Goal: Task Accomplishment & Management: Manage account settings

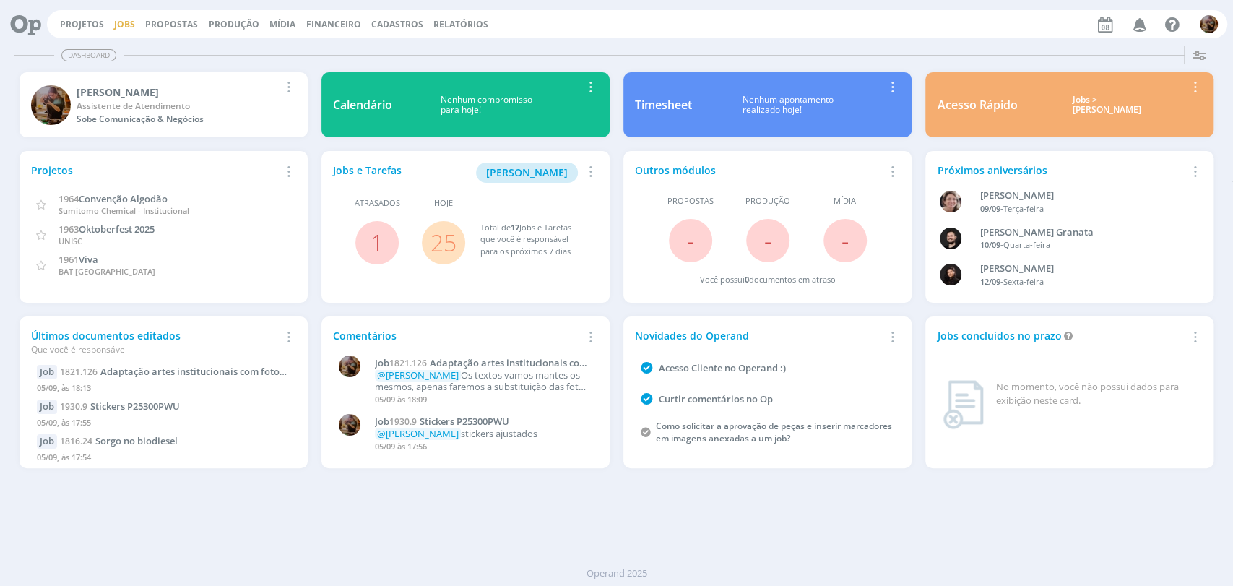
click at [131, 26] on link "Jobs" at bounding box center [124, 24] width 21 height 12
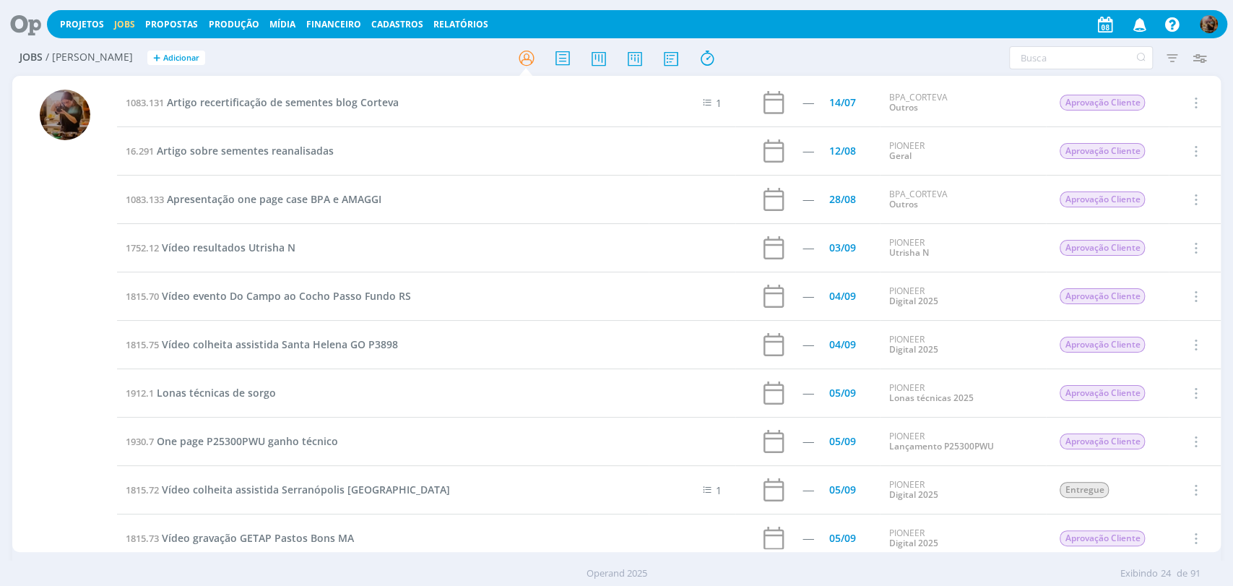
scroll to position [241, 0]
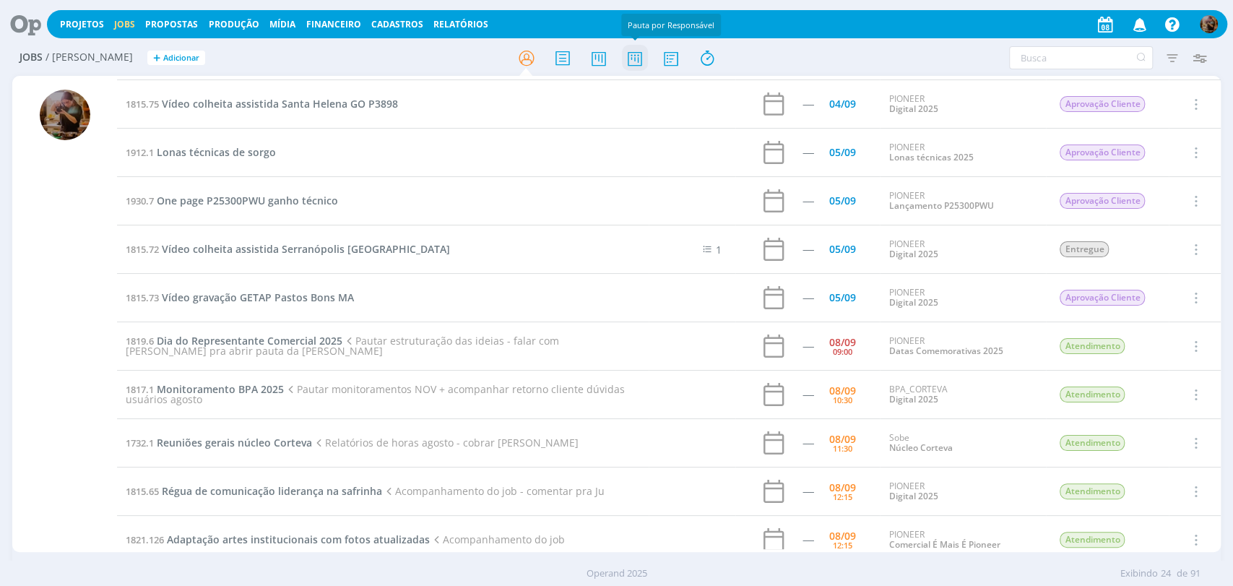
click at [645, 56] on icon at bounding box center [634, 58] width 26 height 28
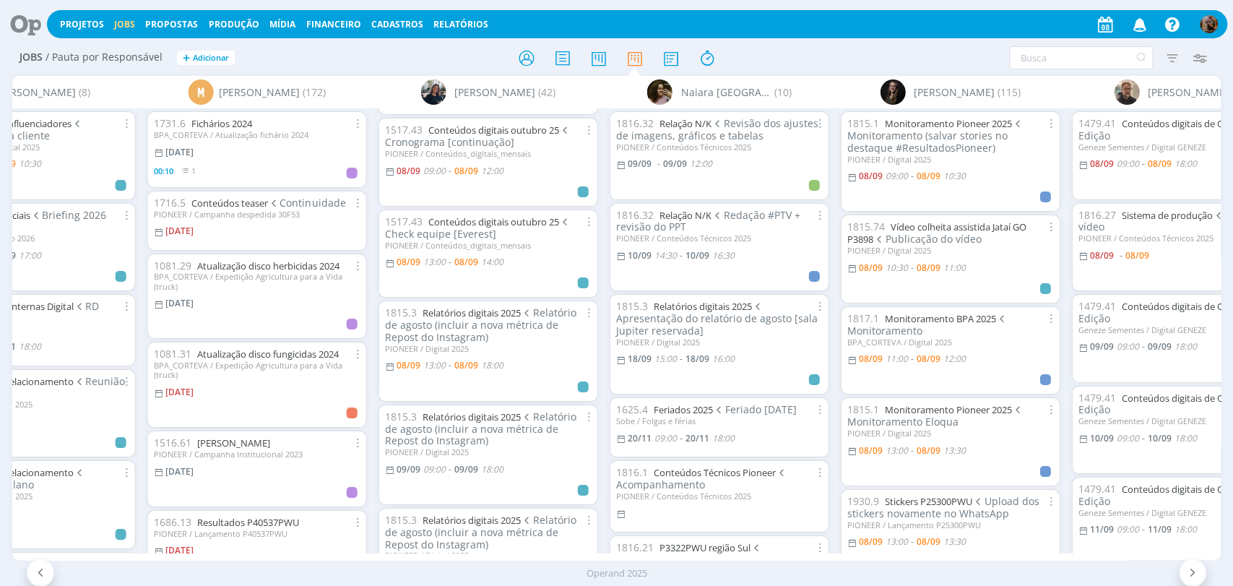
scroll to position [160, 0]
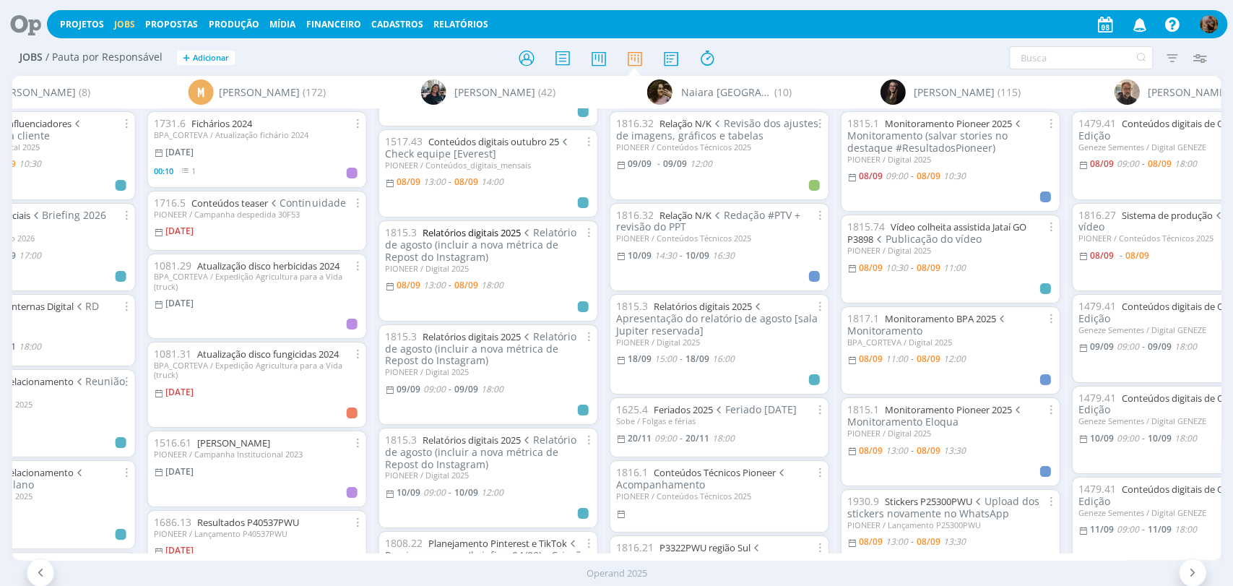
click at [517, 233] on link "Relatórios digitais 2025" at bounding box center [472, 232] width 98 height 13
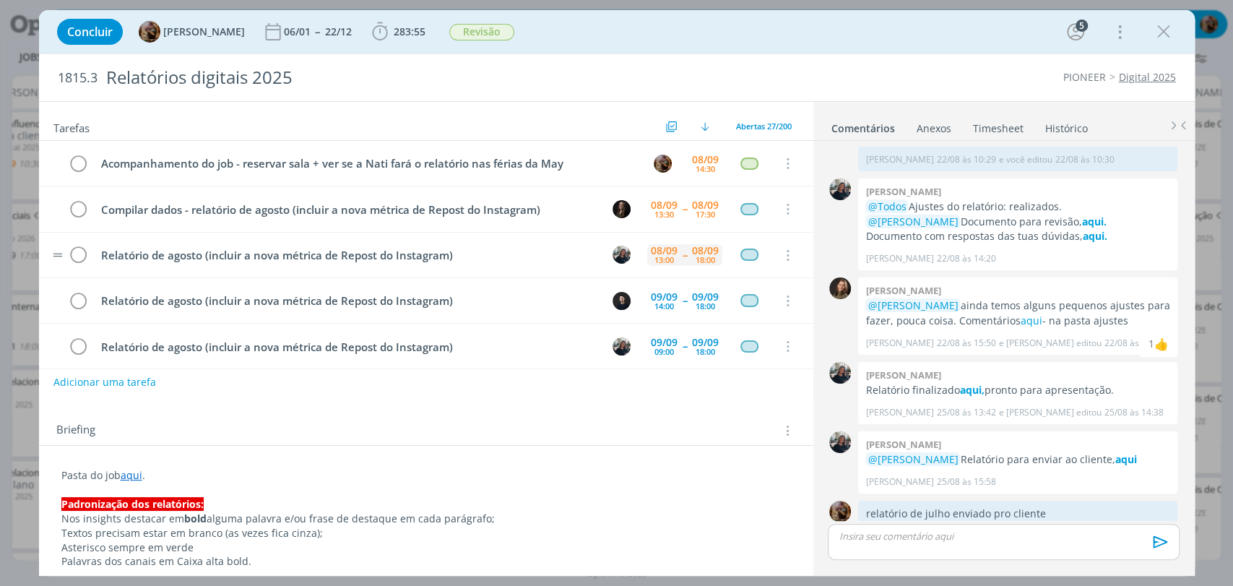
scroll to position [46, 0]
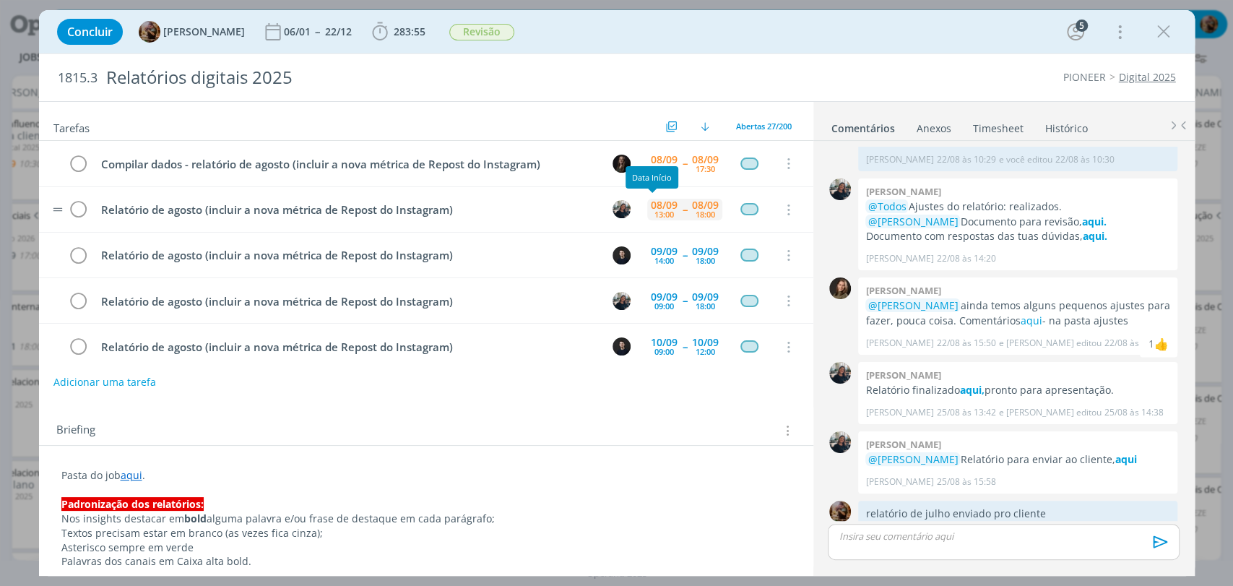
click at [658, 204] on div "08/09" at bounding box center [664, 205] width 27 height 10
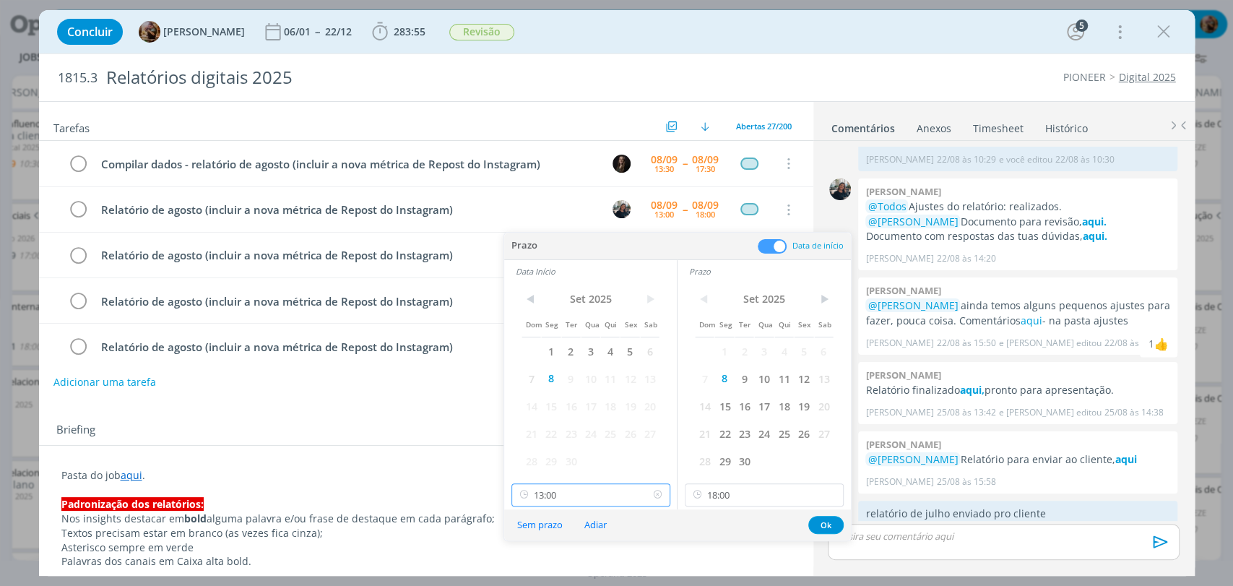
click at [611, 495] on input "13:00" at bounding box center [591, 494] width 159 height 23
click at [604, 413] on div "14:15" at bounding box center [592, 426] width 161 height 26
click at [569, 486] on input "14:15" at bounding box center [591, 494] width 159 height 23
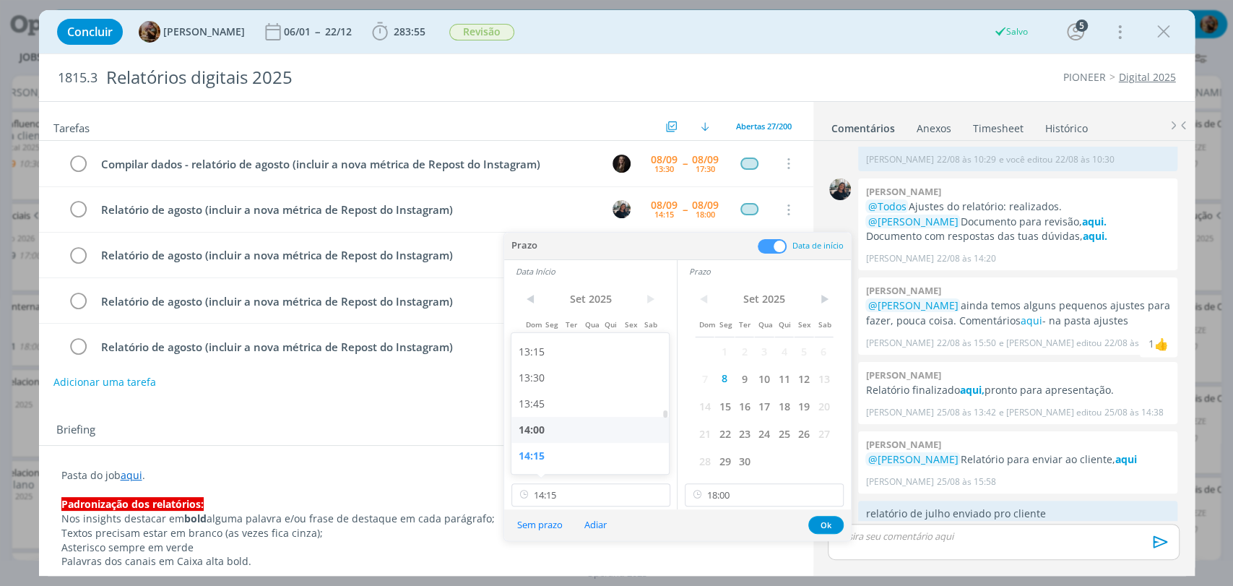
click at [543, 430] on div "14:00" at bounding box center [592, 430] width 161 height 26
type input "14:00"
click at [827, 523] on button "Ok" at bounding box center [826, 525] width 35 height 18
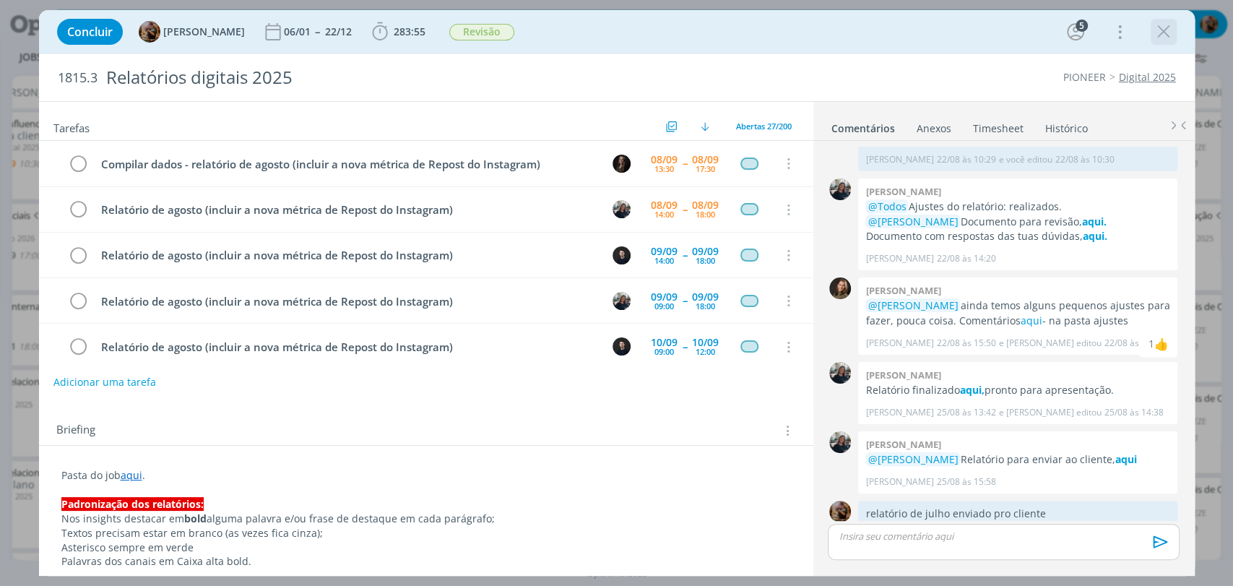
click at [1162, 33] on icon "dialog" at bounding box center [1164, 32] width 22 height 22
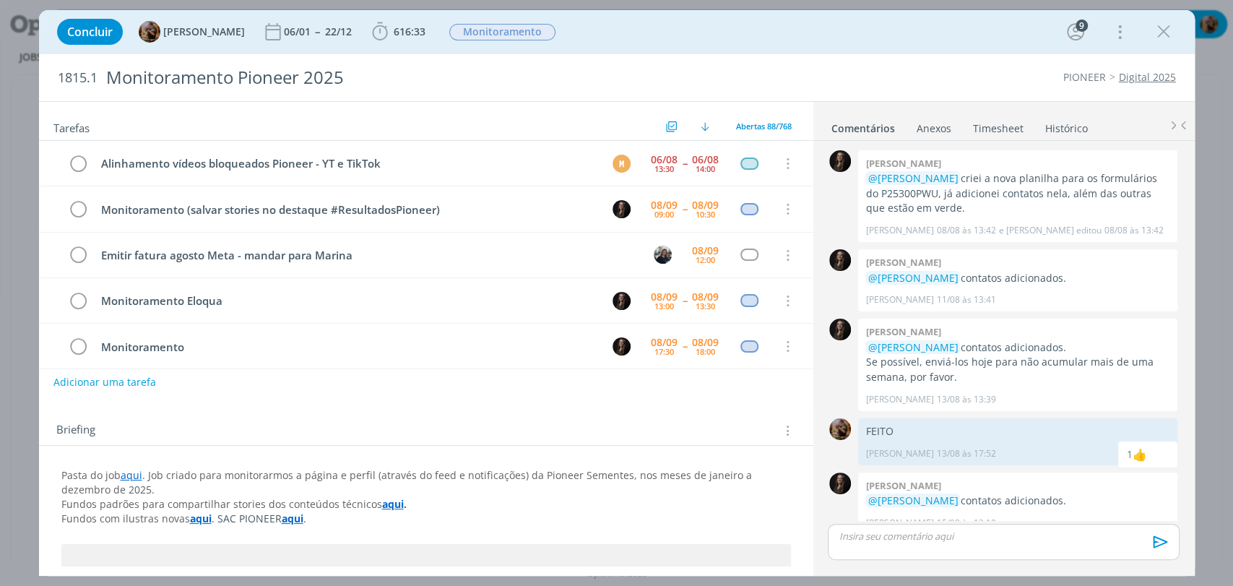
scroll to position [983, 0]
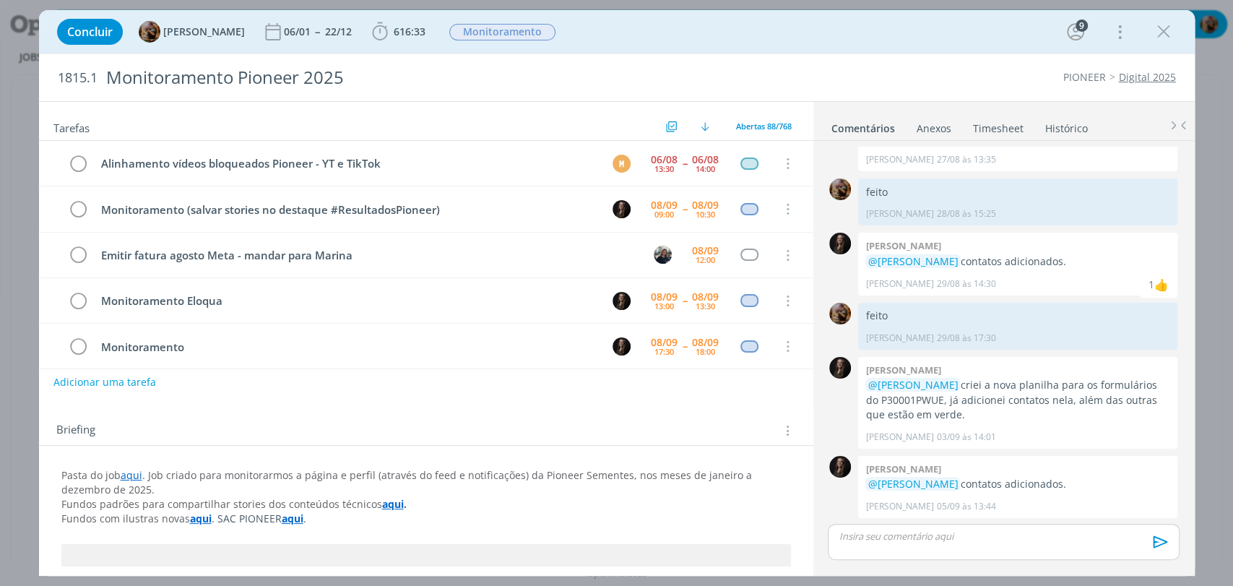
click at [1054, 128] on link "Histórico" at bounding box center [1067, 125] width 44 height 21
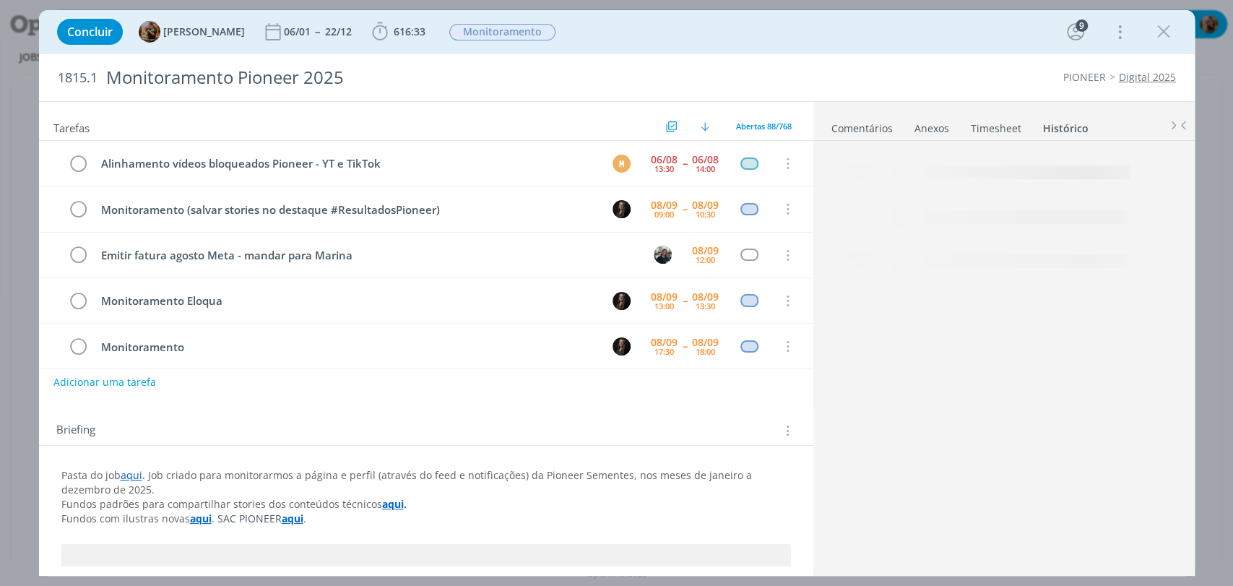
click at [978, 129] on link "Timesheet" at bounding box center [996, 125] width 52 height 21
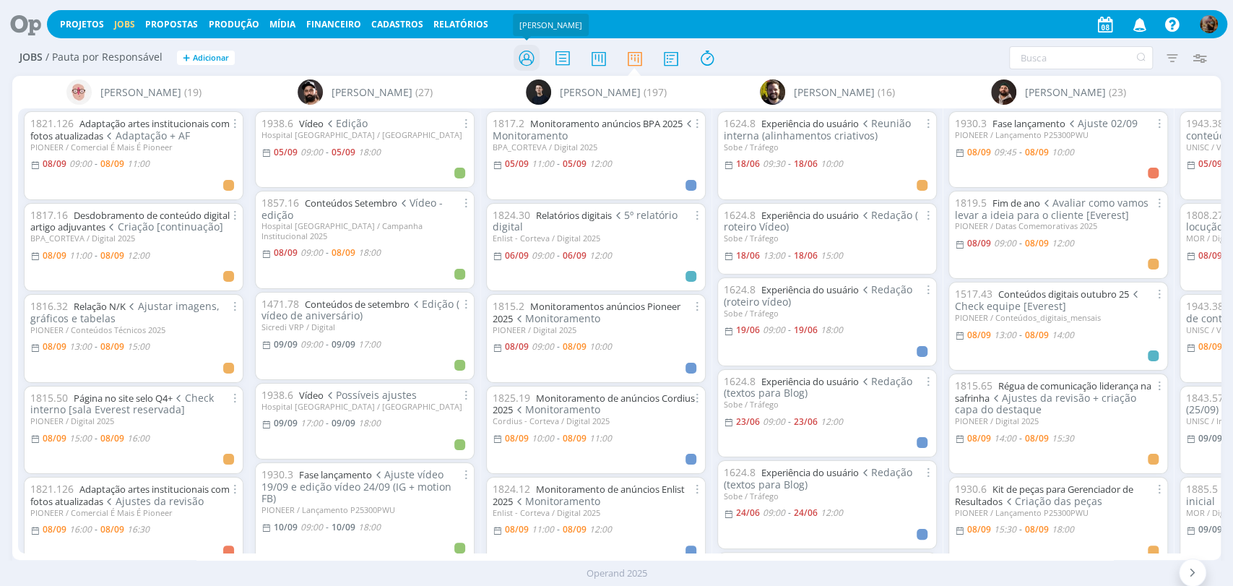
click at [525, 65] on icon at bounding box center [526, 58] width 26 height 28
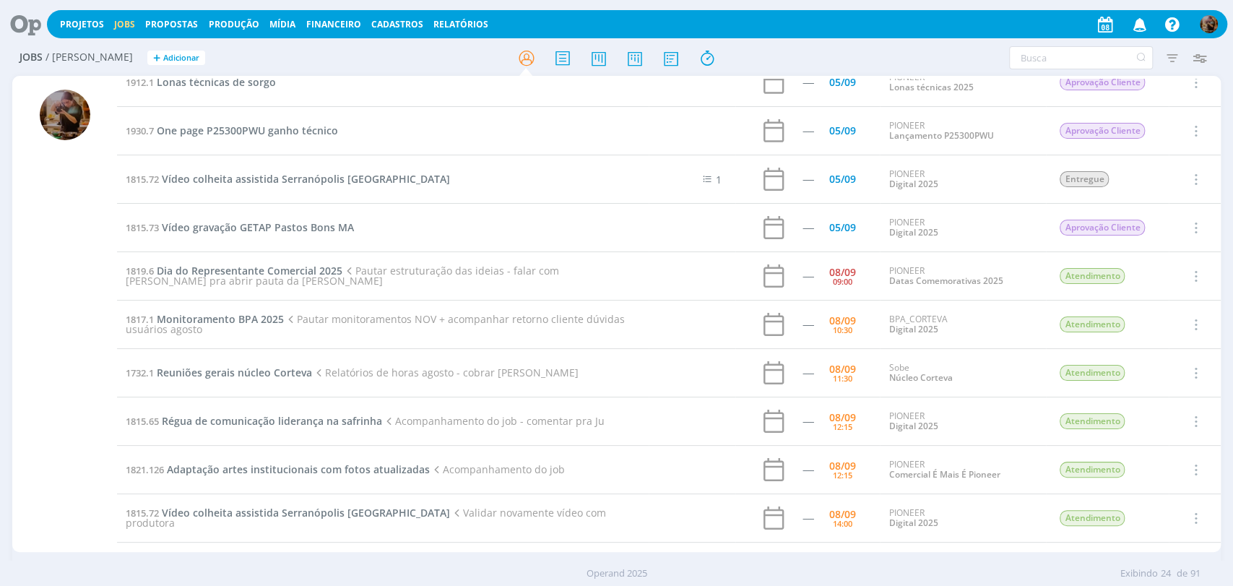
scroll to position [321, 0]
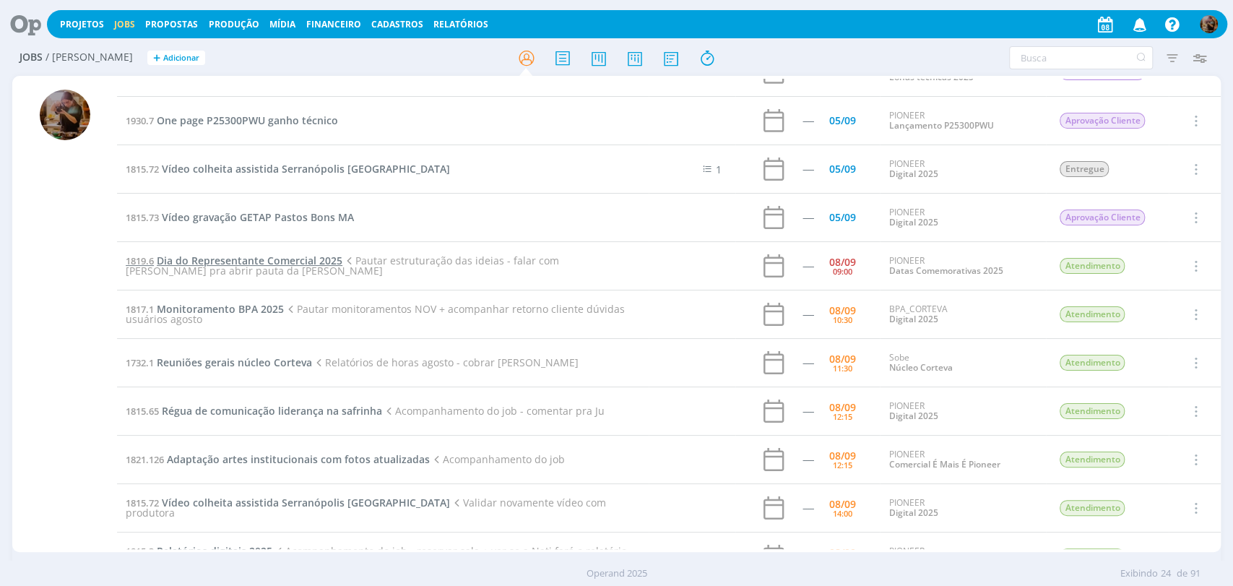
click at [264, 256] on span "Dia do Representante Comercial 2025" at bounding box center [250, 261] width 186 height 14
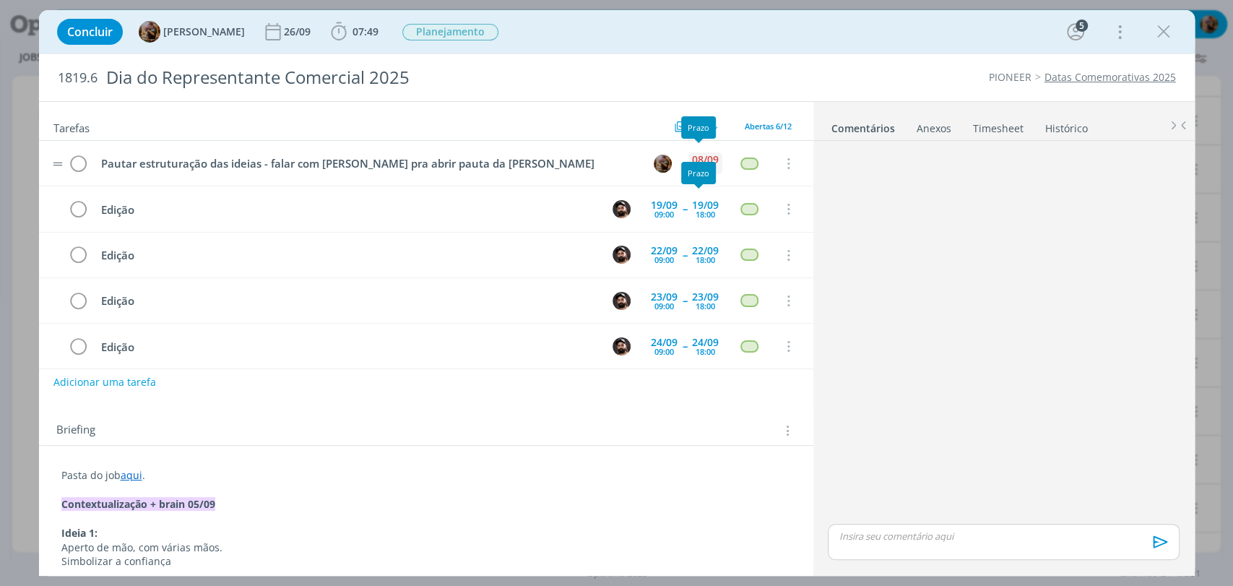
click at [703, 158] on div "08/09" at bounding box center [705, 160] width 27 height 10
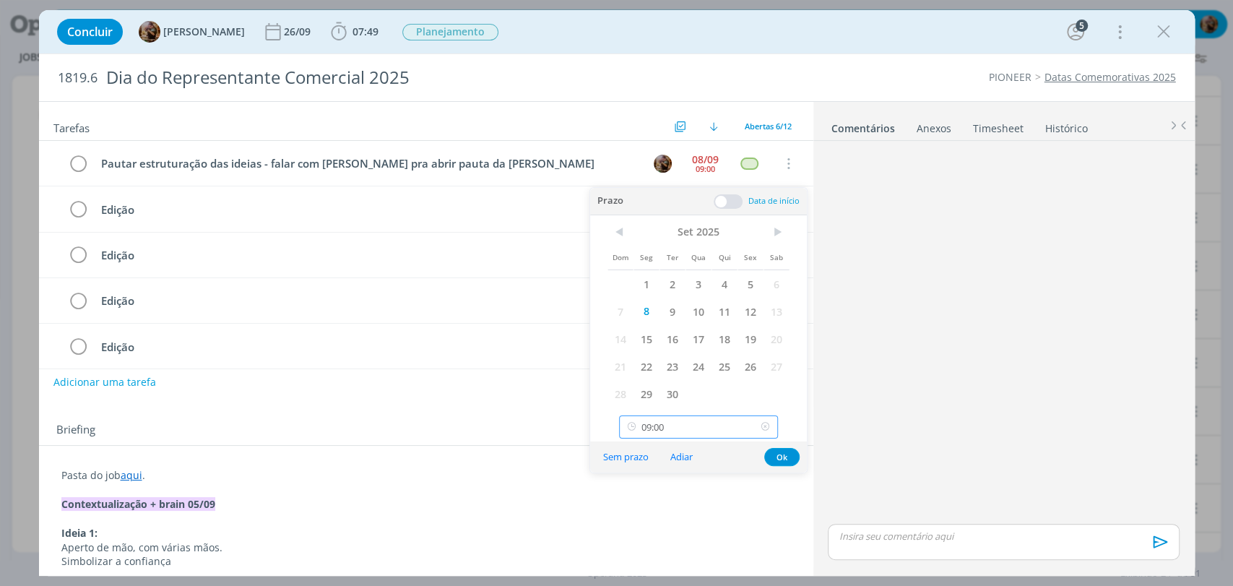
click at [717, 421] on input "09:00" at bounding box center [698, 426] width 159 height 23
click at [694, 324] on div "10:00" at bounding box center [700, 332] width 161 height 26
type input "10:00"
click at [780, 455] on button "Ok" at bounding box center [781, 457] width 35 height 18
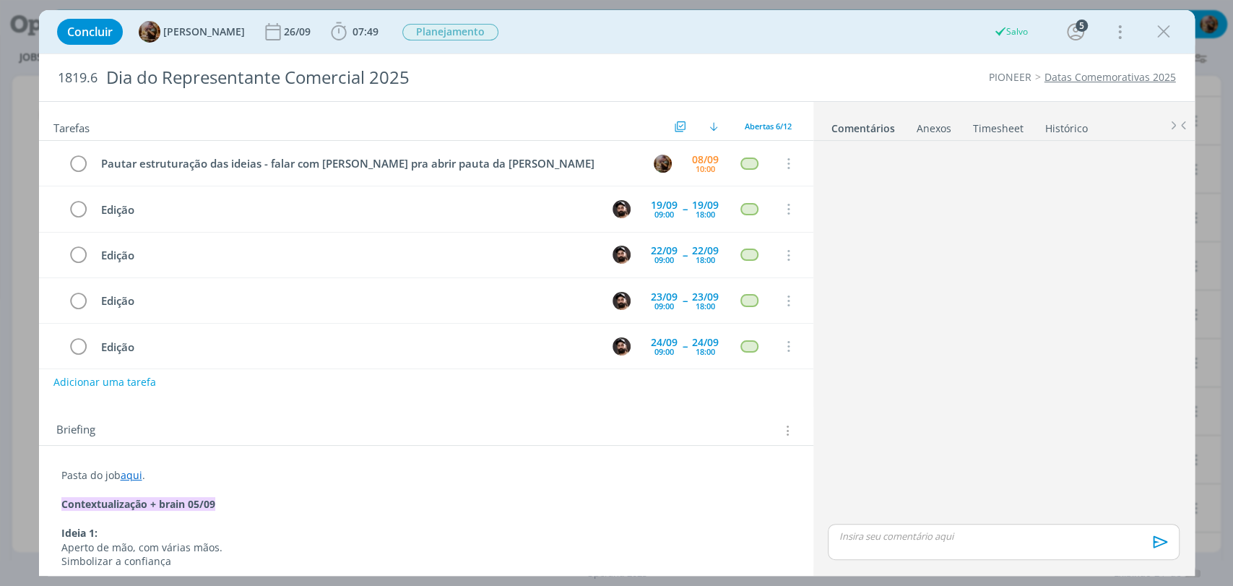
click at [1162, 37] on icon "dialog" at bounding box center [1164, 32] width 22 height 22
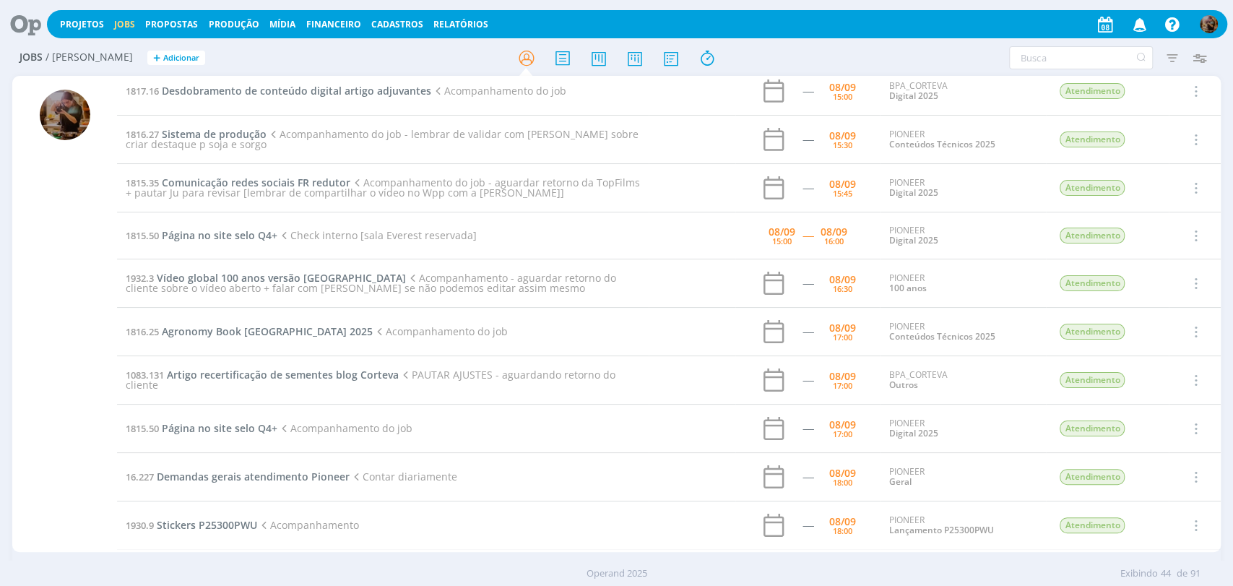
scroll to position [963, 0]
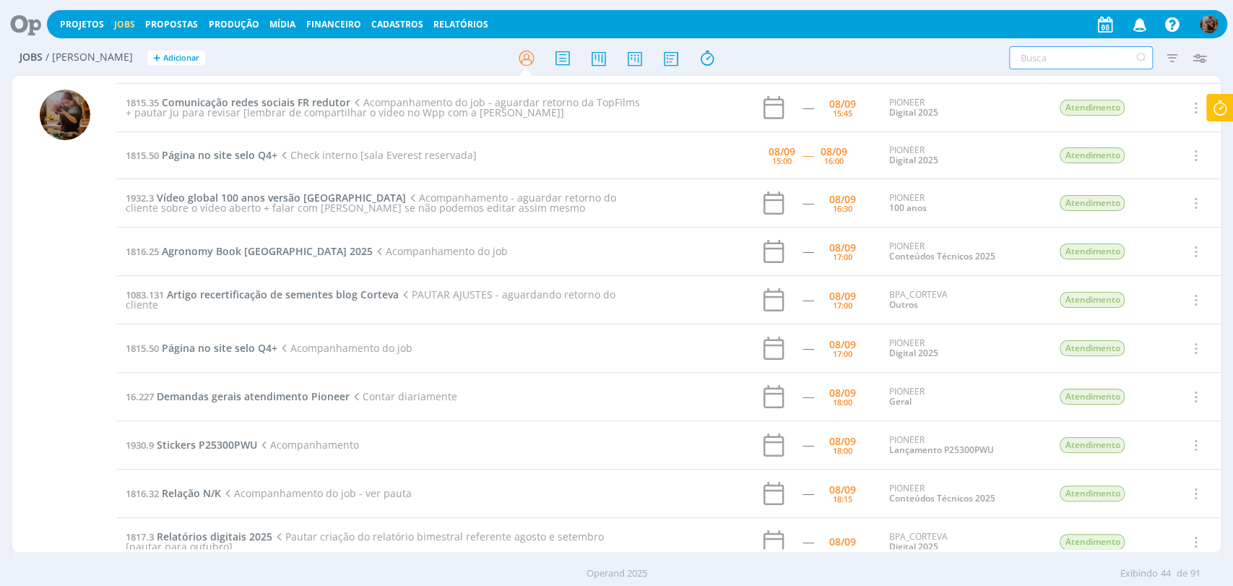
click at [1035, 53] on input "text" at bounding box center [1081, 57] width 144 height 23
type input "1752.12"
click at [991, 61] on div "1752.12 Filtros Filtrar Limpar 1752.12 Tipo Jobs e Tarefas Data Personalizado a…" at bounding box center [1019, 57] width 389 height 23
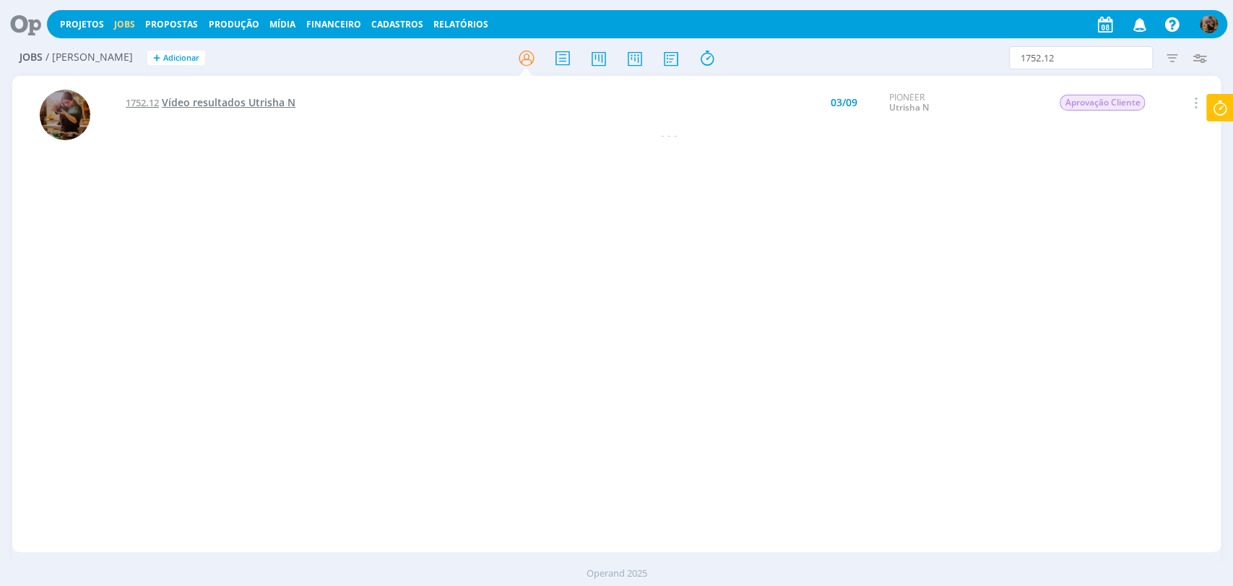
click at [275, 98] on span "Vídeo resultados Utrisha N" at bounding box center [229, 102] width 134 height 14
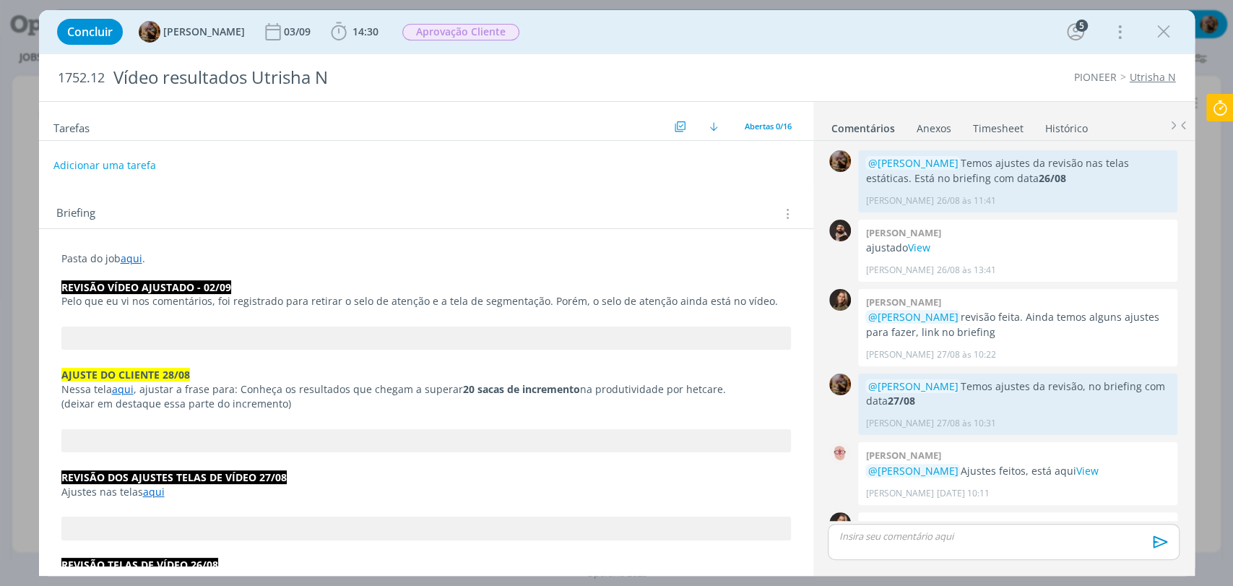
scroll to position [1159, 0]
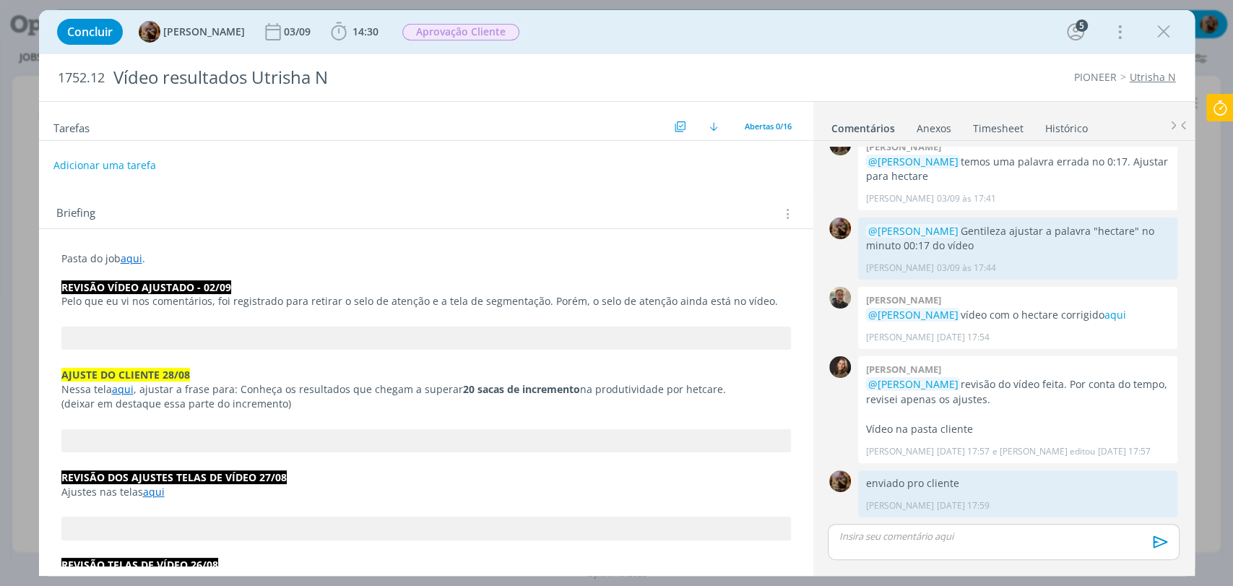
click at [223, 254] on p "Pasta do job aqui ." at bounding box center [426, 258] width 730 height 14
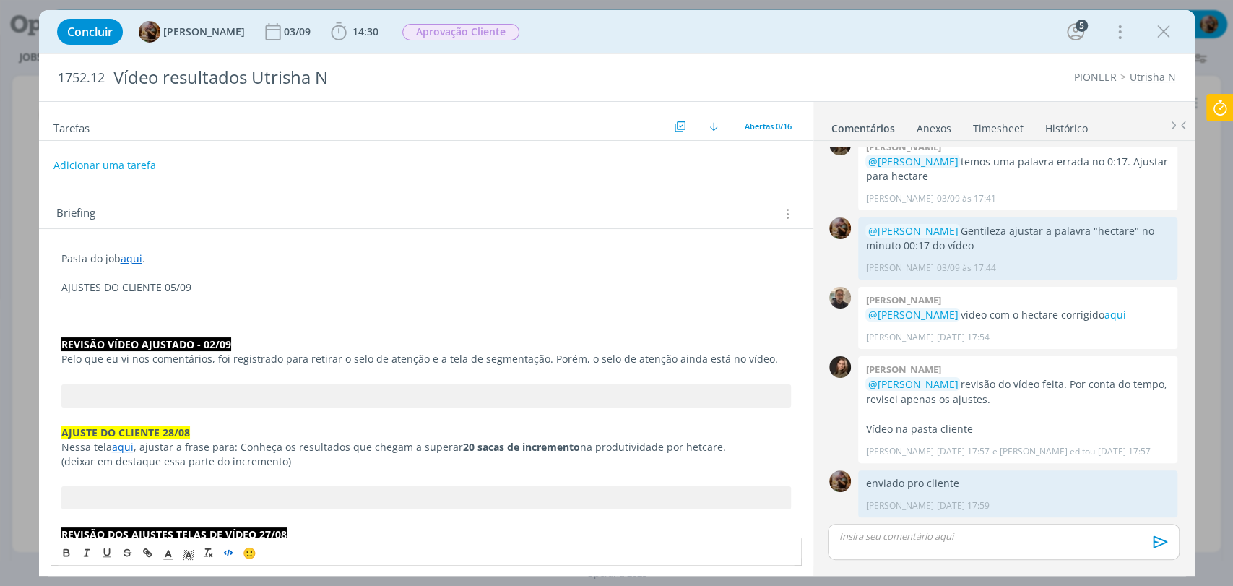
click at [225, 551] on icon "dialog" at bounding box center [229, 553] width 12 height 12
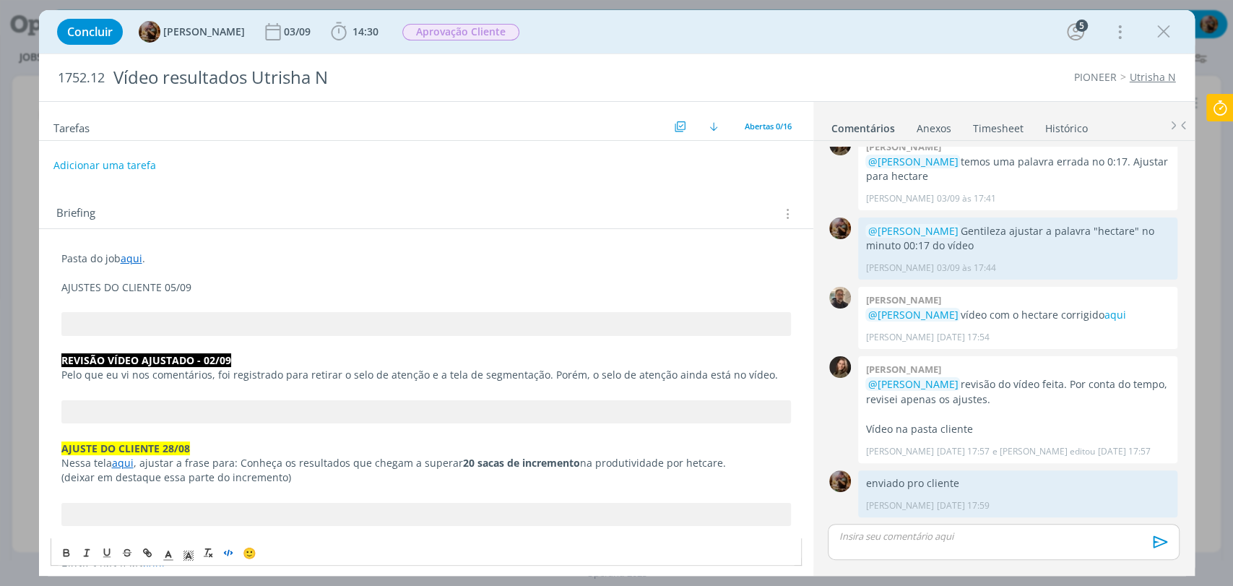
click at [205, 290] on p "AJUSTES DO CLIENTE 05/09" at bounding box center [426, 287] width 730 height 14
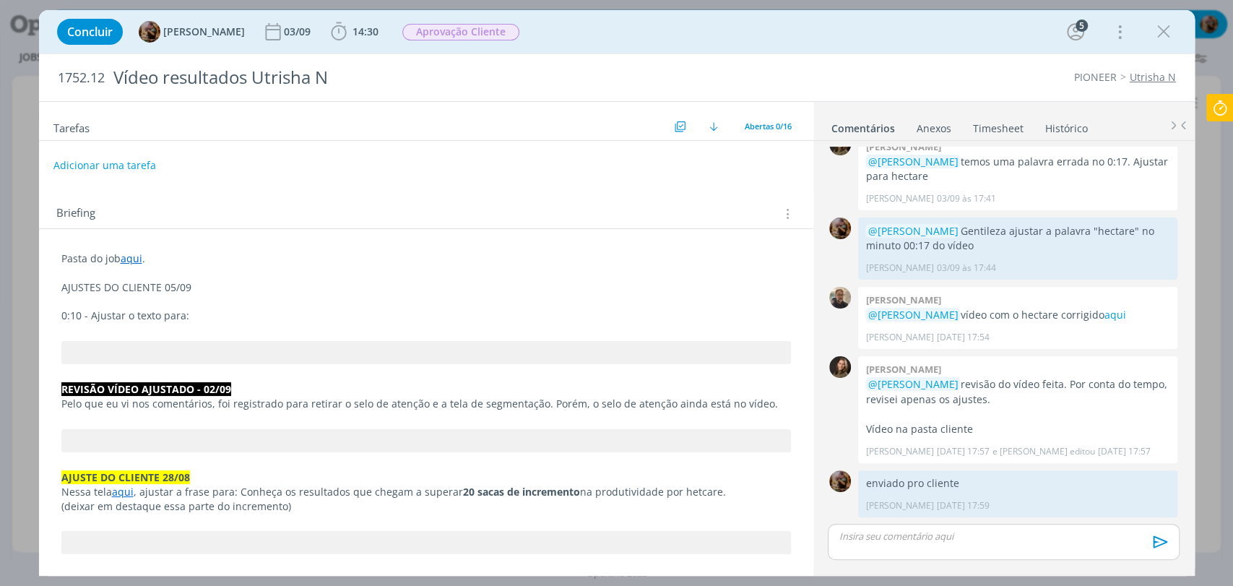
click at [260, 311] on p "0:10 - Ajustar o texto para:" at bounding box center [426, 316] width 730 height 14
click at [896, 548] on div "dialog" at bounding box center [1003, 542] width 351 height 36
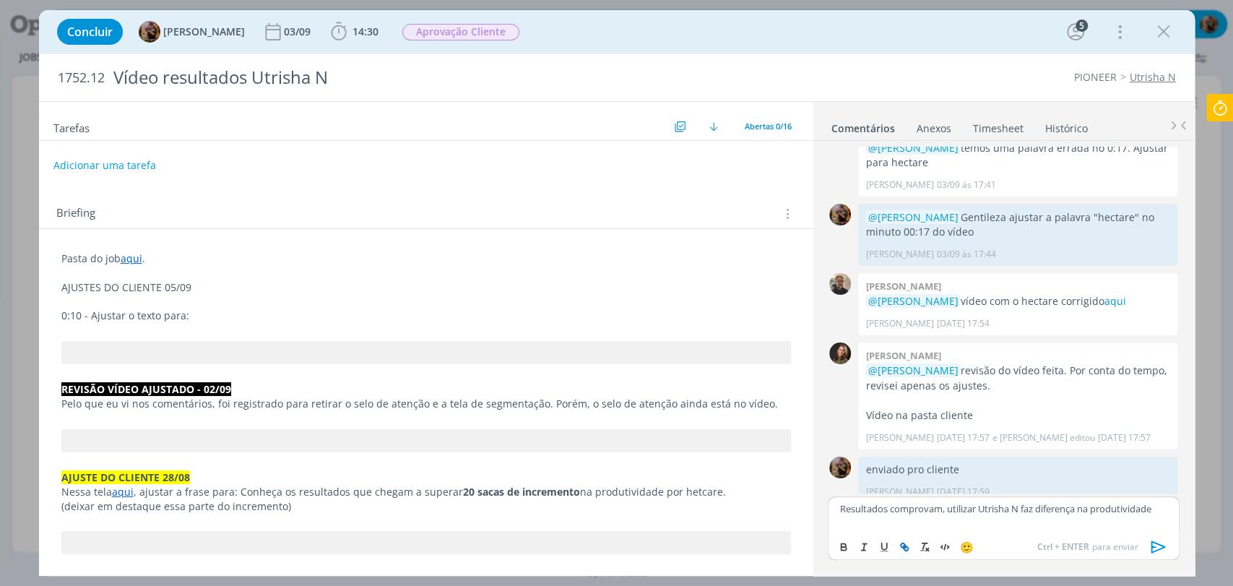
scroll to position [1186, 0]
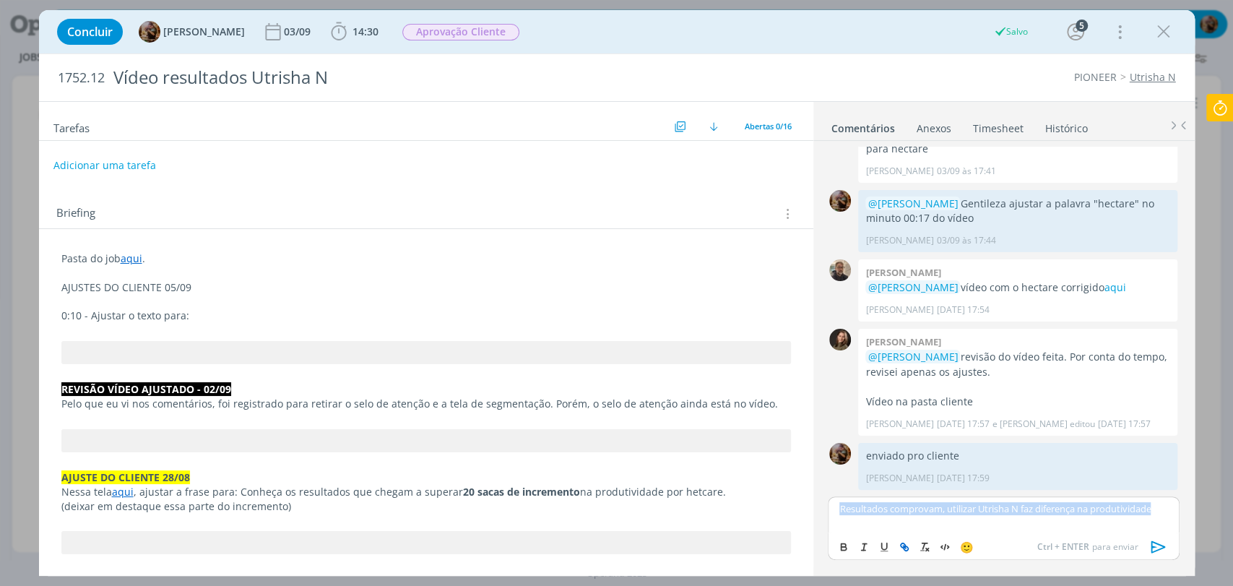
copy p "Resultados comprovam, utilizar Utrisha N faz diferença na produtividade"
click at [223, 316] on p "0:10 - Ajustar o texto para:" at bounding box center [426, 316] width 730 height 14
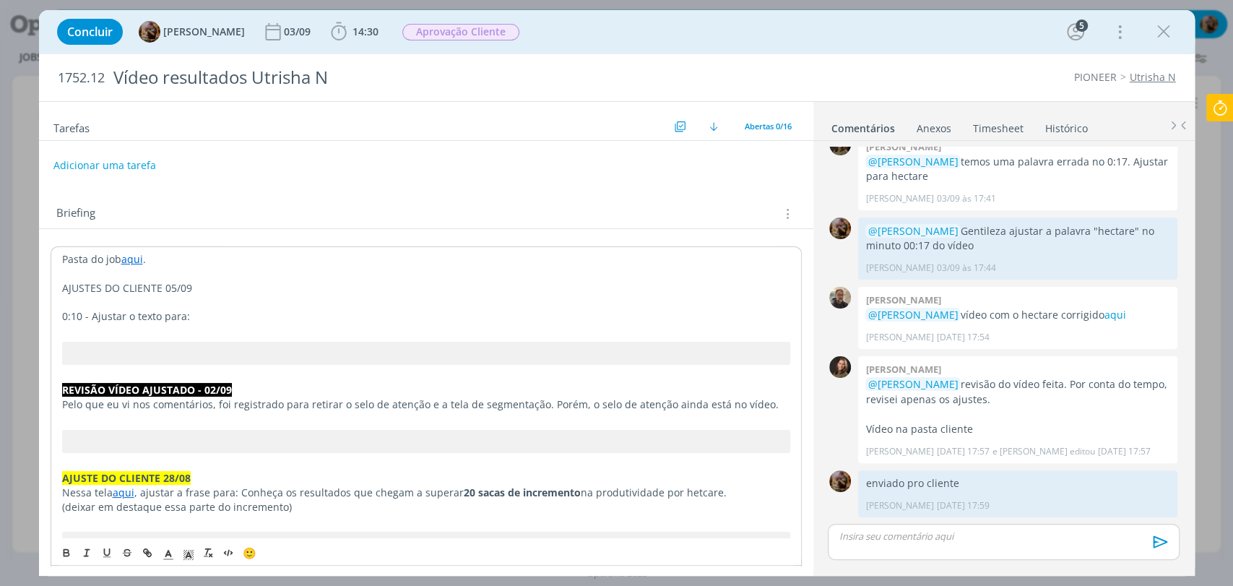
scroll to position [1159, 0]
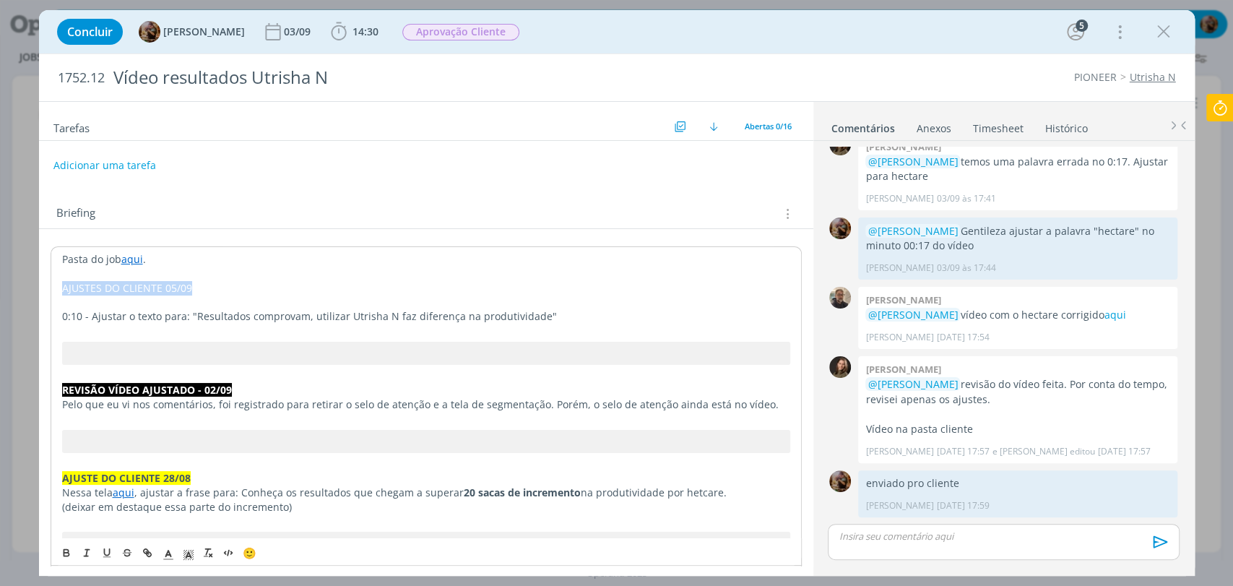
drag, startPoint x: 202, startPoint y: 283, endPoint x: 58, endPoint y: 288, distance: 144.6
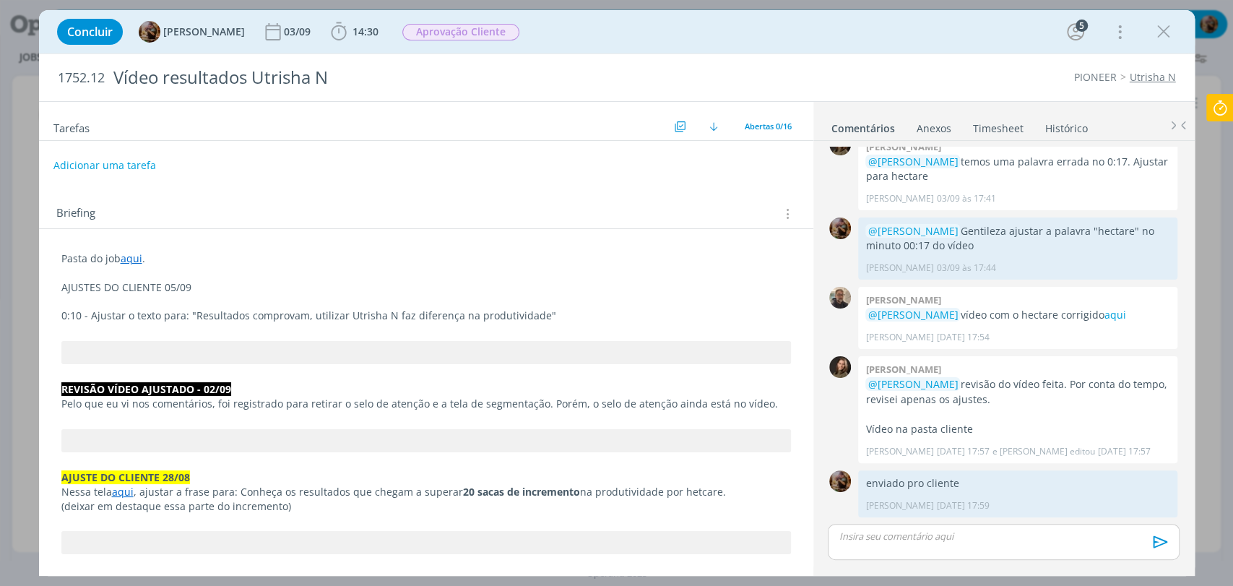
click at [126, 319] on p "0:10 - Ajustar o texto para: " Resultados comprovam, utilizar Utrisha N faz dif…" at bounding box center [426, 316] width 730 height 14
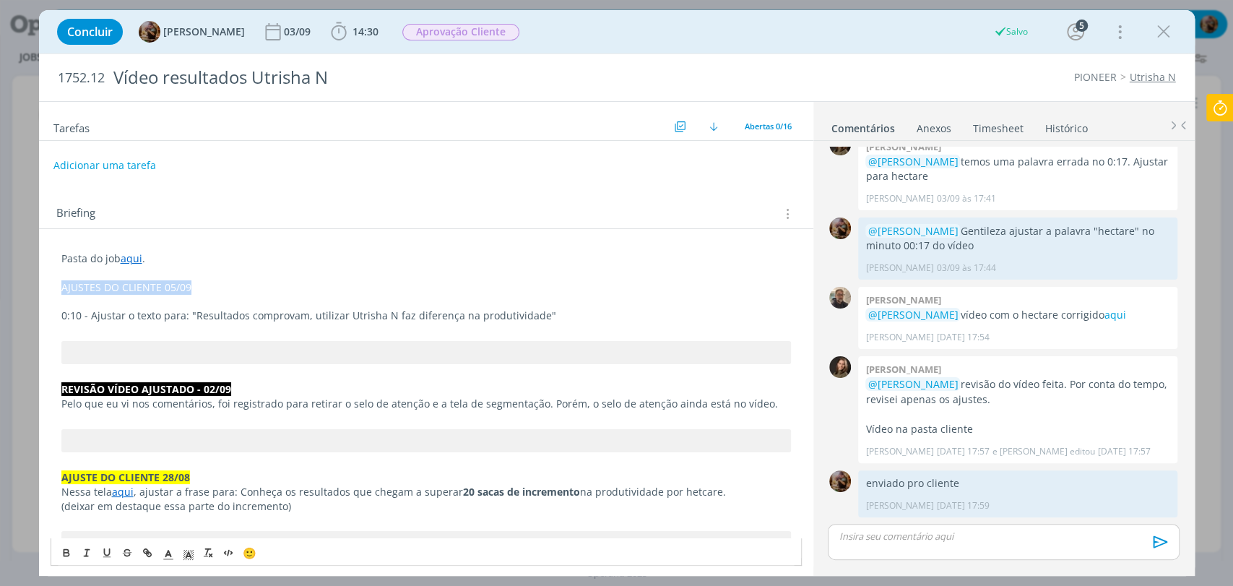
drag, startPoint x: 197, startPoint y: 285, endPoint x: 36, endPoint y: 281, distance: 161.2
click at [36, 281] on div "Concluir Amanda Rodrigues 03/09 14:30 Iniciar Apontar Data * 08/09/2025 Horas *…" at bounding box center [616, 293] width 1233 height 586
click at [68, 551] on icon "dialog" at bounding box center [66, 551] width 4 height 3
click at [186, 551] on rect "dialog" at bounding box center [186, 551] width 1 height 1
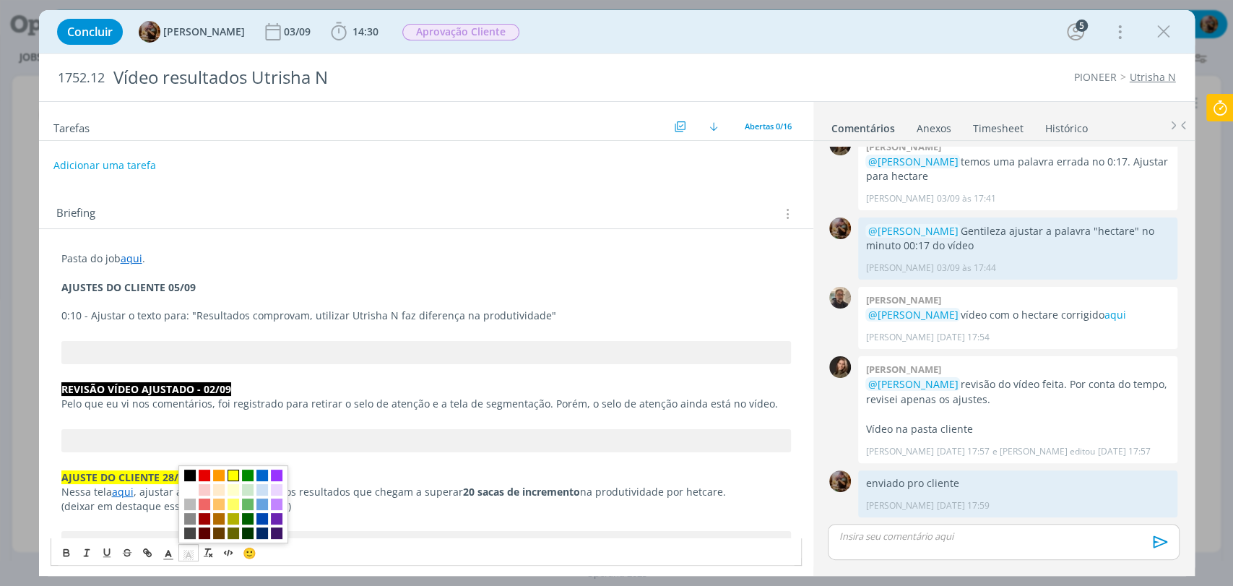
click at [236, 478] on span "dialog" at bounding box center [234, 476] width 12 height 12
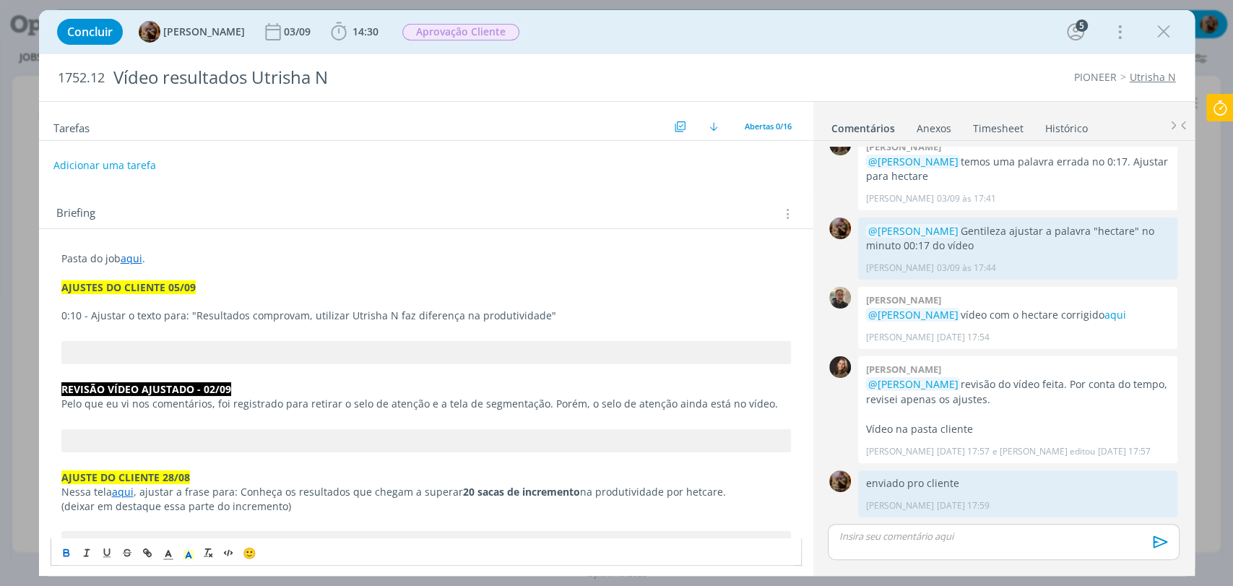
click at [213, 307] on p "dialog" at bounding box center [426, 301] width 730 height 14
click at [137, 259] on link "aqui" at bounding box center [132, 258] width 22 height 14
click at [153, 278] on link "https://sobeae.sharepoint.com/:f:/s/SOBEAE/EjfQxdjiDtZOujnpcPhe_cIBgsUGIgLtDEQi…" at bounding box center [155, 286] width 109 height 19
click at [90, 316] on p "0:10 - Ajustar o texto para: " Resultados comprovam, utilizar Utrisha N faz dif…" at bounding box center [426, 316] width 730 height 14
click at [913, 535] on p "dialog" at bounding box center [1004, 536] width 328 height 13
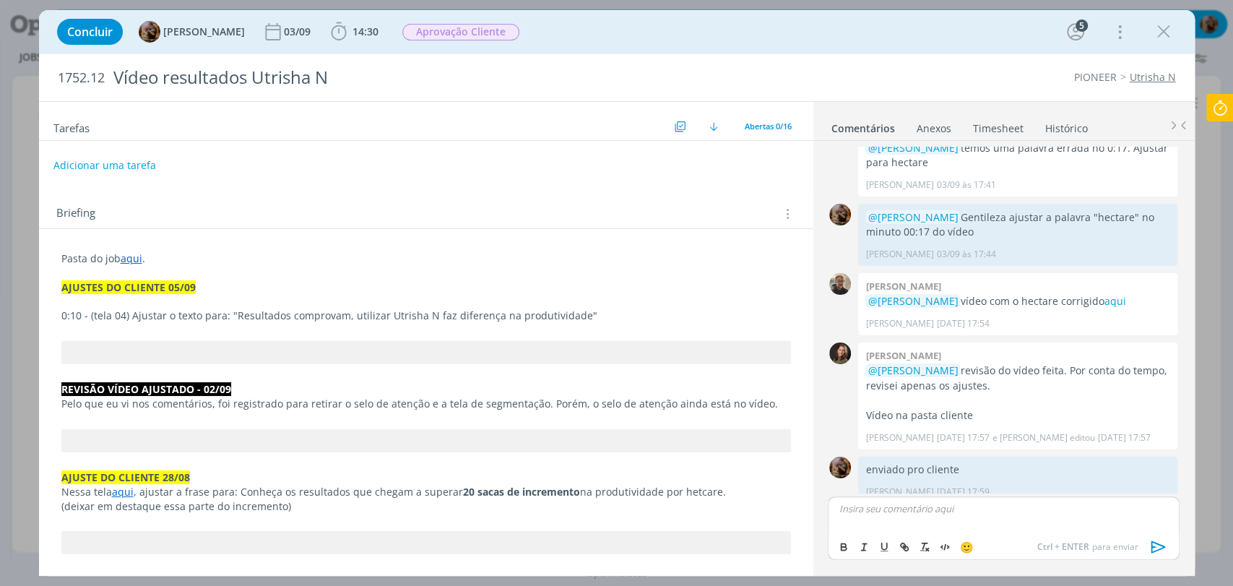
scroll to position [1186, 0]
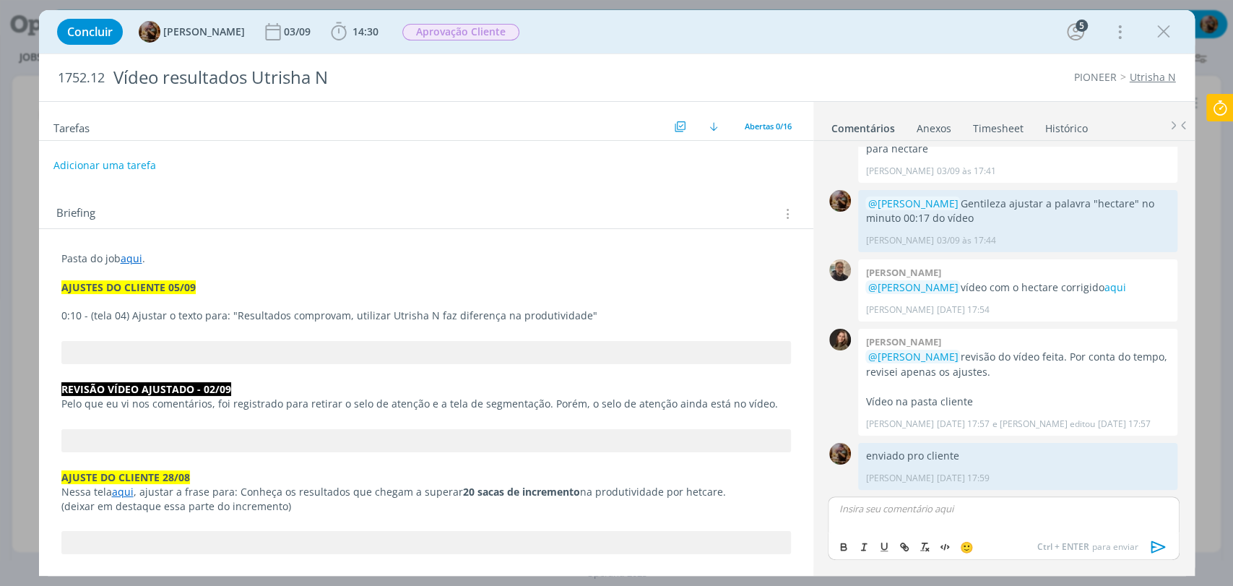
click at [608, 316] on p "0:10 - (tela 04) Ajustar o texto para: " Resultados comprovam, utilizar Utrisha…" at bounding box center [426, 316] width 730 height 14
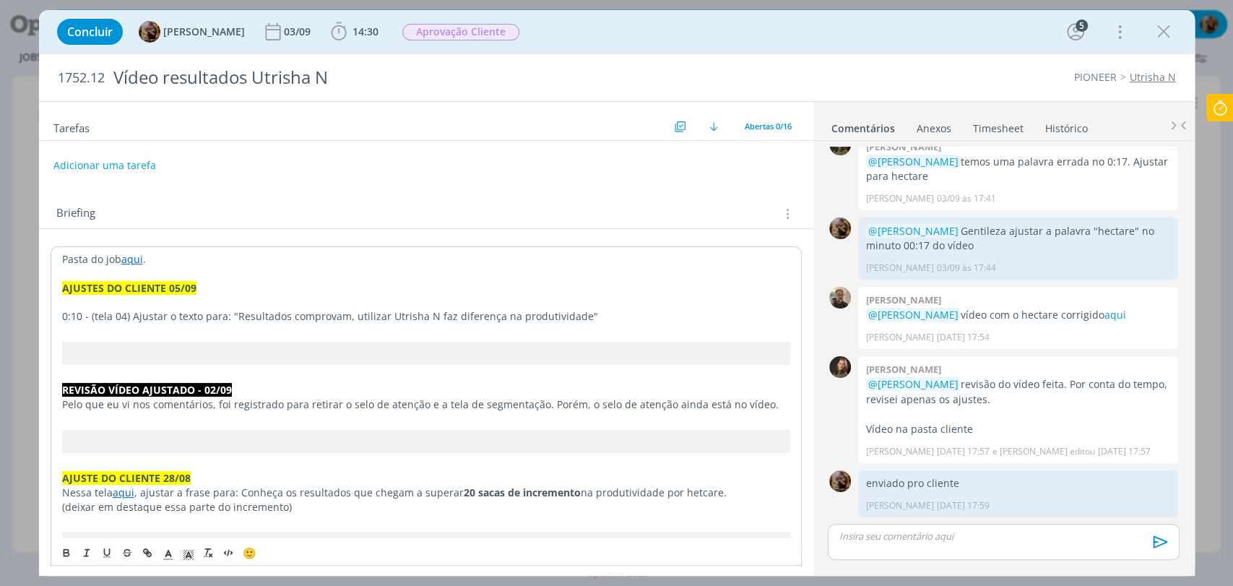
scroll to position [1159, 0]
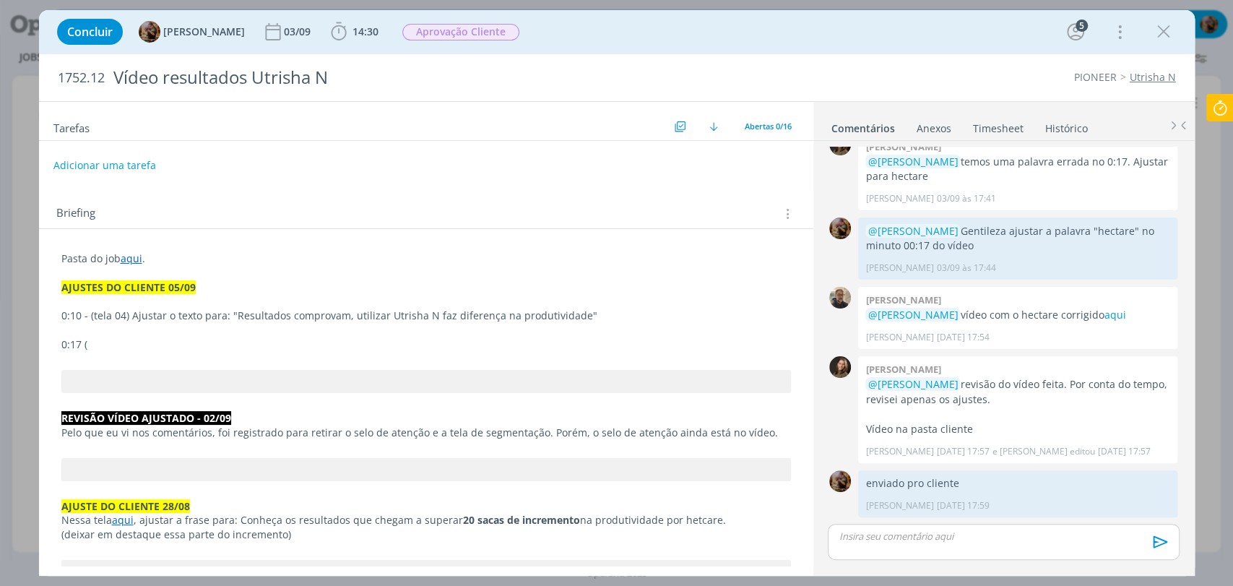
click at [110, 345] on p "0:17 (" at bounding box center [426, 344] width 730 height 14
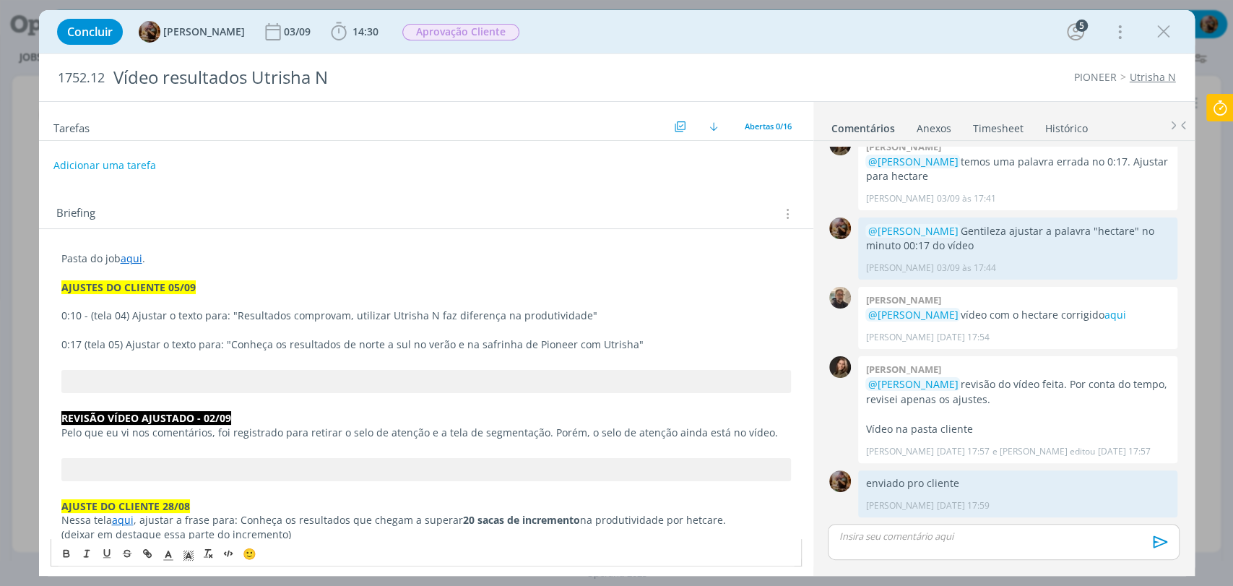
click at [84, 348] on span "0:17 (tela 05) Ajustar o texto para: "Conheça os resultados de norte a sul no v…" at bounding box center [352, 344] width 582 height 14
click at [124, 347] on span "0:17 (tela 05) Ajustar o texto para: "Conheça os resultados de norte a sul no v…" at bounding box center [352, 344] width 582 height 14
click at [128, 312] on p "0:10 - (tela 04) Ajustar o texto para: " Resultados comprovam, utilizar Utrisha…" at bounding box center [426, 316] width 730 height 14
click at [86, 314] on p "0:10 - (tela 04) - Ajustar o texto para: " Resultados comprovam, utilizar Utris…" at bounding box center [426, 316] width 730 height 14
click at [364, 345] on span "0:17 (tela 05) - Ajustar o texto para: "Conheça os resultados de norte a sul no…" at bounding box center [355, 344] width 589 height 14
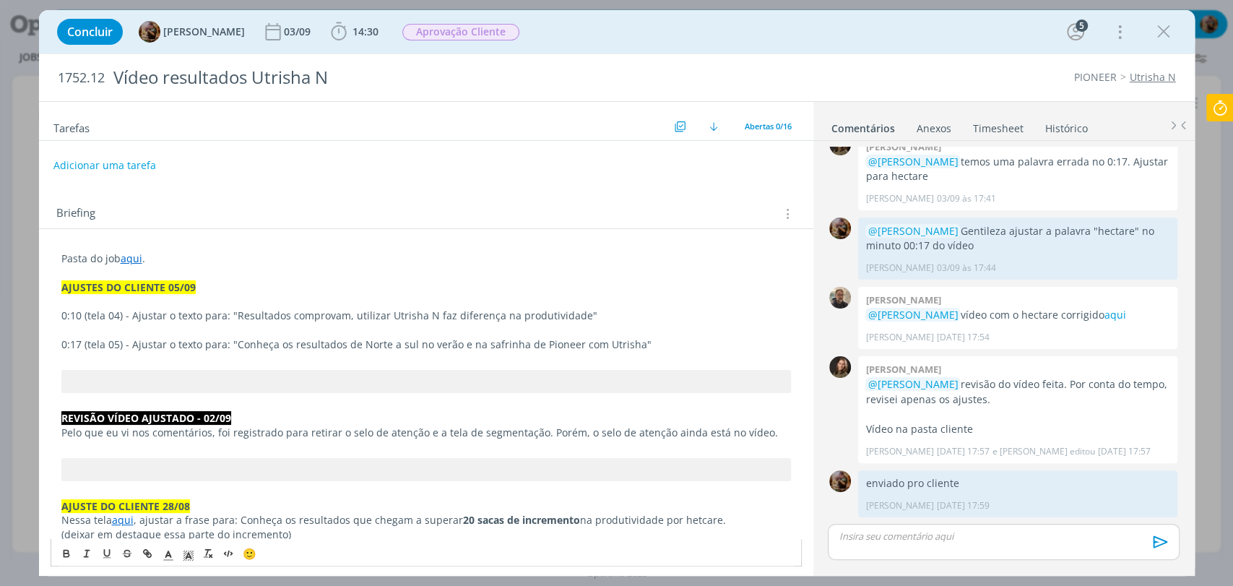
click at [400, 347] on span "0:17 (tela 05) - Ajustar o texto para: "Conheça os resultados de Norte a sul no…" at bounding box center [356, 344] width 590 height 14
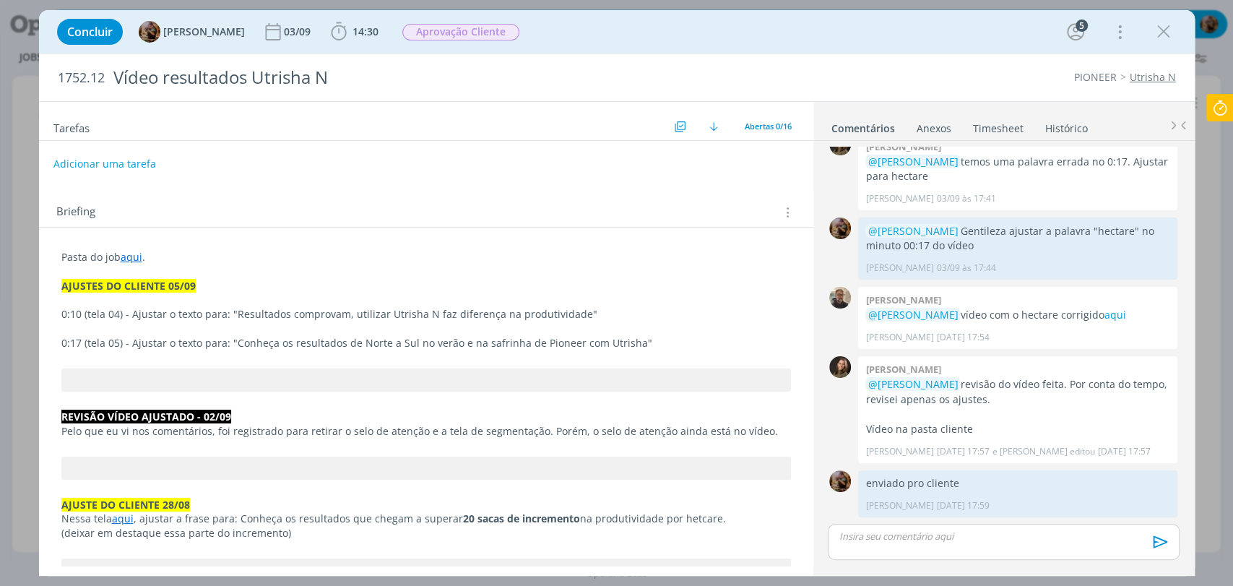
scroll to position [0, 0]
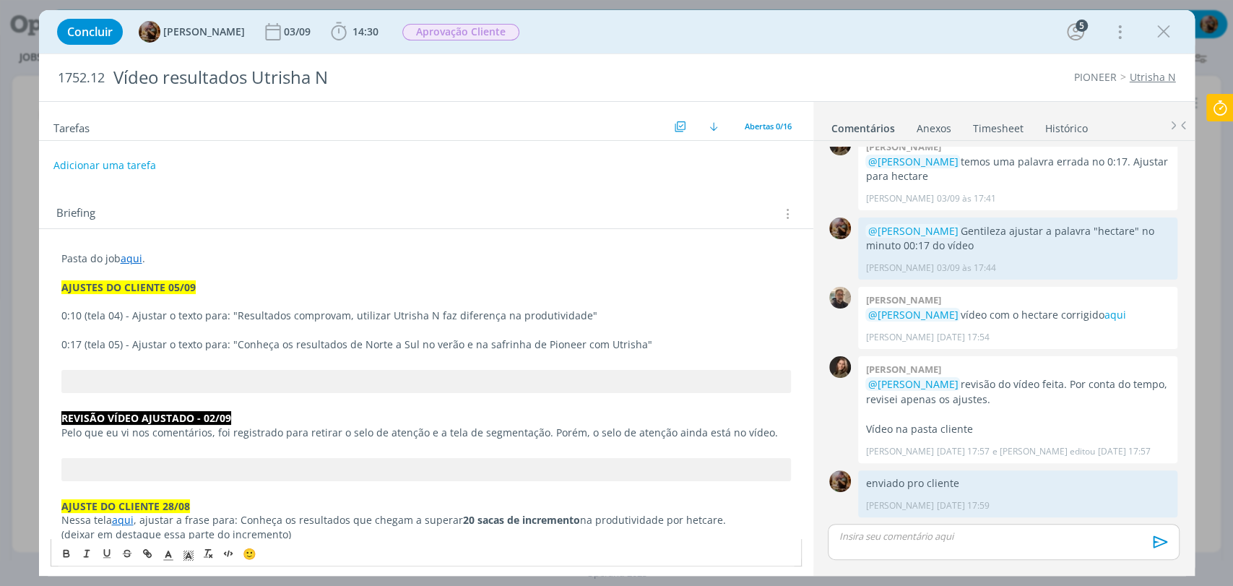
click at [569, 346] on span "0:17 (tela 05) - Ajustar o texto para: "Conheça os resultados de Norte a Sul no…" at bounding box center [356, 344] width 591 height 14
click at [637, 345] on span "com Utrisha"" at bounding box center [626, 344] width 63 height 14
click at [415, 317] on span "Resultados comprovam, utilizar Utrisha N faz diferença na produtividade"" at bounding box center [418, 316] width 360 height 14
drag, startPoint x: 636, startPoint y: 346, endPoint x: 630, endPoint y: 341, distance: 7.7
click at [636, 346] on span "com Utrisha N"" at bounding box center [632, 344] width 74 height 14
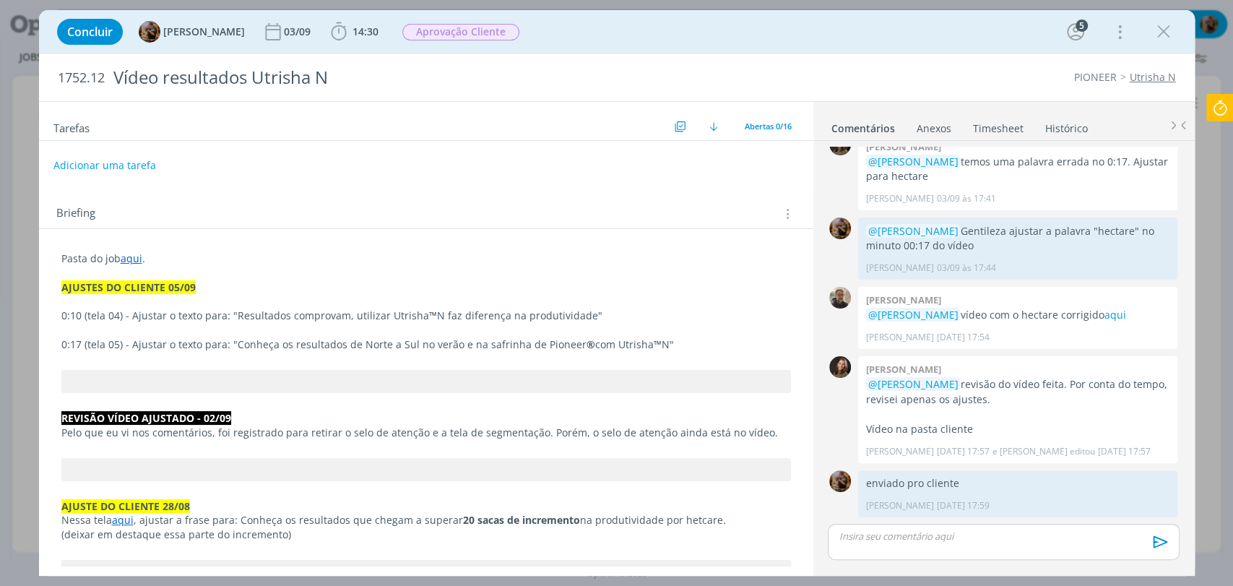
click at [871, 530] on p "dialog" at bounding box center [1004, 536] width 328 height 13
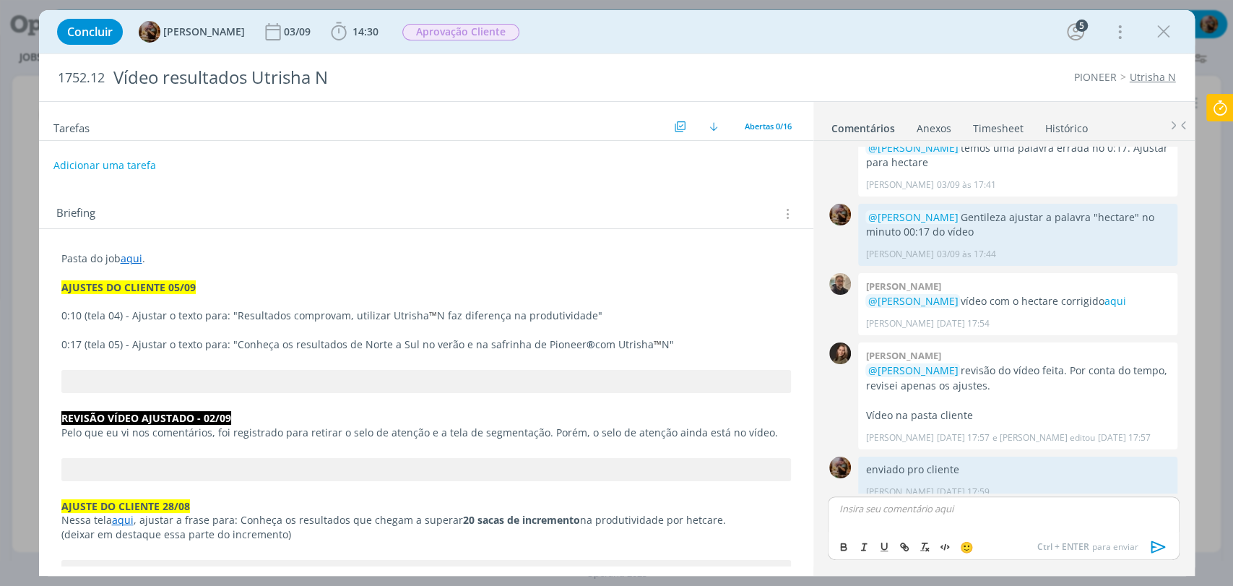
scroll to position [1186, 0]
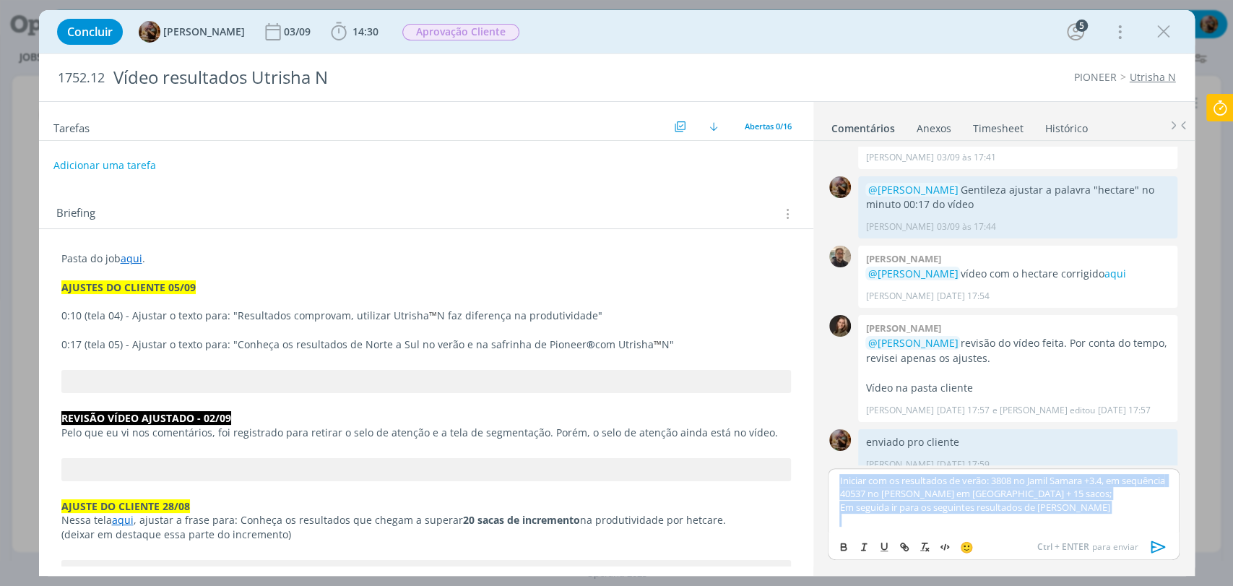
copy div "Iniciar com os resultados de verão: 3808 no Jamil Samara +3.4, em sequência 405…"
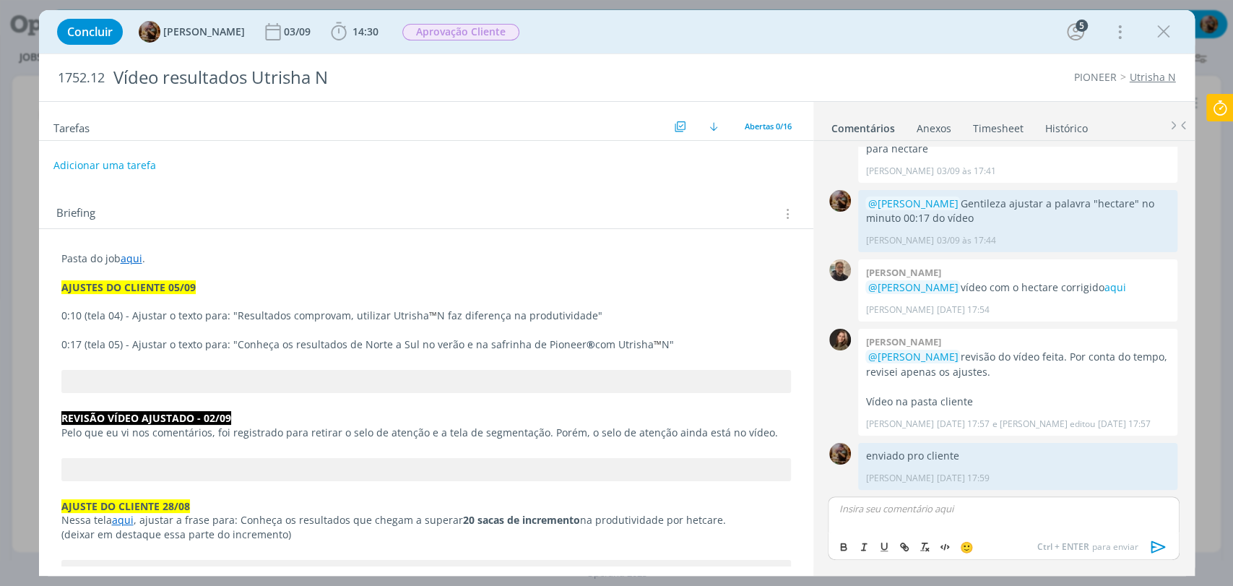
click at [671, 346] on p "0:17 (tela 05) - Ajustar o texto para: "Conheça os resultados de Norte a Sul no…" at bounding box center [426, 344] width 730 height 14
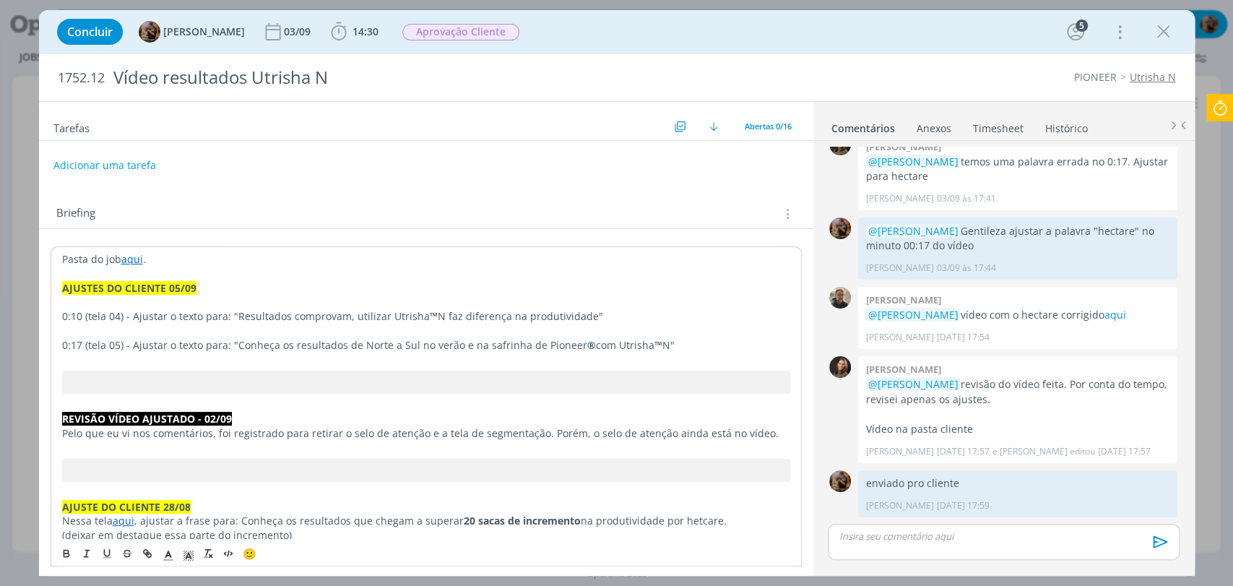
scroll to position [1159, 0]
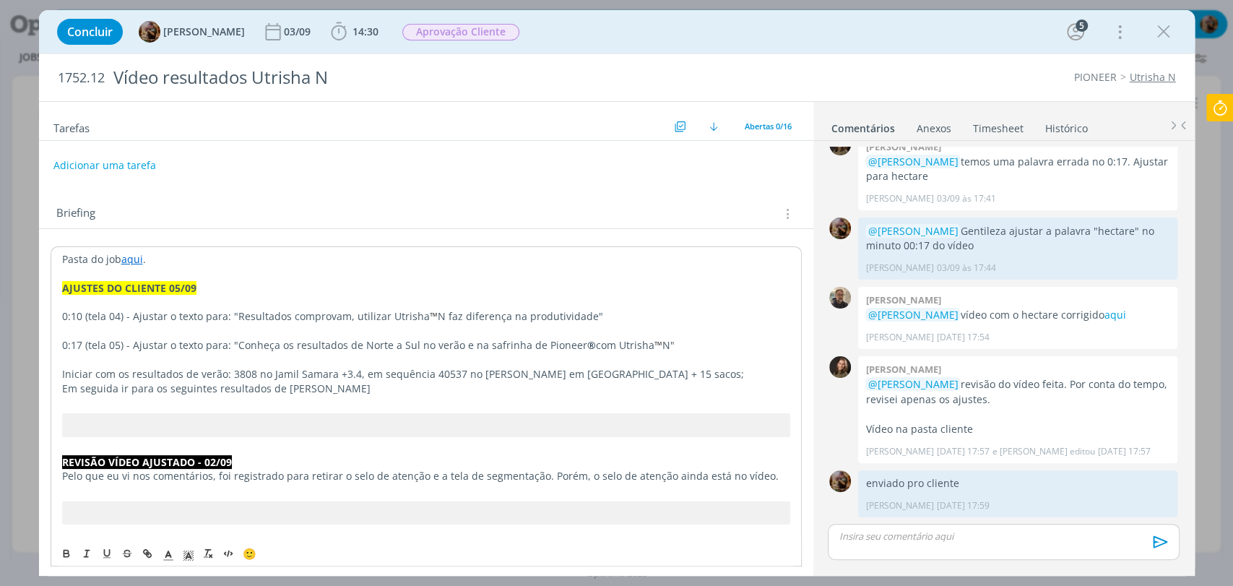
click at [724, 369] on p "Iniciar com os resultados de verão: 3808 no Jamil Samara +3.4, em sequência 405…" at bounding box center [426, 374] width 728 height 14
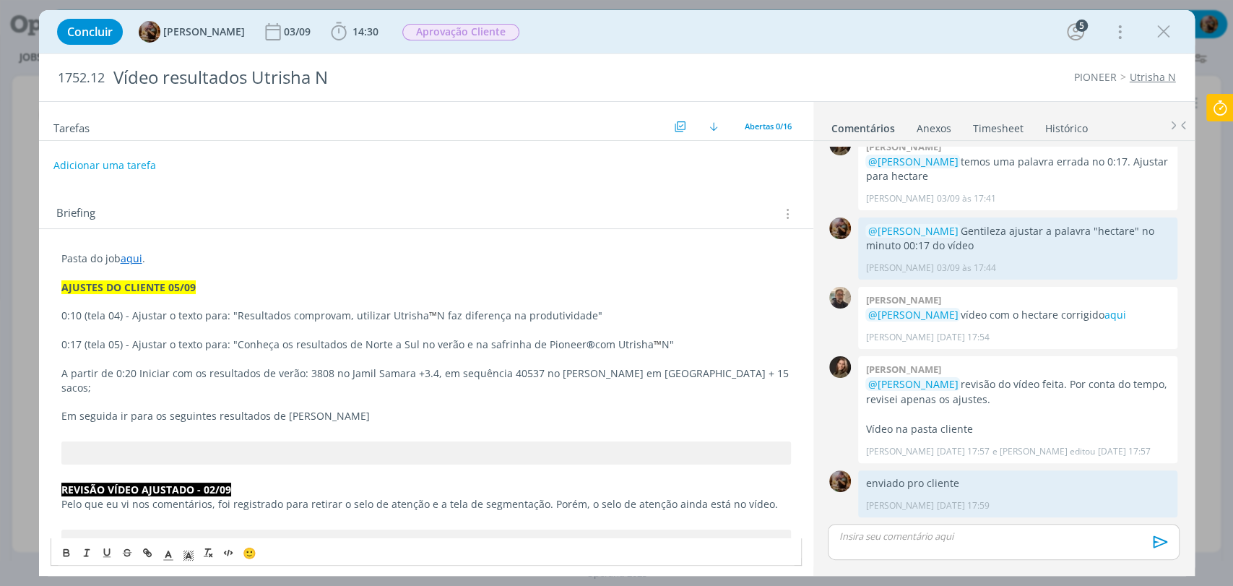
click at [134, 371] on p "A partir de 0:20 Iniciar com os resultados de verão: 3808 no Jamil Samara +3.4,…" at bounding box center [426, 380] width 730 height 29
click at [406, 369] on p "A partir de 0:20 (tela 06 em diante) - Vamos iniciar com os resultados de verão…" at bounding box center [426, 380] width 730 height 29
click at [64, 561] on button "dialog" at bounding box center [67, 552] width 20 height 17
click at [489, 376] on p "A partir de 0:20 (tela 06 em diante) - Vamos iniciar com os resultados de verão…" at bounding box center [426, 380] width 730 height 29
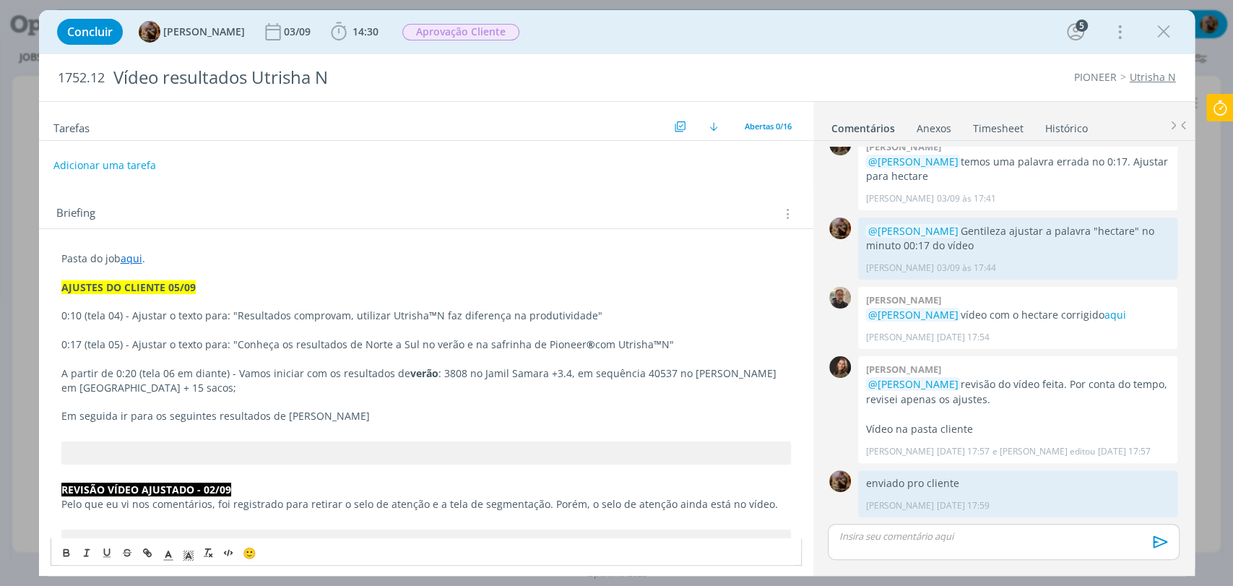
click at [433, 374] on p "A partir de 0:20 (tela 06 em diante) - Vamos iniciar com os resultados de verão…" at bounding box center [426, 380] width 730 height 29
click at [433, 375] on p "A partir de 0:20 (tela 06 em diante) - Vamos iniciar com os resultados de verão…" at bounding box center [426, 380] width 730 height 29
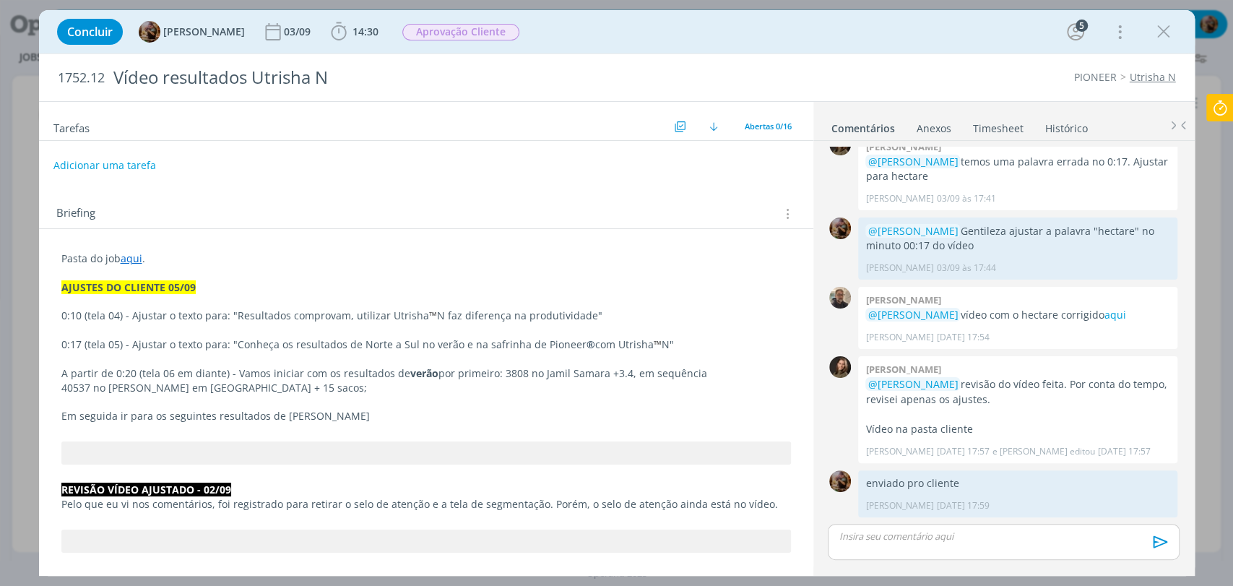
click at [495, 376] on p "A partir de 0:20 (tela 06 em diante) - Vamos iniciar com os resultados de verão…" at bounding box center [426, 380] width 730 height 29
click at [499, 376] on p "A partir de 0:20 (tela 06 em diante) - Vamos iniciar com os resultados de verão…" at bounding box center [426, 380] width 730 height 29
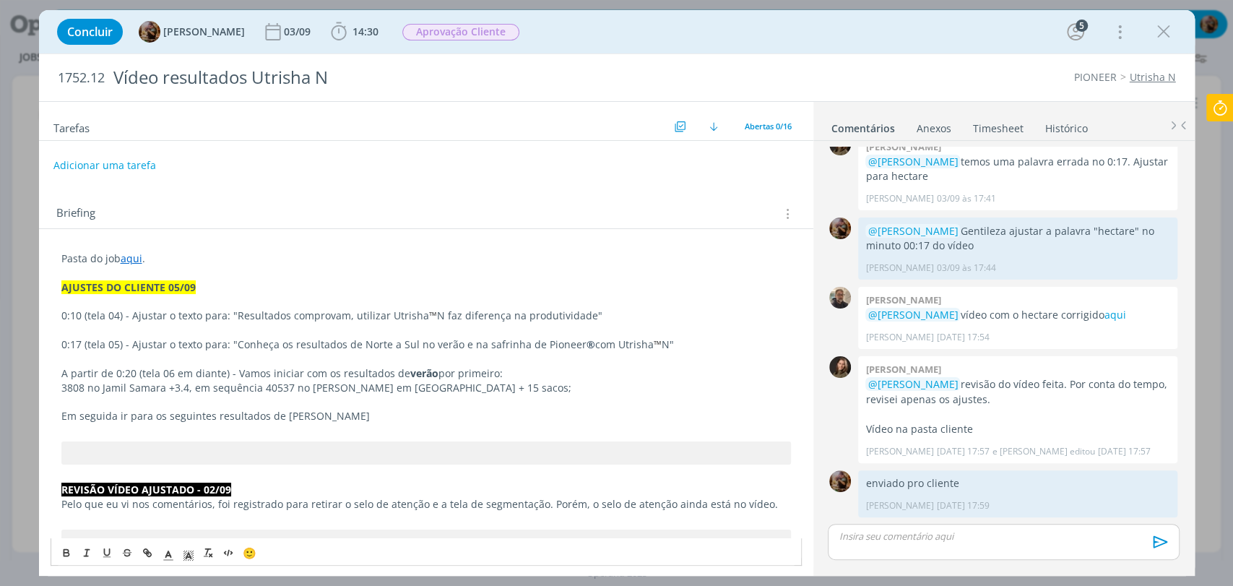
click at [192, 386] on p "3808 no Jamil Samara +3.4, em sequência 40537 no Nivaldo Batista Santiago em Ub…" at bounding box center [426, 388] width 730 height 14
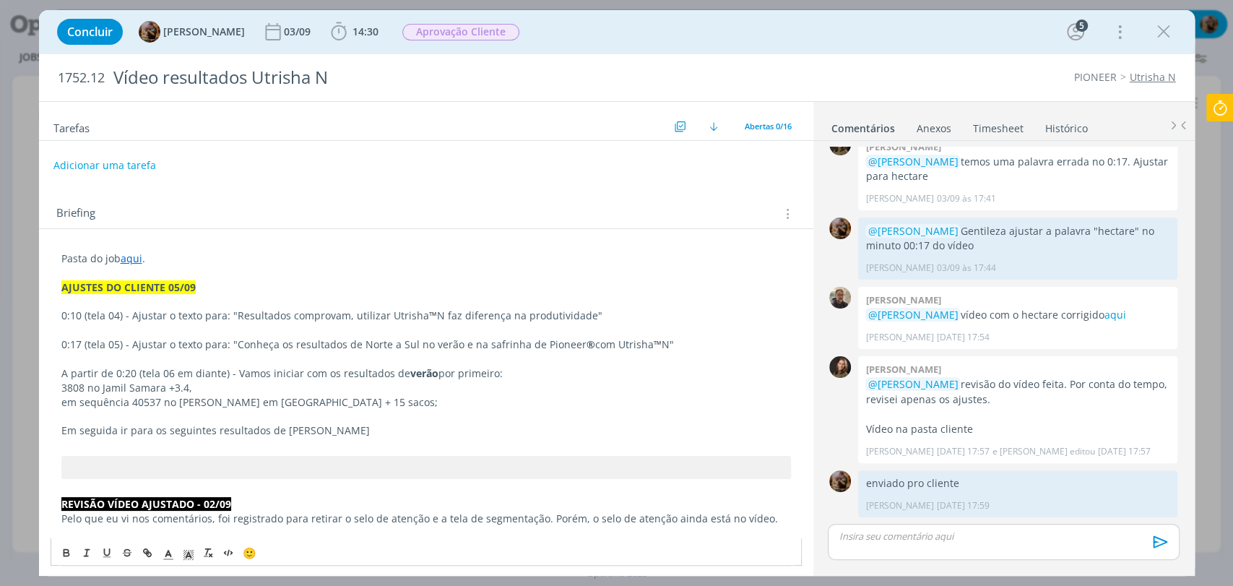
click at [192, 387] on p "3808 no Jamil Samara +3.4," at bounding box center [426, 388] width 730 height 14
click at [188, 383] on p "3808 no Jamil Samara +3.4 (tela 16)" at bounding box center [426, 388] width 730 height 14
click at [179, 386] on p "3808 no Jamil Samara +3.4 (tela 16)" at bounding box center [426, 388] width 730 height 14
click at [189, 391] on p "3808 no Jamil Samara +3,4 (tela 16)" at bounding box center [426, 388] width 730 height 14
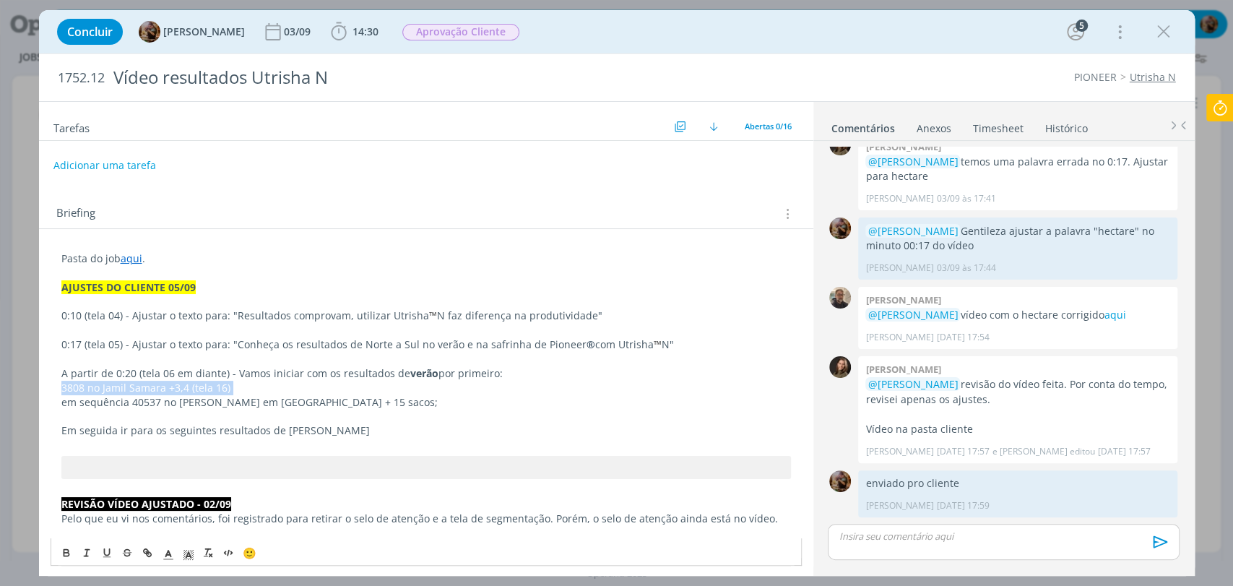
click at [189, 390] on p "3808 no Jamil Samara +3,4 (tela 16)" at bounding box center [426, 388] width 730 height 14
click at [187, 397] on p "em sequência 40537 no Nivaldo Batista Santiago em Uberaba + 15 sacos;" at bounding box center [426, 402] width 730 height 14
click at [186, 389] on p "3808 no Jamil Samara +3,4 (tela 16)" at bounding box center [426, 388] width 730 height 14
drag, startPoint x: 401, startPoint y: 405, endPoint x: 382, endPoint y: 408, distance: 19.6
click at [382, 408] on p "em sequência 40537 no Nivaldo Batista Santiago em Uberaba + 15 sacos;" at bounding box center [426, 402] width 730 height 14
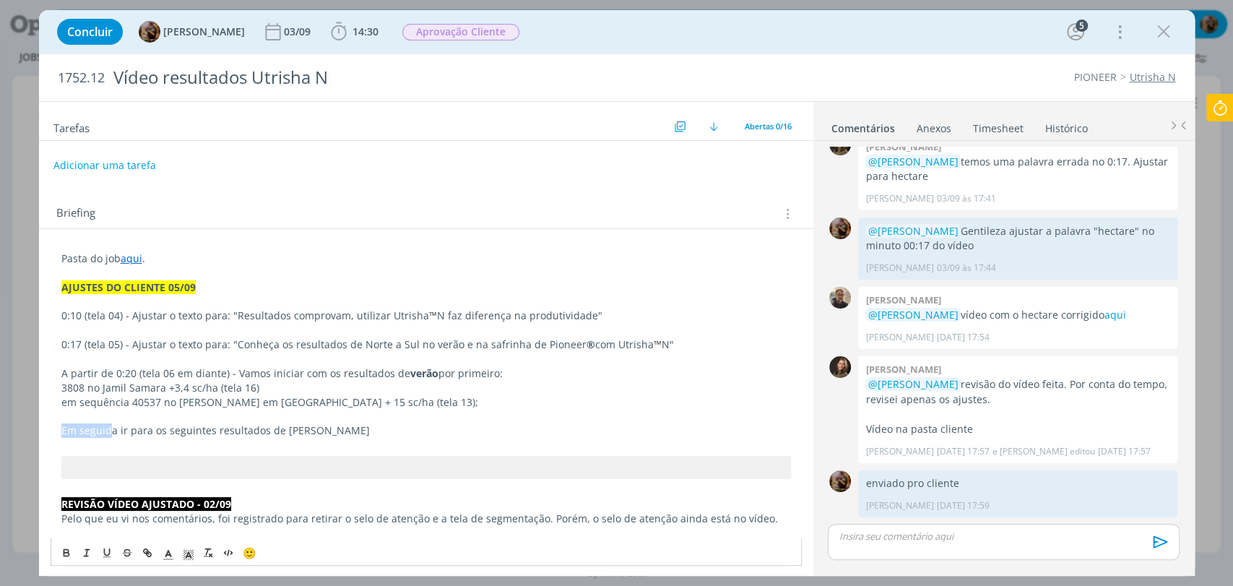
drag, startPoint x: 111, startPoint y: 435, endPoint x: 56, endPoint y: 429, distance: 55.2
click at [353, 426] on p "Depois disso, ir para os seguintes resultados de safrinha" at bounding box center [426, 430] width 730 height 14
click at [208, 431] on p "Depois disso, ir para os seguintes resultados de safrinha:" at bounding box center [426, 430] width 730 height 14
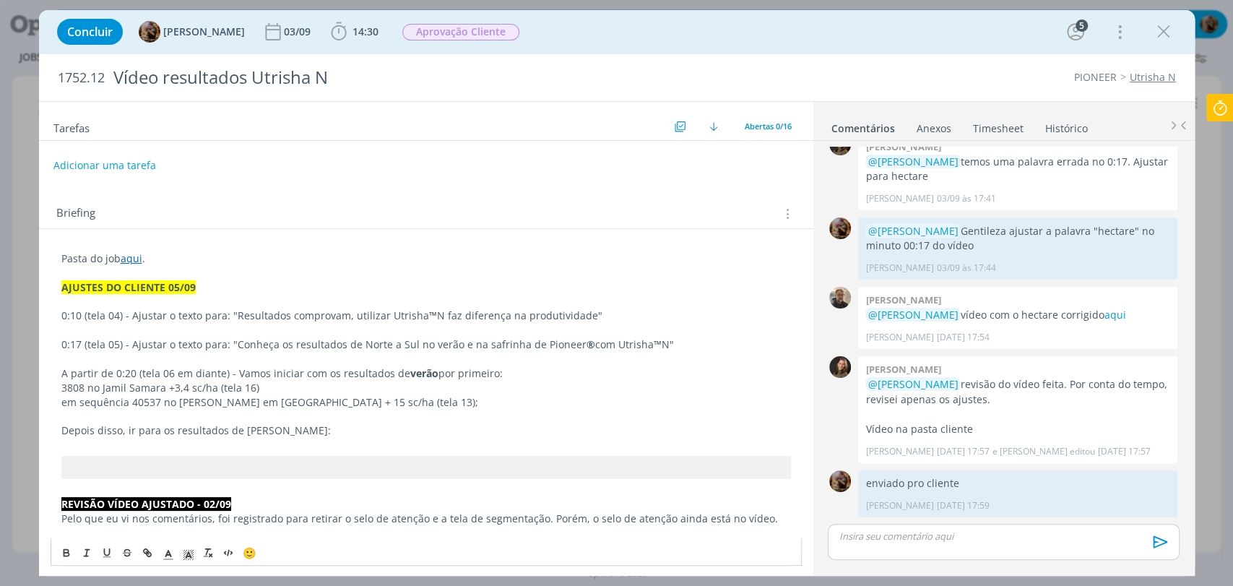
click at [283, 436] on p "Depois disso, ir para os resultados de safrinha:" at bounding box center [426, 430] width 730 height 14
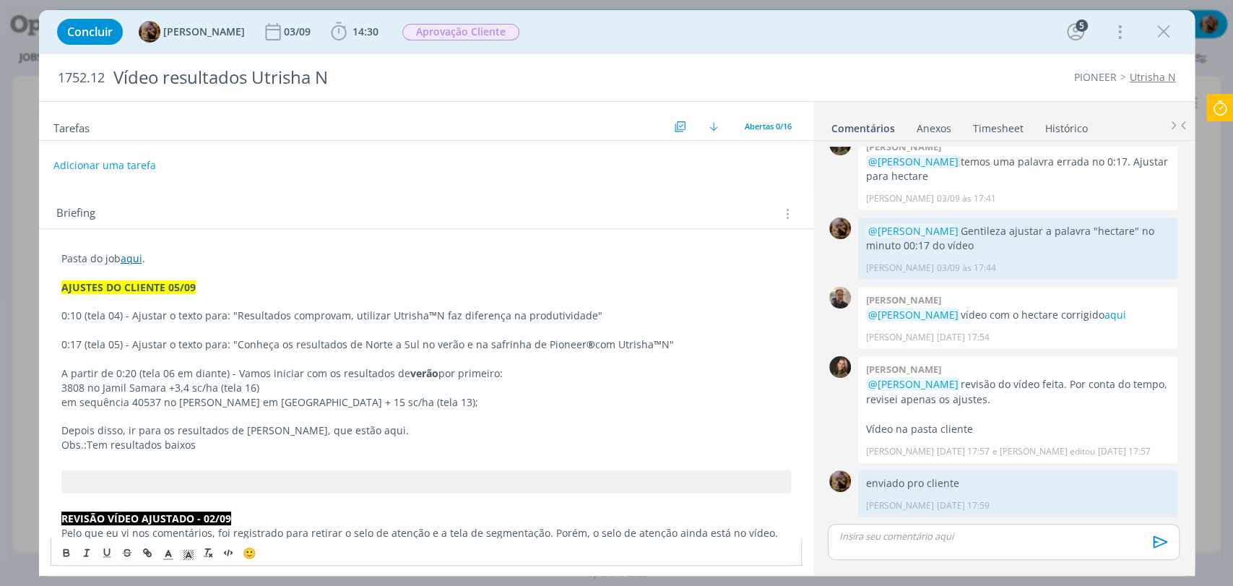
click at [94, 444] on span "Tem resultados baixos" at bounding box center [141, 445] width 109 height 14
click at [284, 451] on p "Obs.: atualmente t em resultados baixos" at bounding box center [426, 445] width 730 height 14
click at [280, 432] on p "Depois disso, ir para os resultados de safrinha, que estão aqui." at bounding box center [426, 430] width 730 height 14
drag, startPoint x: 85, startPoint y: 441, endPoint x: 59, endPoint y: 441, distance: 26.0
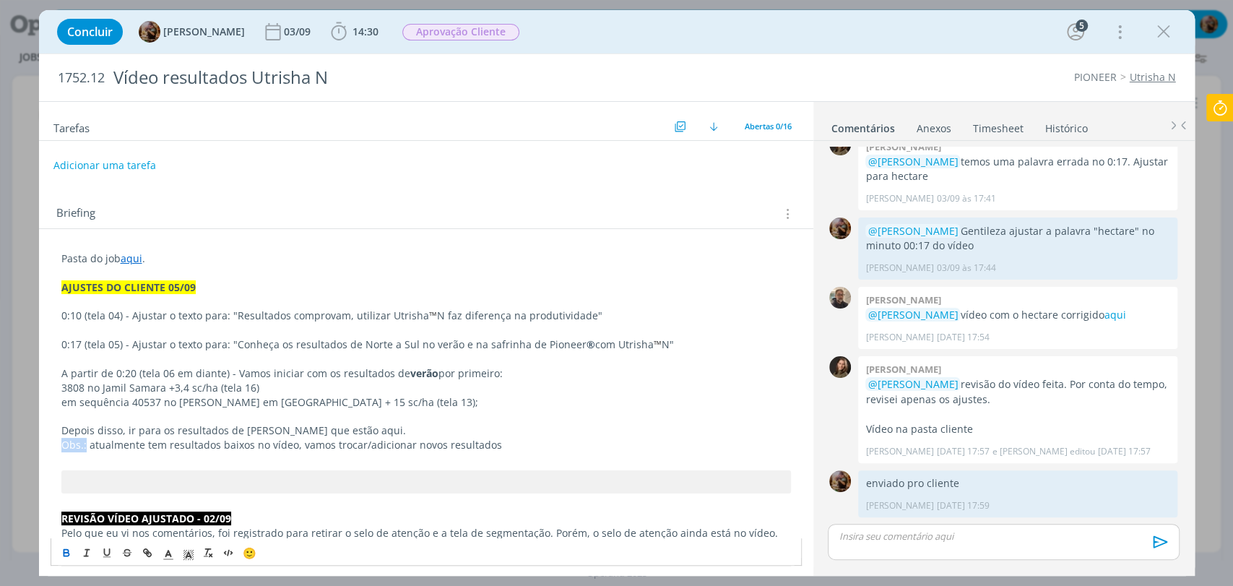
click at [68, 552] on icon "dialog" at bounding box center [66, 551] width 4 height 3
click at [111, 441] on p "Obs.: atualmente t em resultados baixos no vídeo, vamos trocar/adicionar novos …" at bounding box center [426, 445] width 730 height 14
click at [262, 426] on p "Depois disso, ir para os resultados de safrinha que estão aqui." at bounding box center [426, 430] width 730 height 14
click at [63, 559] on button "dialog" at bounding box center [67, 552] width 20 height 17
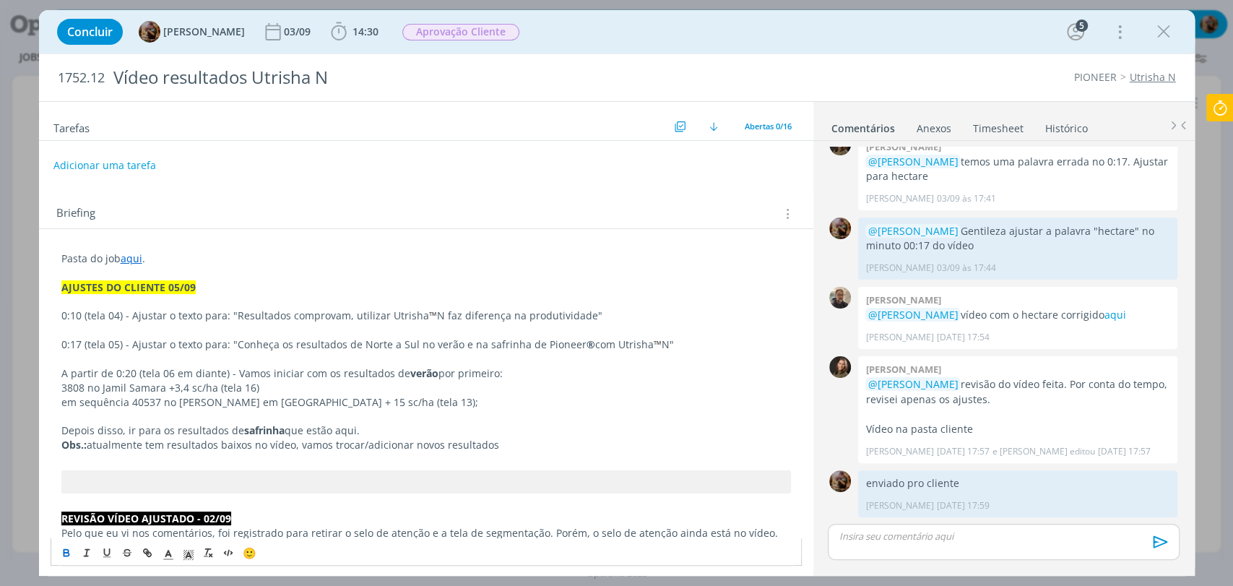
click at [361, 458] on p "dialog" at bounding box center [426, 459] width 730 height 14
click at [90, 449] on p "Obs.: atualmente t em resultados baixos no vídeo, vamos trocar/adicionar novos …" at bounding box center [426, 445] width 730 height 14
click at [378, 447] on span "em resultados baixos no vídeo, vamos trocar/adicionar novos resultados" at bounding box center [409, 445] width 350 height 14
click at [619, 449] on p "Obs.: cliente disse que atualmente t em resultados baixos no vídeo, por isso va…" at bounding box center [426, 445] width 730 height 14
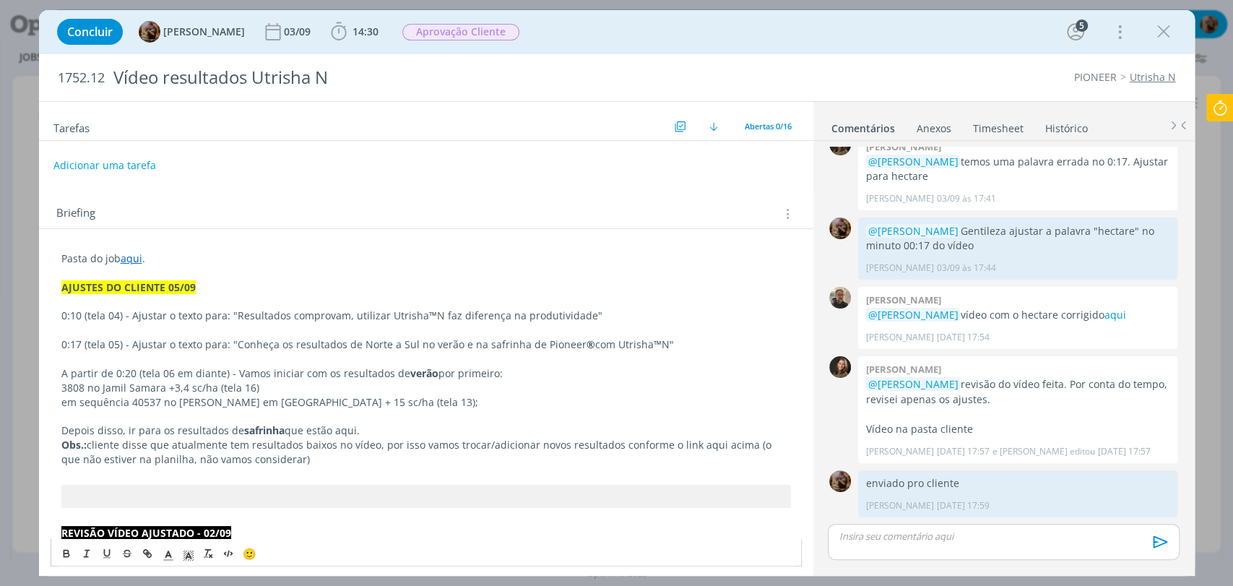
click at [746, 449] on span "em resultados baixos no vídeo, por isso vamos trocar/adicionar novos resultados…" at bounding box center [417, 452] width 713 height 28
click at [458, 460] on span "em resultados baixos no vídeo, por isso vamos trocar/adicionar novos resultados…" at bounding box center [421, 452] width 721 height 28
click at [479, 462] on span "em resultados baixos no vídeo, por isso vamos trocar/adicionar novos resultados…" at bounding box center [424, 452] width 727 height 28
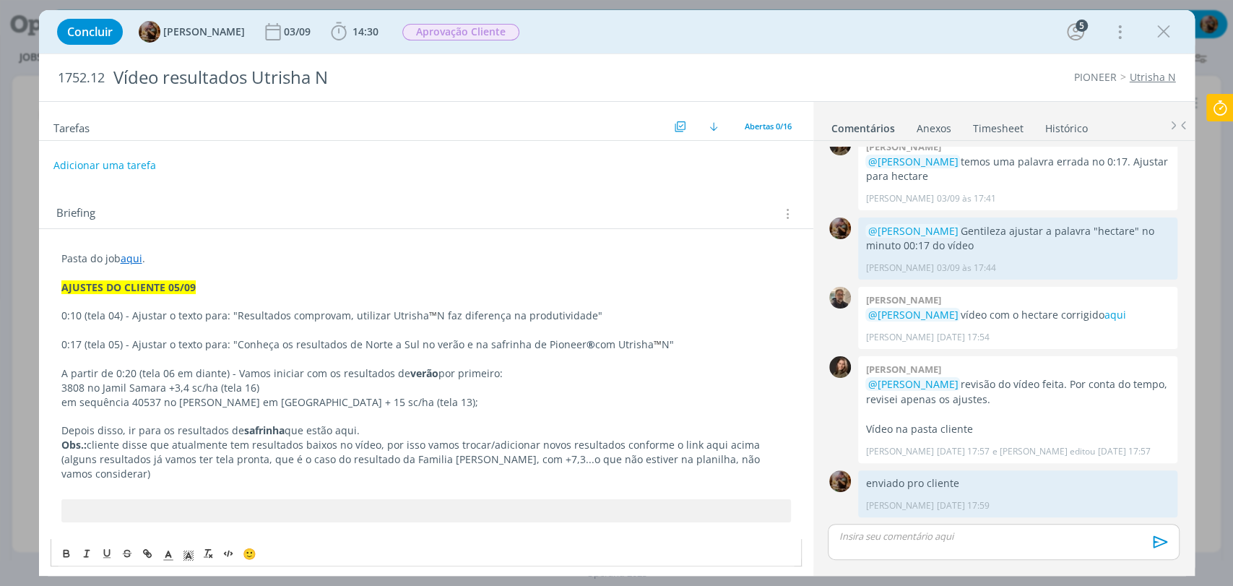
click at [87, 447] on p "Obs.: cliente disse que atualmente t em resultados baixos no vídeo, por isso va…" at bounding box center [426, 459] width 730 height 43
click at [309, 449] on span "em resultados baixos no vídeo, por isso vamos trocar/adicionar novos resultados…" at bounding box center [416, 459] width 710 height 43
click at [751, 441] on span "em resultados baixos no vídeo, por isso vamos trocar/adicionar novos resultados…" at bounding box center [416, 459] width 710 height 43
click at [522, 461] on span "﻿ (alguns resultados já vamos ter tela pronta, que é o caso do resultado da Fam…" at bounding box center [412, 466] width 702 height 28
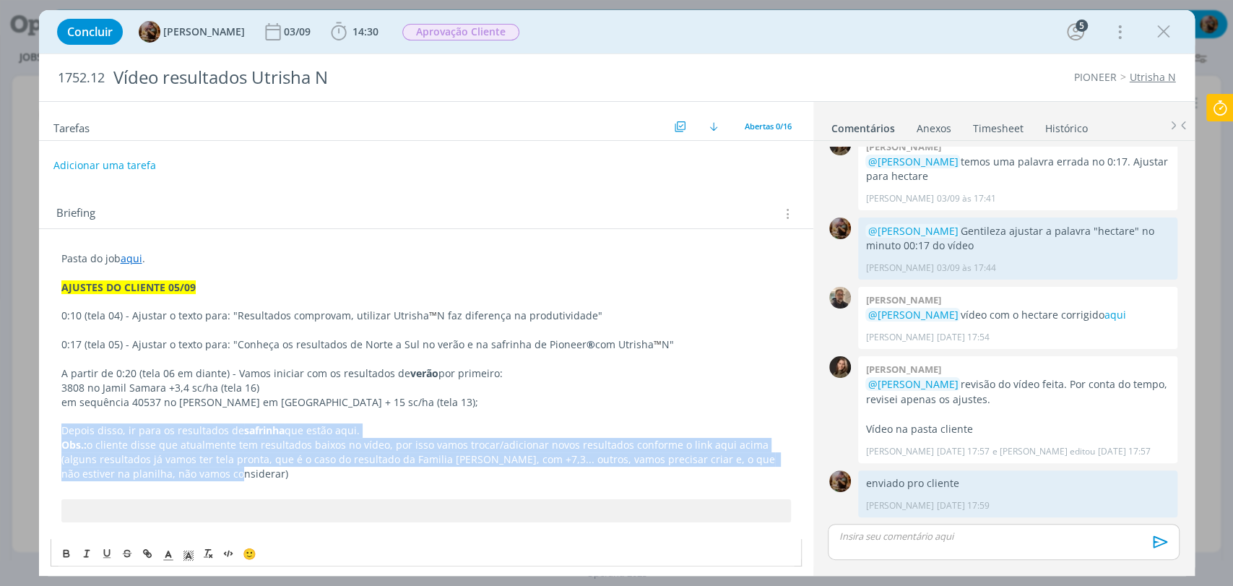
drag, startPoint x: 214, startPoint y: 474, endPoint x: 59, endPoint y: 433, distance: 160.7
copy div "Depois disso, ir para os resultados de safrinha que estão aqui. Obs.: o cliente…"
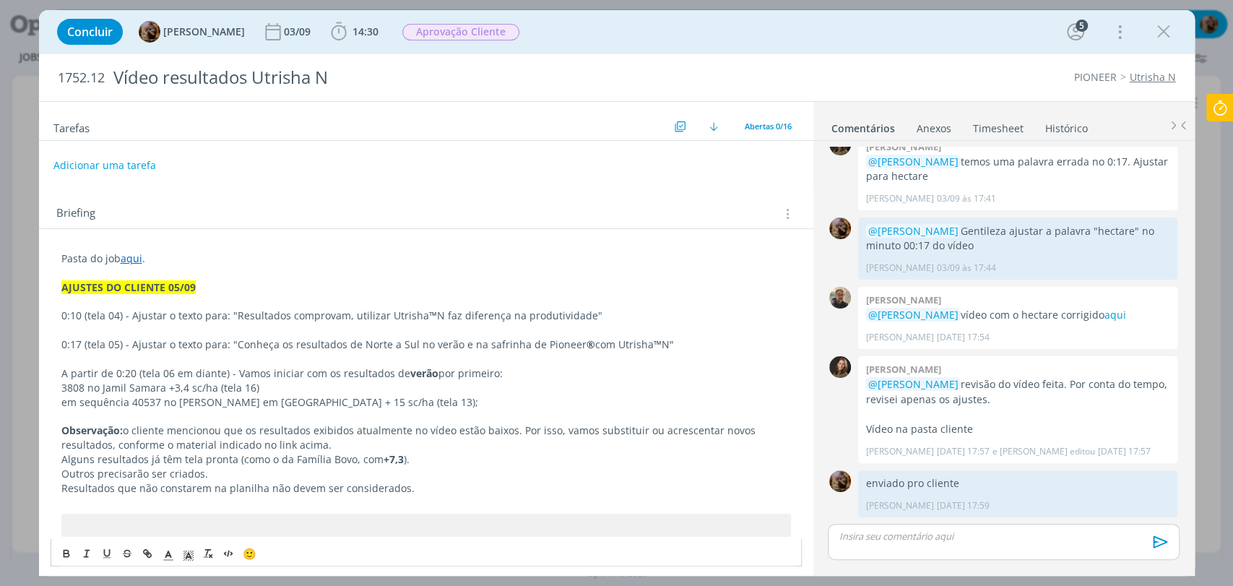
click at [654, 436] on p "Observação: o cliente mencionou que os resultados exibidos atualmente no vídeo …" at bounding box center [426, 437] width 730 height 29
click at [146, 447] on p "Observação: o cliente mencionou que os resultados exibidos atualmente no vídeo …" at bounding box center [426, 437] width 730 height 29
click at [197, 447] on p "Observação: o cliente mencionou que os resultados exibidos atualmente no vídeo …" at bounding box center [426, 437] width 730 height 29
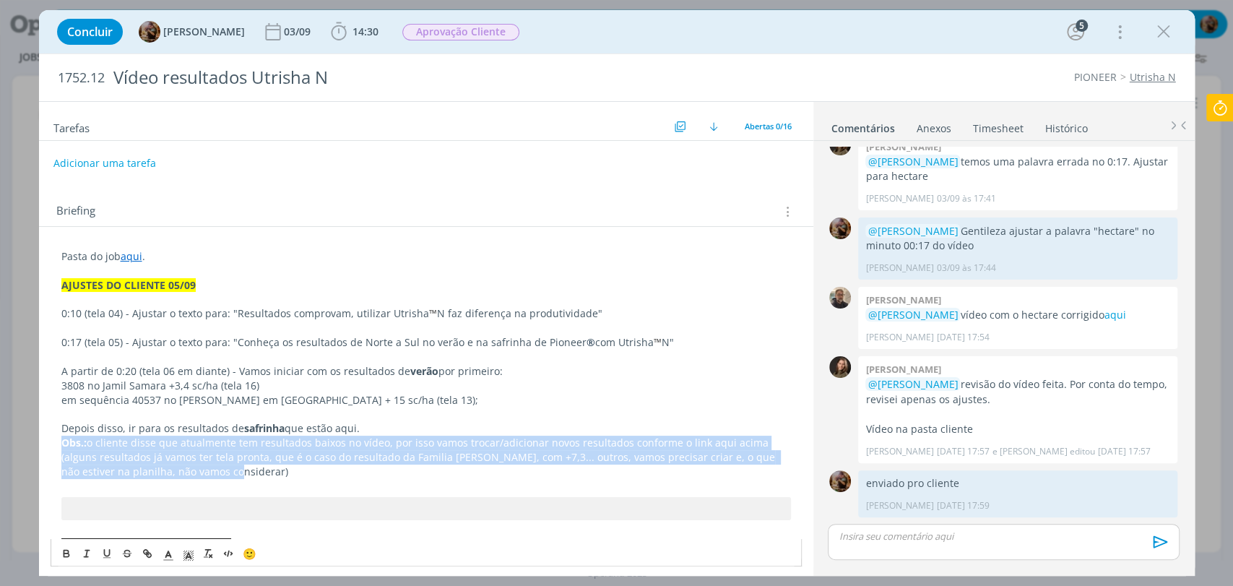
drag, startPoint x: 211, startPoint y: 471, endPoint x: 58, endPoint y: 441, distance: 156.2
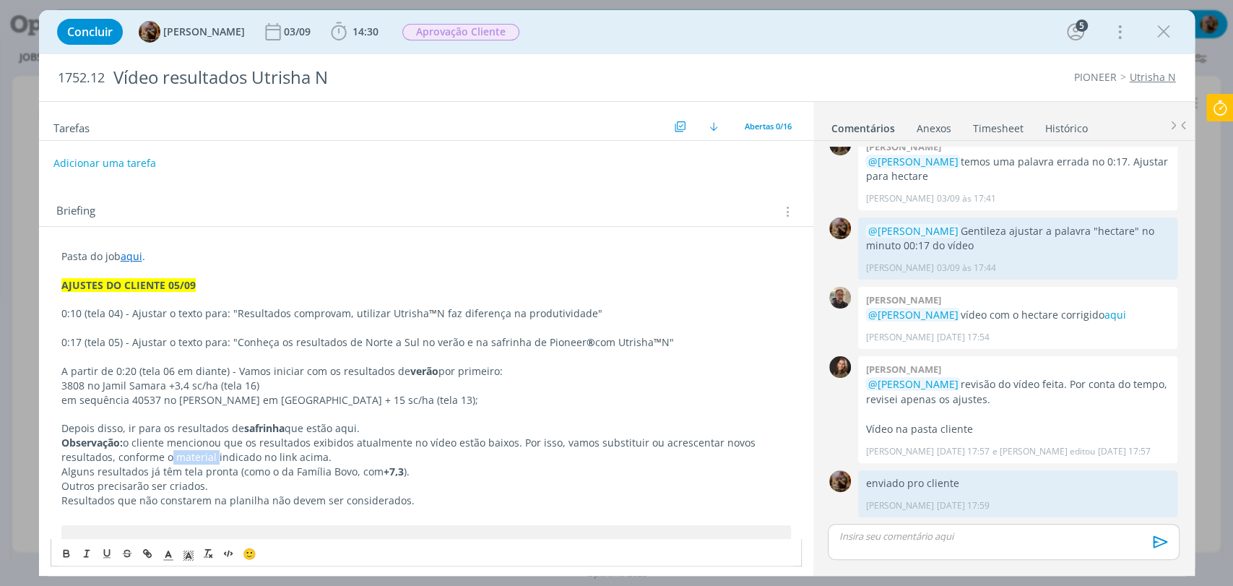
drag, startPoint x: 133, startPoint y: 454, endPoint x: 178, endPoint y: 457, distance: 45.6
click at [178, 457] on p "Observação: o cliente mencionou que os resultados exibidos atualmente no vídeo …" at bounding box center [426, 450] width 730 height 29
click at [218, 458] on p "Observação: o cliente mencionou que os resultados exibidos atualmente no vídeo …" at bounding box center [426, 450] width 730 height 29
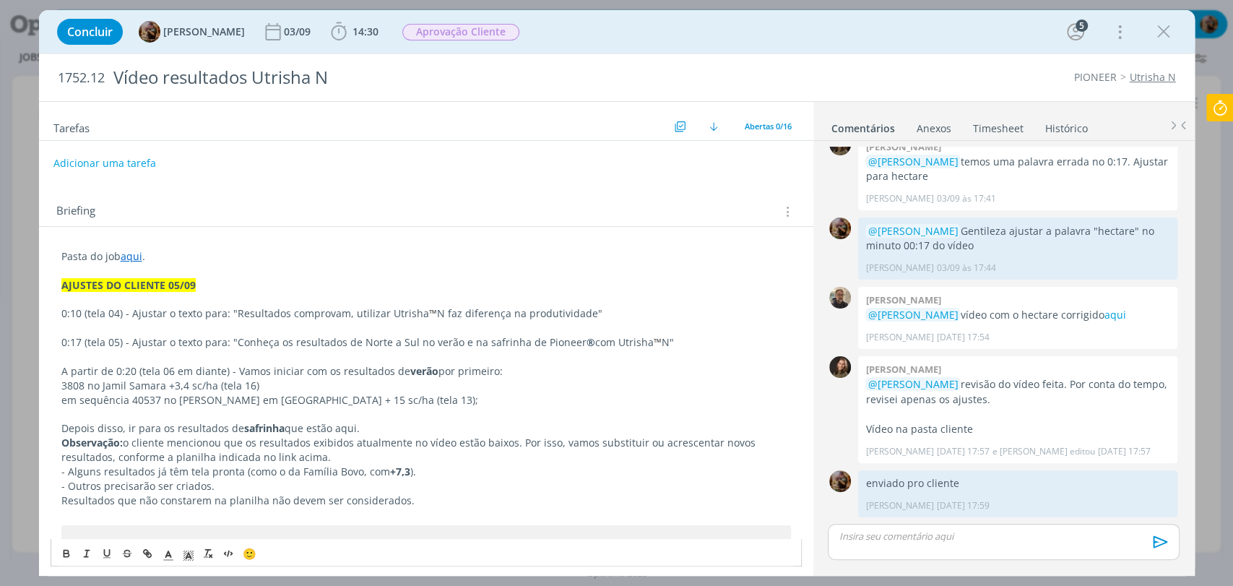
click at [428, 504] on p "- Resultados que não constarem na planilha não devem ser considerados." at bounding box center [426, 501] width 730 height 14
click at [393, 431] on p "Depois disso, ir para os resultados de safrinha que estão aqui." at bounding box center [426, 428] width 730 height 14
click at [116, 443] on strong "Observação:" at bounding box center [91, 443] width 61 height 14
drag, startPoint x: 123, startPoint y: 443, endPoint x: 59, endPoint y: 442, distance: 63.6
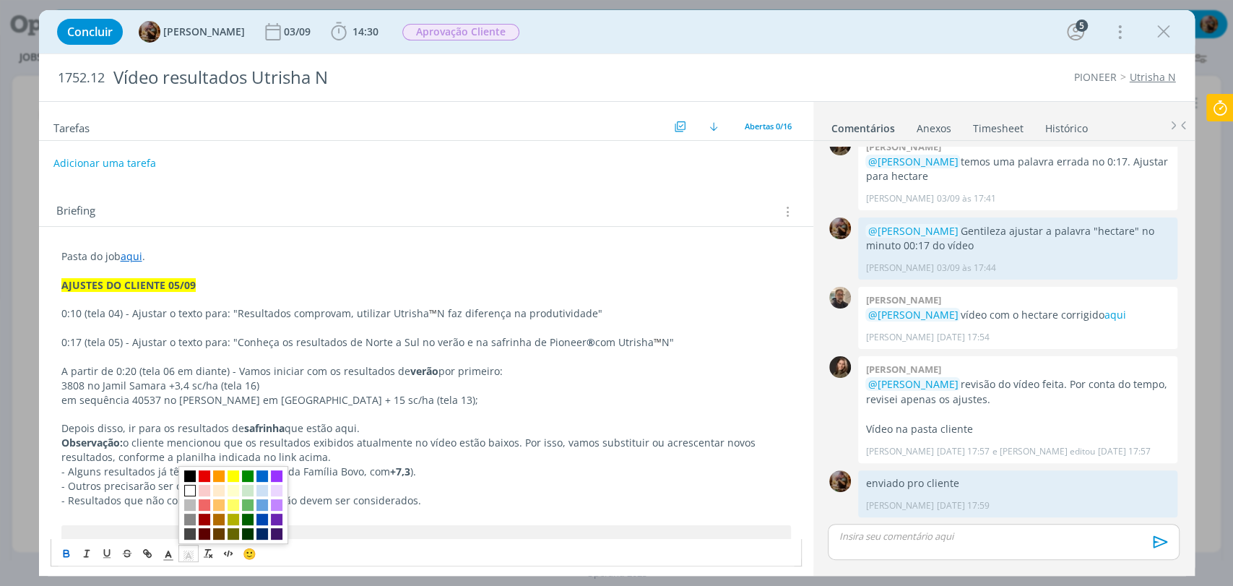
click at [193, 553] on rect "dialog" at bounding box center [193, 553] width 1 height 1
click at [229, 491] on span "dialog" at bounding box center [234, 490] width 12 height 12
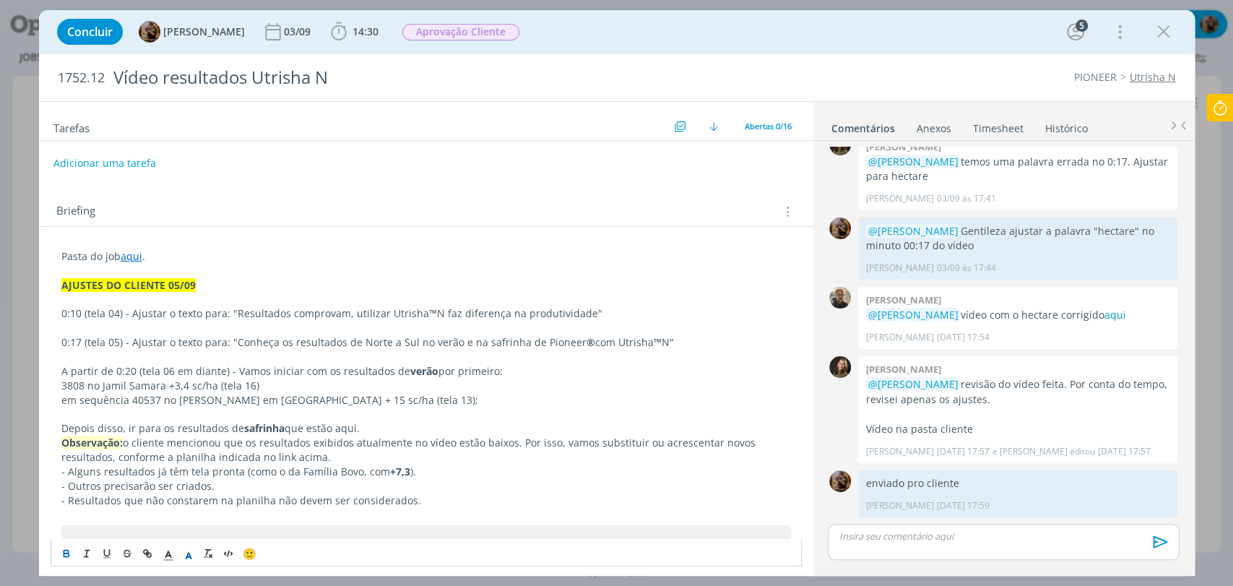
click at [247, 472] on p "- Alguns resultados já têm tela pronta (como o da Família Bovo, com +7,3 )." at bounding box center [426, 472] width 730 height 14
click at [138, 257] on link "aqui" at bounding box center [132, 258] width 22 height 14
click at [144, 280] on link "https://sobeae.sharepoint.com/:f:/s/SOBEAE/EjfQxdjiDtZOujnpcPhe_cIBgsUGIgLtDEQi…" at bounding box center [155, 286] width 109 height 19
click at [69, 379] on p "A partir de 0:20 (tela 06 em diante) - Vamos iniciar com os resultados de verão…" at bounding box center [426, 373] width 730 height 14
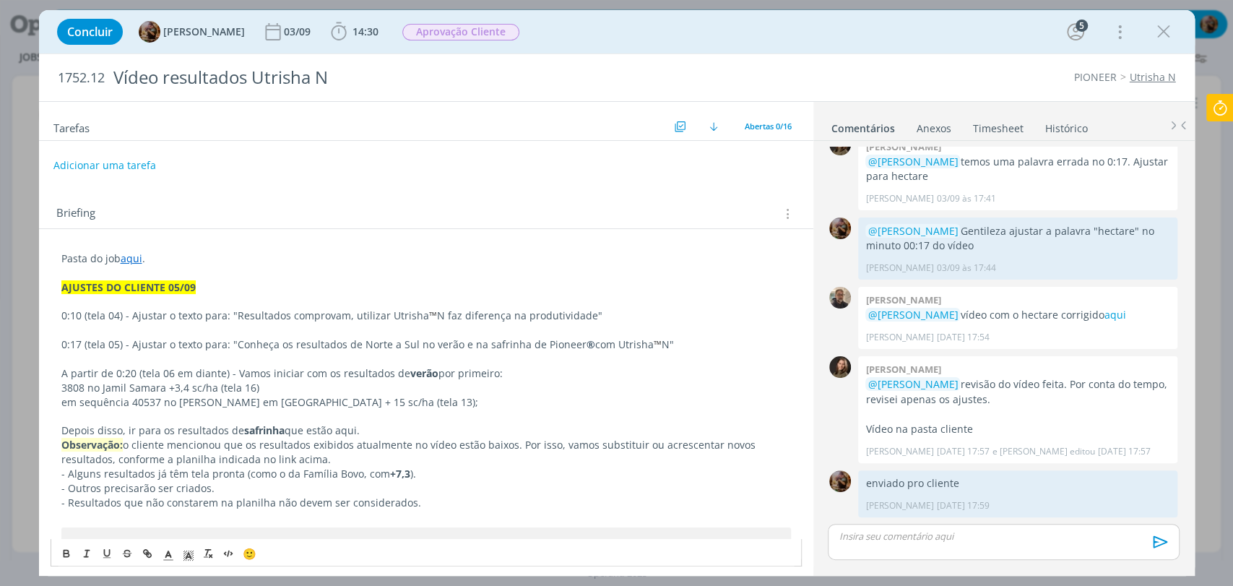
click at [583, 318] on span "N faz diferença na produtividade"" at bounding box center [519, 316] width 165 height 14
click at [662, 343] on span "N"" at bounding box center [668, 344] width 12 height 14
click at [346, 431] on p "Depois disso, ir para os resultados de safrinha que estão aqui." at bounding box center [426, 430] width 730 height 14
click at [150, 555] on icon "dialog" at bounding box center [149, 555] width 4 height 4
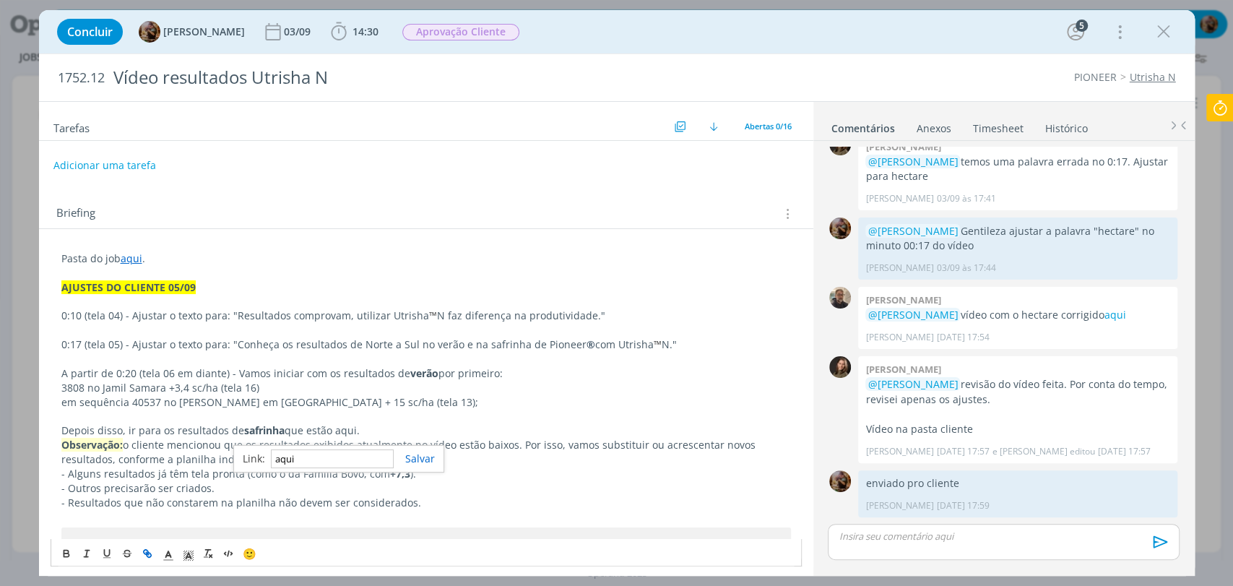
paste input "https://sobeae.sharepoint.com/:i:/s/SOBEAE/ESX_XIDFsYRKlF2oPZ2dUYwBntOikpw6lFg3…"
type input "https://sobeae.sharepoint.com/:i:/s/SOBEAE/ESX_XIDFsYRKlF2oPZ2dUYwBntOikpw6lFg3…"
click at [382, 487] on p "- Outros precisarão ser criados." at bounding box center [426, 488] width 730 height 14
click at [126, 158] on button "Adicionar uma tarefa" at bounding box center [104, 164] width 103 height 25
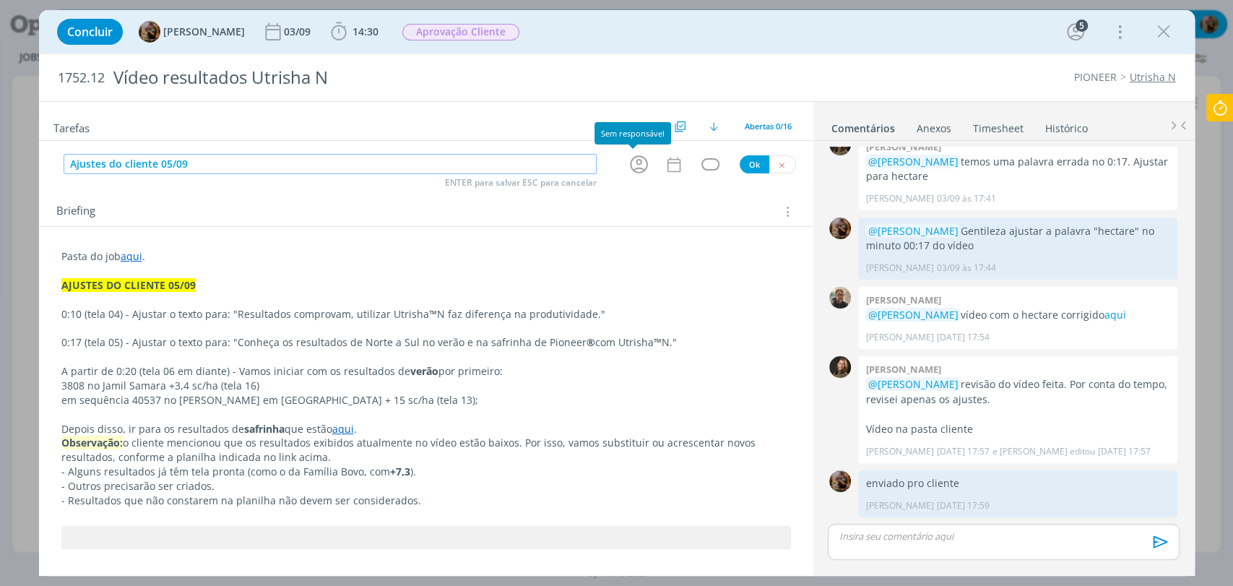
click at [630, 174] on icon "dialog" at bounding box center [639, 164] width 22 height 22
type input "Ajustes do cliente 05/09"
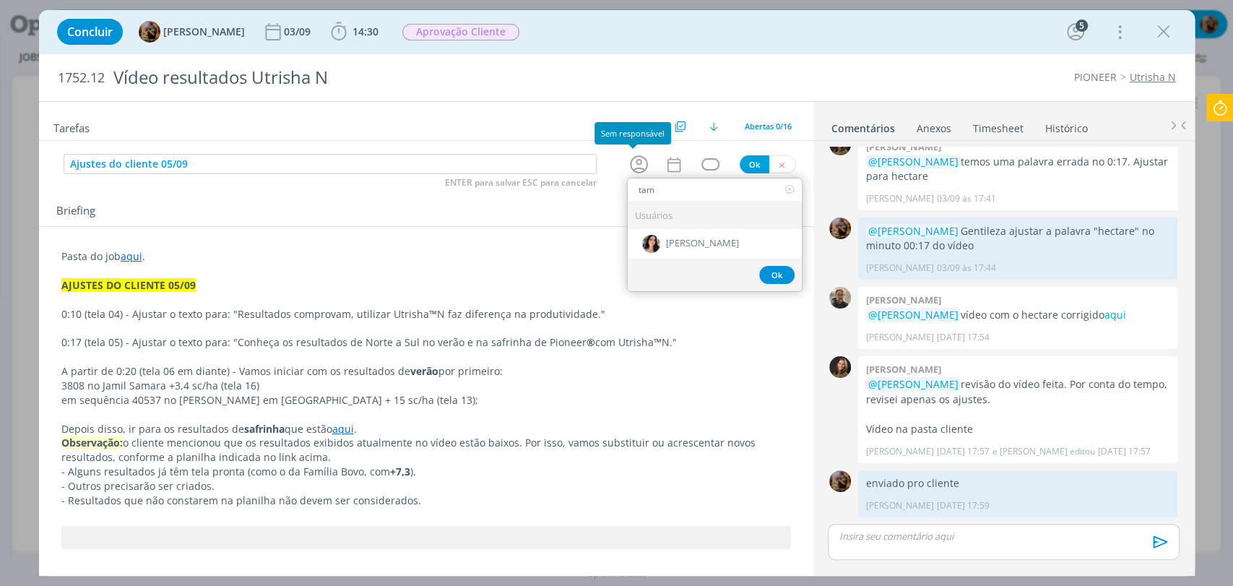
type input "tami"
click at [658, 238] on div "[PERSON_NAME]" at bounding box center [715, 244] width 174 height 30
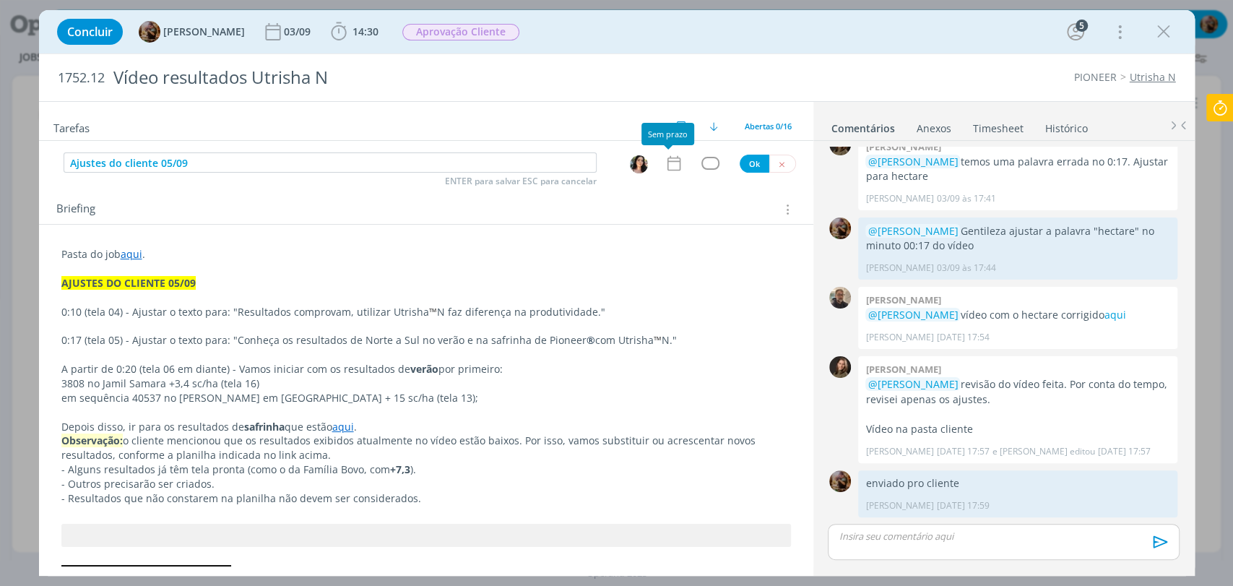
click at [665, 165] on icon "dialog" at bounding box center [674, 163] width 19 height 19
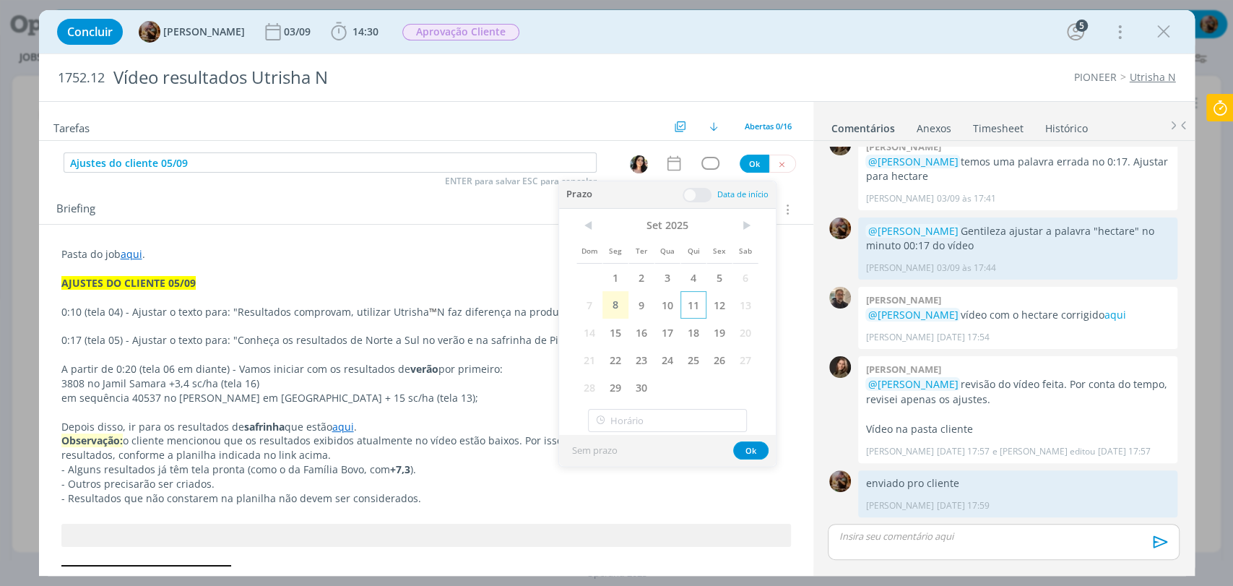
click at [692, 305] on span "11" at bounding box center [694, 304] width 26 height 27
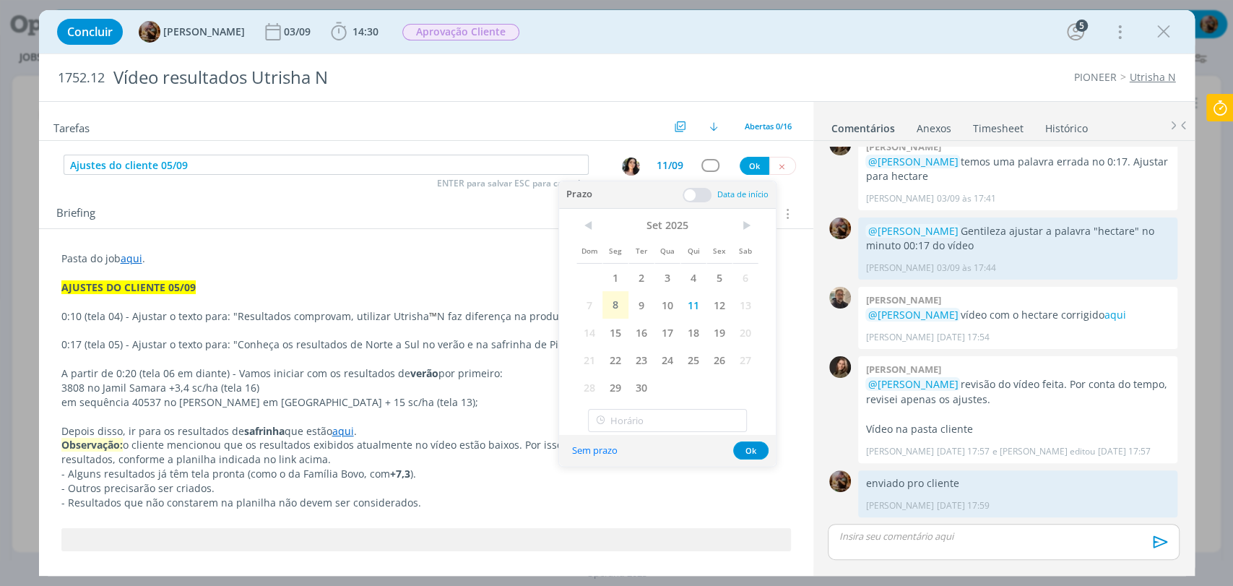
click at [696, 197] on span at bounding box center [697, 195] width 29 height 14
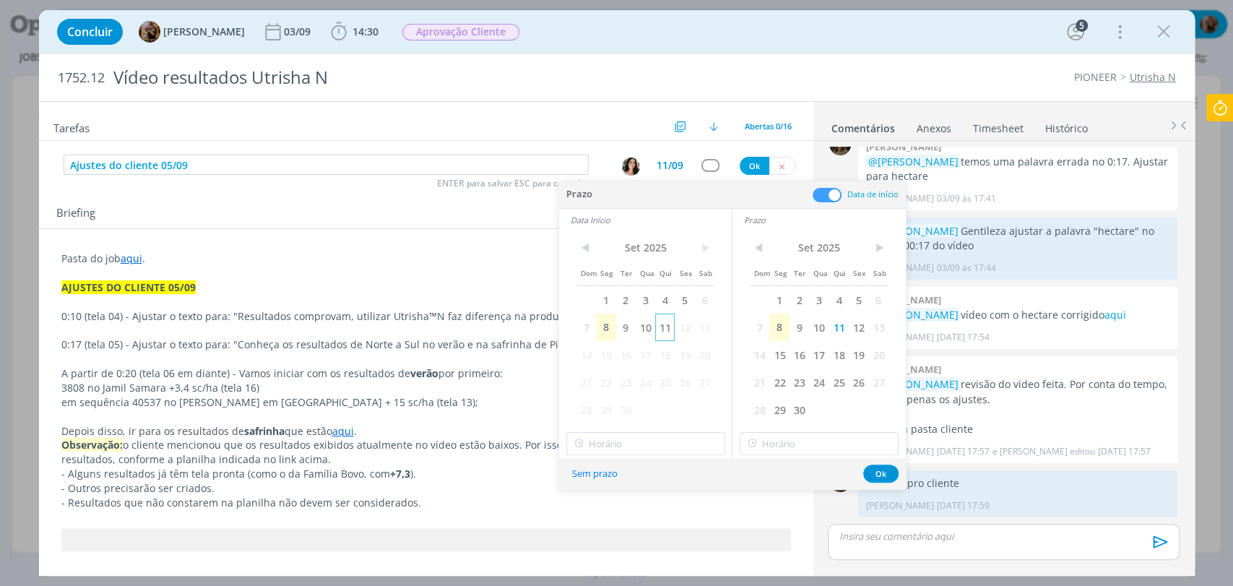
click at [667, 326] on span "11" at bounding box center [665, 327] width 20 height 27
click at [659, 428] on div "< Set 2025 > Dom Seg Ter Qua Qui Sex Sab 1 2 3 4 5 6 7 8 9 10 11 12 13 14 15 16…" at bounding box center [645, 344] width 173 height 227
click at [656, 439] on input "11:00" at bounding box center [645, 443] width 159 height 23
click at [622, 350] on div "09:00" at bounding box center [646, 358] width 161 height 26
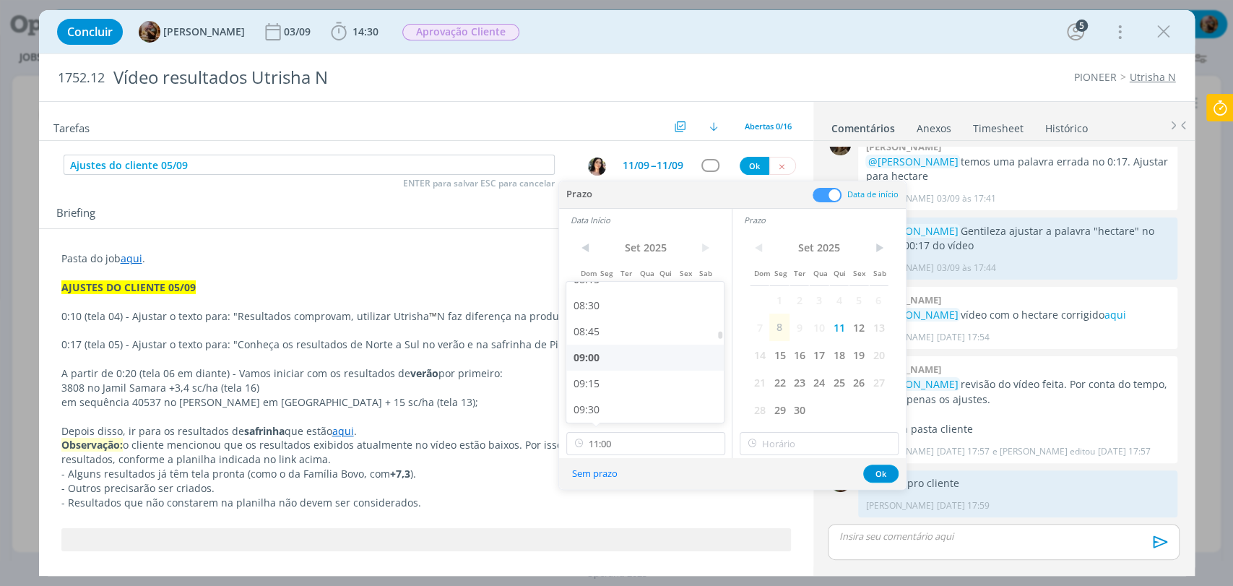
type input "09:00"
click at [798, 446] on input "11:00" at bounding box center [819, 443] width 159 height 23
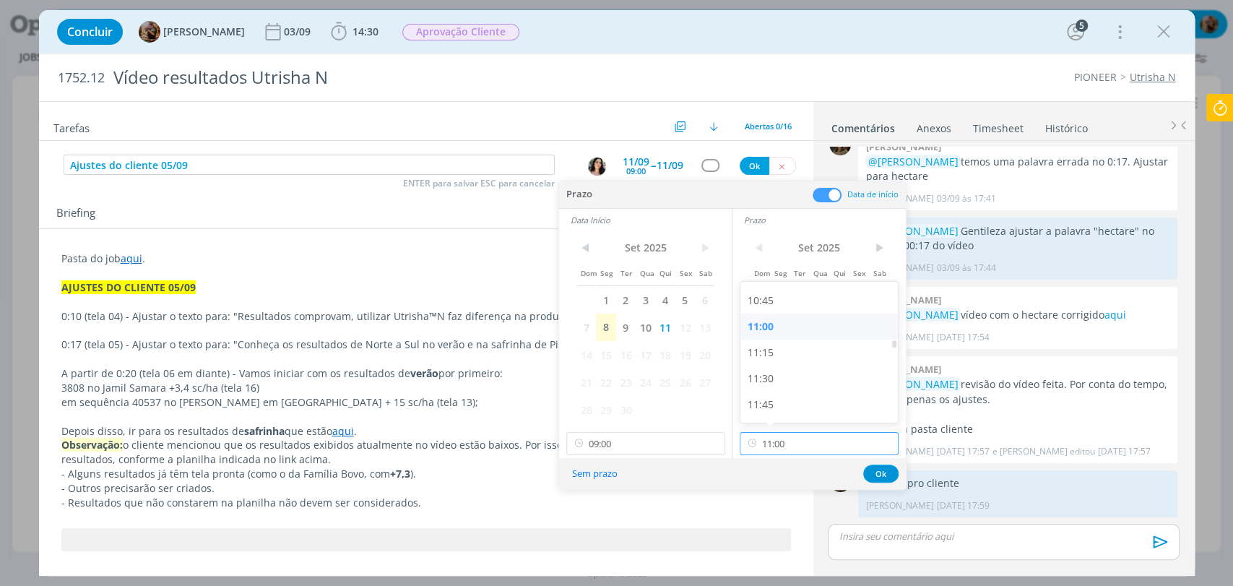
scroll to position [1115, 0]
click at [780, 377] on div "11:30" at bounding box center [821, 376] width 161 height 26
type input "11:30"
click at [882, 477] on button "Ok" at bounding box center [880, 474] width 35 height 18
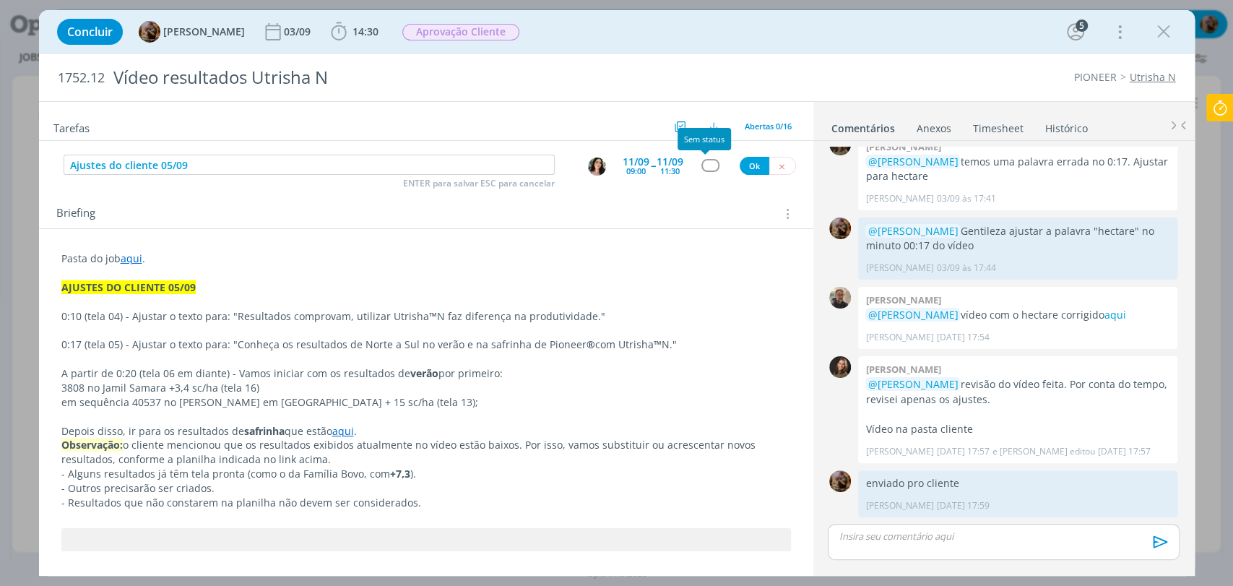
click at [709, 163] on div "dialog" at bounding box center [711, 165] width 18 height 12
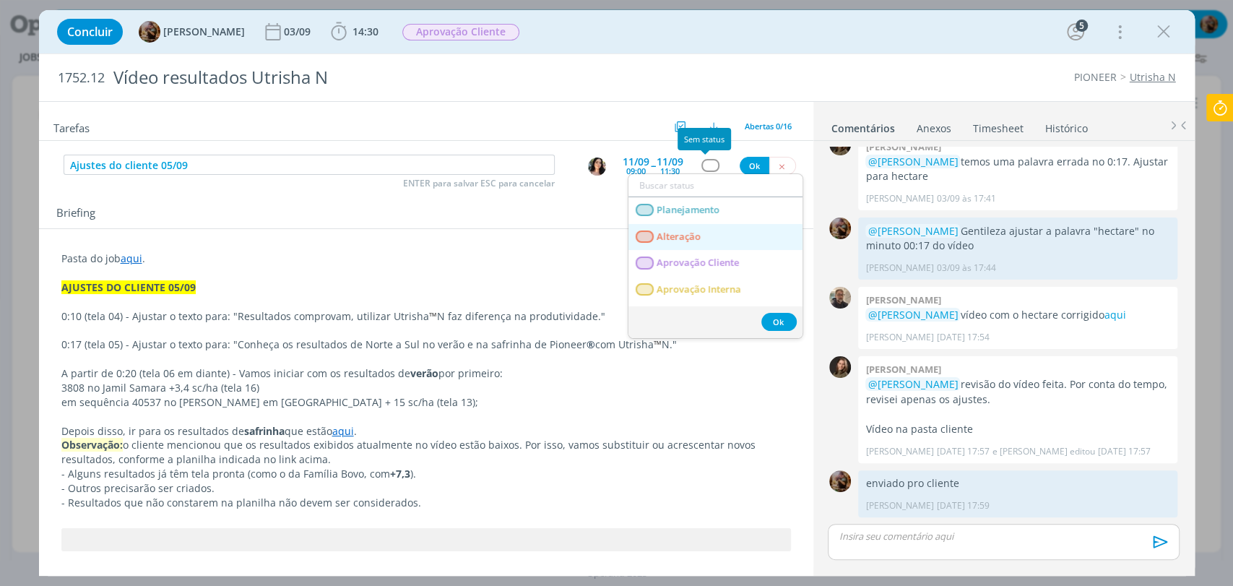
click at [690, 240] on span "Alteração" at bounding box center [679, 237] width 44 height 12
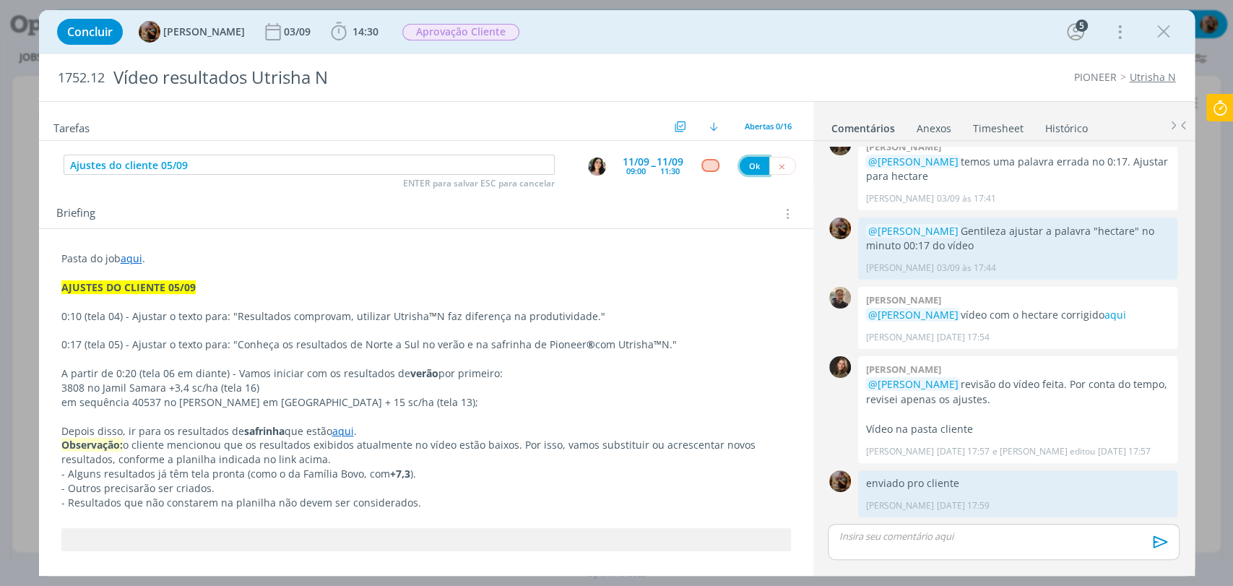
click at [757, 163] on button "Ok" at bounding box center [755, 166] width 30 height 18
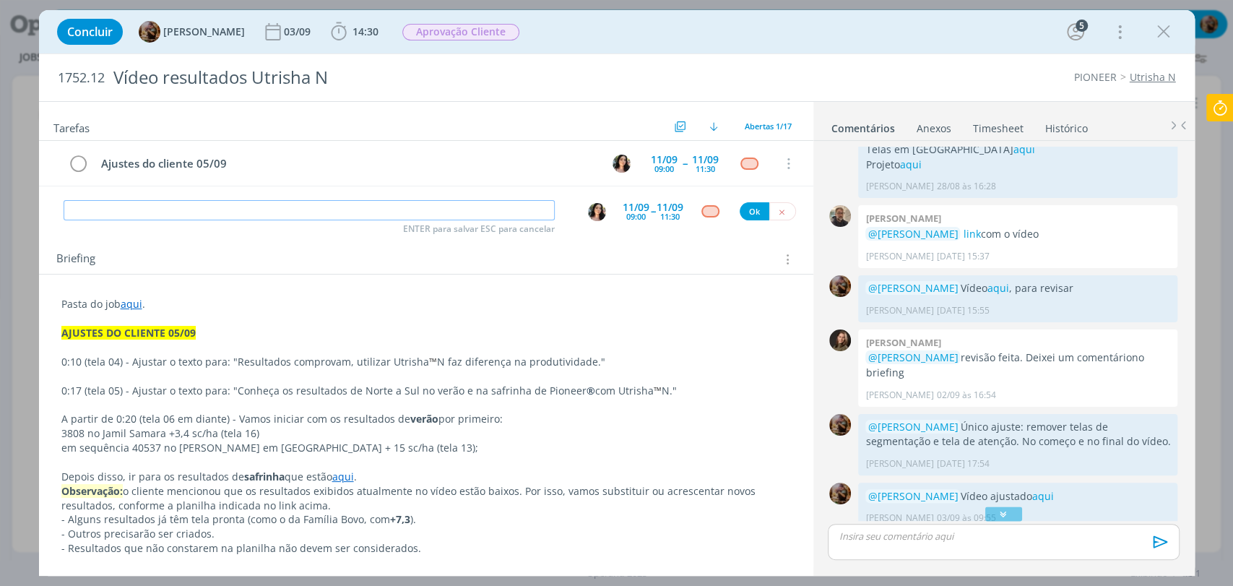
scroll to position [1776, 0]
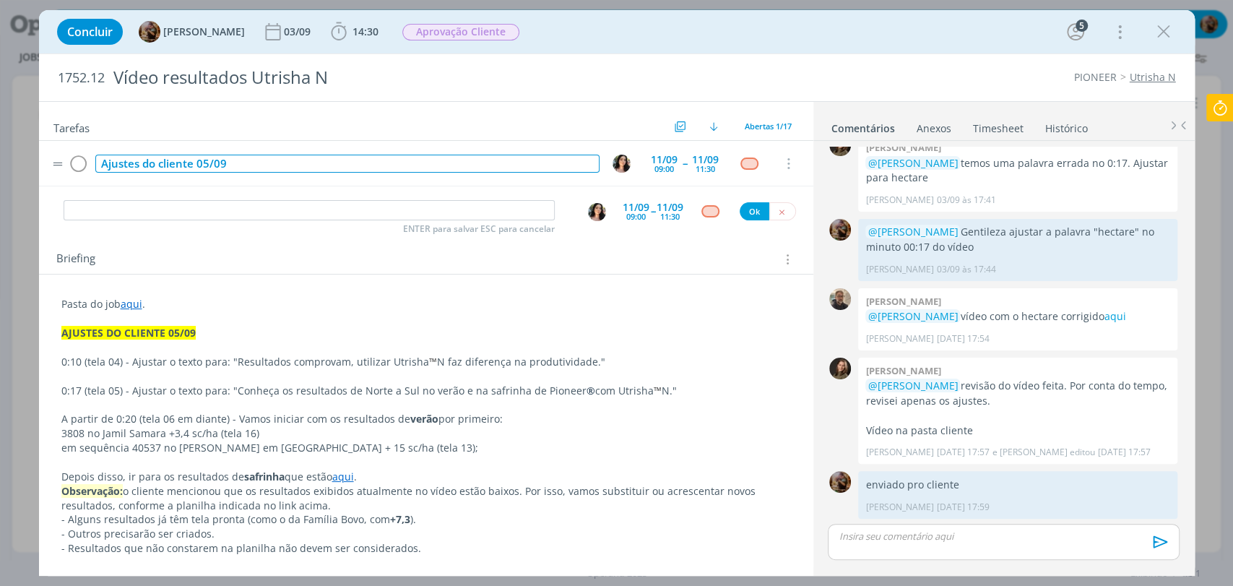
click at [233, 171] on div "Ajustes do cliente 05/09" at bounding box center [347, 164] width 504 height 18
copy div "Ajustes do cliente 05/09"
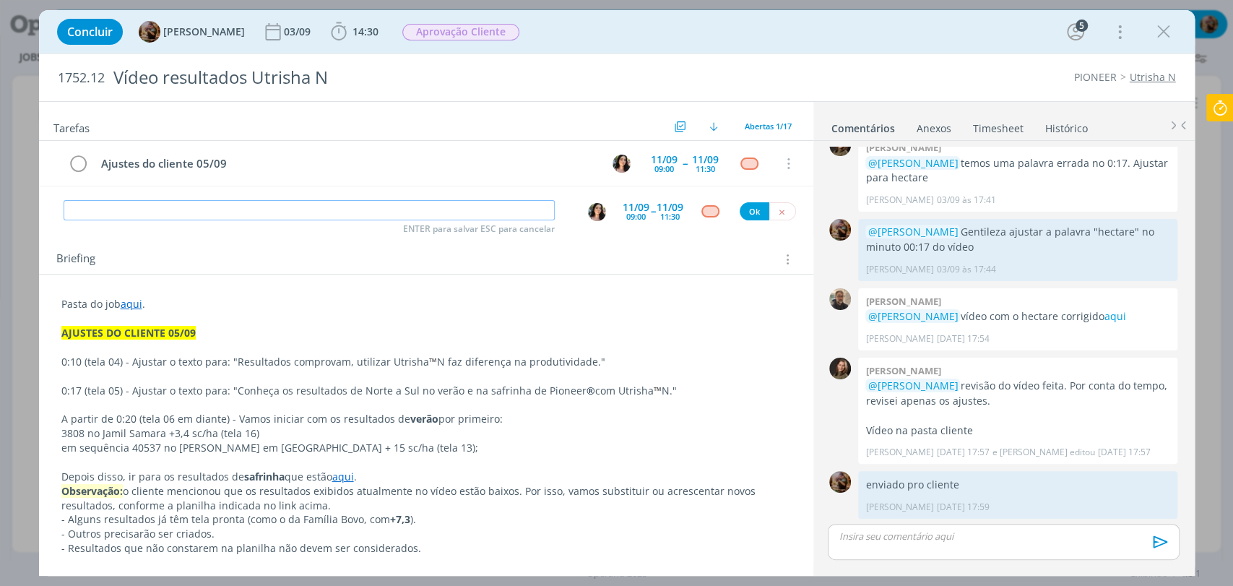
click at [242, 204] on input "dialog" at bounding box center [309, 210] width 491 height 20
paste input "Ajustes do cliente 05/09"
type input "Ajustes do cliente 05/09"
click at [588, 211] on img "dialog" at bounding box center [597, 212] width 18 height 18
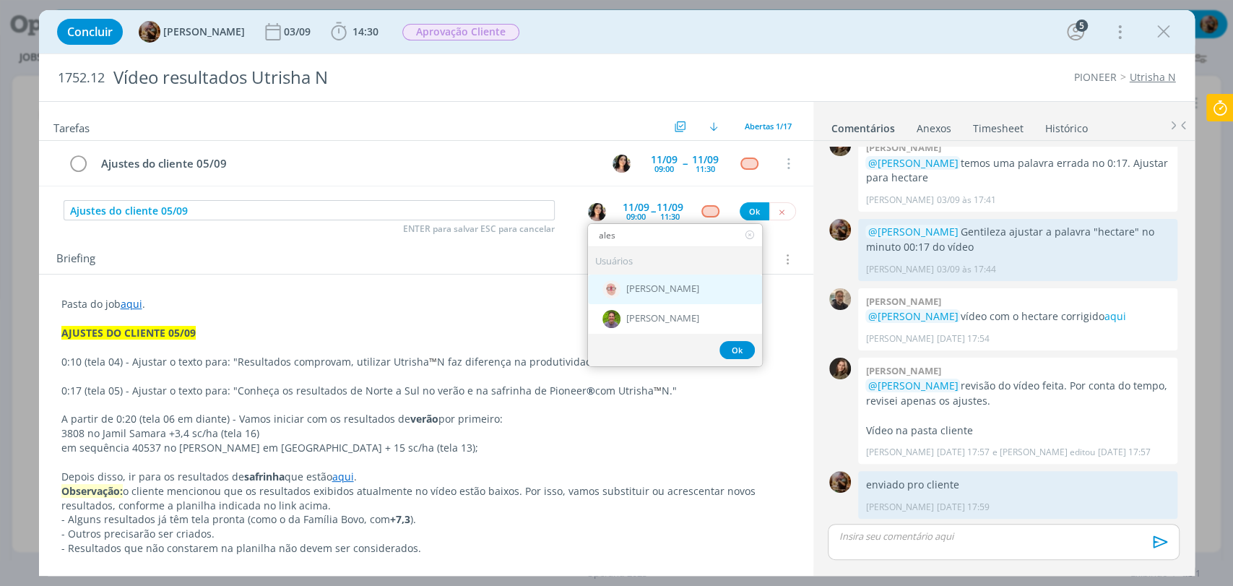
type input "ales"
click at [653, 295] on div "[PERSON_NAME]" at bounding box center [675, 290] width 174 height 30
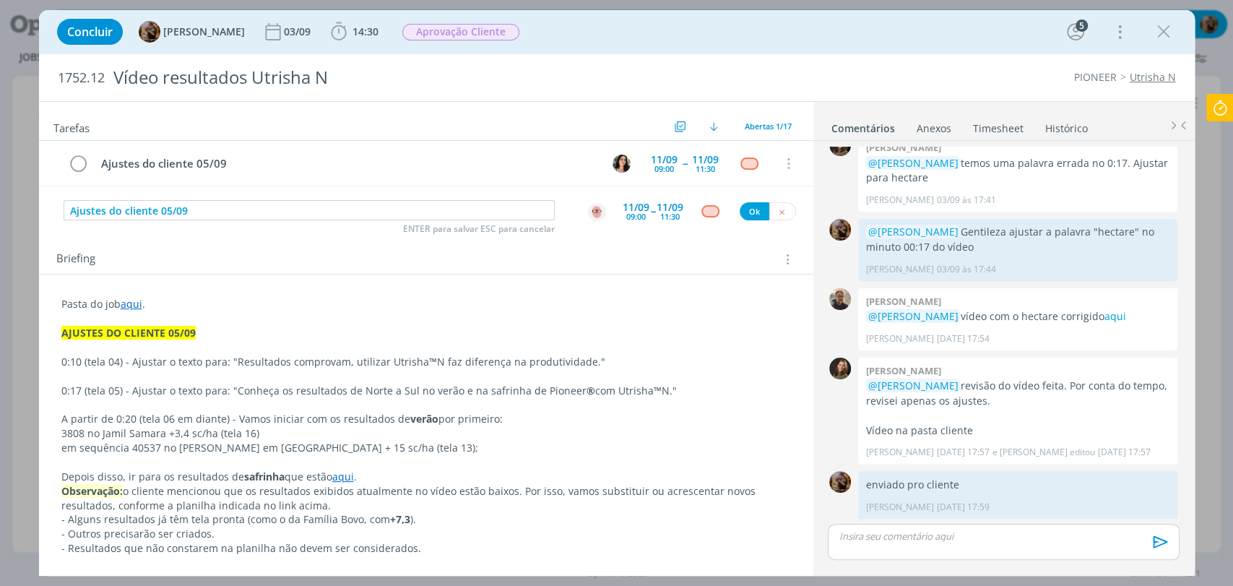
click at [632, 212] on div "09:00" at bounding box center [636, 216] width 20 height 8
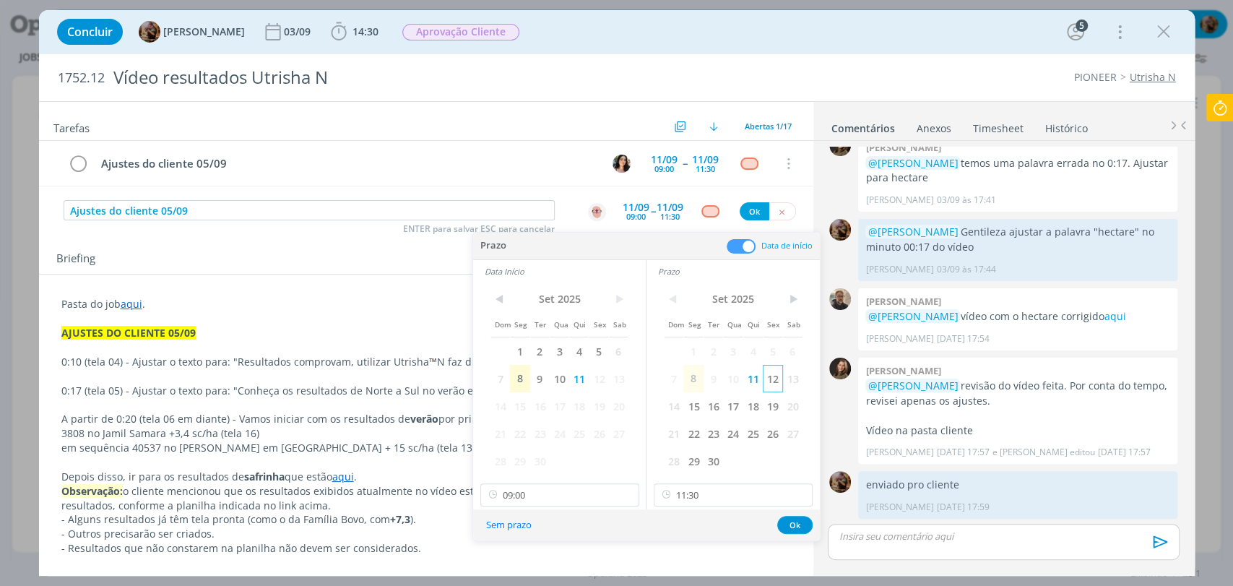
click at [777, 381] on span "12" at bounding box center [773, 378] width 20 height 27
click at [603, 384] on span "12" at bounding box center [599, 378] width 20 height 27
click at [693, 499] on input "11:30" at bounding box center [733, 494] width 159 height 23
click at [691, 422] on div "12:00" at bounding box center [735, 428] width 161 height 26
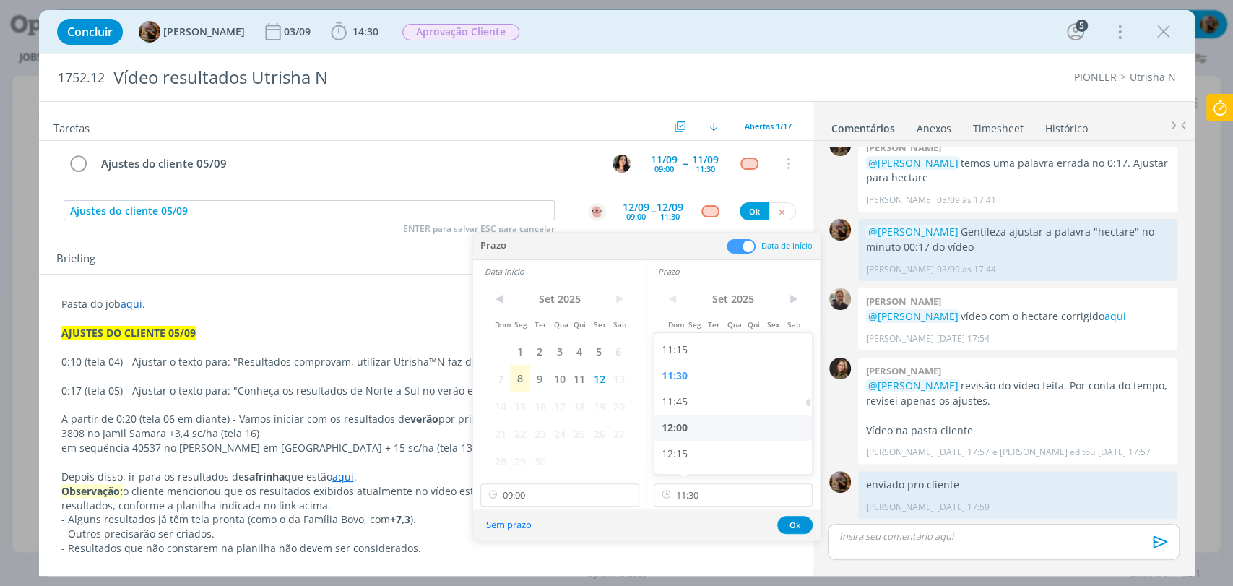
type input "12:00"
click at [752, 500] on input "12:00" at bounding box center [733, 494] width 159 height 23
click at [786, 522] on button "Ok" at bounding box center [794, 525] width 35 height 18
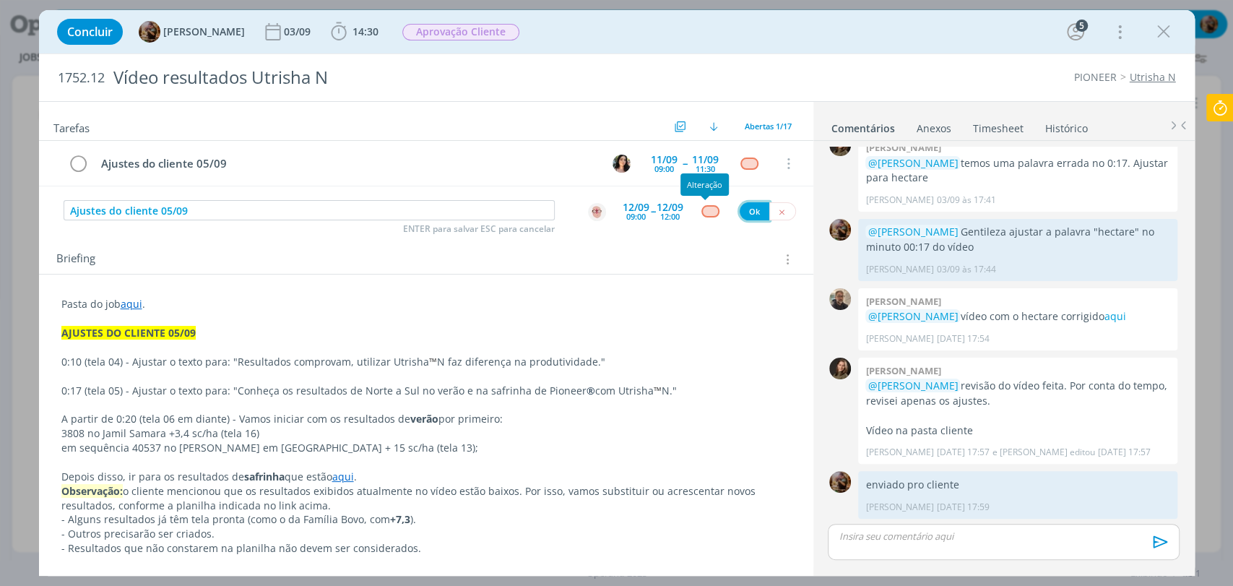
click at [748, 209] on button "Ok" at bounding box center [755, 211] width 30 height 18
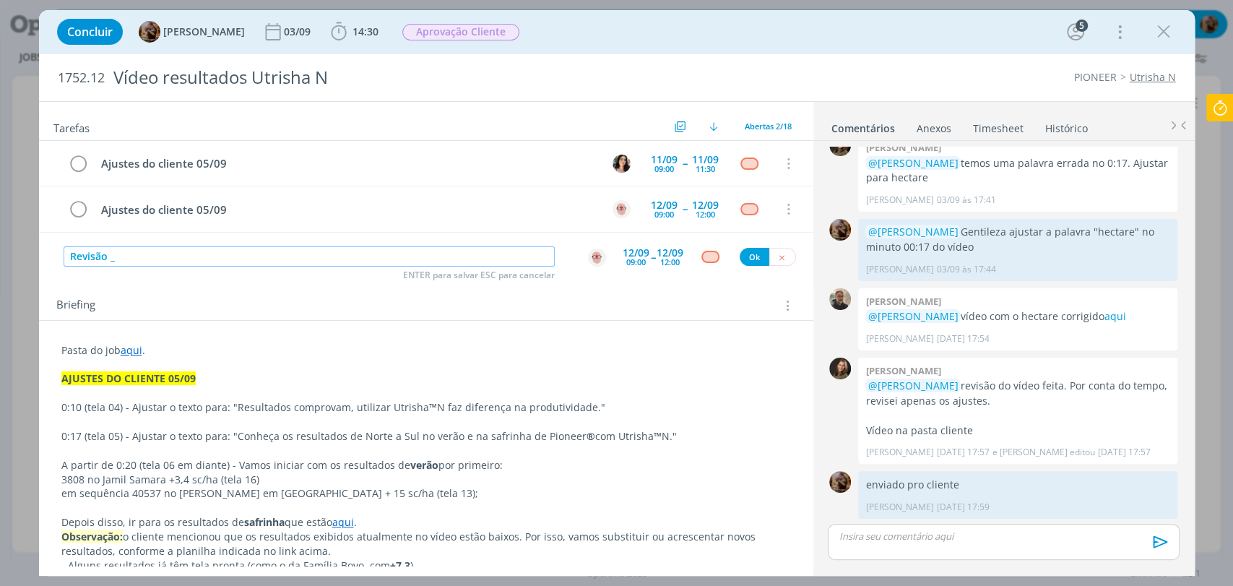
paste input "Ajustes do cliente 05/09"
drag, startPoint x: 122, startPoint y: 251, endPoint x: 107, endPoint y: 251, distance: 15.2
click at [107, 251] on input "Revisão _ Ajustes do cliente 05/09" at bounding box center [309, 256] width 491 height 20
click at [588, 256] on img "dialog" at bounding box center [597, 258] width 18 height 18
type input "Revisão - ajustes do cliente 05/09"
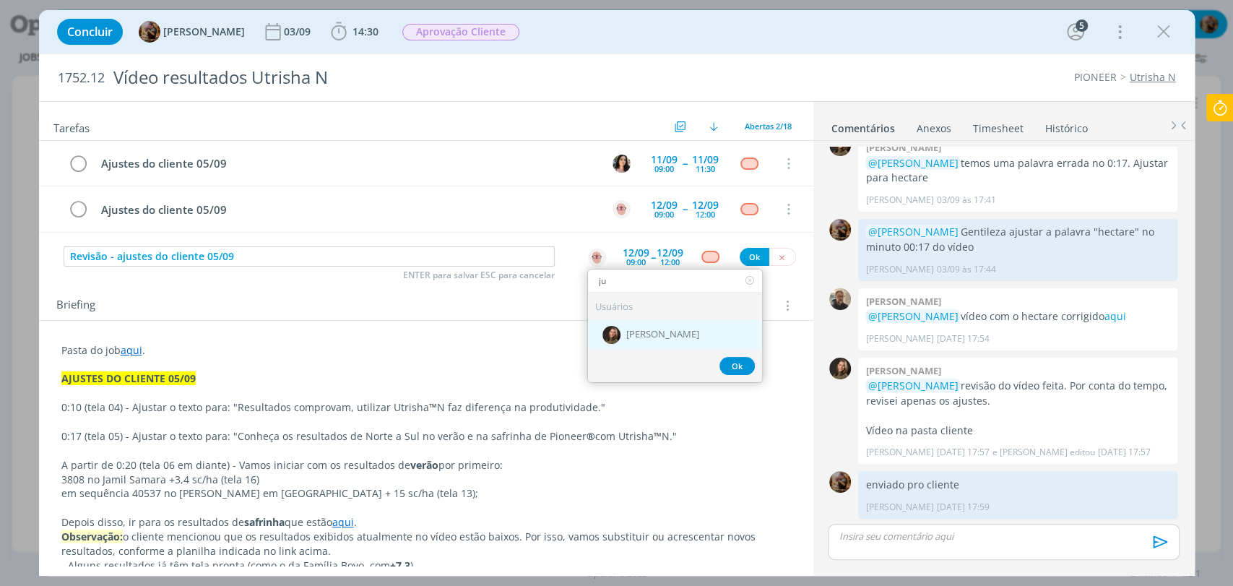
type input "ju"
click at [639, 332] on span "[PERSON_NAME]" at bounding box center [662, 335] width 73 height 12
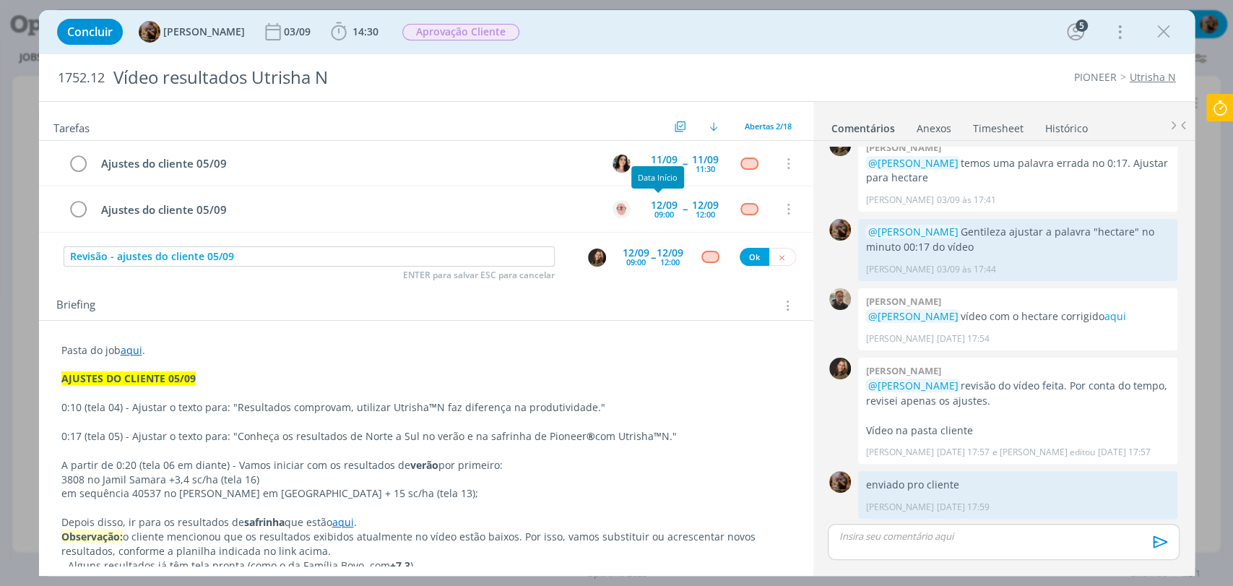
click at [629, 258] on div "09:00" at bounding box center [636, 262] width 20 height 8
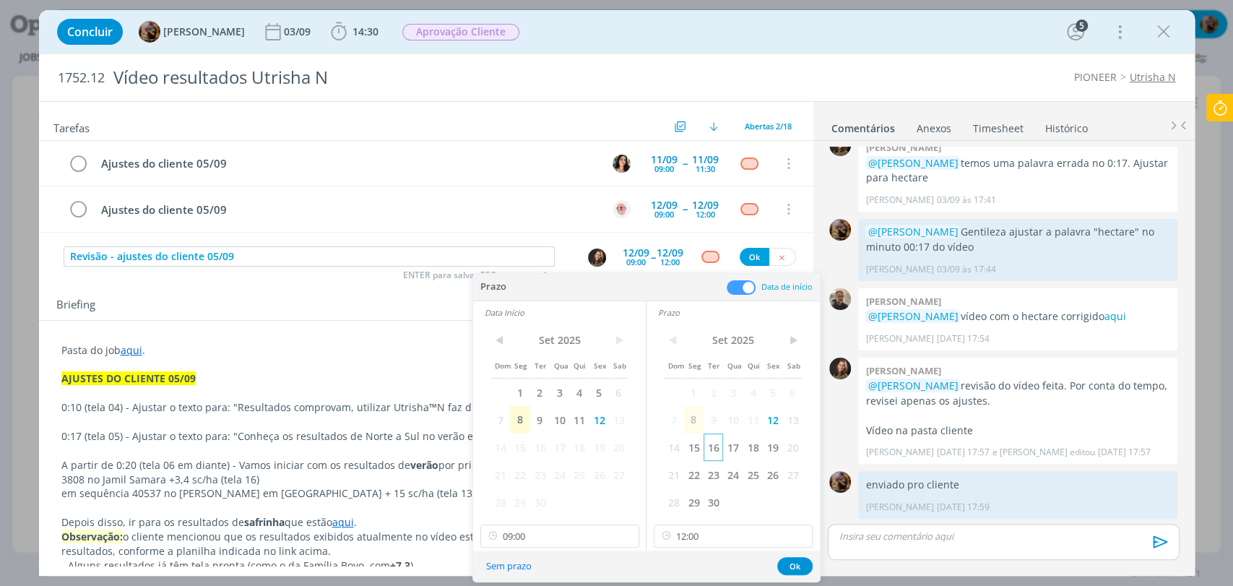
click at [718, 452] on span "16" at bounding box center [714, 447] width 20 height 27
drag, startPoint x: 547, startPoint y: 448, endPoint x: 565, endPoint y: 470, distance: 28.8
click at [547, 447] on span "16" at bounding box center [540, 447] width 20 height 27
click at [690, 530] on input "12:00" at bounding box center [733, 536] width 159 height 23
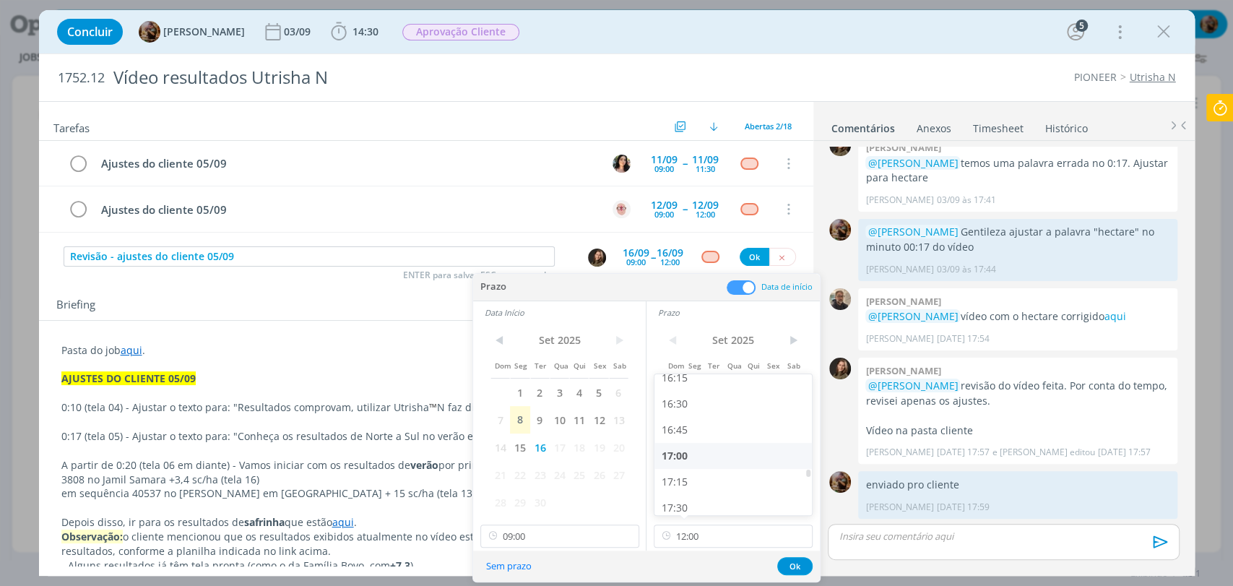
click at [689, 451] on div "17:00" at bounding box center [735, 456] width 161 height 26
type input "17:00"
click at [554, 518] on div "< Set 2025 > Dom Seg Ter Qua Qui Sex Sab 1 2 3 4 5 6 7 8 9 10 11 12 13 14 15 16…" at bounding box center [559, 421] width 173 height 195
click at [543, 539] on input "09:00" at bounding box center [560, 536] width 159 height 23
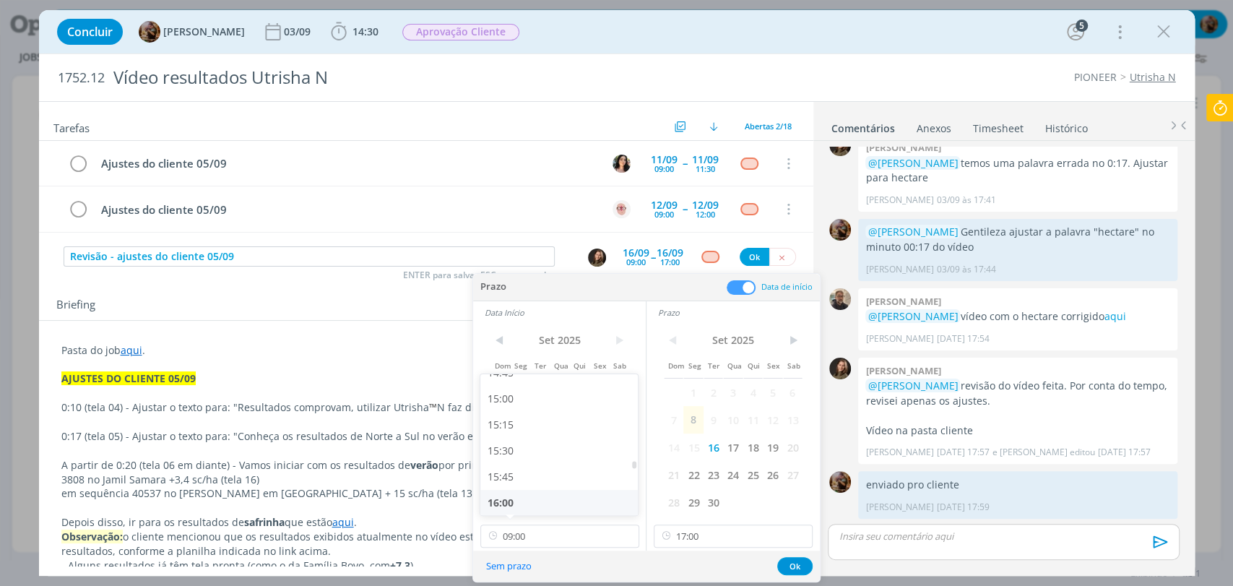
click at [512, 499] on div "16:00" at bounding box center [561, 503] width 161 height 26
type input "16:00"
click at [799, 561] on button "Ok" at bounding box center [794, 566] width 35 height 18
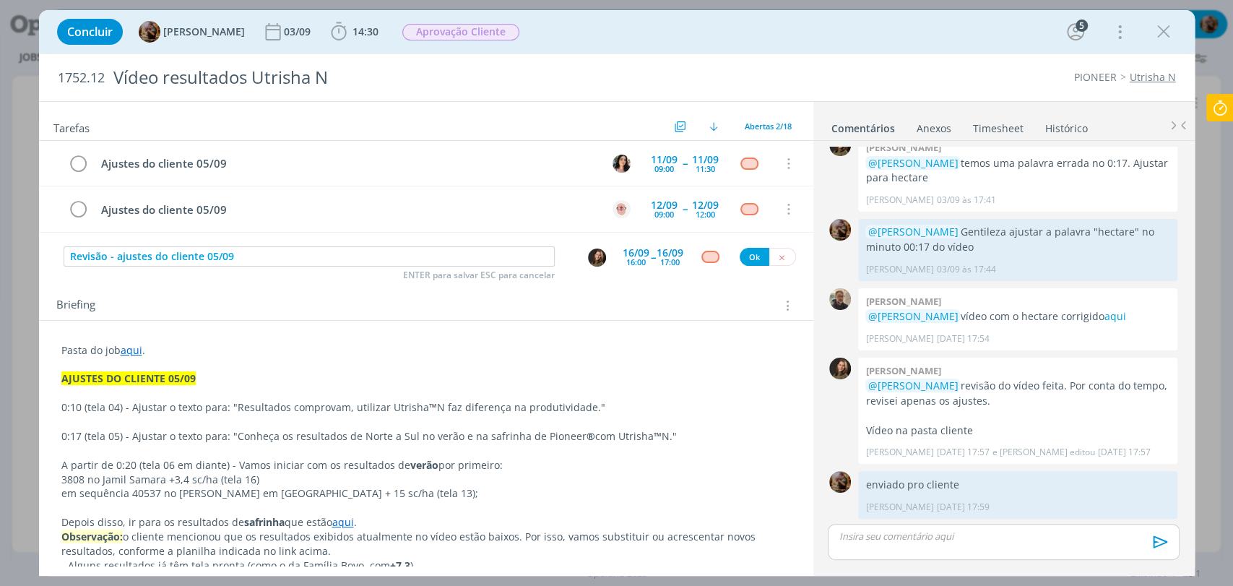
click at [709, 251] on div "dialog" at bounding box center [711, 257] width 18 height 12
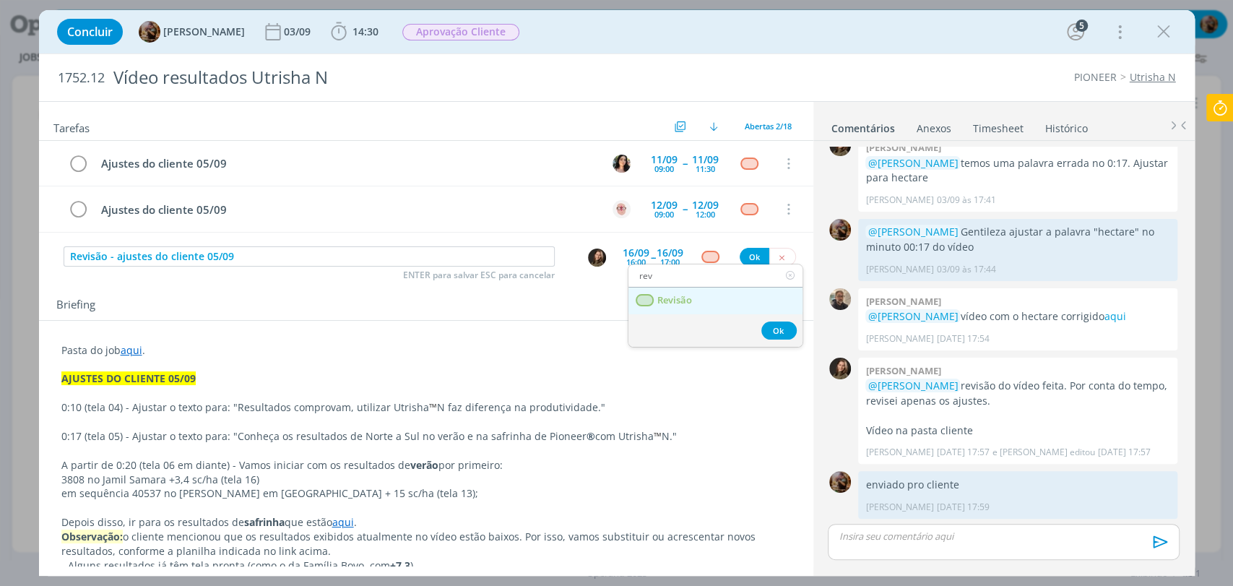
type input "rev"
click at [698, 298] on link "Revisão" at bounding box center [716, 301] width 174 height 27
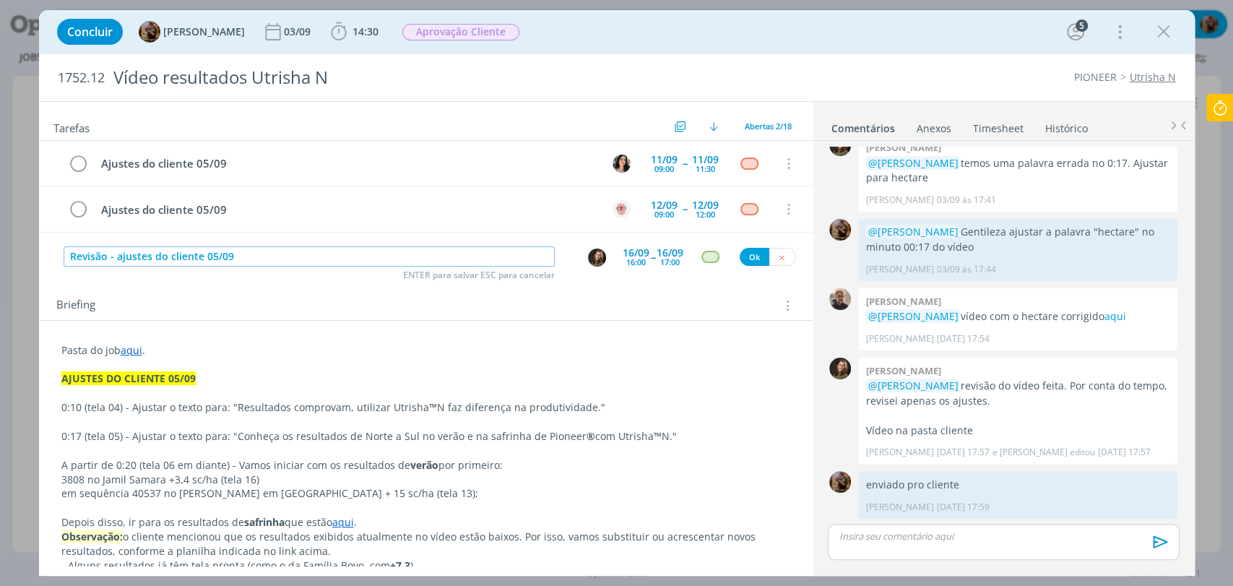
click at [108, 255] on input "Revisão - ajustes do cliente 05/09" at bounding box center [309, 256] width 491 height 20
type input "Revisão das telas estáticas - ajustes do cliente 05/09"
click at [749, 262] on button "Ok" at bounding box center [755, 257] width 30 height 18
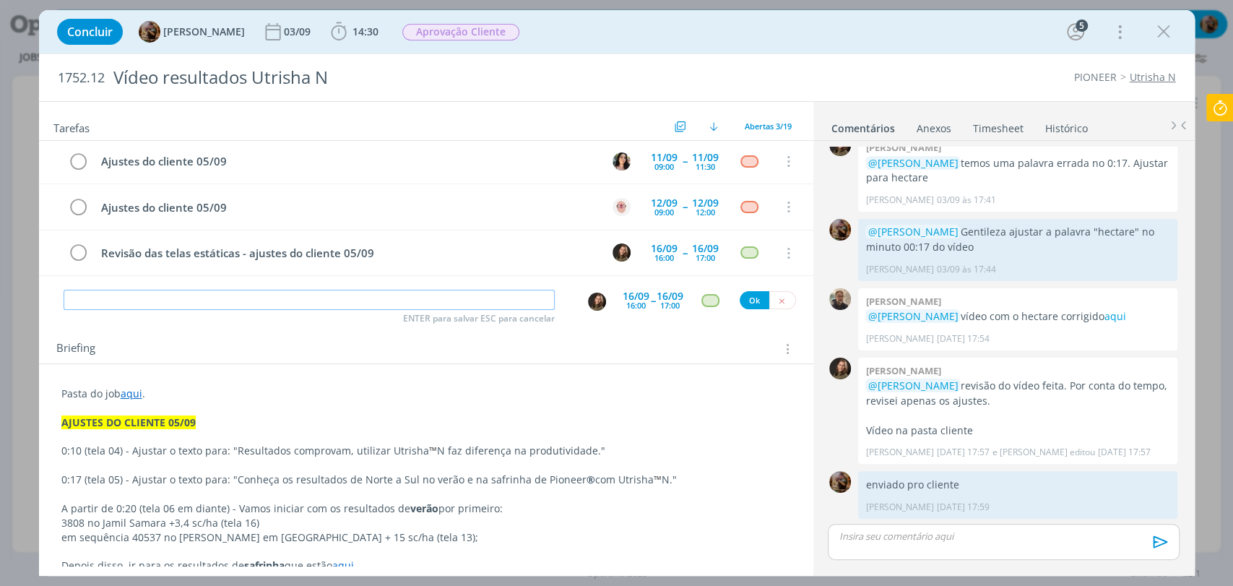
scroll to position [0, 0]
click at [467, 30] on span "Aprovação Cliente" at bounding box center [460, 32] width 117 height 17
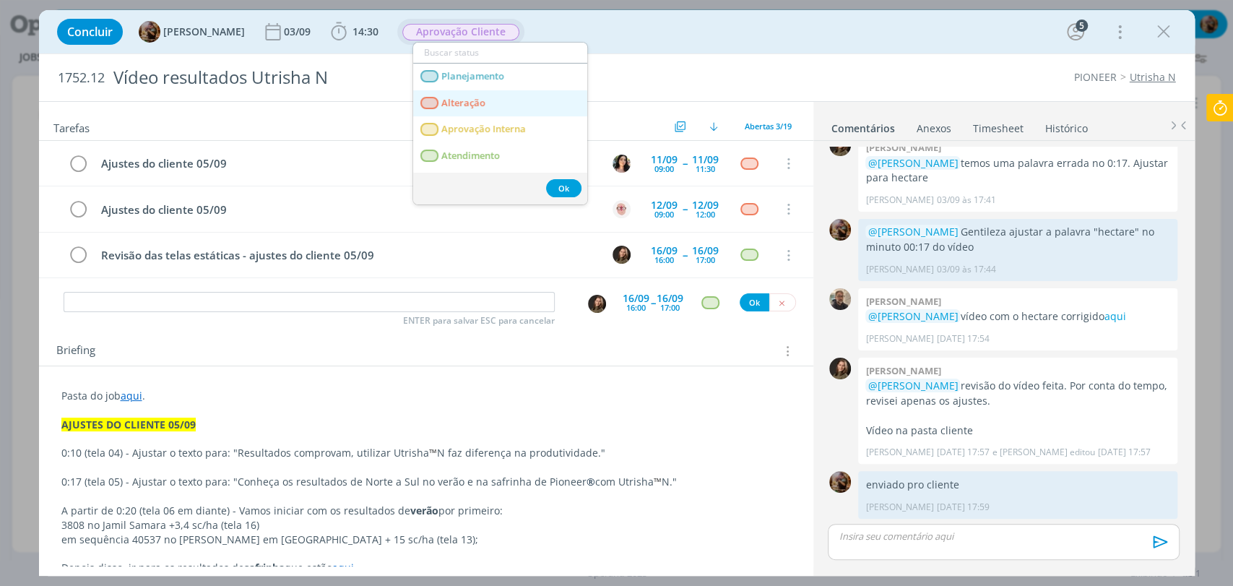
click at [489, 99] on link "Alteração" at bounding box center [500, 103] width 174 height 27
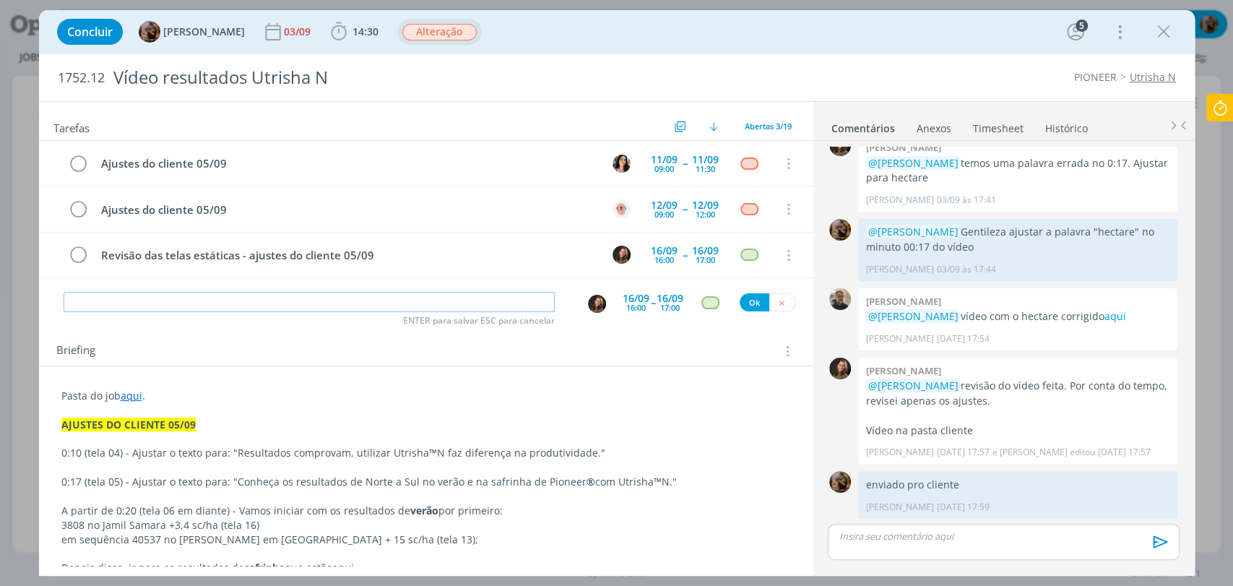
click at [464, 295] on input "dialog" at bounding box center [309, 302] width 491 height 20
click at [588, 305] on img "dialog" at bounding box center [597, 304] width 18 height 18
type input "Ajustes da revisão"
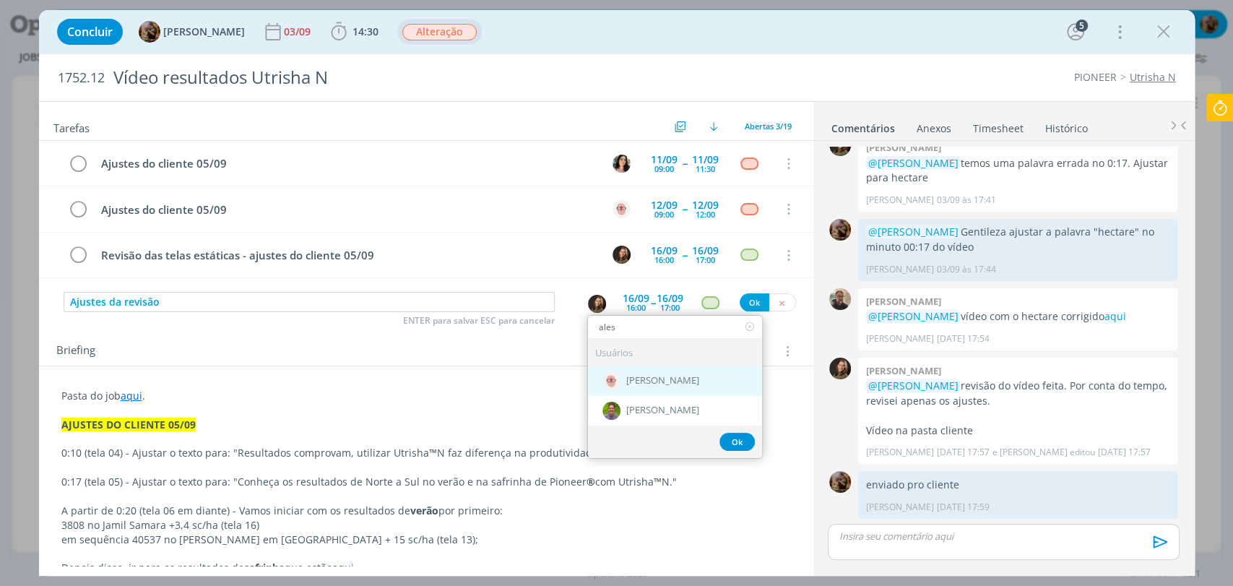
type input "ales"
click at [634, 375] on span "[PERSON_NAME]" at bounding box center [662, 381] width 73 height 12
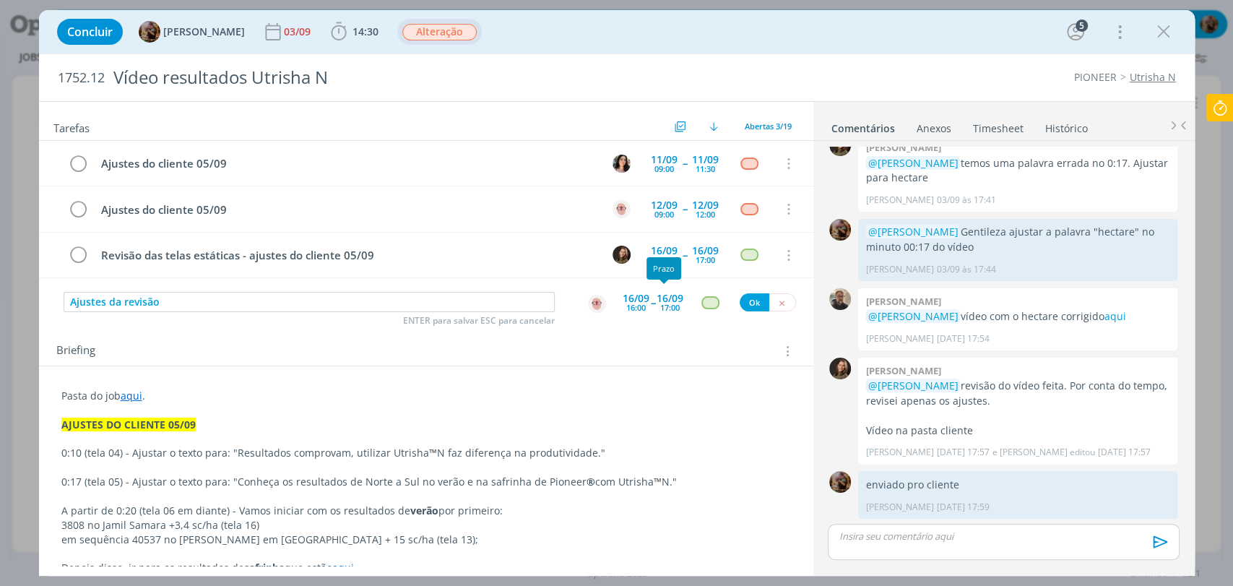
click at [638, 297] on div "16/09" at bounding box center [636, 298] width 27 height 10
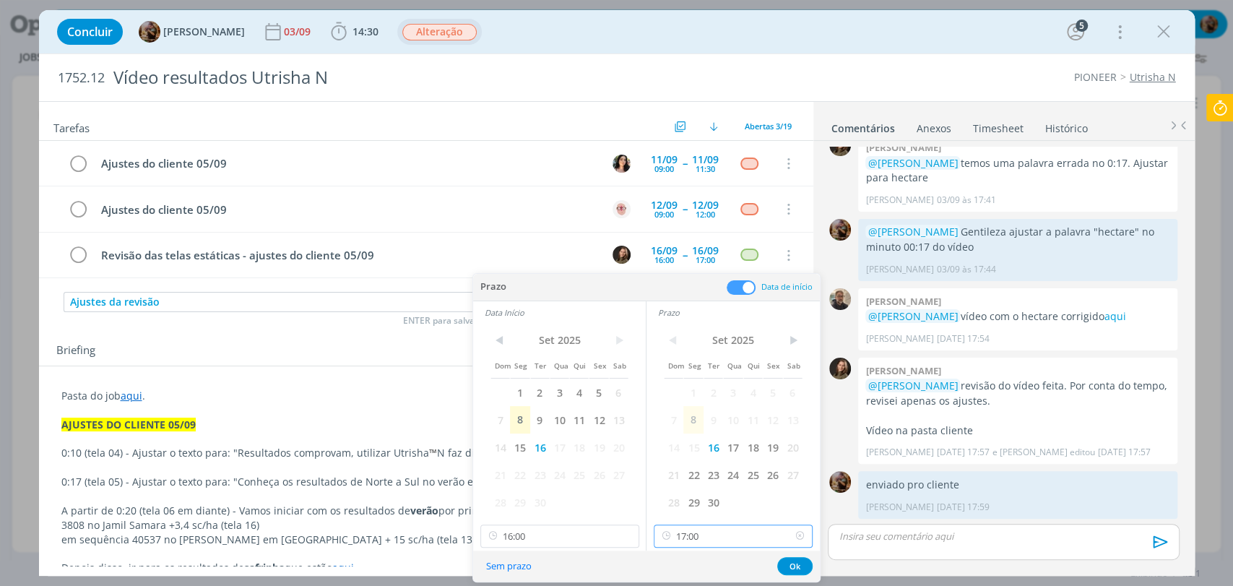
click at [694, 537] on input "17:00" at bounding box center [733, 536] width 159 height 23
click at [671, 441] on div "18:00" at bounding box center [735, 441] width 161 height 26
type input "18:00"
click at [561, 543] on input "16:00" at bounding box center [560, 536] width 159 height 23
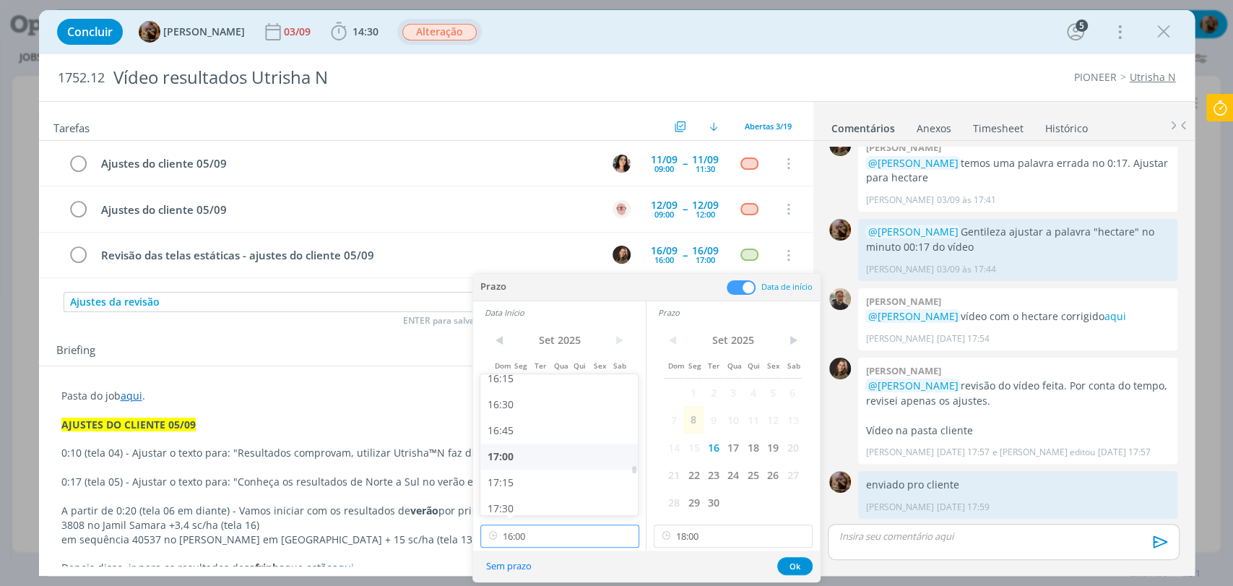
scroll to position [1715, 0]
click at [519, 441] on div "17:00" at bounding box center [561, 441] width 161 height 26
type input "17:00"
click at [785, 566] on button "Ok" at bounding box center [794, 566] width 35 height 18
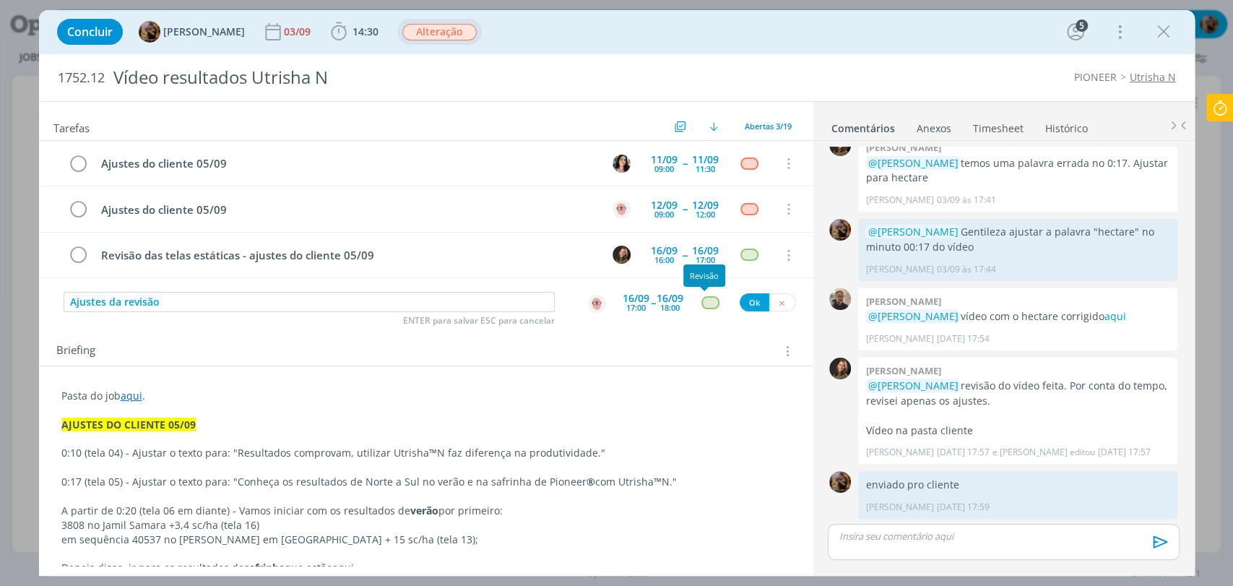
click at [702, 306] on div "dialog" at bounding box center [711, 302] width 18 height 12
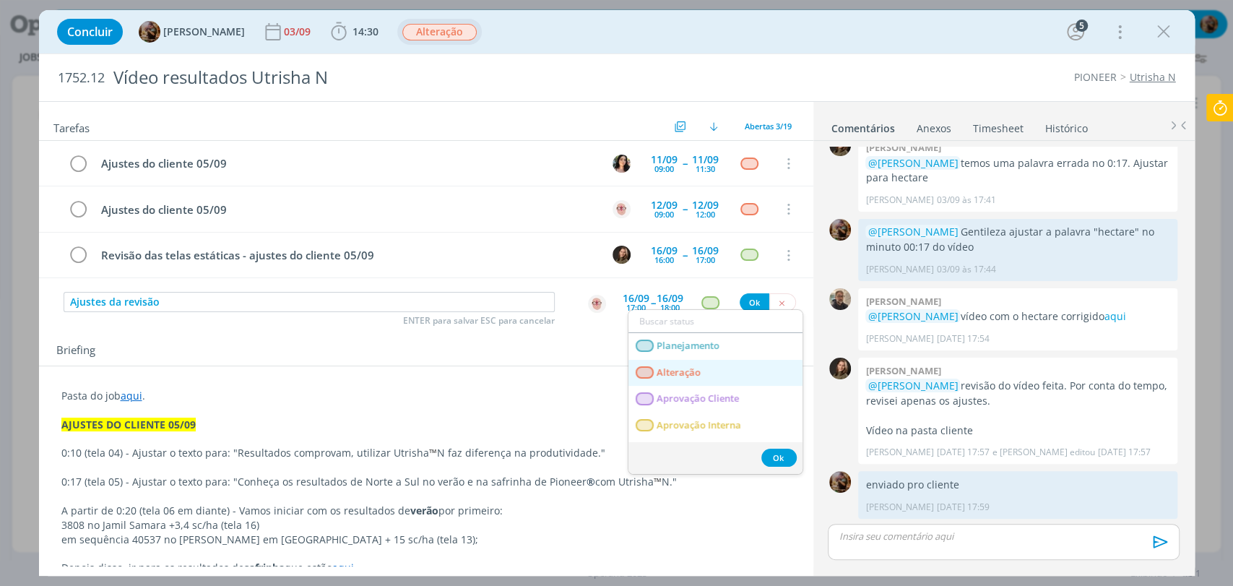
click at [711, 366] on link "Alteração" at bounding box center [716, 373] width 174 height 27
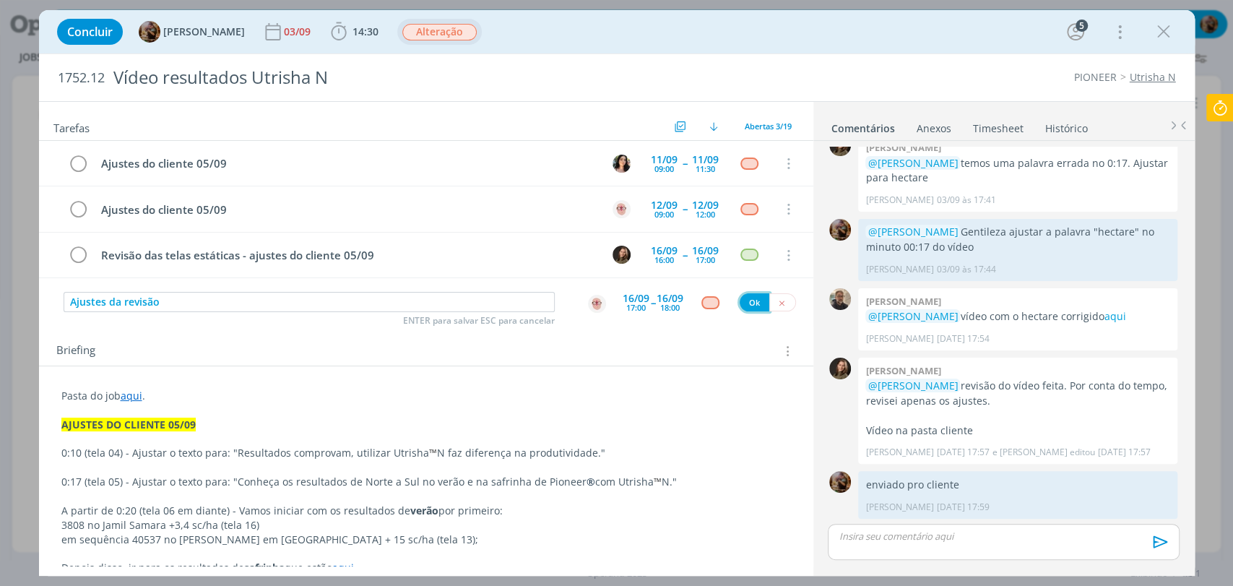
click at [746, 296] on button "Ok" at bounding box center [755, 302] width 30 height 18
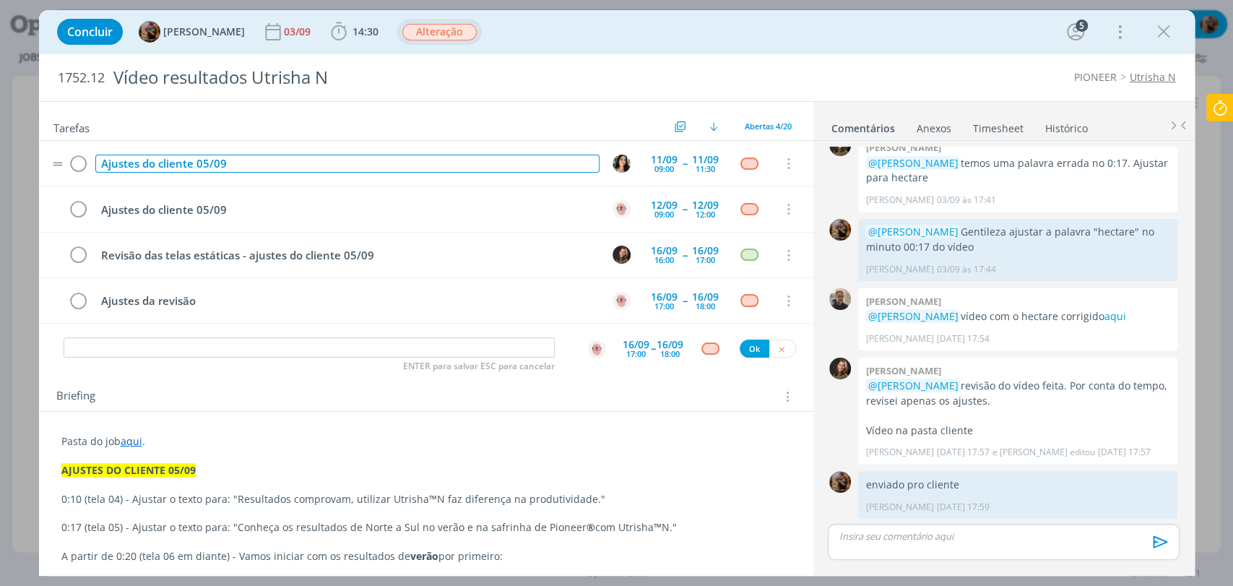
click at [241, 160] on div "Ajustes do cliente 05/09" at bounding box center [347, 164] width 504 height 18
copy div "Ajustes do cliente 05/09"
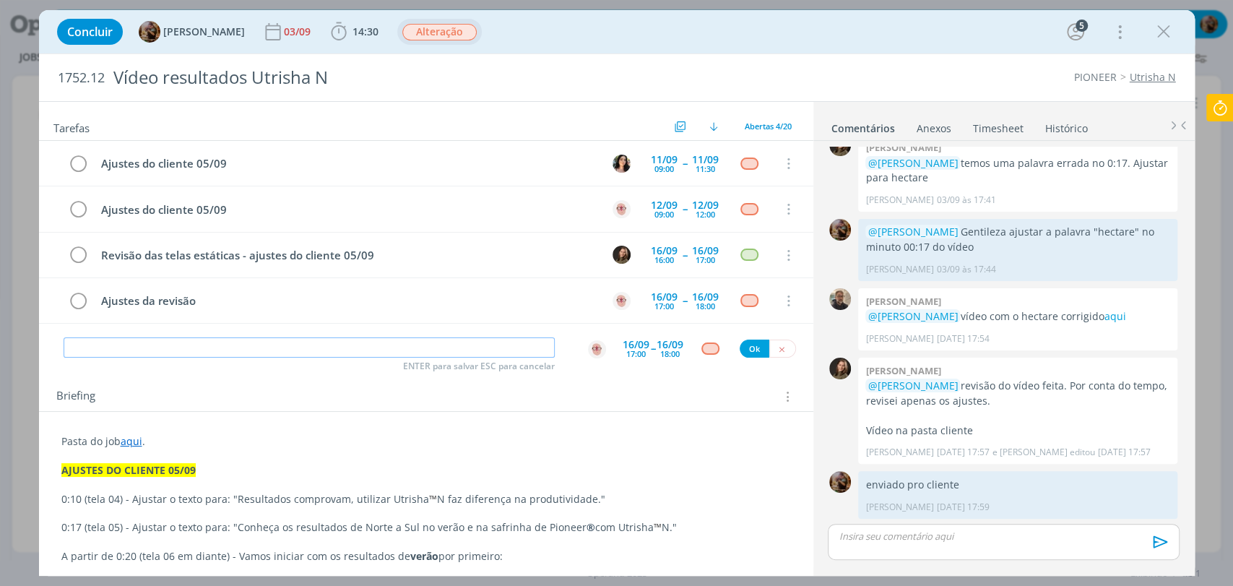
click at [236, 345] on input "dialog" at bounding box center [309, 347] width 491 height 20
paste input "Ajustes do cliente 05/09"
click at [588, 348] on img "dialog" at bounding box center [597, 349] width 18 height 18
type input "Ajustes do cliente 05/09"
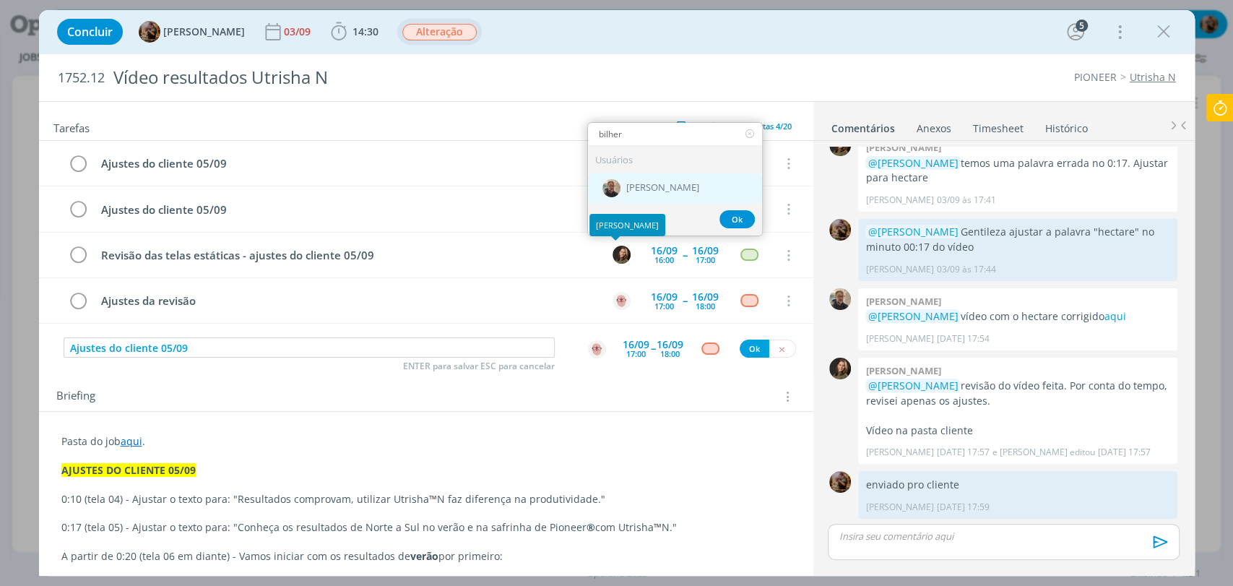
type input "bilher"
click at [627, 186] on span "[PERSON_NAME]" at bounding box center [662, 188] width 73 height 12
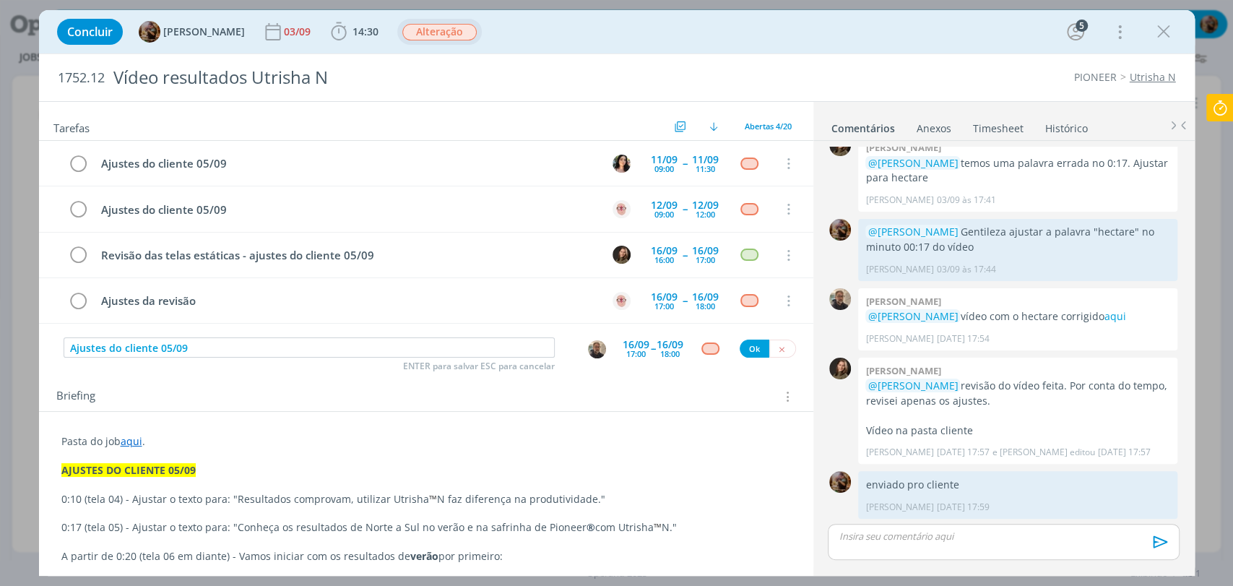
click at [637, 353] on div "17:00" at bounding box center [636, 354] width 20 height 8
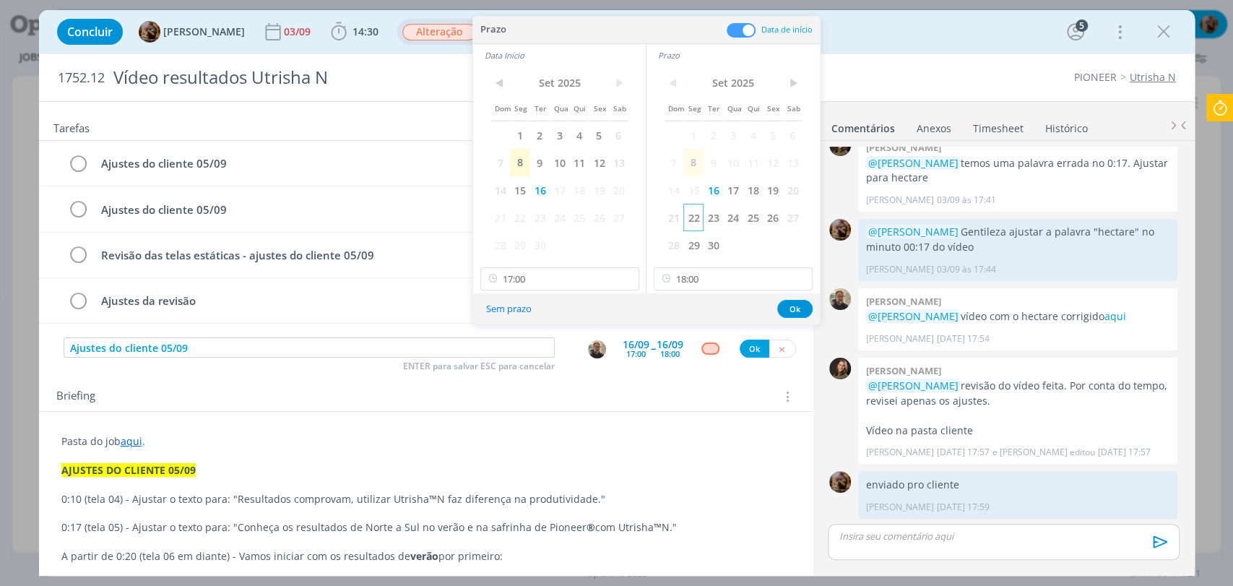
click at [694, 211] on span "22" at bounding box center [694, 217] width 20 height 27
click at [512, 220] on span "22" at bounding box center [520, 217] width 20 height 27
click at [543, 272] on input "17:00" at bounding box center [560, 278] width 159 height 23
click at [530, 307] on div "09:00" at bounding box center [561, 313] width 161 height 26
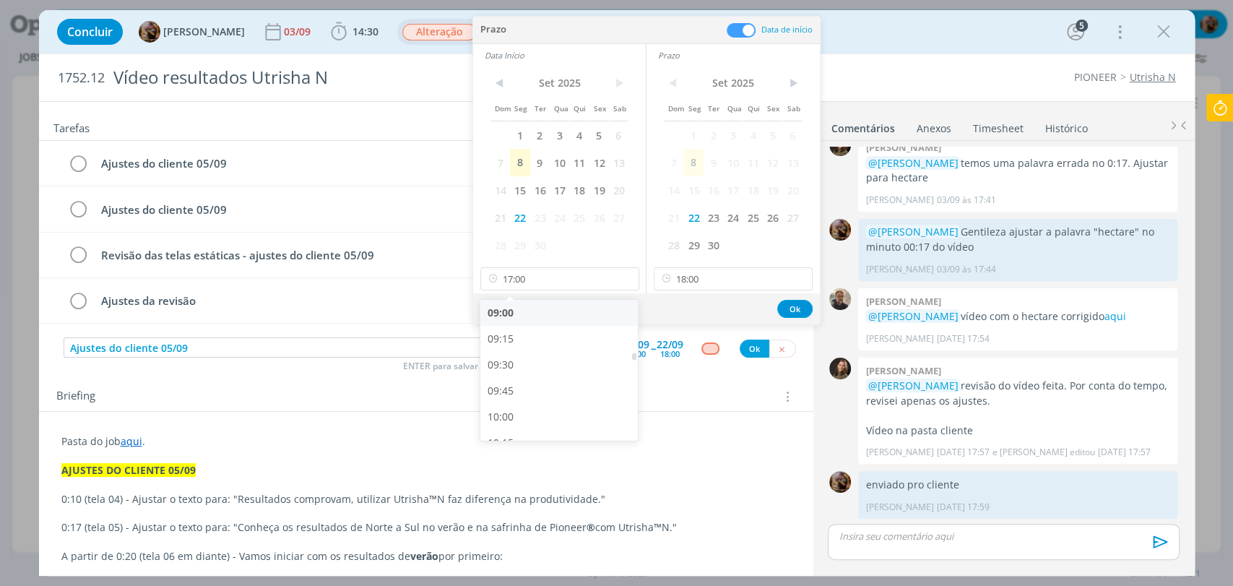
type input "09:00"
click at [728, 265] on div "< Set 2025 > Dom Seg Ter Qua Qui Sex Sab 1 2 3 4 5 6 7 8 9 10 11 12 13 14 15 16…" at bounding box center [733, 179] width 173 height 227
click at [709, 283] on input "18:00" at bounding box center [733, 278] width 159 height 23
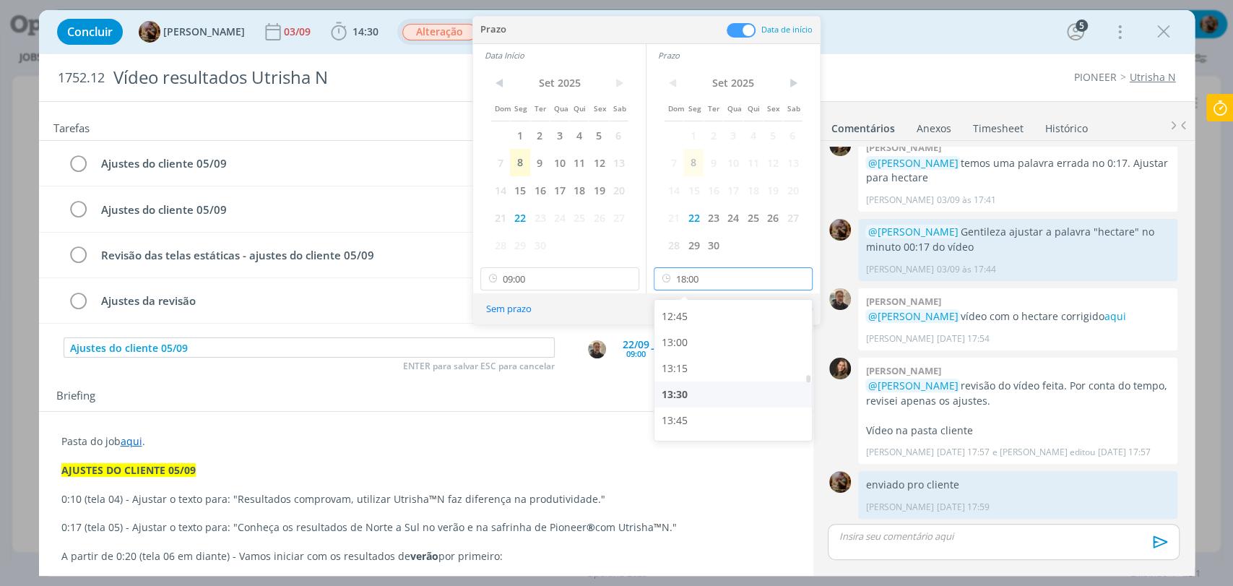
scroll to position [1361, 0]
click at [684, 406] on div "14:00" at bounding box center [735, 408] width 161 height 26
type input "14:00"
click at [791, 316] on button "Ok" at bounding box center [794, 309] width 35 height 18
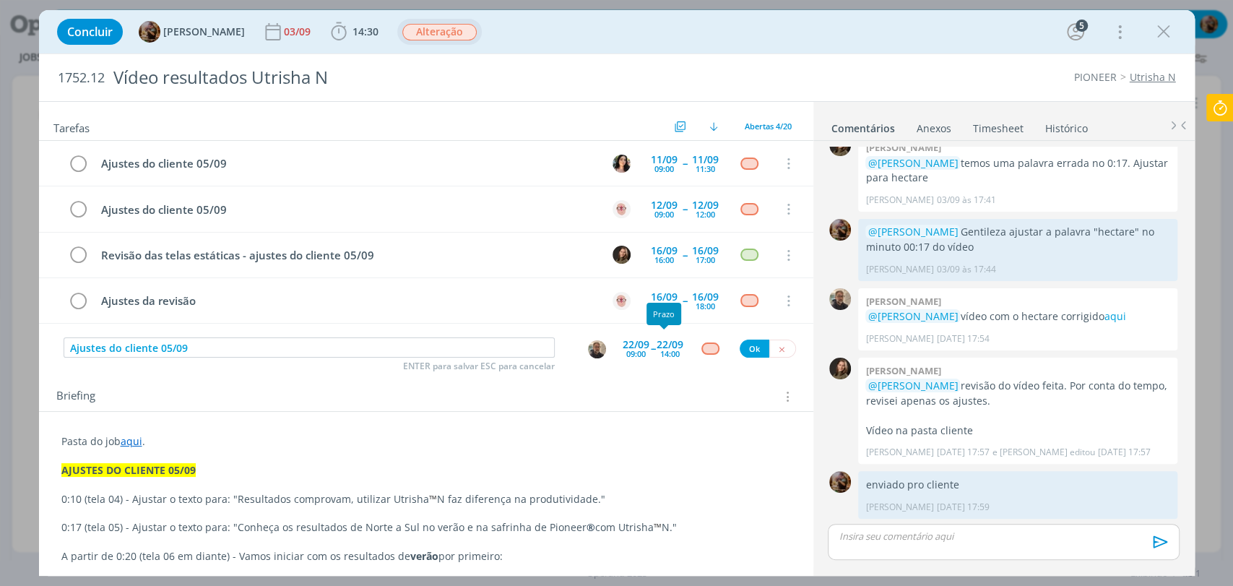
click at [671, 343] on div "22/09" at bounding box center [670, 345] width 27 height 10
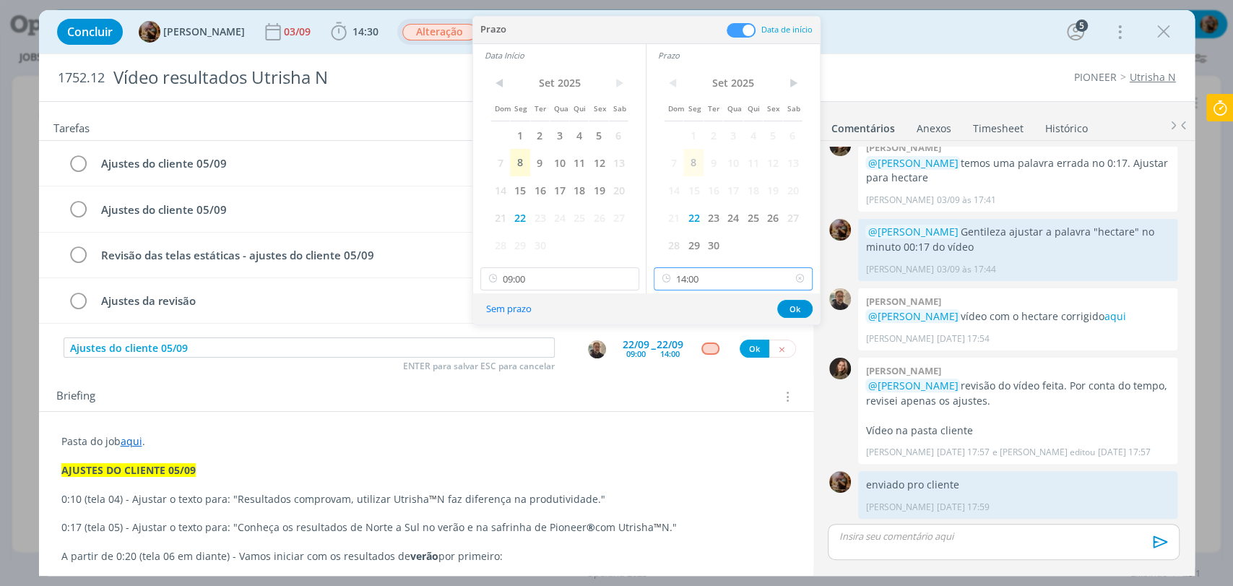
click at [688, 282] on input "14:00" at bounding box center [733, 278] width 159 height 23
click at [689, 356] on div "18:00" at bounding box center [735, 358] width 161 height 26
type input "18:00"
click at [803, 311] on button "Ok" at bounding box center [794, 309] width 35 height 18
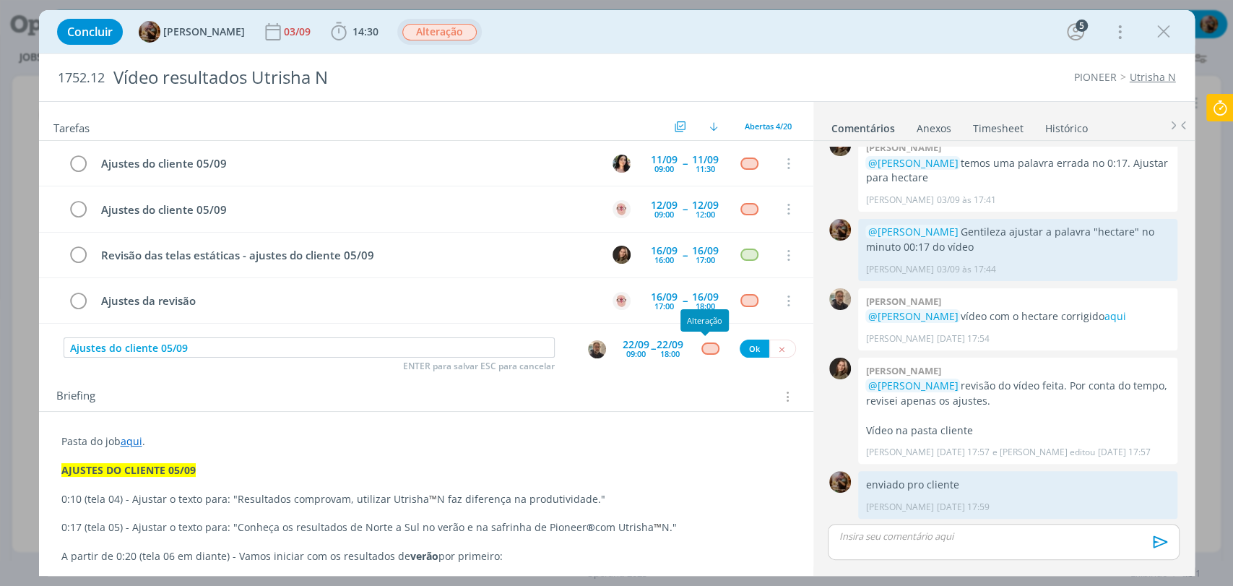
click at [702, 348] on div "dialog" at bounding box center [711, 348] width 18 height 12
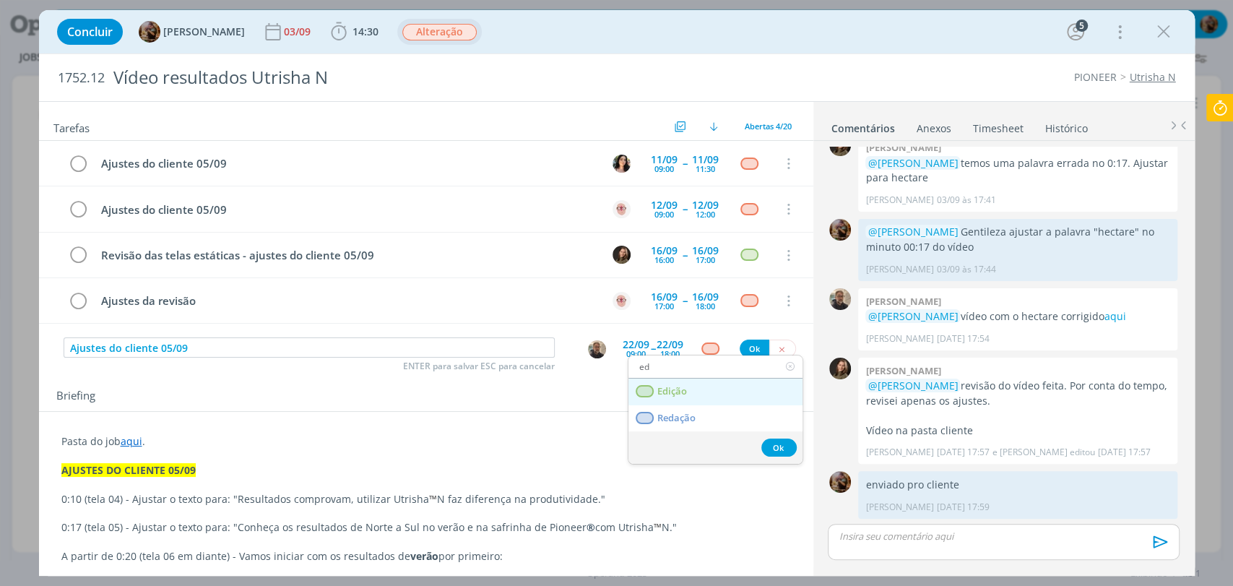
type input "ed"
click at [705, 389] on link "Edição" at bounding box center [716, 392] width 174 height 27
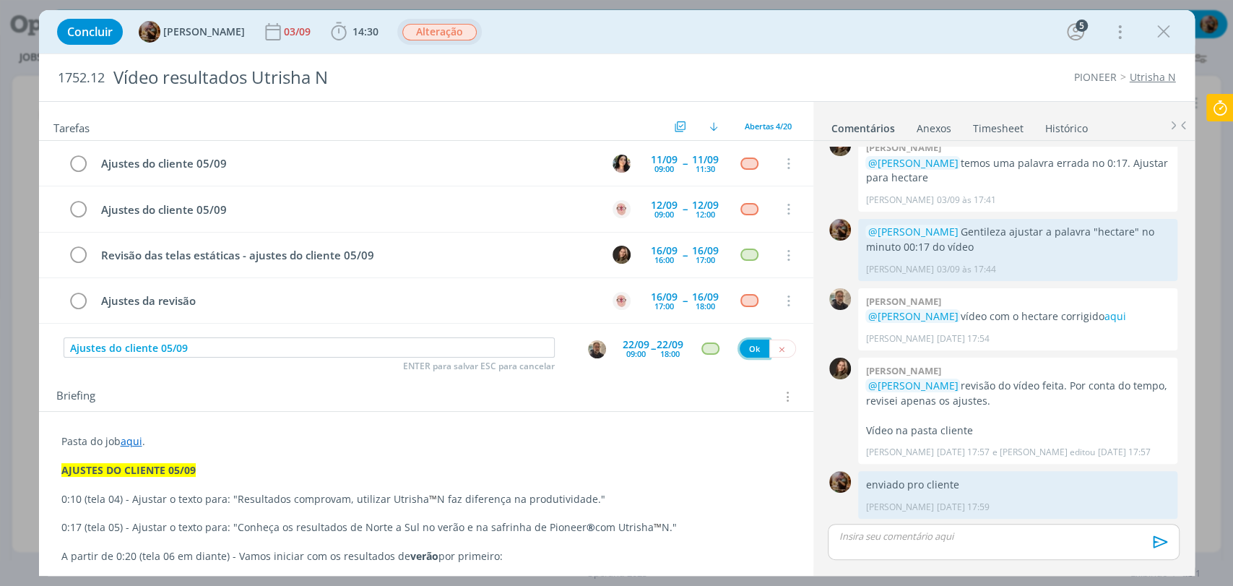
click at [751, 344] on button "Ok" at bounding box center [755, 349] width 30 height 18
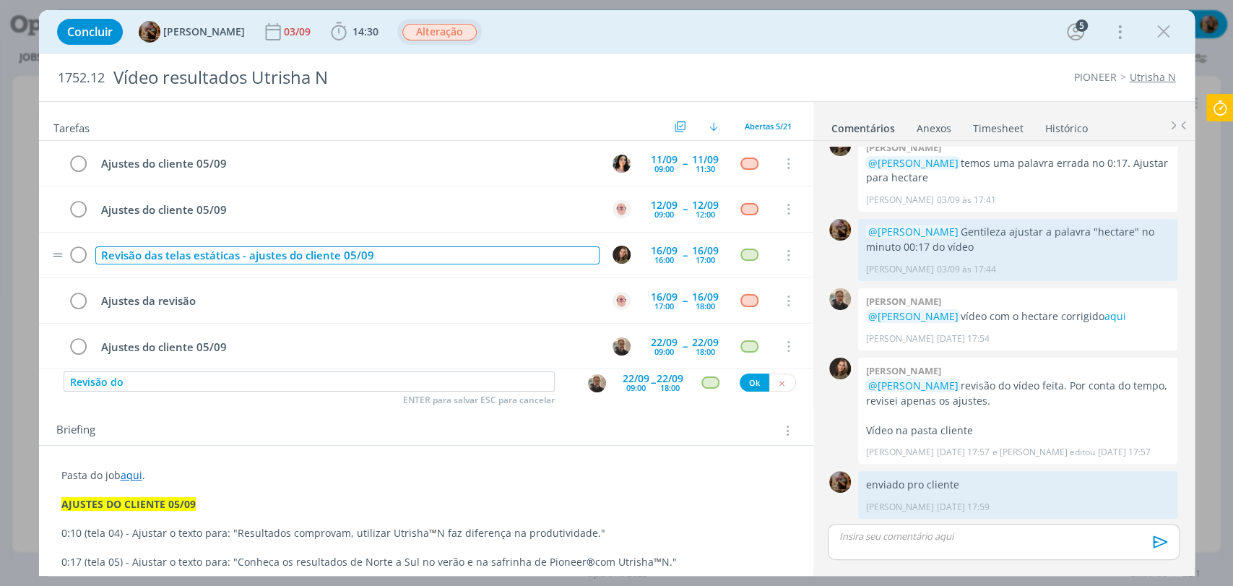
click at [431, 259] on div "Revisão das telas estáticas - ajustes do cliente 05/09" at bounding box center [347, 255] width 504 height 18
copy div "Revisão das telas estáticas - ajustes do cliente 05/09"
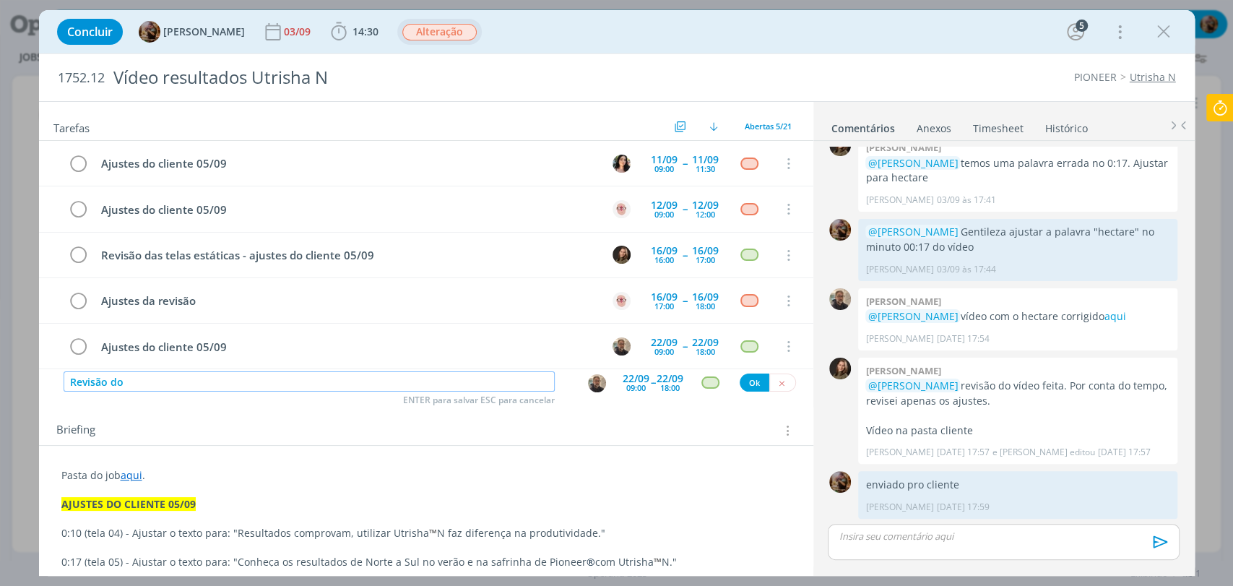
click at [327, 379] on input "Revisão do" at bounding box center [309, 381] width 491 height 20
paste input "Revisão das telas estáticas - ajustes do cliente 05/09"
drag, startPoint x: 127, startPoint y: 382, endPoint x: 56, endPoint y: 377, distance: 71.0
click at [57, 378] on div "Revisão do Revisão das telas estáticas - ajustes do cliente 05/09 ENTER para sa…" at bounding box center [426, 382] width 775 height 26
drag, startPoint x: 198, startPoint y: 385, endPoint x: 129, endPoint y: 382, distance: 69.4
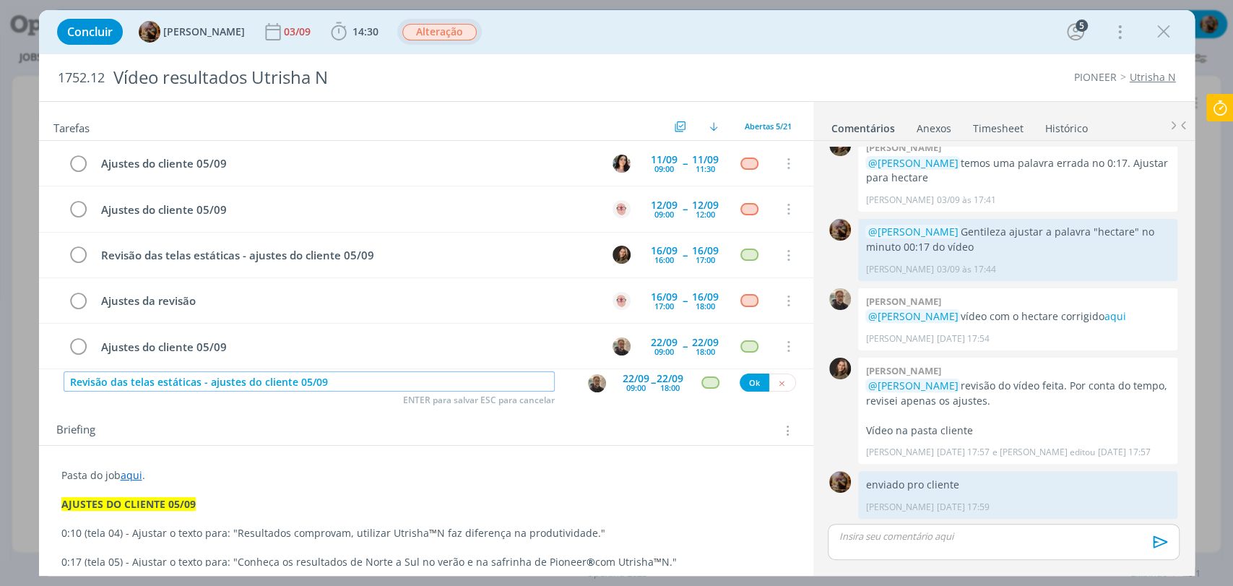
click at [129, 382] on input "Revisão das telas estáticas - ajustes do cliente 05/09" at bounding box center [309, 381] width 491 height 20
click at [251, 385] on input "Revisão ajustes do cliente 05/09" at bounding box center [309, 381] width 491 height 20
paste input "telas estáticas"
drag, startPoint x: 316, startPoint y: 383, endPoint x: 231, endPoint y: 383, distance: 85.3
click at [231, 383] on input "Revisão ajustes do cliente 05/09 - telas estáticas" at bounding box center [309, 381] width 491 height 20
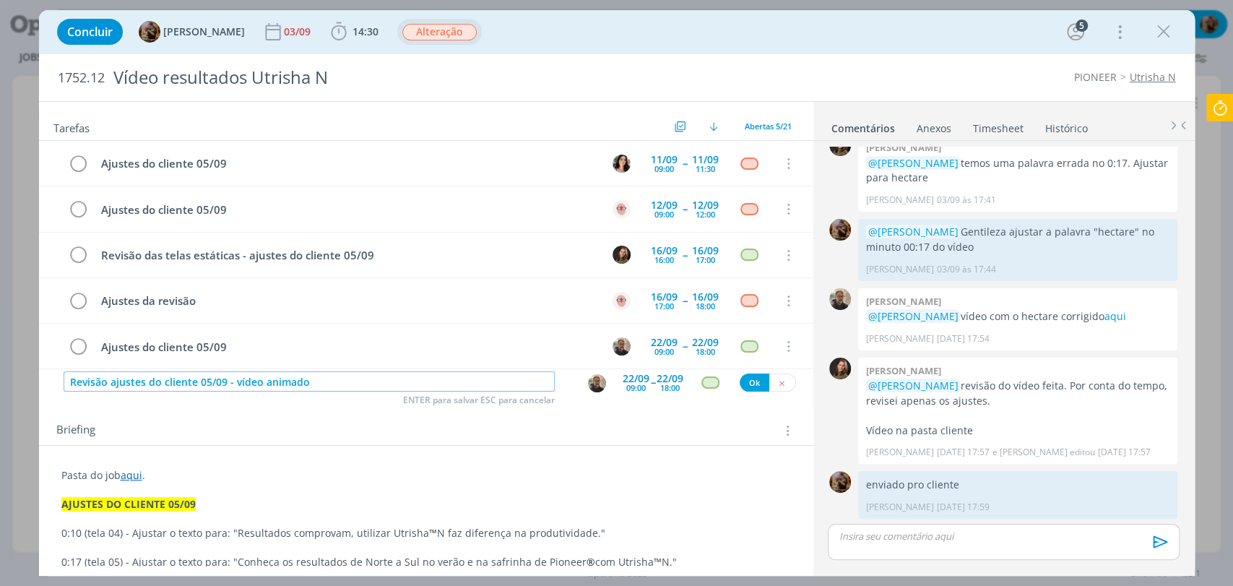
click at [592, 387] on img "dialog" at bounding box center [597, 383] width 18 height 18
type input "Revisão ajustes do cliente 05/09 - vídeo animado"
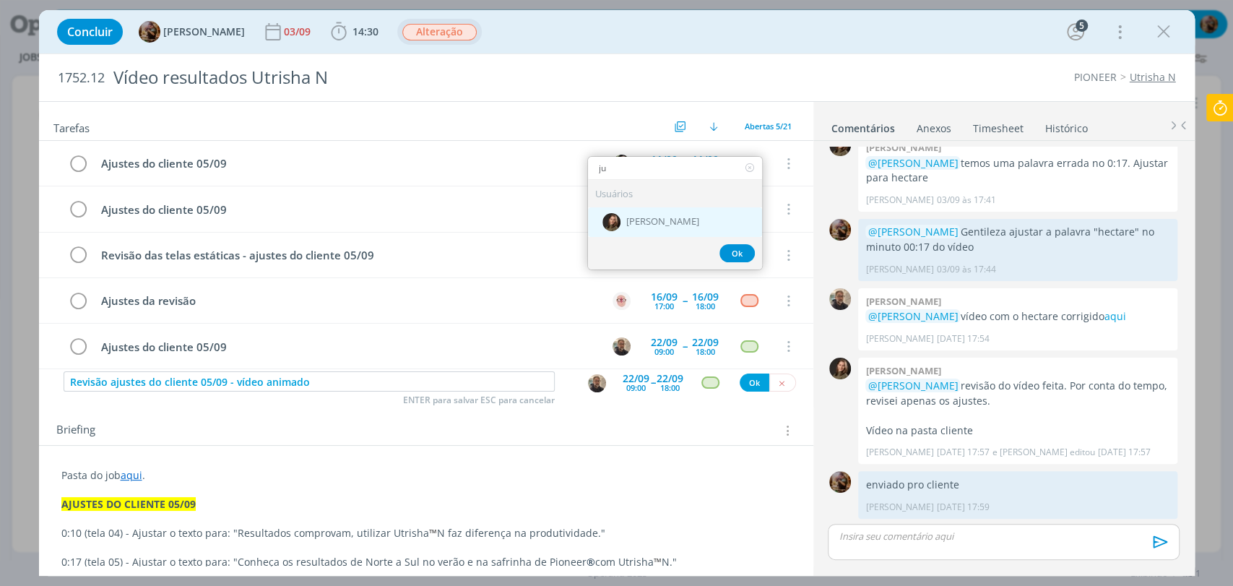
type input "ju"
click at [626, 221] on span "[PERSON_NAME]" at bounding box center [662, 223] width 73 height 12
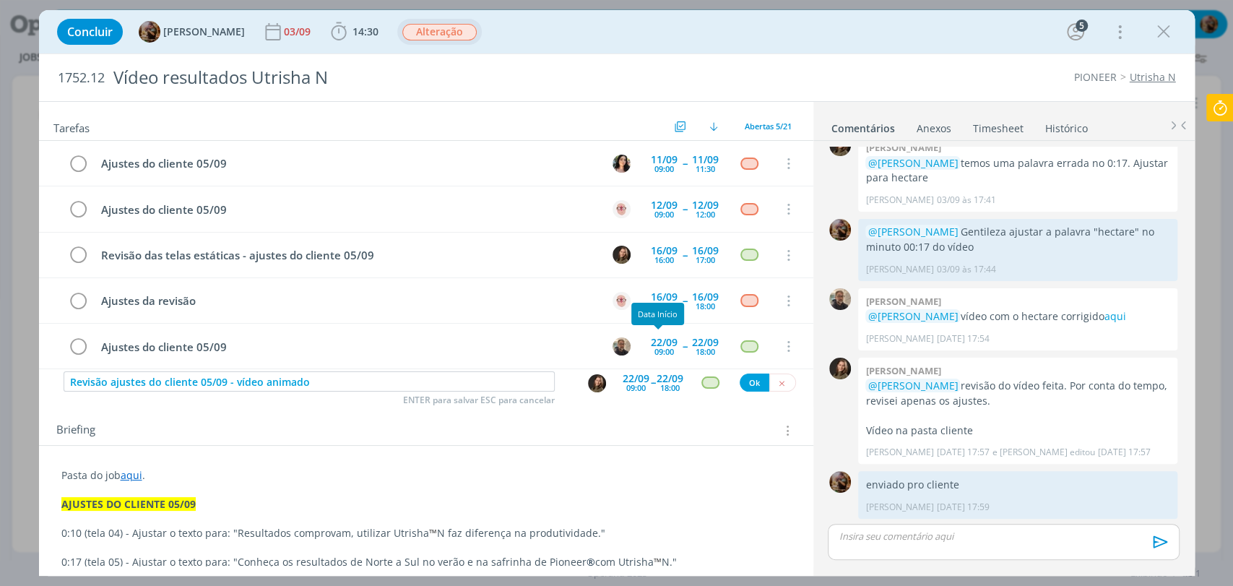
click at [634, 379] on div "22/09" at bounding box center [636, 379] width 27 height 10
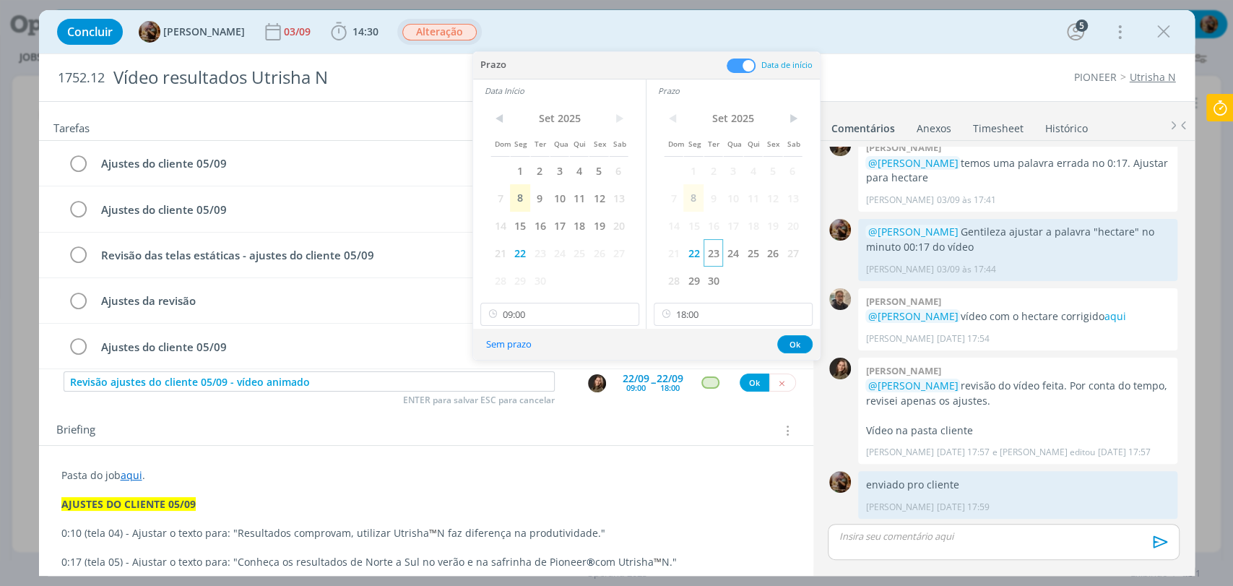
click at [714, 261] on span "23" at bounding box center [714, 252] width 20 height 27
click at [542, 254] on span "23" at bounding box center [540, 252] width 20 height 27
click at [691, 318] on input "18:00" at bounding box center [733, 314] width 159 height 23
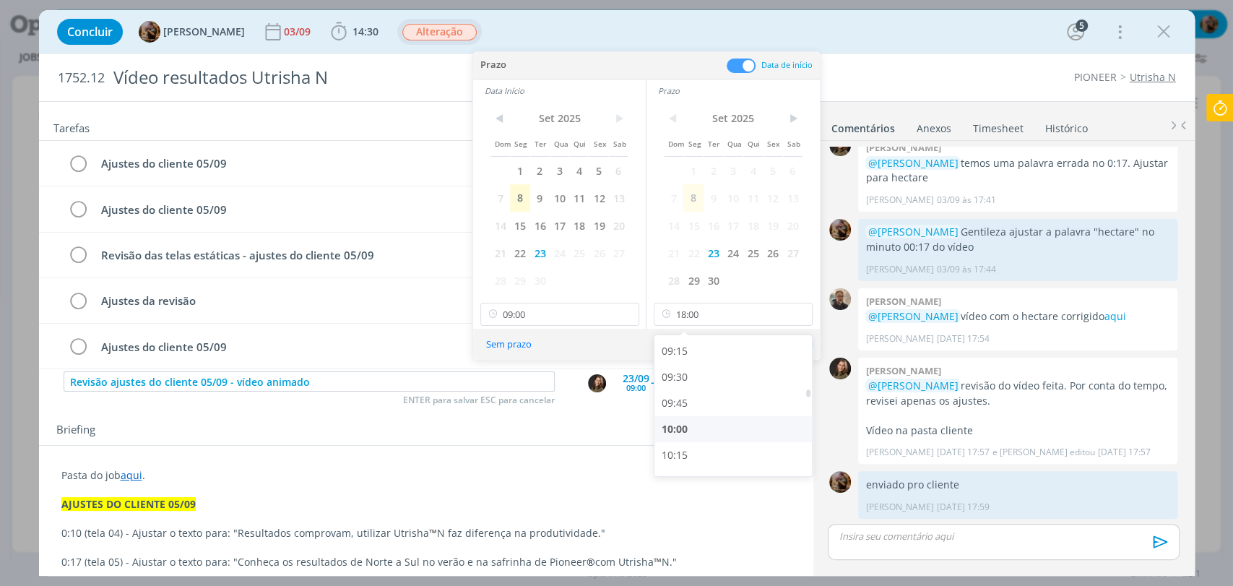
click at [695, 424] on div "10:00" at bounding box center [735, 429] width 161 height 26
type input "10:00"
click at [781, 348] on button "Ok" at bounding box center [794, 344] width 35 height 18
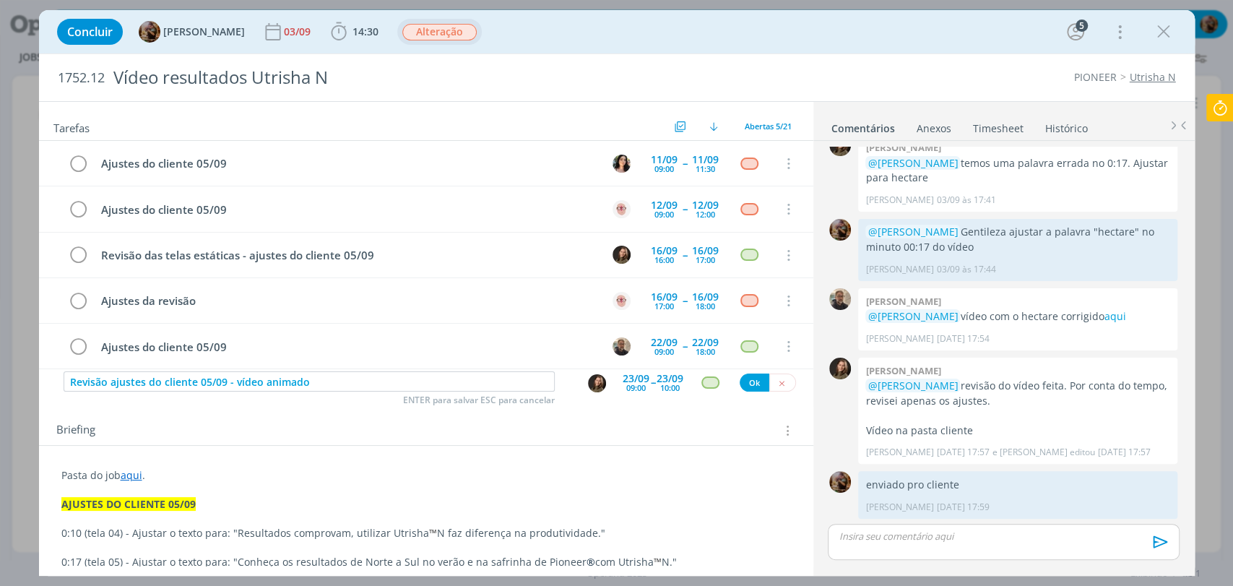
click at [710, 382] on div "dialog" at bounding box center [711, 382] width 18 height 12
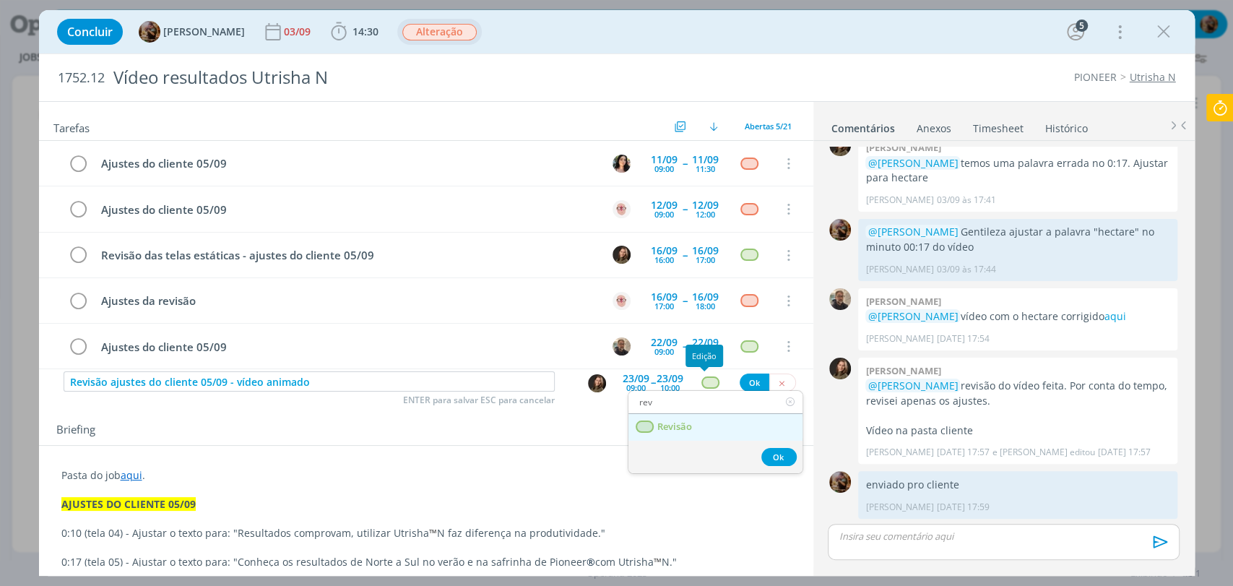
type input "rev"
click at [691, 423] on link "Revisão" at bounding box center [716, 427] width 174 height 27
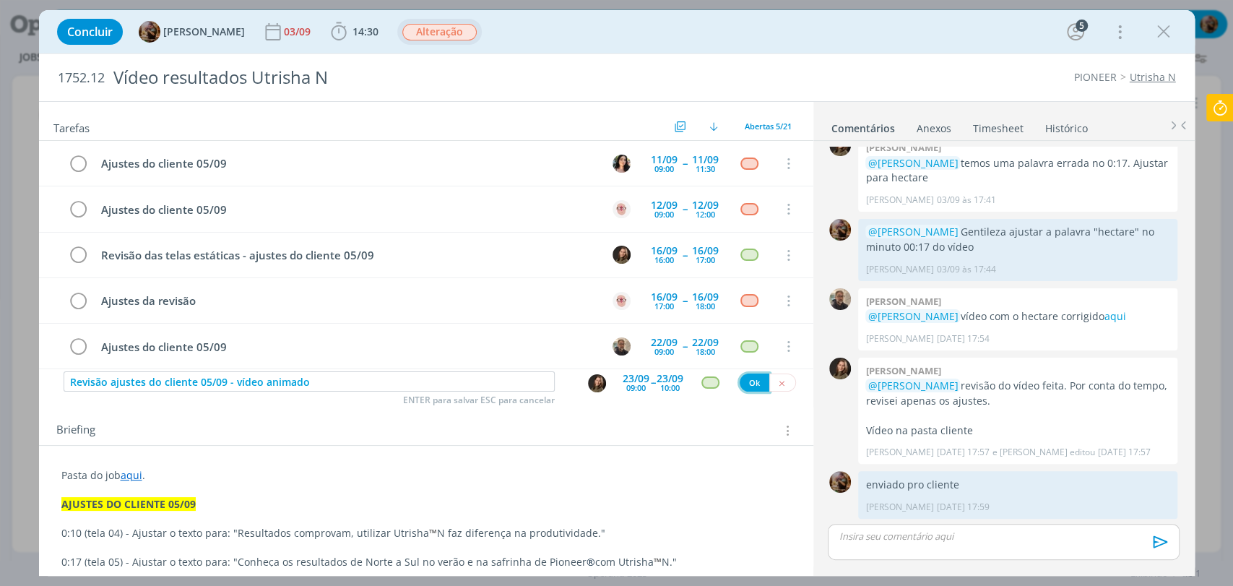
click at [744, 387] on button "Ok" at bounding box center [755, 383] width 30 height 18
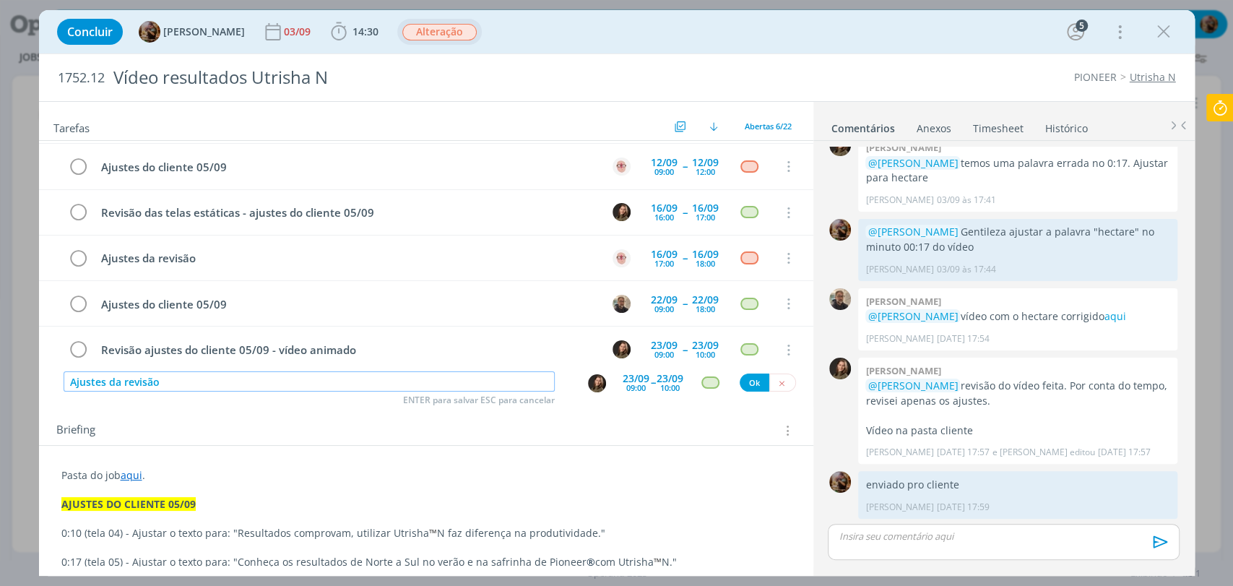
click at [591, 382] on img "dialog" at bounding box center [597, 383] width 18 height 18
type input "Ajustes da revisão"
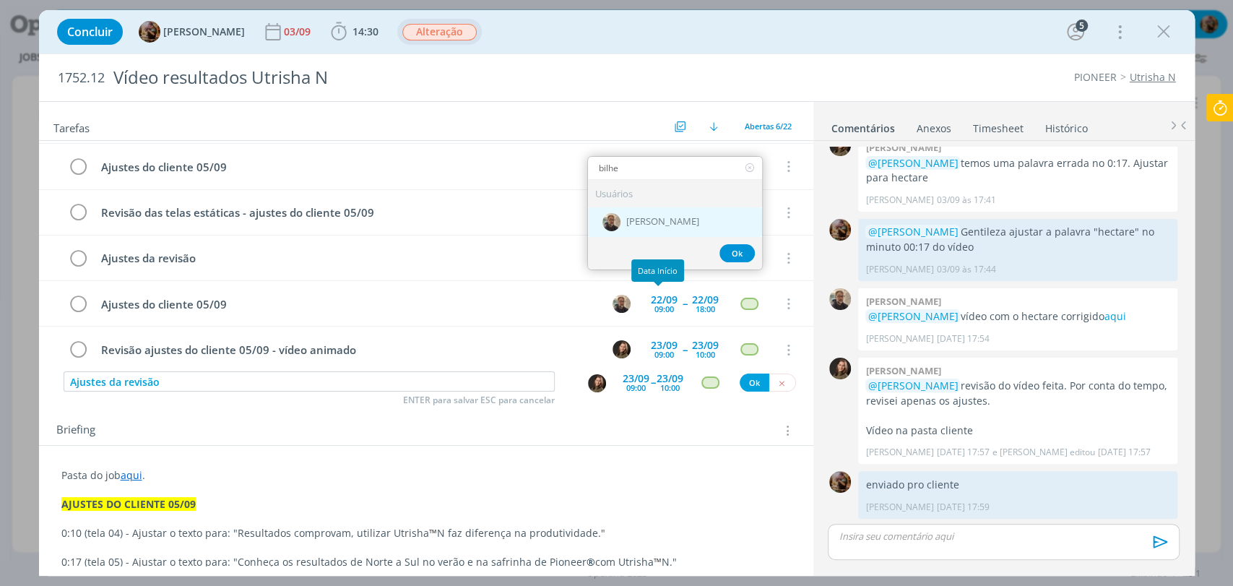
type input "bilhe"
click at [647, 221] on span "[PERSON_NAME]" at bounding box center [662, 223] width 73 height 12
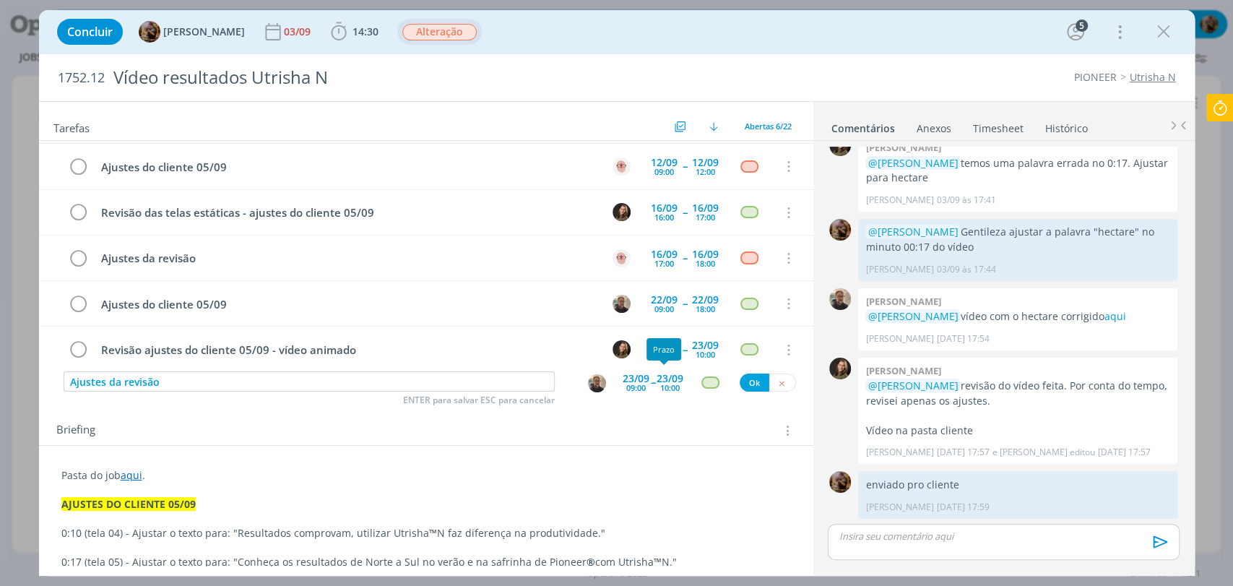
click at [671, 385] on div "10:00" at bounding box center [670, 388] width 20 height 8
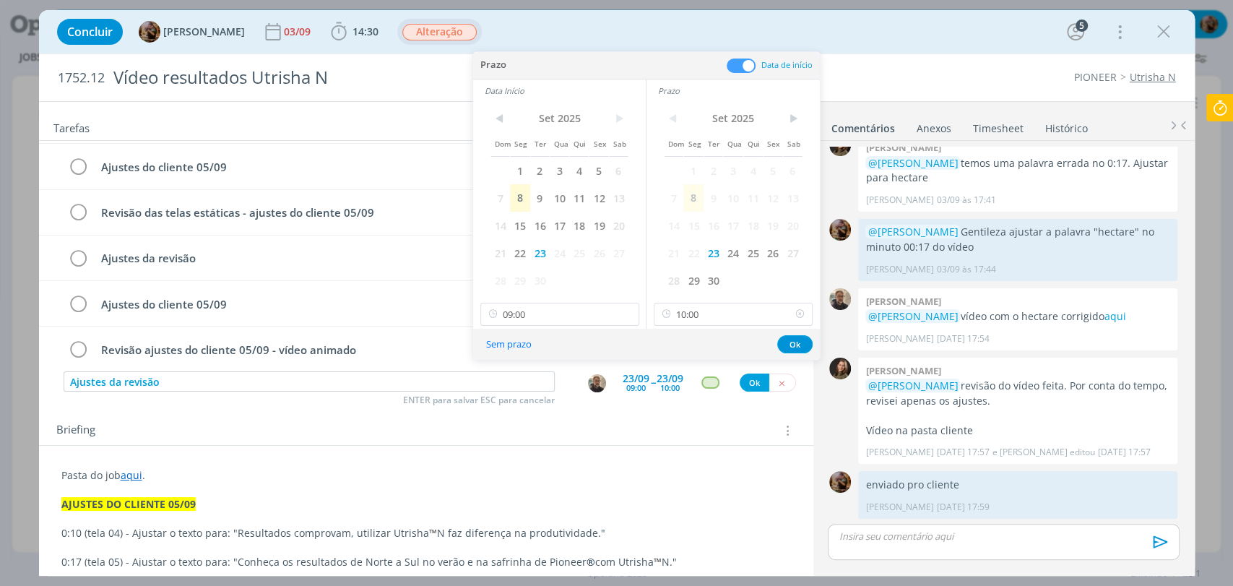
click at [800, 314] on icon at bounding box center [800, 314] width 18 height 23
click at [625, 316] on icon at bounding box center [627, 314] width 18 height 23
drag, startPoint x: 793, startPoint y: 345, endPoint x: 746, endPoint y: 371, distance: 53.1
click at [790, 347] on button "Ok" at bounding box center [794, 344] width 35 height 18
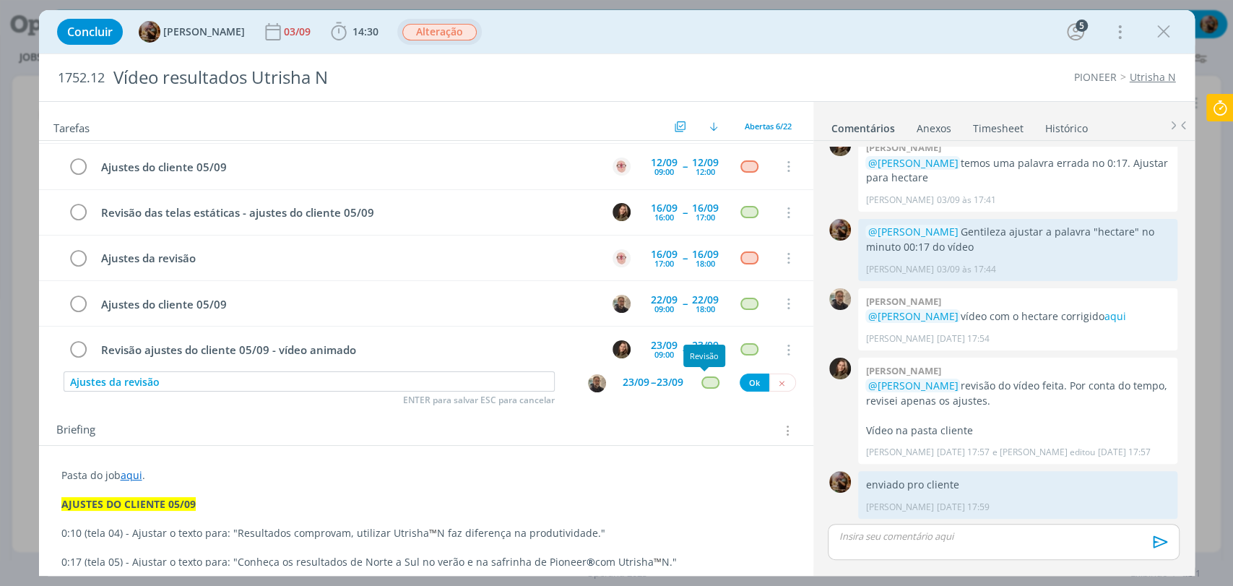
click at [703, 383] on div "dialog" at bounding box center [711, 382] width 18 height 12
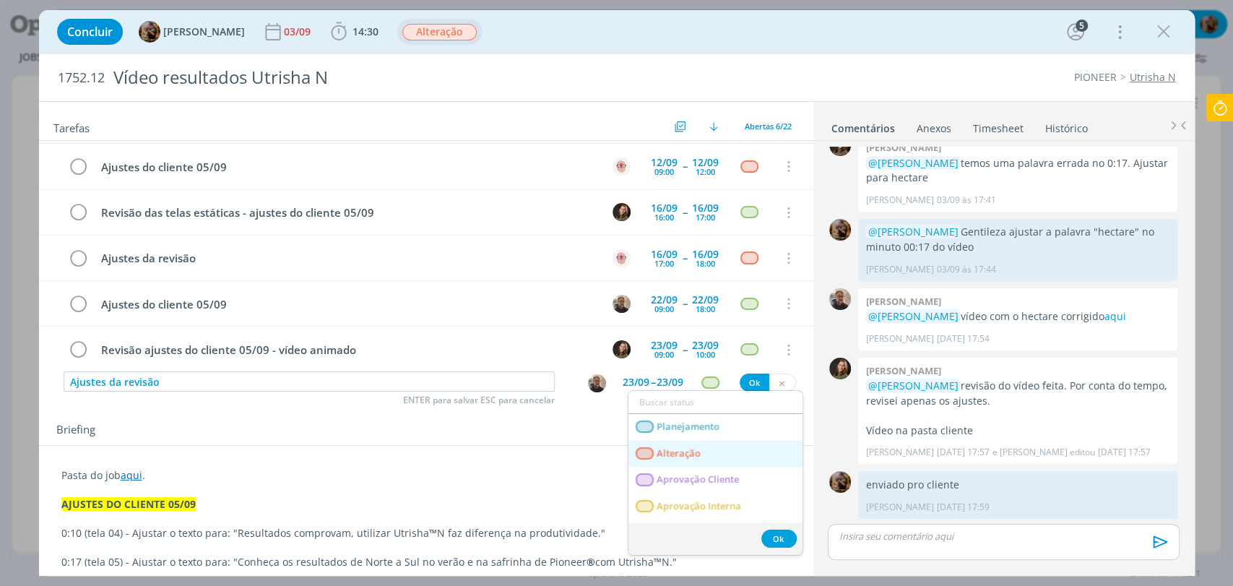
click at [694, 448] on span "Alteração" at bounding box center [679, 454] width 44 height 12
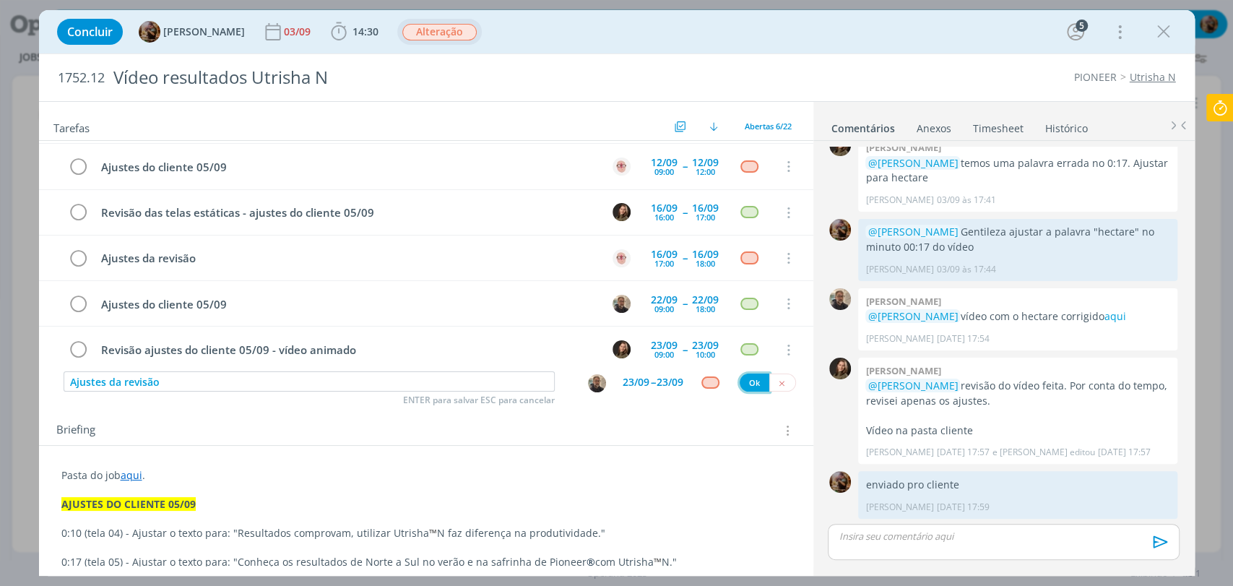
click at [749, 382] on button "Ok" at bounding box center [755, 383] width 30 height 18
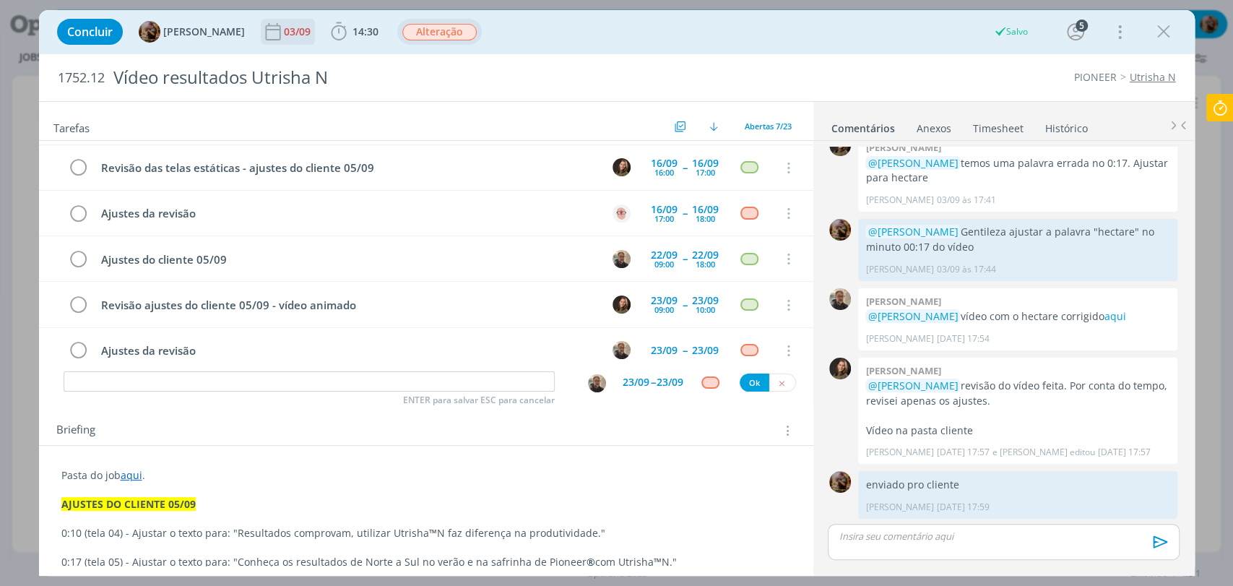
click at [309, 33] on div "03/09" at bounding box center [299, 32] width 30 height 10
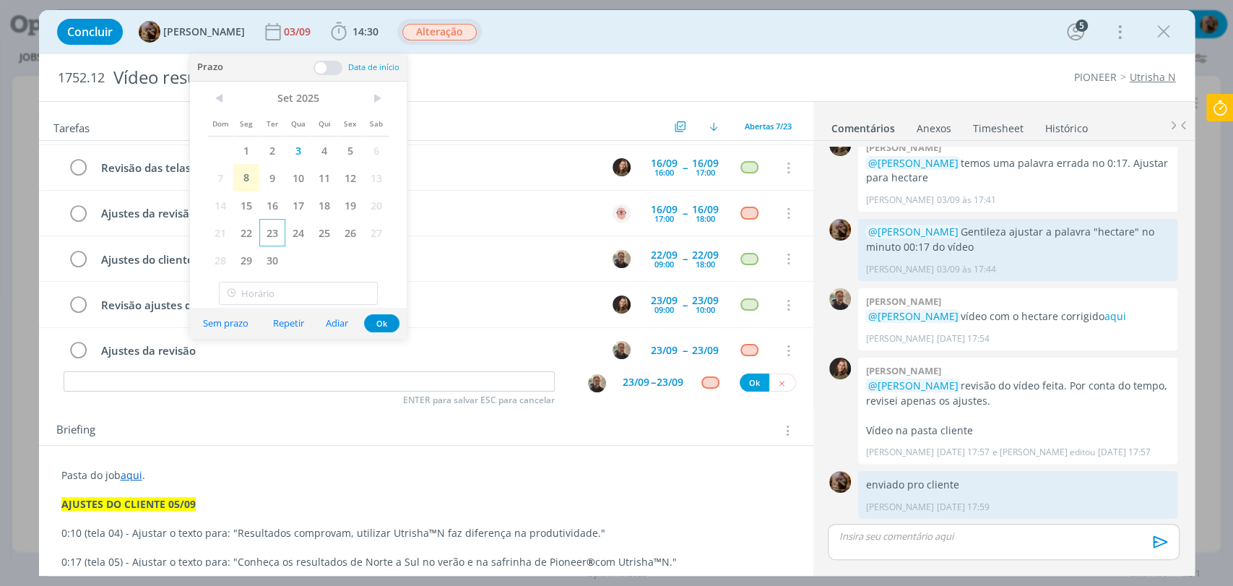
click at [271, 228] on span "23" at bounding box center [272, 232] width 26 height 27
click at [381, 329] on button "Ok" at bounding box center [381, 323] width 35 height 18
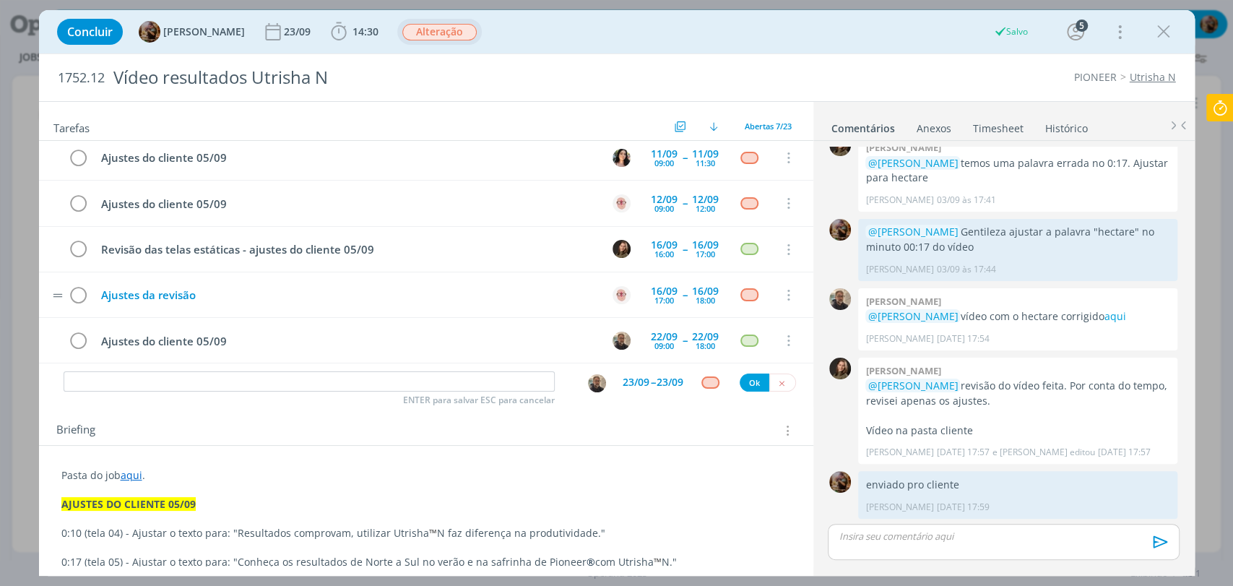
scroll to position [0, 0]
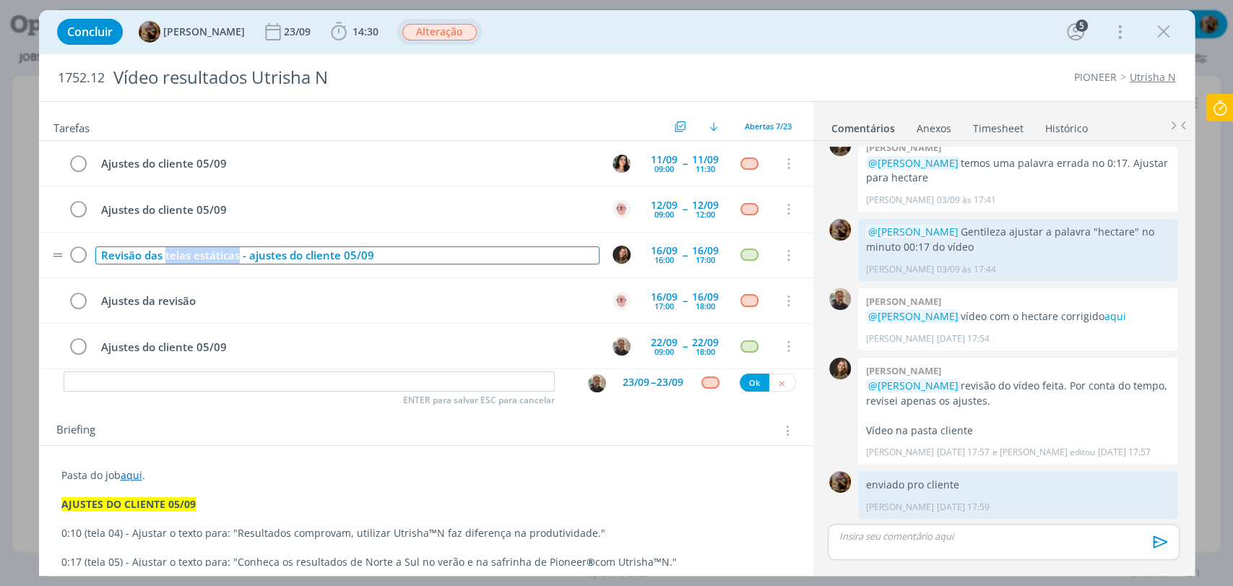
drag, startPoint x: 238, startPoint y: 257, endPoint x: 165, endPoint y: 255, distance: 73.0
click at [165, 255] on div "Revisão das telas estáticas - ajustes do cliente 05/09" at bounding box center [347, 255] width 504 height 18
copy div "telas estáticas"
click at [279, 251] on div "Revisão ajustes do cliente 05/09" at bounding box center [347, 255] width 504 height 18
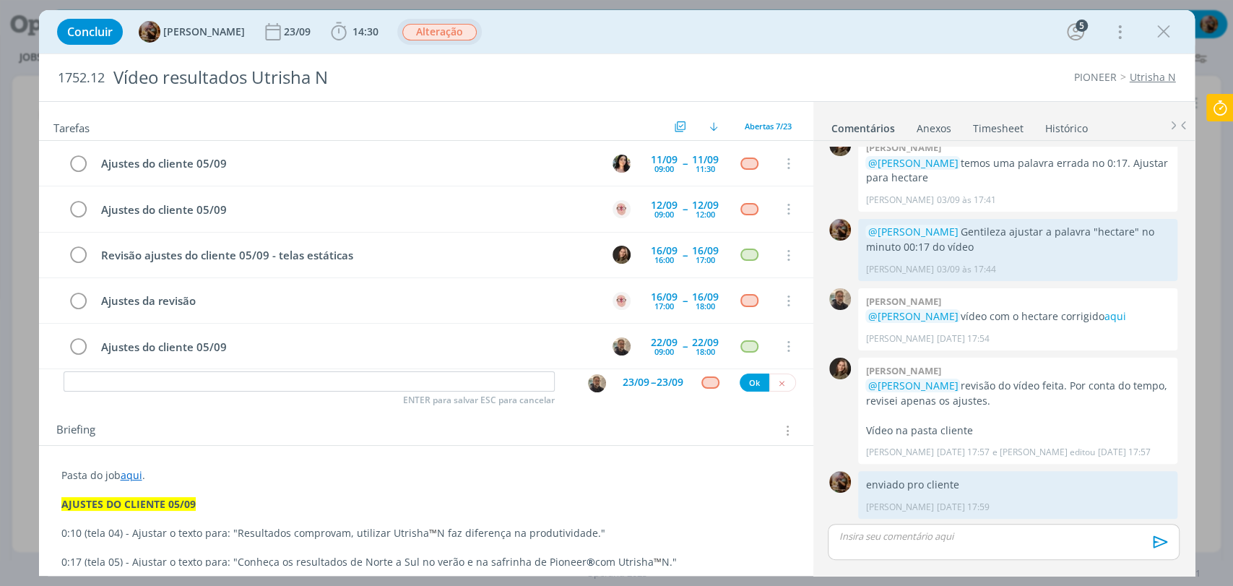
click at [545, 25] on div "Concluir Amanda Rodrigues 23/09 14:30 Iniciar Apontar Data * 08/09/2025 Horas *…" at bounding box center [617, 31] width 1134 height 35
click at [950, 533] on p "dialog" at bounding box center [1004, 536] width 328 height 13
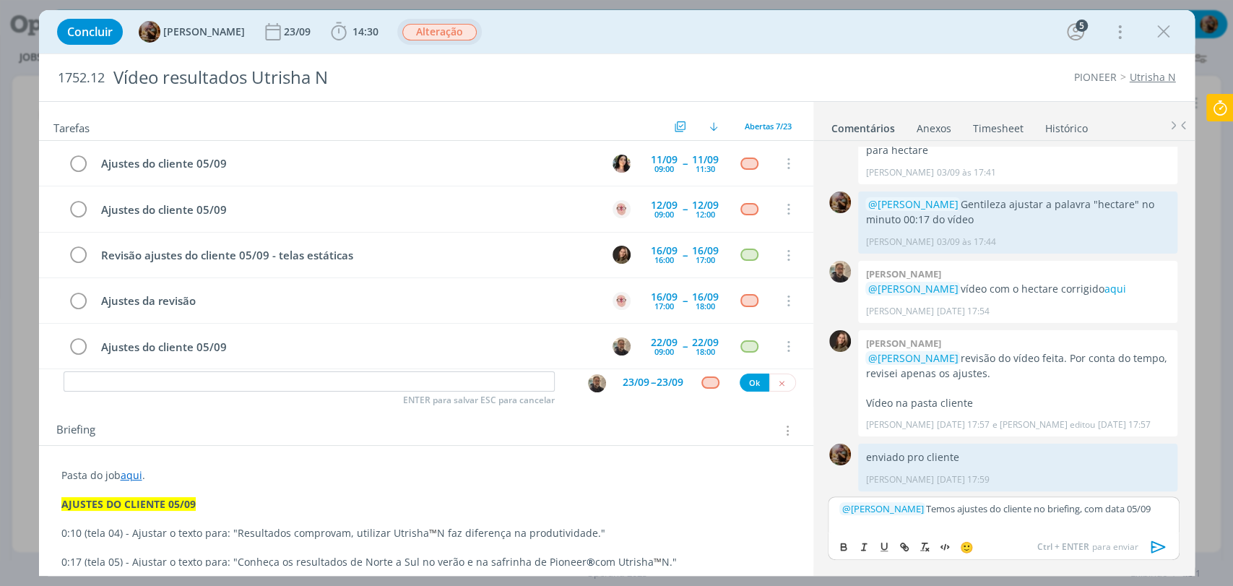
drag, startPoint x: 1124, startPoint y: 508, endPoint x: 1155, endPoint y: 512, distance: 30.7
click at [1155, 512] on p "﻿ @ Tamiris Soares ﻿ Temos ajustes do cliente no briefing, com data 05/09" at bounding box center [1004, 508] width 328 height 13
click at [842, 549] on icon "dialog" at bounding box center [844, 548] width 5 height 3
click at [1162, 542] on icon "dialog" at bounding box center [1159, 547] width 22 height 22
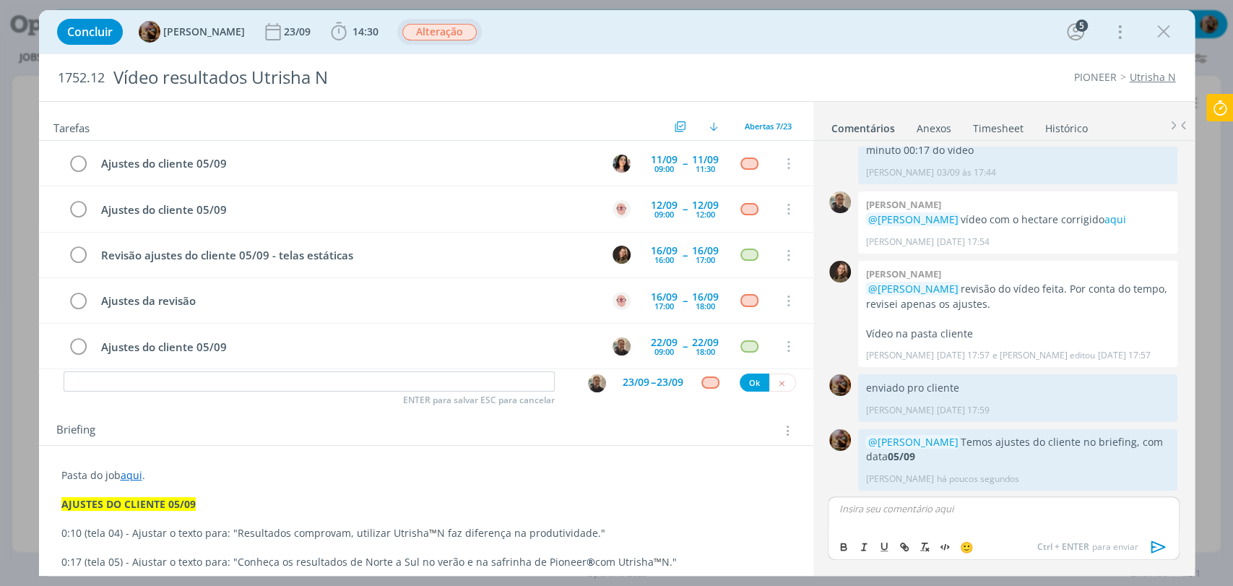
scroll to position [321, 0]
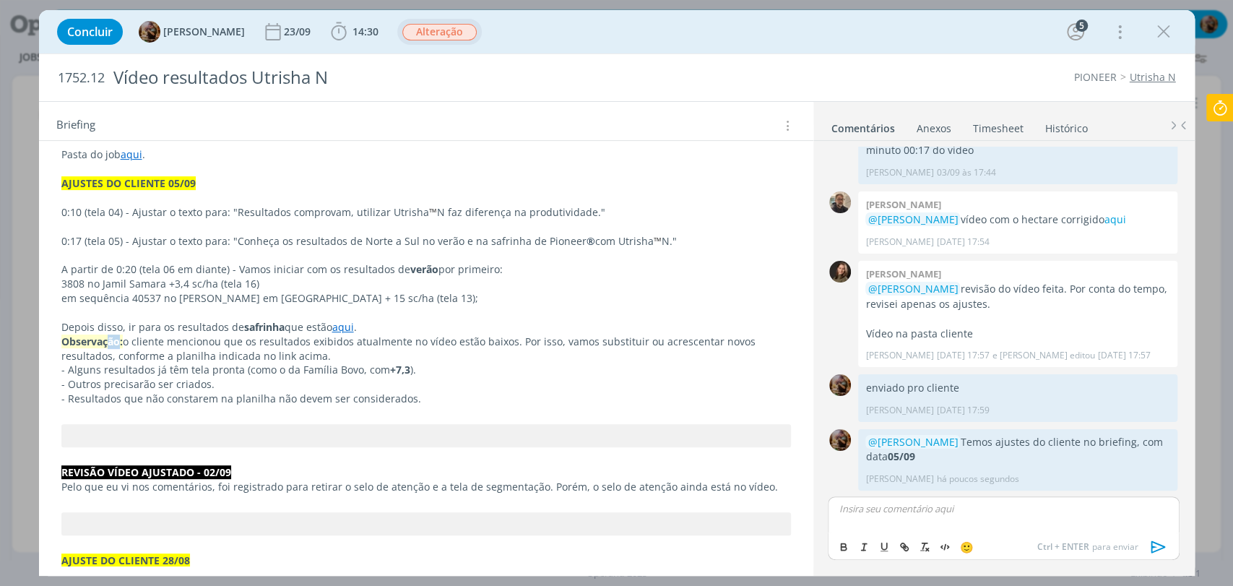
drag, startPoint x: 119, startPoint y: 340, endPoint x: 109, endPoint y: 340, distance: 10.1
click at [109, 340] on strong "Observação:" at bounding box center [91, 342] width 61 height 14
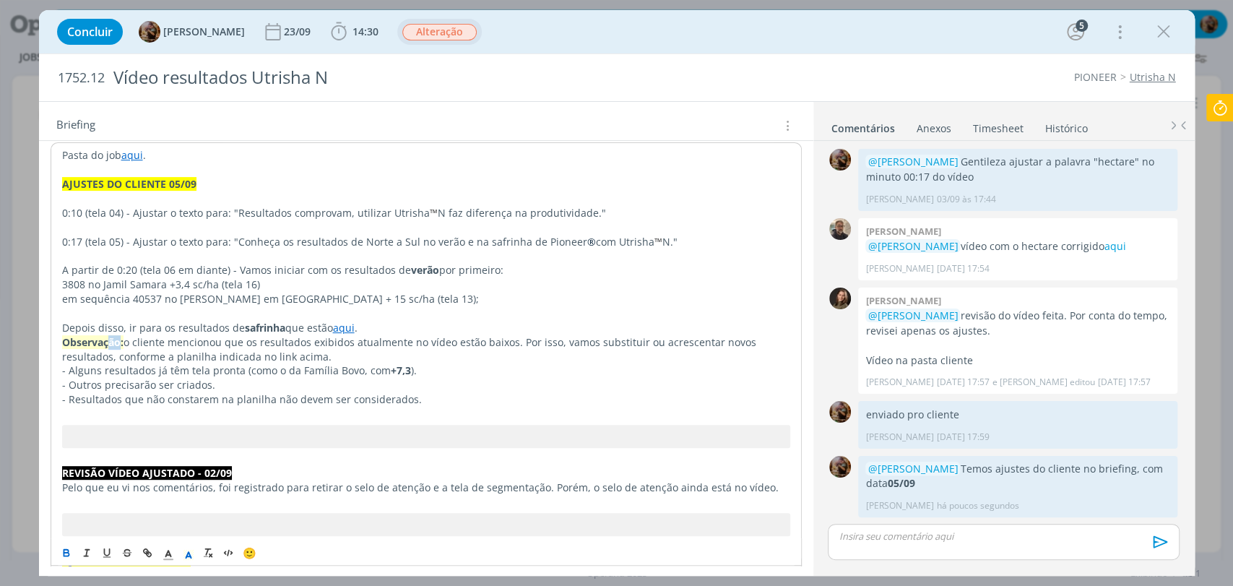
scroll to position [1845, 0]
click at [129, 343] on p "Observações: o cliente mencionou que os resultados exibidos atualmente no vídeo…" at bounding box center [426, 349] width 728 height 29
click at [134, 345] on p "Observações: o cliente mencionou que os resultados exibidos atualmente no vídeo…" at bounding box center [426, 349] width 728 height 29
click at [134, 344] on p "Observações: o cliente mencionou que os resultados exibidos atualmente no vídeo…" at bounding box center [426, 349] width 728 height 29
click at [132, 342] on p "Observações: o cliente mencionou que os resultados exibidos atualmente no vídeo…" at bounding box center [426, 349] width 728 height 29
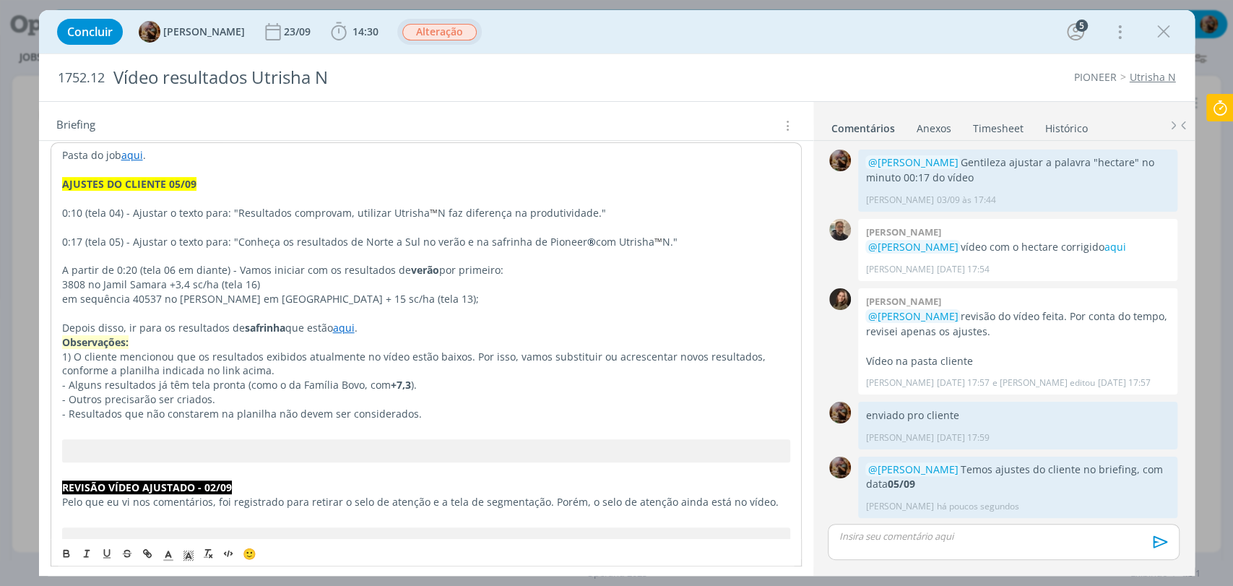
click at [387, 324] on p "Depois disso, ir para os resultados de safrinha que estão aqui ." at bounding box center [426, 328] width 728 height 14
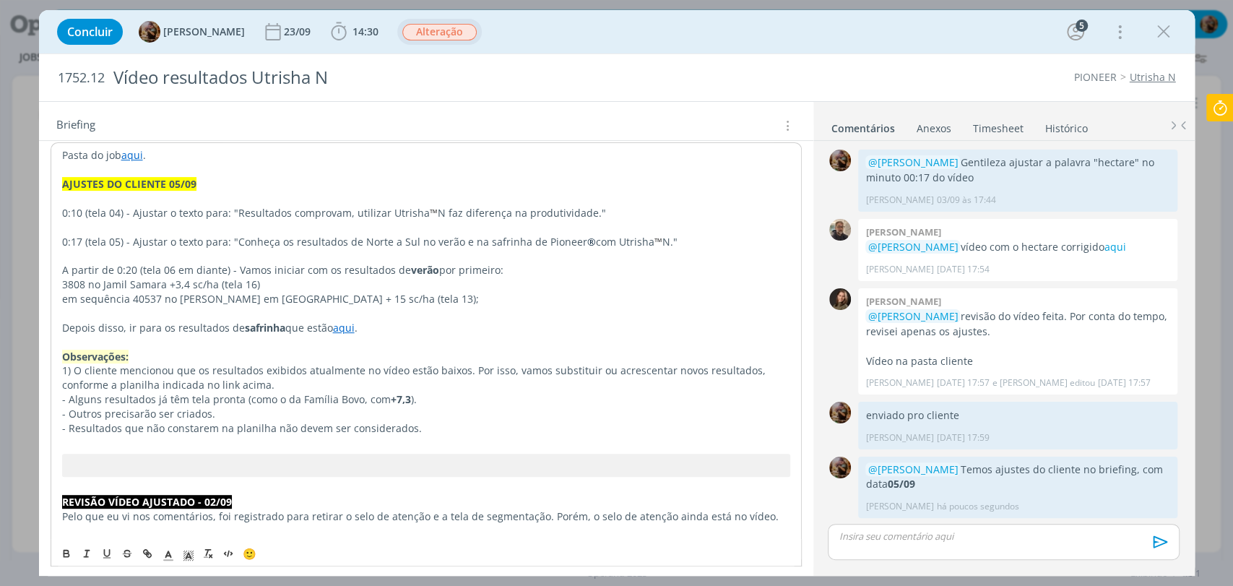
click at [410, 428] on p "- Resultados que não constarem na planilha não devem ser considerados." at bounding box center [426, 428] width 728 height 14
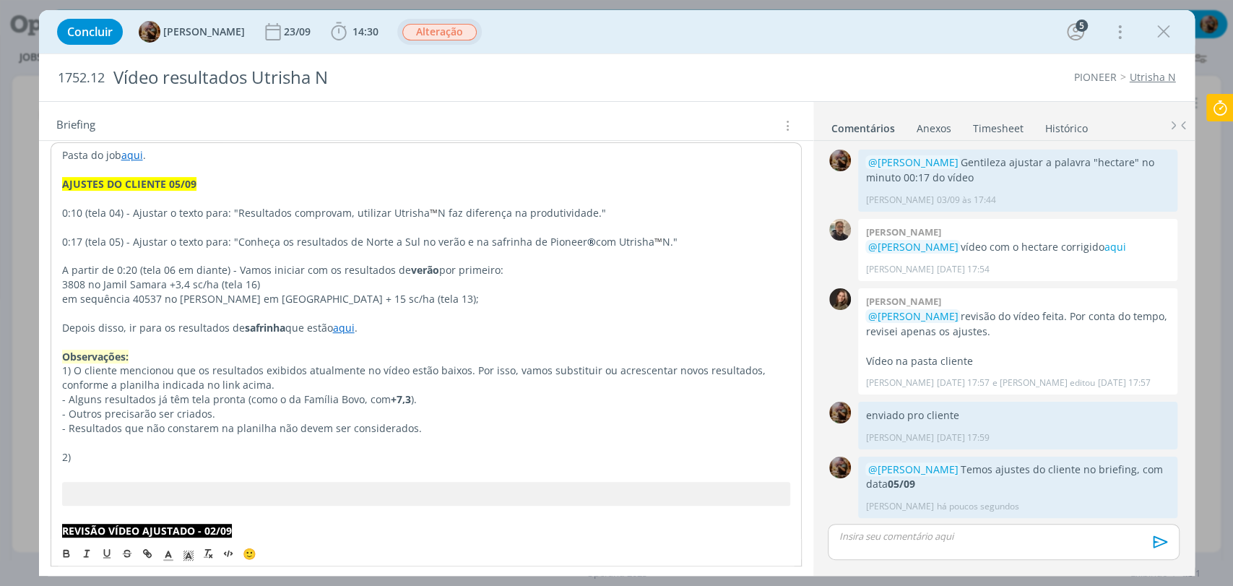
click at [942, 542] on p "dialog" at bounding box center [1004, 536] width 328 height 13
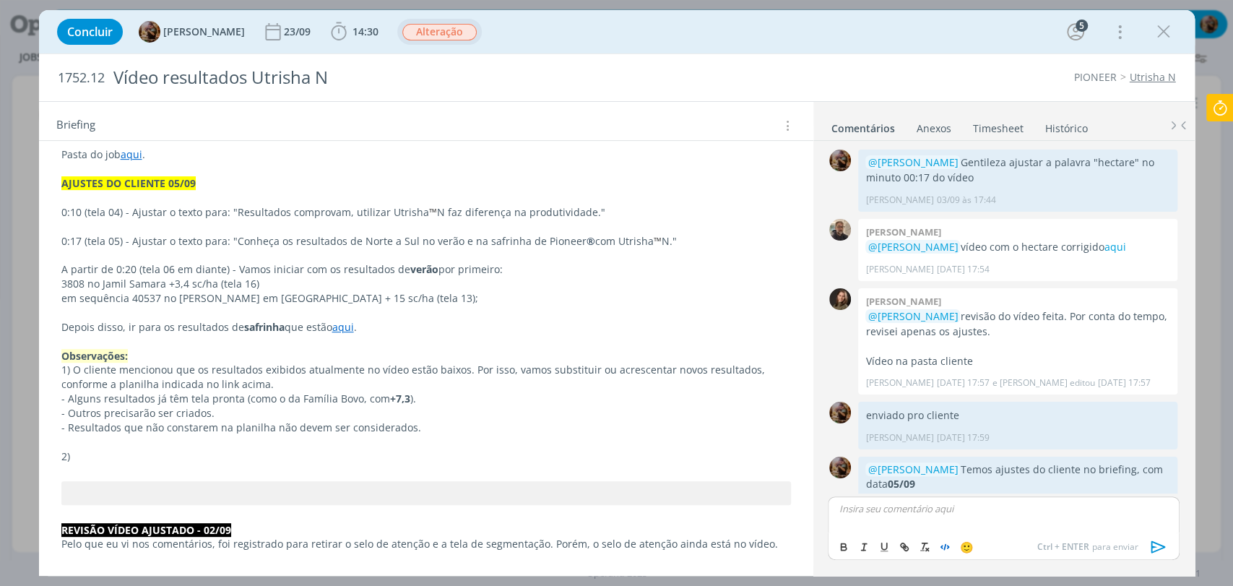
scroll to position [1873, 0]
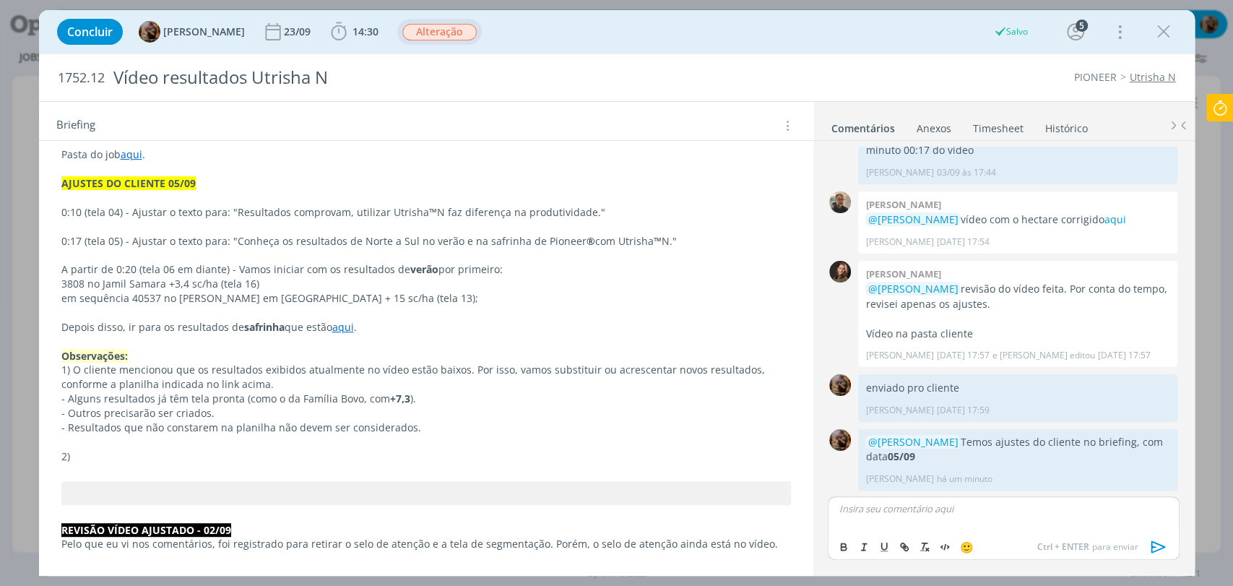
click at [200, 455] on p "2)" at bounding box center [426, 456] width 730 height 14
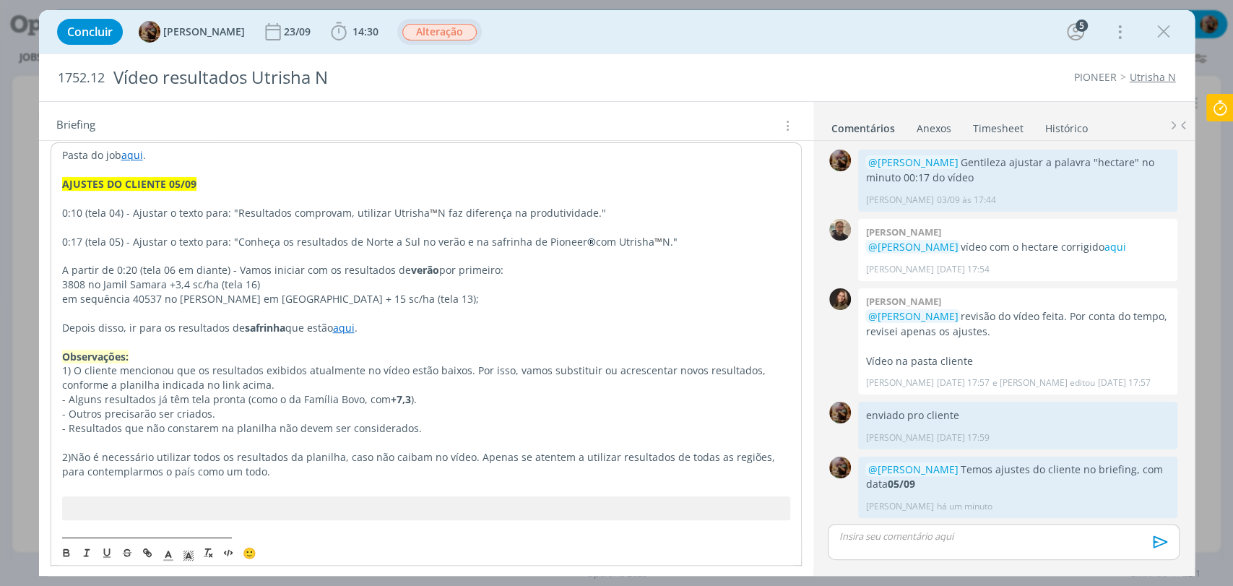
click at [71, 454] on span "Não é necessário utilizar todos os resultados da planilha, caso não caibam no v…" at bounding box center [420, 464] width 716 height 28
drag, startPoint x: 417, startPoint y: 429, endPoint x: 127, endPoint y: 428, distance: 289.8
click at [127, 428] on p "- Resultados que não constarem na planilha não devem ser considerados." at bounding box center [426, 428] width 728 height 14
click at [310, 437] on p "dialog" at bounding box center [426, 443] width 728 height 14
click at [207, 459] on span "Não é necessário utilizar todos os resultados da planilha, caso não caibam no v…" at bounding box center [420, 464] width 716 height 28
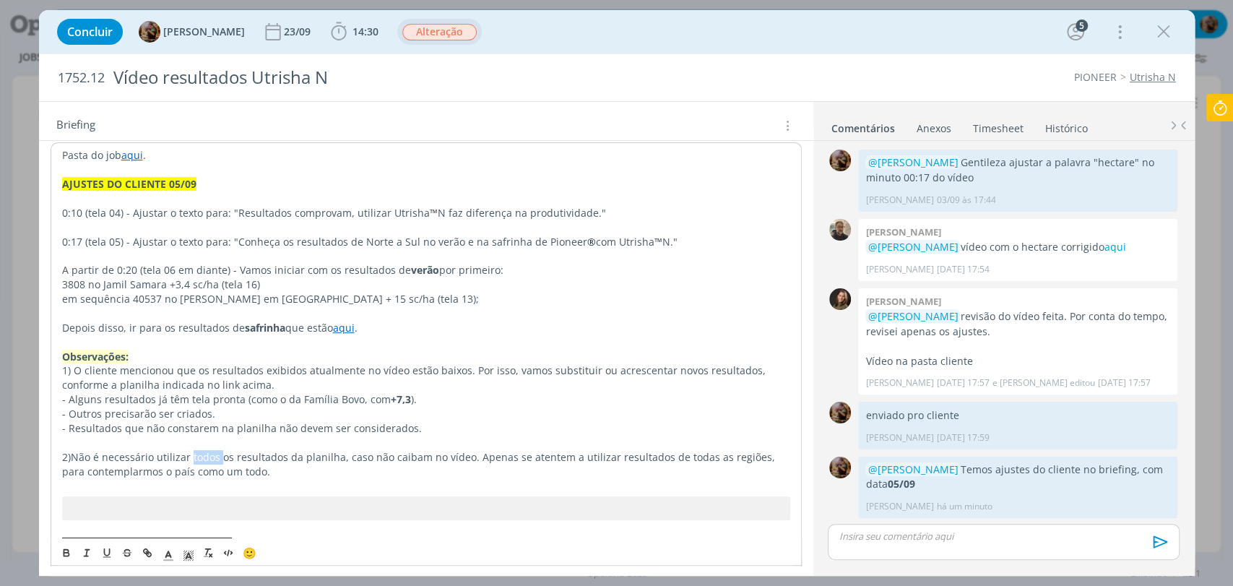
click at [207, 459] on span "Não é necessário utilizar todos os resultados da planilha, caso não caibam no v…" at bounding box center [420, 464] width 716 height 28
click at [59, 551] on button "dialog" at bounding box center [67, 552] width 20 height 17
click at [280, 475] on p "2) Não é necessário utilizar todos os resultados da planilha, caso não caibam n…" at bounding box center [426, 464] width 728 height 29
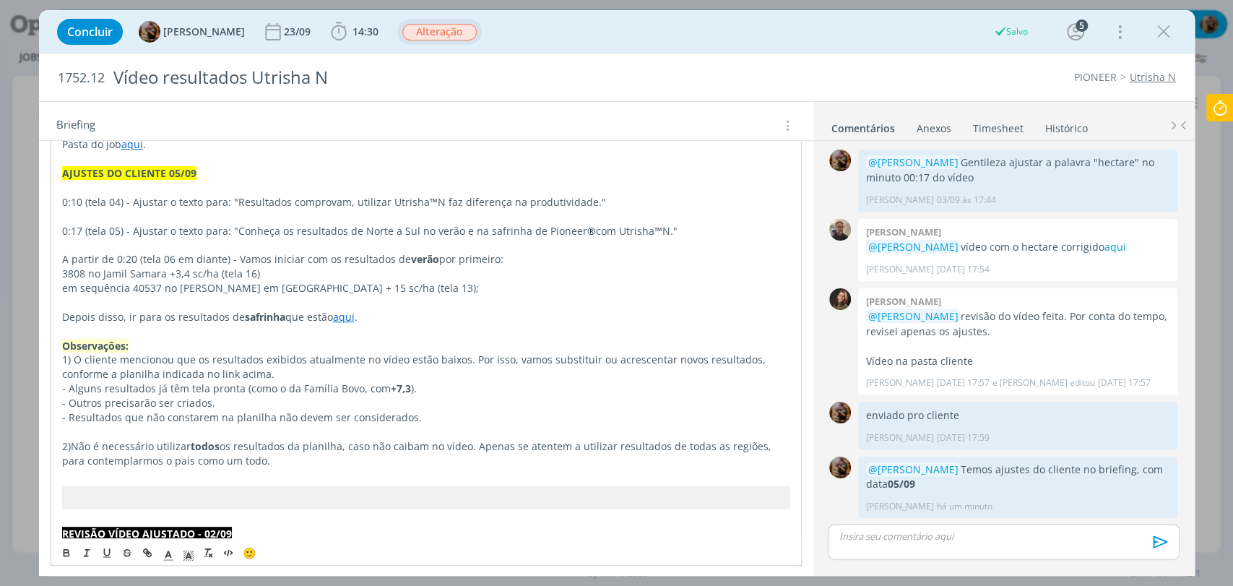
scroll to position [321, 0]
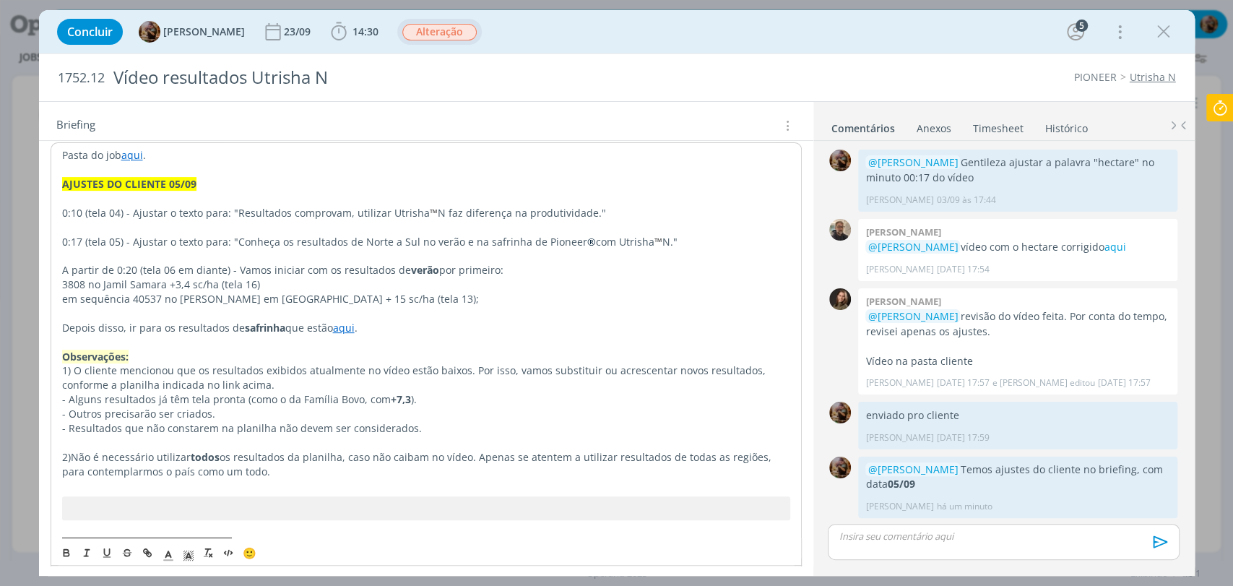
click at [725, 458] on span "os resultados da planilha, caso não caibam no vídeo. Apenas se atentem a utiliz…" at bounding box center [418, 464] width 712 height 28
click at [67, 549] on icon "dialog" at bounding box center [67, 553] width 12 height 12
click at [460, 441] on p "dialog" at bounding box center [426, 443] width 728 height 14
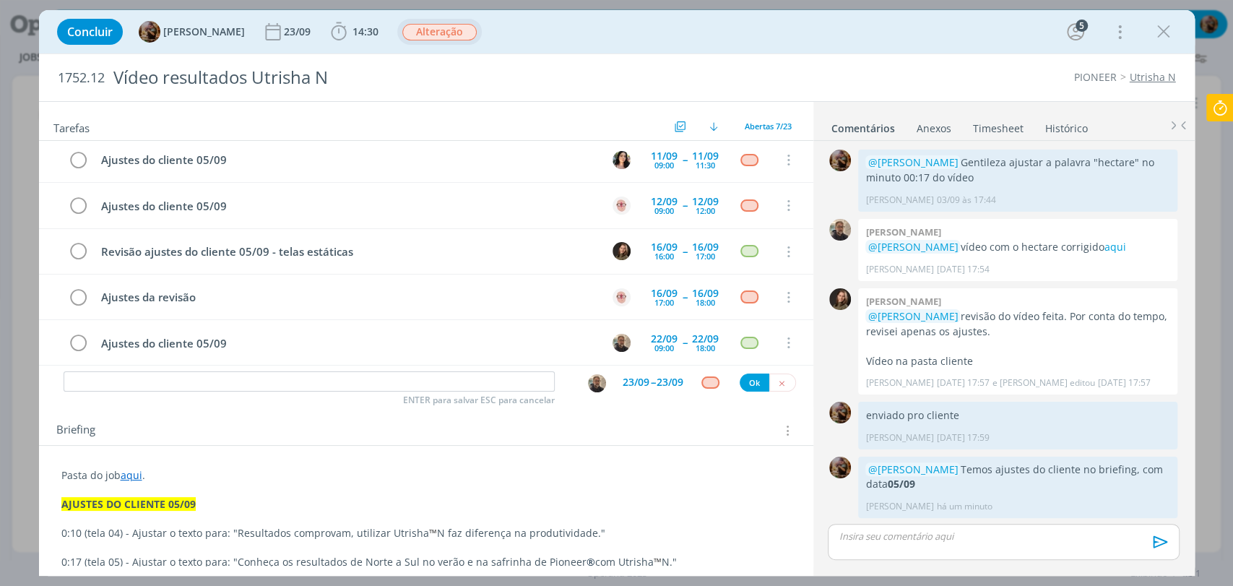
scroll to position [0, 0]
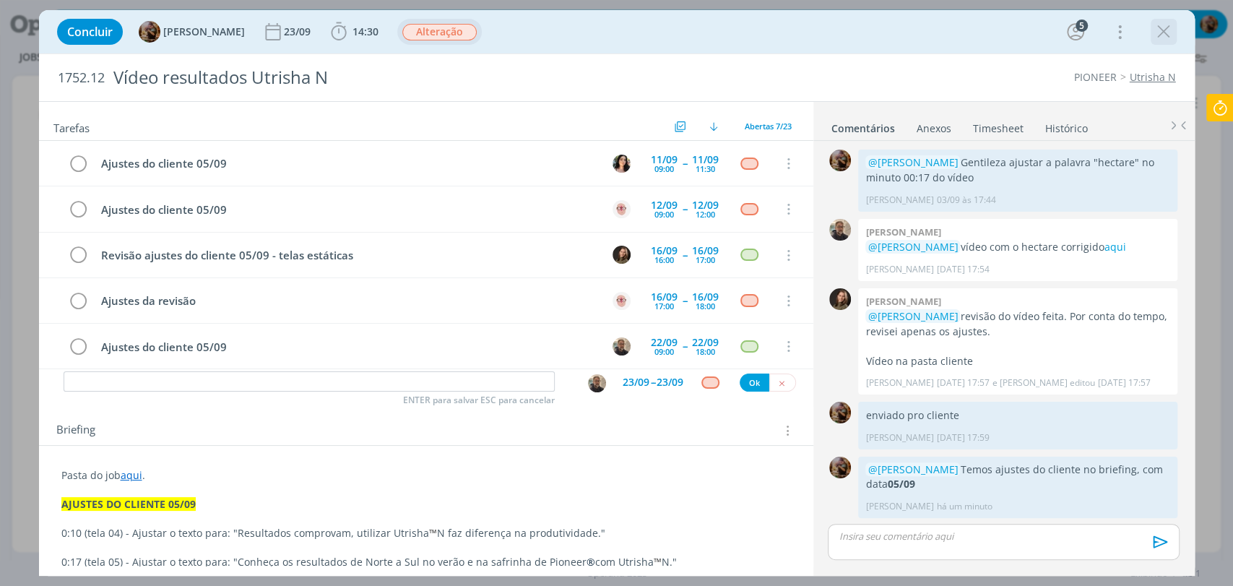
click at [1159, 40] on icon "dialog" at bounding box center [1164, 32] width 22 height 22
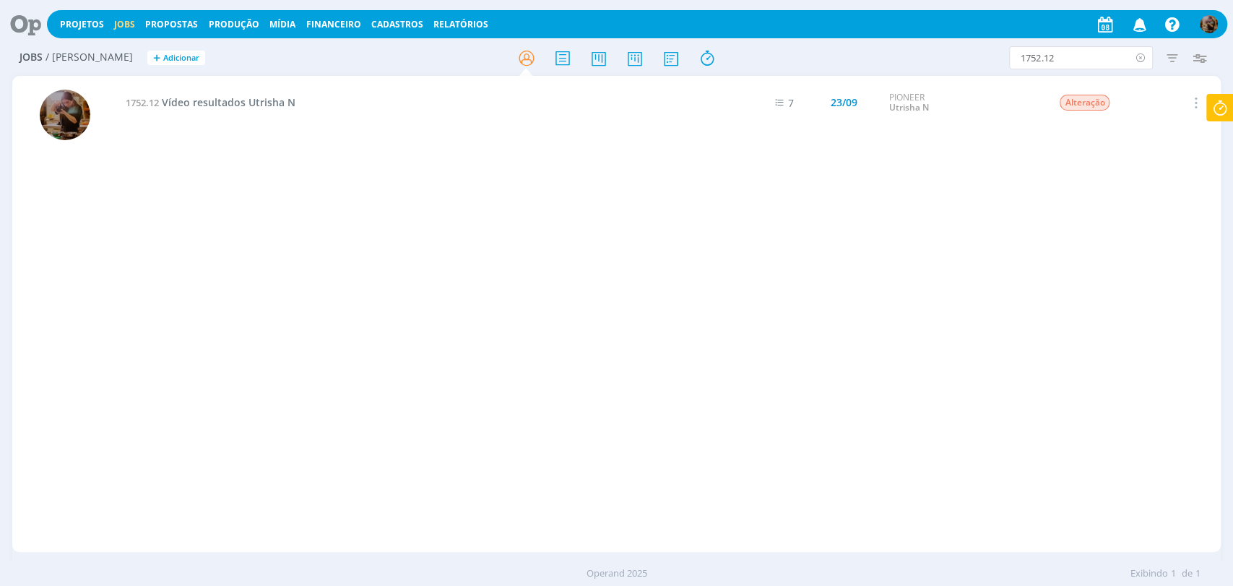
drag, startPoint x: 1130, startPoint y: 46, endPoint x: 1140, endPoint y: 53, distance: 12.4
click at [1140, 53] on icon at bounding box center [1141, 57] width 18 height 23
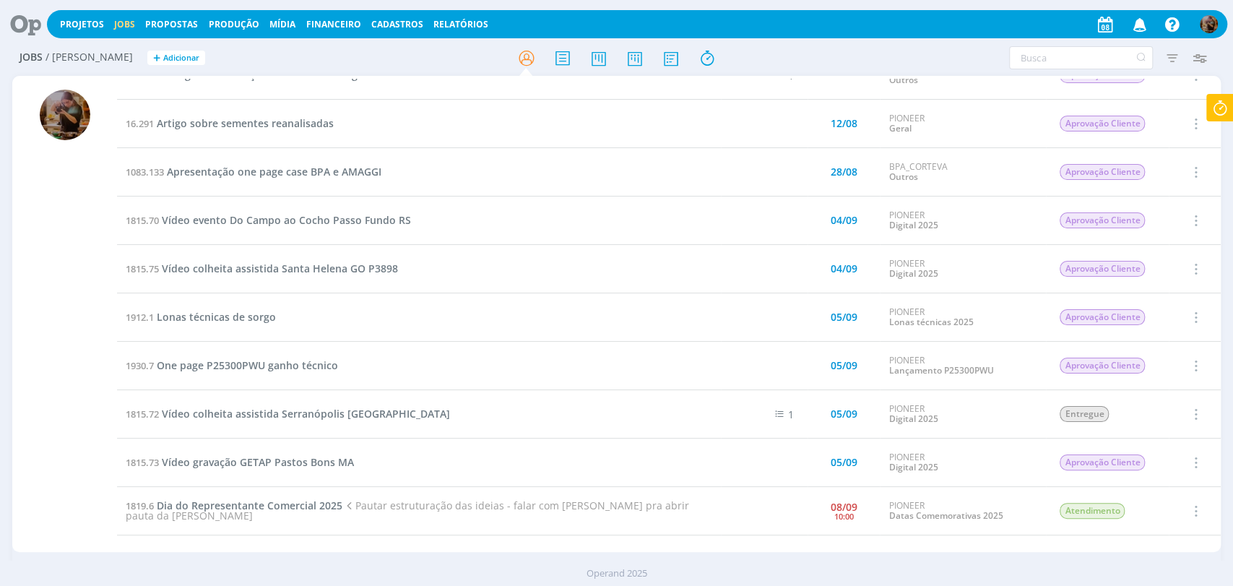
scroll to position [160, 0]
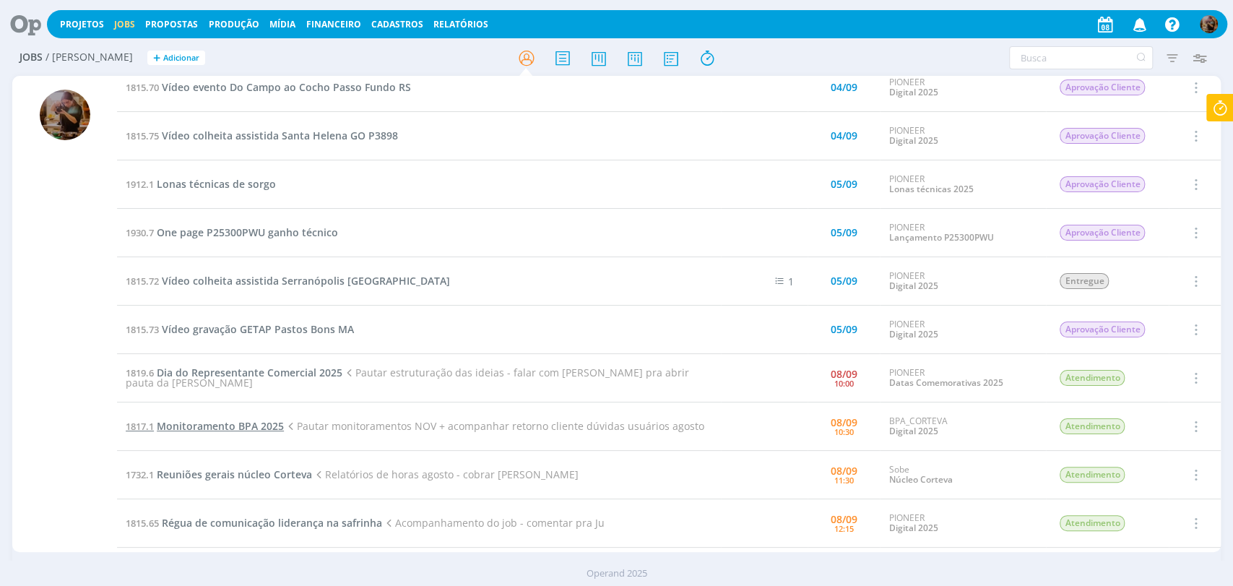
click at [257, 431] on span "Monitoramento BPA 2025" at bounding box center [220, 426] width 127 height 14
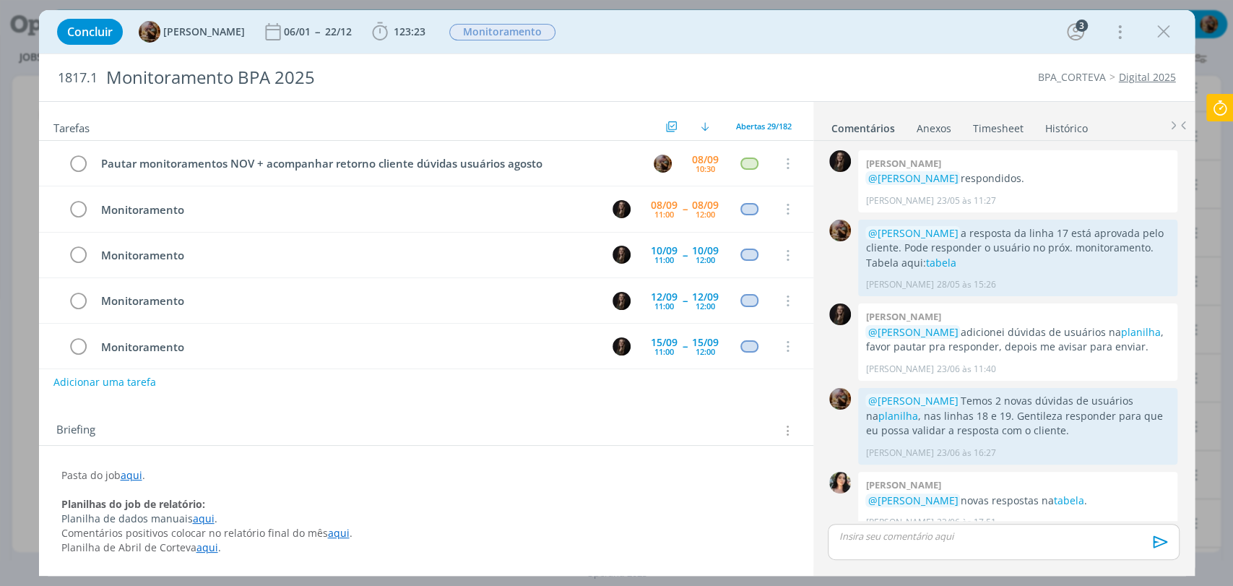
scroll to position [1439, 0]
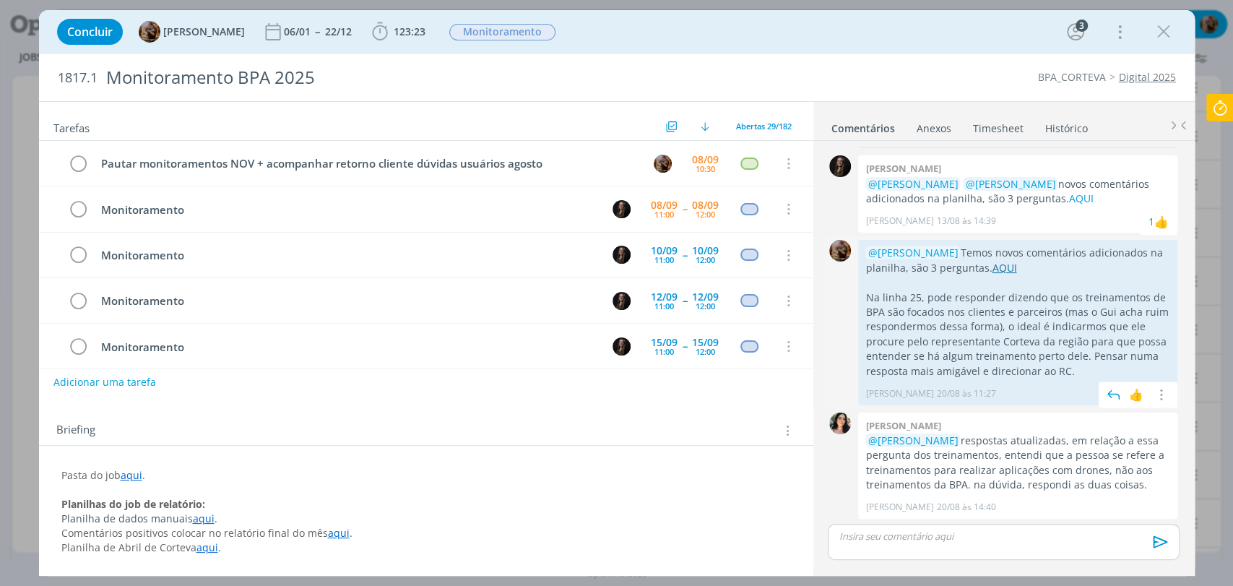
click at [995, 272] on link "AQUI" at bounding box center [1004, 268] width 25 height 14
click at [127, 470] on link "aqui" at bounding box center [132, 475] width 22 height 14
click at [138, 494] on link "https://sobeae.sharepoint.com/:f:/s/SOBEAE/EstgSaZ9kIhMqZsld0uoqTYBlFn4GD6csfX-…" at bounding box center [155, 503] width 109 height 19
click at [977, 539] on p "dialog" at bounding box center [1004, 536] width 328 height 13
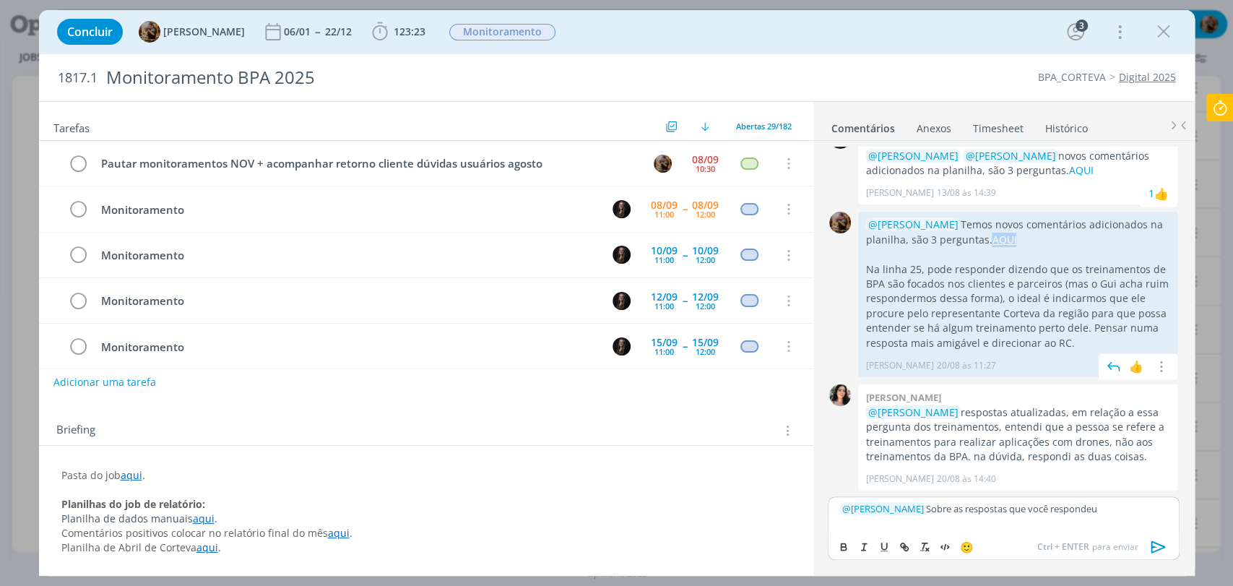
drag, startPoint x: 1040, startPoint y: 238, endPoint x: 990, endPoint y: 238, distance: 49.9
click at [990, 238] on p "@Tamiris Soares Temos novos comentários adicionados na planilha, são 3 pergunta…" at bounding box center [1018, 232] width 305 height 30
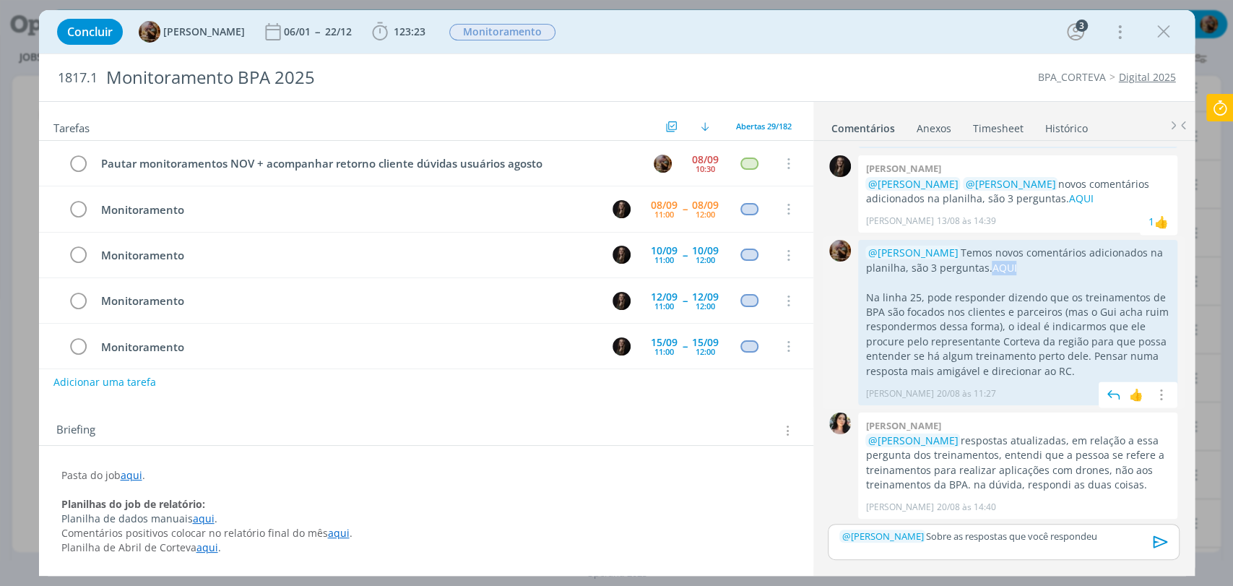
copy link "AQUI"
click at [1120, 527] on div "﻿ @ Tamiris Soares ﻿ Sobre as respostas que você respondeu" at bounding box center [1003, 542] width 351 height 36
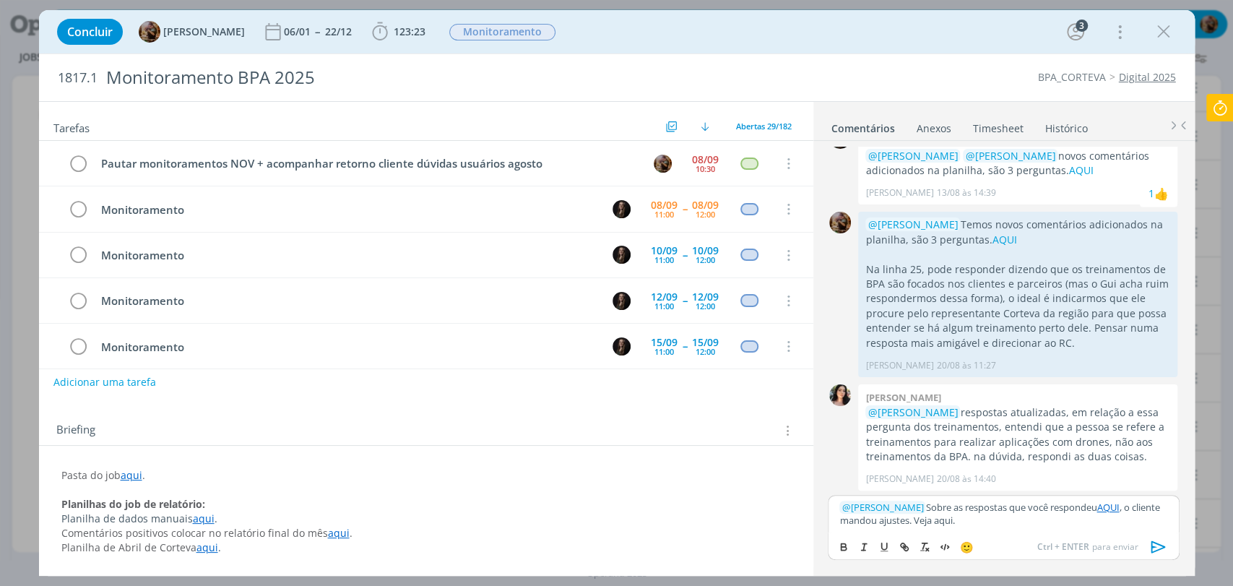
click at [945, 523] on p "﻿ @ Tamiris Soares ﻿ Sobre as respostas que você respondeu AQUI , o cliente man…" at bounding box center [1004, 514] width 328 height 27
click at [900, 548] on icon "dialog" at bounding box center [905, 547] width 12 height 12
paste input "https://sobeae.sharepoint.com/:x:/s/SOBEAE/EeAv4MGO3JVFtu8IBDdPbfMBAC7Iqj-tCHAP…"
type input "https://sobeae.sharepoint.com/:x:/s/SOBEAE/EeAv4MGO3JVFtu8IBDdPbfMBAC7Iqj-tCHAP…"
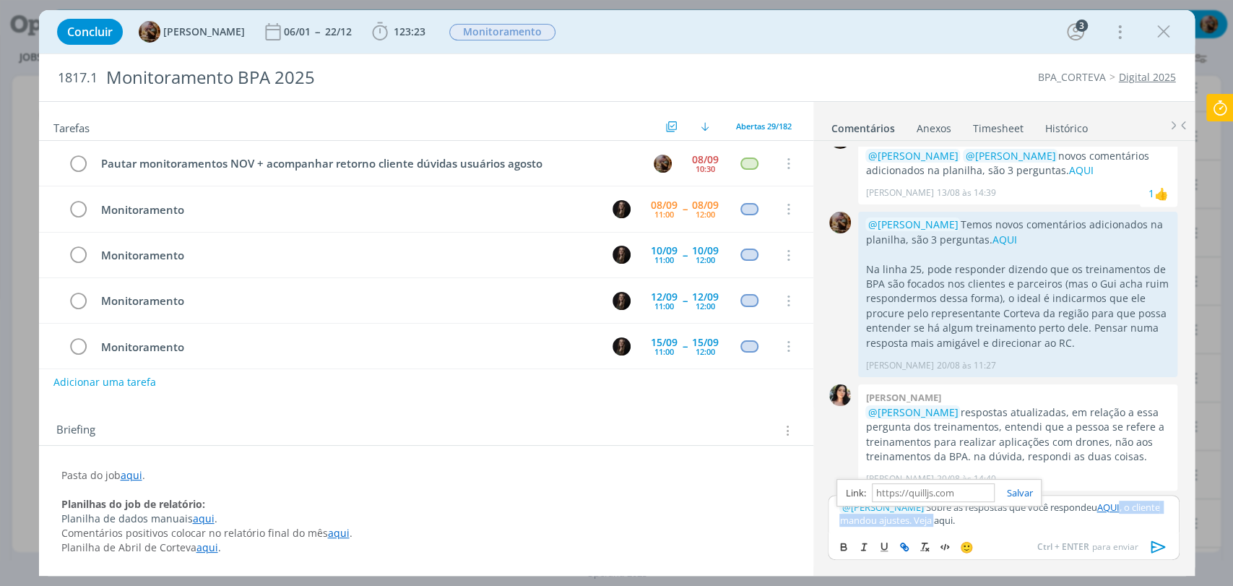
scroll to position [0, 0]
click at [882, 524] on p "﻿ @ Tamiris Soares ﻿ Sobre as respostas que você respondeu AQUI , o cliente man…" at bounding box center [1004, 514] width 328 height 27
click at [1005, 523] on link "aqui" at bounding box center [1014, 520] width 19 height 13
click at [952, 498] on link "https://sobeae.sharepoint.com/:x:/s/SOBEAE/EeAv4MGO3JVFtu8IBDdPbfMBAC7Iqj-tCHAP…" at bounding box center [923, 492] width 98 height 19
click at [145, 376] on button "Adicionar uma tarefa" at bounding box center [104, 381] width 103 height 25
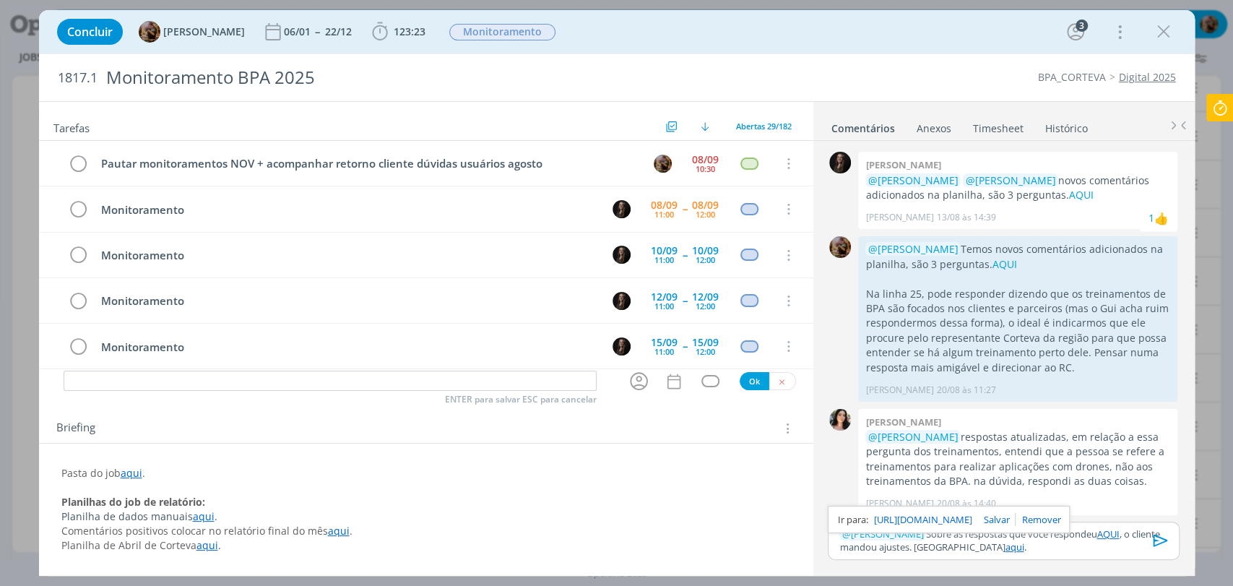
scroll to position [1442, 0]
click at [630, 383] on icon "dialog" at bounding box center [639, 382] width 18 height 18
type input "Ajustes do cliente - respostas de usuário"
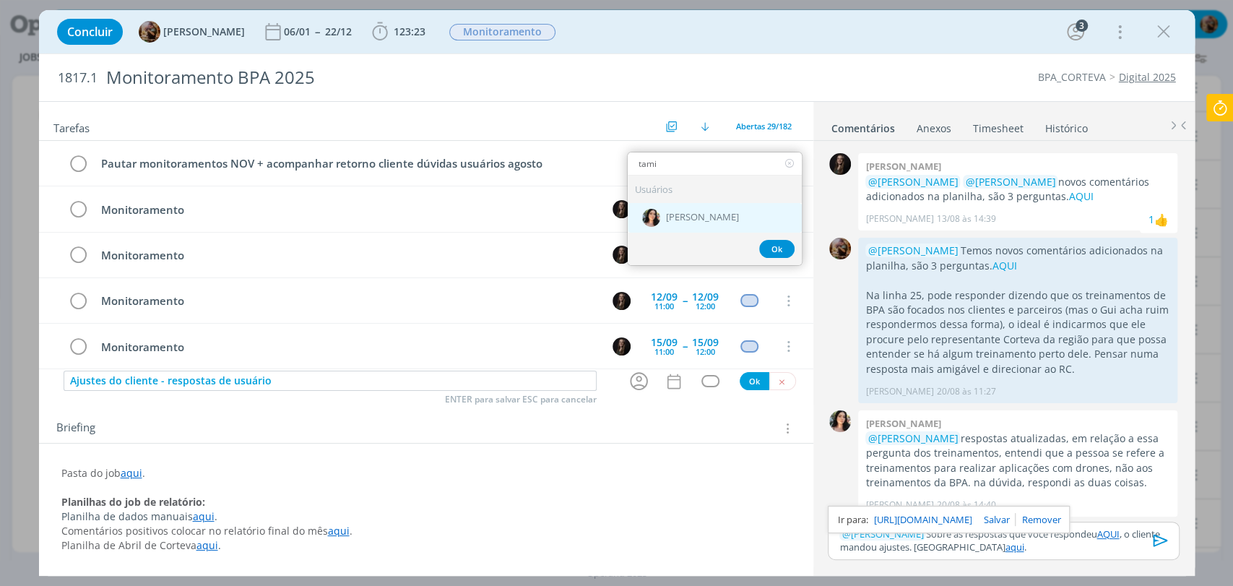
type input "tami"
click at [699, 219] on span "[PERSON_NAME]" at bounding box center [702, 218] width 73 height 12
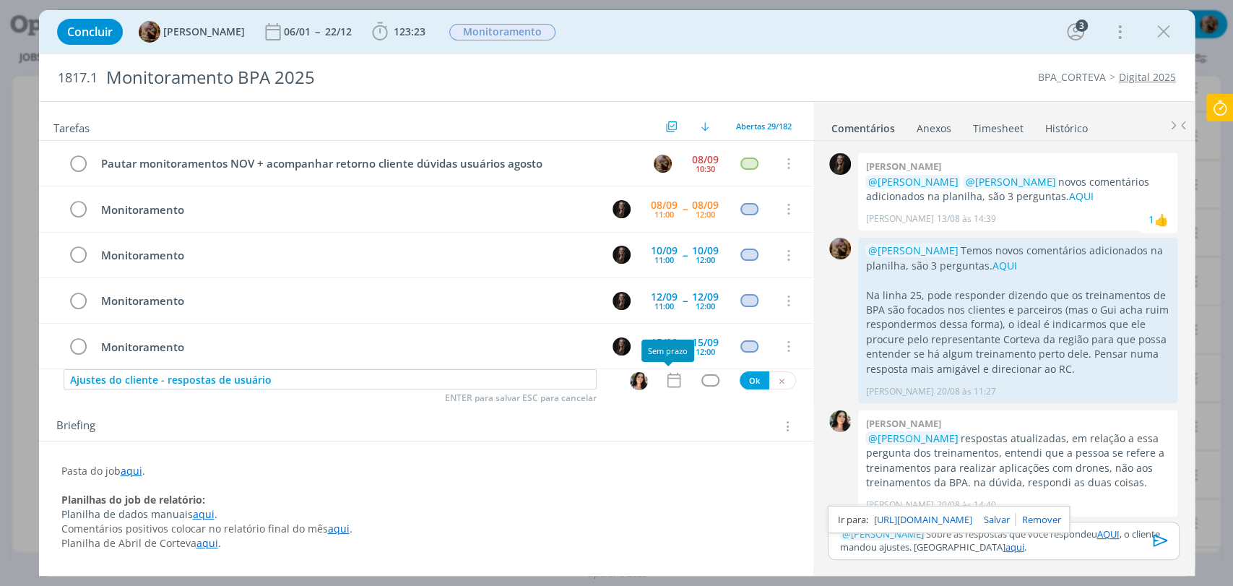
click at [669, 384] on icon "dialog" at bounding box center [674, 380] width 19 height 19
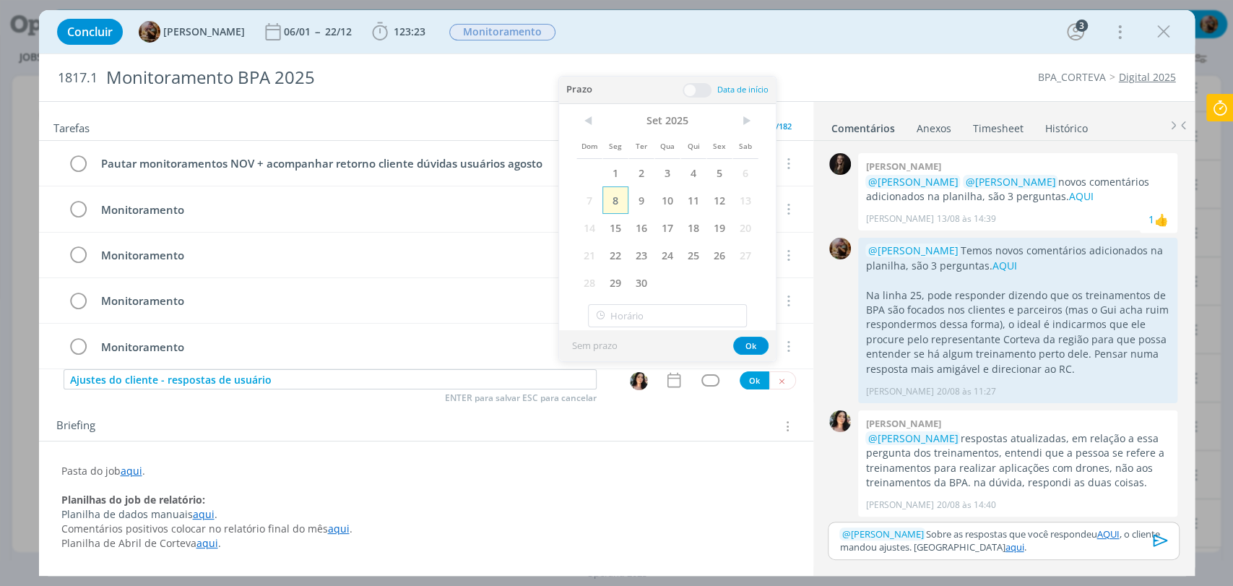
click at [613, 202] on span "8" at bounding box center [616, 199] width 26 height 27
click at [710, 87] on span at bounding box center [697, 90] width 29 height 14
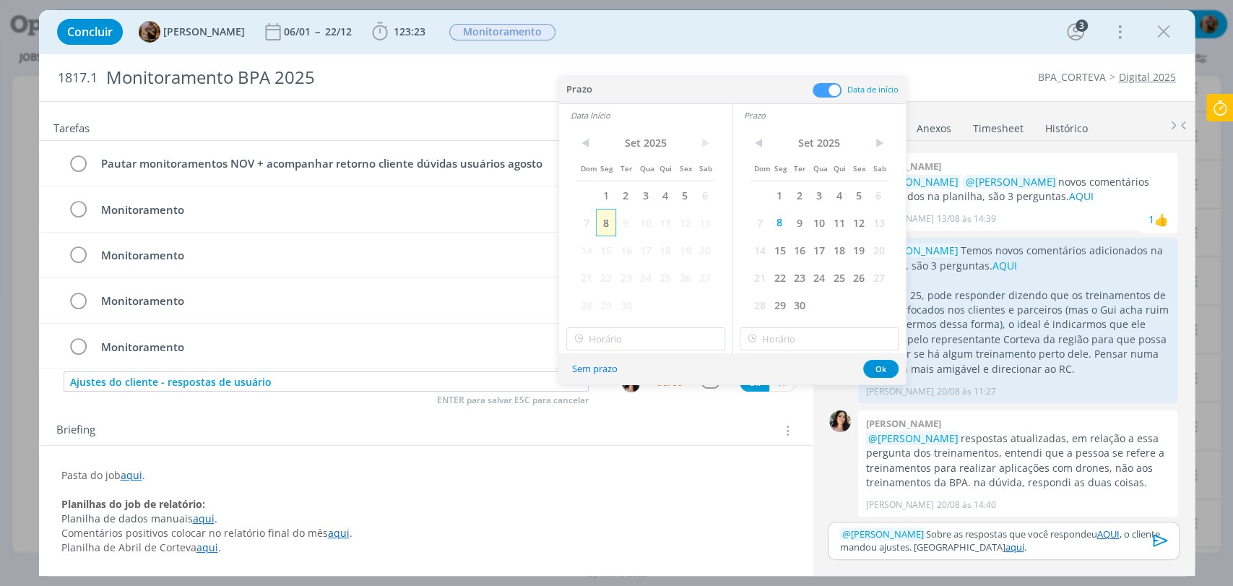
click at [611, 218] on span "8" at bounding box center [606, 222] width 20 height 27
click at [643, 342] on input "11:00" at bounding box center [645, 338] width 159 height 23
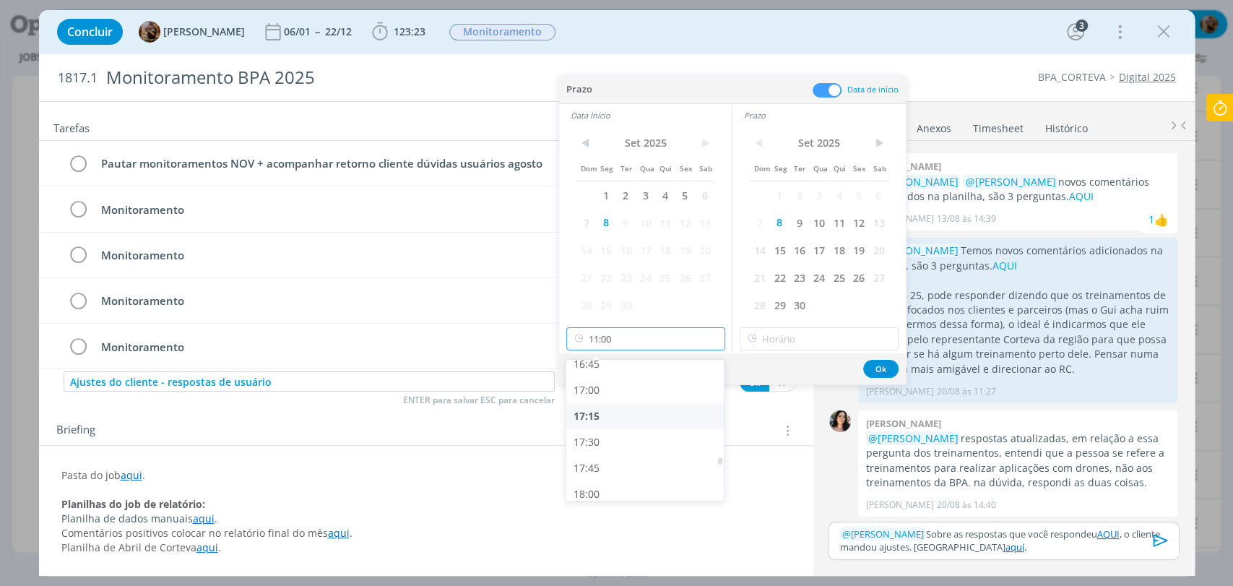
scroll to position [1757, 0]
click at [645, 442] on div "17:30" at bounding box center [646, 436] width 161 height 26
type input "17:30"
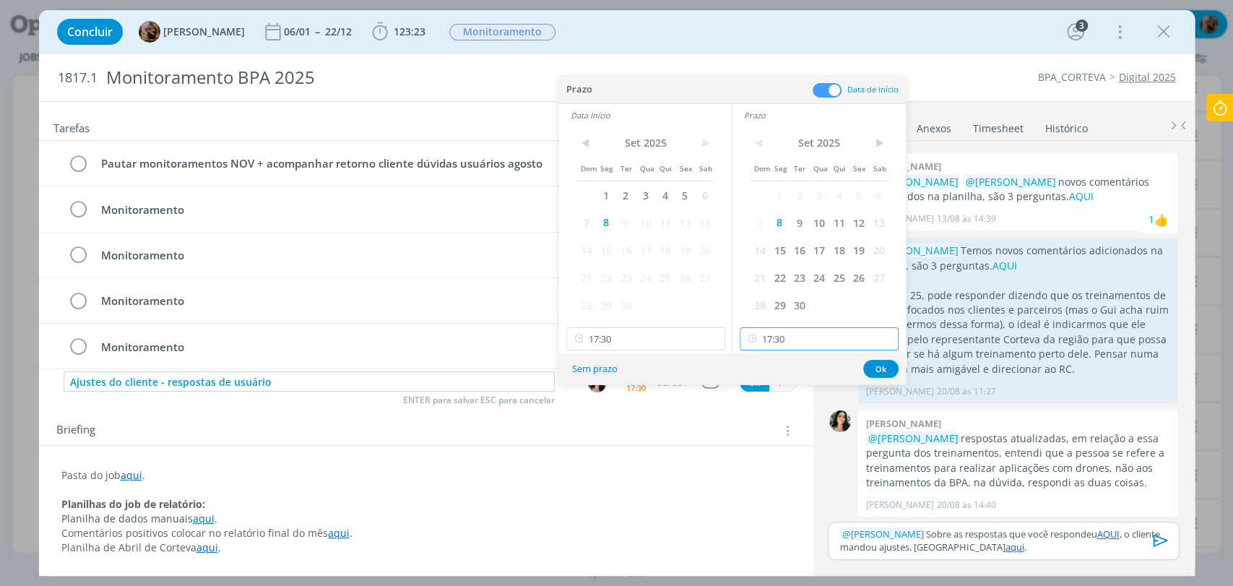
click at [776, 345] on input "17:30" at bounding box center [819, 338] width 159 height 23
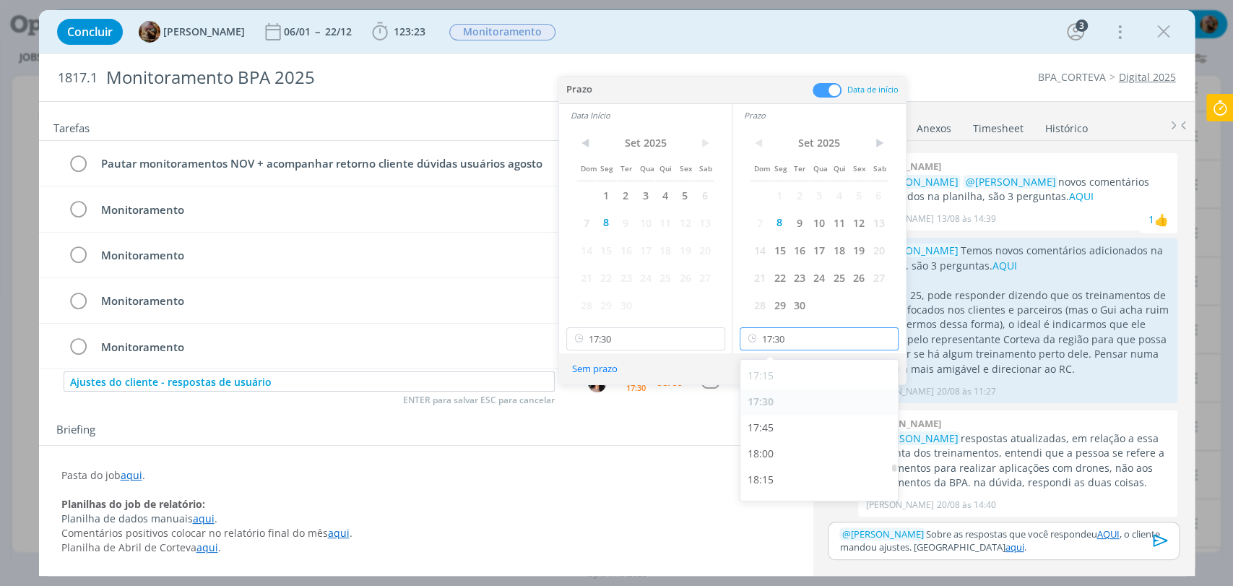
scroll to position [1791, 0]
click at [772, 423] on div "17:45" at bounding box center [821, 428] width 161 height 26
type input "17:45"
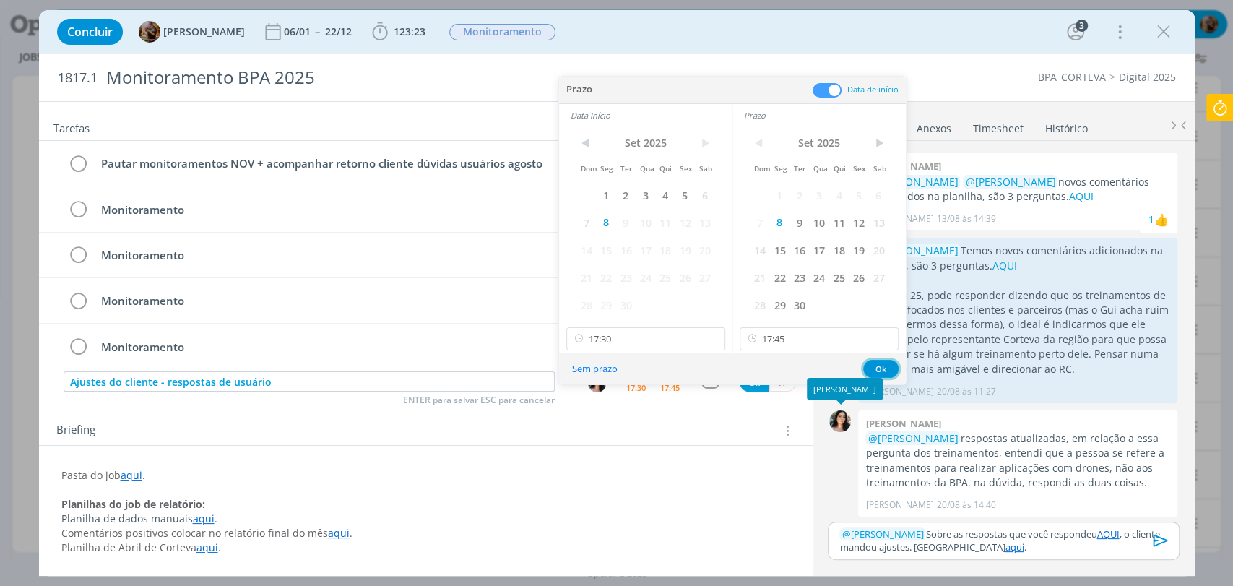
click at [882, 371] on button "Ok" at bounding box center [880, 369] width 35 height 18
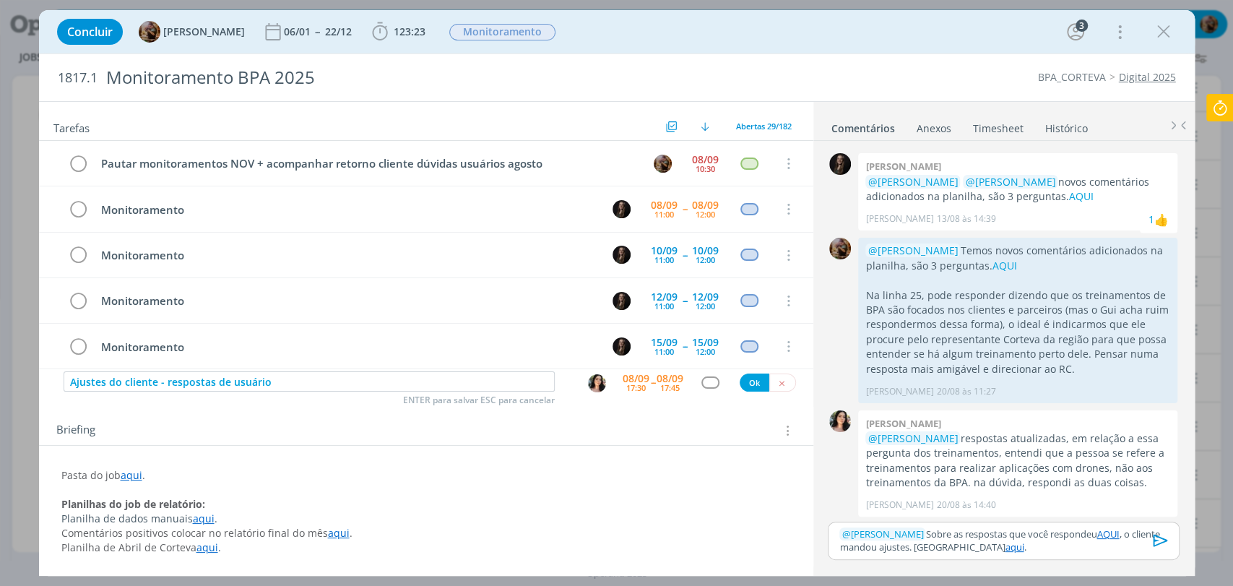
click at [706, 384] on div "dialog" at bounding box center [711, 382] width 18 height 12
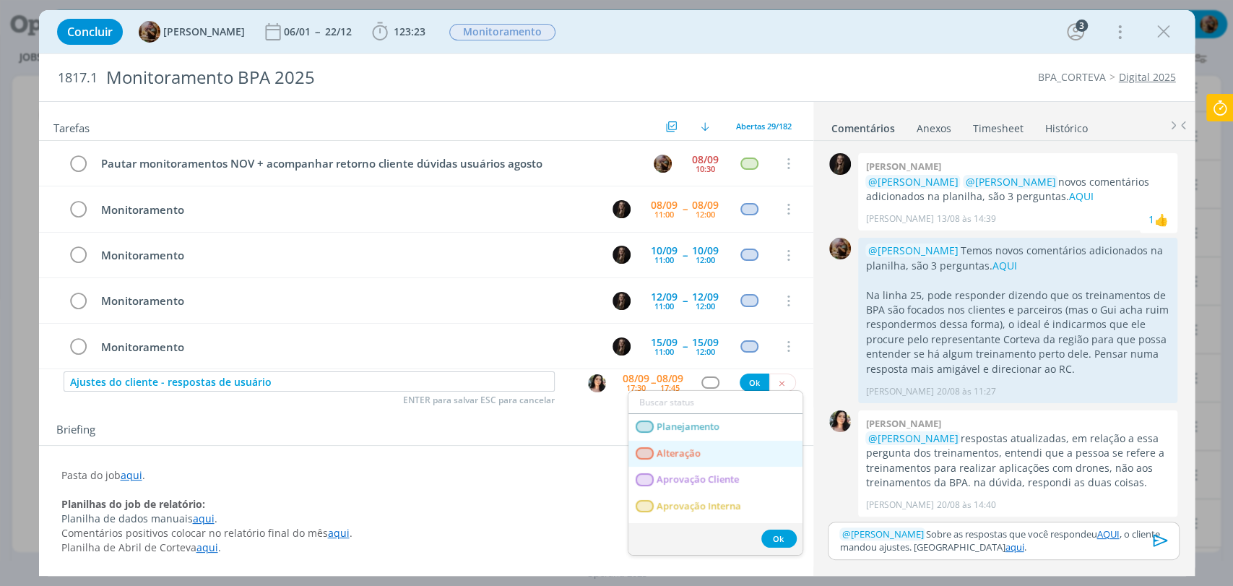
click at [705, 452] on link "Alteração" at bounding box center [716, 454] width 174 height 27
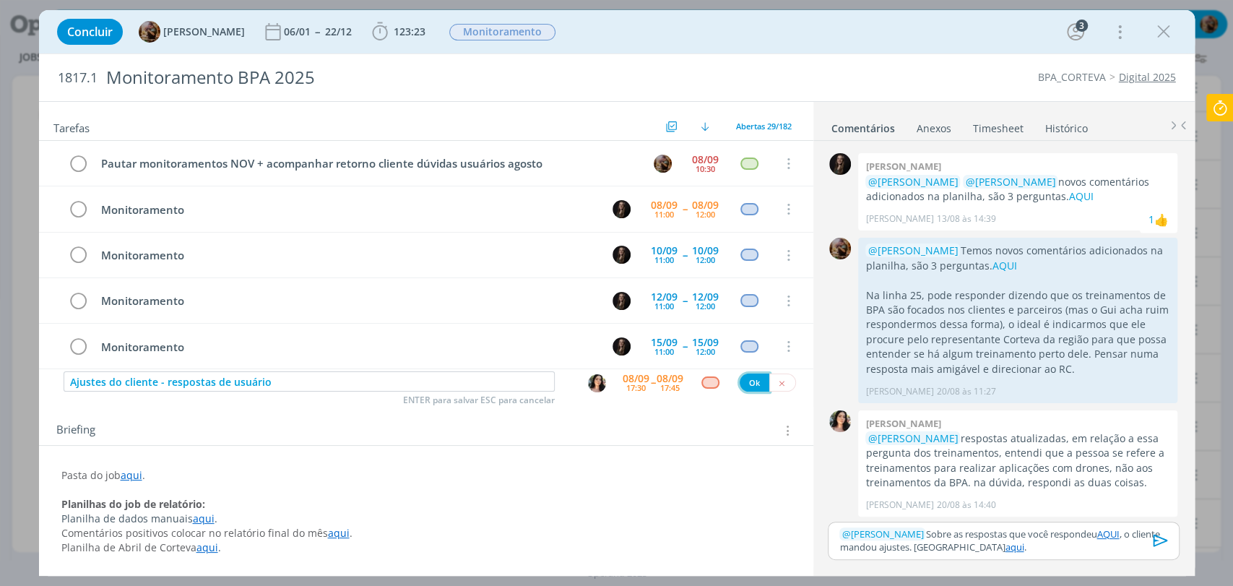
click at [755, 383] on button "Ok" at bounding box center [755, 383] width 30 height 18
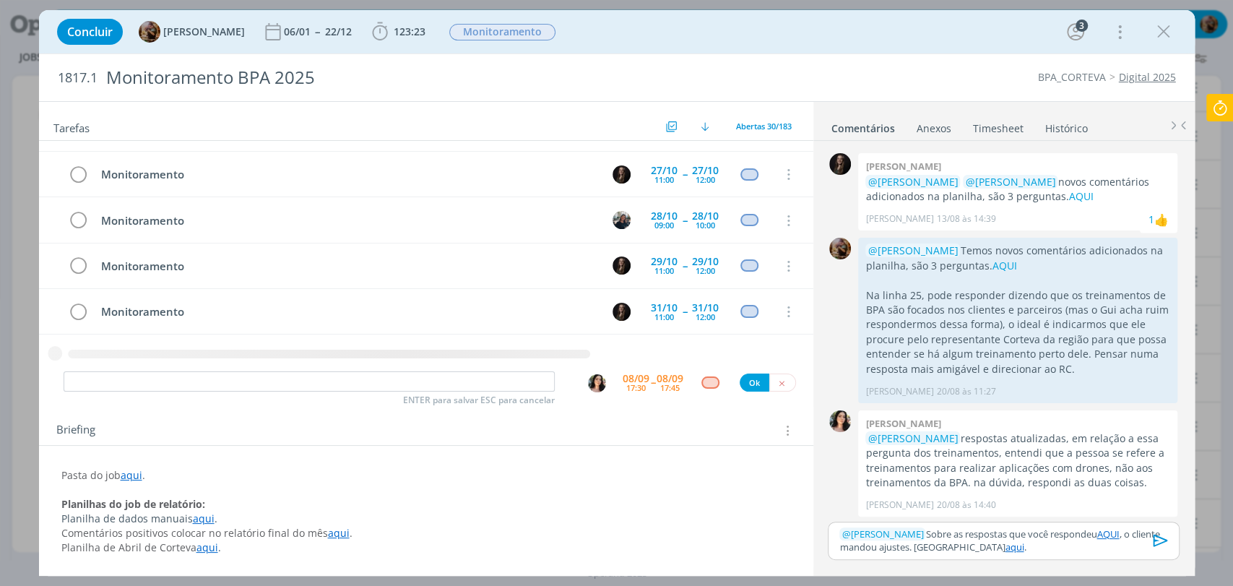
click at [1160, 543] on icon "dialog" at bounding box center [1160, 541] width 14 height 12
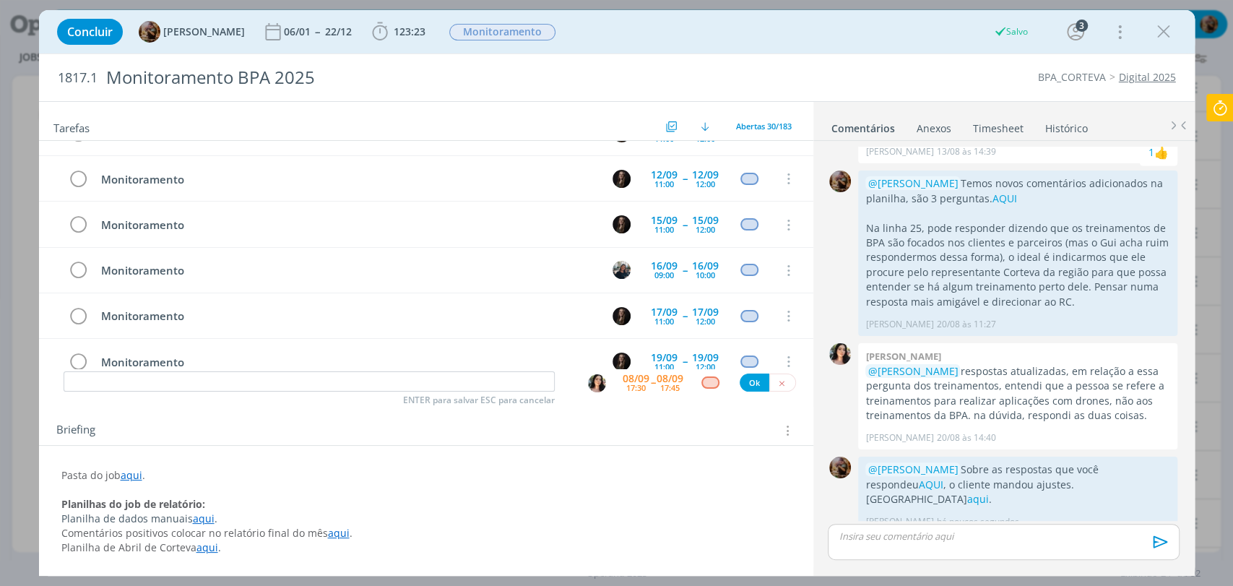
scroll to position [0, 0]
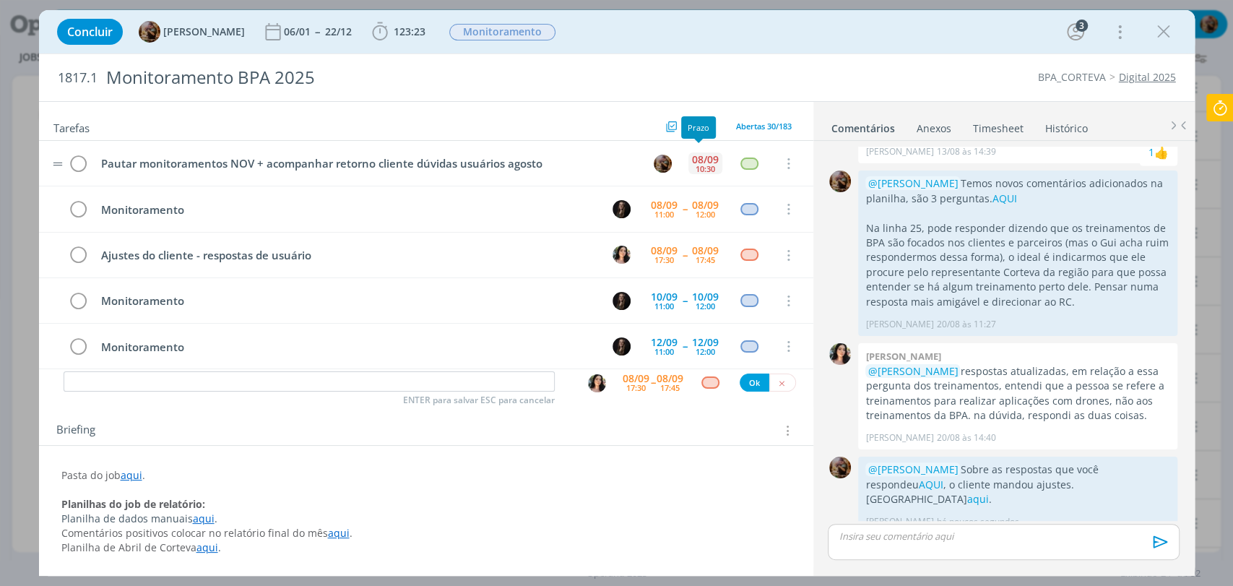
click at [696, 169] on div "10:30" at bounding box center [706, 169] width 20 height 8
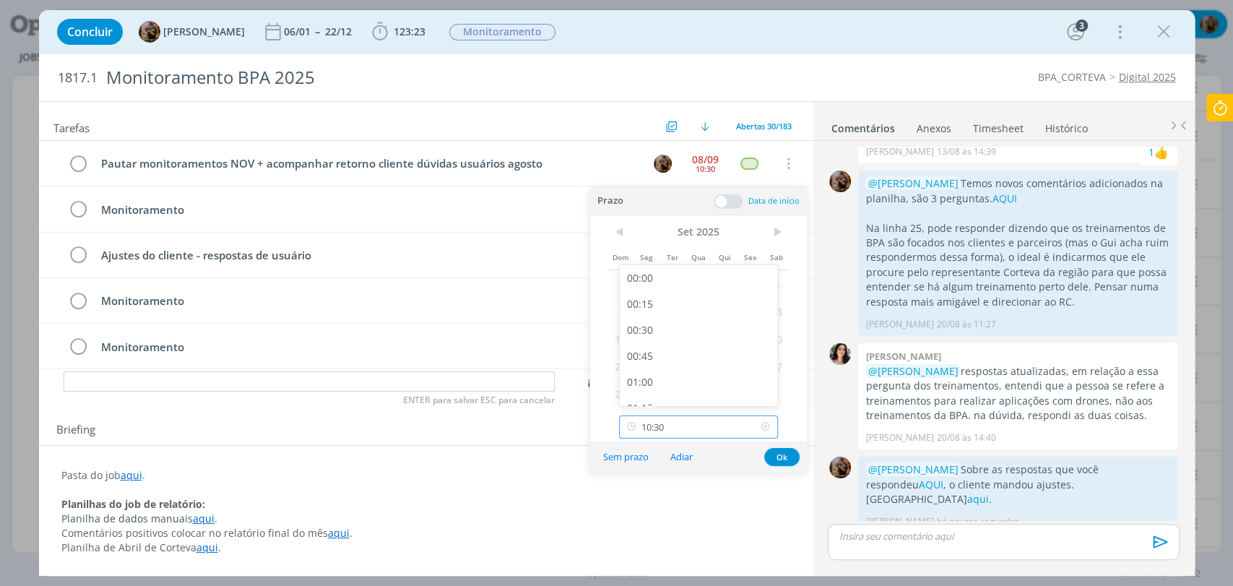
click at [694, 432] on input "10:30" at bounding box center [698, 426] width 159 height 23
click at [646, 366] on div "18:00" at bounding box center [700, 366] width 161 height 26
type input "18:00"
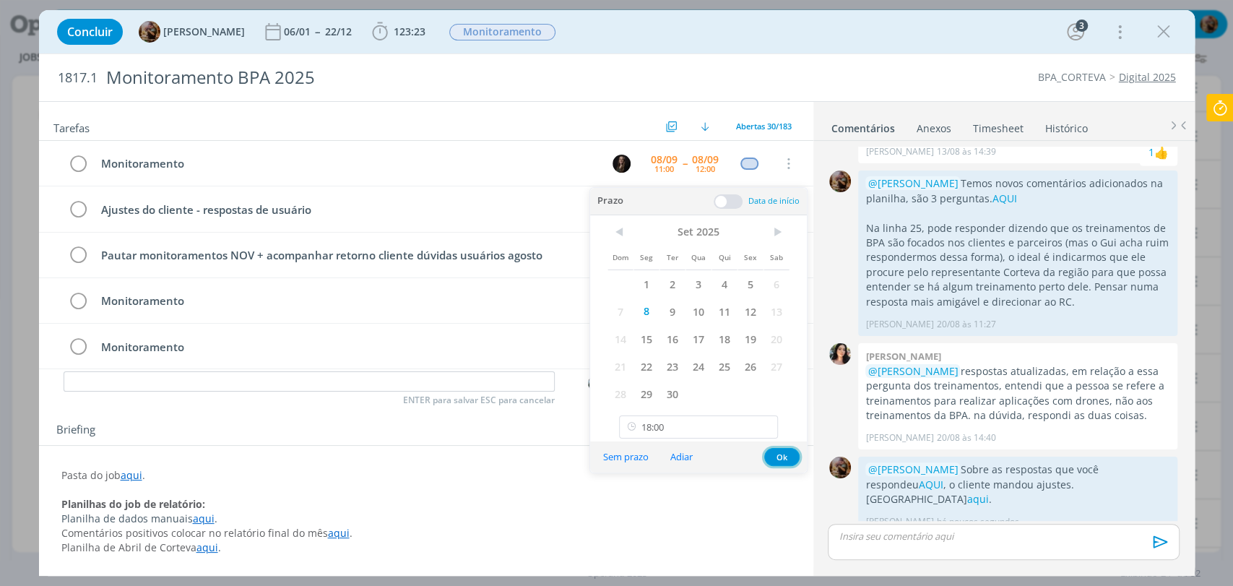
click at [775, 456] on button "Ok" at bounding box center [781, 457] width 35 height 18
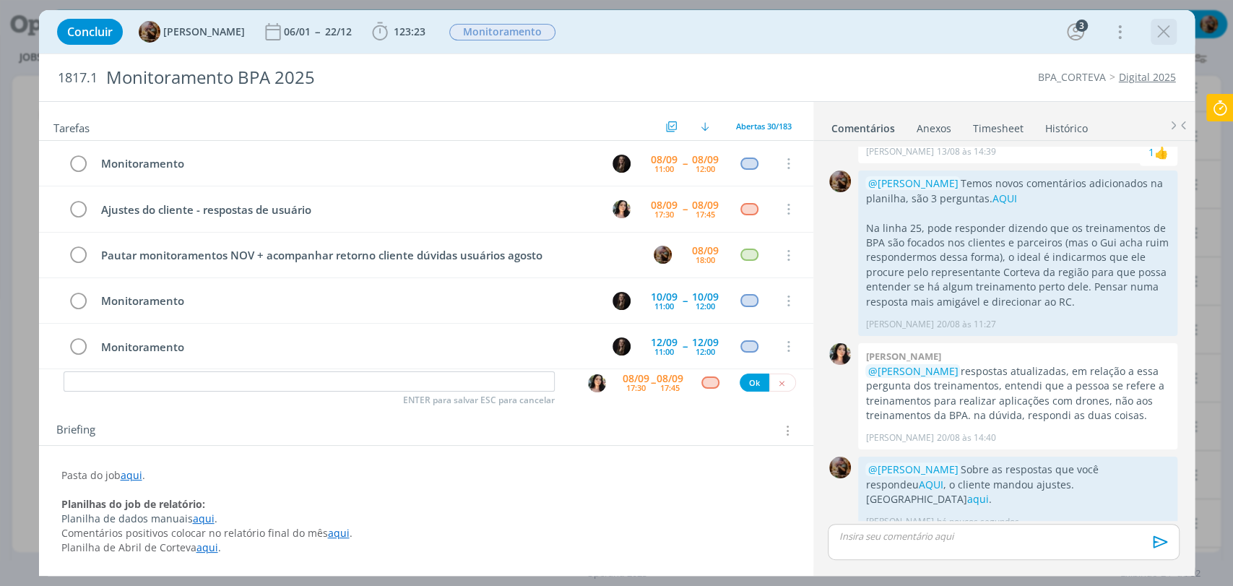
click at [1165, 33] on icon "dialog" at bounding box center [1164, 32] width 22 height 22
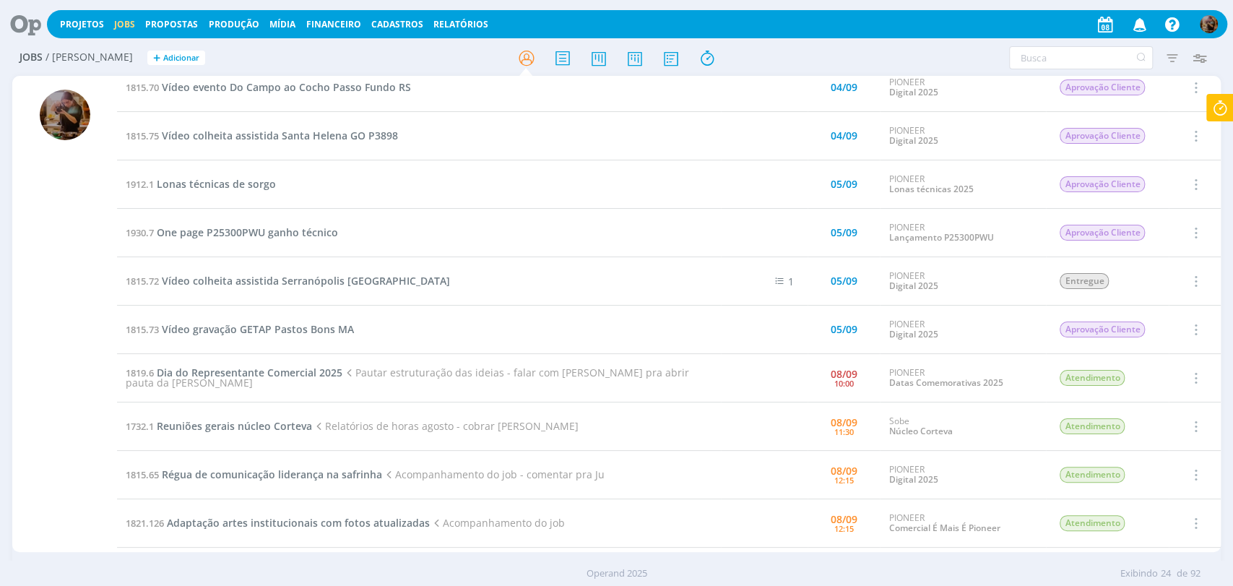
scroll to position [241, 0]
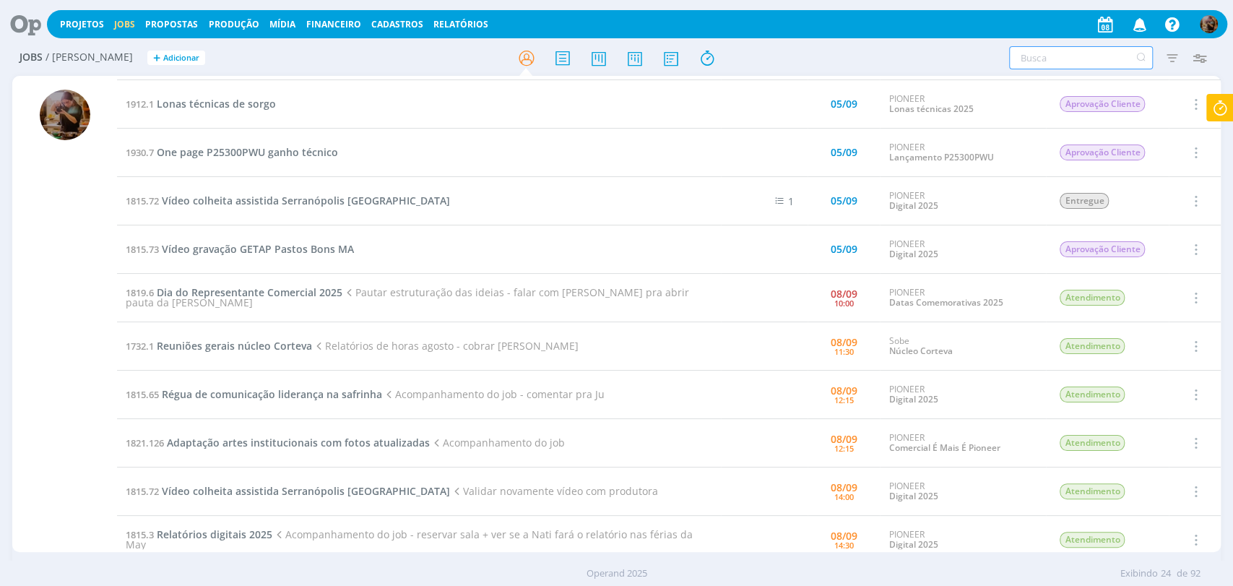
click at [1040, 56] on input "text" at bounding box center [1081, 57] width 144 height 23
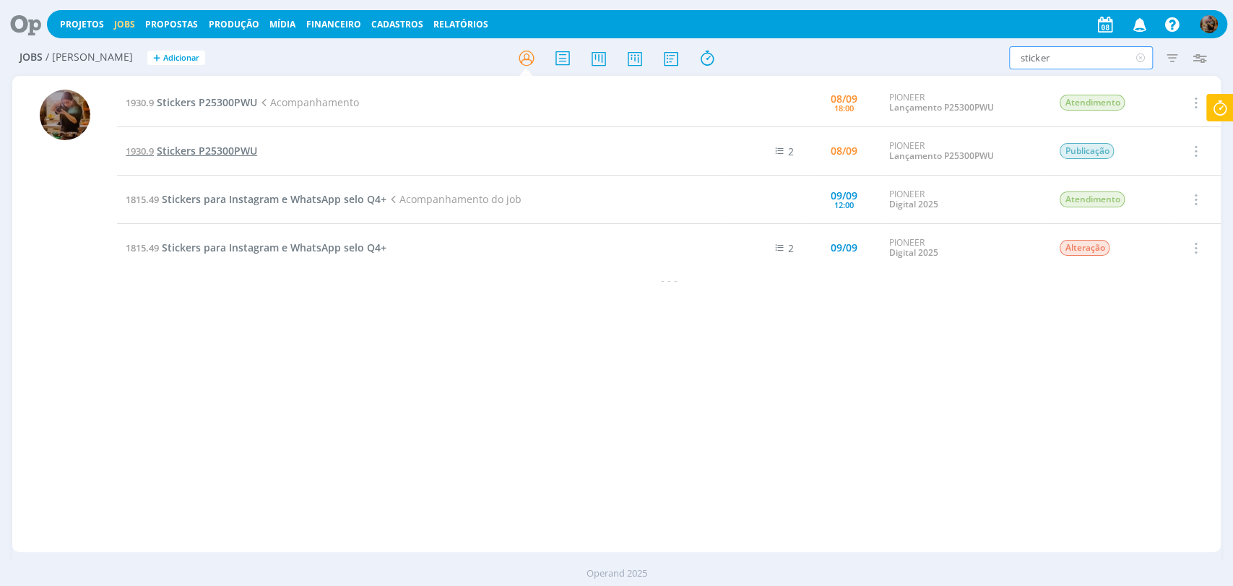
type input "sticker"
click at [253, 153] on span "Stickers P25300PWU" at bounding box center [207, 151] width 100 height 14
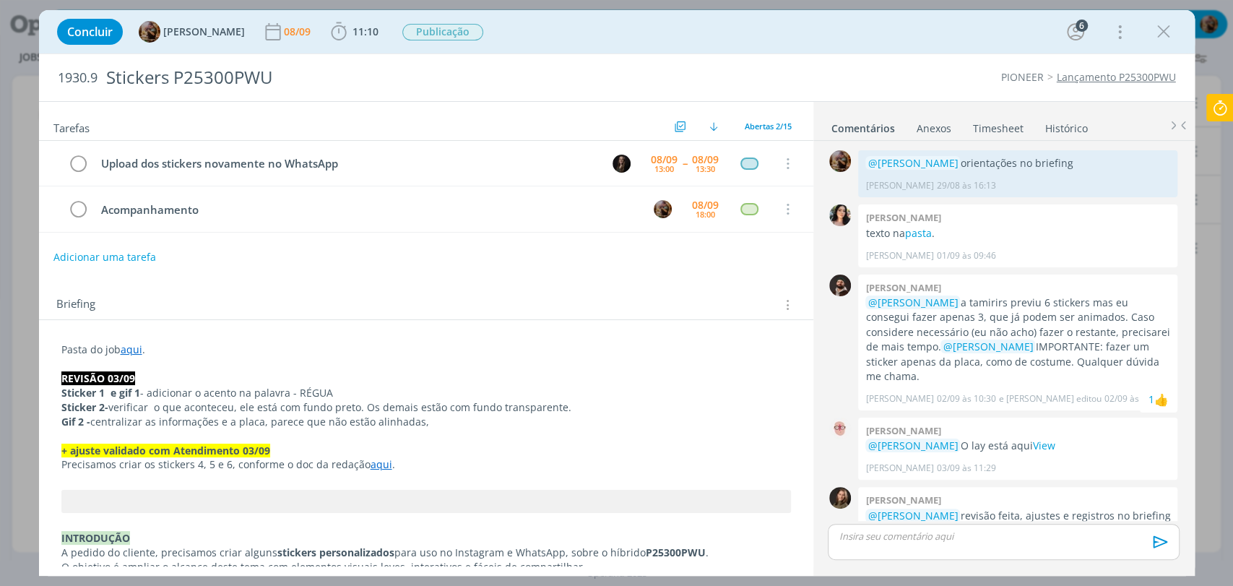
scroll to position [902, 0]
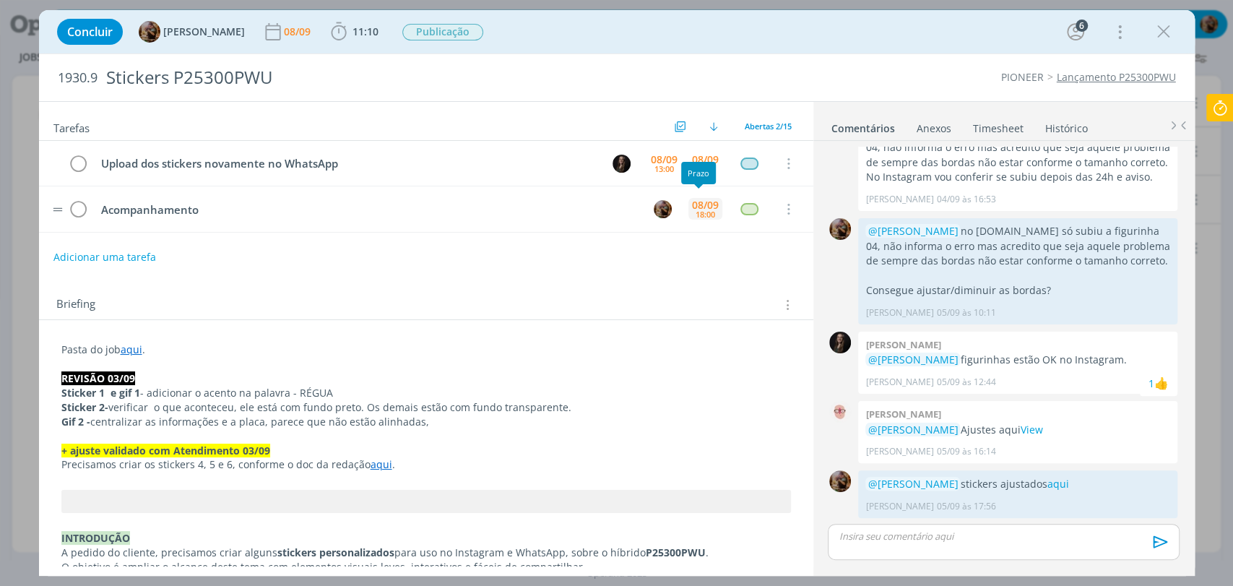
click at [705, 211] on div "18:00" at bounding box center [706, 214] width 20 height 8
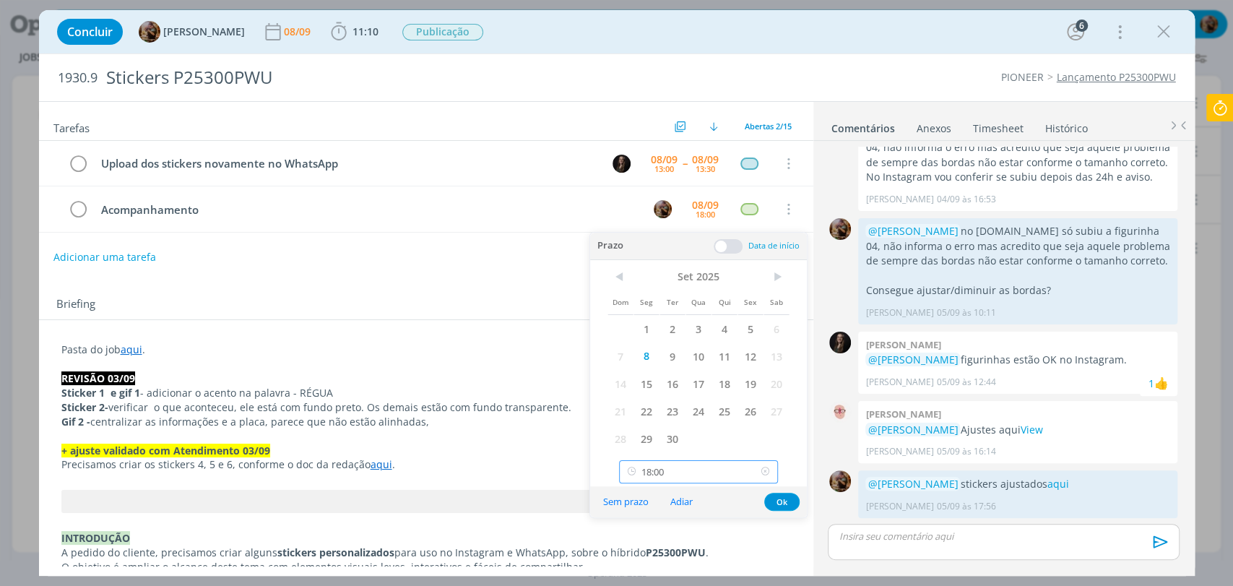
click at [705, 462] on input "18:00" at bounding box center [698, 471] width 159 height 23
click at [671, 366] on div "15:00" at bounding box center [700, 362] width 161 height 26
type input "15:00"
click at [783, 499] on button "Ok" at bounding box center [781, 502] width 35 height 18
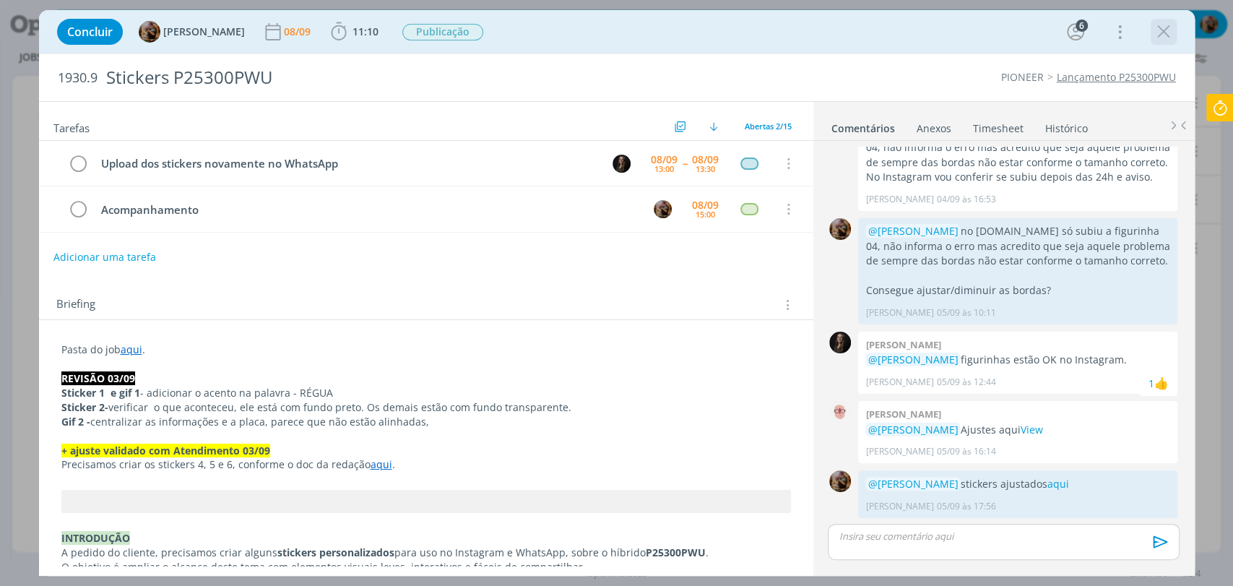
click at [1160, 33] on icon "dialog" at bounding box center [1164, 32] width 22 height 22
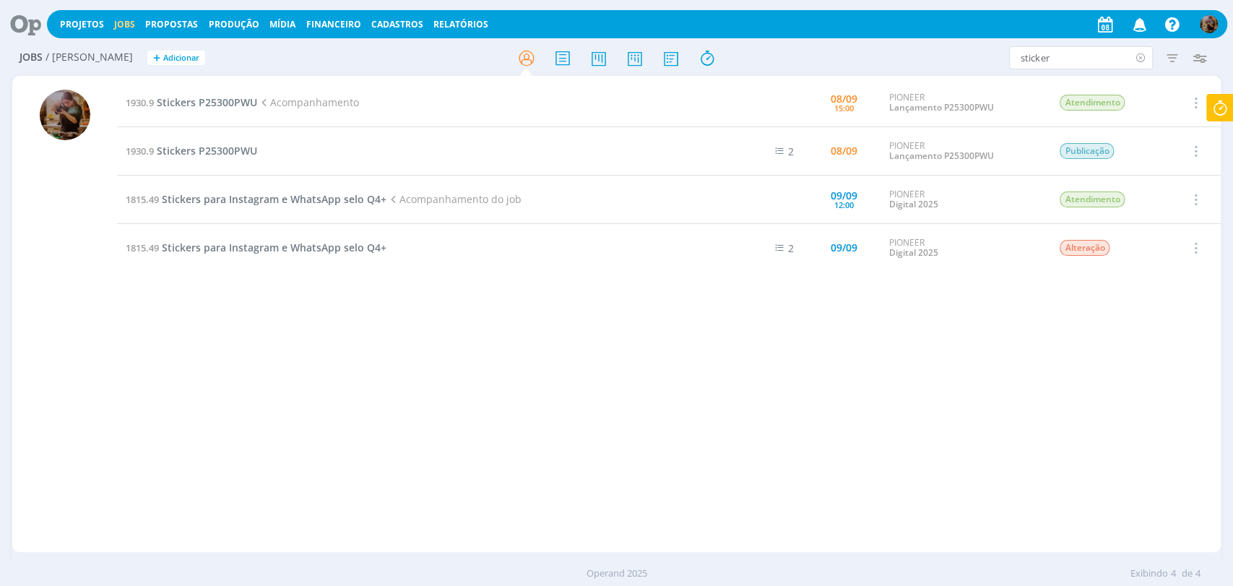
click at [1139, 58] on icon at bounding box center [1141, 57] width 18 height 23
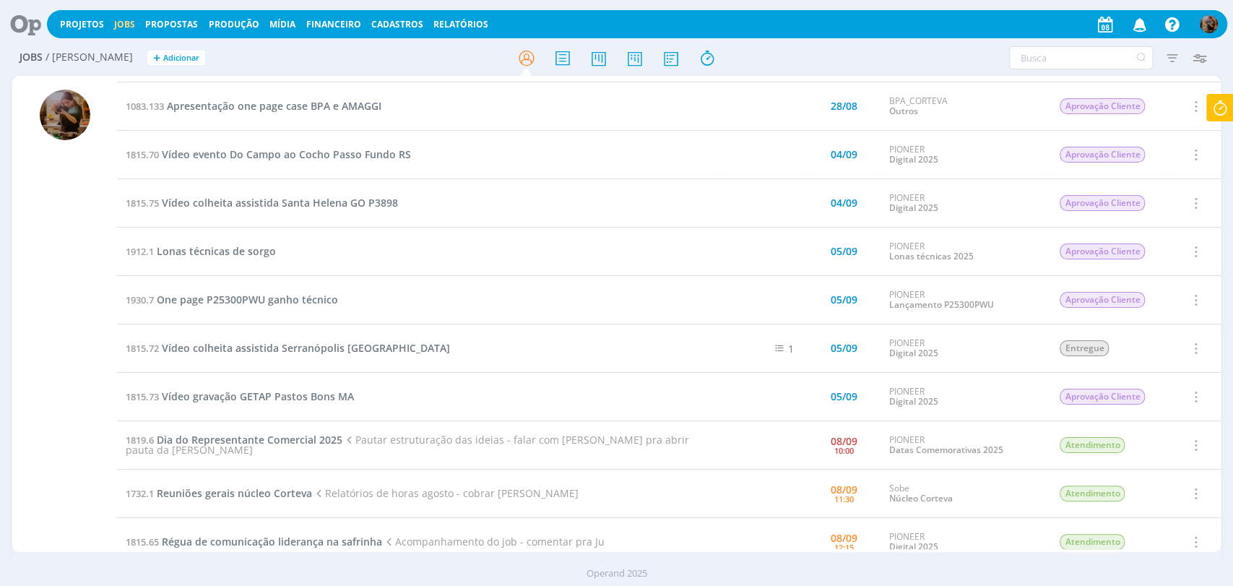
scroll to position [160, 0]
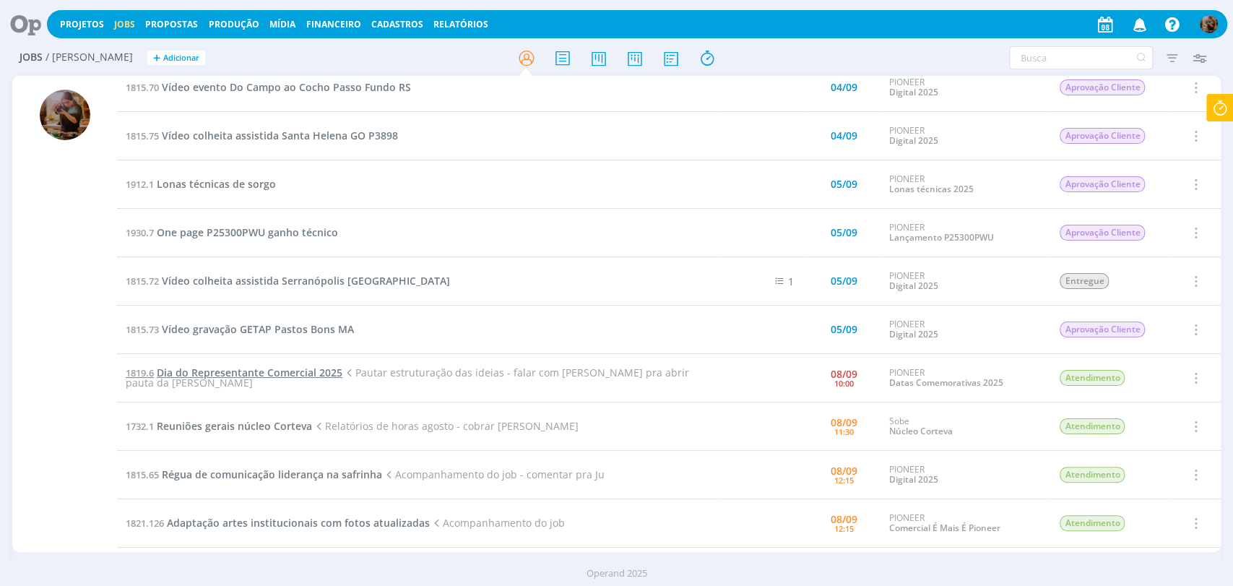
click at [311, 379] on span "Dia do Representante Comercial 2025" at bounding box center [250, 373] width 186 height 14
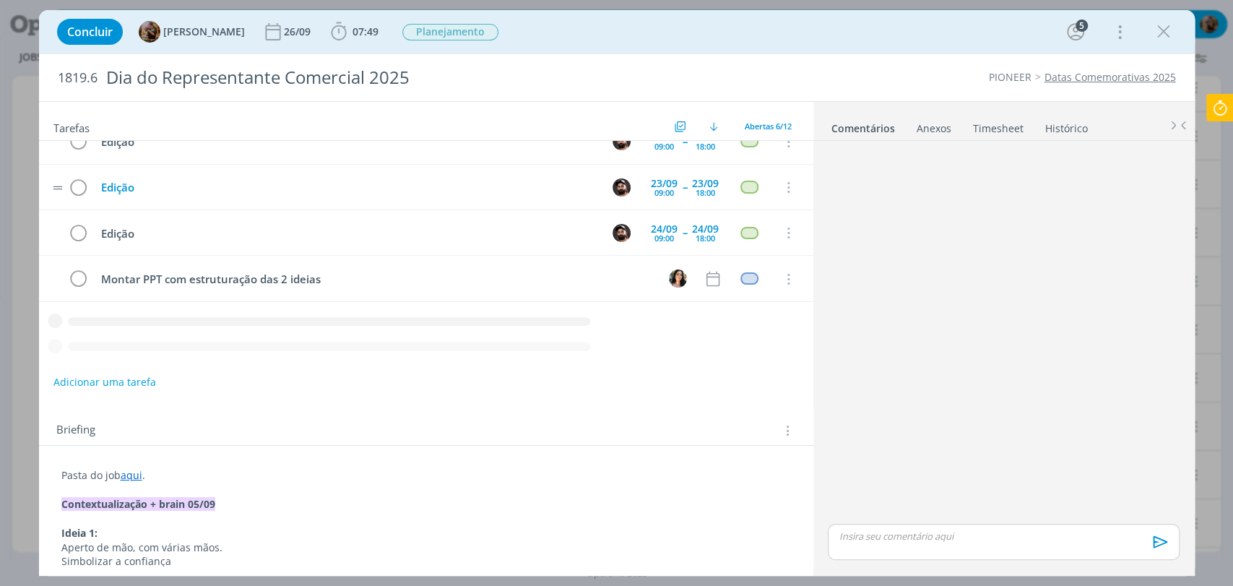
scroll to position [55, 0]
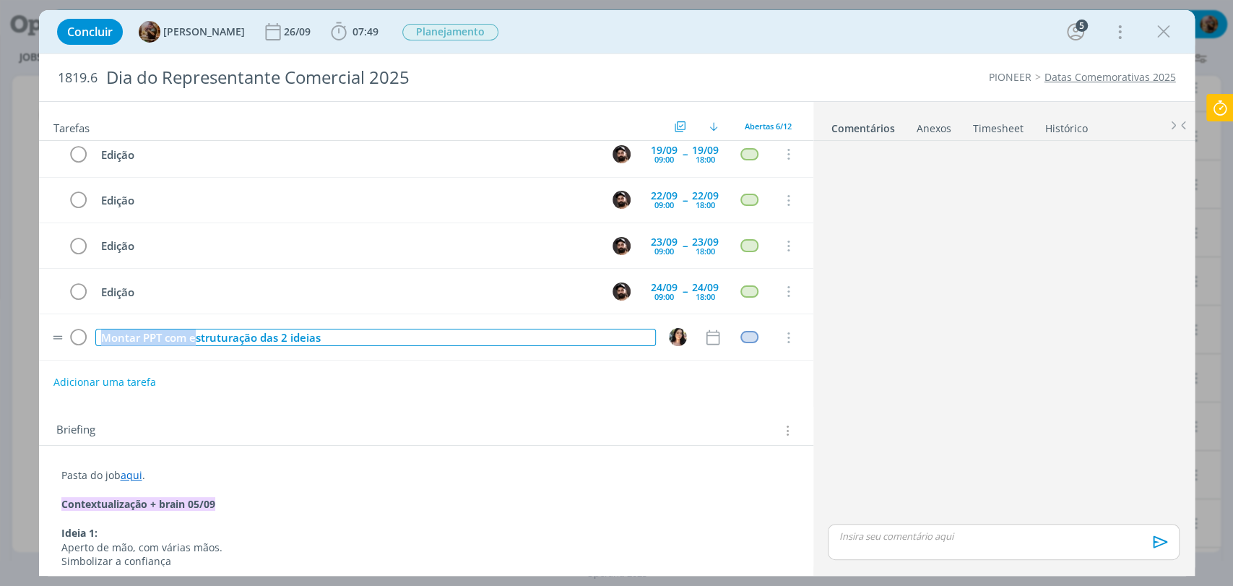
drag, startPoint x: 194, startPoint y: 337, endPoint x: 100, endPoint y: 317, distance: 96.6
click at [100, 317] on tr "Montar PPT com estruturação das 2 ideias Cancelar" at bounding box center [426, 337] width 775 height 46
click at [257, 341] on div "Estruturação das 2 ideias" at bounding box center [375, 338] width 561 height 18
click at [177, 330] on div "Estruturação das 2 ideias" at bounding box center [375, 338] width 561 height 18
click at [239, 340] on div "Estruturação as 2 ideias" at bounding box center [375, 338] width 561 height 18
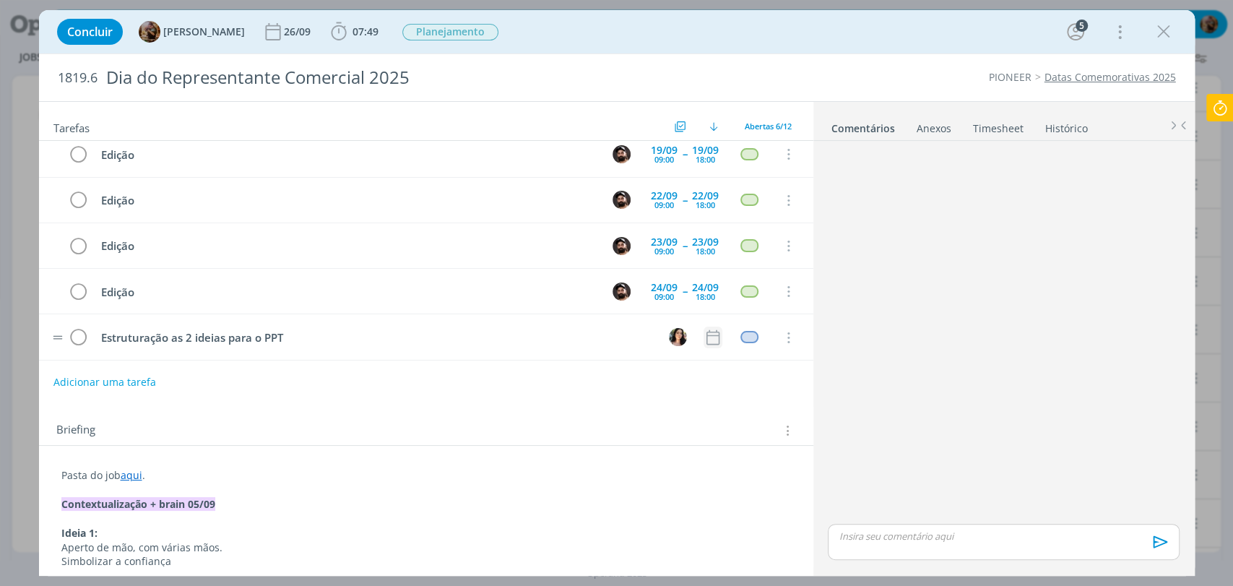
click at [712, 344] on td "dialog" at bounding box center [713, 338] width 19 height 22
click at [704, 335] on icon "dialog" at bounding box center [713, 337] width 19 height 19
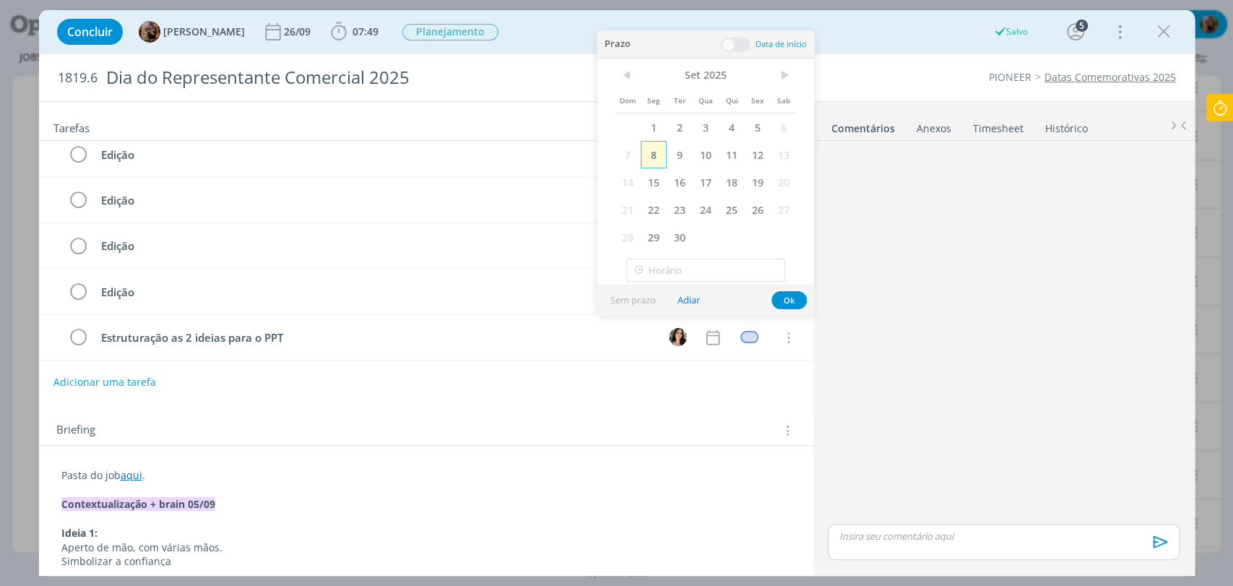
click at [656, 147] on span "8" at bounding box center [654, 154] width 26 height 27
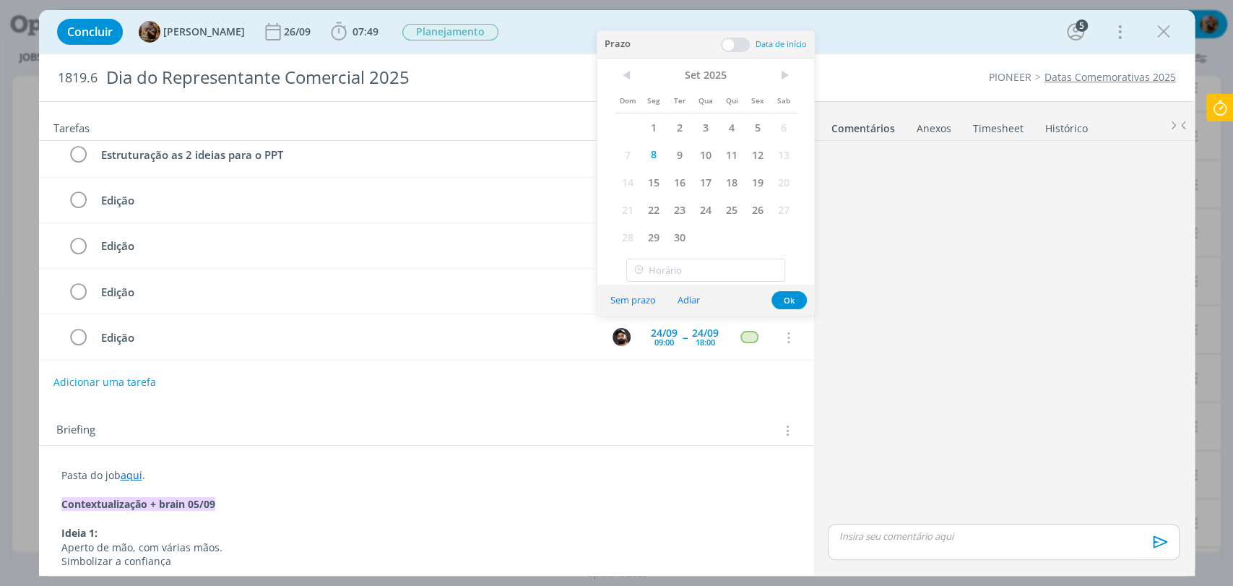
click at [744, 46] on span at bounding box center [735, 45] width 29 height 14
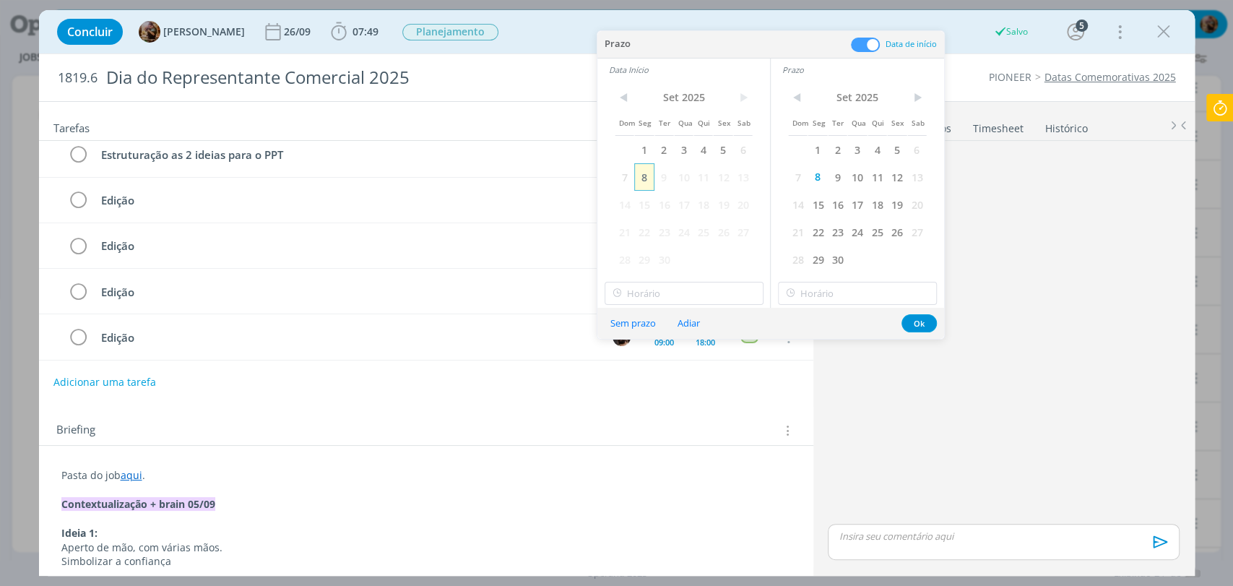
click at [642, 178] on span "8" at bounding box center [644, 176] width 20 height 27
click at [664, 296] on input "11:00" at bounding box center [684, 293] width 159 height 23
click at [665, 397] on div "14:30" at bounding box center [685, 400] width 161 height 26
type input "14:30"
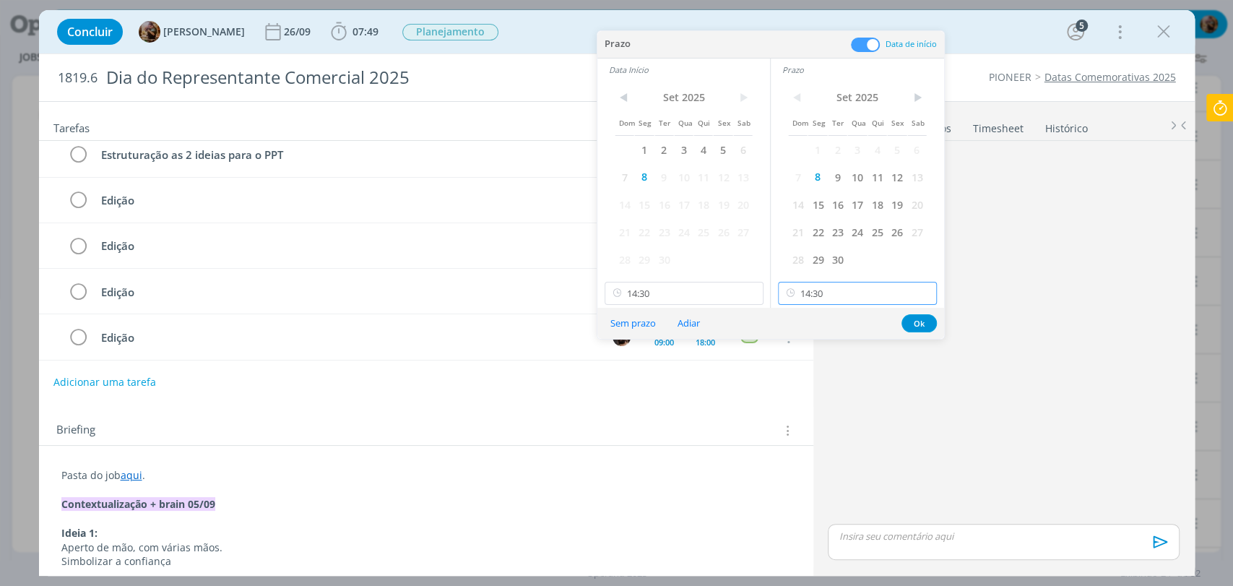
click at [819, 299] on input "14:30" at bounding box center [857, 293] width 159 height 23
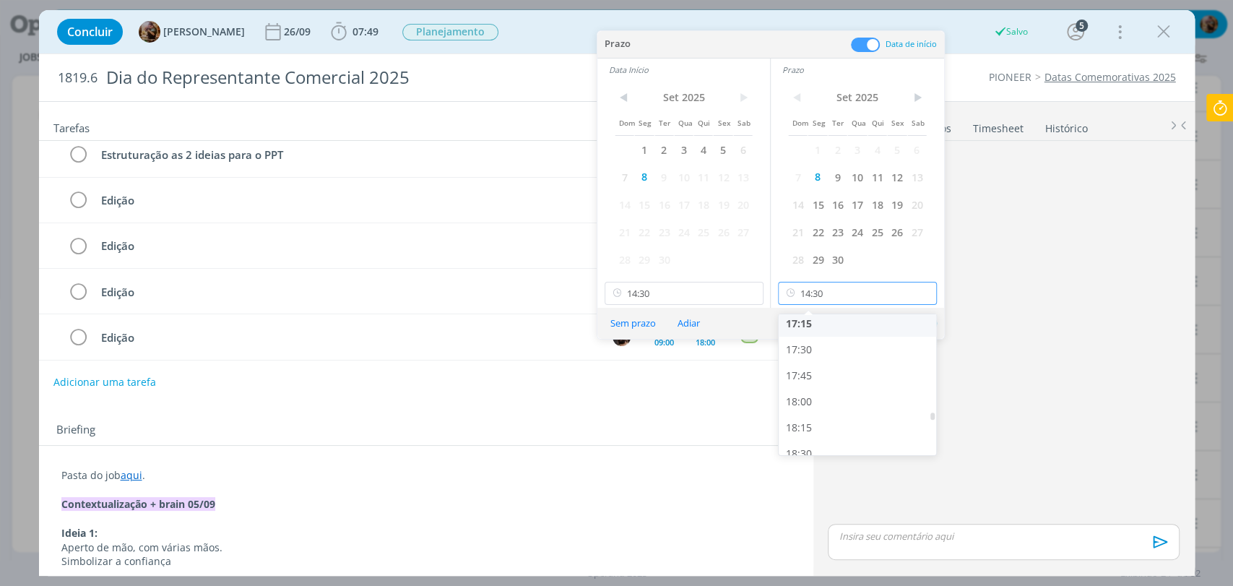
scroll to position [1800, 0]
click at [825, 379] on div "17:45" at bounding box center [859, 374] width 161 height 26
type input "17:45"
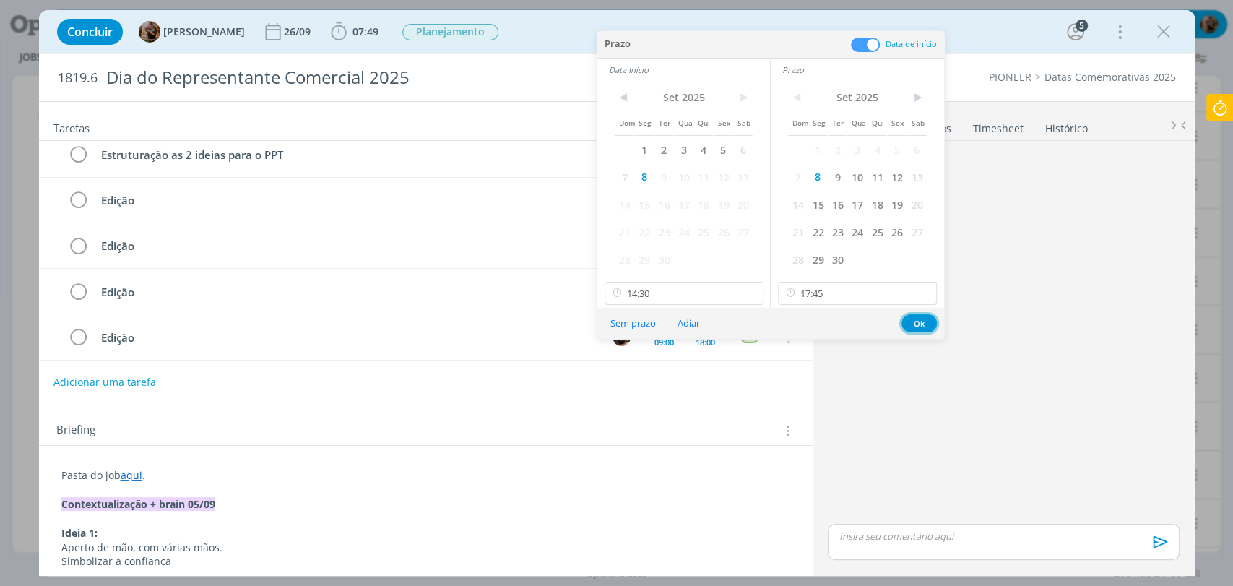
click at [909, 328] on button "Ok" at bounding box center [919, 323] width 35 height 18
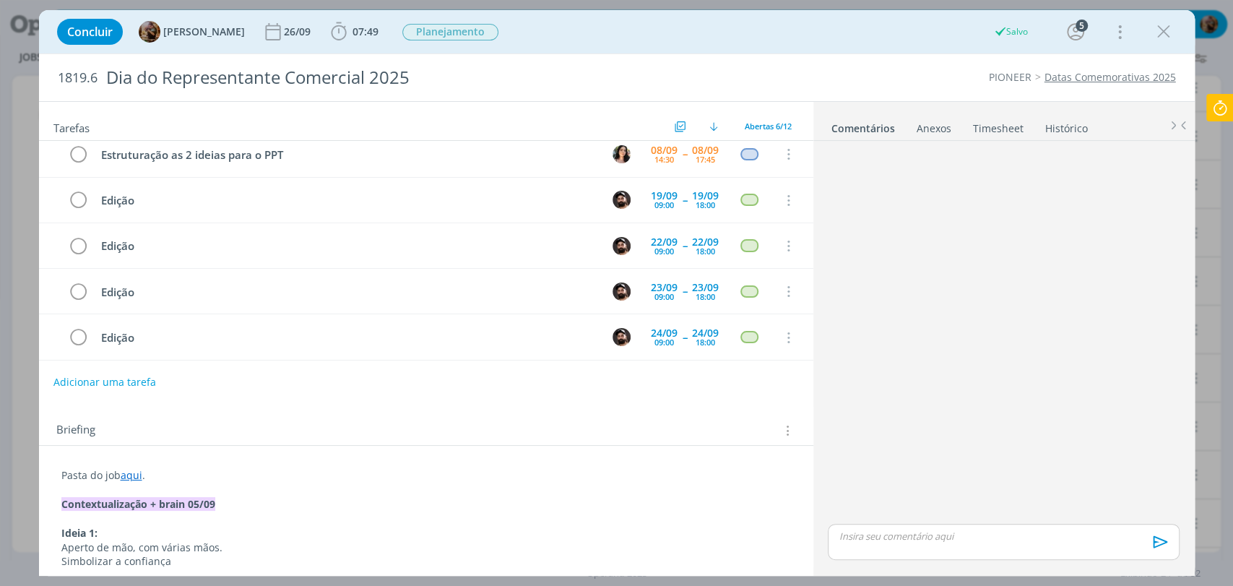
scroll to position [0, 0]
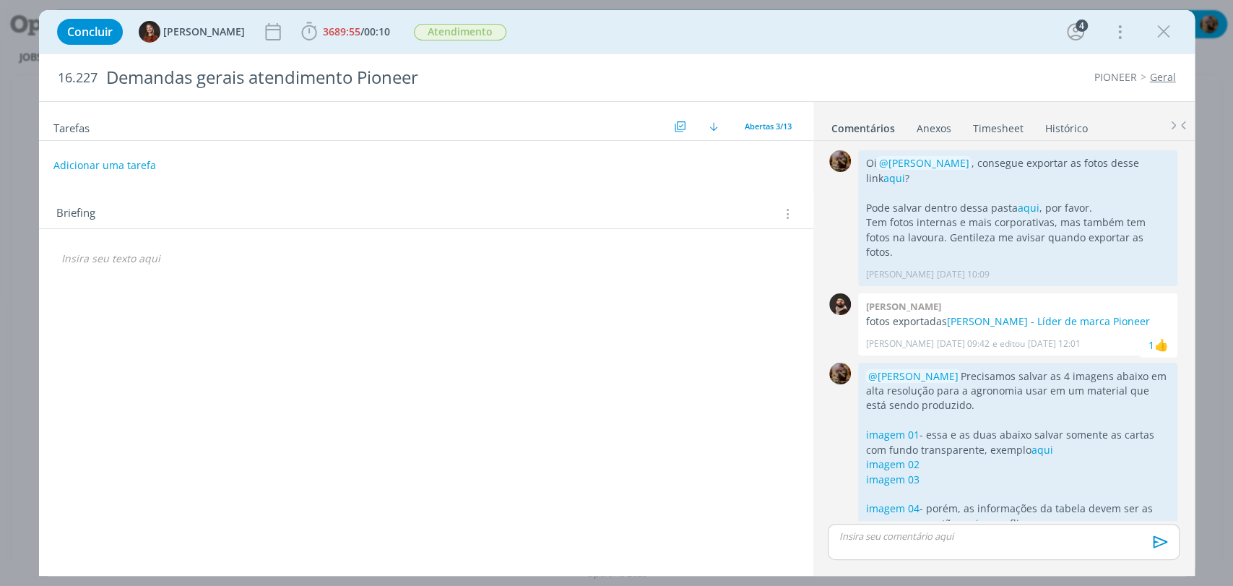
scroll to position [153, 0]
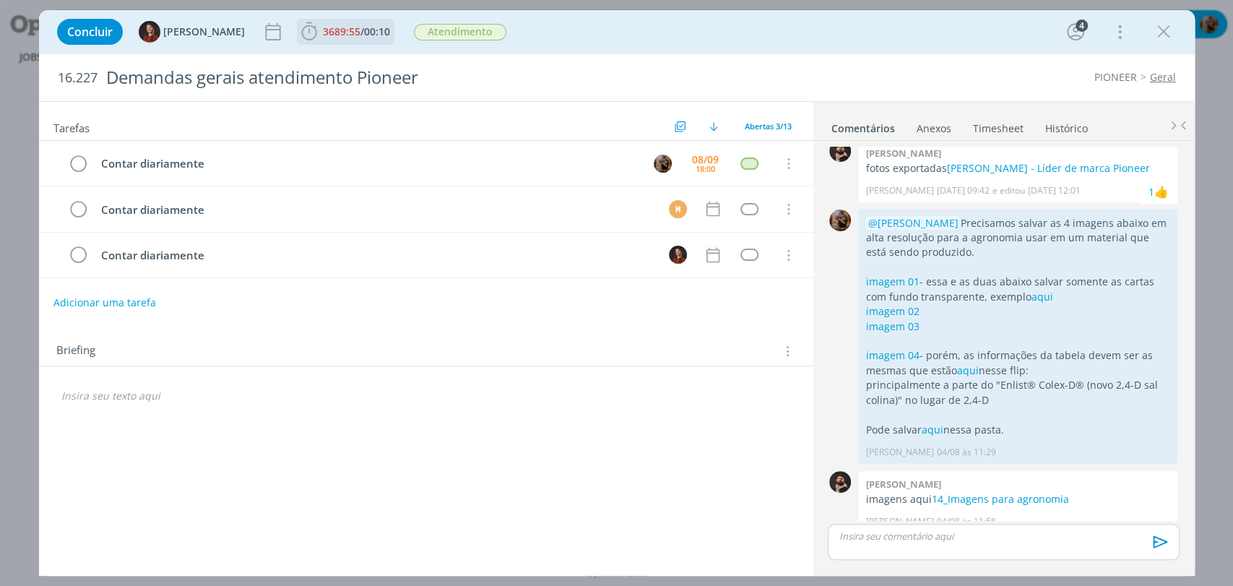
click at [361, 31] on span "/" at bounding box center [363, 32] width 4 height 14
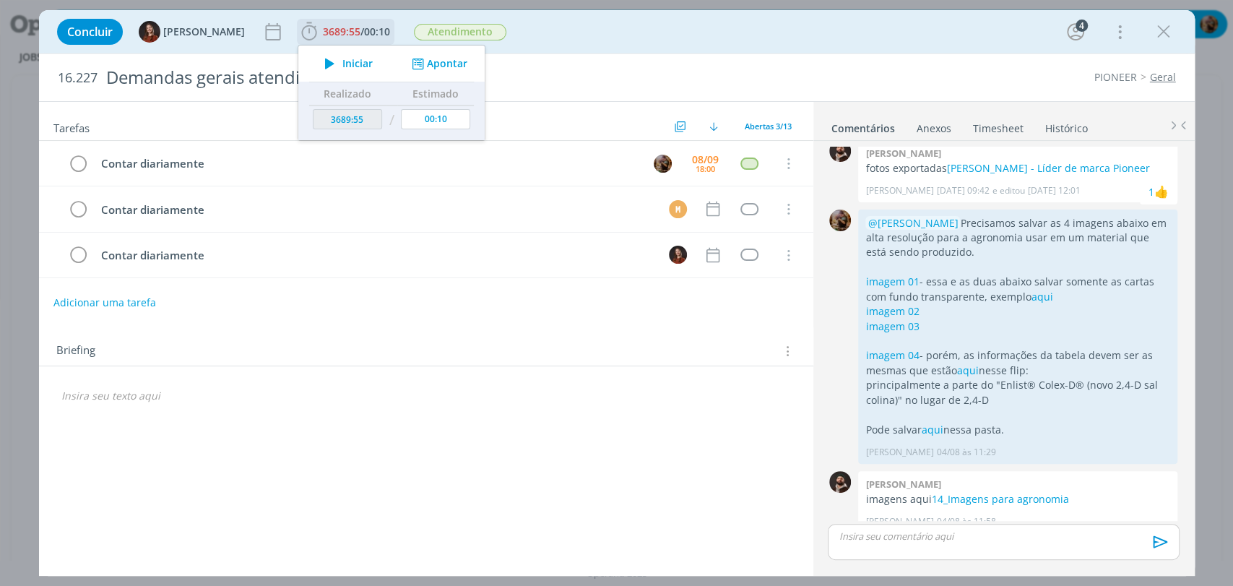
click at [342, 62] on span "Iniciar" at bounding box center [357, 64] width 30 height 10
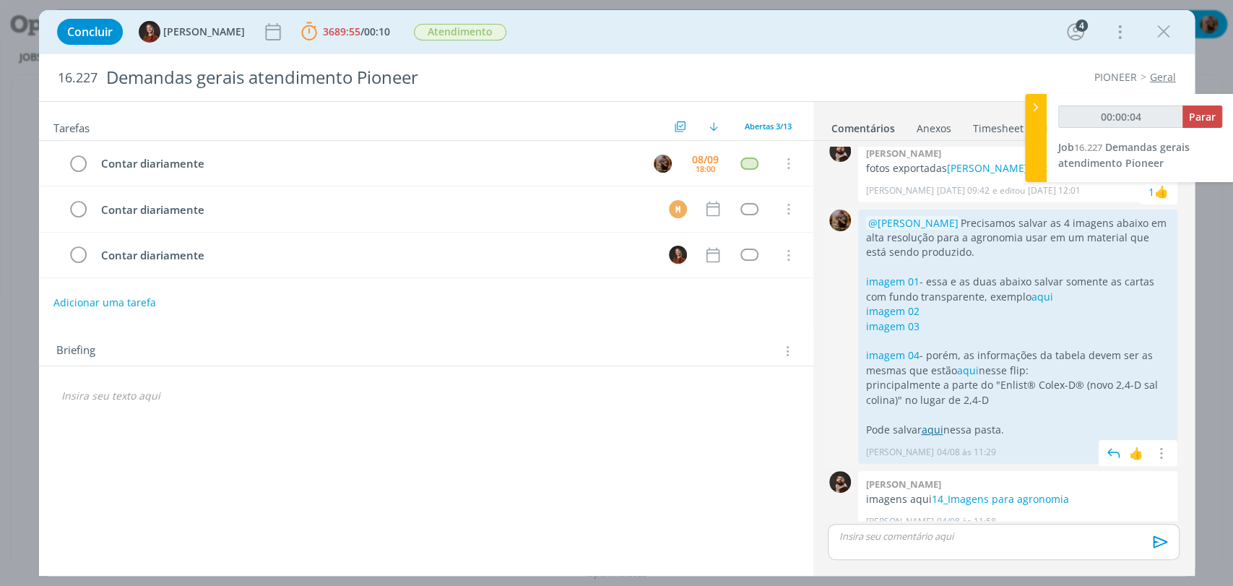
click at [936, 423] on link "aqui" at bounding box center [932, 430] width 22 height 14
type input "00:28:38"
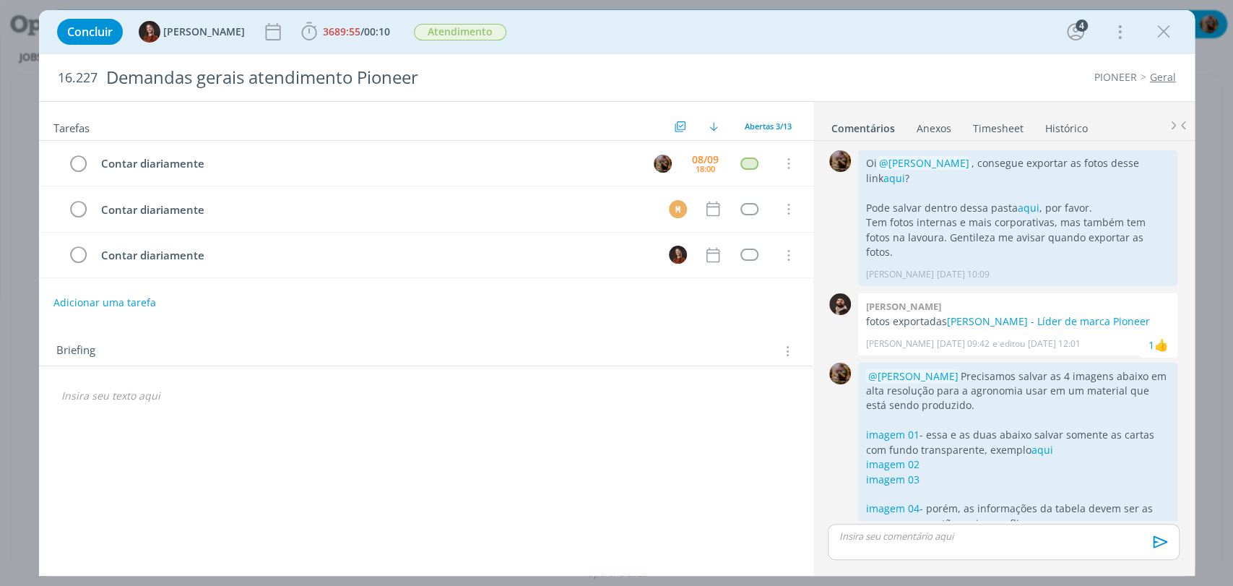
scroll to position [153, 0]
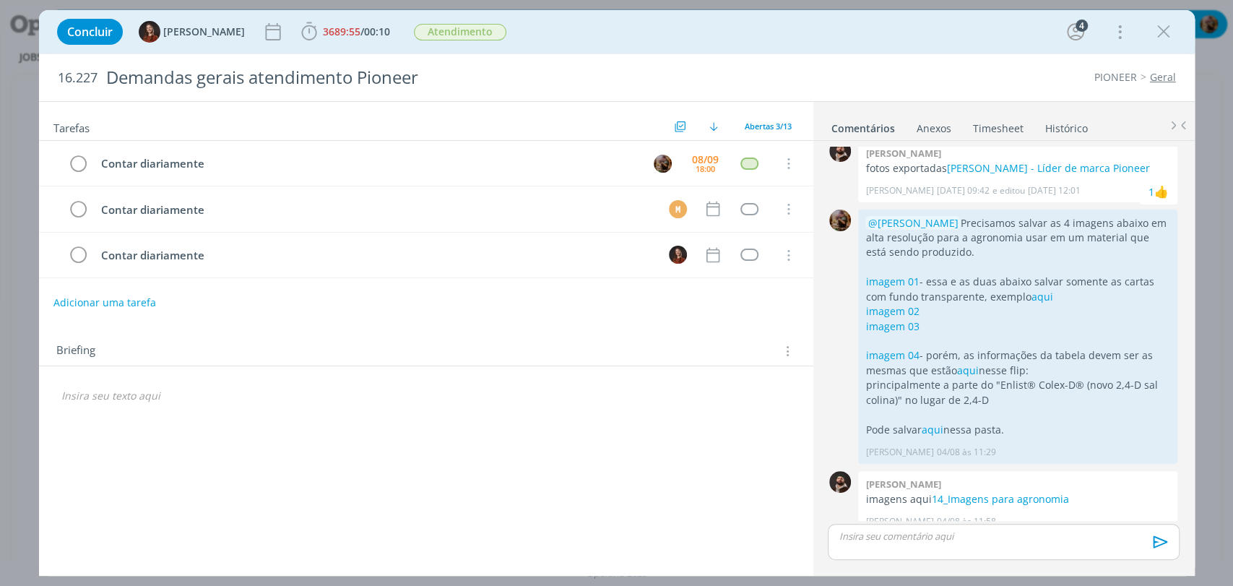
click at [1163, 36] on icon "dialog" at bounding box center [1164, 32] width 22 height 22
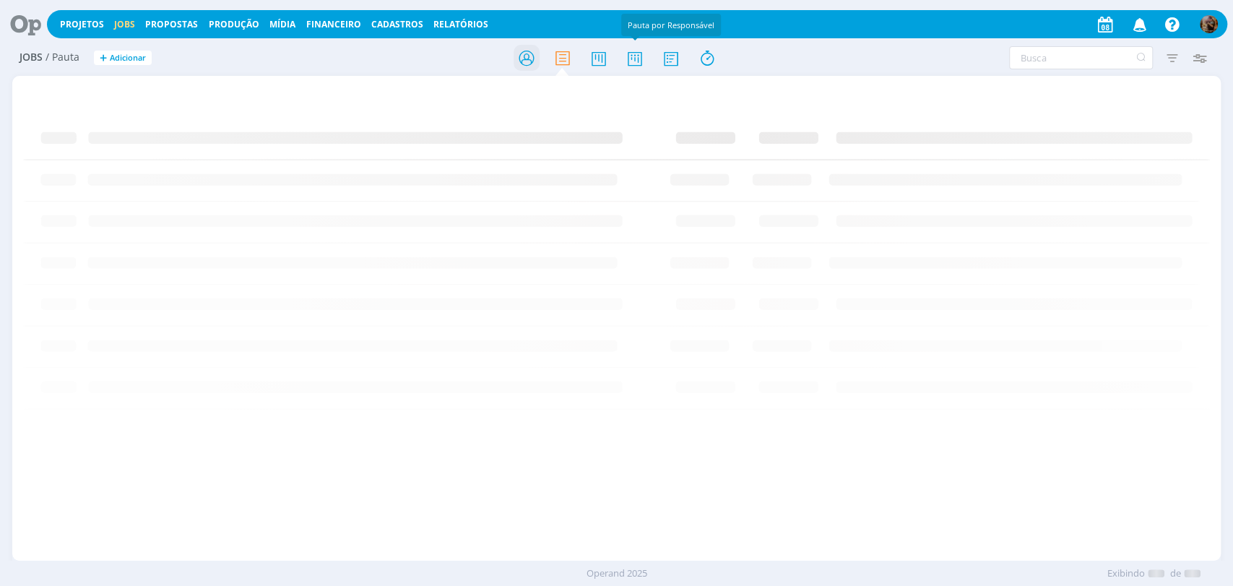
drag, startPoint x: 635, startPoint y: 62, endPoint x: 533, endPoint y: 59, distance: 102.6
click at [635, 62] on icon at bounding box center [634, 58] width 26 height 28
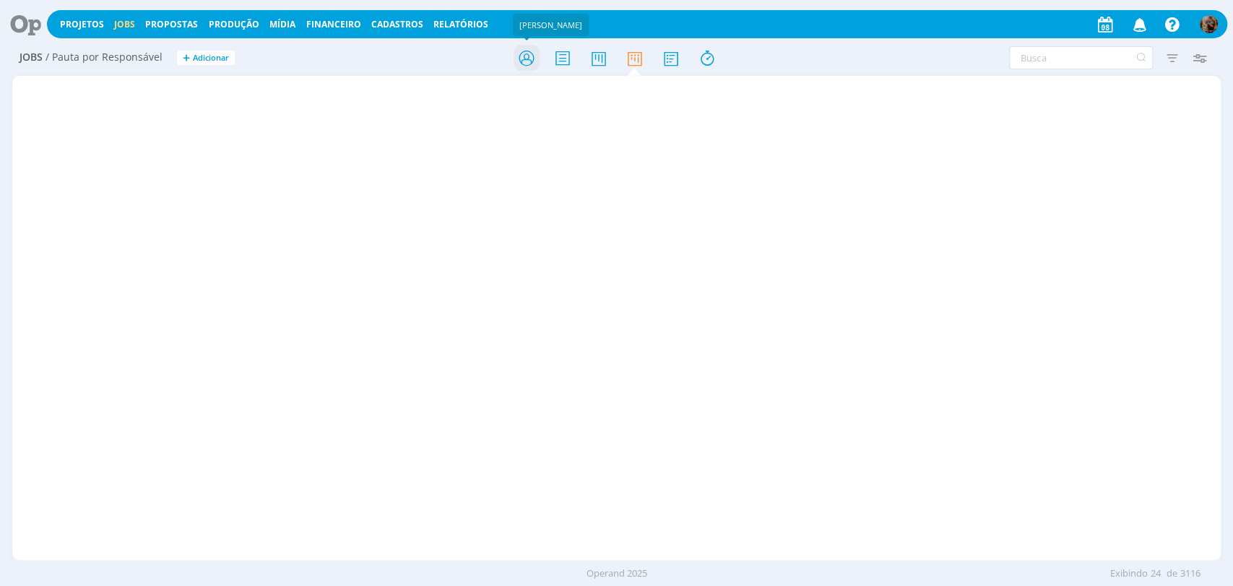
click at [529, 50] on icon at bounding box center [526, 58] width 26 height 28
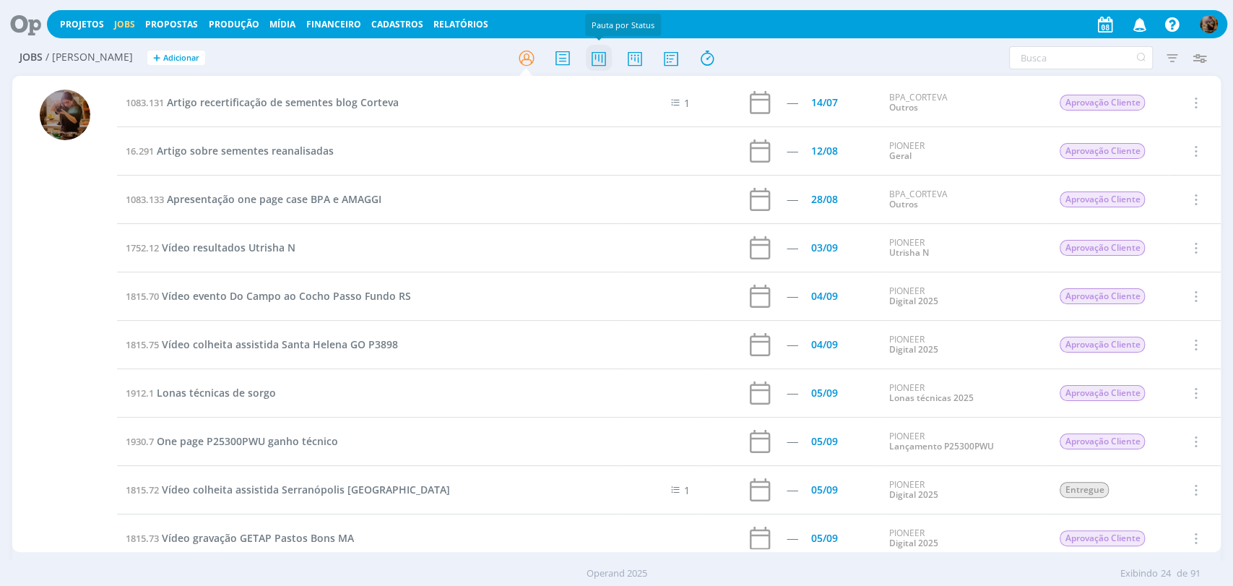
click at [611, 64] on icon at bounding box center [598, 58] width 26 height 28
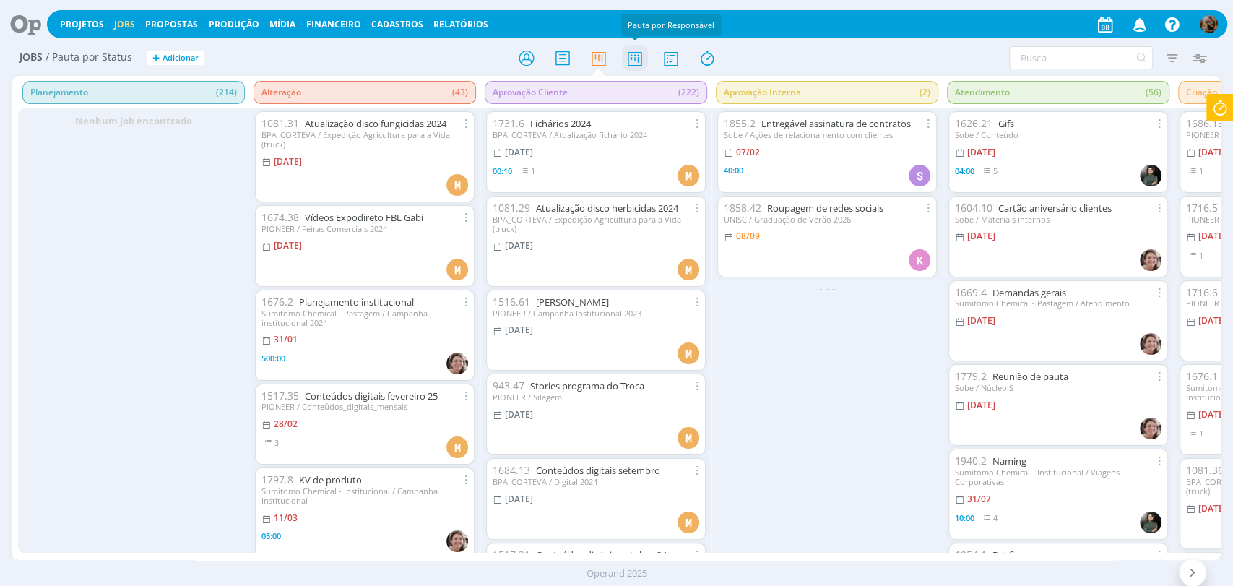
click at [642, 56] on icon at bounding box center [634, 58] width 26 height 28
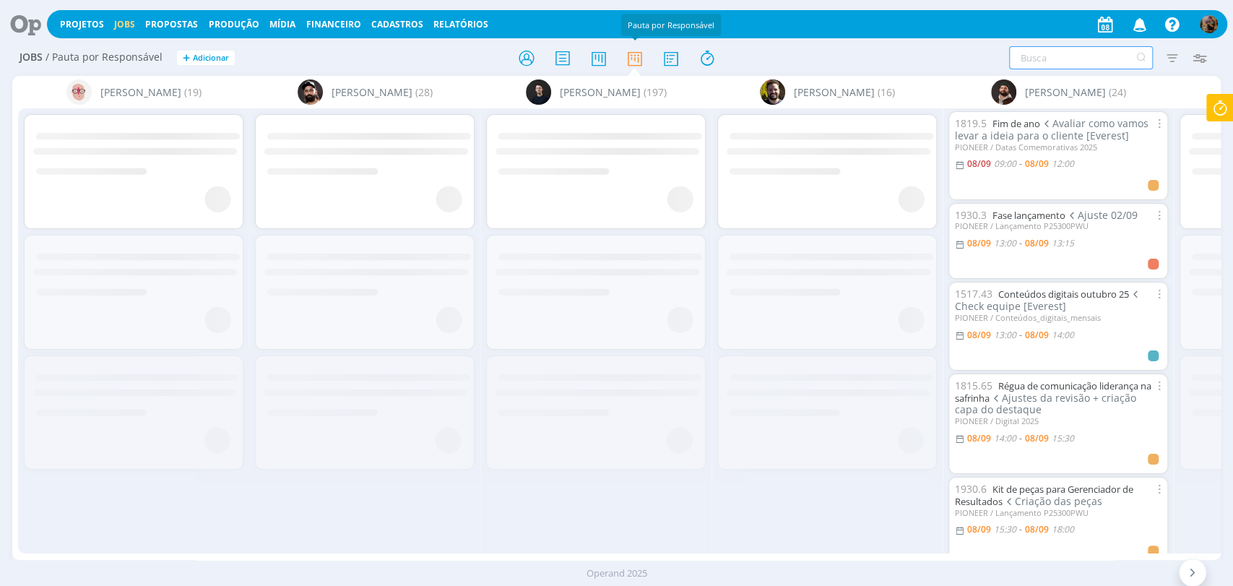
click at [1028, 59] on input "text" at bounding box center [1081, 57] width 144 height 23
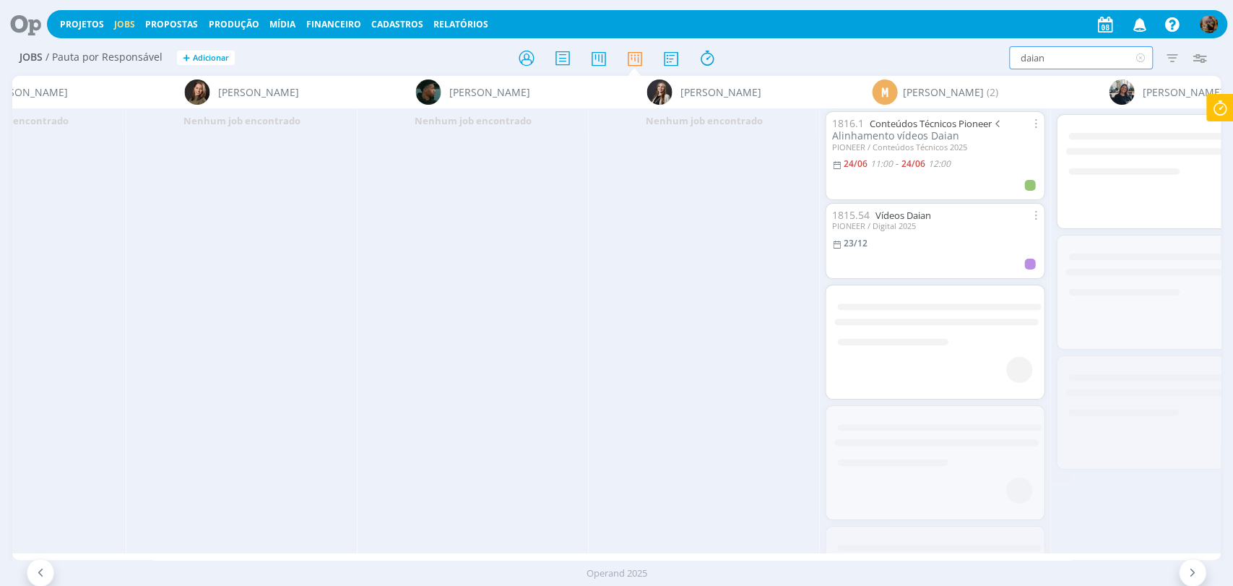
scroll to position [0, 1512]
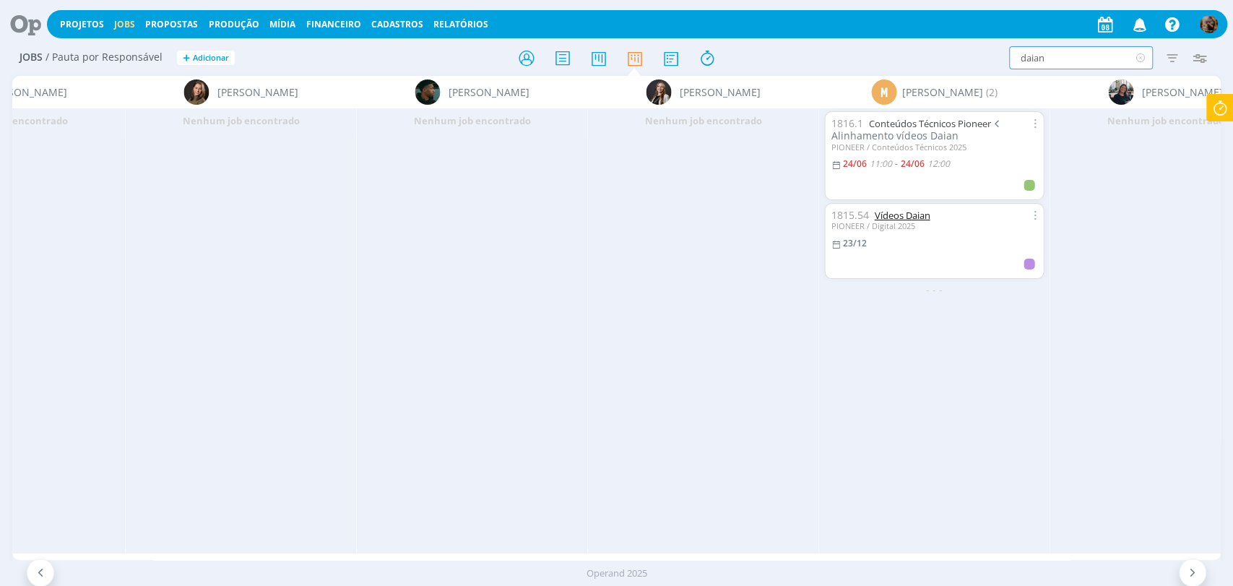
type input "daian"
click at [928, 210] on link "Vídeos Daian" at bounding box center [902, 215] width 56 height 13
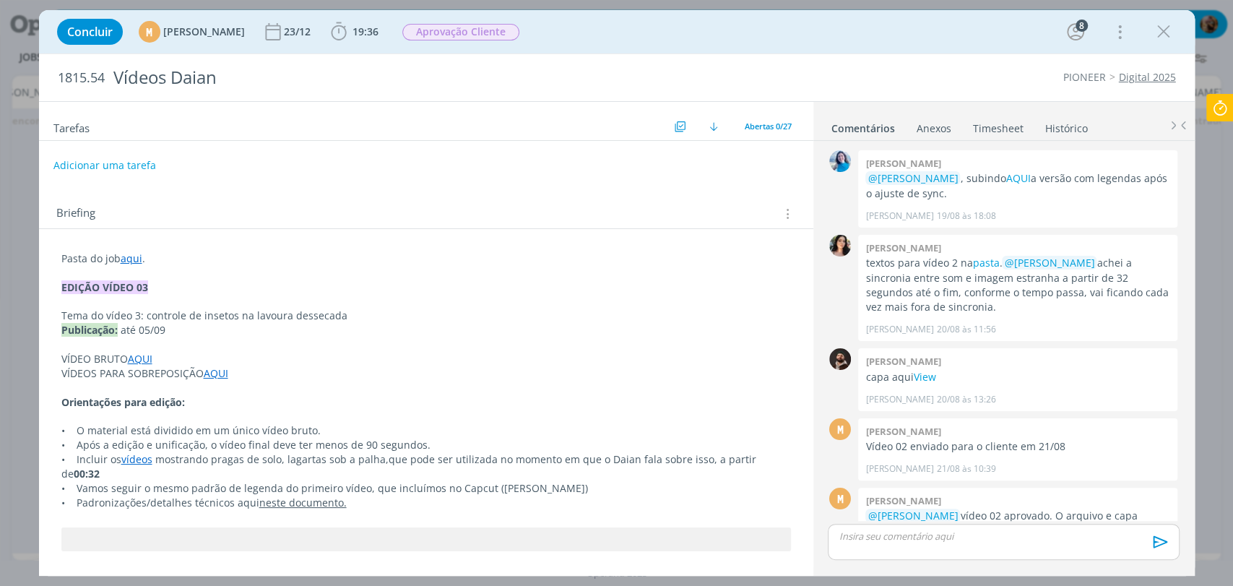
scroll to position [1530, 0]
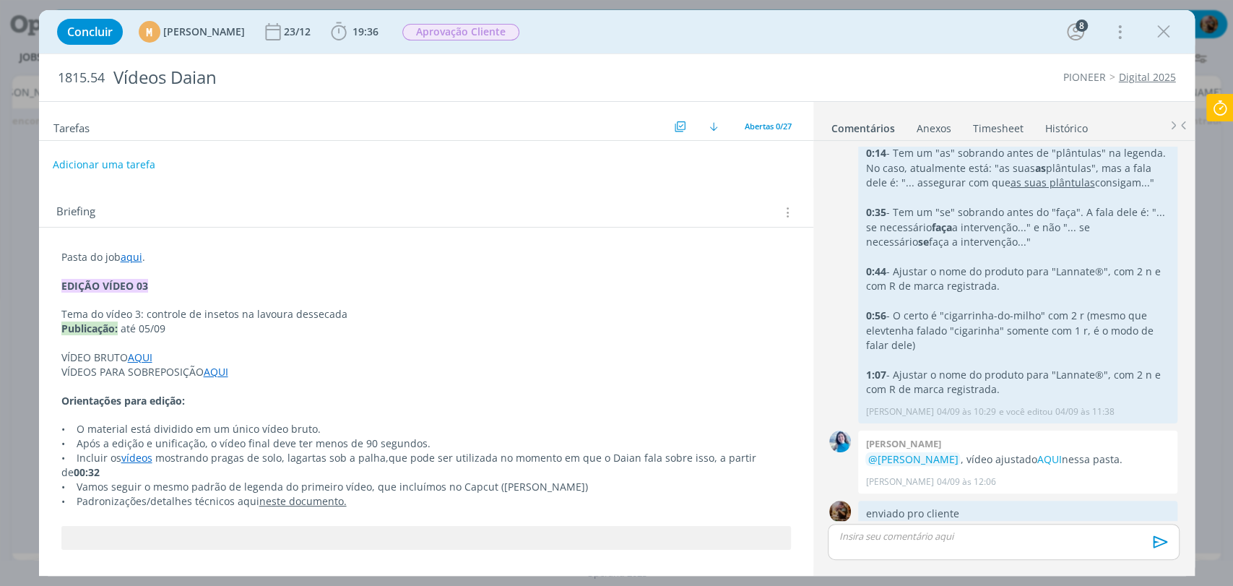
click at [129, 158] on button "Adicionar uma tarefa" at bounding box center [104, 164] width 103 height 25
type input "Redação título capa e legenda - vídeo 3 Daian"
click at [133, 259] on link "aqui" at bounding box center [132, 256] width 22 height 14
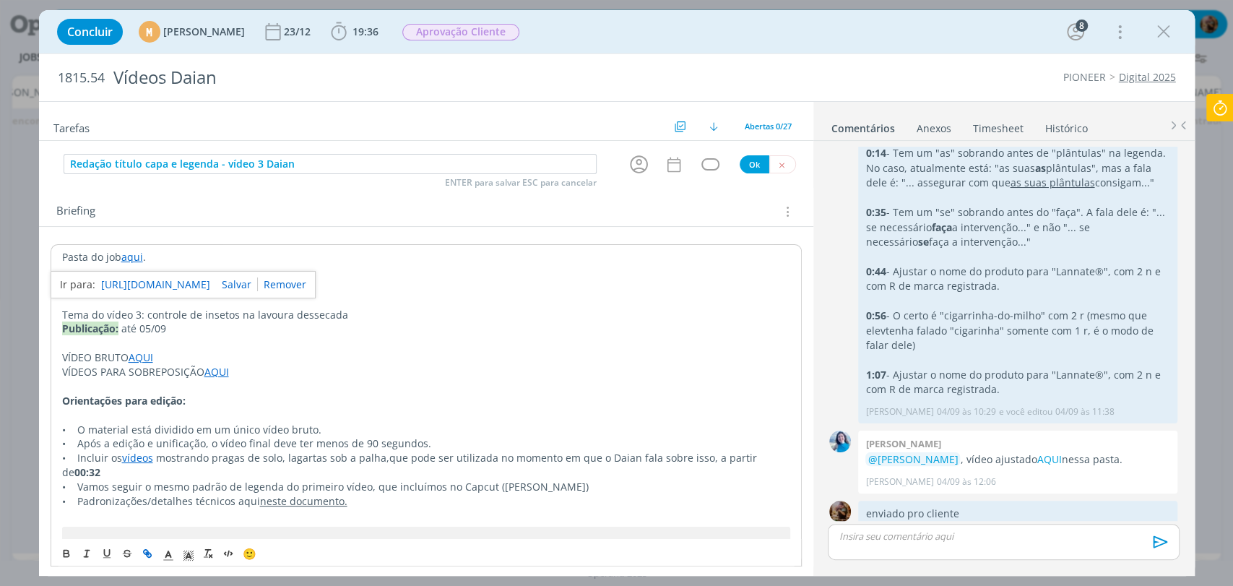
click at [145, 279] on link "https://sobeae.sharepoint.com/:f:/s/SOBEAE/EjTHLibWKl9Nr0JP7qch_WgBYOGw_XQfqUv5…" at bounding box center [155, 284] width 109 height 19
click at [632, 169] on icon "dialog" at bounding box center [639, 164] width 22 height 22
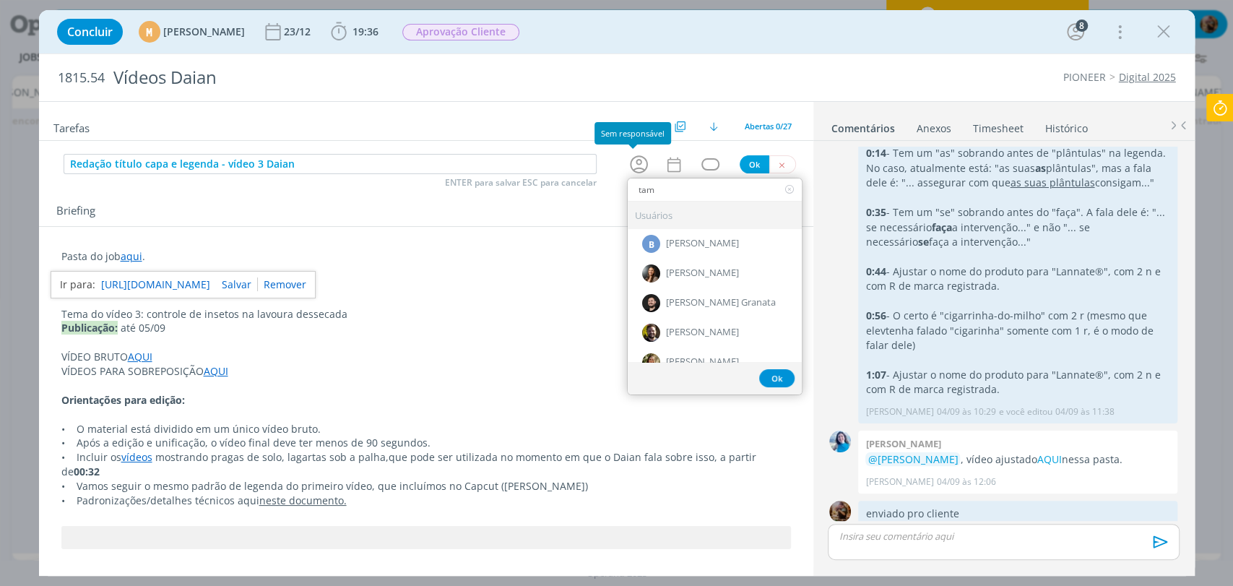
type input "tami"
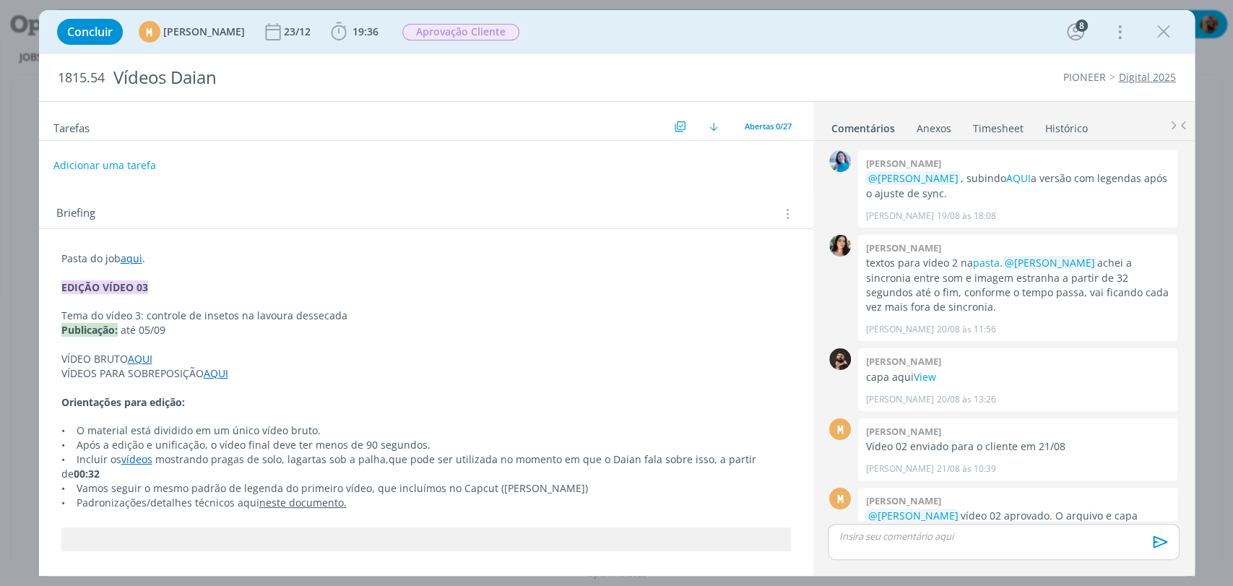
scroll to position [1530, 0]
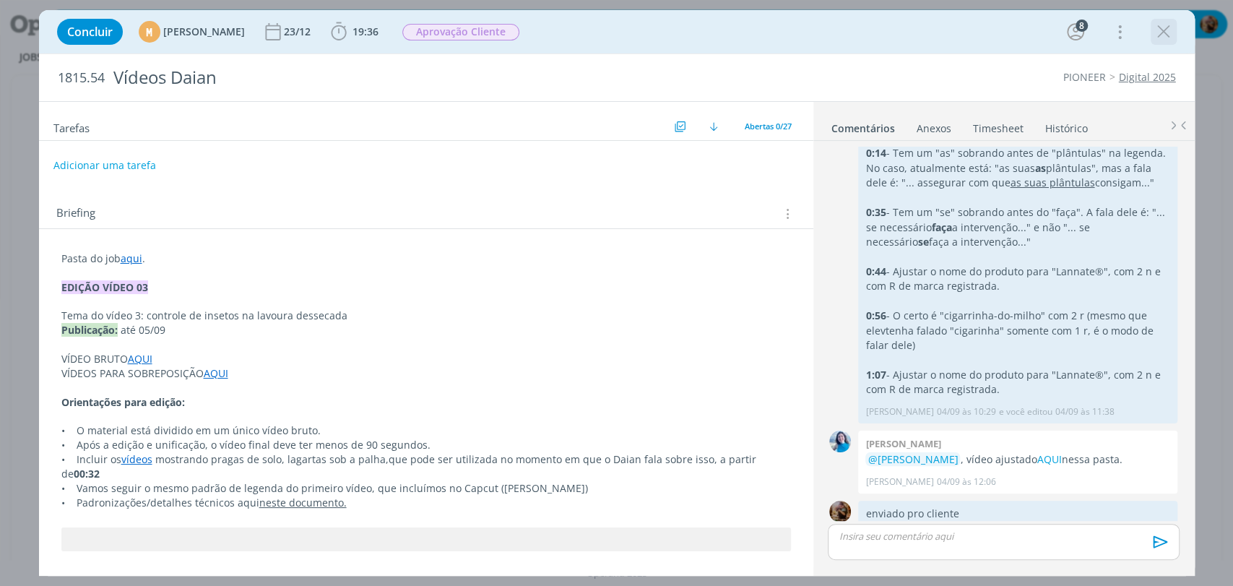
click at [1165, 32] on icon "dialog" at bounding box center [1164, 32] width 22 height 22
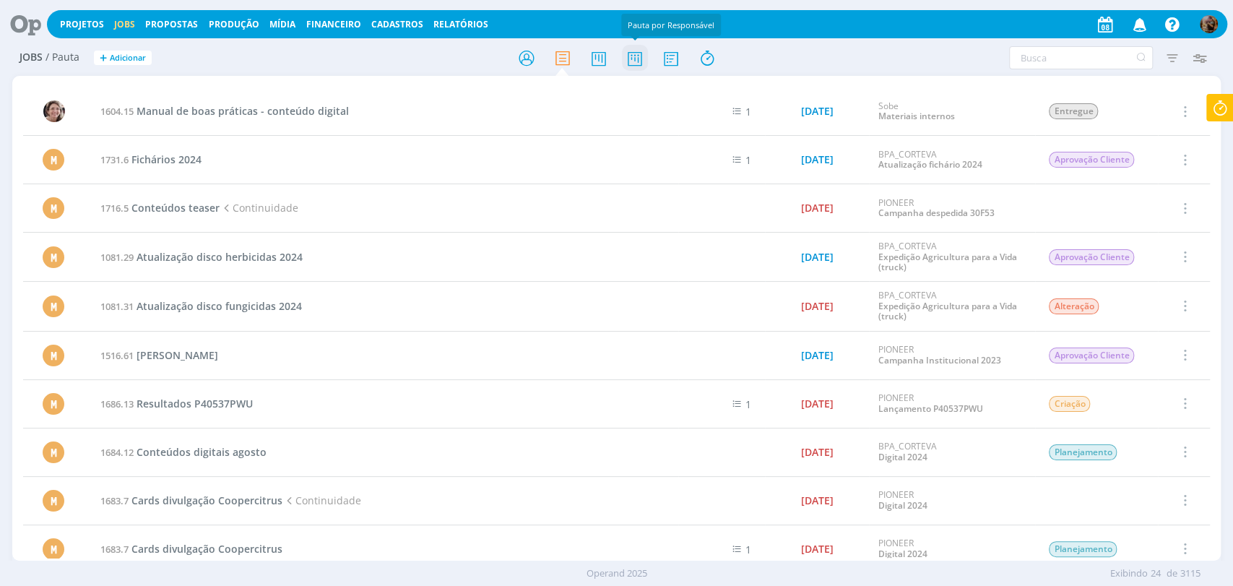
click at [637, 57] on icon at bounding box center [634, 58] width 26 height 28
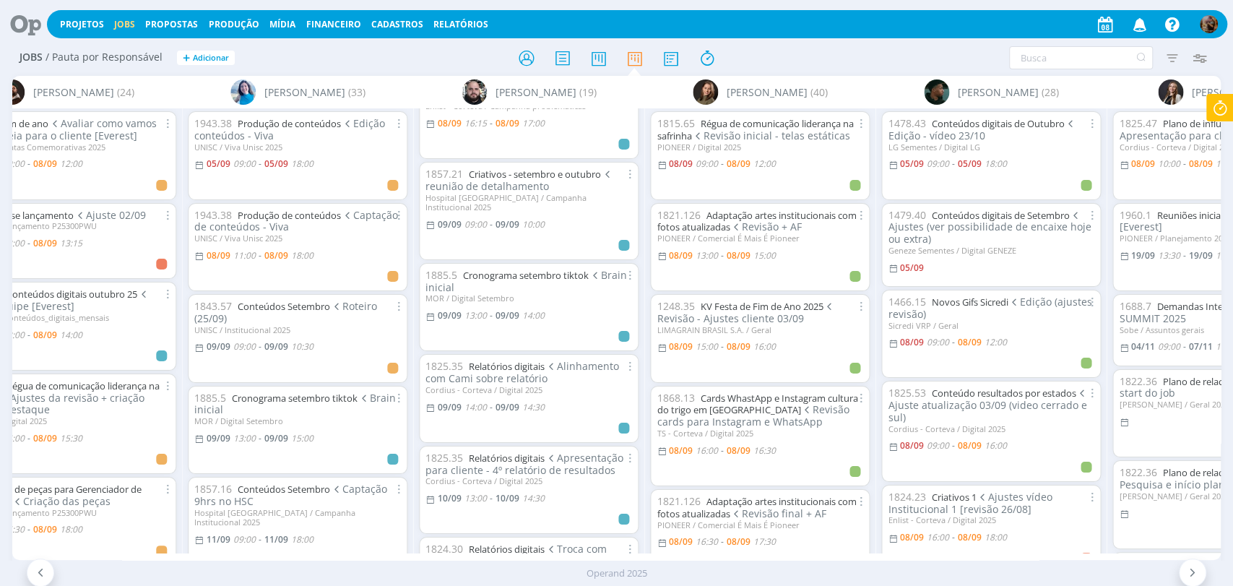
scroll to position [0, 850]
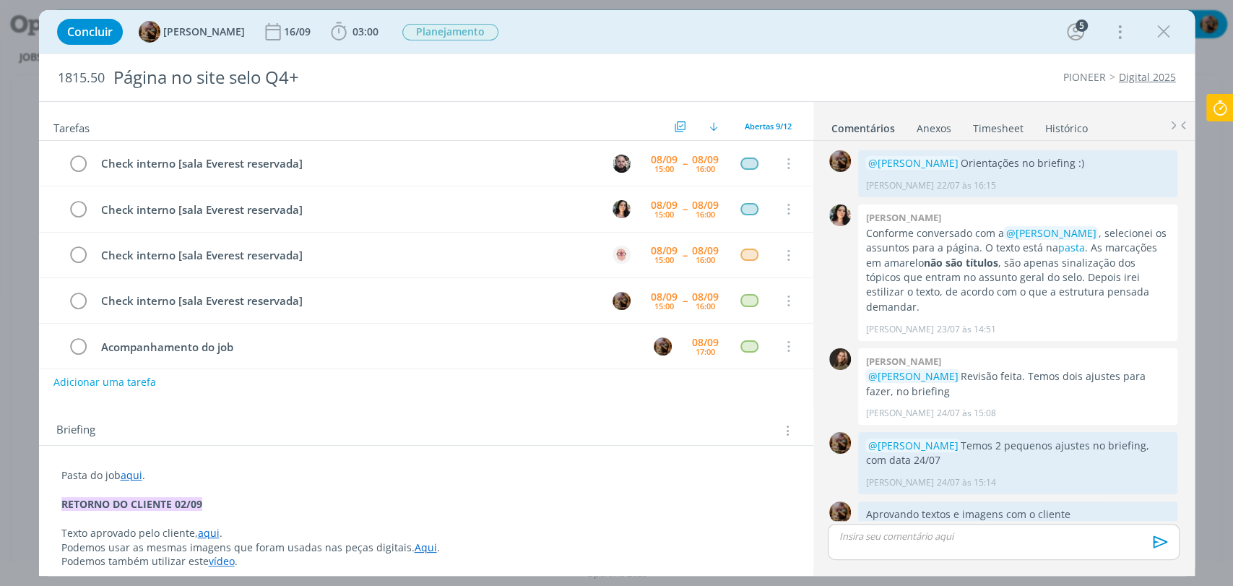
scroll to position [16, 0]
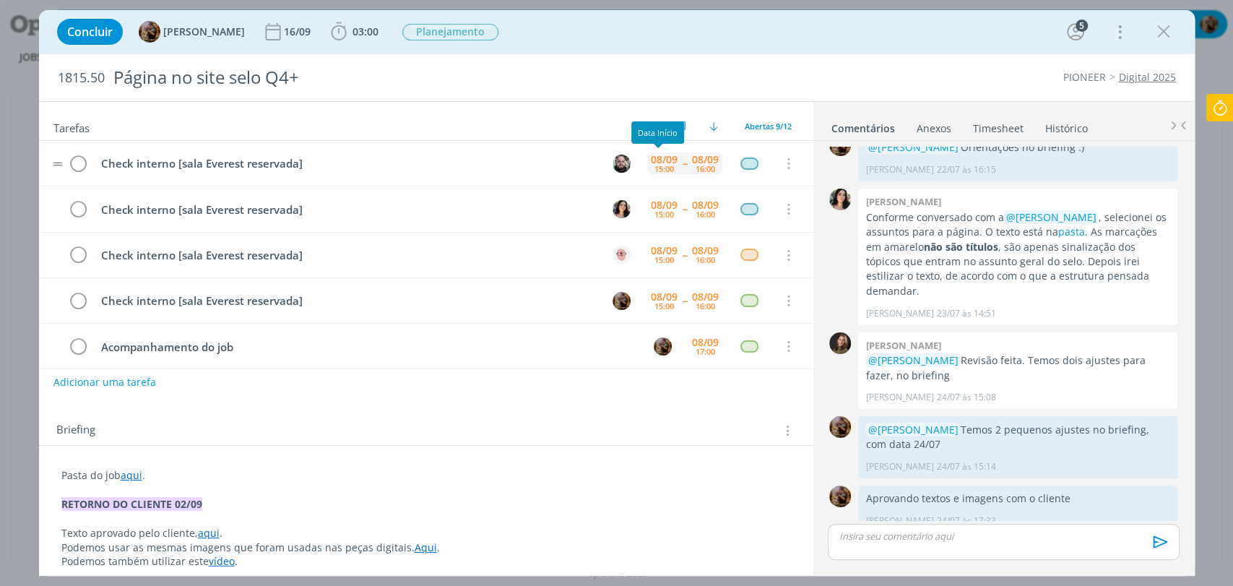
click at [664, 158] on div "08/09" at bounding box center [664, 160] width 27 height 10
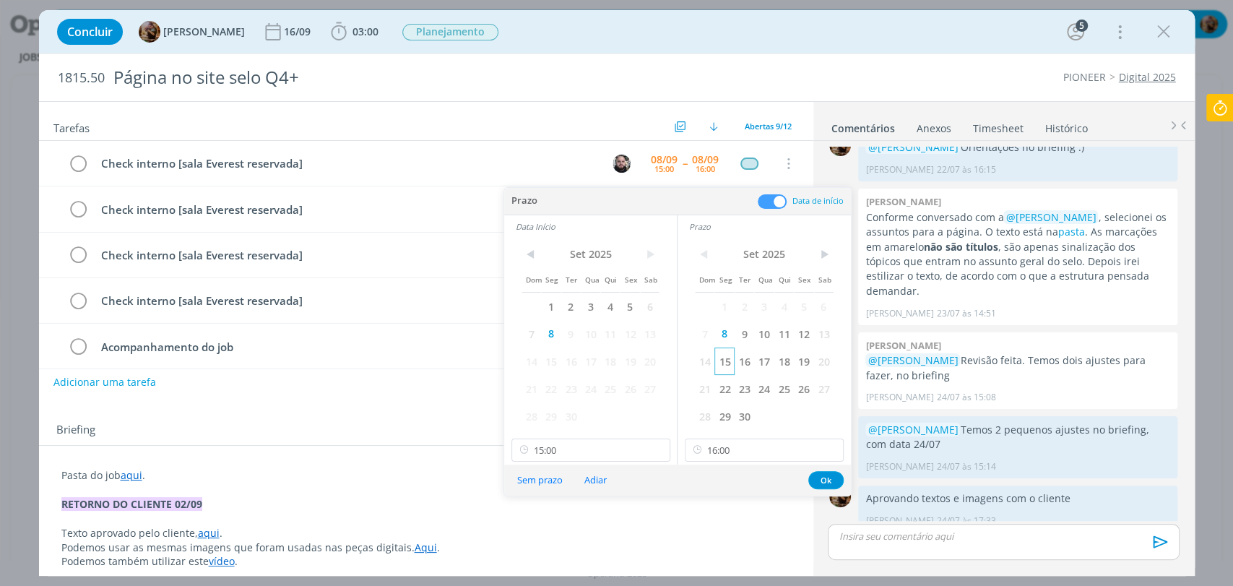
click at [723, 366] on span "15" at bounding box center [725, 361] width 20 height 27
click at [547, 366] on span "15" at bounding box center [551, 361] width 20 height 27
click at [733, 451] on input "16:00" at bounding box center [764, 450] width 159 height 23
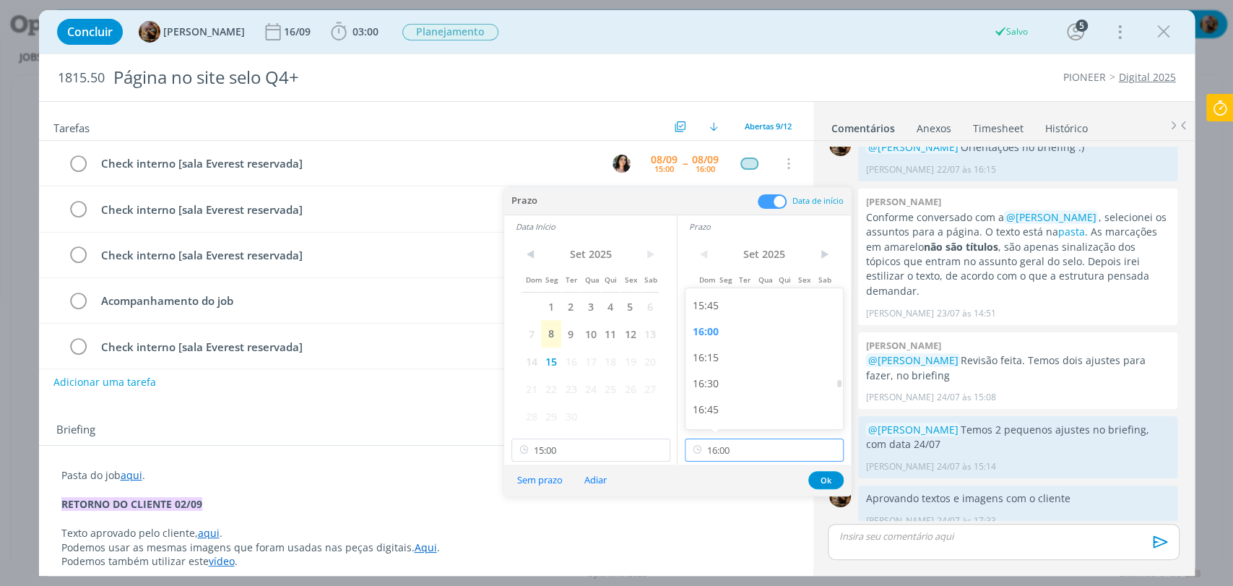
scroll to position [1635, 0]
click at [713, 382] on div "16:30" at bounding box center [766, 383] width 161 height 26
type input "16:30"
click at [579, 449] on input "15:00" at bounding box center [591, 450] width 159 height 23
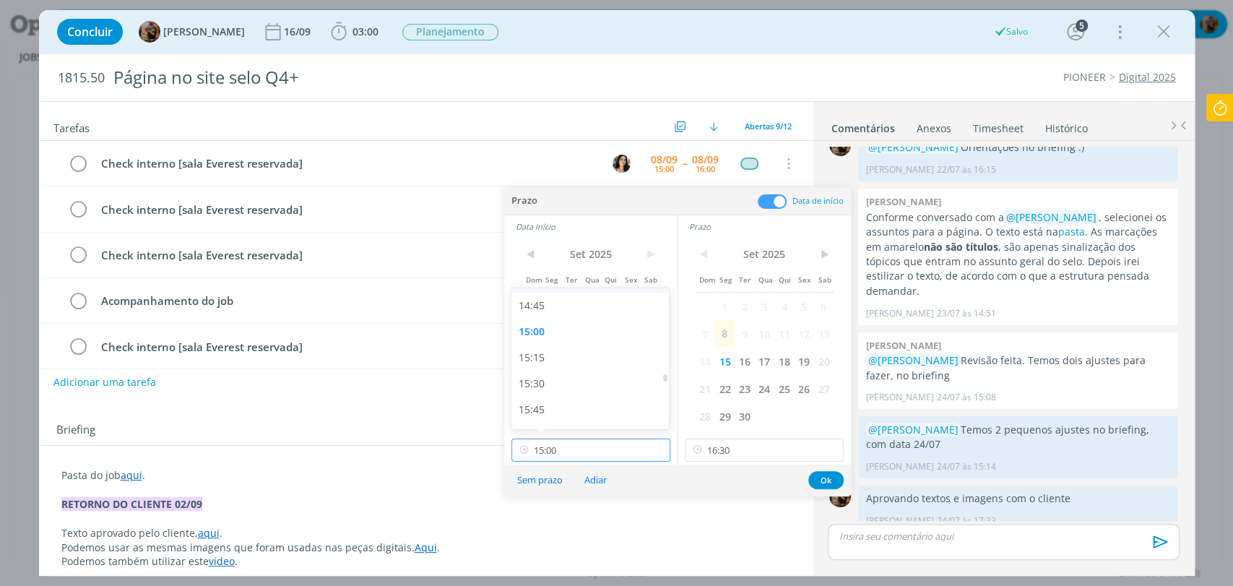
scroll to position [1531, 0]
click at [544, 383] on div "15:30" at bounding box center [592, 383] width 161 height 26
type input "15:30"
click at [819, 479] on button "Ok" at bounding box center [826, 480] width 35 height 18
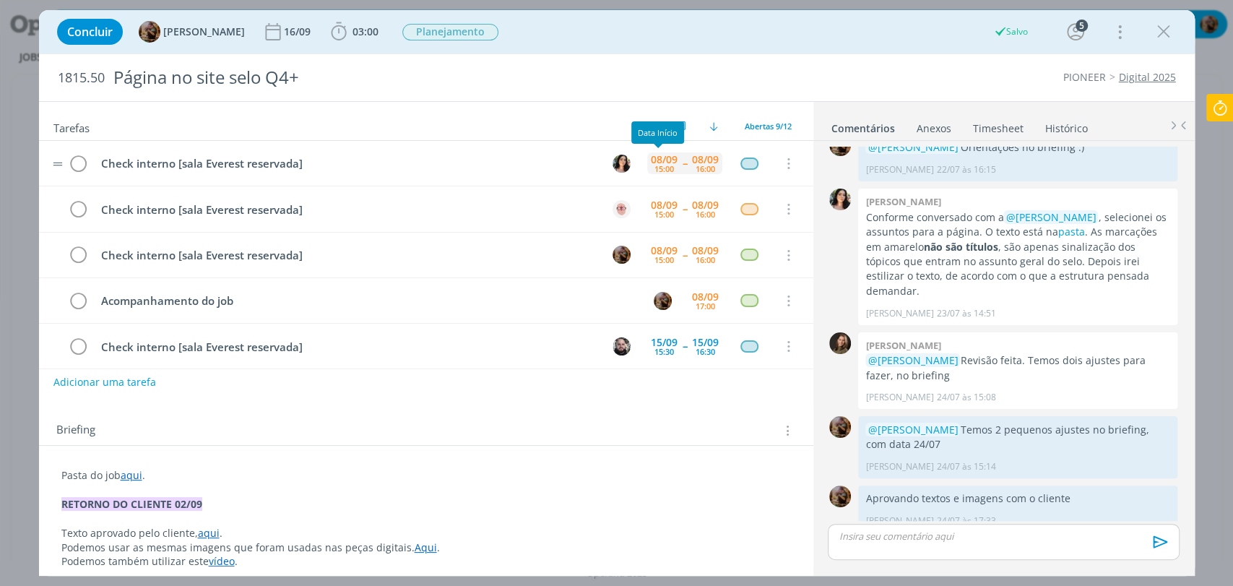
click at [657, 165] on div "15:00" at bounding box center [665, 169] width 20 height 8
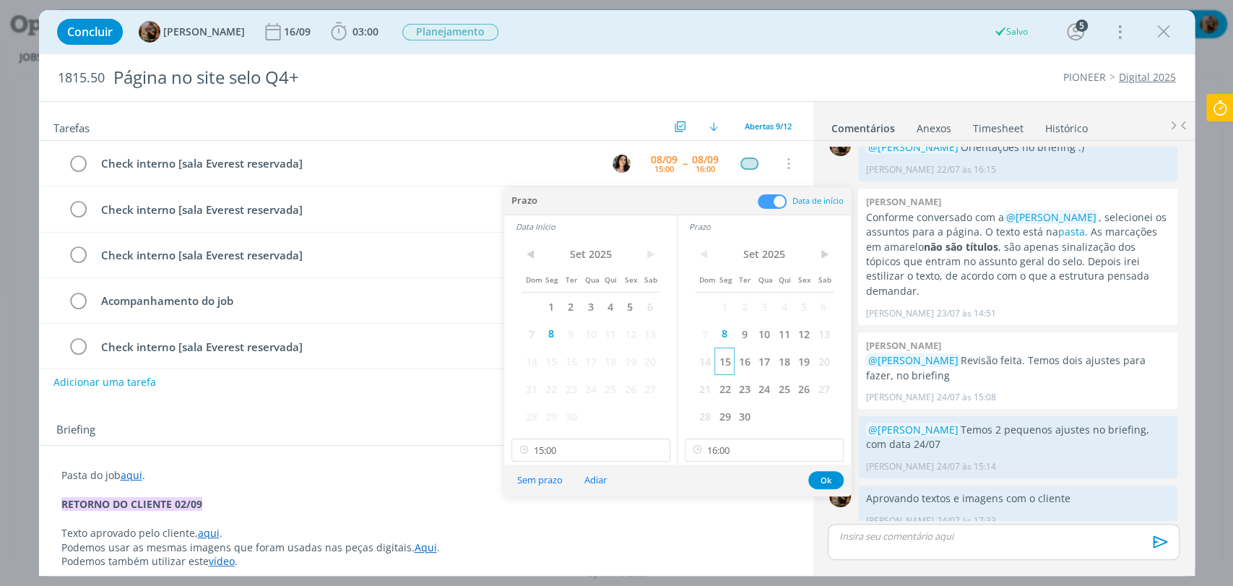
click at [724, 358] on span "15" at bounding box center [725, 361] width 20 height 27
click at [546, 370] on span "15" at bounding box center [551, 361] width 20 height 27
drag, startPoint x: 729, startPoint y: 446, endPoint x: 746, endPoint y: 368, distance: 79.8
click at [730, 446] on input "16:00" at bounding box center [764, 450] width 159 height 23
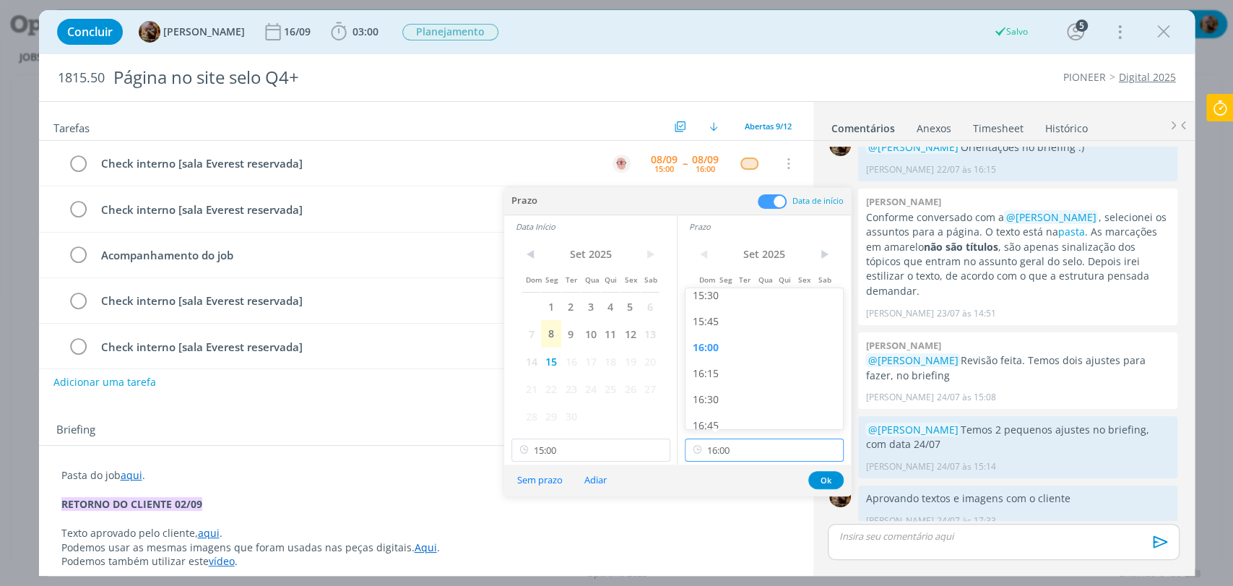
scroll to position [1635, 0]
click at [716, 379] on div "16:30" at bounding box center [766, 383] width 161 height 26
type input "16:30"
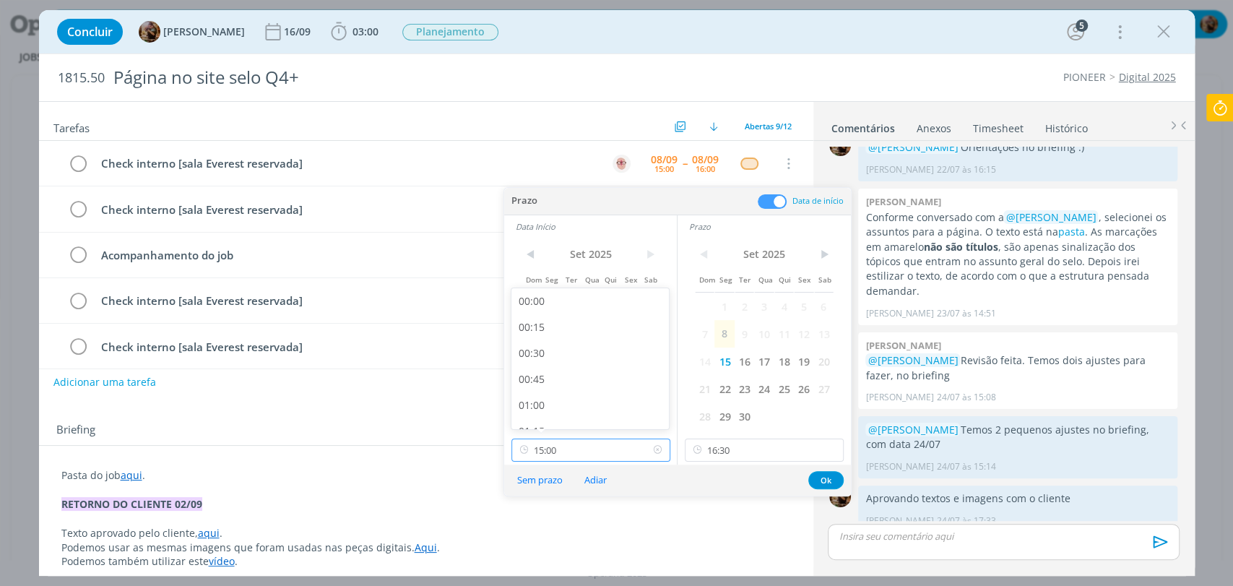
click at [598, 446] on input "15:00" at bounding box center [591, 450] width 159 height 23
click at [538, 384] on div "15:30" at bounding box center [592, 383] width 161 height 26
type input "15:30"
click at [833, 481] on button "Ok" at bounding box center [826, 480] width 35 height 18
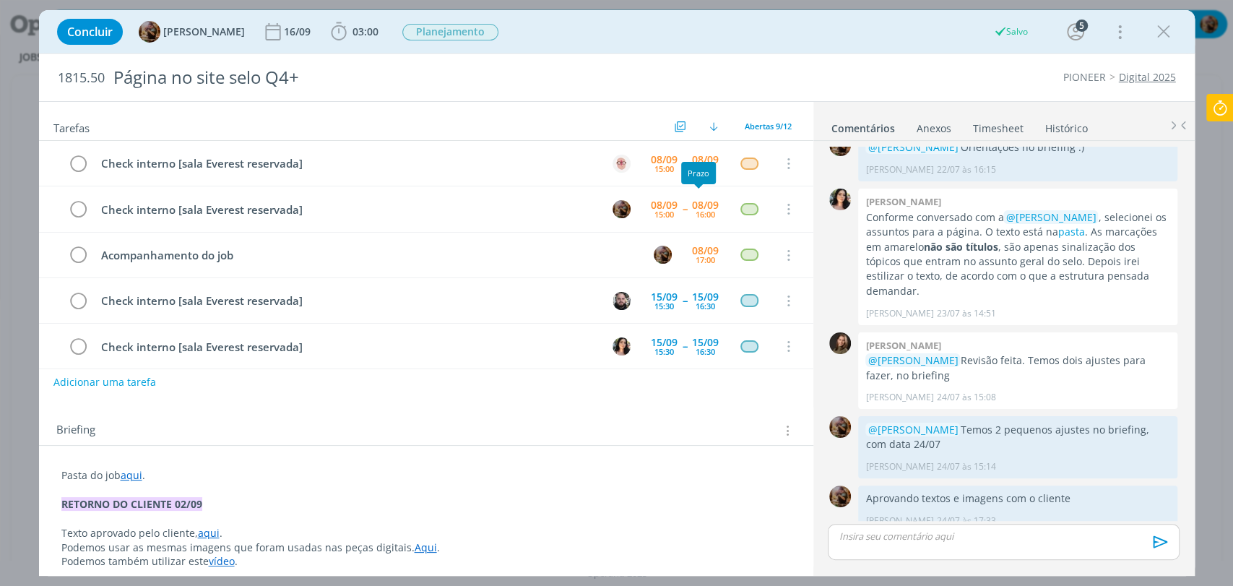
click at [707, 162] on div "Prazo" at bounding box center [698, 173] width 35 height 22
click at [705, 155] on div "08/09" at bounding box center [705, 160] width 27 height 10
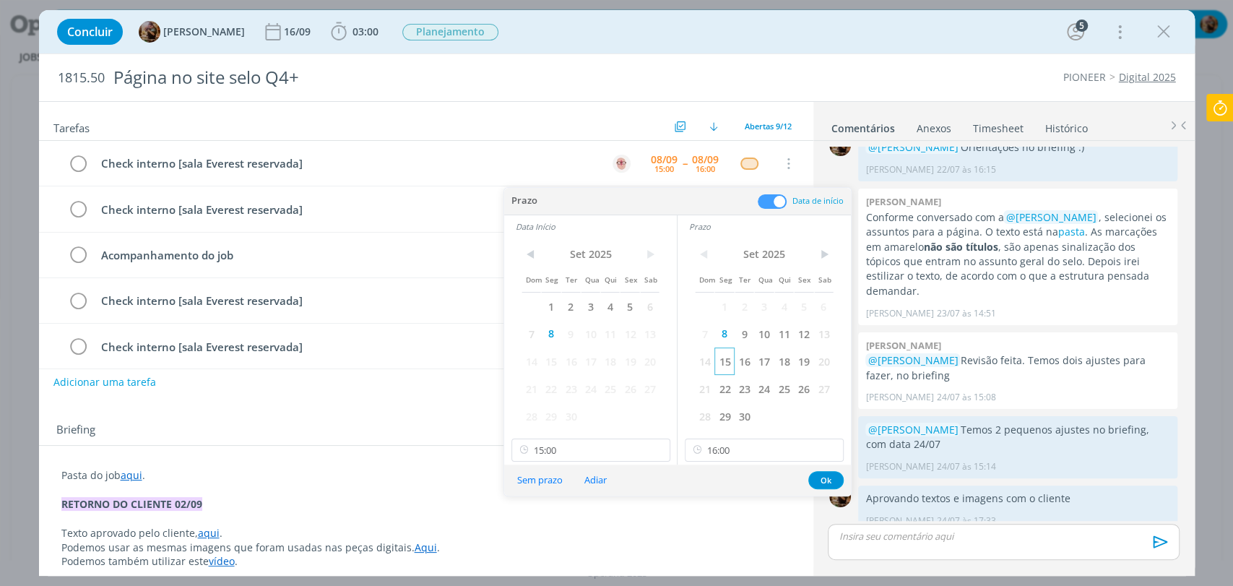
click at [723, 361] on span "15" at bounding box center [725, 361] width 20 height 27
click at [555, 363] on span "15" at bounding box center [551, 361] width 20 height 27
click at [746, 452] on input "16:00" at bounding box center [764, 450] width 159 height 23
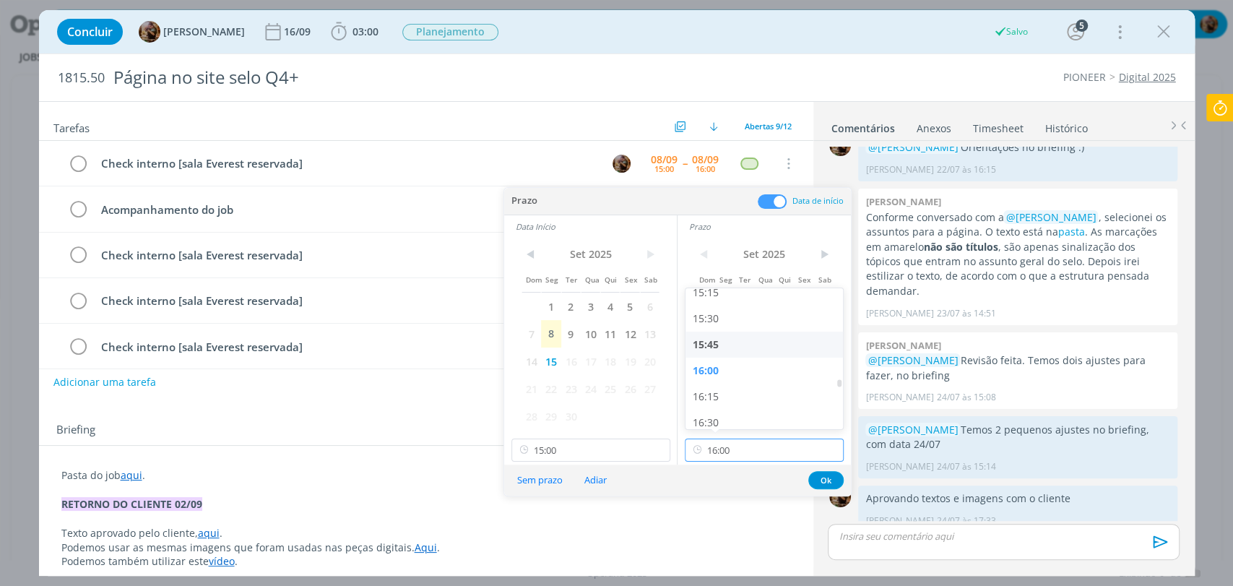
scroll to position [1635, 0]
click at [721, 384] on div "16:30" at bounding box center [766, 383] width 161 height 26
type input "16:30"
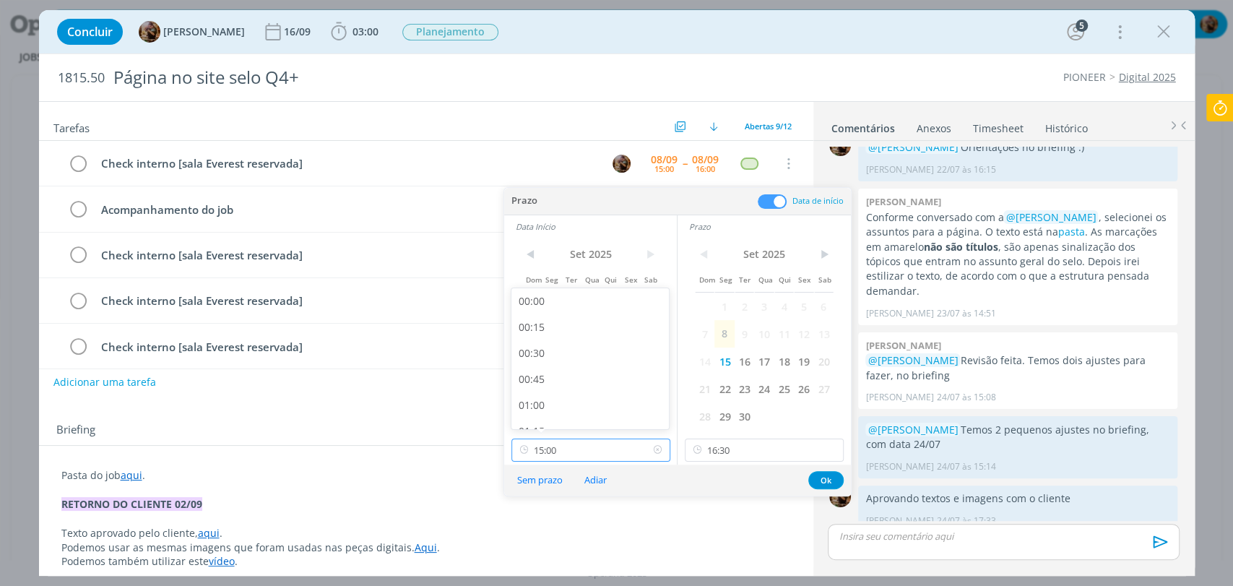
click at [579, 449] on input "15:00" at bounding box center [591, 450] width 159 height 23
click at [538, 304] on div "15:30" at bounding box center [592, 303] width 161 height 26
type input "15:30"
click at [816, 479] on button "Ok" at bounding box center [826, 480] width 35 height 18
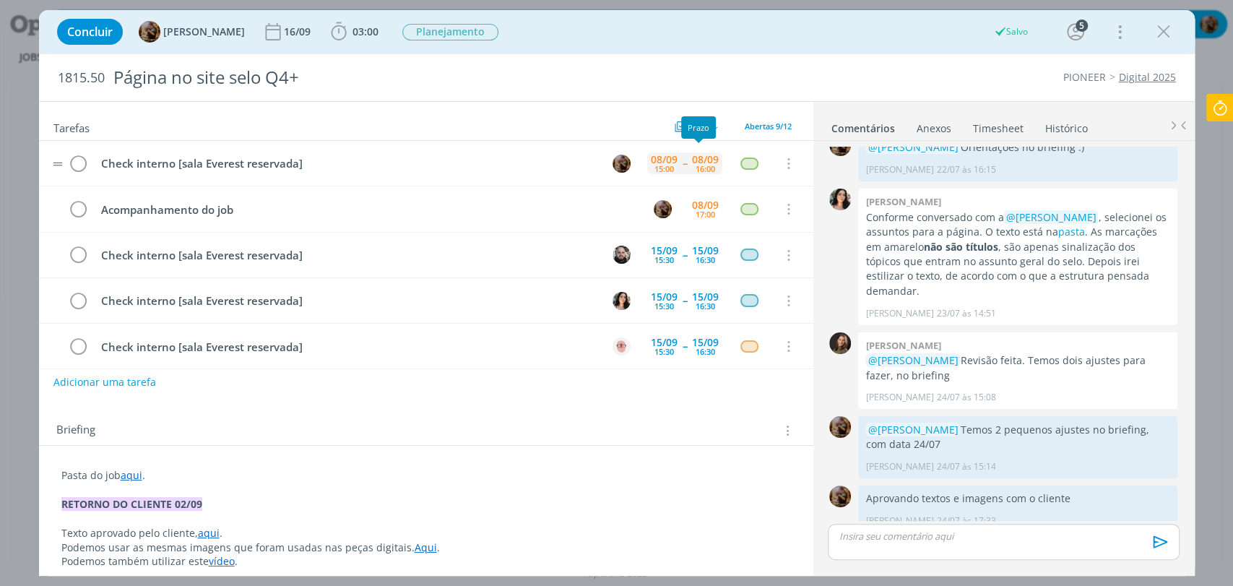
click at [700, 160] on div "08/09" at bounding box center [705, 160] width 27 height 10
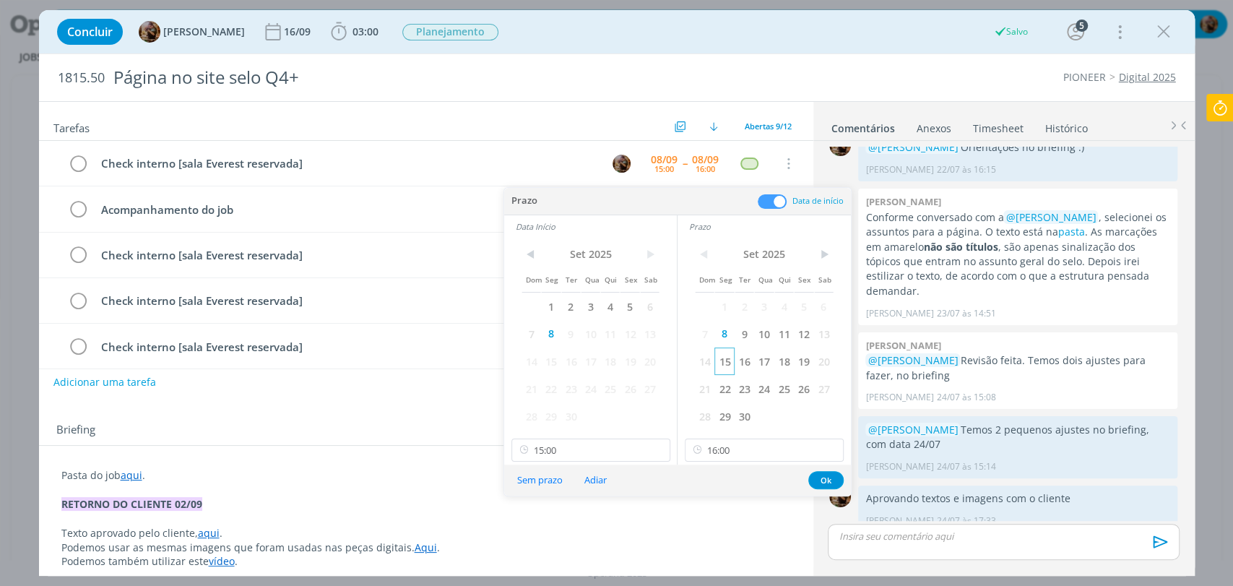
click at [719, 357] on span "15" at bounding box center [725, 361] width 20 height 27
click at [555, 361] on span "15" at bounding box center [551, 361] width 20 height 27
click at [772, 461] on input "16:00" at bounding box center [764, 450] width 159 height 23
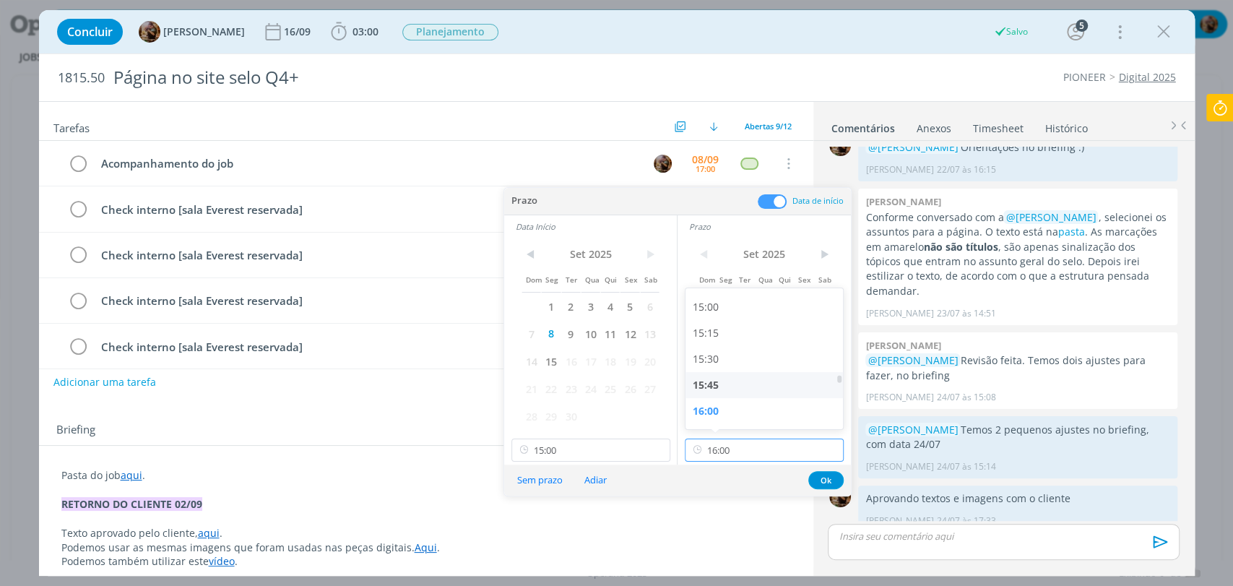
scroll to position [1635, 0]
click at [728, 378] on div "16:30" at bounding box center [766, 383] width 161 height 26
type input "16:30"
click at [593, 441] on input "15:00" at bounding box center [591, 450] width 159 height 23
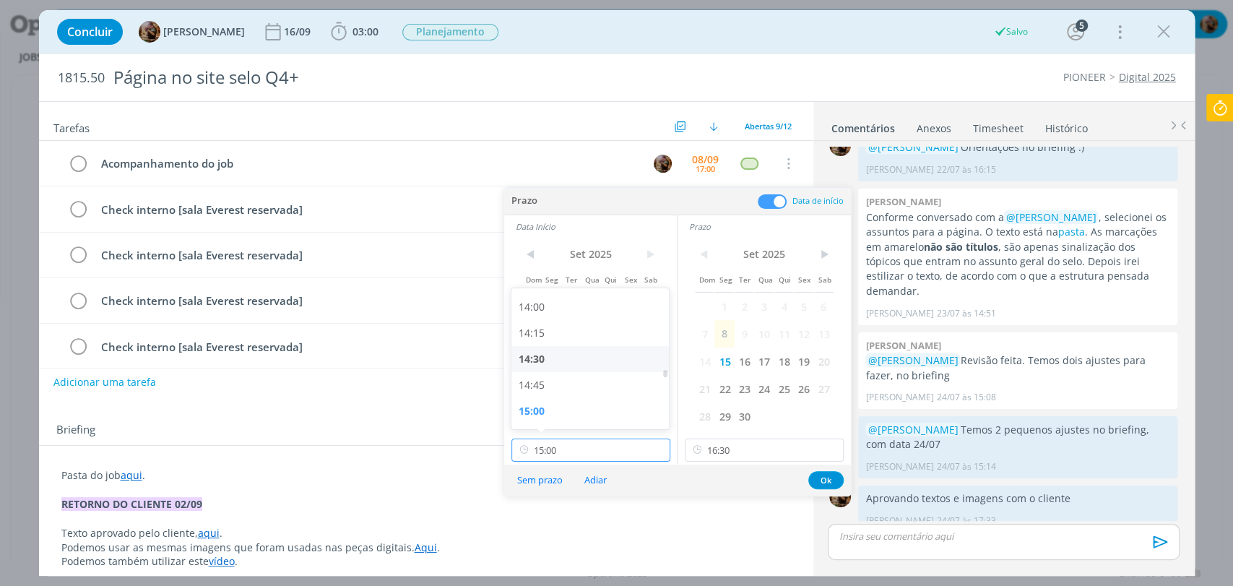
scroll to position [1531, 0]
click at [537, 389] on div "15:30" at bounding box center [592, 383] width 161 height 26
type input "15:30"
click at [824, 478] on button "Ok" at bounding box center [826, 480] width 35 height 18
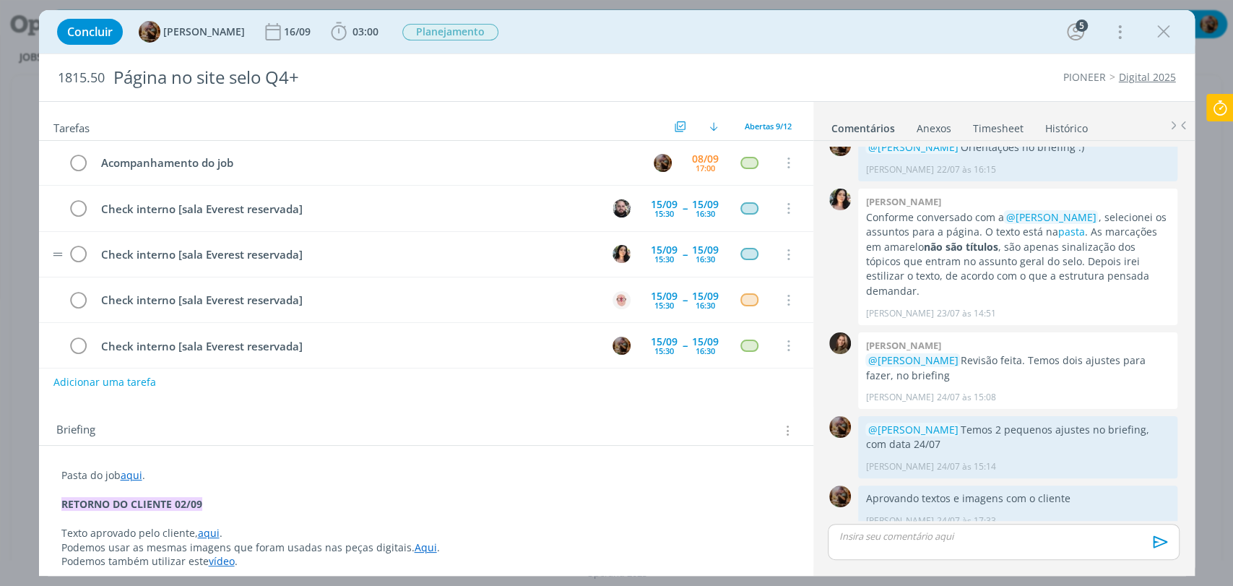
scroll to position [0, 0]
click at [709, 155] on div "08/09" at bounding box center [705, 160] width 27 height 10
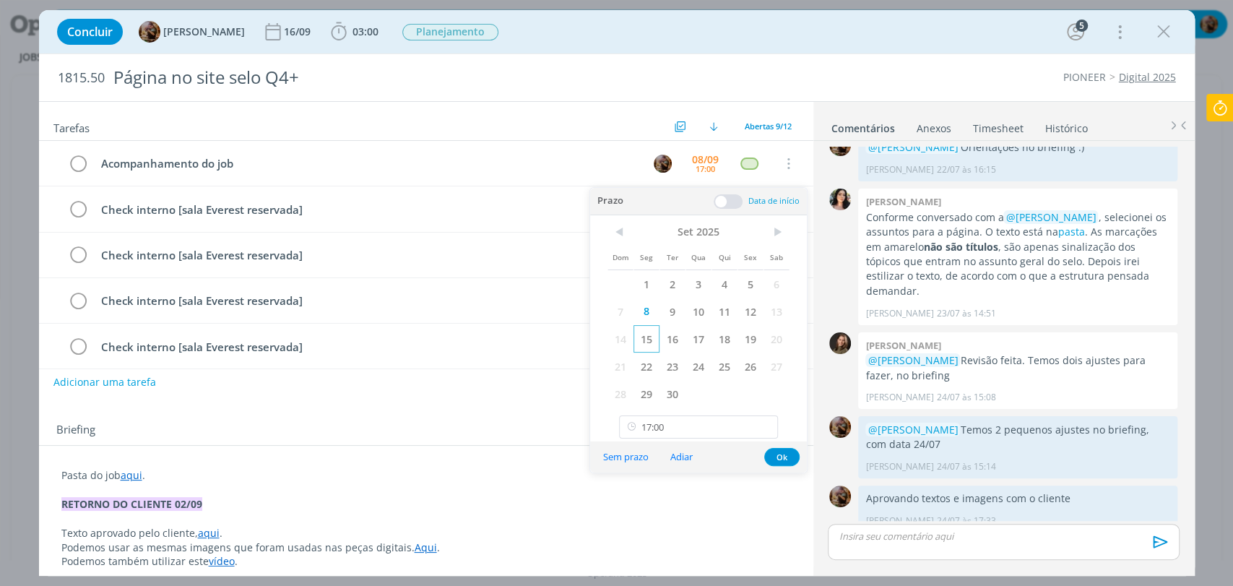
click at [655, 343] on span "15" at bounding box center [647, 338] width 26 height 27
click at [775, 454] on button "Ok" at bounding box center [781, 457] width 35 height 18
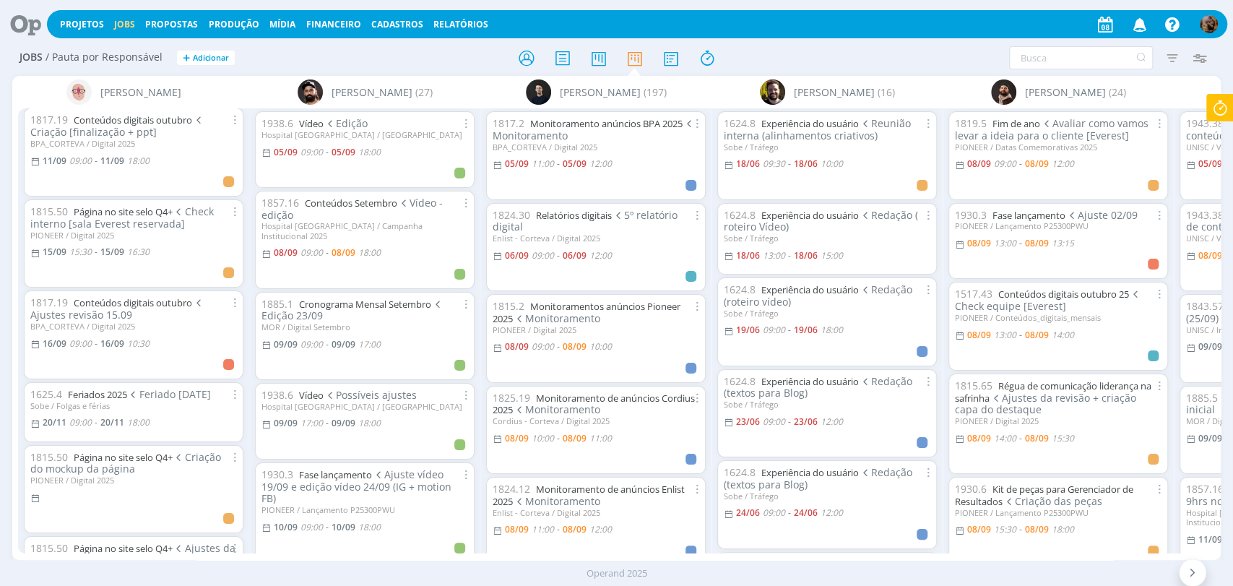
scroll to position [1113, 0]
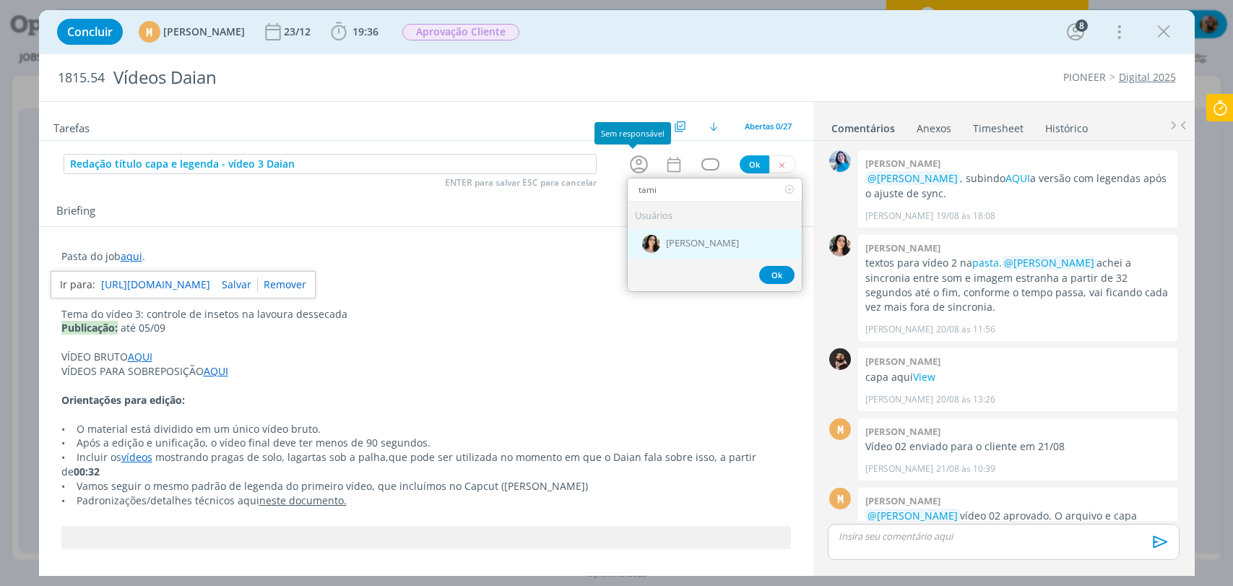
type input "tami"
click at [694, 250] on div "[PERSON_NAME]" at bounding box center [715, 244] width 174 height 30
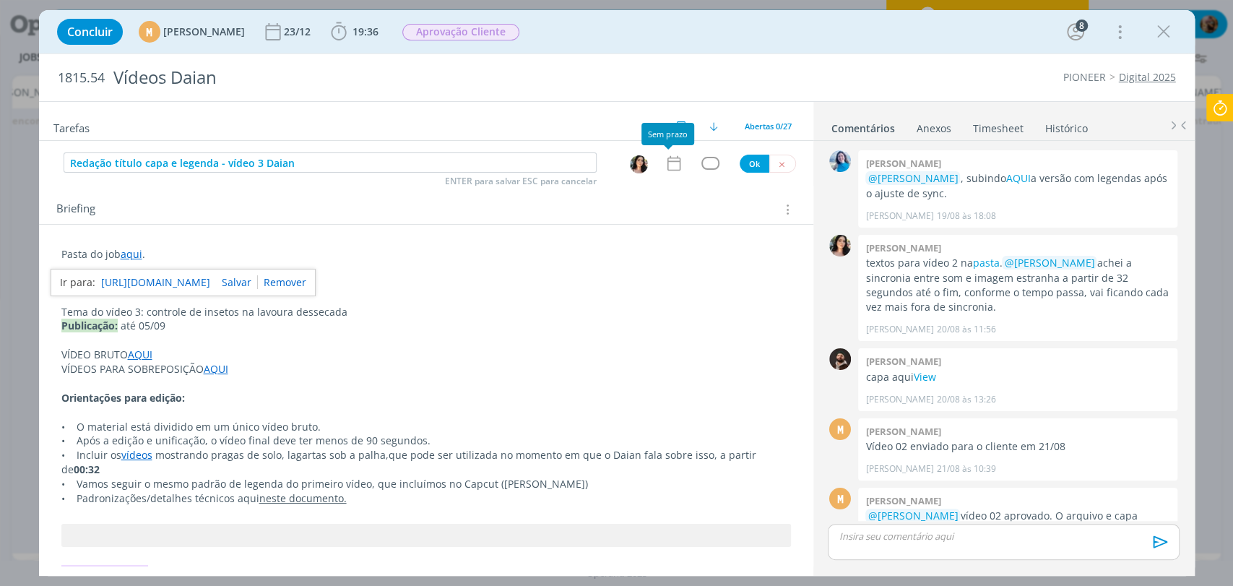
scroll to position [1530, 0]
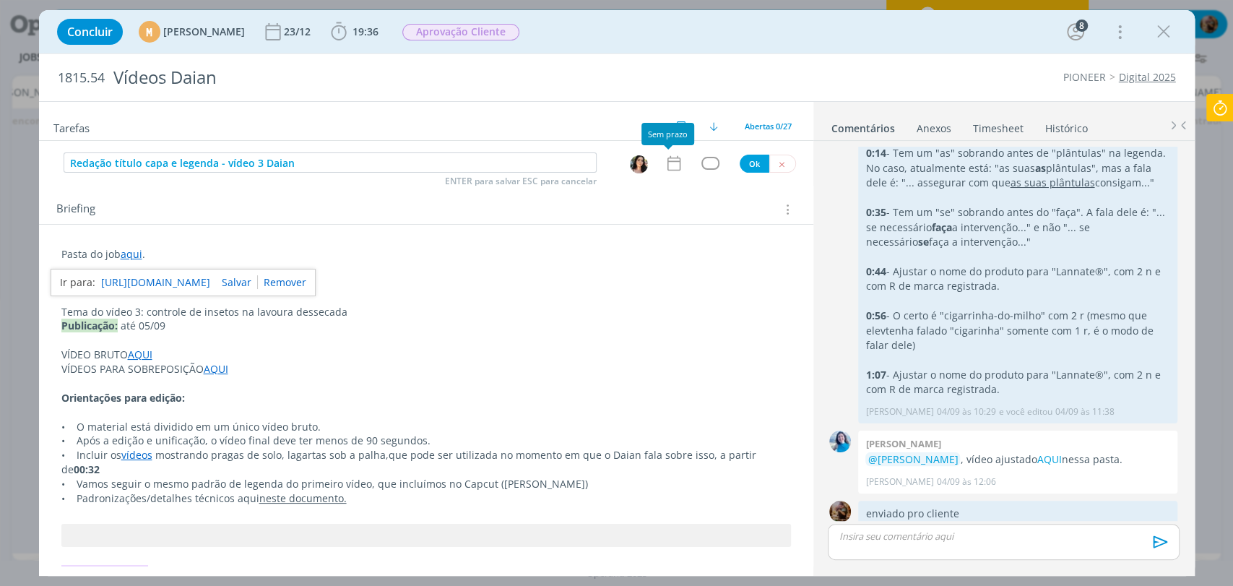
click at [670, 169] on icon "dialog" at bounding box center [673, 163] width 13 height 15
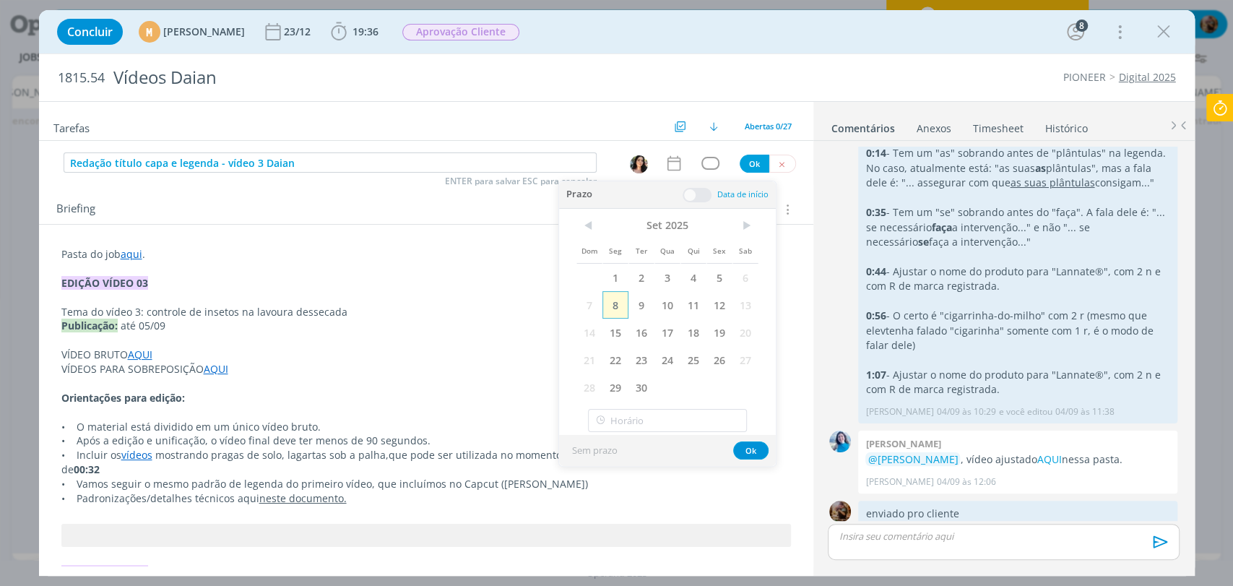
click at [619, 314] on span "8" at bounding box center [616, 304] width 26 height 27
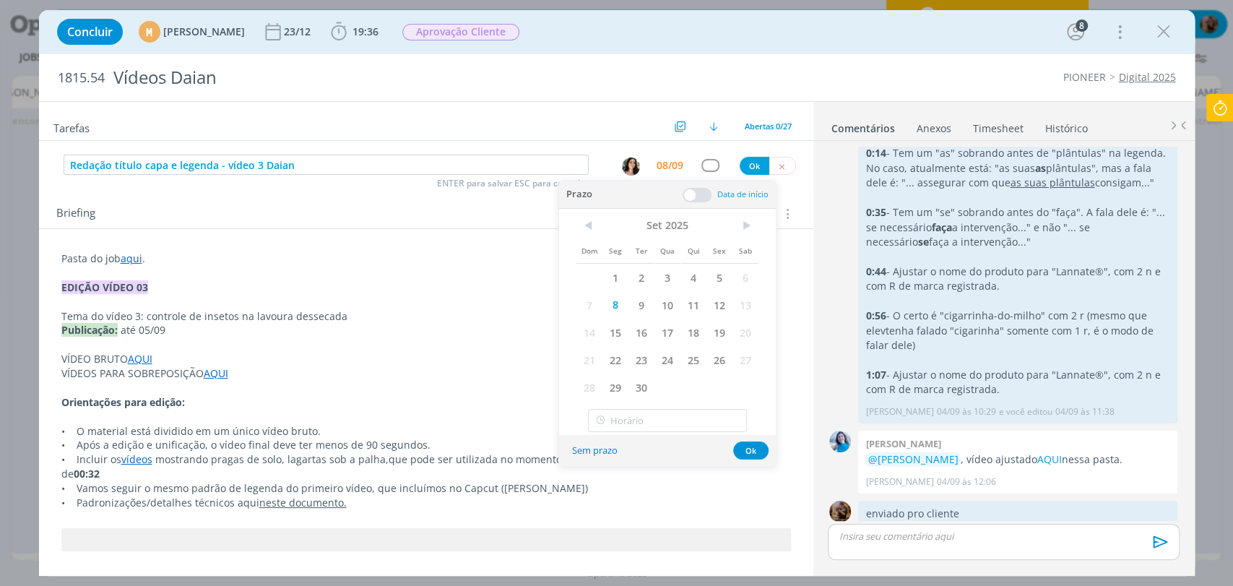
click at [700, 197] on span at bounding box center [697, 195] width 29 height 14
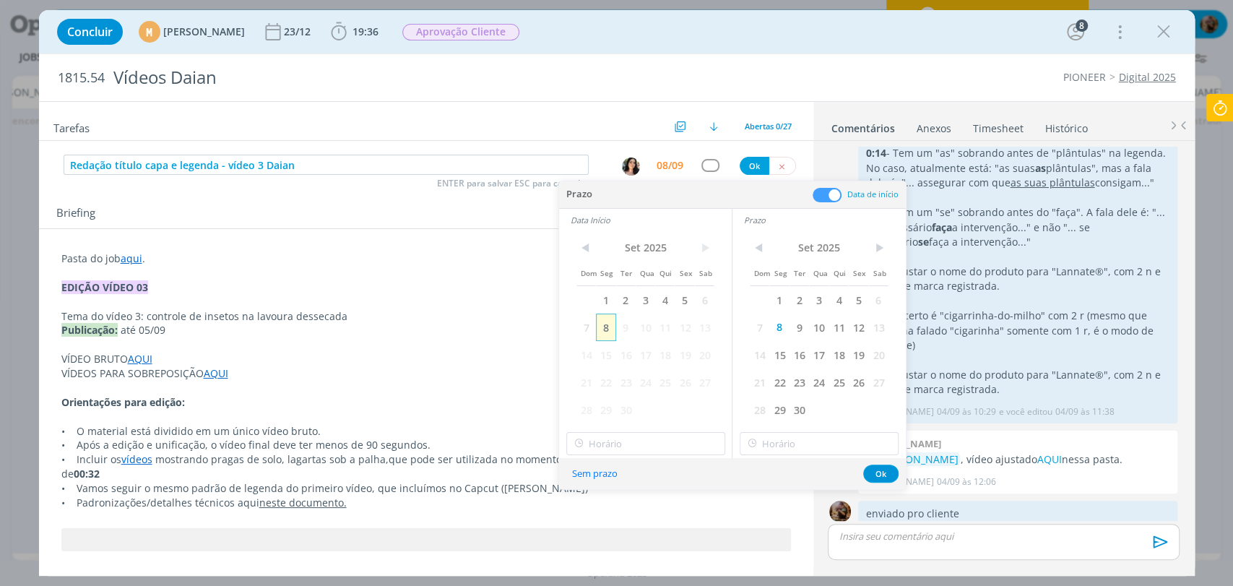
click at [607, 324] on span "8" at bounding box center [606, 327] width 20 height 27
click at [626, 441] on input "text" at bounding box center [645, 443] width 159 height 23
click at [603, 343] on div "14:00" at bounding box center [646, 340] width 161 height 26
type input "14:00"
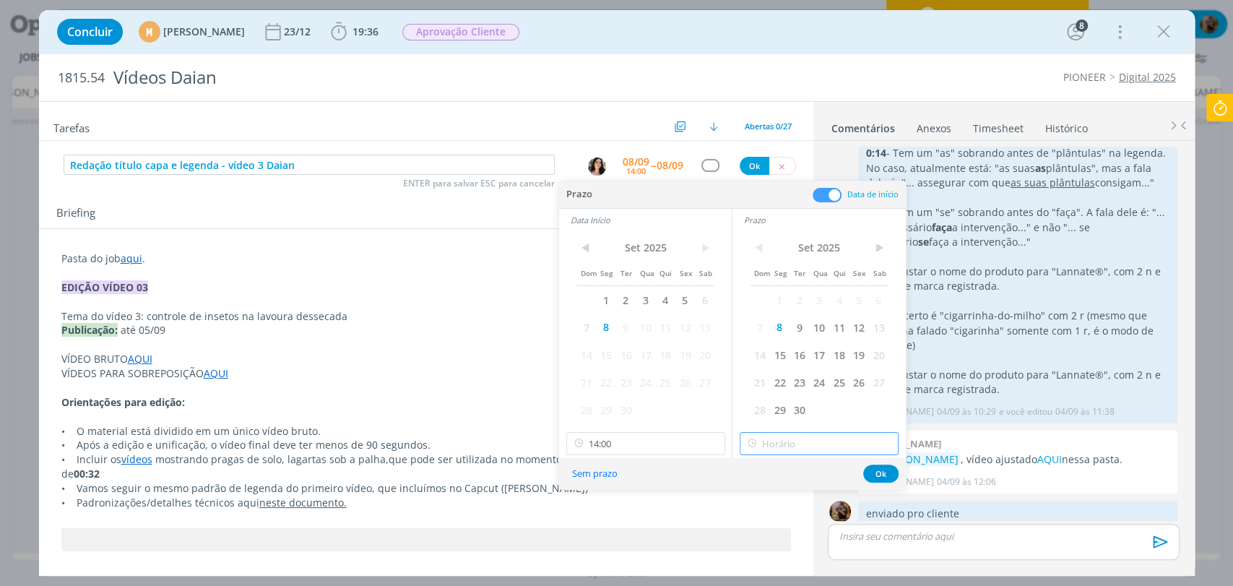
click at [780, 441] on input "text" at bounding box center [819, 443] width 159 height 23
click at [768, 371] on div "14:30" at bounding box center [821, 376] width 161 height 26
type input "14:30"
click at [882, 475] on button "Ok" at bounding box center [880, 474] width 35 height 18
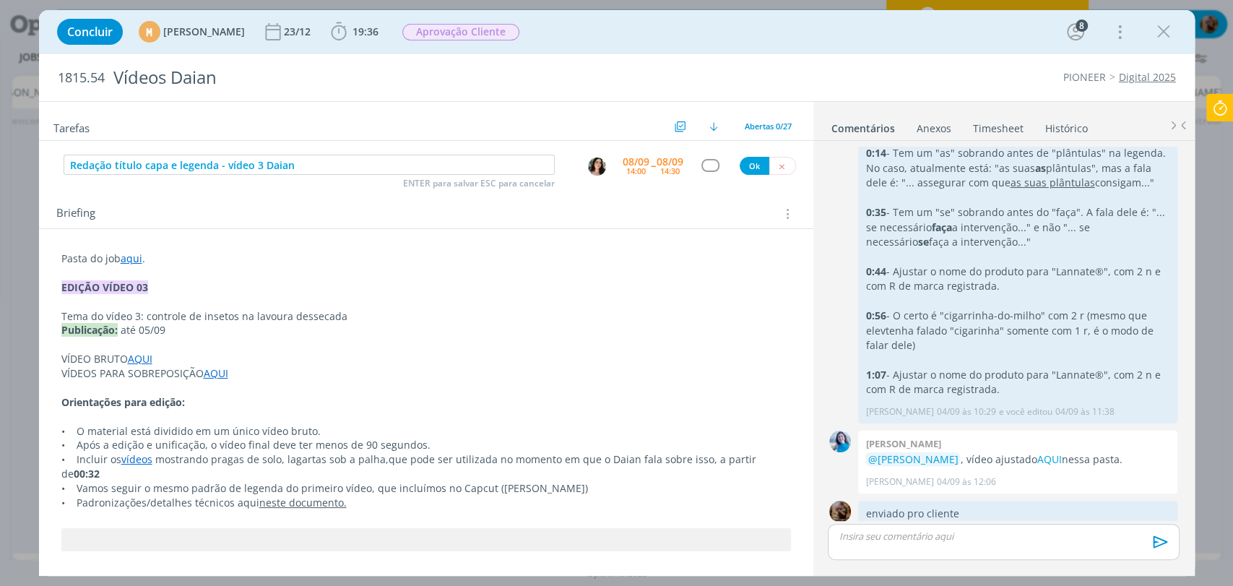
click at [708, 155] on div "Redação título capa e legenda - vídeo 3 Daian ENTER para salvar ESC para cancel…" at bounding box center [426, 165] width 775 height 26
click at [706, 163] on div "dialog" at bounding box center [711, 165] width 18 height 12
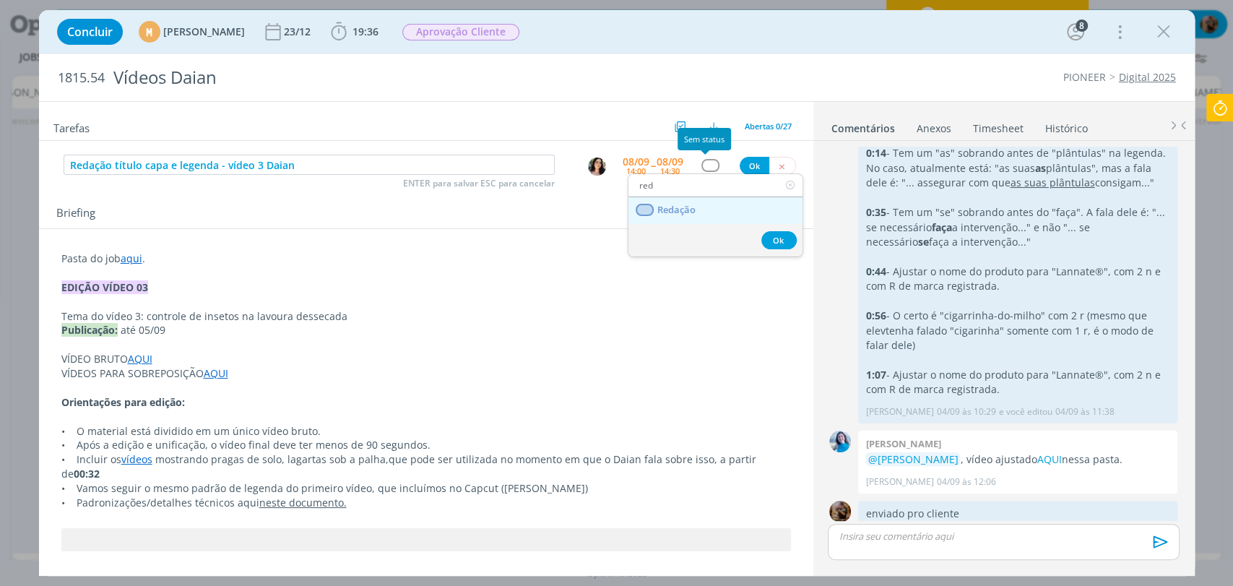
type input "red"
click at [689, 213] on span "Redação" at bounding box center [676, 210] width 38 height 12
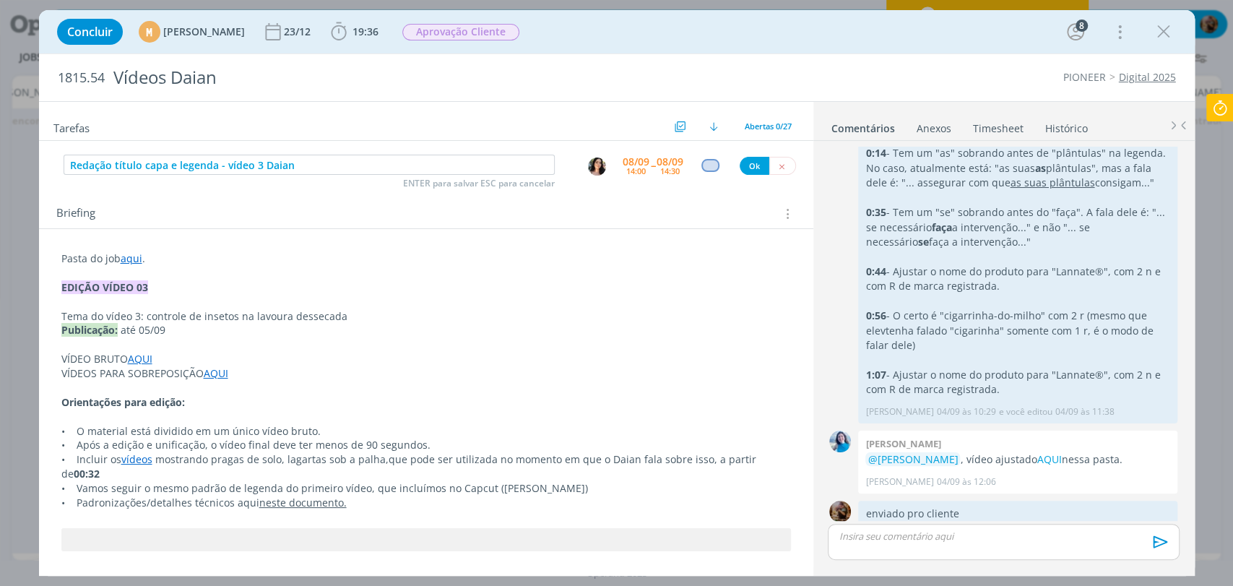
click at [753, 175] on div "Redação título capa e legenda - vídeo 3 Daian ENTER para salvar ESC para cancel…" at bounding box center [426, 165] width 775 height 26
click at [752, 175] on div "Redação título capa e legenda - vídeo 3 Daian ENTER para salvar ESC para cancel…" at bounding box center [426, 165] width 775 height 26
click at [751, 166] on button "Ok" at bounding box center [755, 166] width 30 height 18
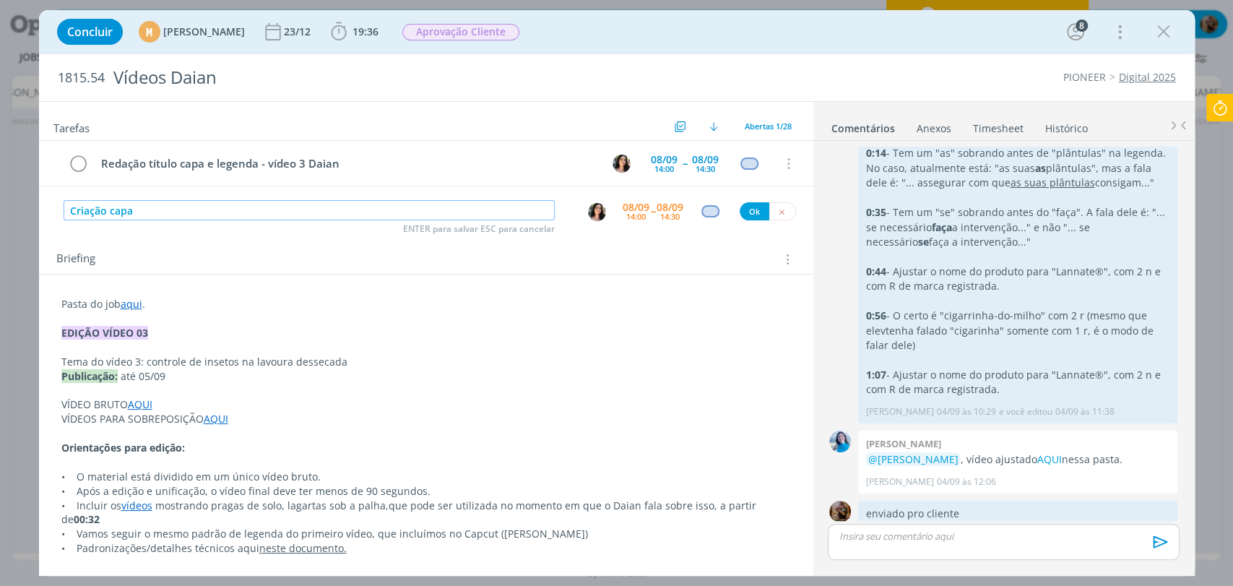
type input "Criação capa"
click at [592, 206] on img "dialog" at bounding box center [597, 212] width 18 height 18
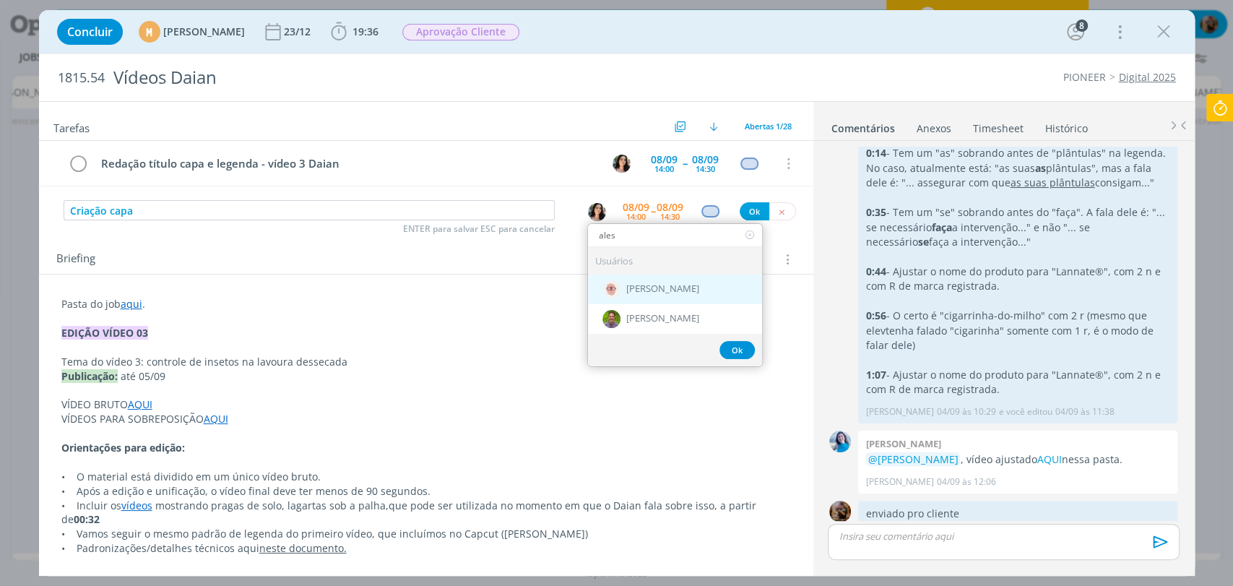
type input "ales"
click at [626, 290] on span "[PERSON_NAME]" at bounding box center [662, 290] width 73 height 12
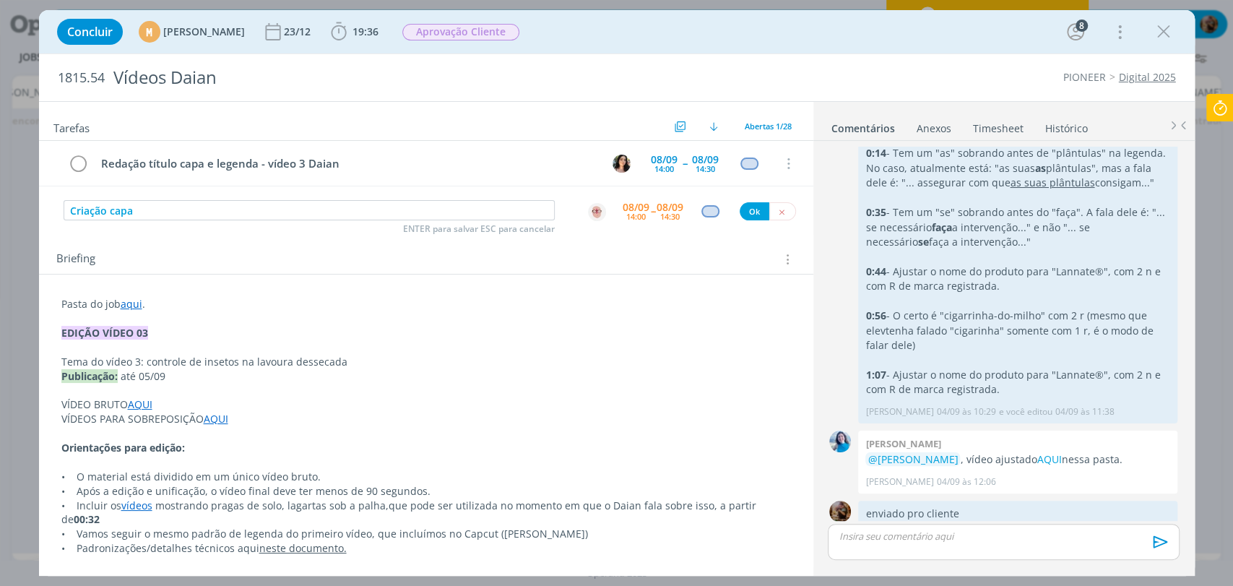
click at [628, 214] on div "14:00" at bounding box center [636, 216] width 20 height 8
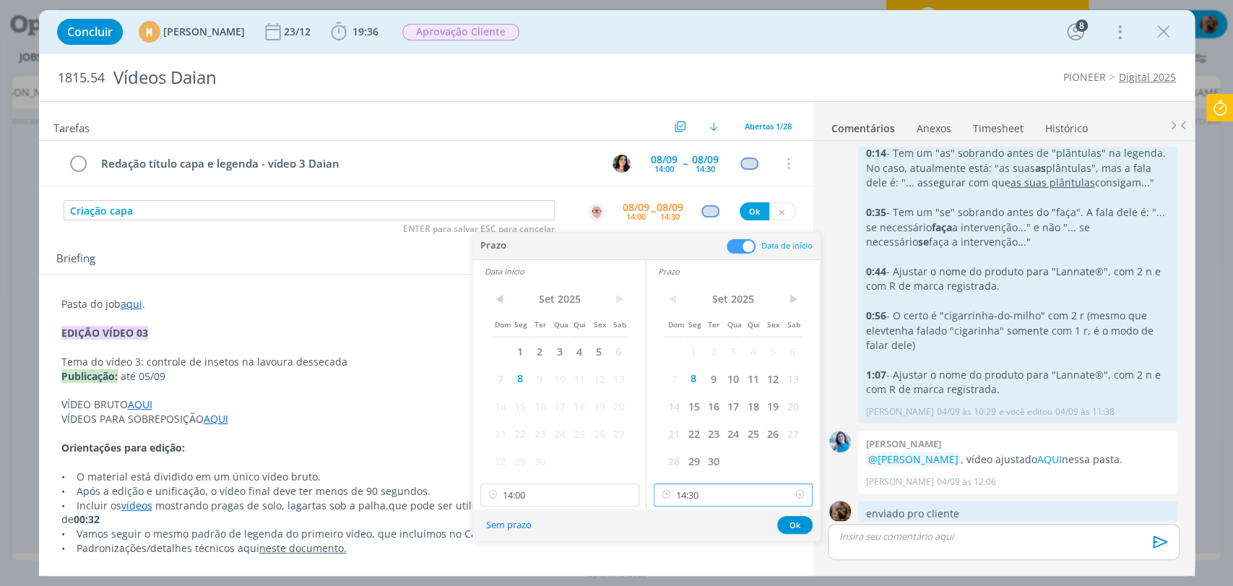
click at [716, 493] on input "14:30" at bounding box center [733, 494] width 159 height 23
click at [679, 449] on div "16:00" at bounding box center [735, 452] width 161 height 26
type input "16:00"
click at [579, 501] on input "14:00" at bounding box center [560, 494] width 159 height 23
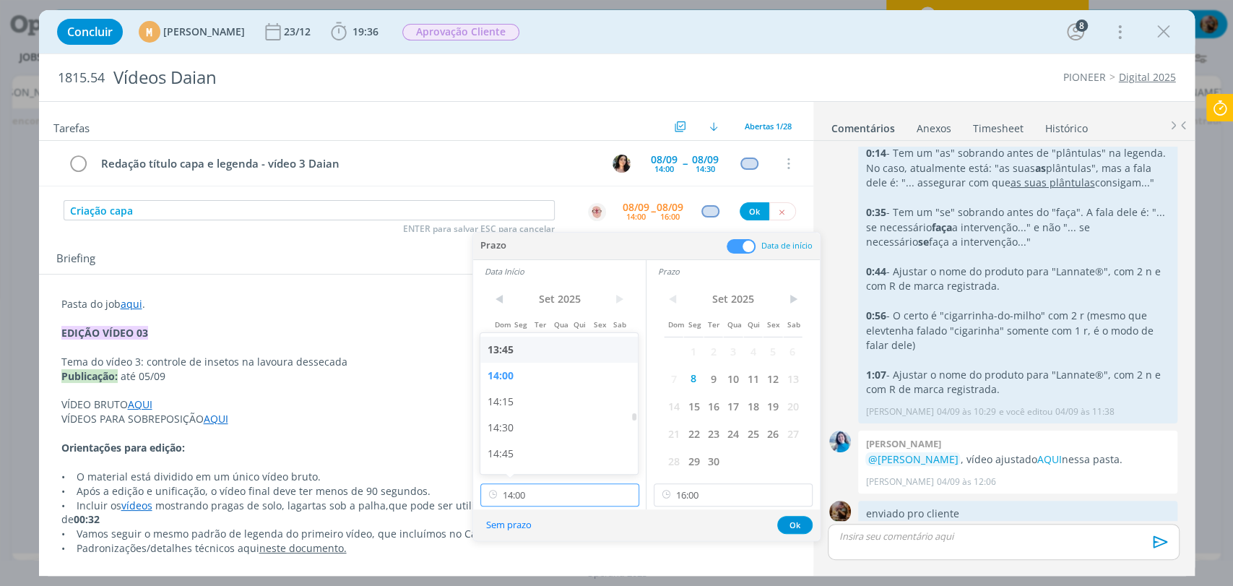
scroll to position [1507, 0]
click at [507, 400] on div "15:00" at bounding box center [561, 400] width 161 height 26
type input "15:00"
click at [786, 522] on button "Ok" at bounding box center [794, 525] width 35 height 18
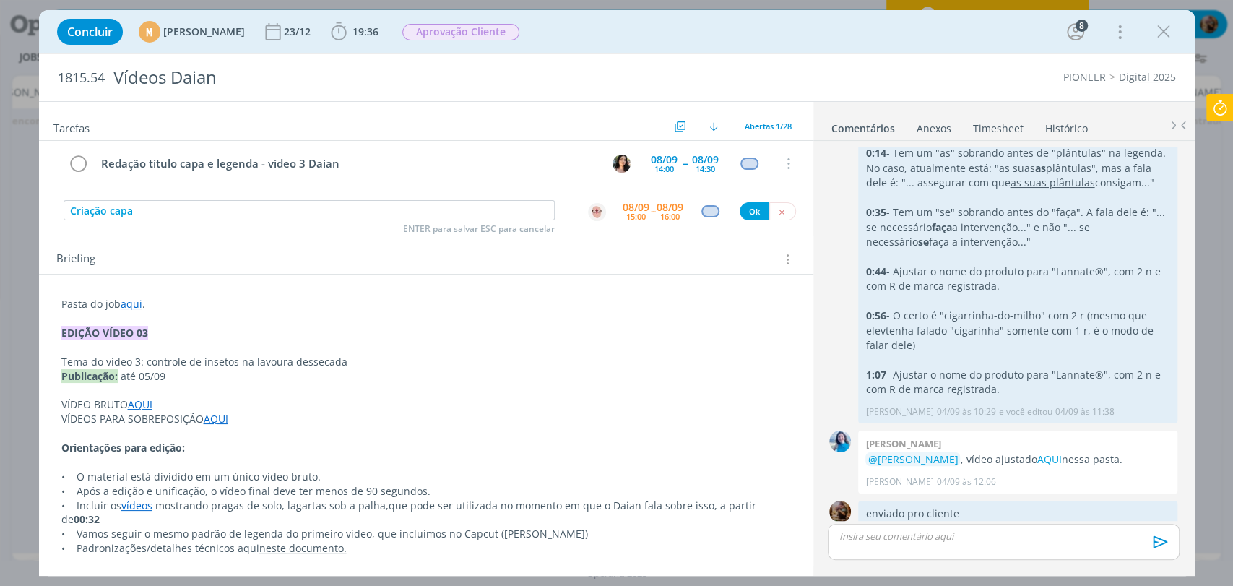
click at [705, 210] on div "dialog" at bounding box center [711, 211] width 18 height 12
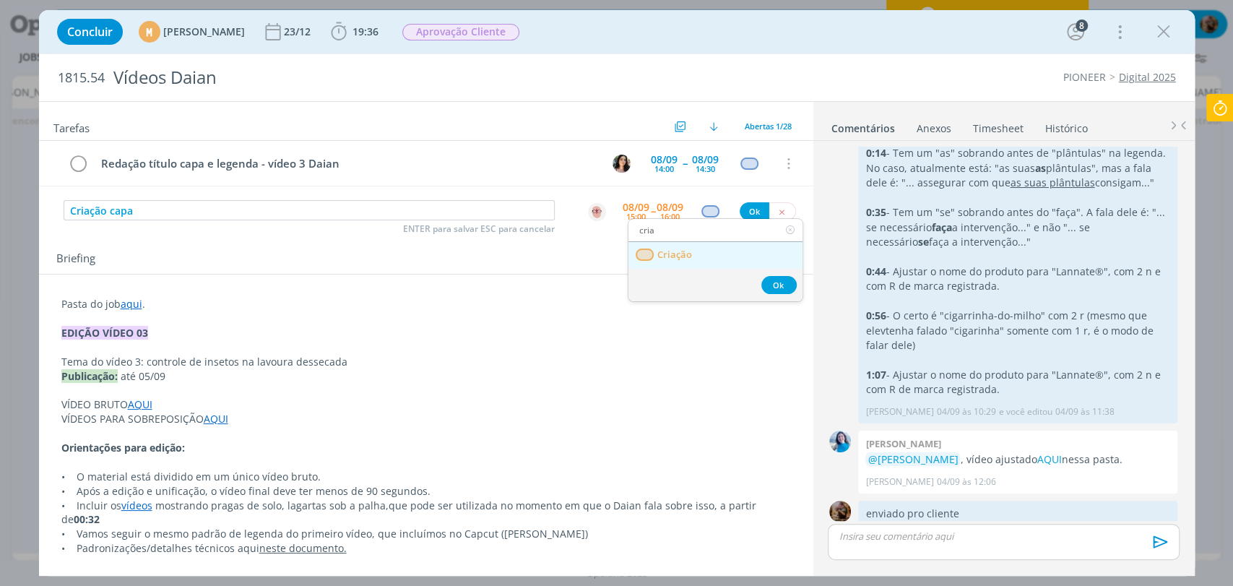
type input "cria"
drag, startPoint x: 673, startPoint y: 261, endPoint x: 703, endPoint y: 250, distance: 31.5
click at [673, 262] on link "Criação" at bounding box center [716, 255] width 174 height 27
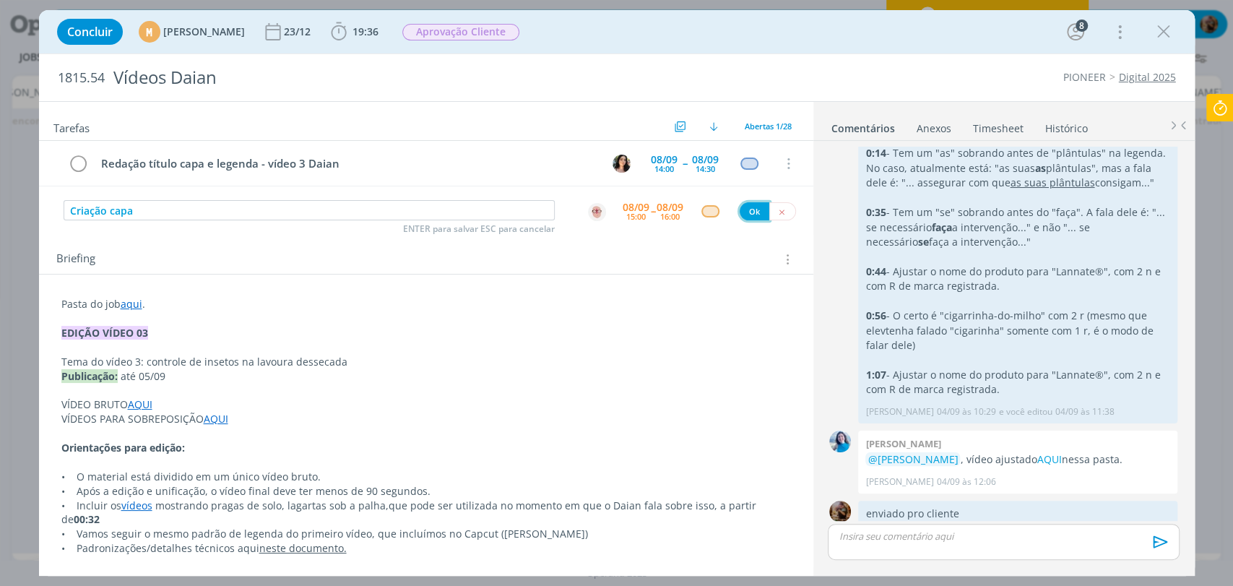
click at [743, 215] on button "Ok" at bounding box center [755, 211] width 30 height 18
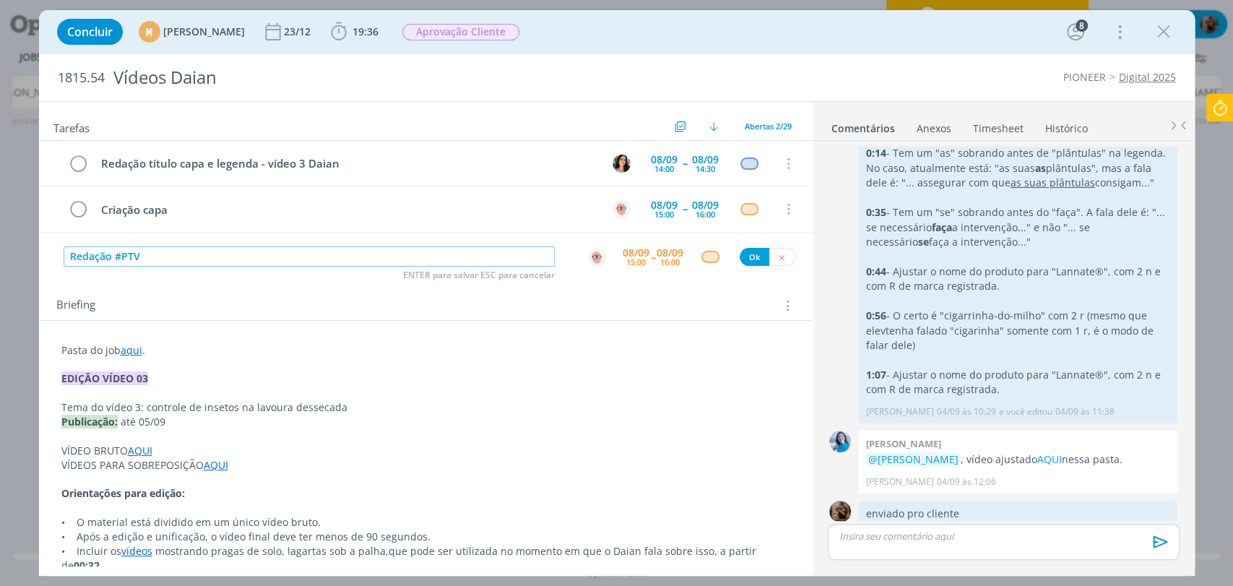
click at [588, 259] on img "dialog" at bounding box center [597, 258] width 18 height 18
type input "Redação #PTV"
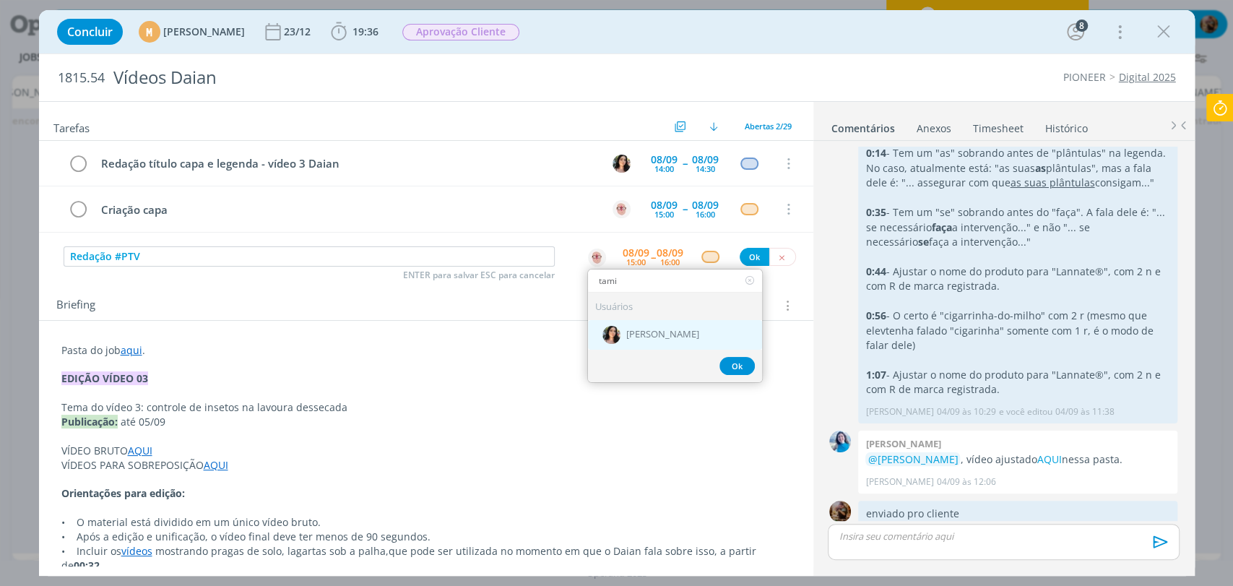
type input "tami"
click at [671, 324] on div "[PERSON_NAME]" at bounding box center [675, 335] width 174 height 30
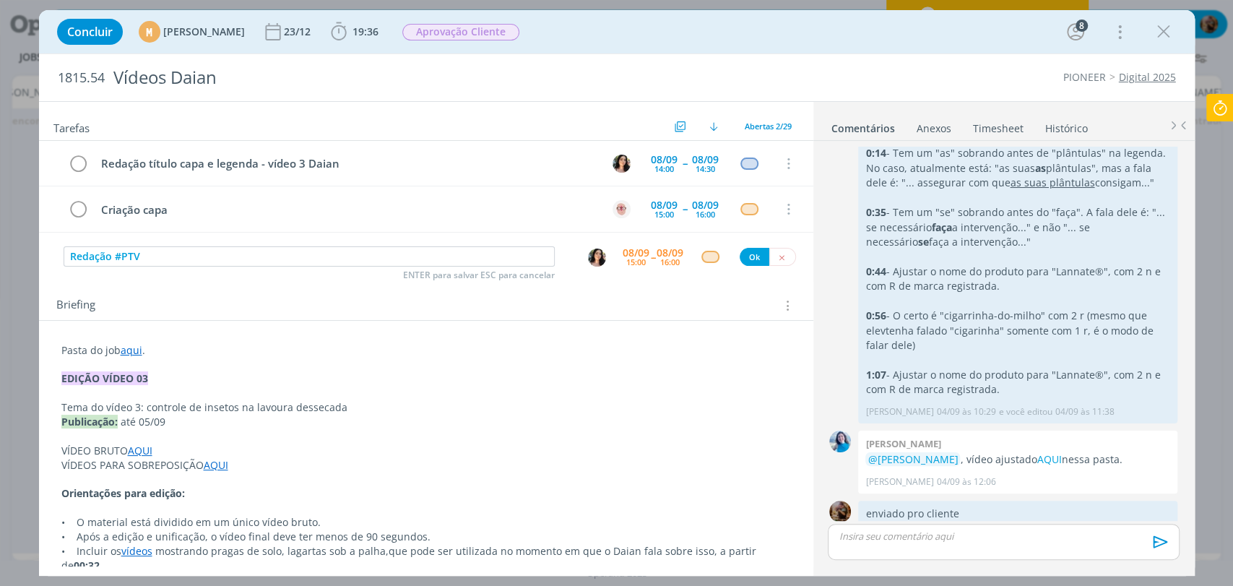
click at [631, 254] on div "08/09" at bounding box center [636, 253] width 27 height 10
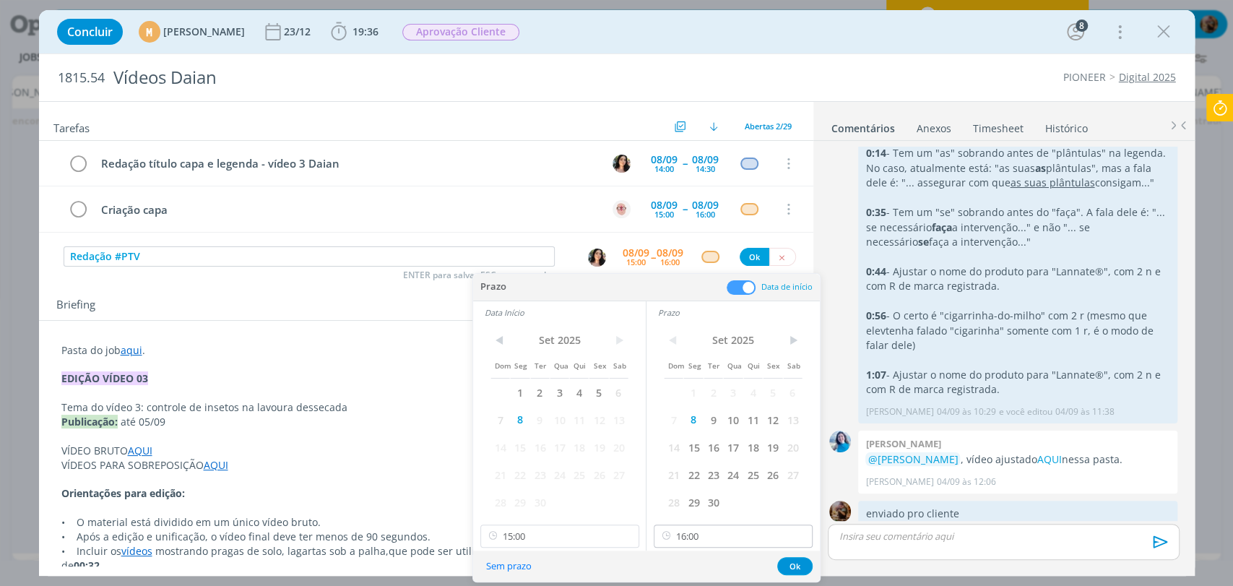
drag, startPoint x: 723, startPoint y: 521, endPoint x: 719, endPoint y: 527, distance: 7.4
click at [719, 527] on div "< Set 2025 > Dom Seg Ter Qua Qui Sex Sab 1 2 3 4 5 6 7 8 9 10 11 12 13 14 15 16…" at bounding box center [733, 437] width 173 height 227
click at [719, 527] on input "16:00" at bounding box center [733, 536] width 159 height 23
click at [686, 460] on div "18:00" at bounding box center [735, 465] width 161 height 26
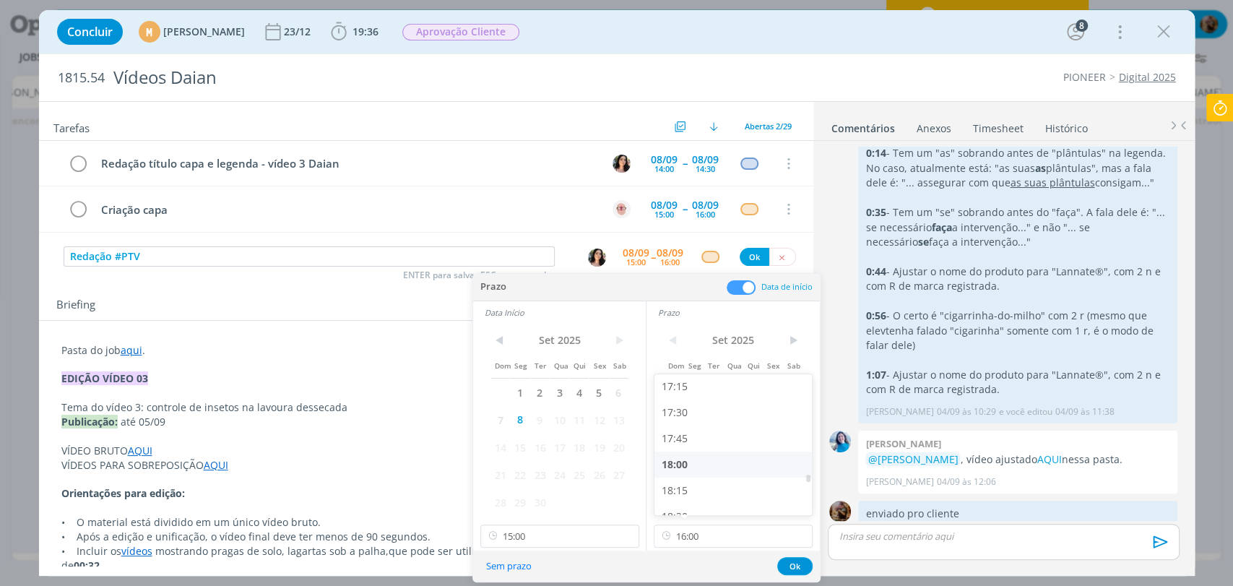
type input "18:00"
click at [574, 540] on input "15:00" at bounding box center [560, 536] width 159 height 23
click at [506, 464] on div "17:45" at bounding box center [561, 462] width 161 height 26
type input "17:45"
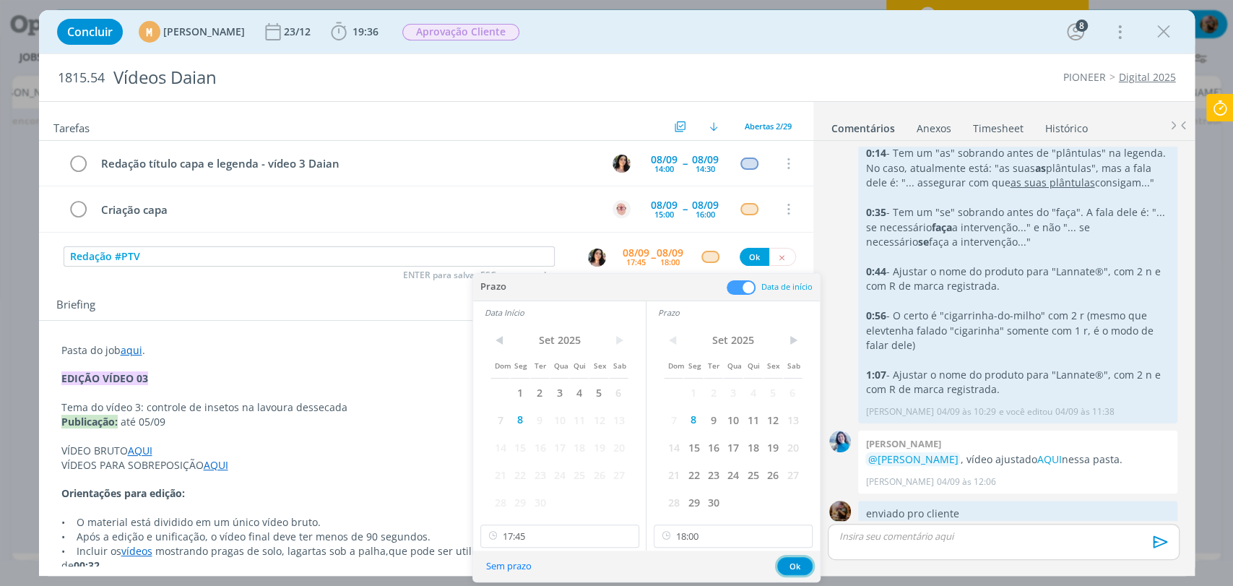
drag, startPoint x: 784, startPoint y: 566, endPoint x: 756, endPoint y: 505, distance: 67.6
click at [785, 566] on button "Ok" at bounding box center [794, 566] width 35 height 18
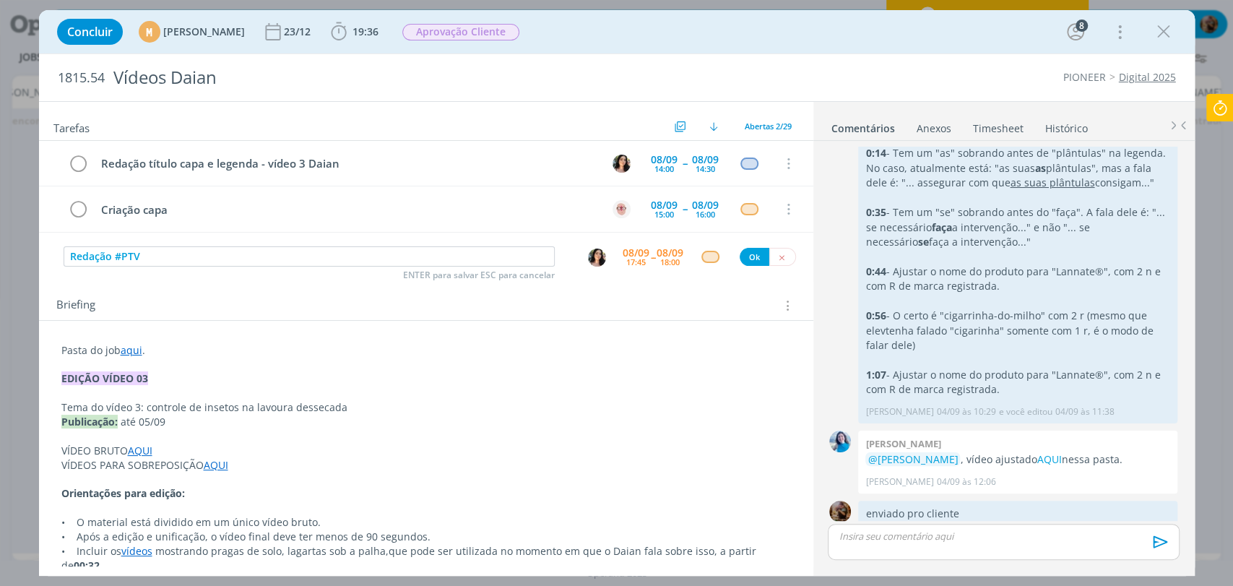
click at [704, 256] on div "dialog" at bounding box center [711, 257] width 18 height 12
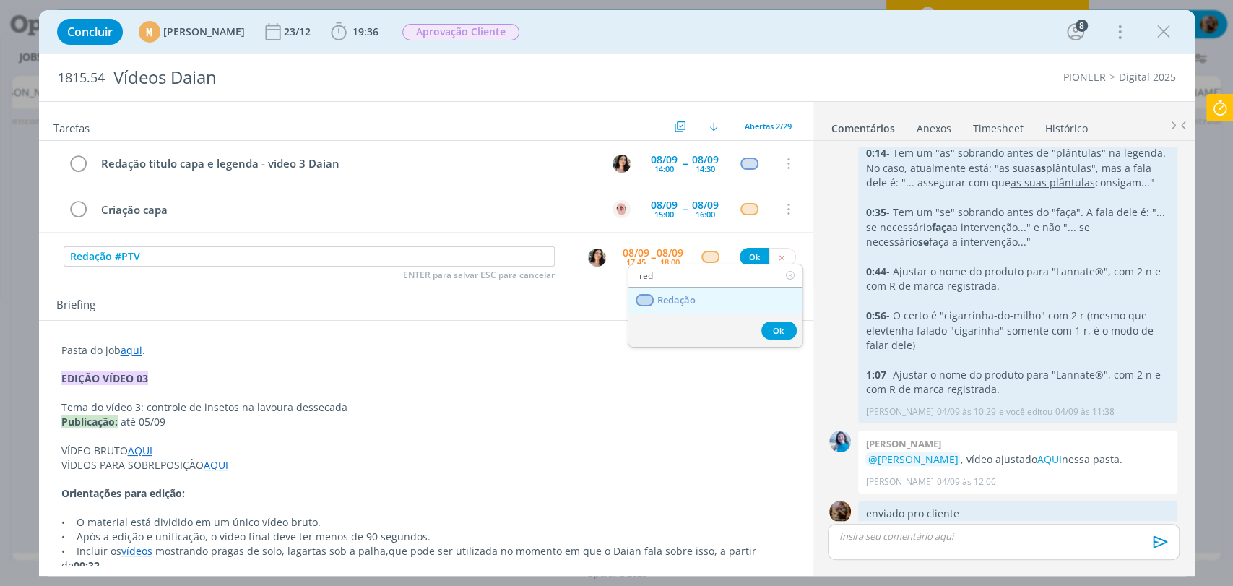
type input "red"
click at [697, 296] on link "Redação" at bounding box center [716, 301] width 174 height 27
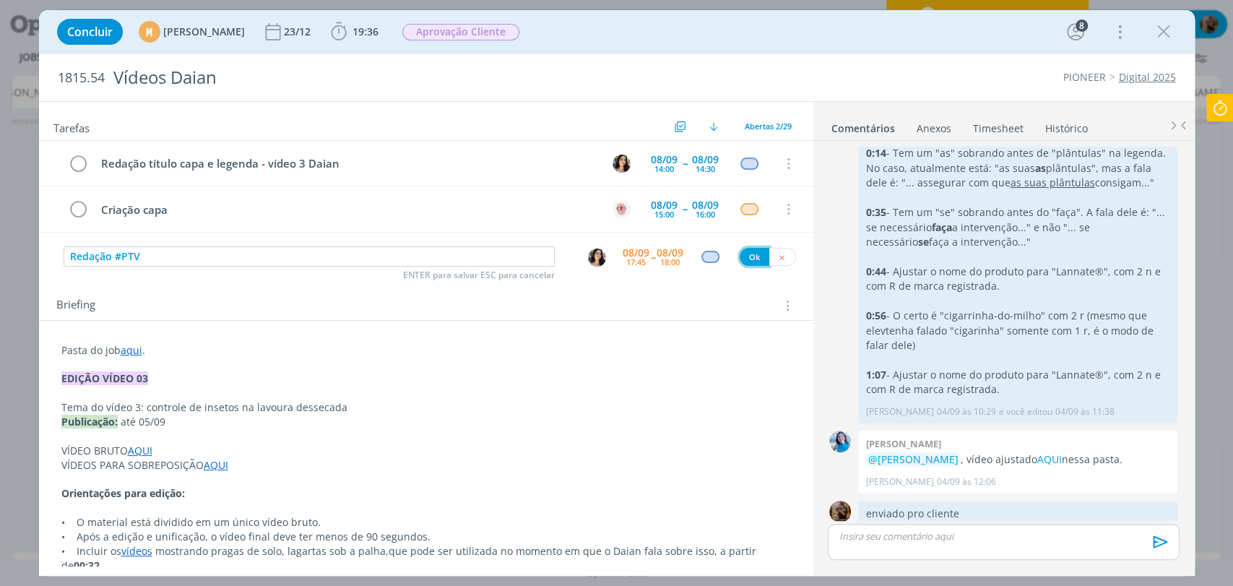
click at [750, 262] on button "Ok" at bounding box center [755, 257] width 30 height 18
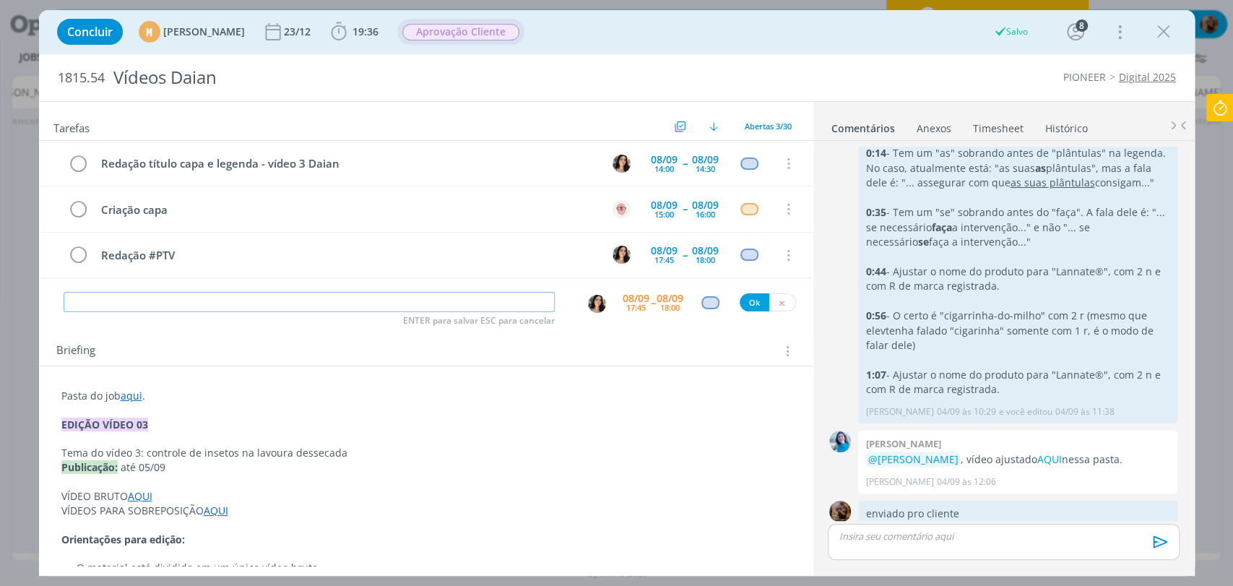
click at [485, 35] on span "Aprovação Cliente" at bounding box center [460, 32] width 117 height 17
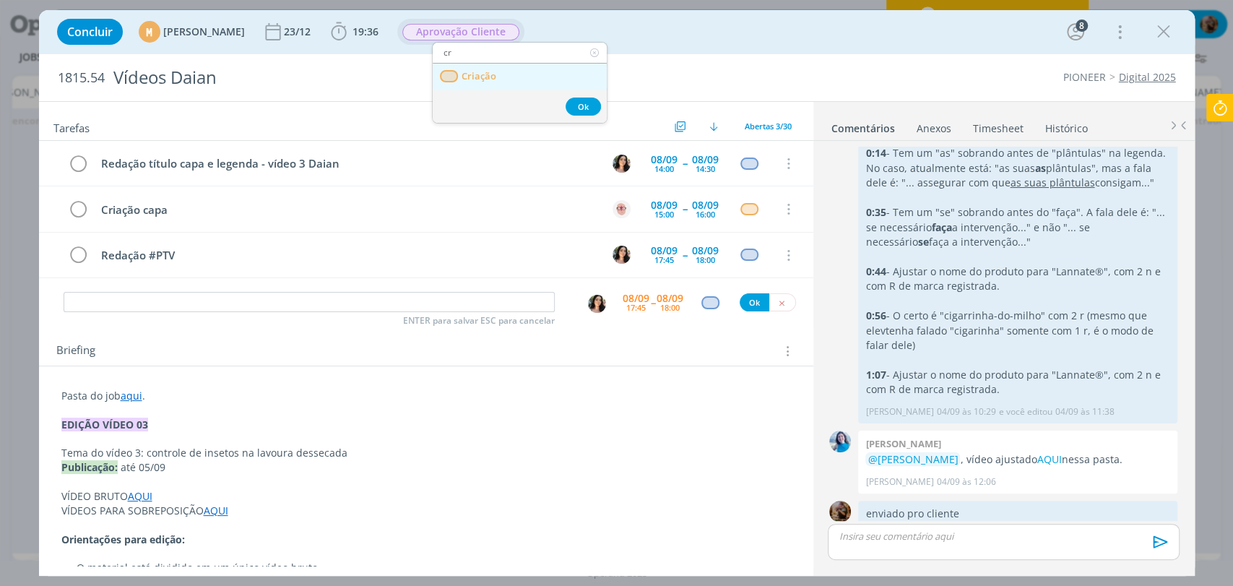
type input "cr"
click at [491, 80] on span "Criação" at bounding box center [478, 77] width 35 height 12
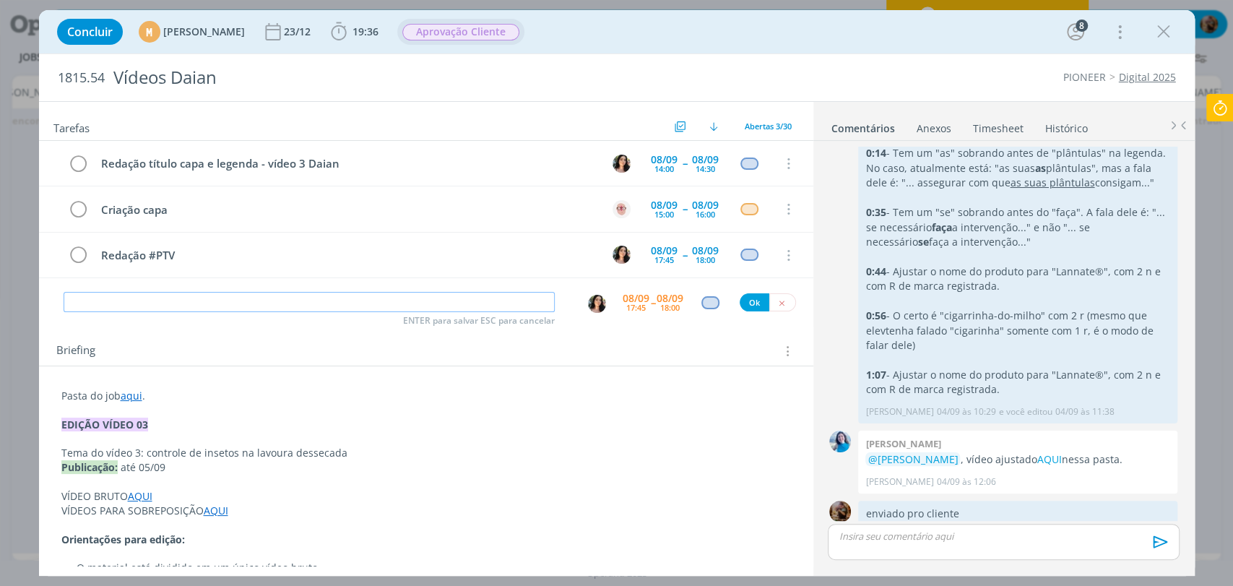
click at [418, 302] on input "dialog" at bounding box center [309, 302] width 491 height 20
click at [591, 302] on img "dialog" at bounding box center [597, 304] width 18 height 18
type input "Acompanhamento"
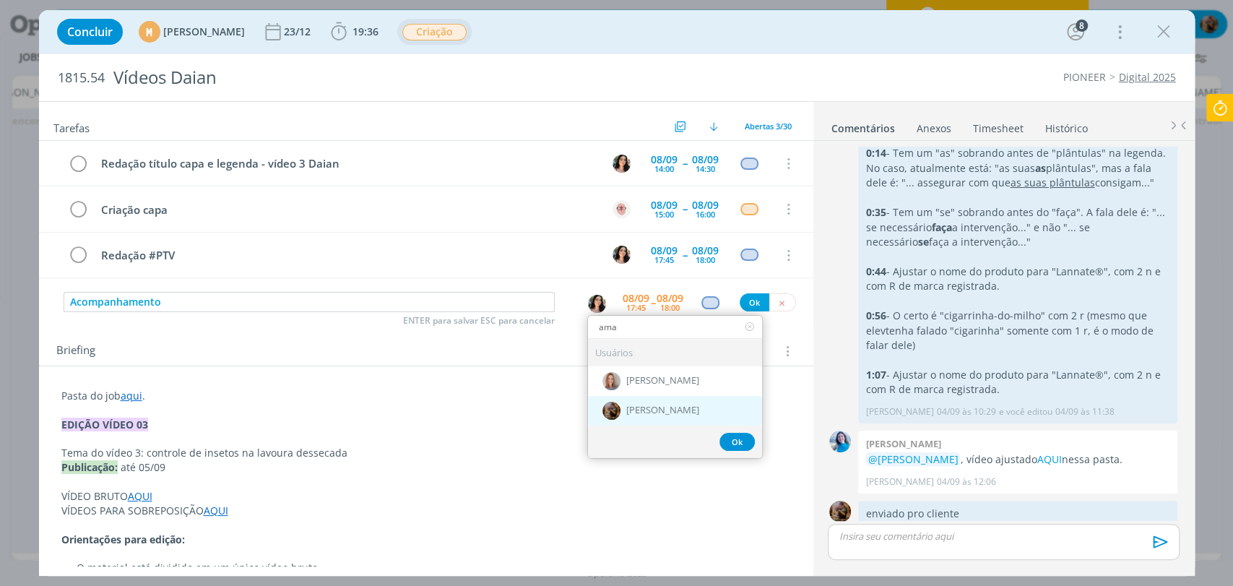
type input "ama"
click at [646, 408] on span "[PERSON_NAME]" at bounding box center [662, 411] width 73 height 12
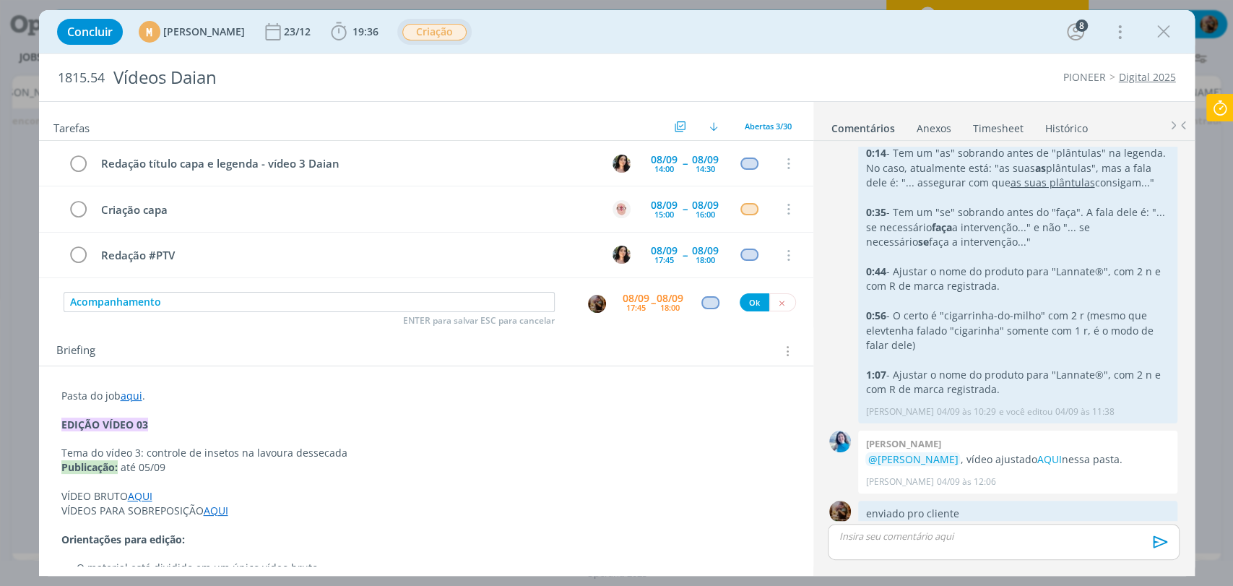
click at [630, 313] on div "08/09 17:45" at bounding box center [636, 303] width 27 height 26
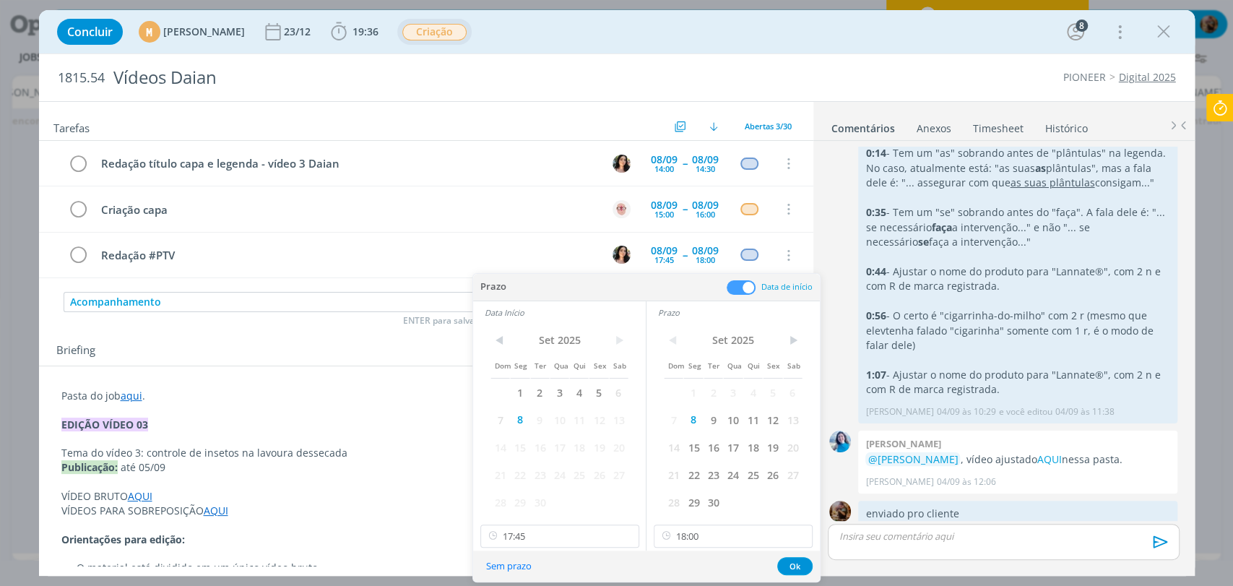
click at [740, 288] on span at bounding box center [741, 287] width 29 height 14
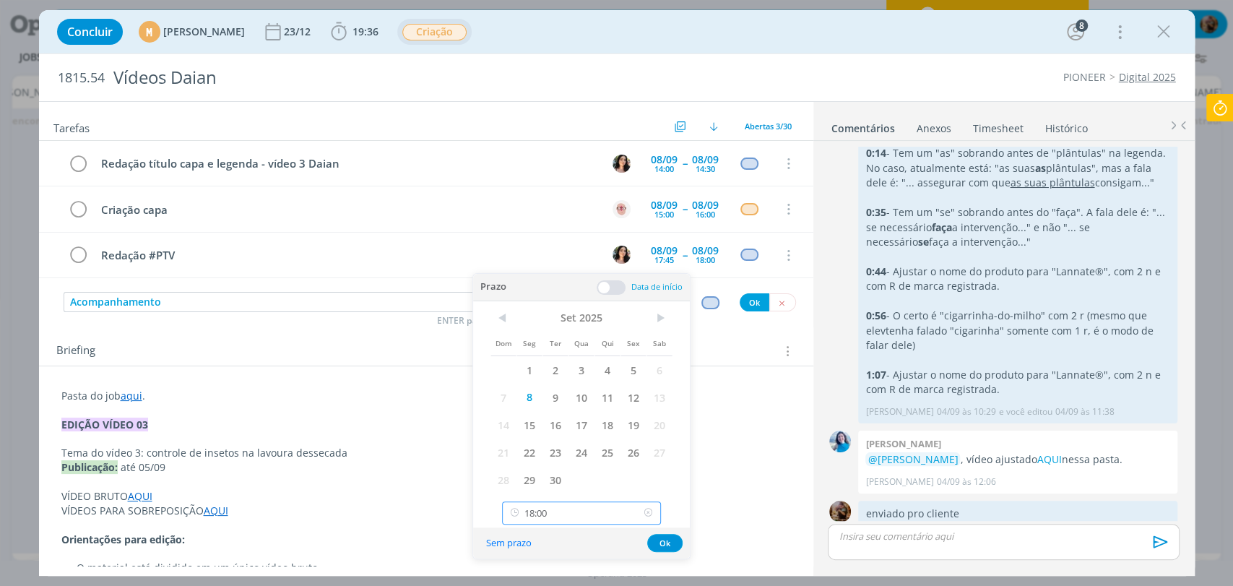
click at [606, 505] on input "18:00" at bounding box center [581, 512] width 159 height 23
click at [538, 421] on div "18:15" at bounding box center [583, 420] width 161 height 26
type input "18:15"
click at [660, 541] on button "Ok" at bounding box center [664, 543] width 35 height 18
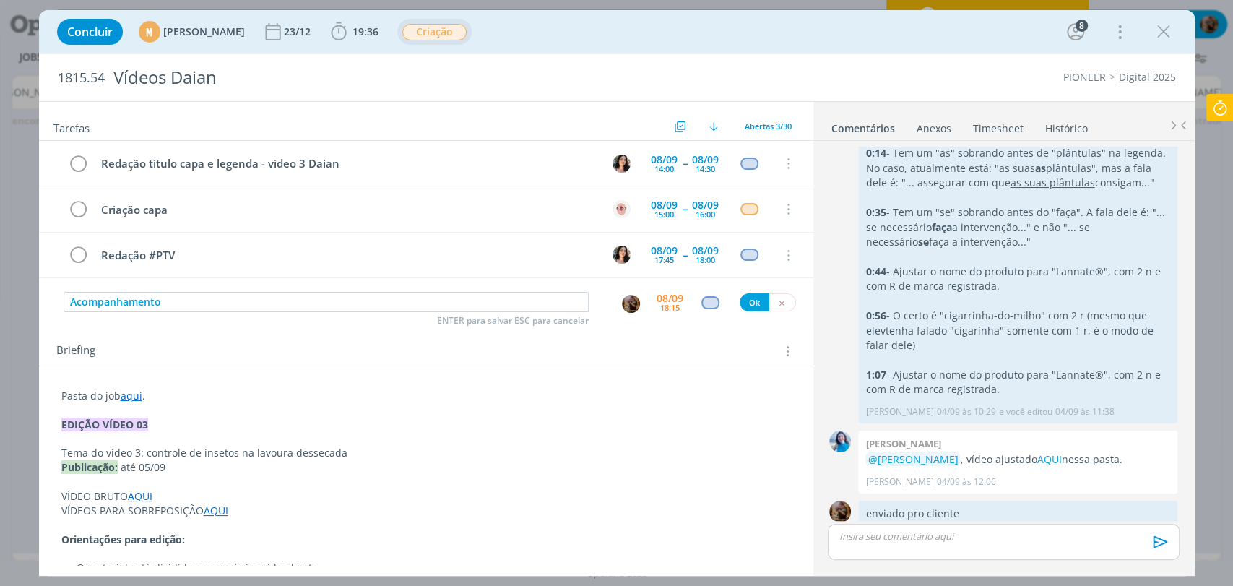
click at [705, 302] on div "dialog" at bounding box center [711, 302] width 18 height 12
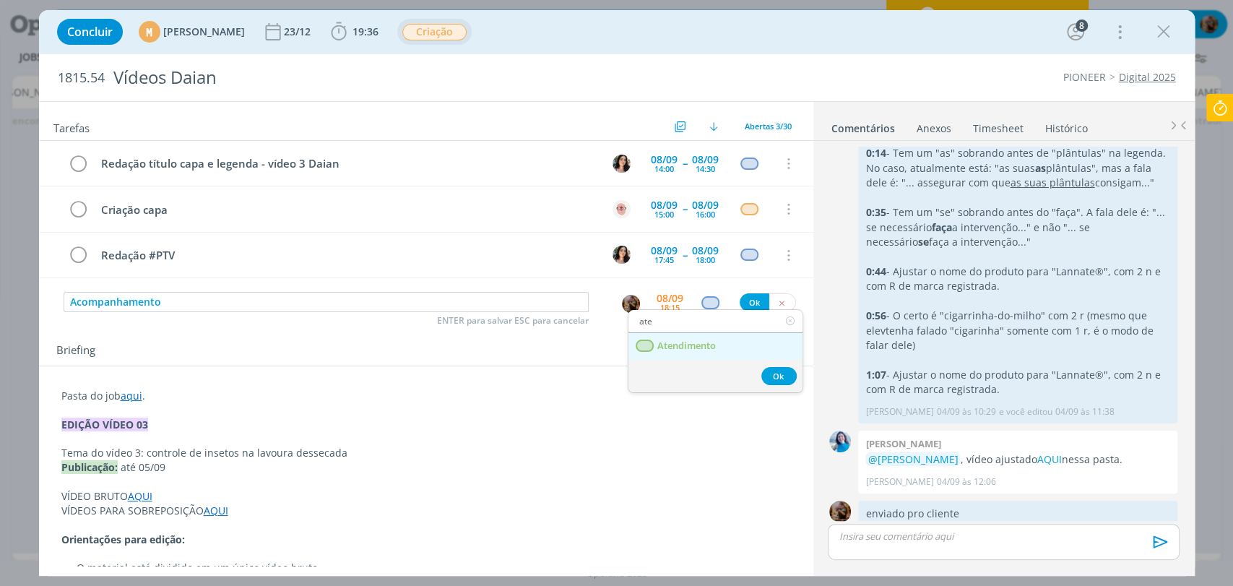
type input "ate"
click at [688, 348] on span "Atendimento" at bounding box center [686, 346] width 59 height 12
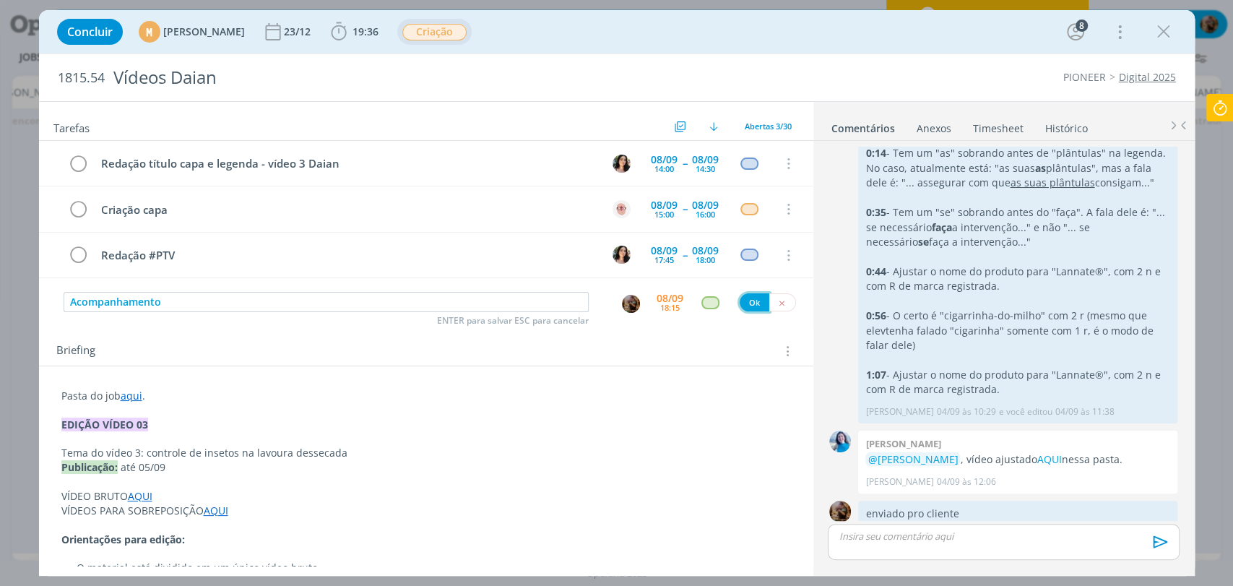
click at [751, 302] on button "Ok" at bounding box center [755, 302] width 30 height 18
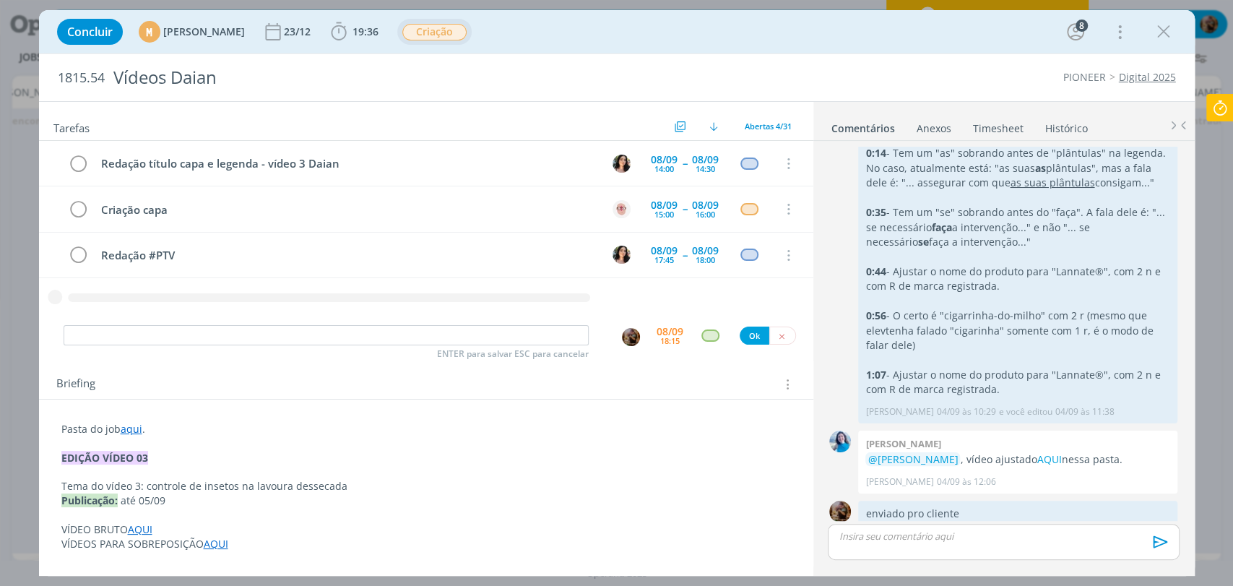
click at [915, 539] on p "dialog" at bounding box center [1004, 536] width 328 height 13
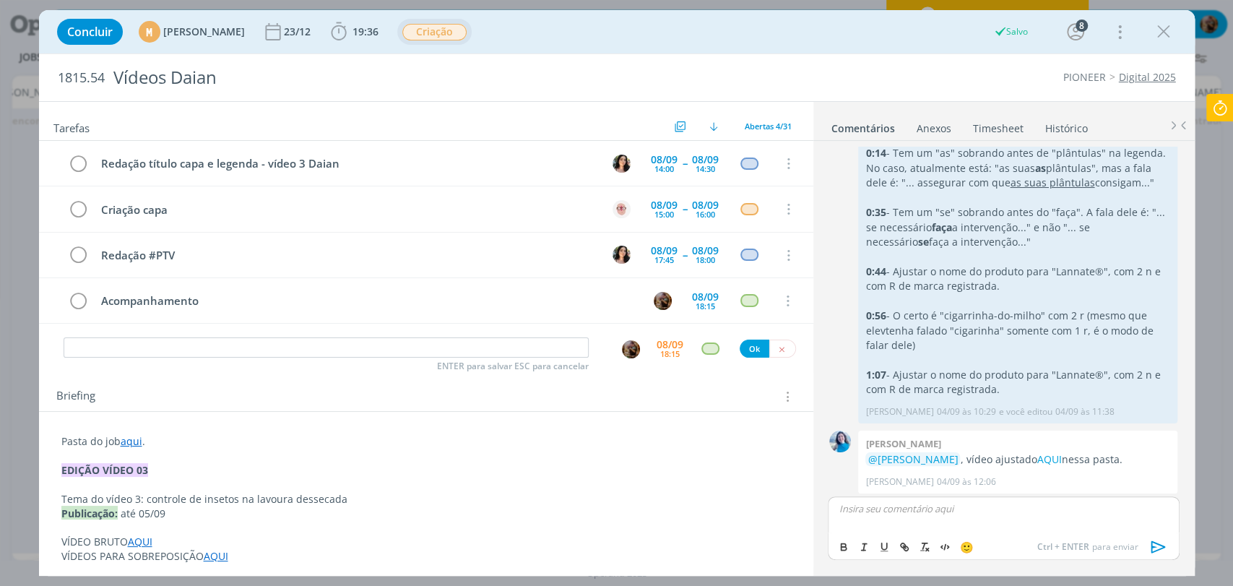
scroll to position [1557, 0]
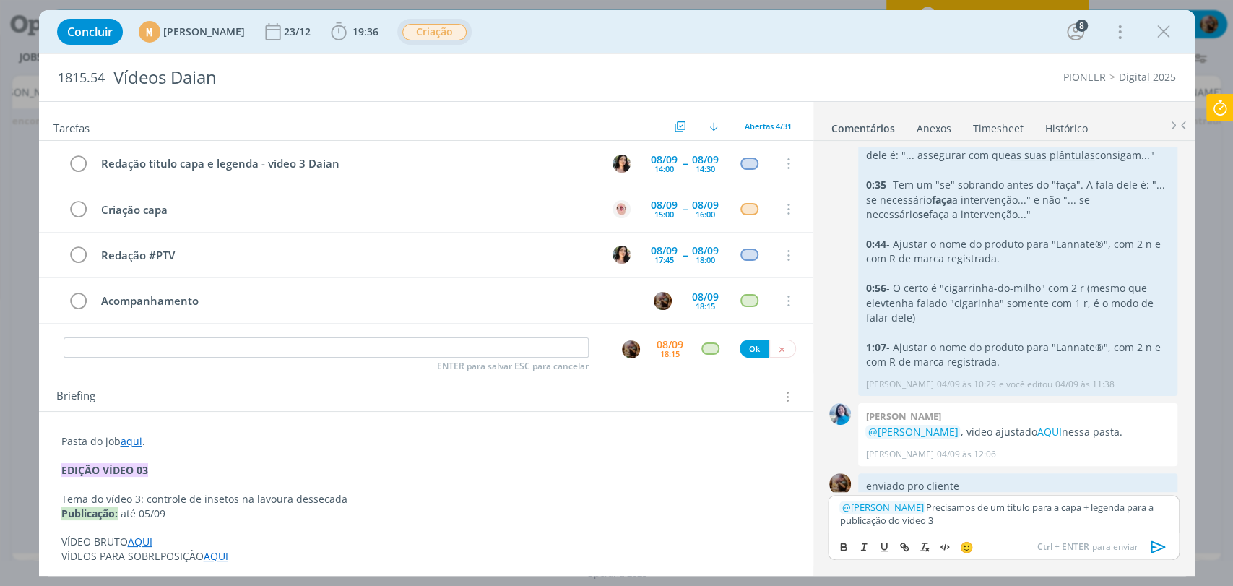
click at [137, 441] on link "aqui" at bounding box center [132, 441] width 22 height 14
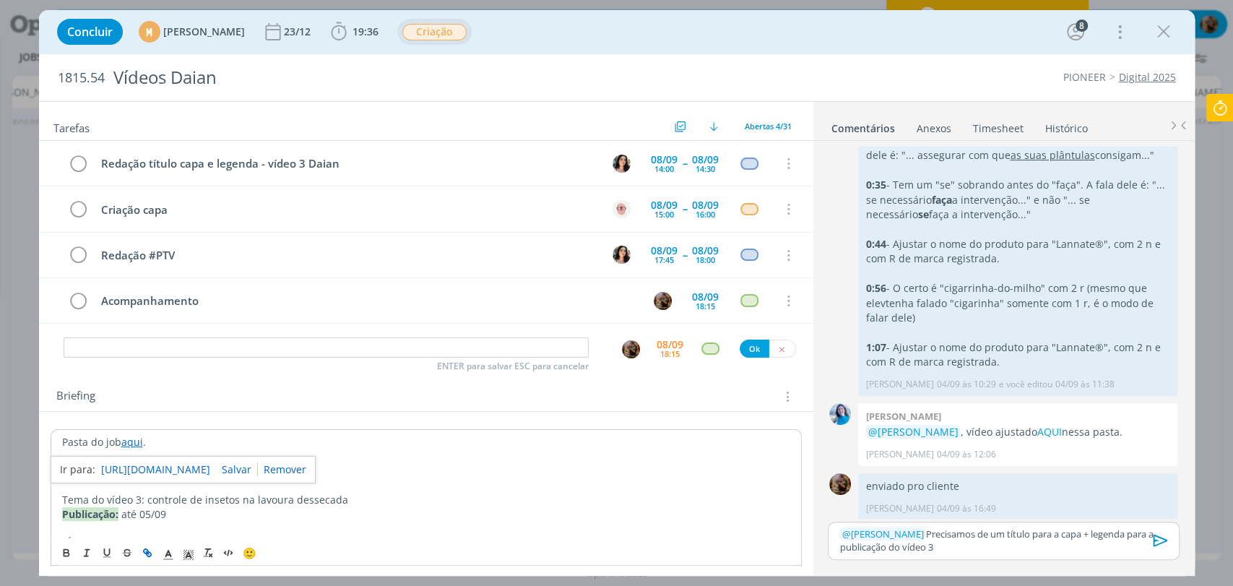
scroll to position [1532, 0]
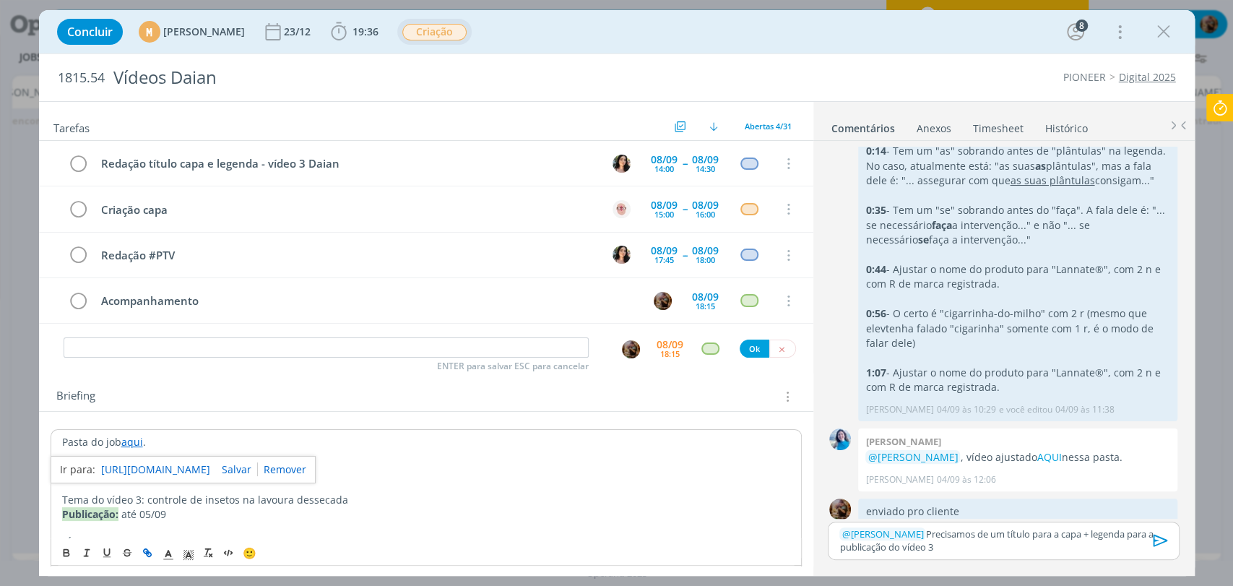
click at [145, 465] on link "https://sobeae.sharepoint.com/:f:/s/SOBEAE/EjTHLibWKl9Nr0JP7qch_WgBYOGw_XQfqUv5…" at bounding box center [155, 469] width 109 height 19
drag, startPoint x: 934, startPoint y: 550, endPoint x: 904, endPoint y: 550, distance: 30.3
click at [904, 550] on p "﻿ @ Tamiris Soares ﻿ Precisamos de um título para a capa + legenda para a publi…" at bounding box center [1004, 540] width 328 height 27
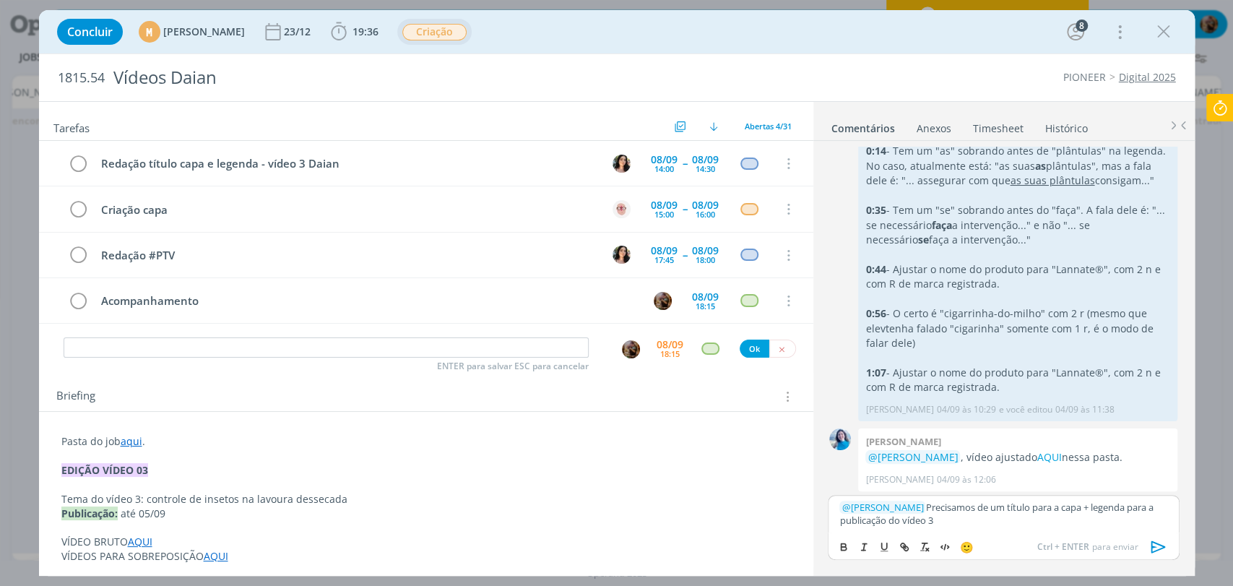
scroll to position [1559, 0]
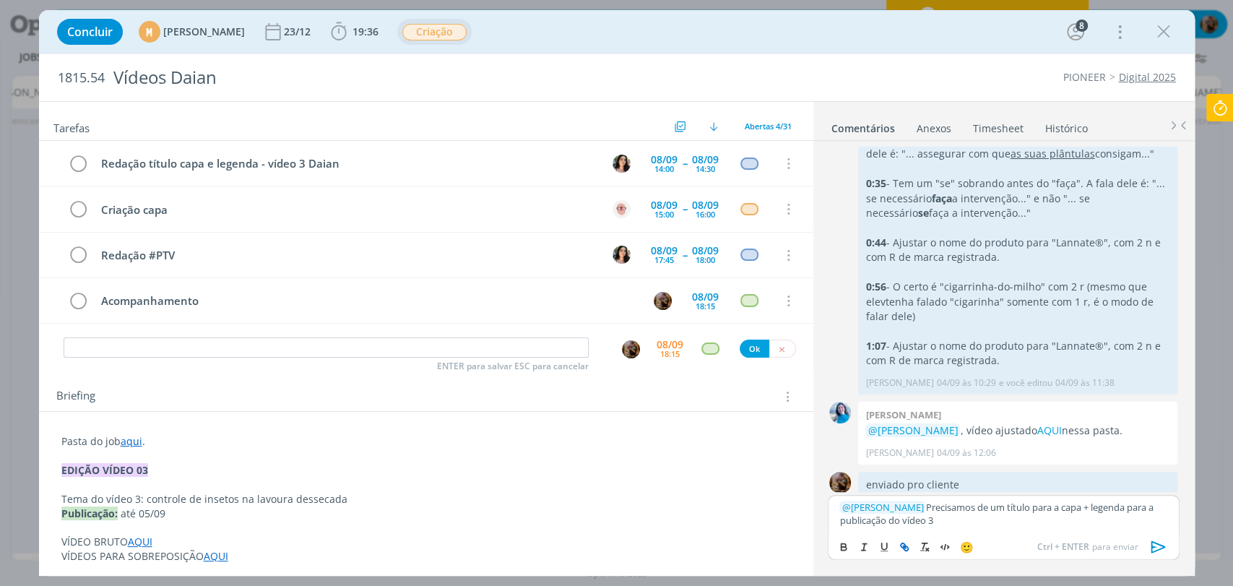
click at [902, 543] on icon "dialog" at bounding box center [903, 545] width 4 height 4
paste input "https://sobeae.sharepoint.com/:f:/s/SOBEAE/EqCycBrGNmhOhsqgUmNleJwB4Mq83P71FeuI…"
type input "https://sobeae.sharepoint.com/:f:/s/SOBEAE/EqCycBrGNmhOhsqgUmNleJwB4Mq83P71FeuI…"
click at [955, 510] on p "﻿ @ Tamiris Soares ﻿ Precisamos de um título para a capa + legenda para a publi…" at bounding box center [1004, 514] width 328 height 27
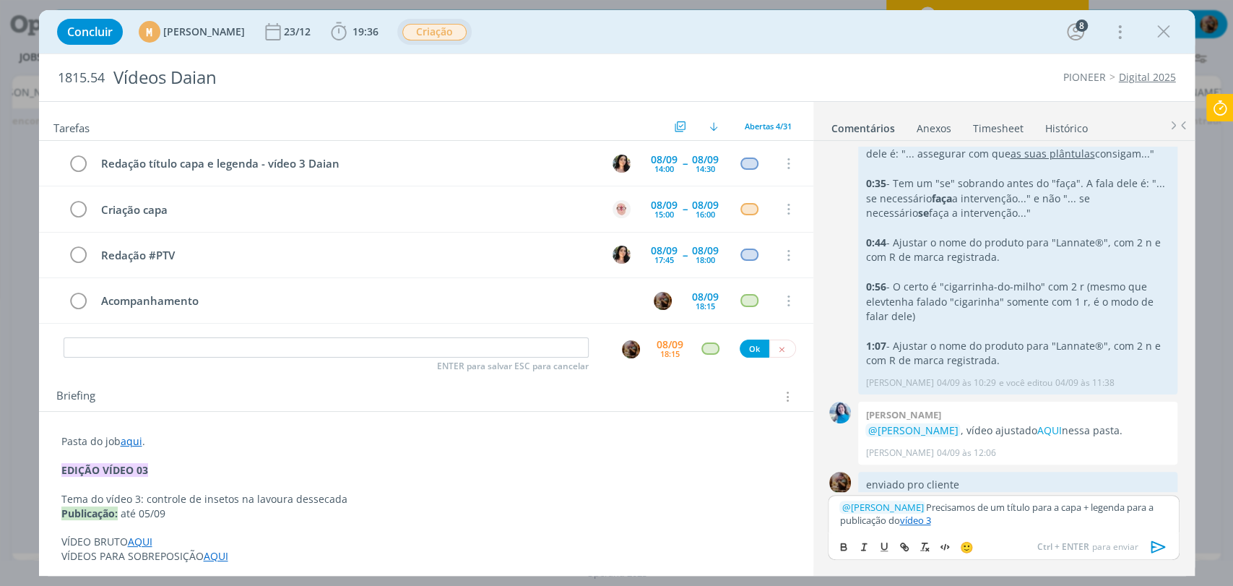
click at [1151, 548] on icon "dialog" at bounding box center [1158, 546] width 14 height 12
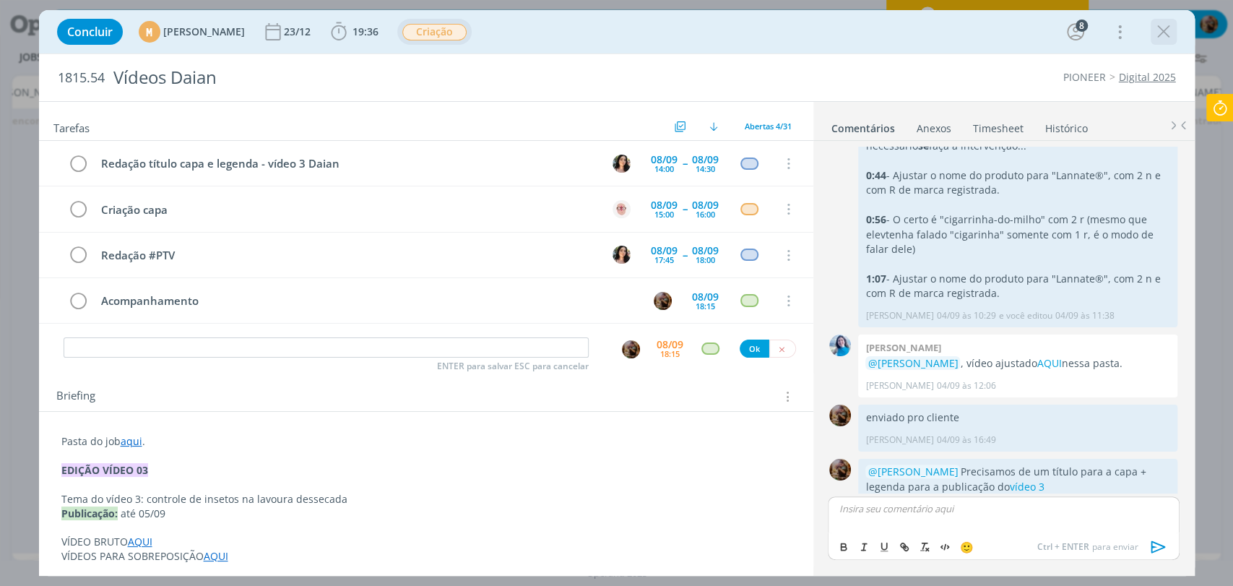
click at [1168, 33] on icon "dialog" at bounding box center [1164, 32] width 22 height 22
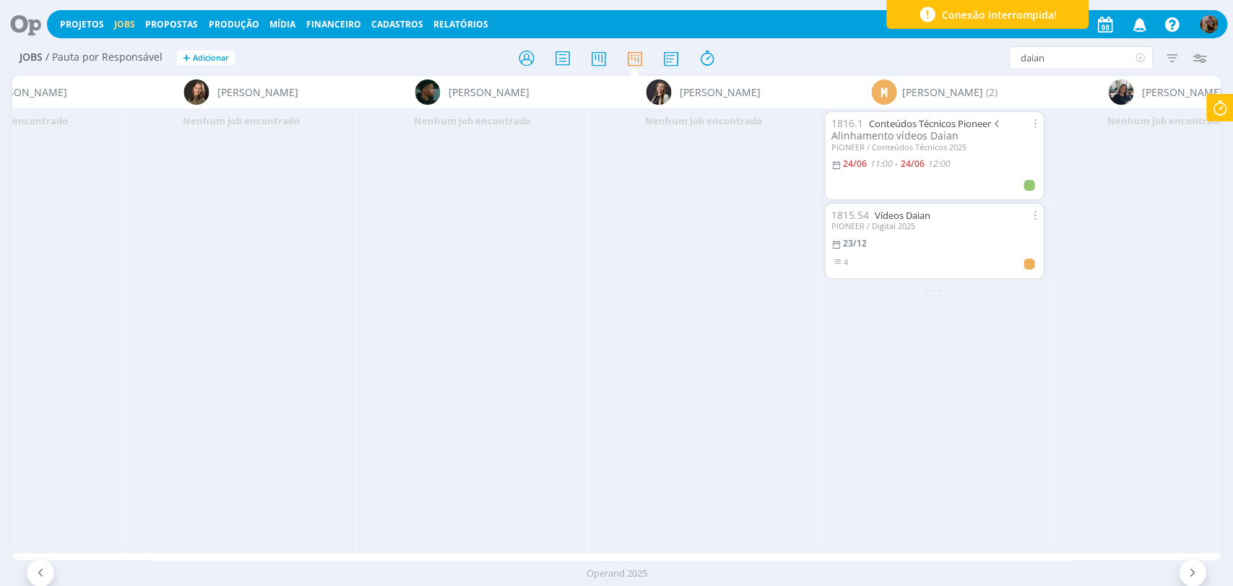
click at [1138, 61] on icon at bounding box center [1141, 57] width 18 height 23
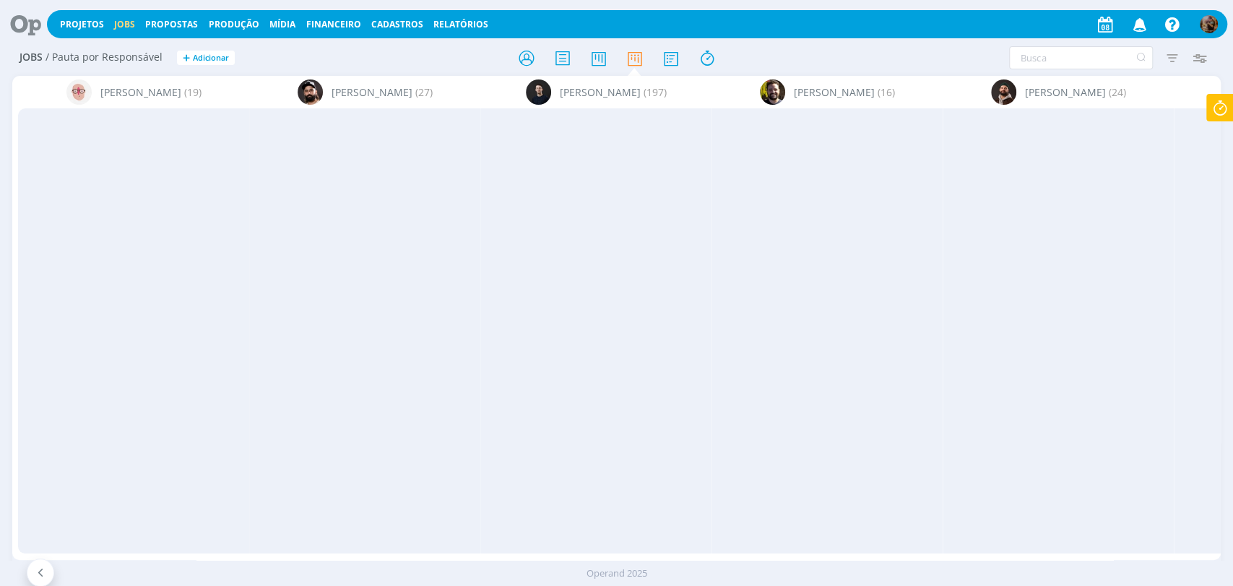
scroll to position [0, 3196]
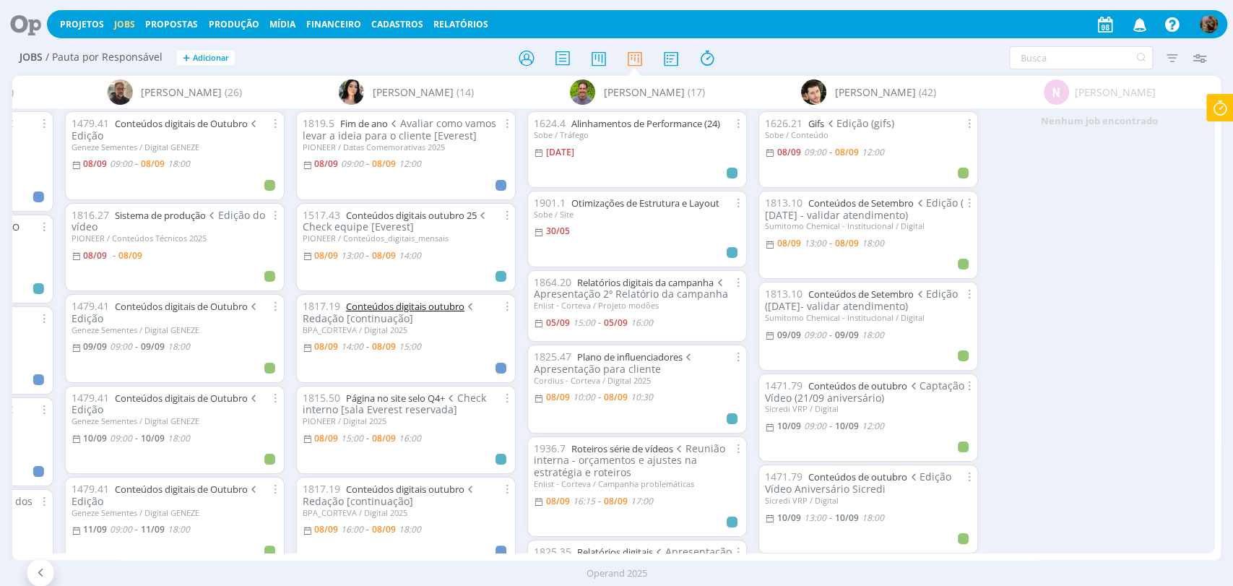
drag, startPoint x: 0, startPoint y: 0, endPoint x: 418, endPoint y: 308, distance: 519.4
click at [418, 308] on link "Conteúdos digitais outubro" at bounding box center [405, 306] width 119 height 13
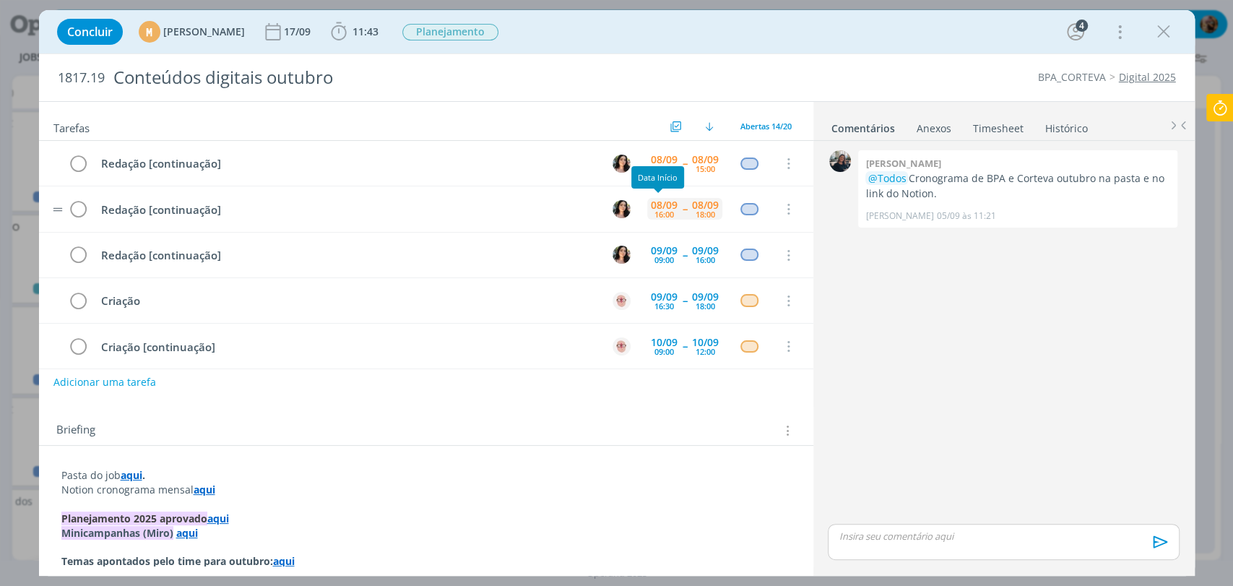
click at [657, 200] on div "08/09" at bounding box center [664, 205] width 27 height 10
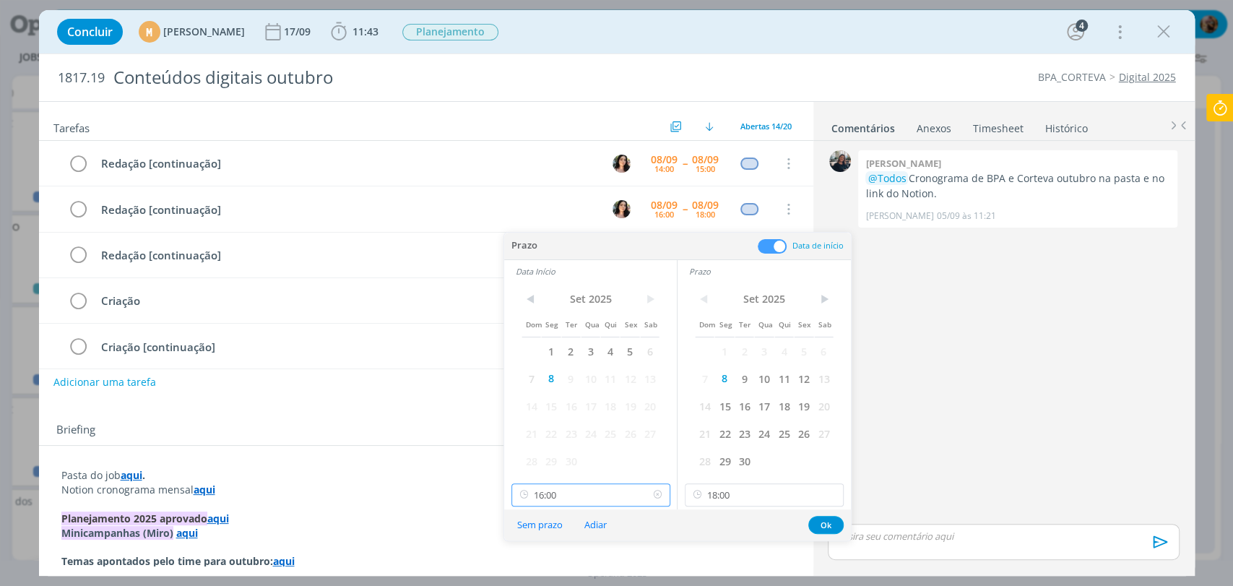
click at [562, 504] on input "16:00" at bounding box center [591, 494] width 159 height 23
click at [564, 406] on div "15:30" at bounding box center [592, 404] width 161 height 26
click at [630, 501] on input "15:30" at bounding box center [591, 494] width 159 height 23
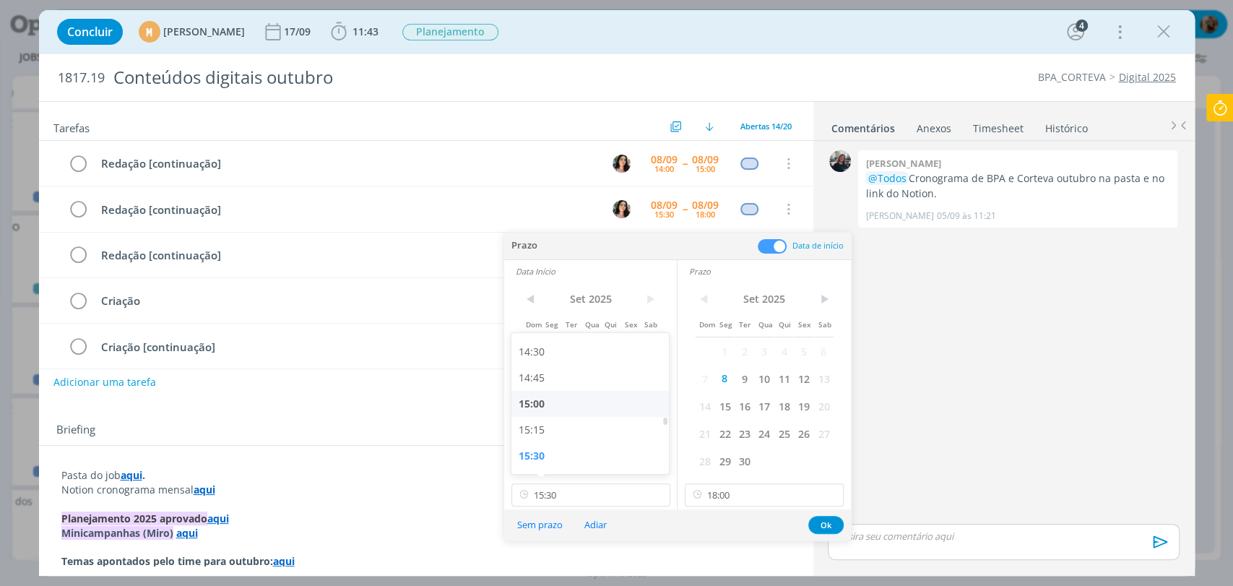
drag, startPoint x: 577, startPoint y: 358, endPoint x: 633, endPoint y: 397, distance: 68.5
click at [577, 357] on div "14:30" at bounding box center [592, 352] width 161 height 26
type input "14:30"
click at [825, 521] on button "Ok" at bounding box center [826, 525] width 35 height 18
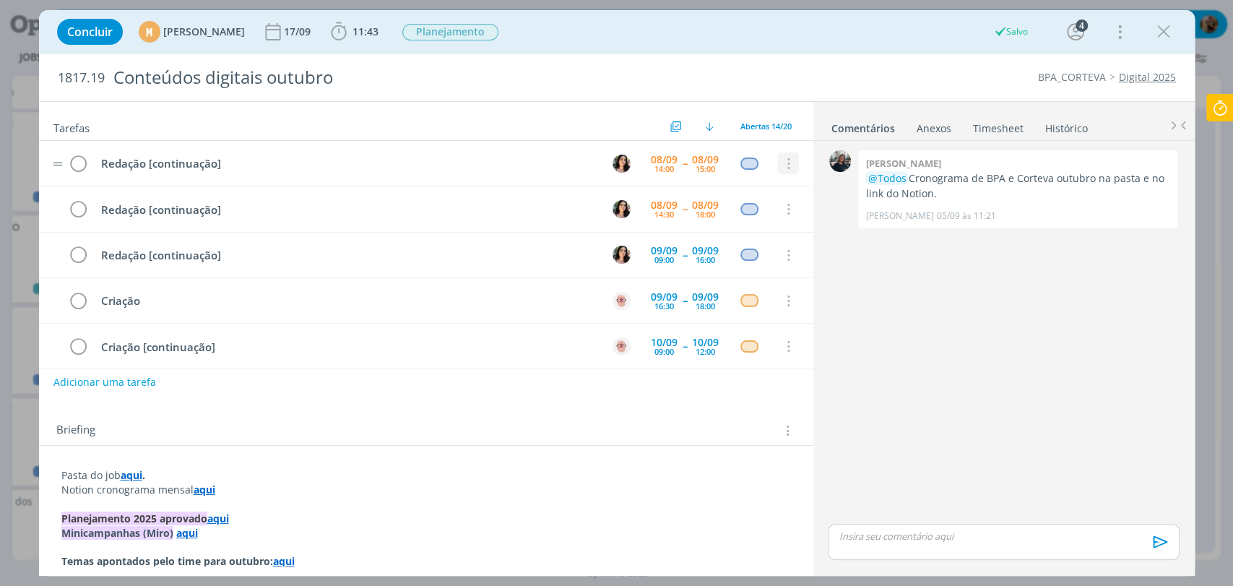
click at [780, 158] on icon "dialog" at bounding box center [788, 164] width 16 height 13
click at [725, 187] on link "Cancelar" at bounding box center [741, 188] width 114 height 23
click at [1161, 33] on icon "dialog" at bounding box center [1164, 32] width 22 height 22
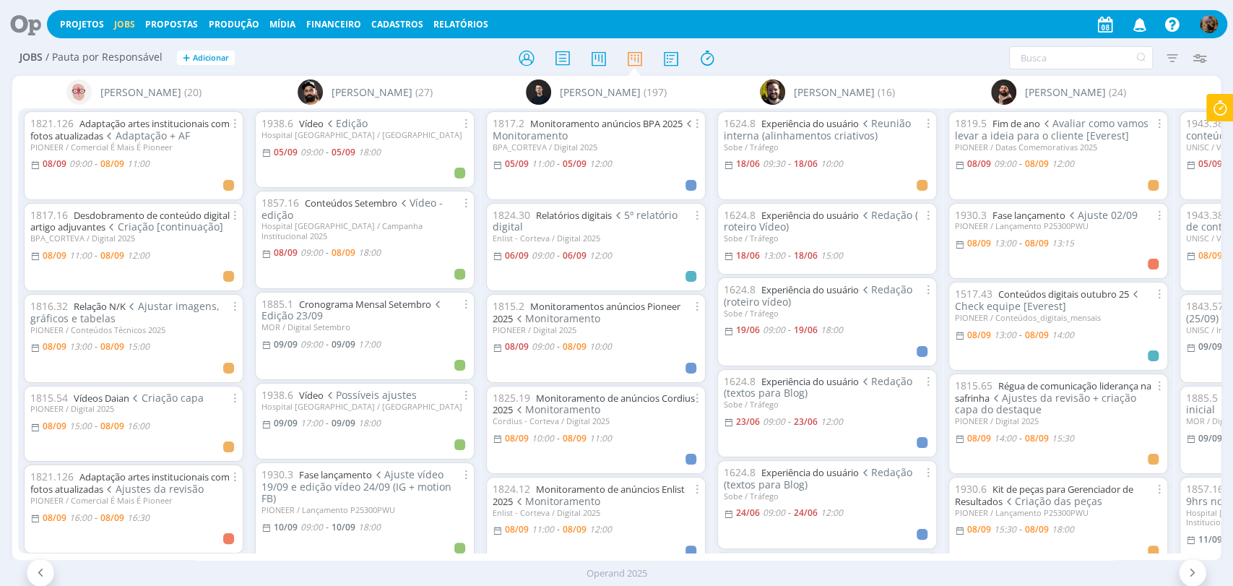
scroll to position [0, 178]
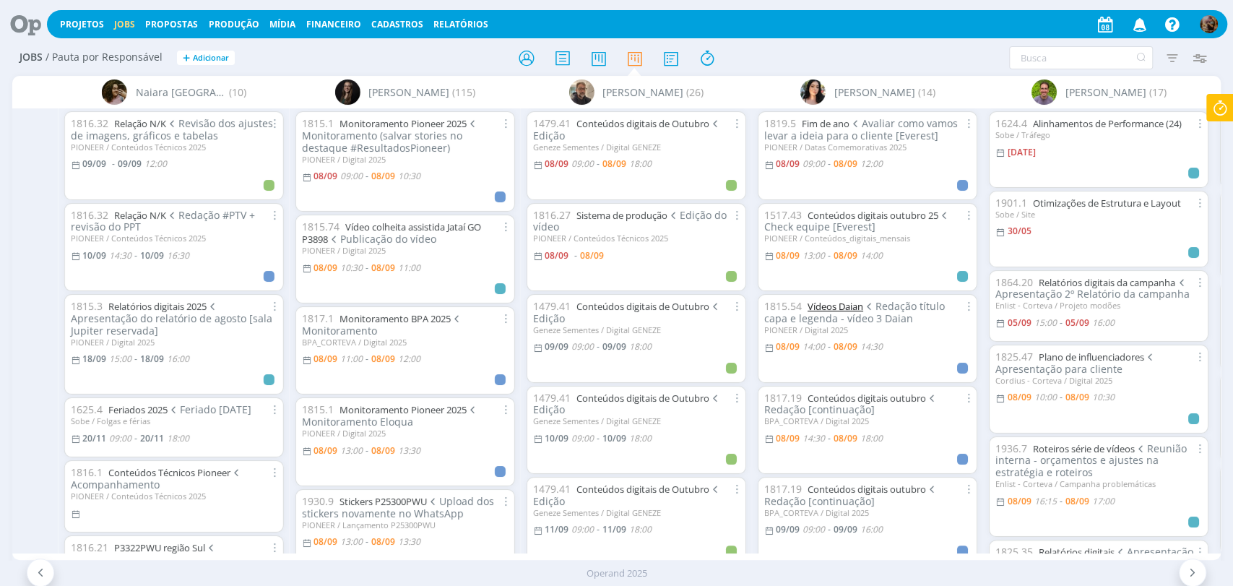
scroll to position [0, 3001]
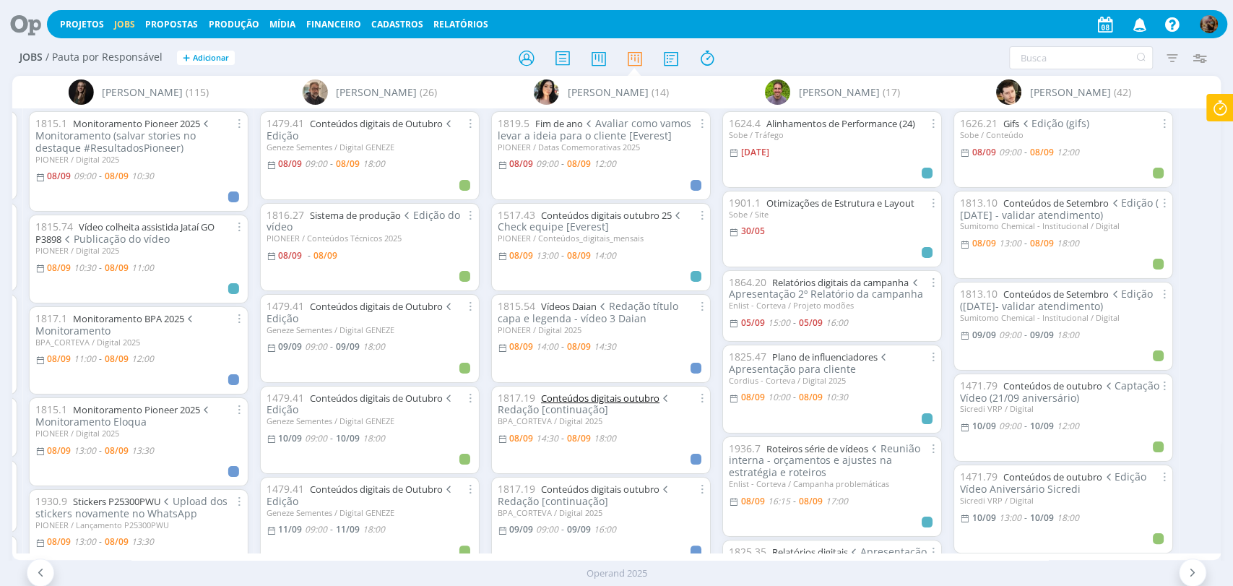
click at [653, 392] on link "Conteúdos digitais outubro" at bounding box center [600, 398] width 119 height 13
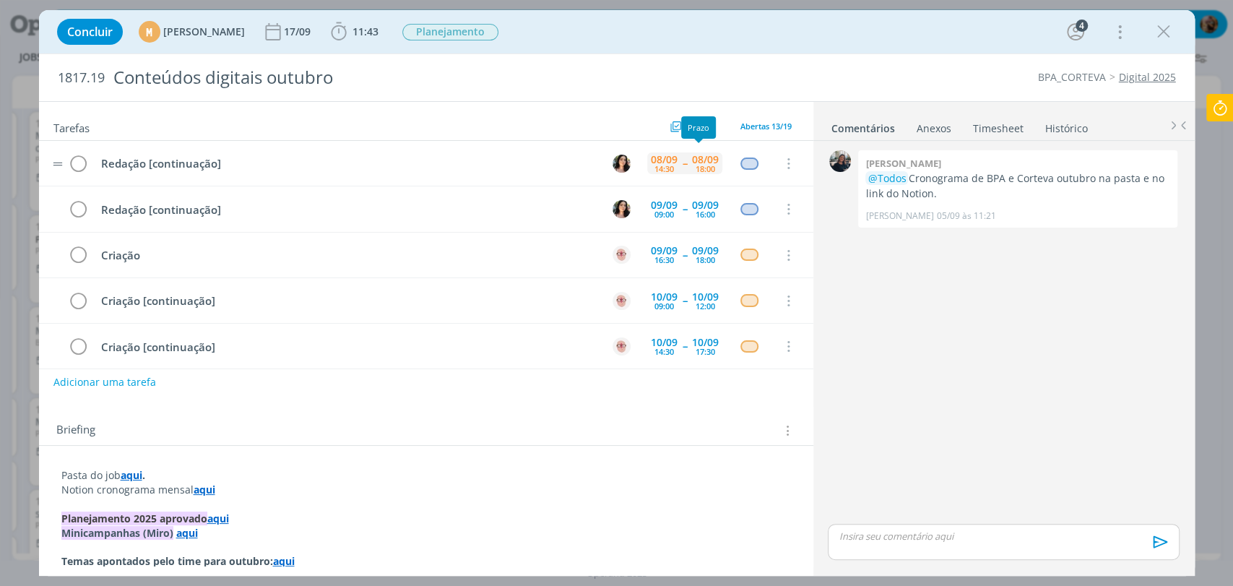
click at [700, 157] on div "08/09" at bounding box center [705, 160] width 27 height 10
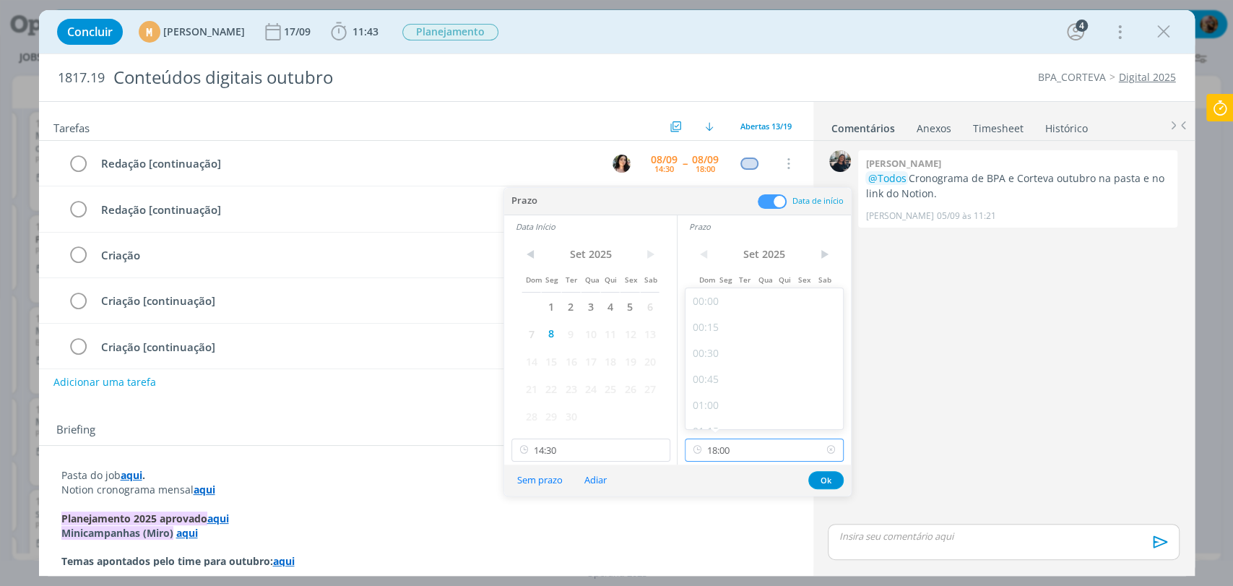
click at [751, 451] on input "18:00" at bounding box center [764, 450] width 159 height 23
click at [730, 385] on div "17:45" at bounding box center [766, 385] width 161 height 26
type input "17:45"
click at [827, 475] on button "Ok" at bounding box center [826, 480] width 35 height 18
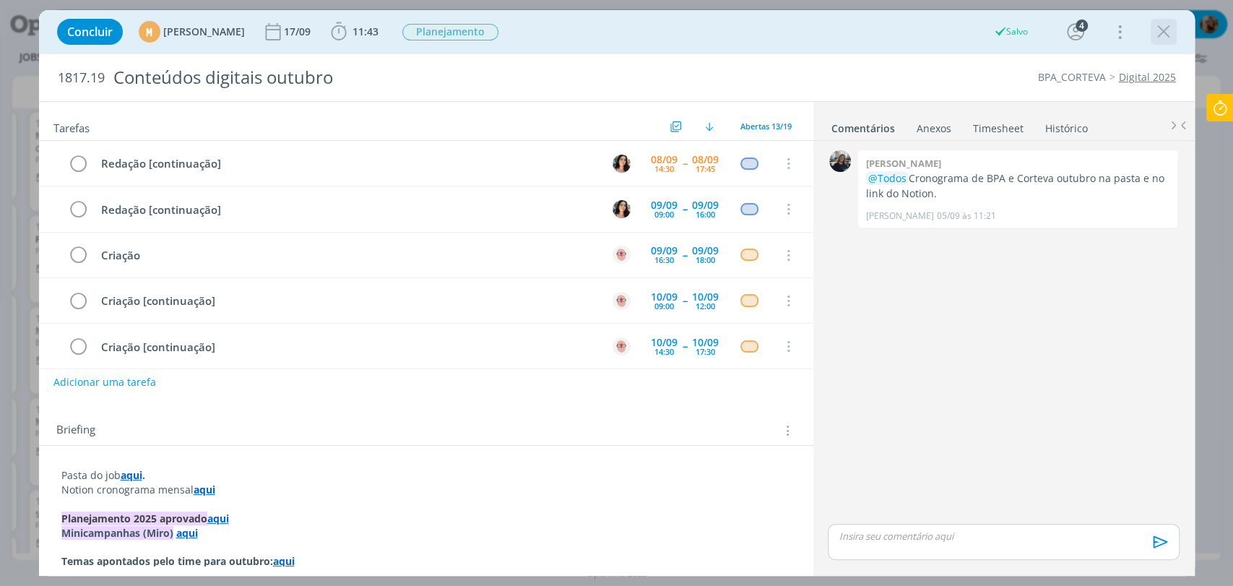
click at [1163, 32] on icon "dialog" at bounding box center [1164, 32] width 22 height 22
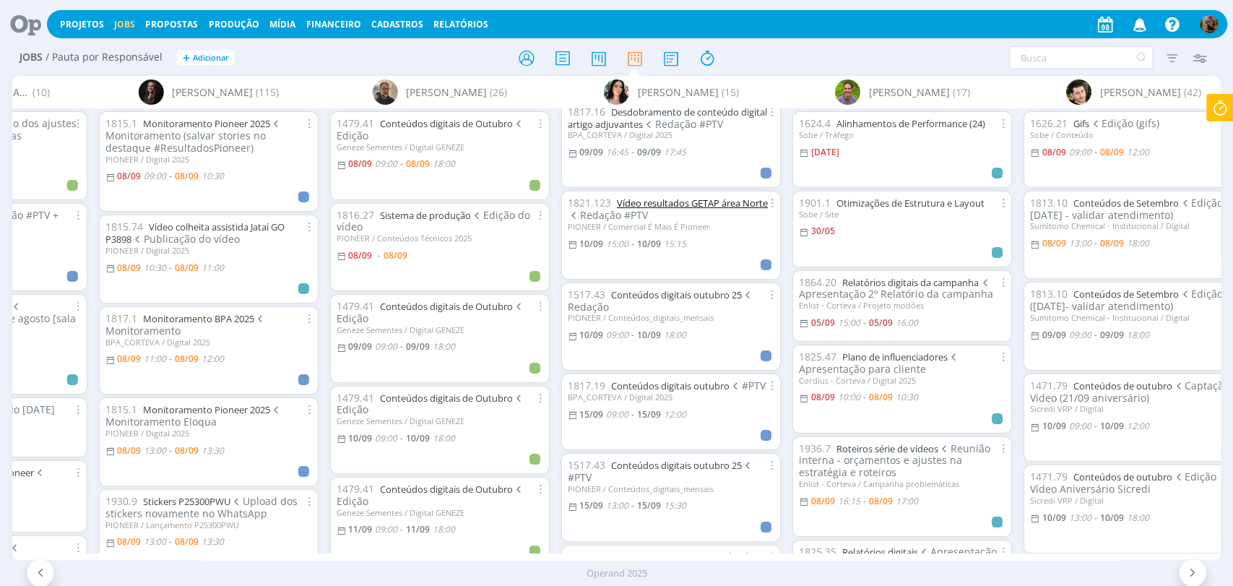
scroll to position [642, 0]
click at [838, 64] on div "Filtrar Filtrar [GEOGRAPHIC_DATA] Tipo Jobs e Tarefas Data Personalizado a Situ…" at bounding box center [1019, 57] width 389 height 23
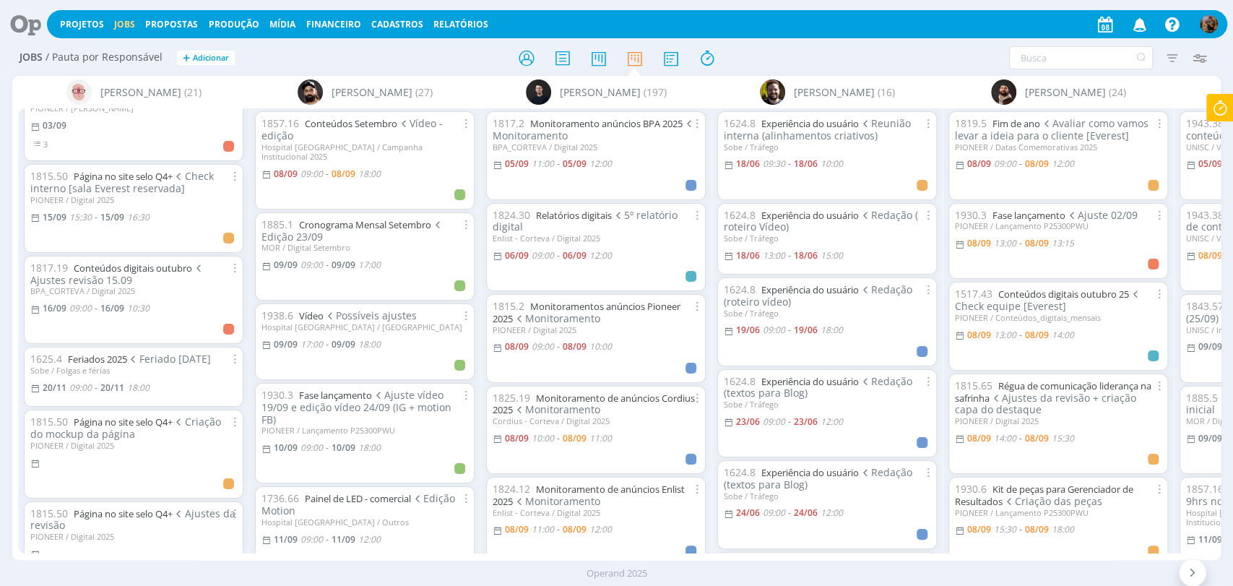
scroll to position [1454, 0]
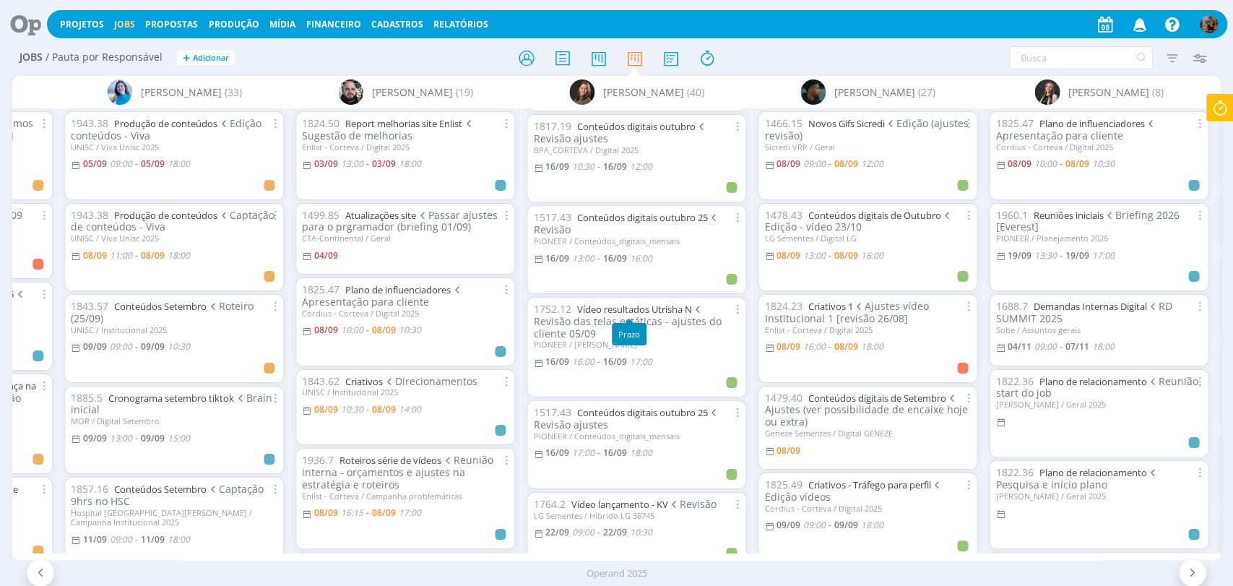
scroll to position [2895, 0]
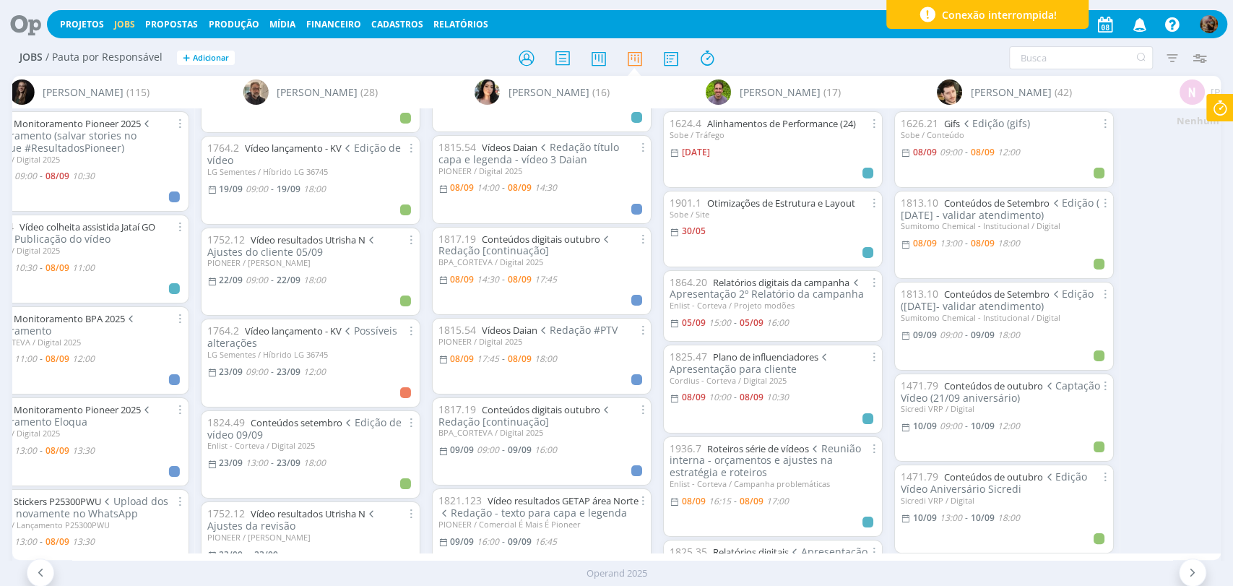
scroll to position [160, 0]
click at [574, 238] on link "Conteúdos digitais outubro" at bounding box center [541, 237] width 119 height 13
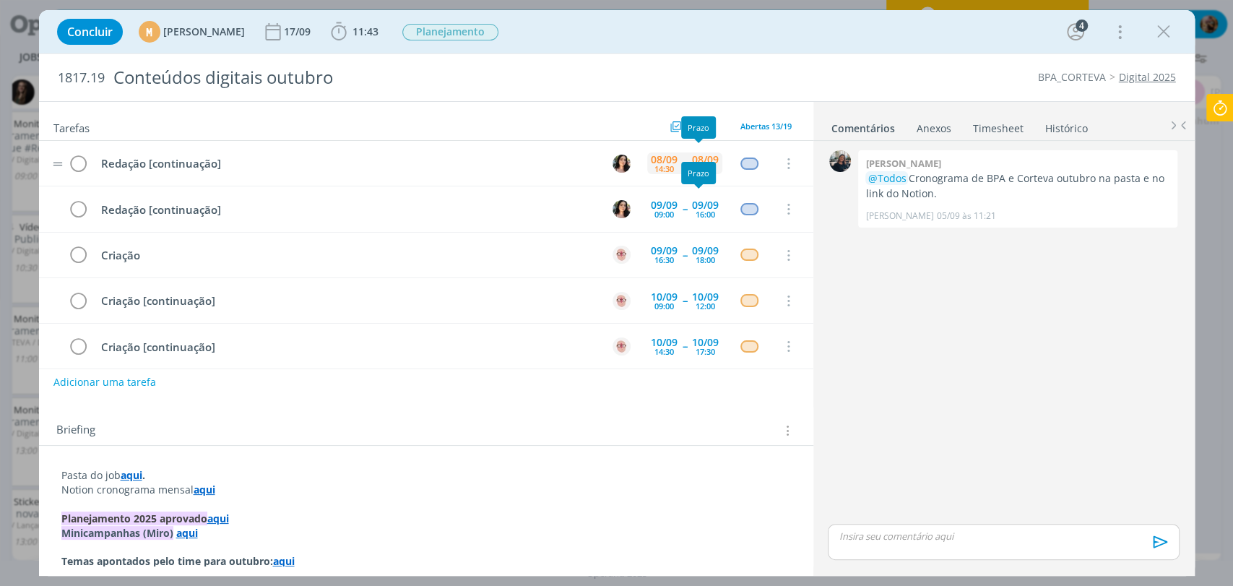
click at [702, 158] on div "08/09" at bounding box center [705, 160] width 27 height 10
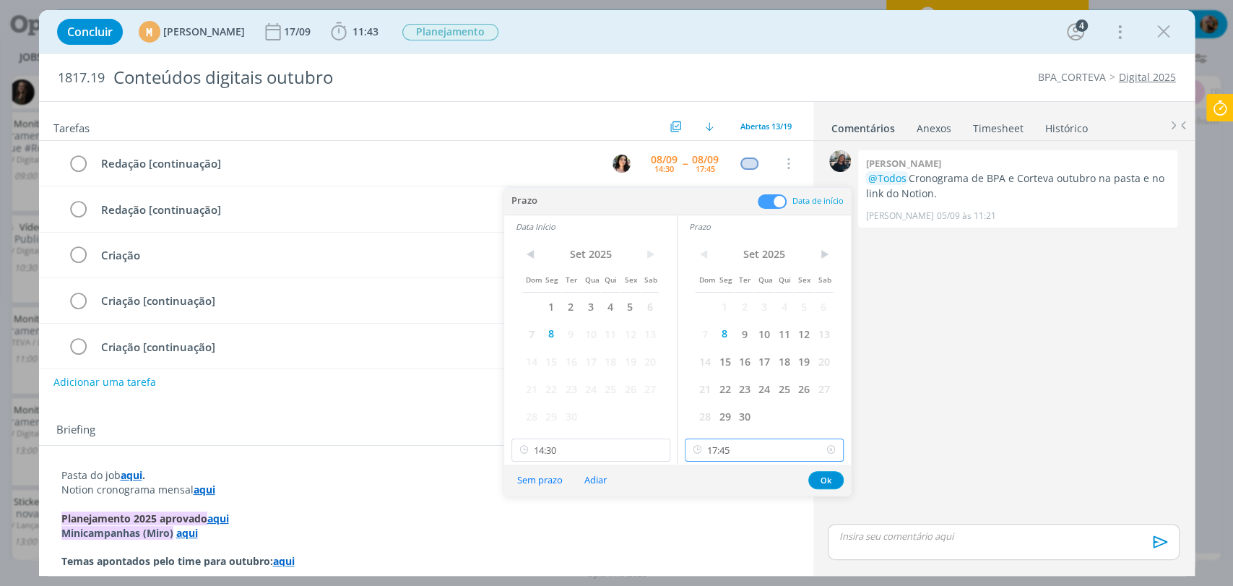
click at [721, 440] on input "17:45" at bounding box center [764, 450] width 159 height 23
click at [720, 386] on div "17:30" at bounding box center [766, 385] width 161 height 26
type input "17:30"
click at [820, 477] on button "Ok" at bounding box center [826, 480] width 35 height 18
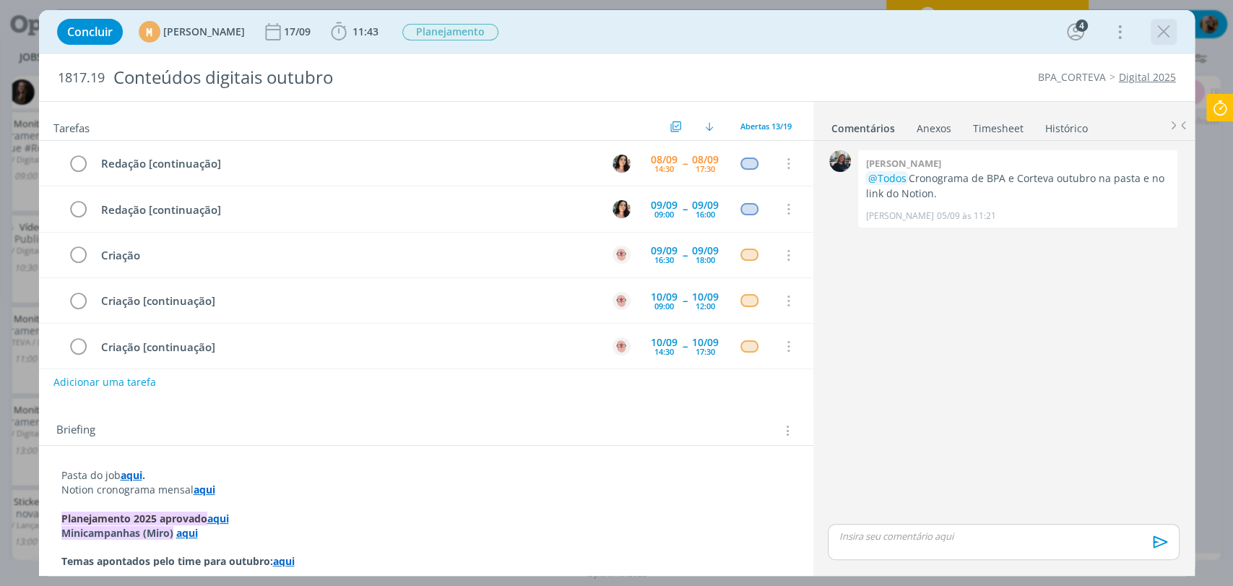
click at [1164, 27] on icon "dialog" at bounding box center [1164, 32] width 22 height 22
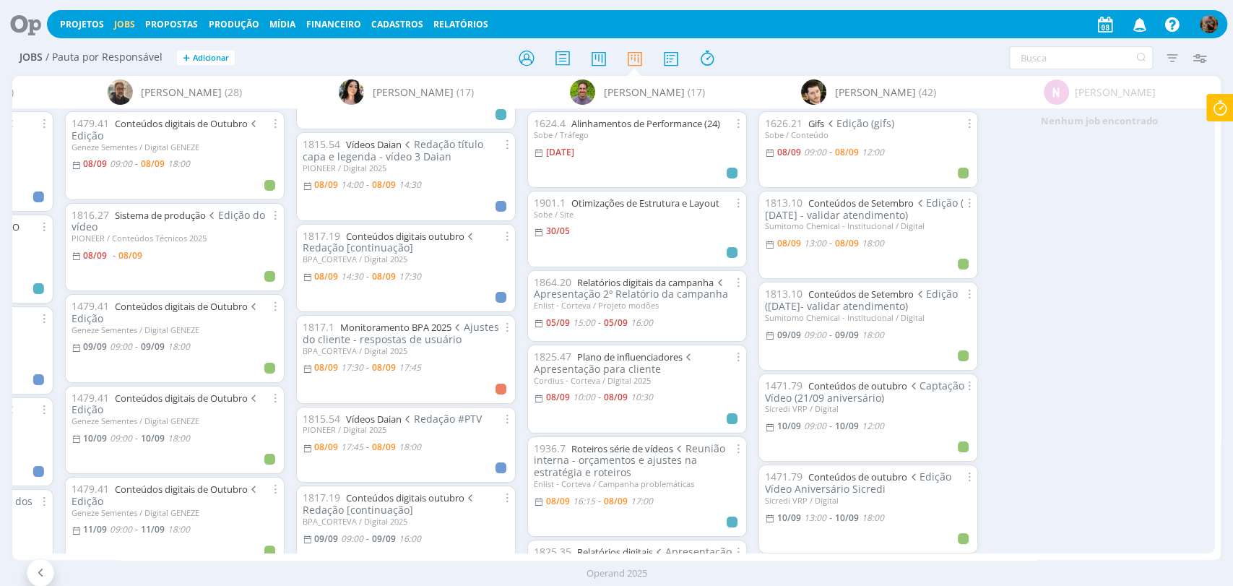
scroll to position [160, 0]
click at [1043, 61] on input "text" at bounding box center [1081, 57] width 144 height 23
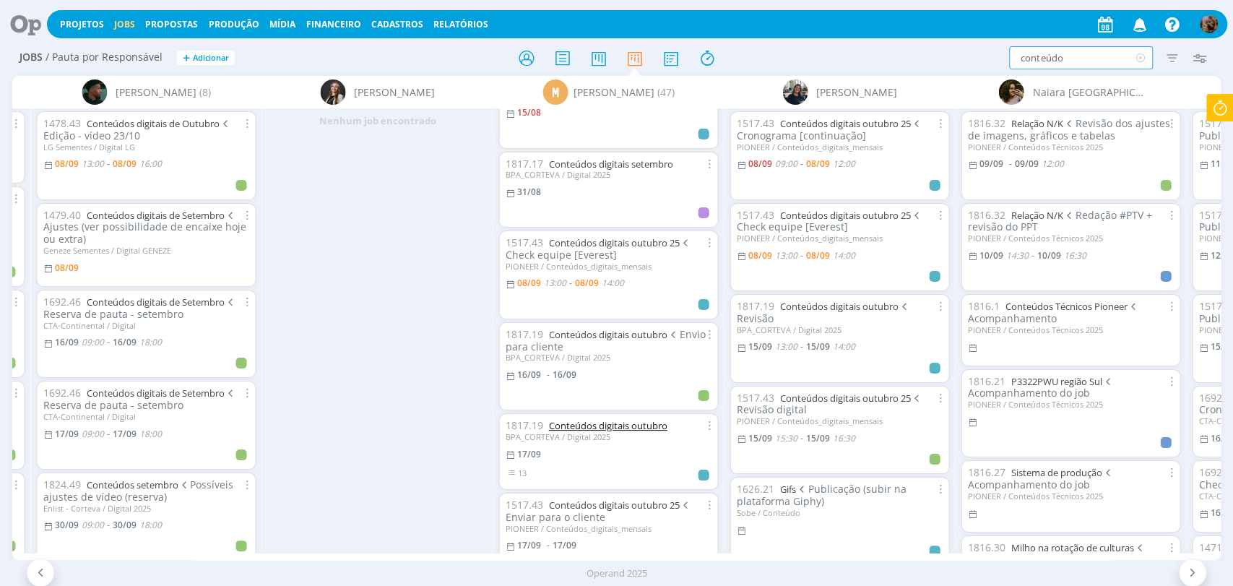
scroll to position [3306, 0]
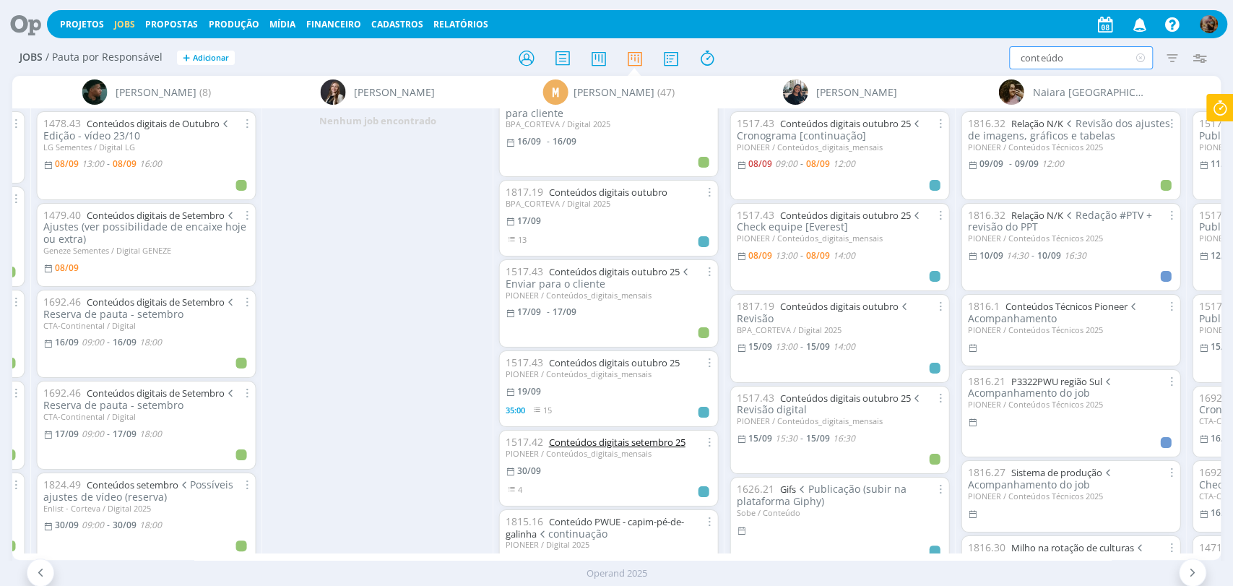
type input "conteúdo"
click at [620, 436] on link "Conteúdos digitais setembro 25" at bounding box center [616, 442] width 137 height 13
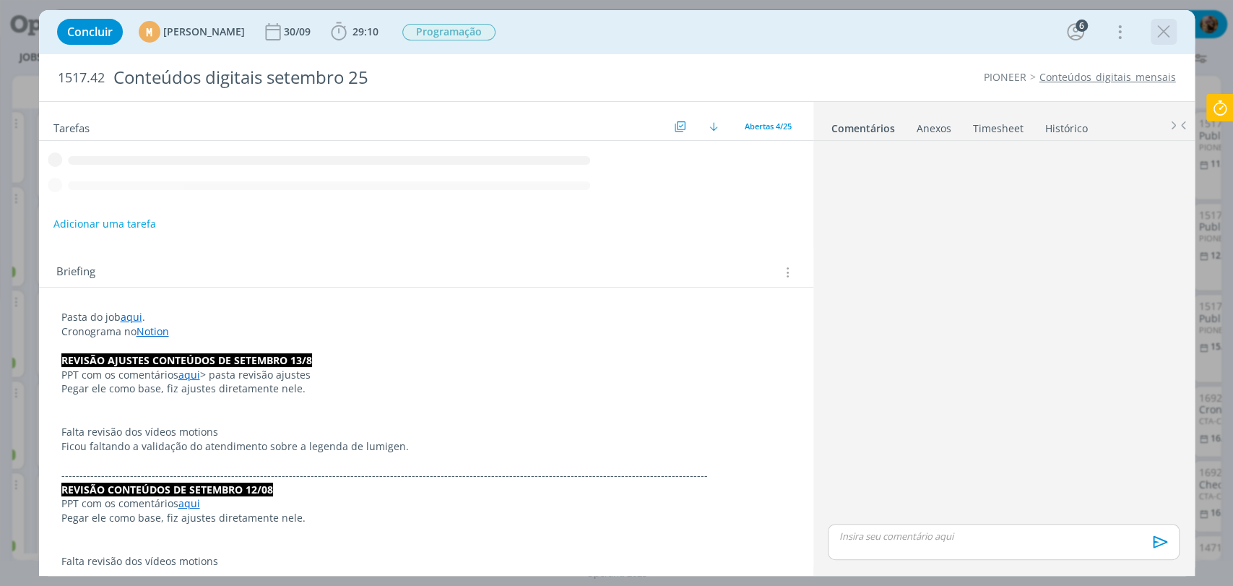
click at [1159, 36] on icon "dialog" at bounding box center [1164, 32] width 22 height 22
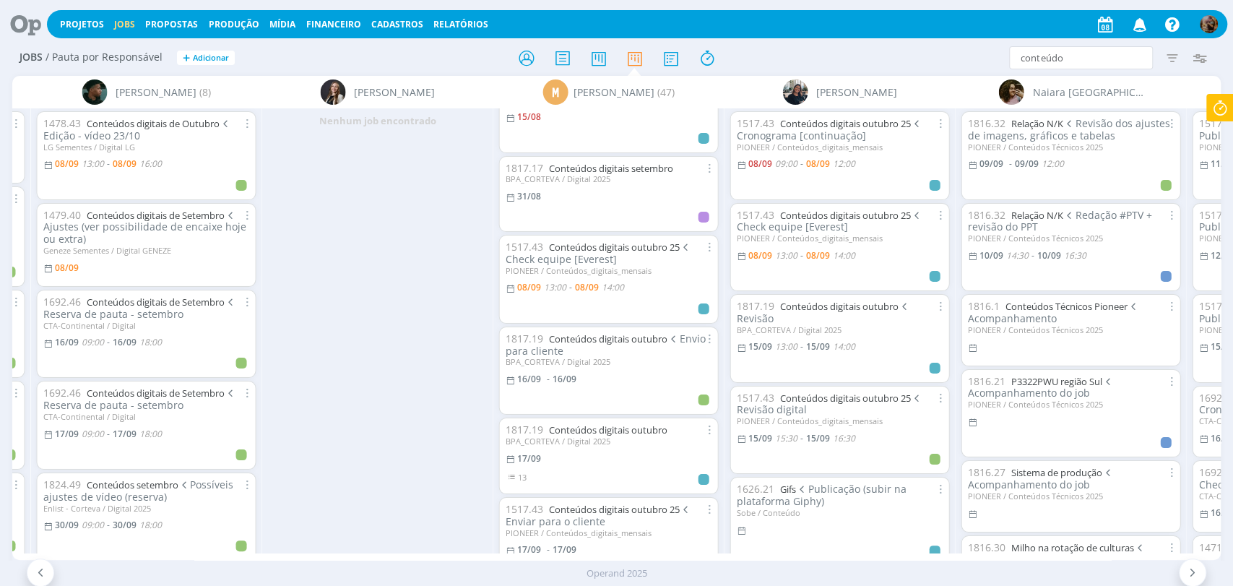
scroll to position [3066, 0]
click at [637, 165] on link "Conteúdos digitais setembro" at bounding box center [610, 171] width 124 height 13
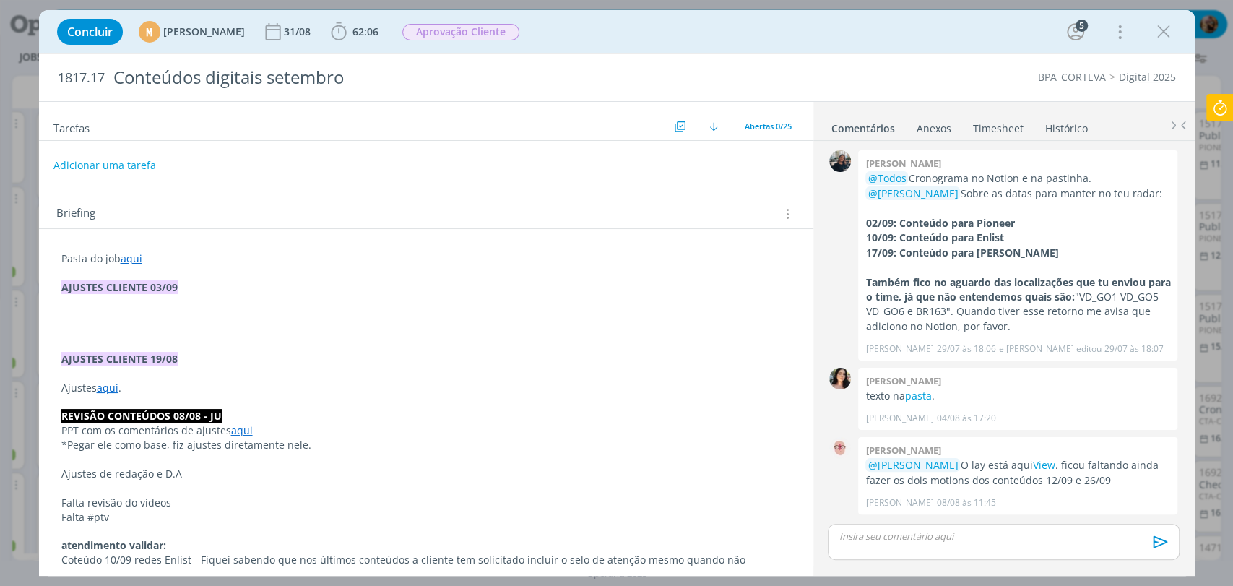
scroll to position [1037, 0]
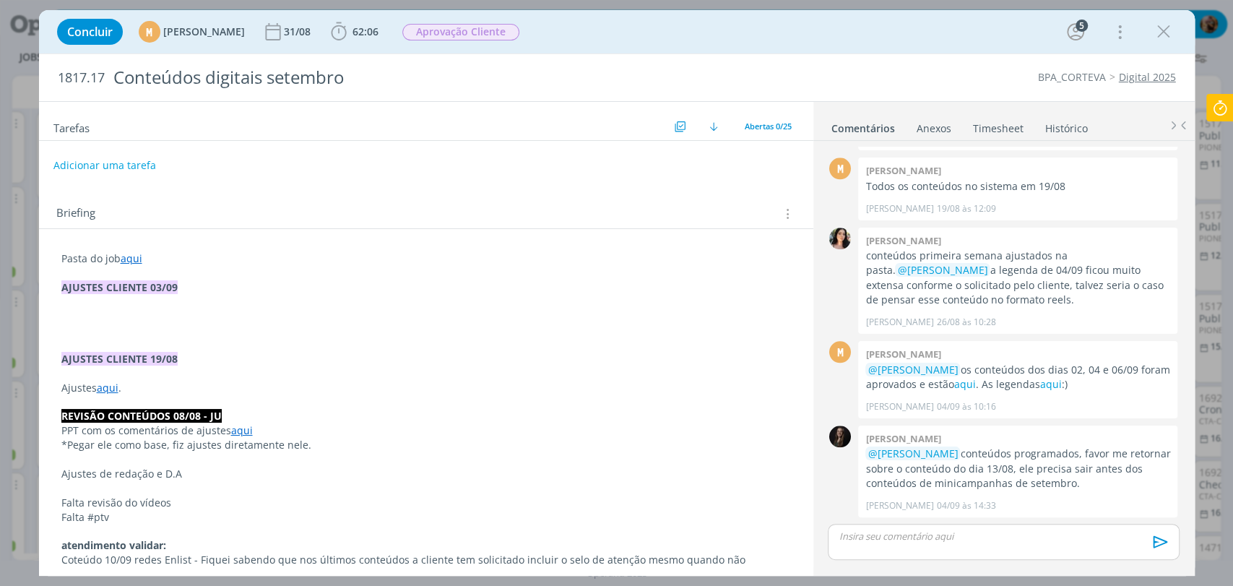
click at [988, 120] on link "Timesheet" at bounding box center [999, 125] width 52 height 21
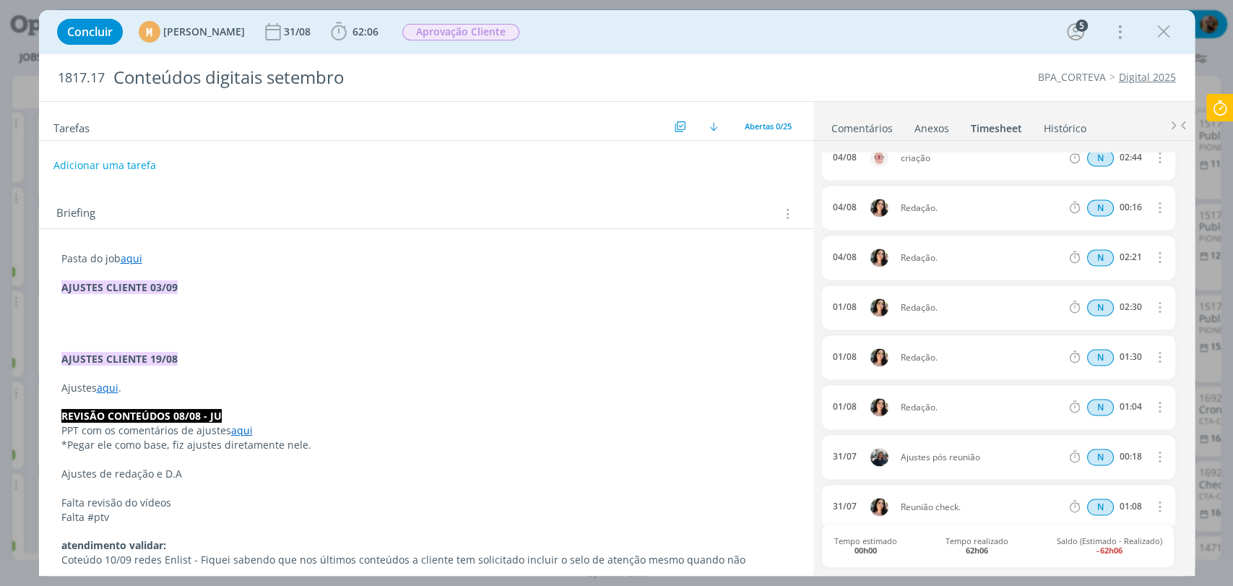
scroll to position [1461, 0]
drag, startPoint x: 1160, startPoint y: 32, endPoint x: 712, endPoint y: 111, distance: 455.0
click at [1160, 32] on icon "dialog" at bounding box center [1164, 32] width 22 height 22
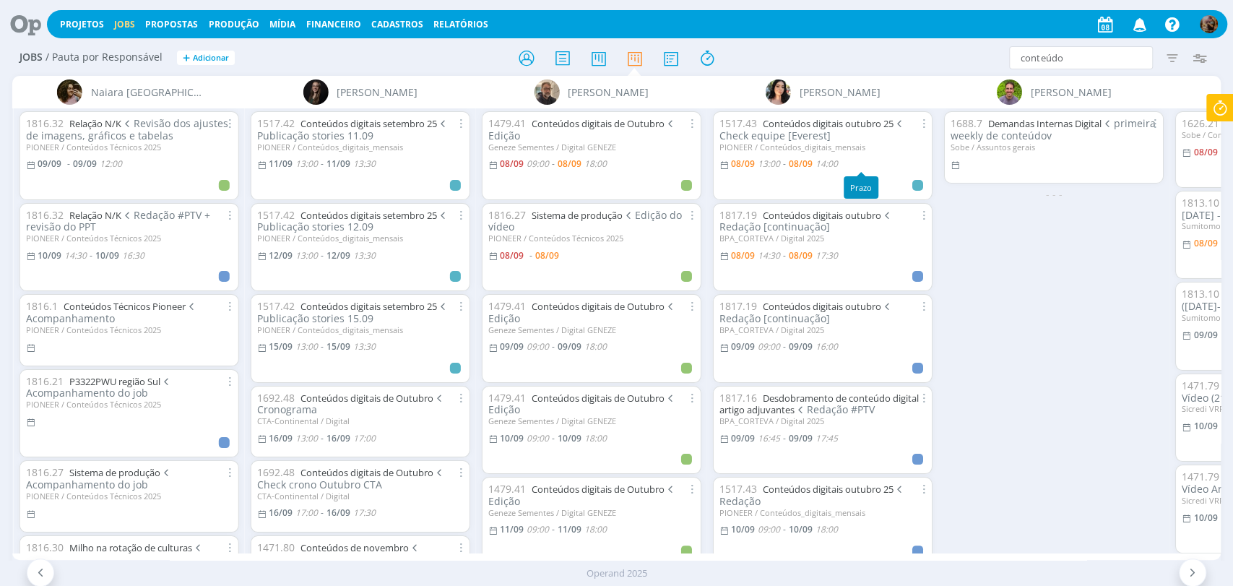
scroll to position [0, 2780]
click at [1142, 53] on icon at bounding box center [1141, 57] width 18 height 23
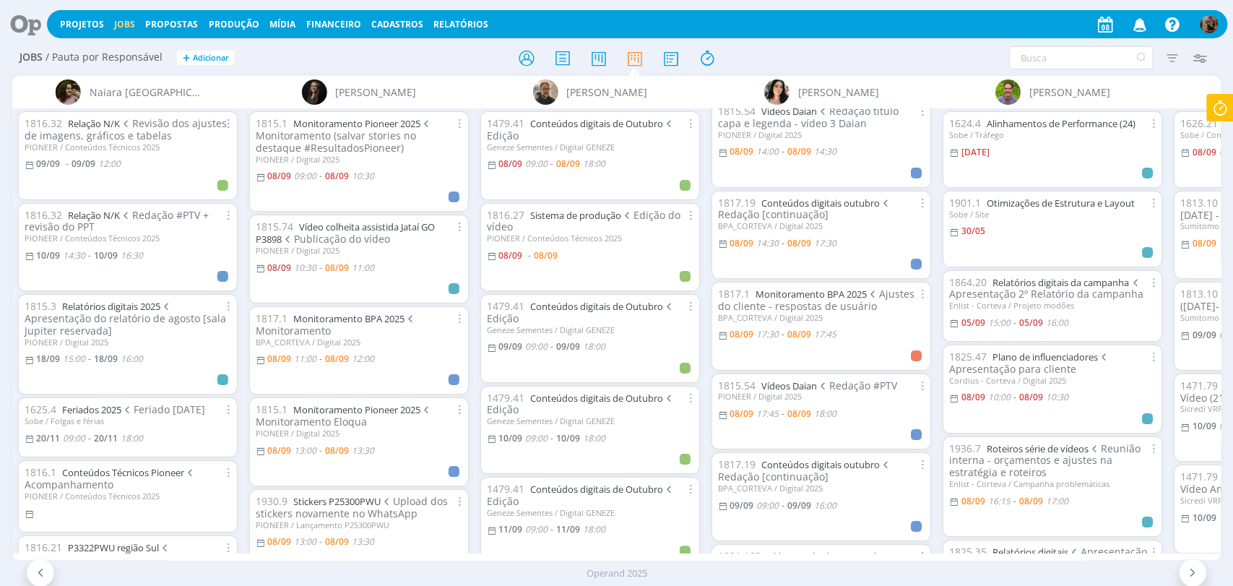
scroll to position [160, 0]
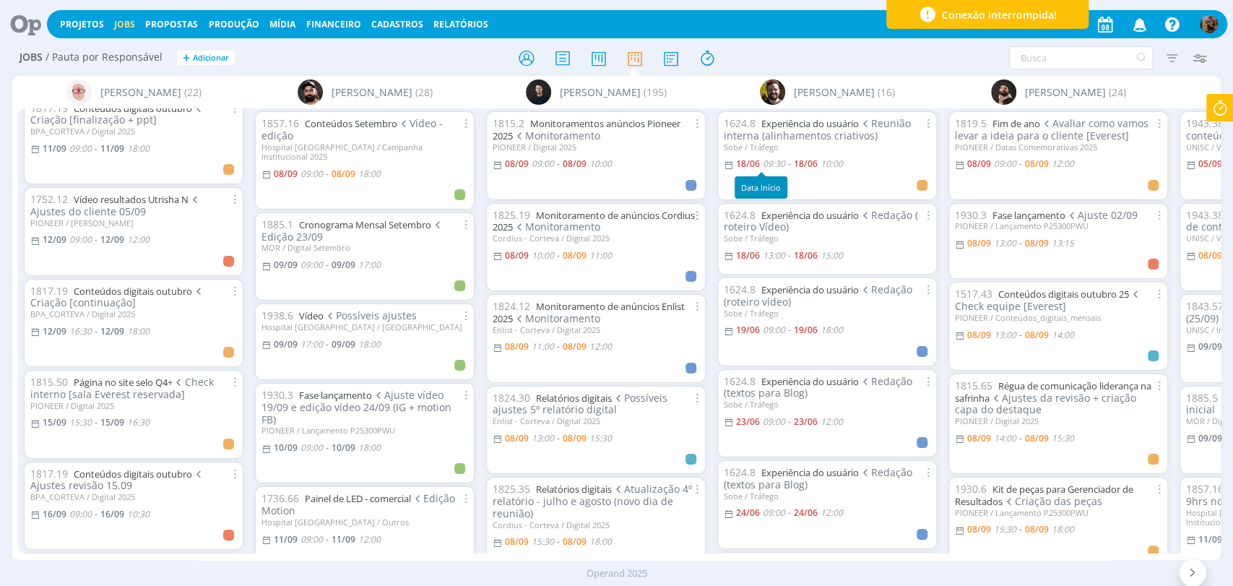
scroll to position [0, 189]
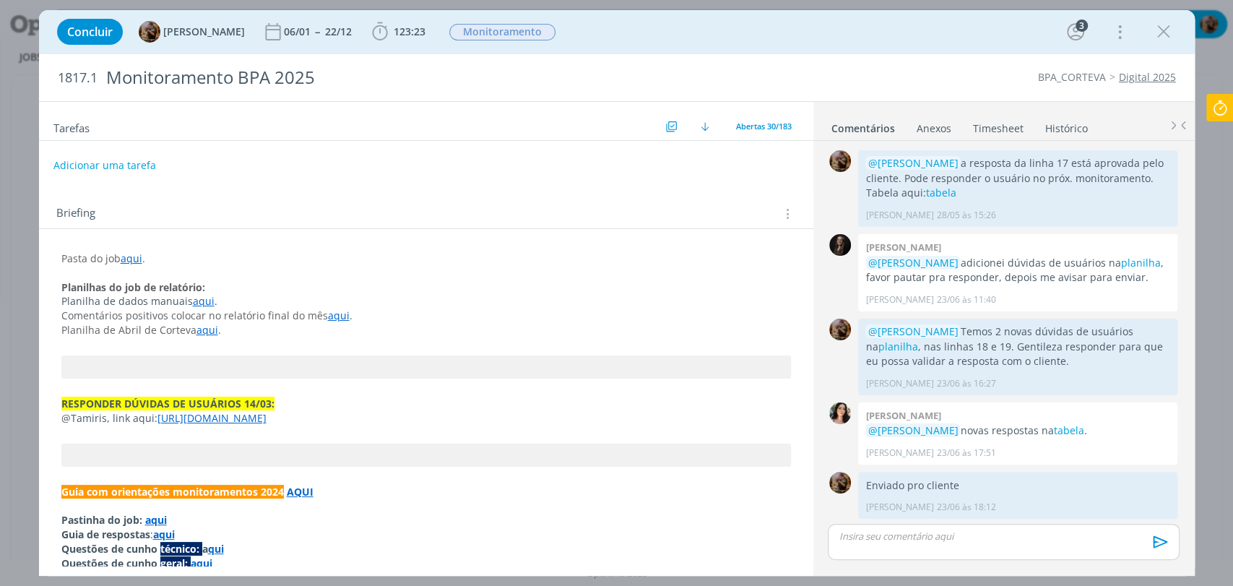
scroll to position [1439, 0]
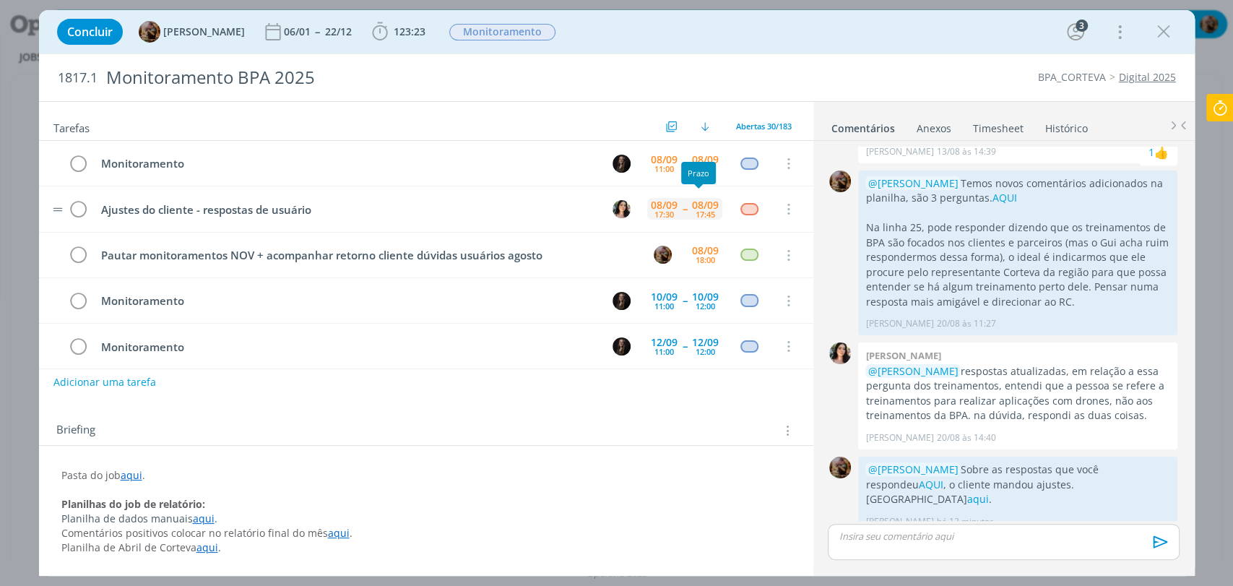
click at [707, 212] on div "17:45" at bounding box center [706, 214] width 20 height 8
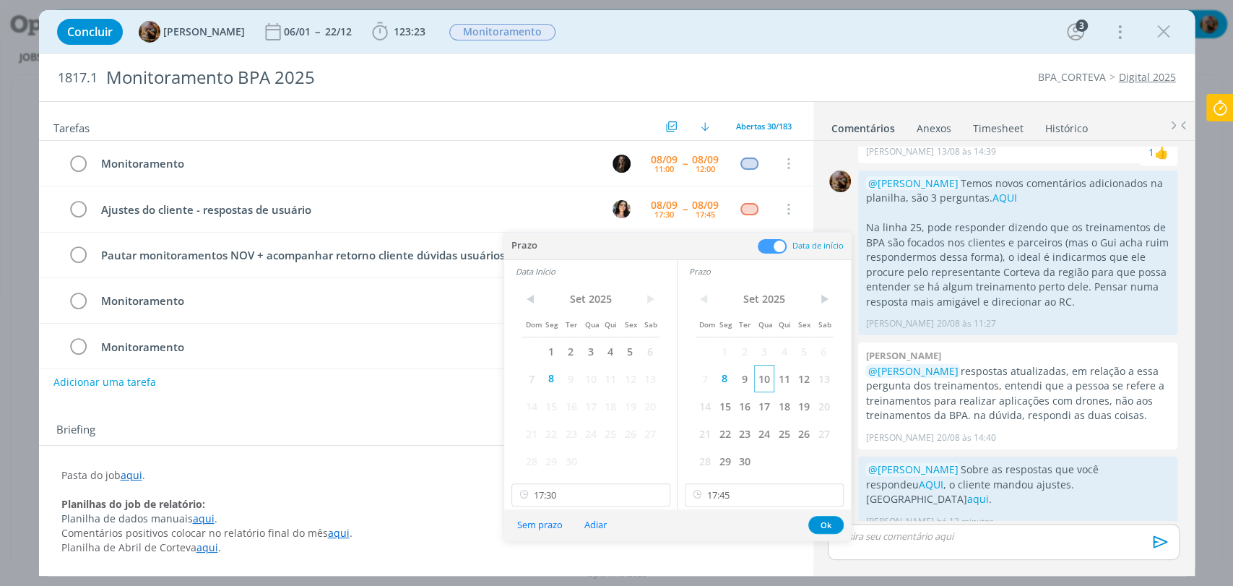
click at [757, 382] on span "10" at bounding box center [764, 378] width 20 height 27
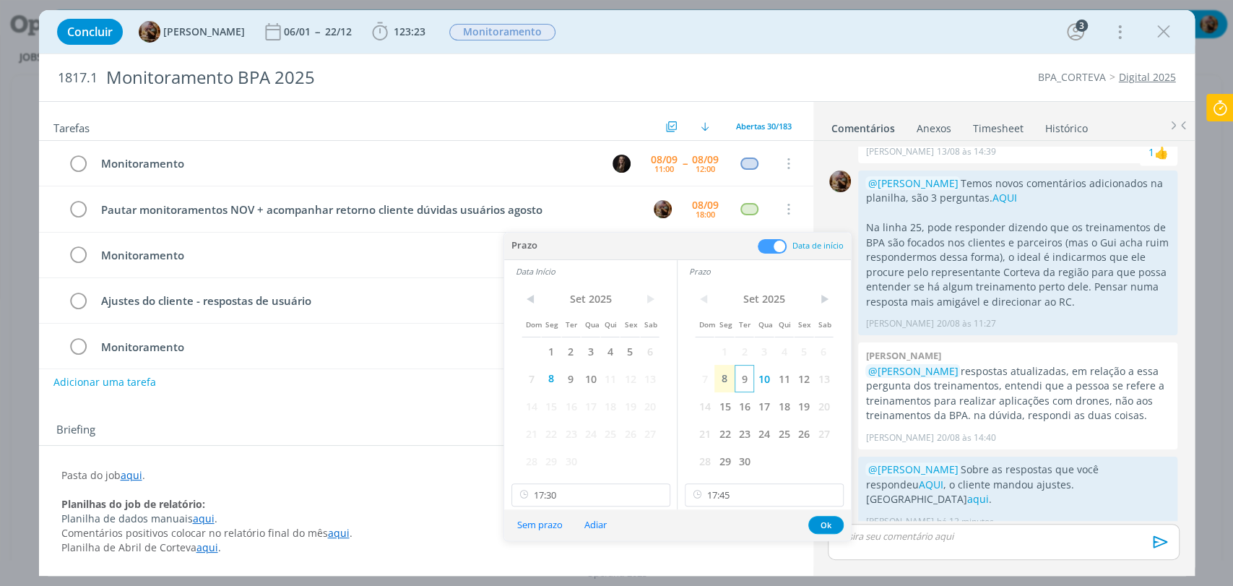
click at [748, 382] on span "9" at bounding box center [745, 378] width 20 height 27
click at [570, 382] on span "9" at bounding box center [571, 378] width 20 height 27
click at [733, 497] on input "17:45" at bounding box center [764, 494] width 159 height 23
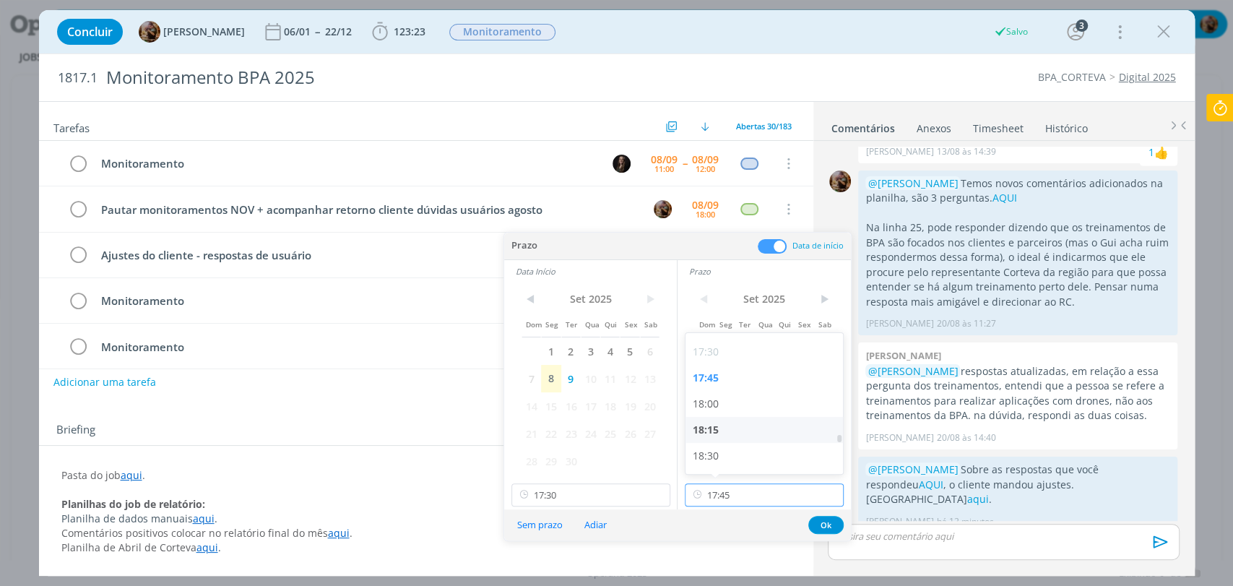
scroll to position [1817, 0]
click at [709, 404] on div "18:00" at bounding box center [766, 402] width 161 height 26
type input "18:00"
click at [626, 491] on input "17:30" at bounding box center [591, 494] width 159 height 23
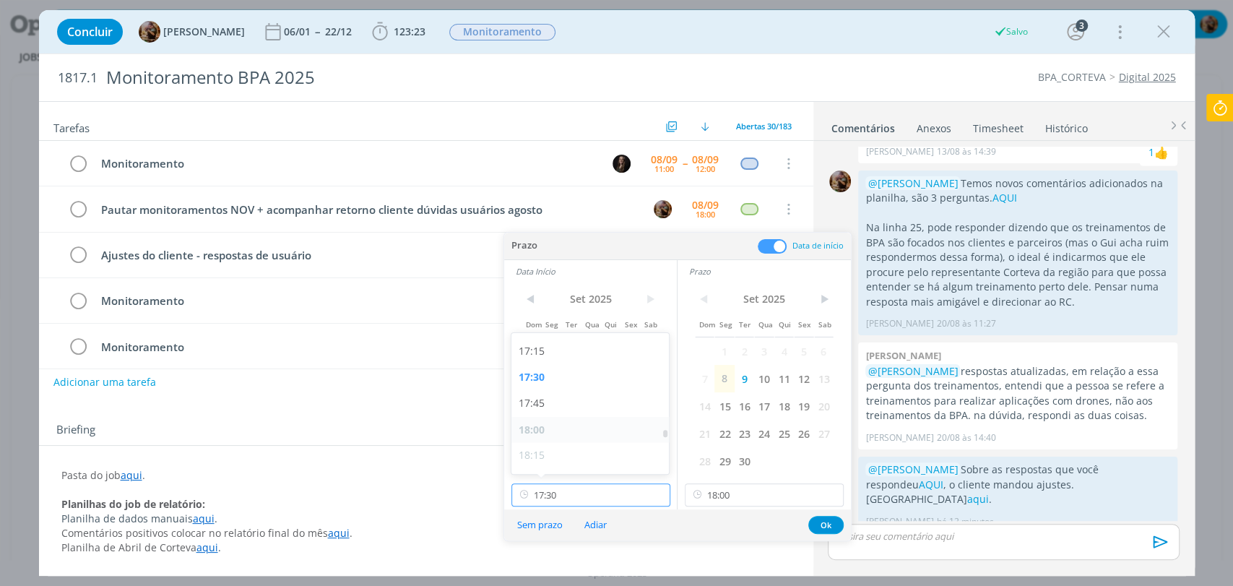
scroll to position [1791, 0]
click at [533, 405] on div "17:45" at bounding box center [592, 402] width 161 height 26
type input "17:45"
click at [820, 525] on button "Ok" at bounding box center [826, 525] width 35 height 18
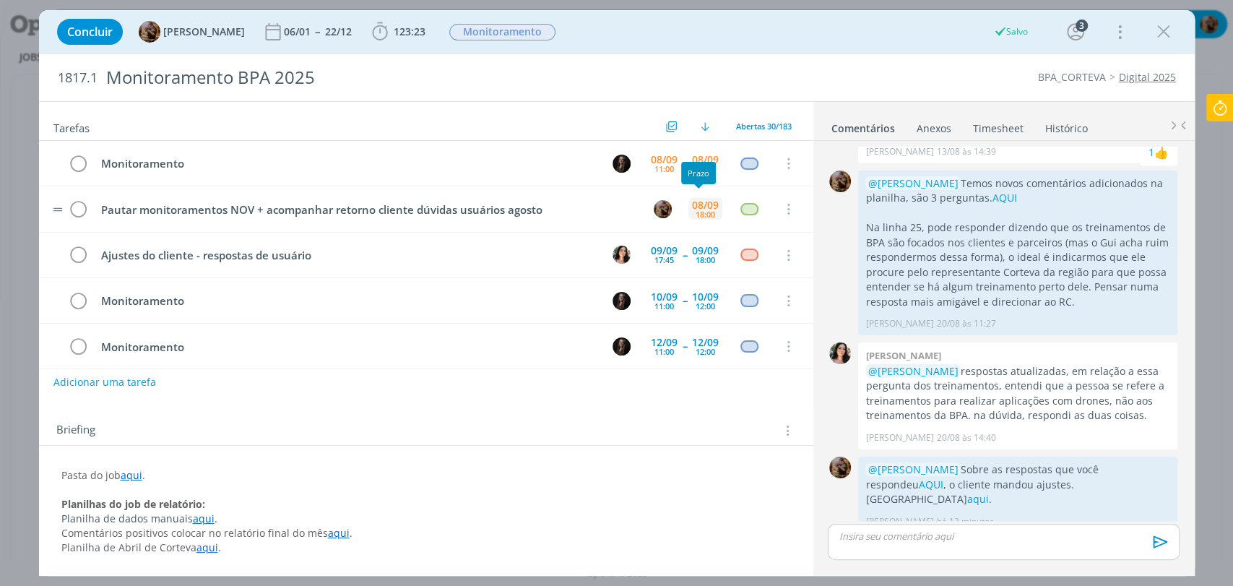
click at [699, 204] on div "08/09" at bounding box center [705, 205] width 27 height 10
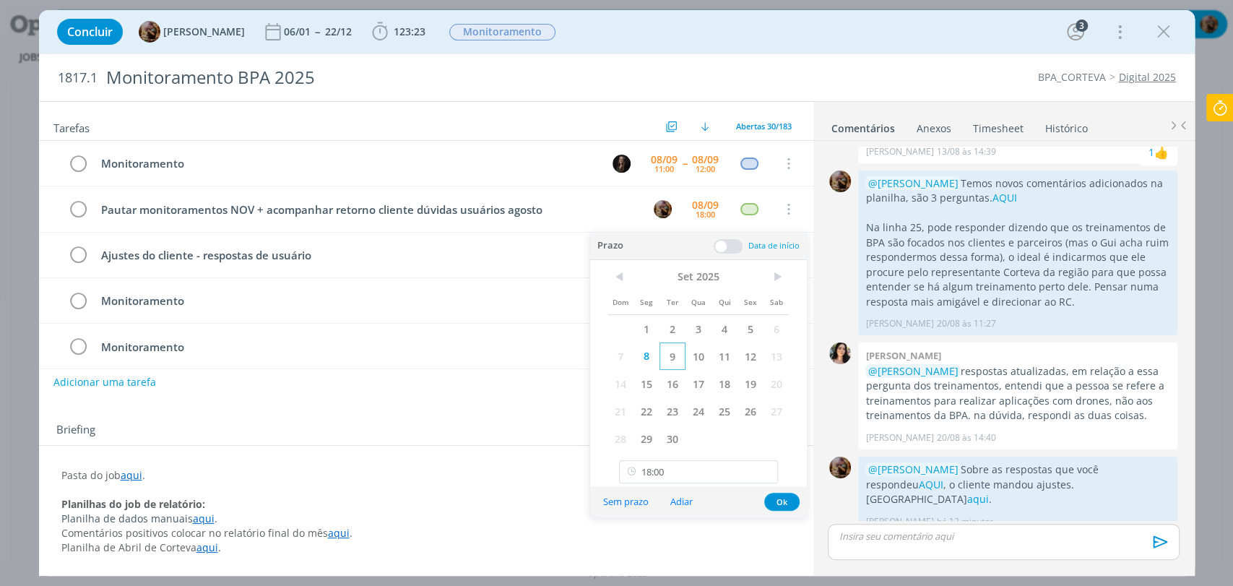
click at [674, 351] on span "9" at bounding box center [673, 355] width 26 height 27
click at [678, 465] on input "18:00" at bounding box center [698, 471] width 159 height 23
click at [642, 379] on div "18:15" at bounding box center [700, 379] width 161 height 26
type input "18:15"
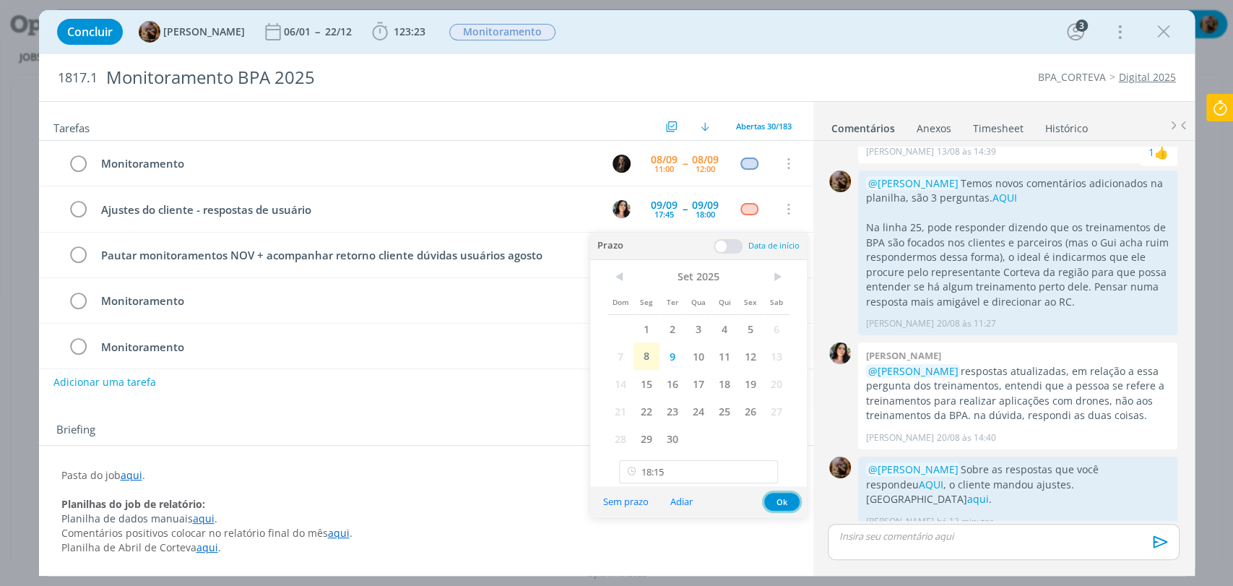
click at [785, 499] on button "Ok" at bounding box center [781, 502] width 35 height 18
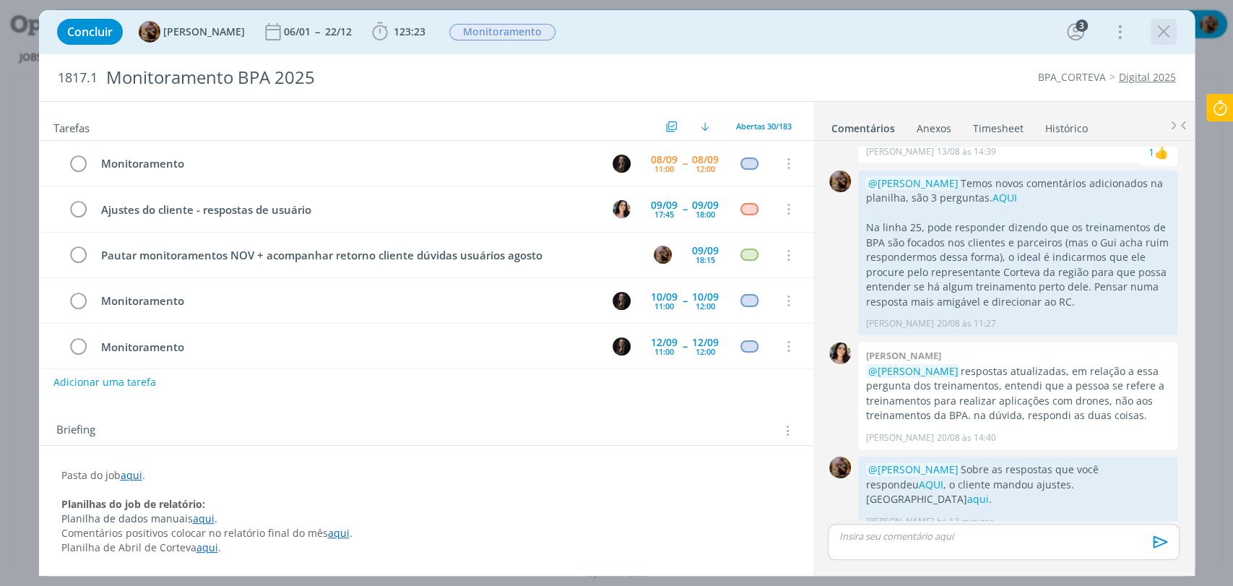
click at [1163, 27] on icon "dialog" at bounding box center [1164, 32] width 22 height 22
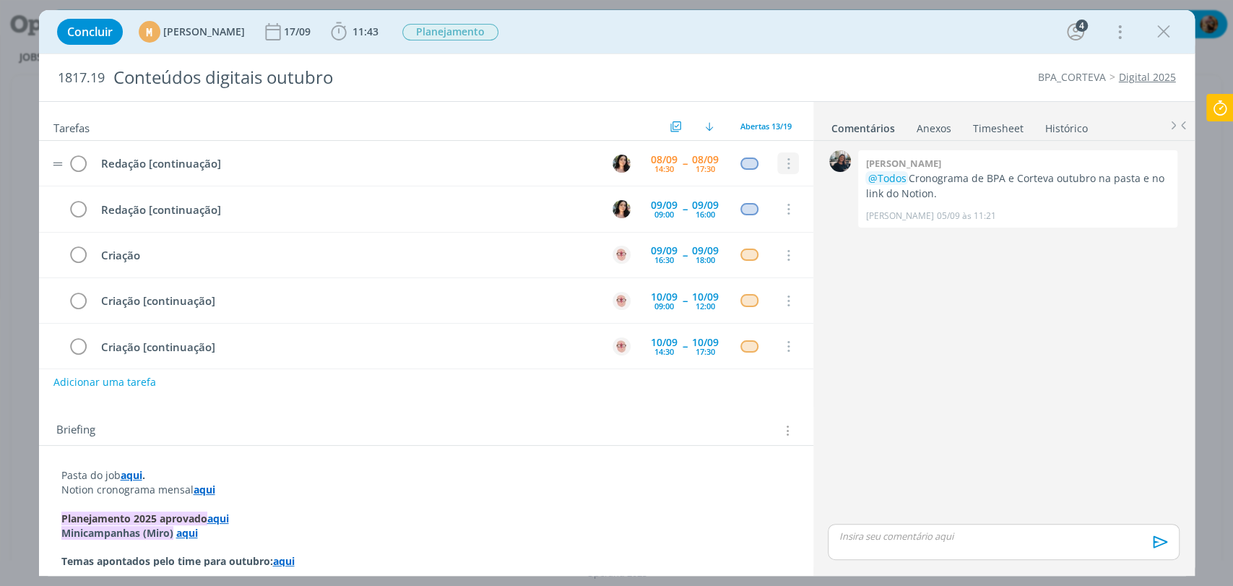
click at [781, 165] on icon "dialog" at bounding box center [788, 164] width 16 height 13
click at [728, 191] on link "Cancelar" at bounding box center [741, 188] width 114 height 23
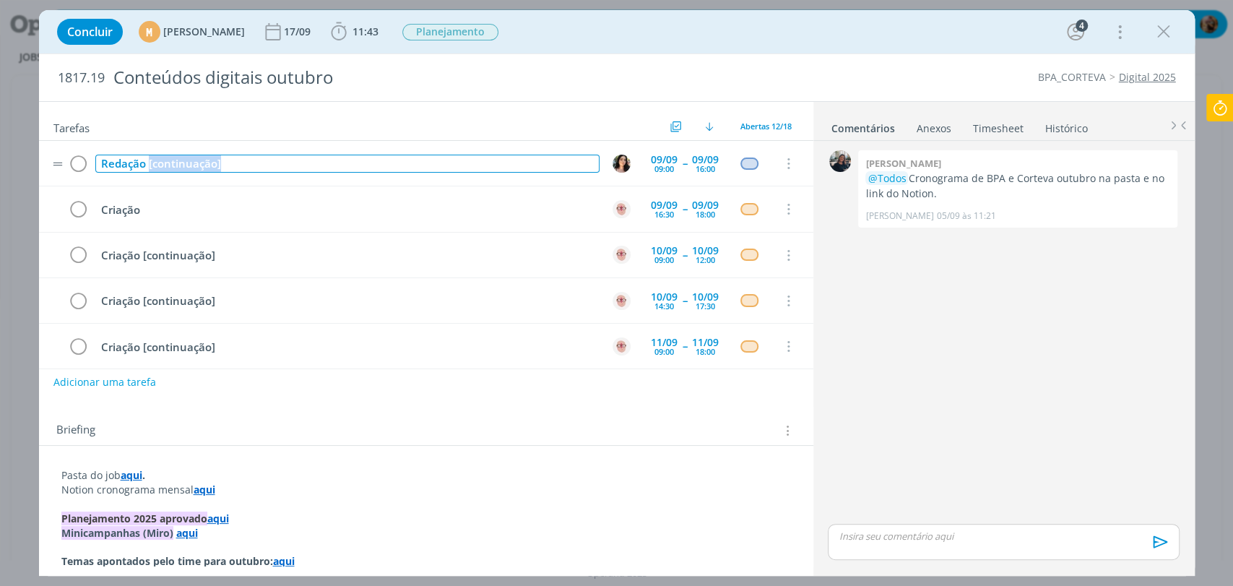
drag, startPoint x: 241, startPoint y: 167, endPoint x: 160, endPoint y: 169, distance: 81.7
click at [147, 165] on div "Redação [continuação]" at bounding box center [347, 164] width 504 height 18
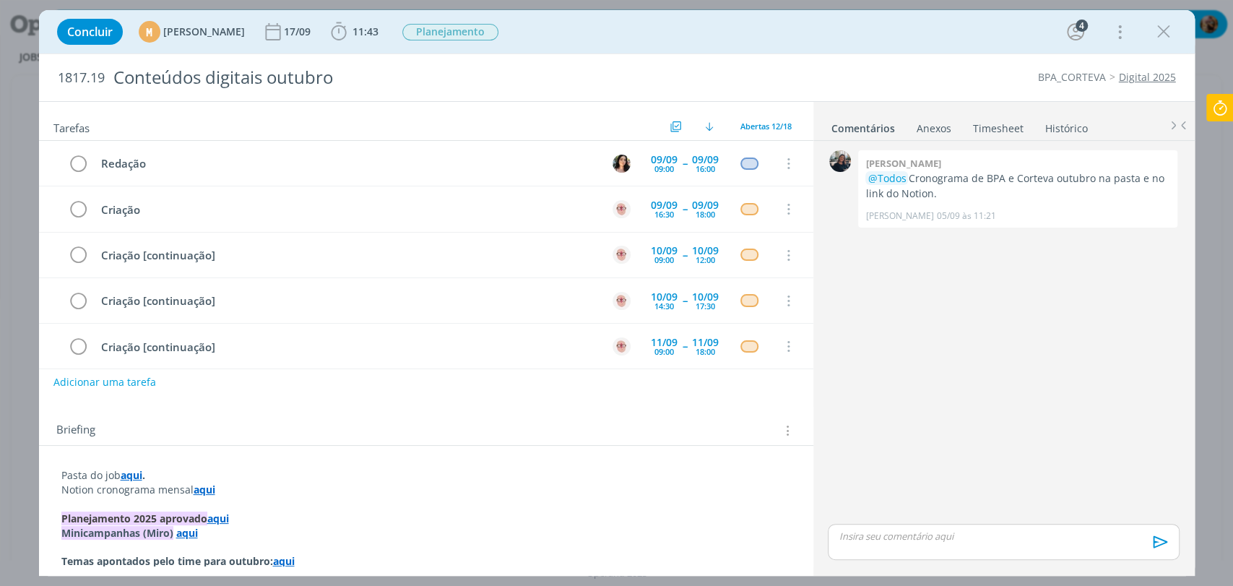
click at [801, 15] on div "Concluir M [PERSON_NAME] [DATE] 11:43 Iniciar Apontar Data * [DATE] Horas * 00:…" at bounding box center [617, 31] width 1134 height 35
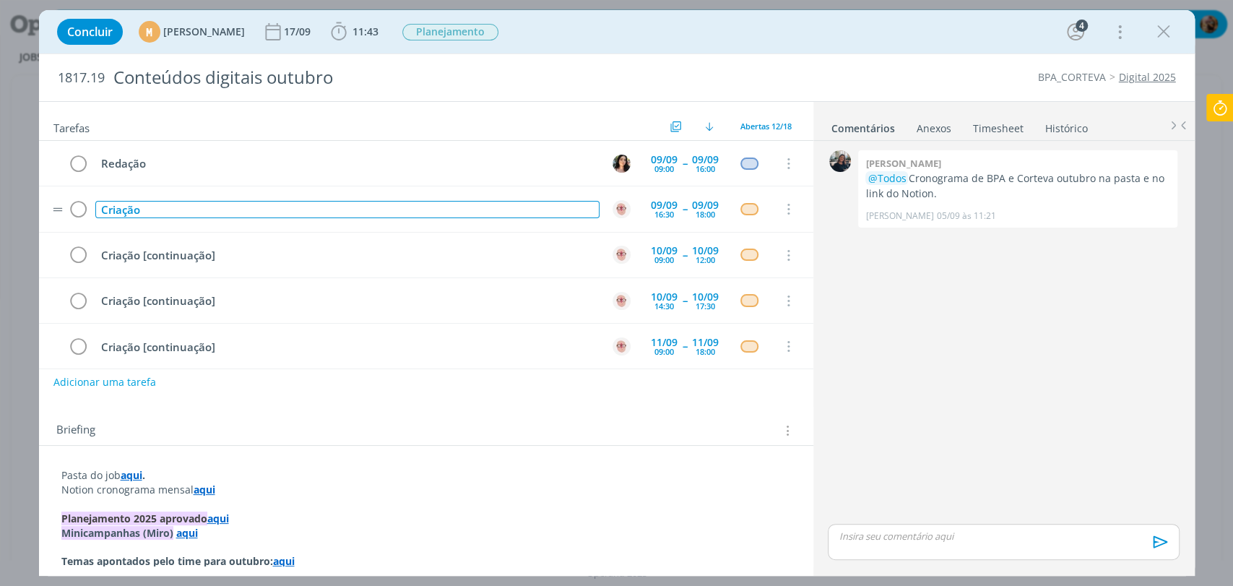
click at [461, 208] on div "Criação" at bounding box center [347, 210] width 504 height 18
copy div "Criação"
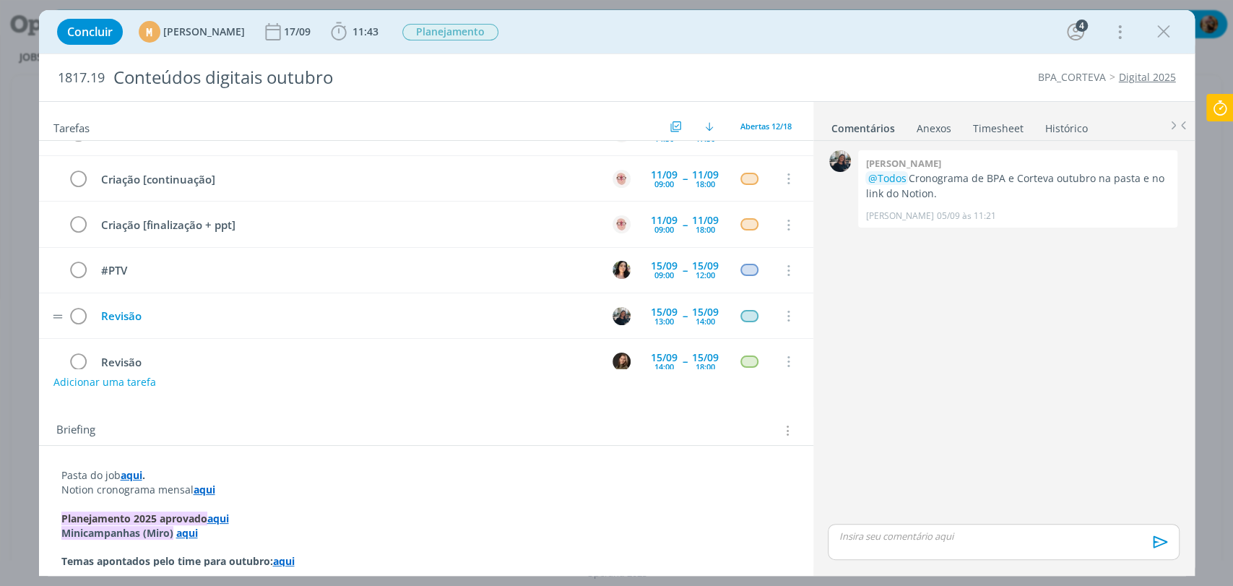
scroll to position [241, 0]
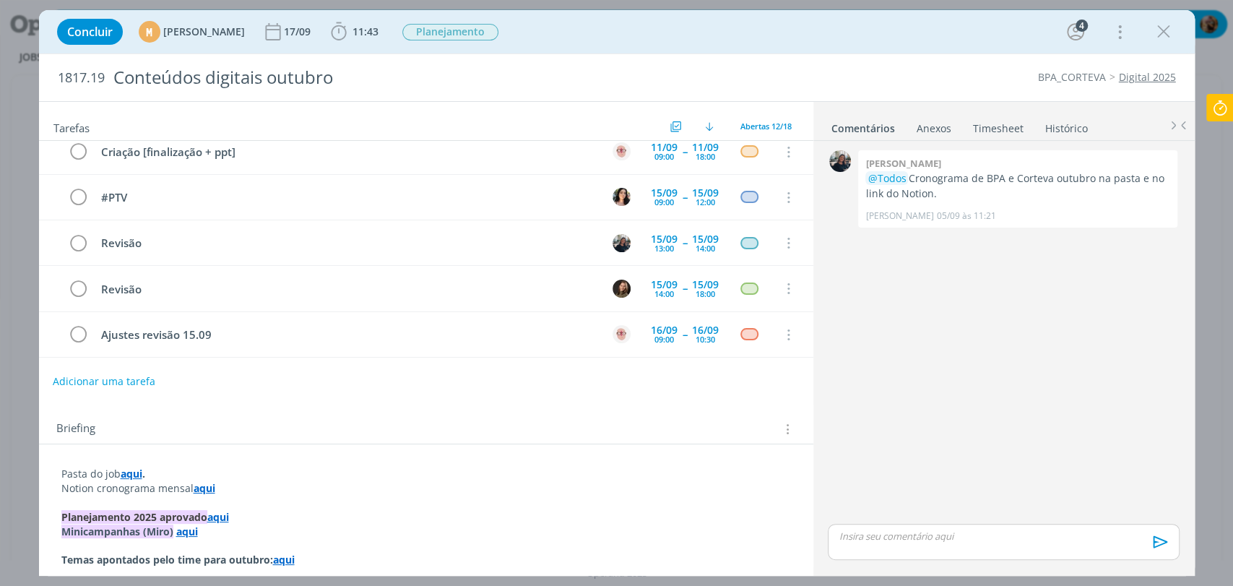
click at [92, 389] on button "Adicionar uma tarefa" at bounding box center [104, 381] width 103 height 25
paste input "Criação"
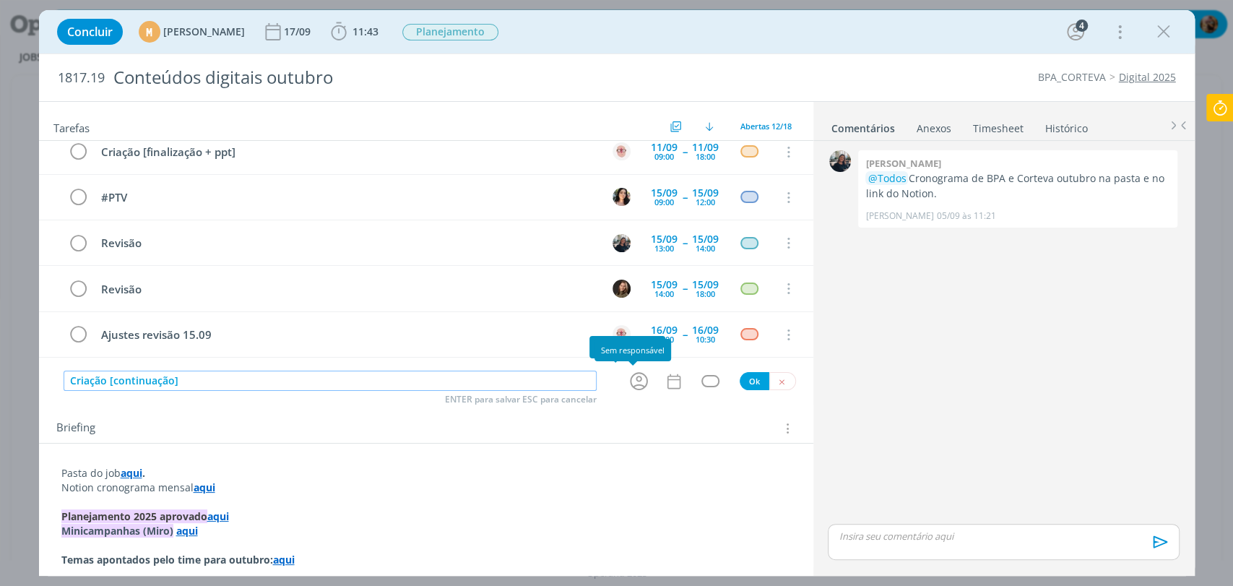
click at [637, 376] on icon "dialog" at bounding box center [639, 381] width 22 height 22
type input "Criação [continuação]"
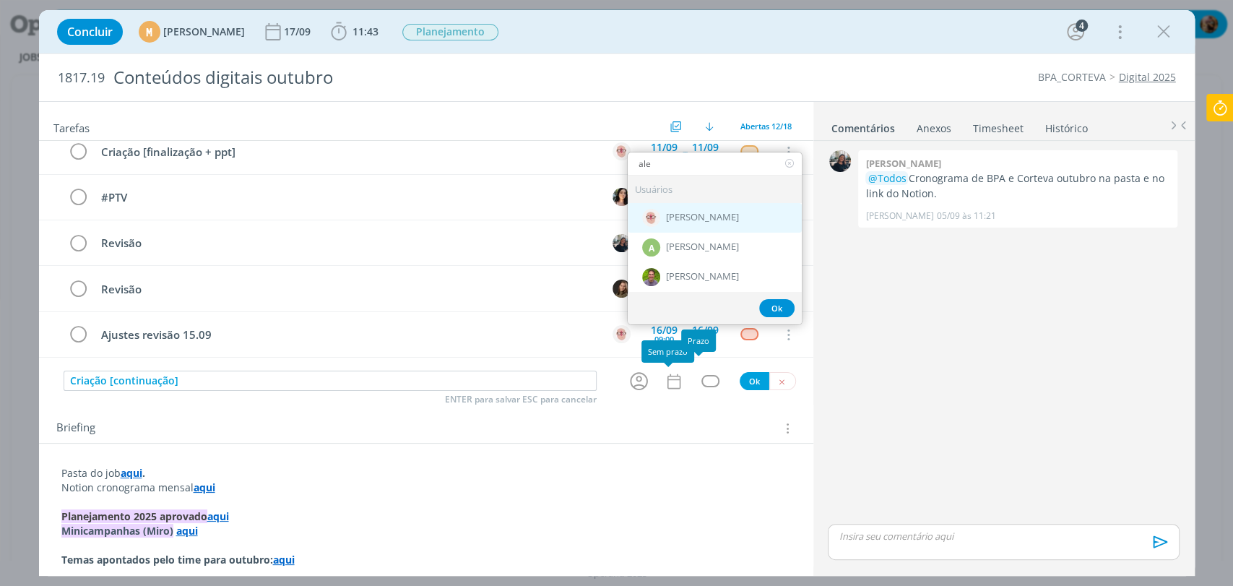
type input "ale"
click at [697, 210] on div "[PERSON_NAME]" at bounding box center [715, 218] width 174 height 30
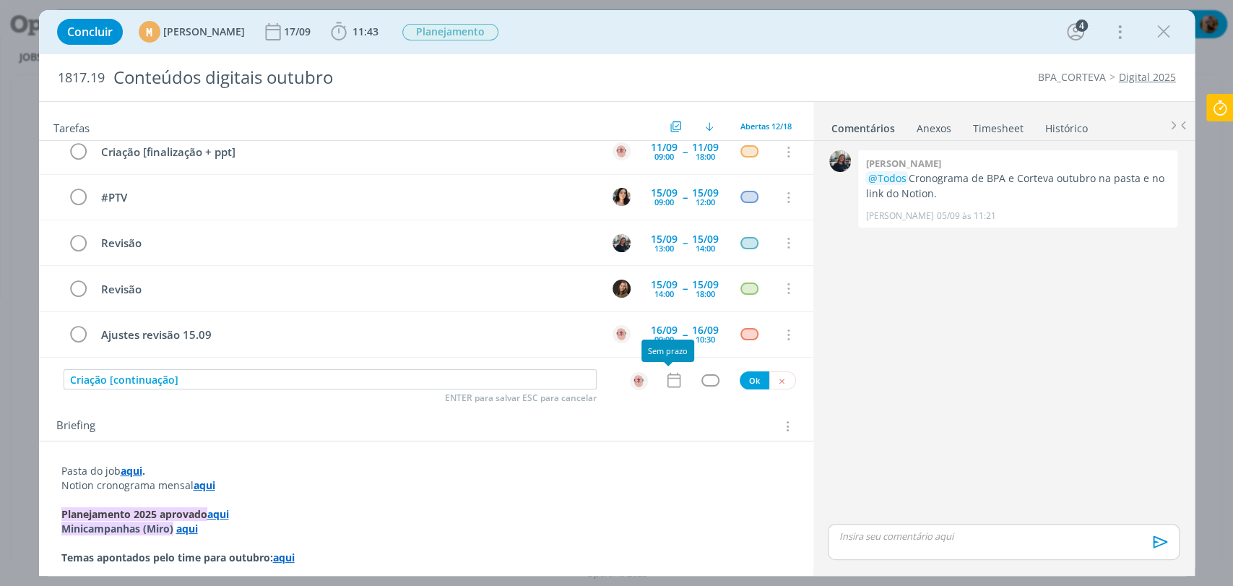
click at [667, 387] on icon "dialog" at bounding box center [673, 380] width 13 height 15
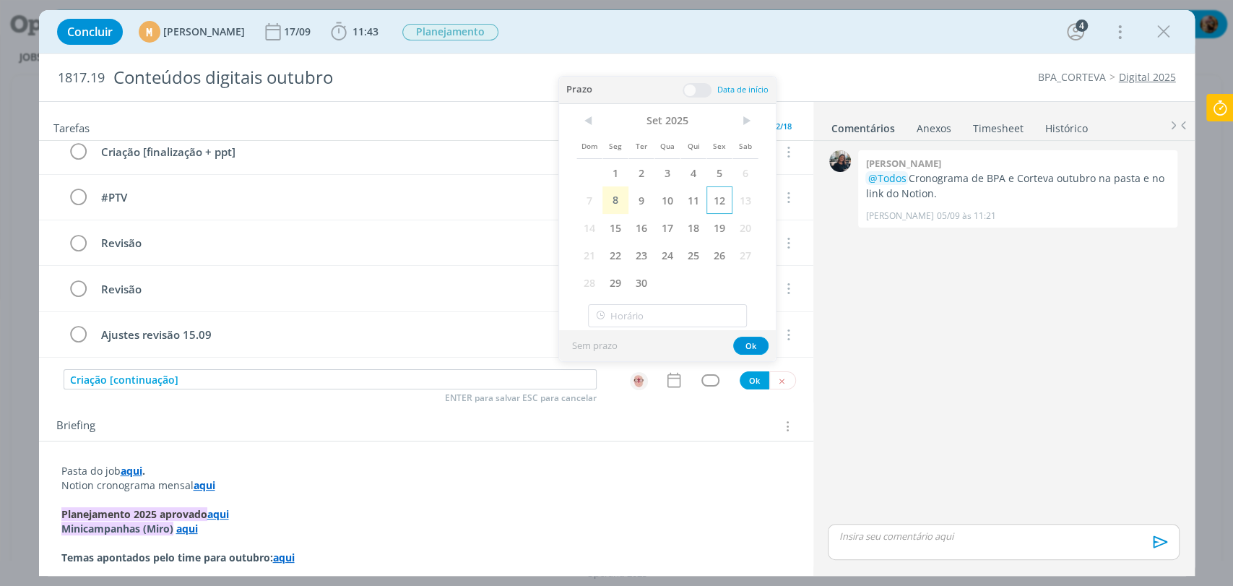
click at [718, 201] on span "12" at bounding box center [720, 199] width 26 height 27
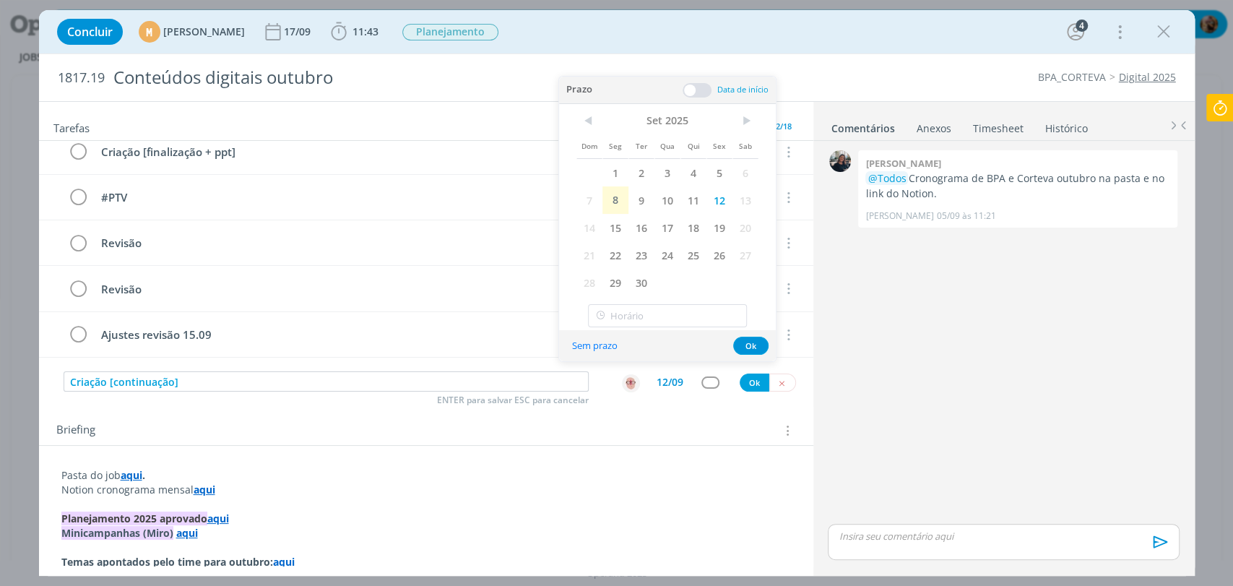
click at [698, 90] on span at bounding box center [697, 90] width 29 height 14
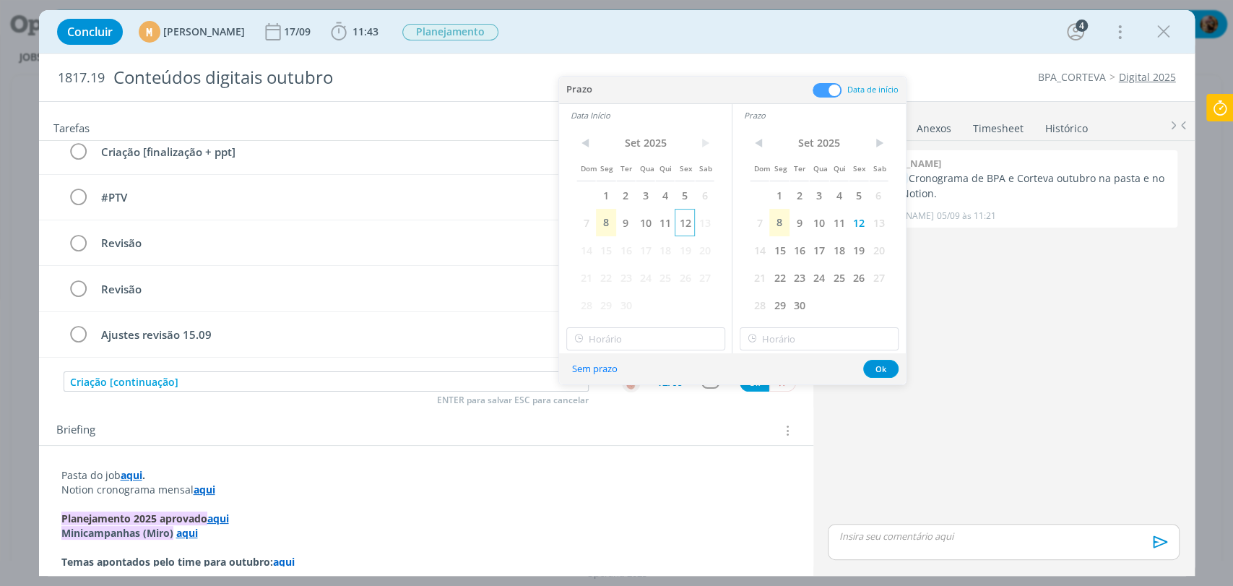
click at [688, 227] on span "12" at bounding box center [685, 222] width 20 height 27
click at [675, 339] on input "11:00" at bounding box center [645, 338] width 159 height 23
click at [667, 410] on div "16:30" at bounding box center [646, 413] width 161 height 26
type input "16:30"
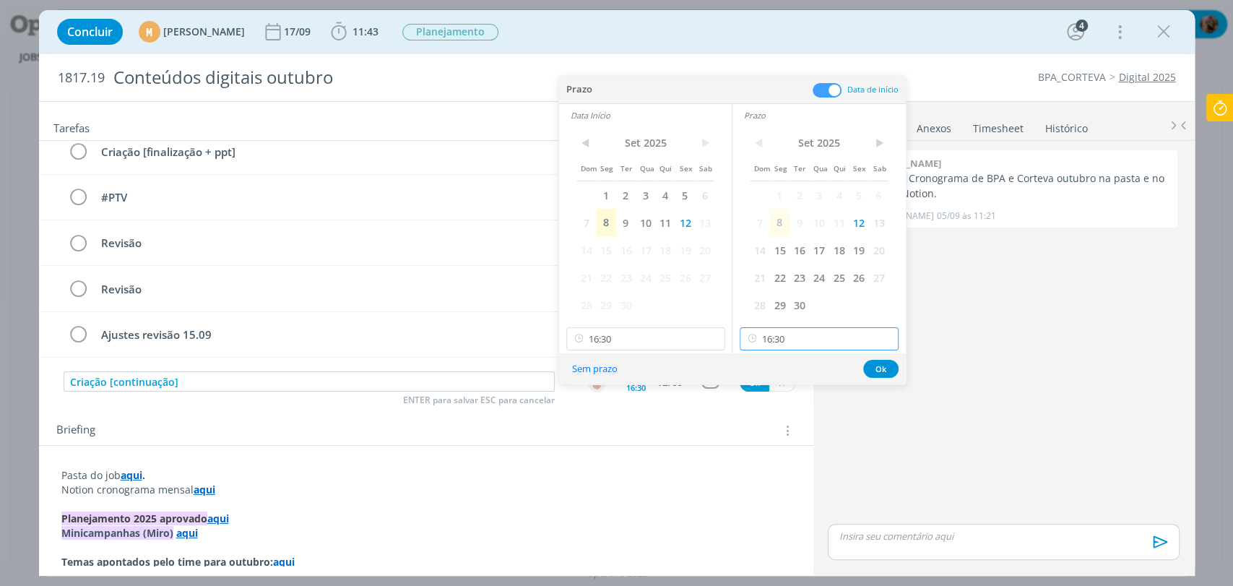
click at [781, 348] on input "16:30" at bounding box center [819, 338] width 159 height 23
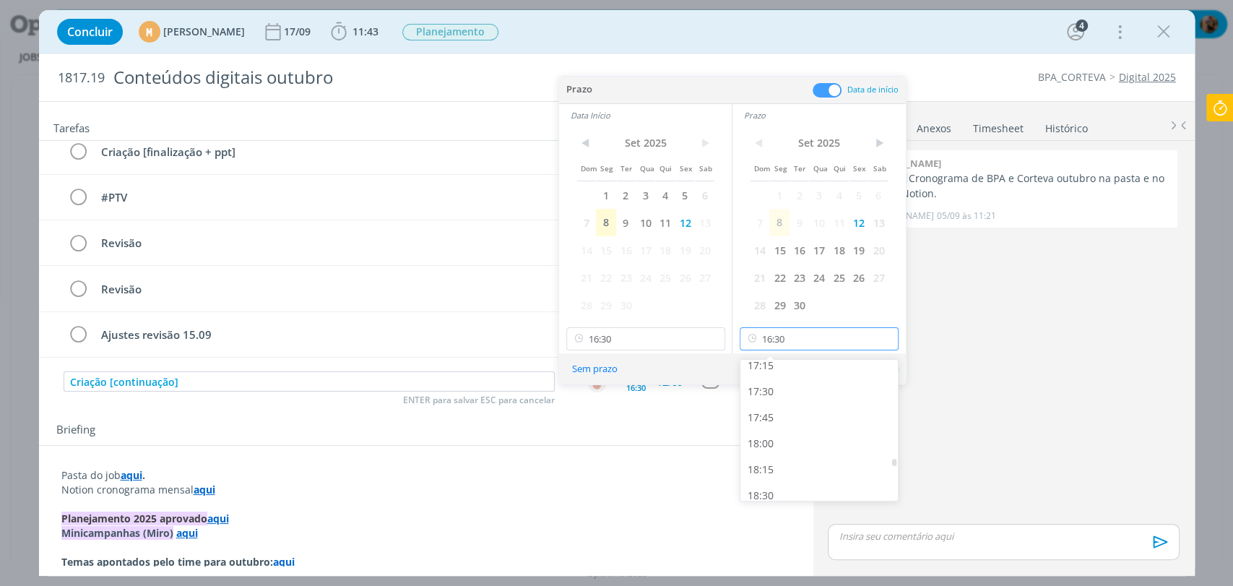
scroll to position [1848, 0]
click at [780, 400] on div "18:00" at bounding box center [821, 398] width 161 height 26
type input "18:00"
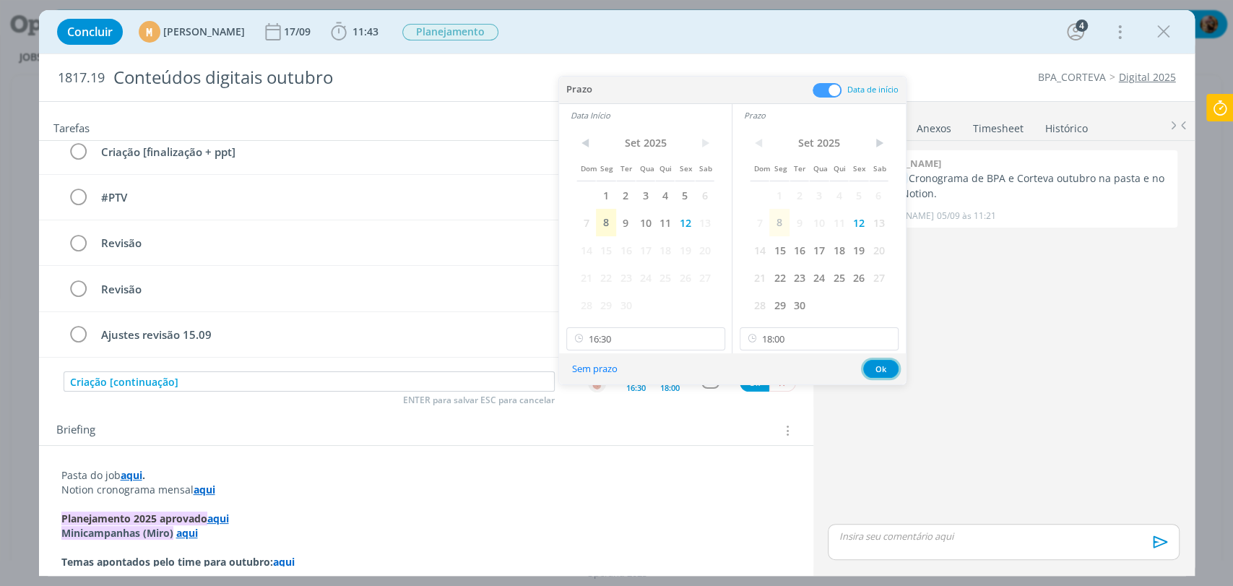
click at [870, 369] on button "Ok" at bounding box center [880, 369] width 35 height 18
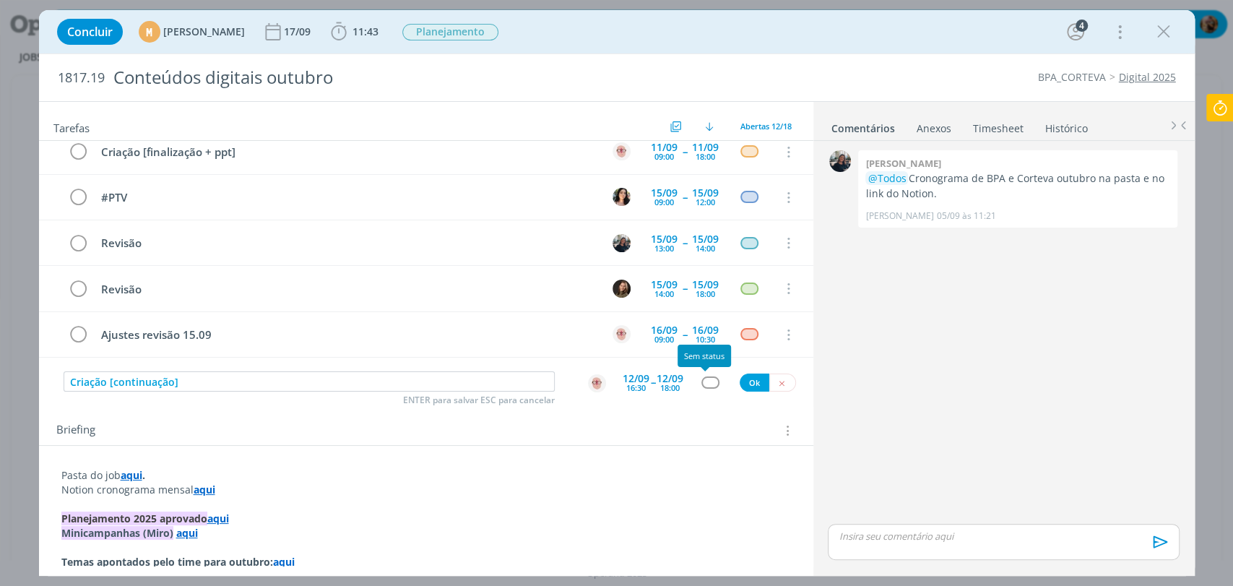
click at [710, 382] on div "dialog" at bounding box center [711, 382] width 18 height 12
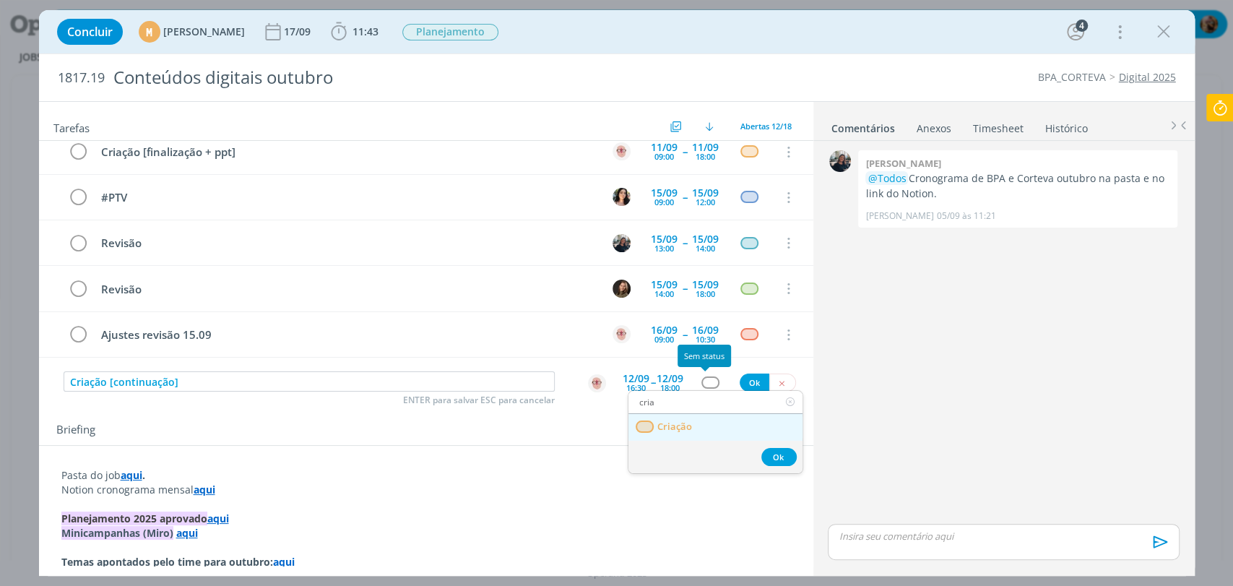
type input "cria"
click at [704, 423] on link "Criação" at bounding box center [716, 427] width 174 height 27
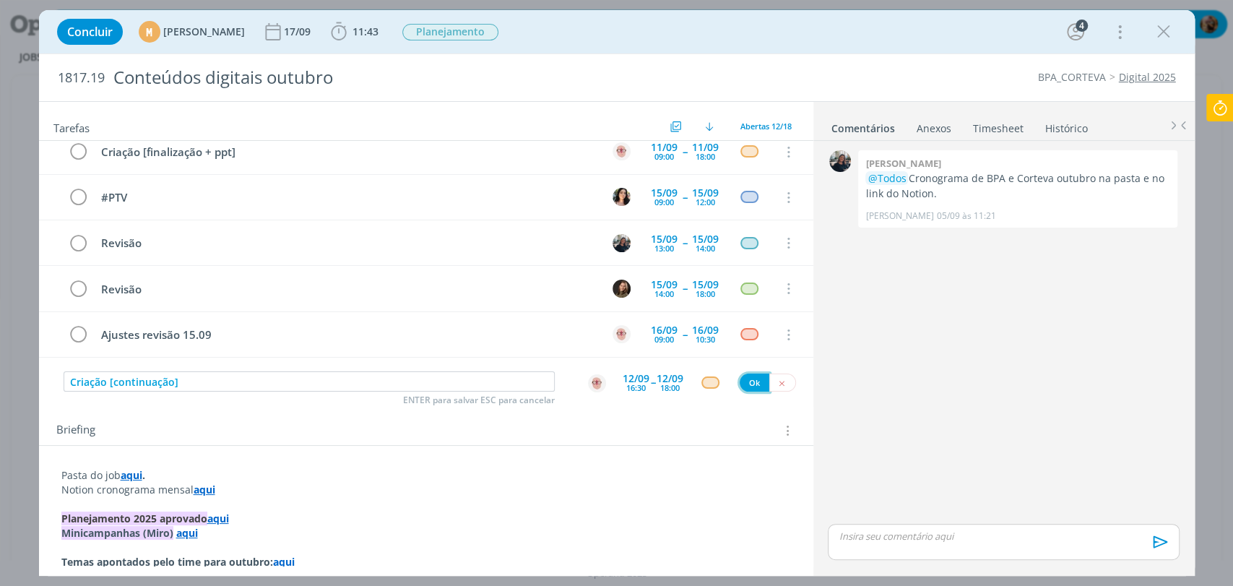
click at [740, 388] on button "Ok" at bounding box center [755, 383] width 30 height 18
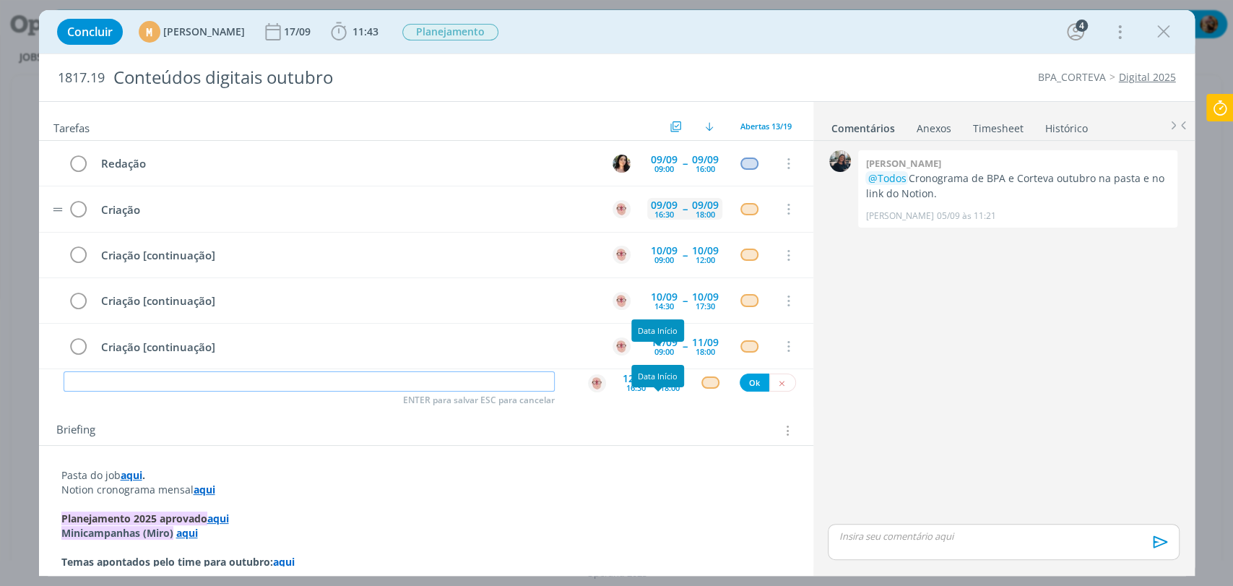
scroll to position [0, 0]
click at [785, 208] on icon "dialog" at bounding box center [788, 209] width 16 height 13
click at [728, 236] on link "Cancelar" at bounding box center [741, 234] width 114 height 23
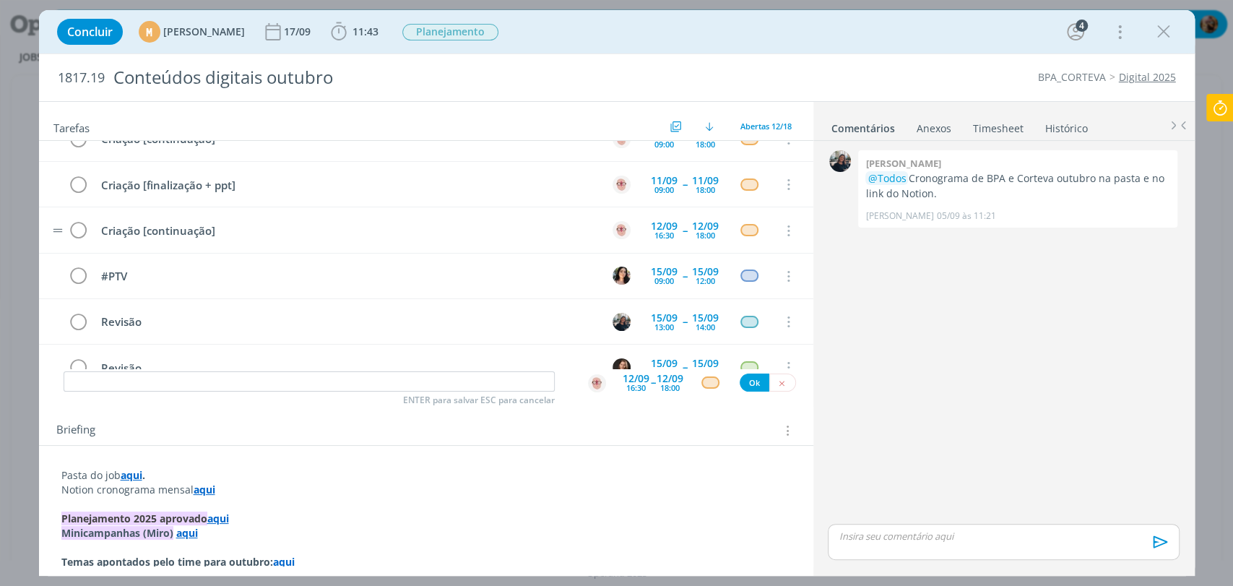
scroll to position [160, 0]
click at [655, 233] on div "16:30" at bounding box center [665, 237] width 20 height 8
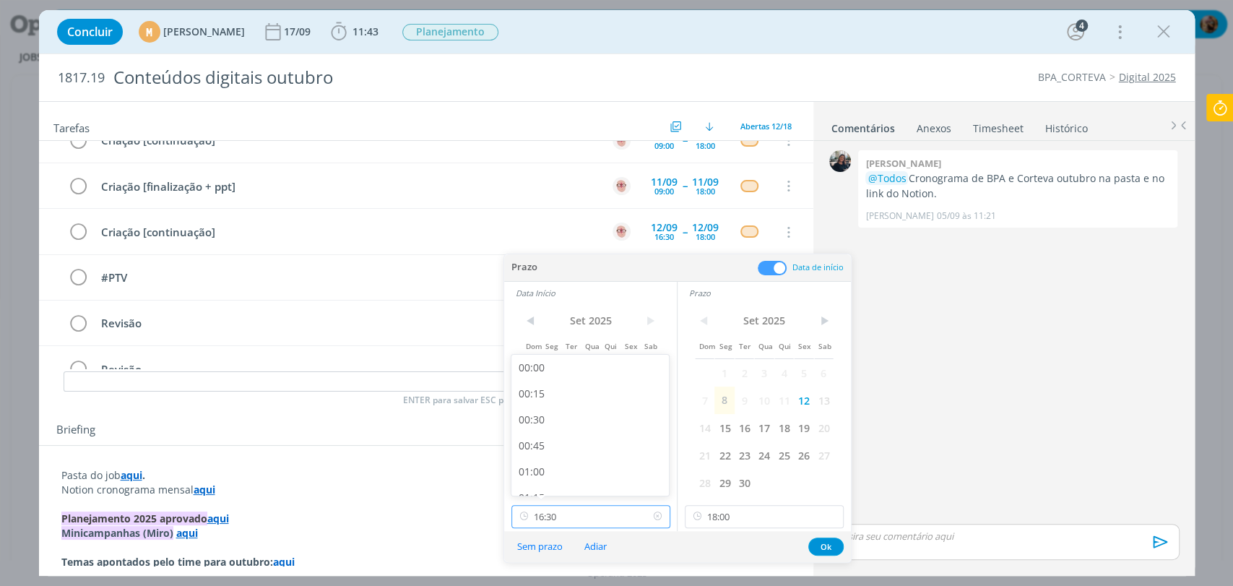
click at [569, 512] on input "16:30" at bounding box center [591, 516] width 159 height 23
click at [547, 426] on div "13:00" at bounding box center [592, 435] width 161 height 26
type input "13:00"
click at [815, 548] on button "Ok" at bounding box center [826, 547] width 35 height 18
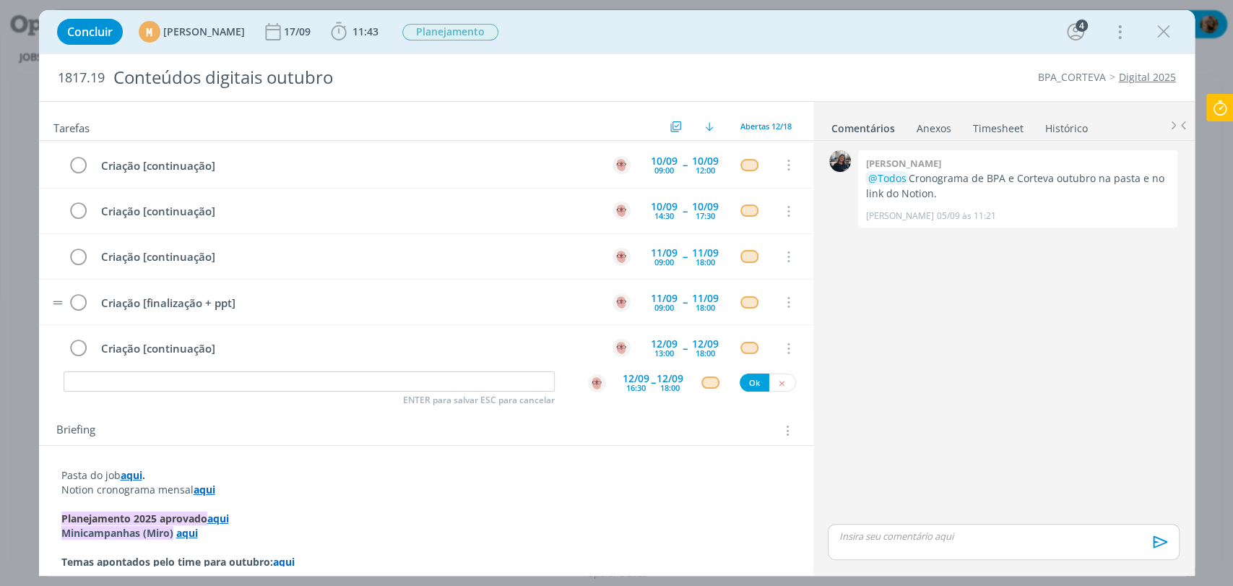
scroll to position [0, 0]
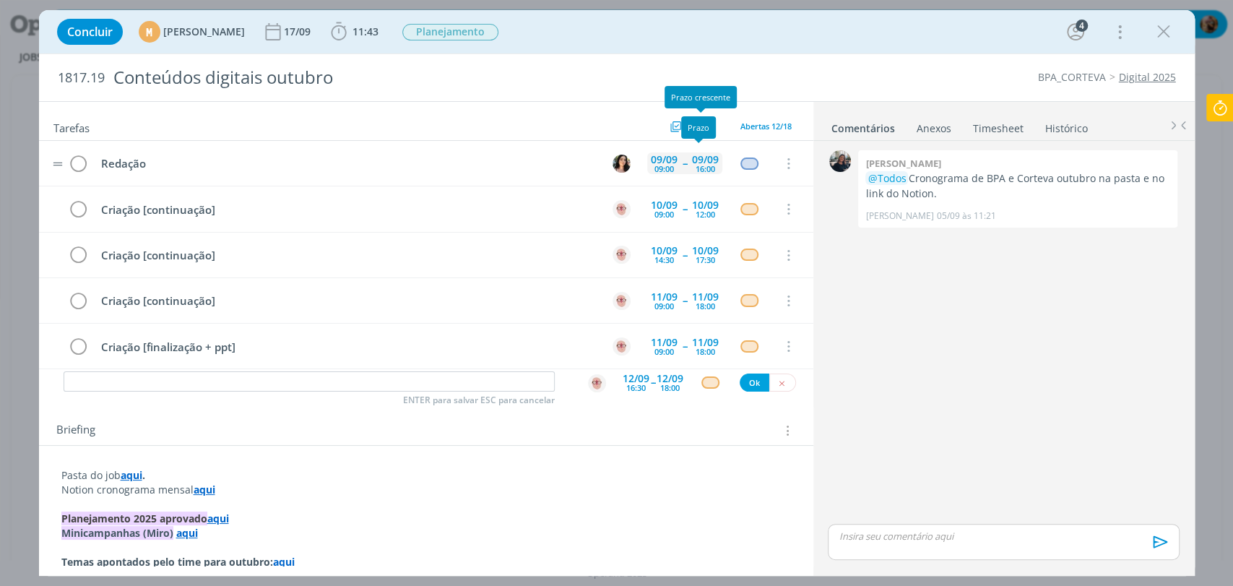
click at [709, 155] on div "09/09" at bounding box center [705, 160] width 27 height 10
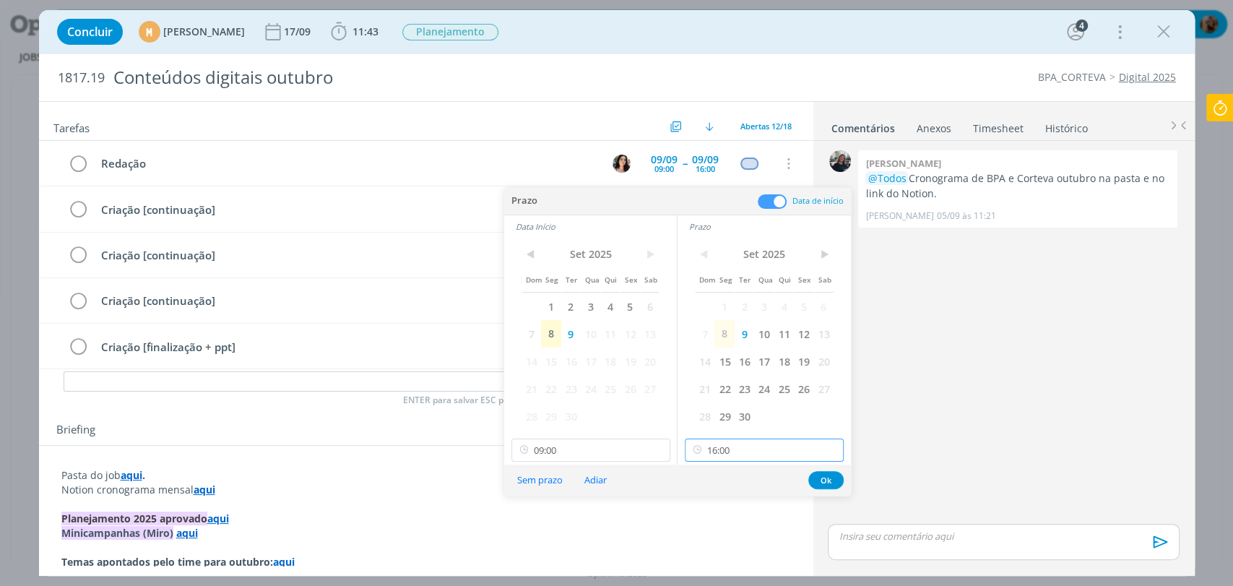
click at [735, 444] on input "16:00" at bounding box center [764, 450] width 159 height 23
click at [711, 294] on div "18:00" at bounding box center [766, 298] width 161 height 26
type input "18:00"
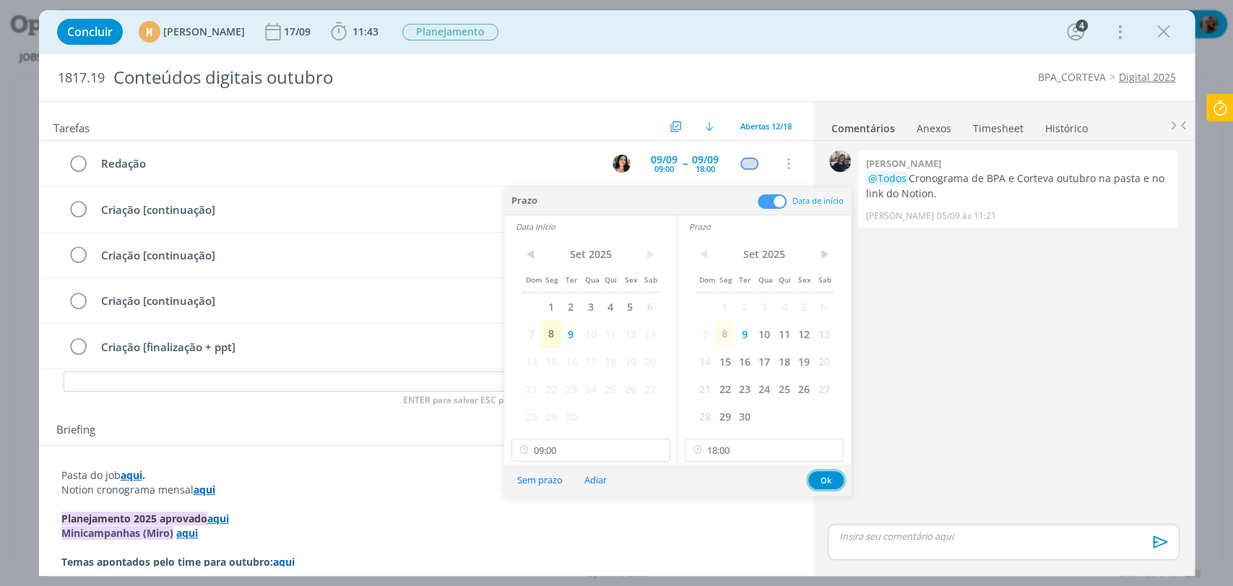
click at [825, 483] on button "Ok" at bounding box center [826, 480] width 35 height 18
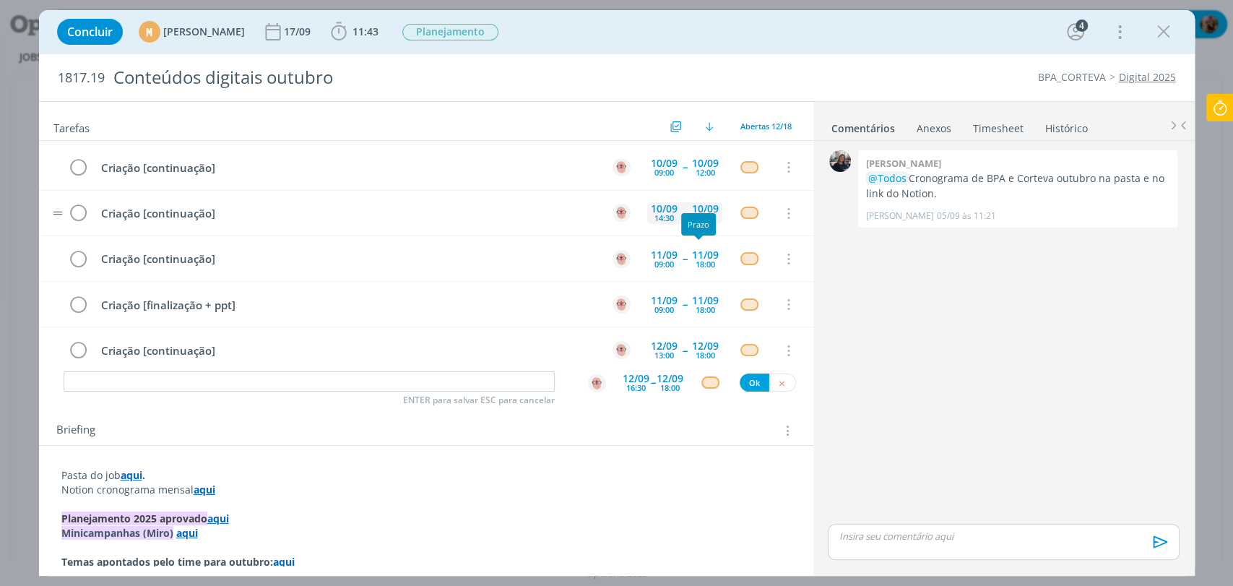
scroll to position [0, 0]
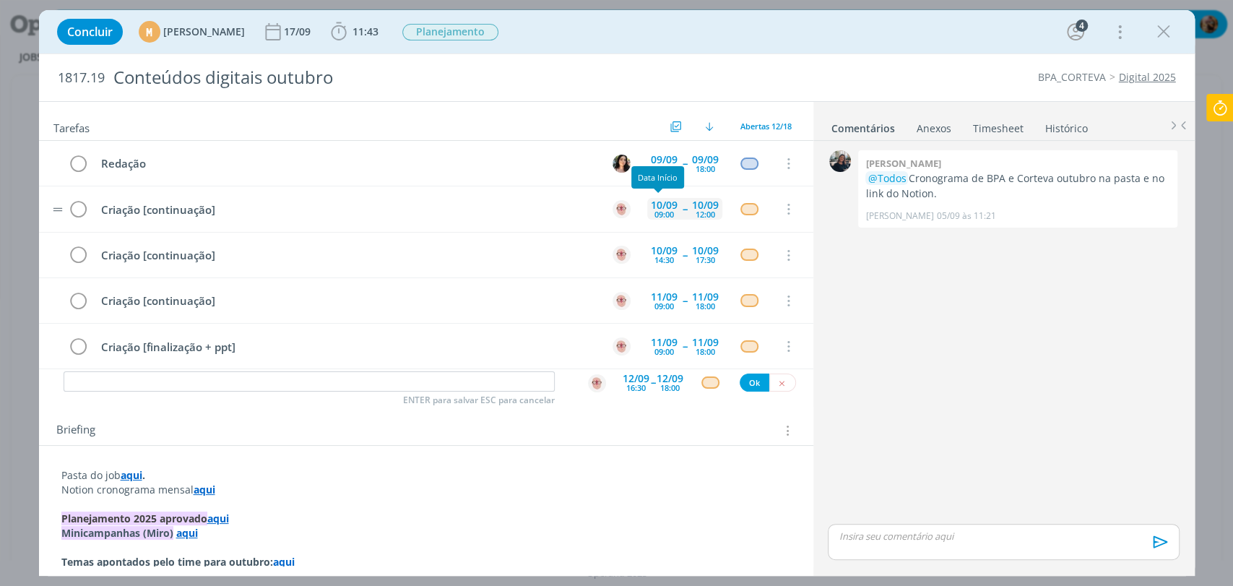
click at [666, 217] on div "09:00" at bounding box center [665, 214] width 20 height 8
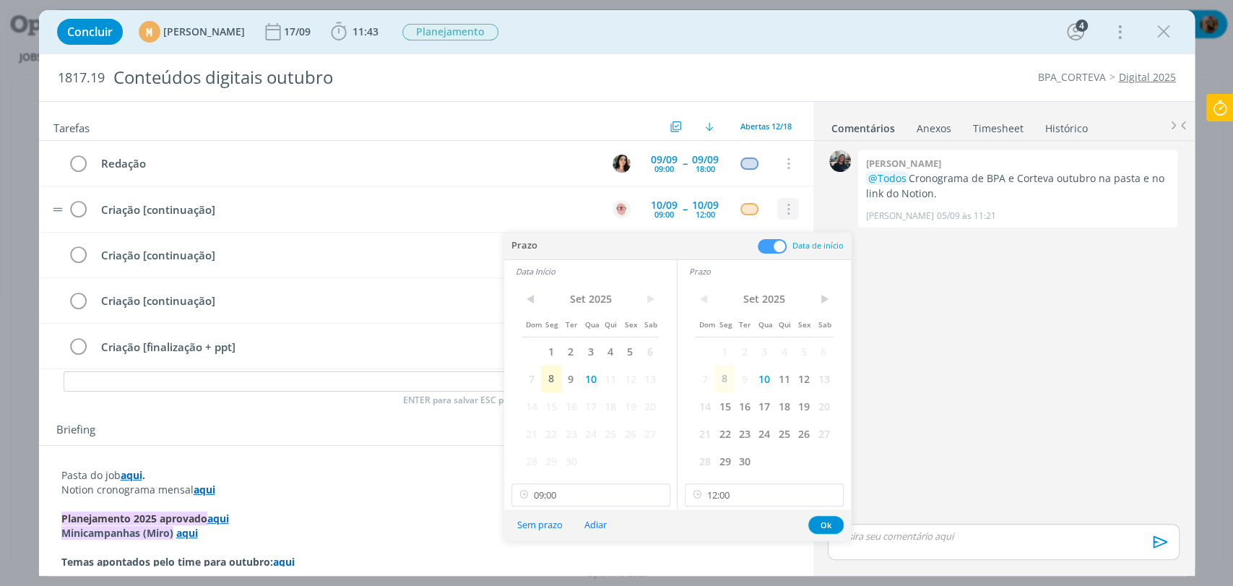
click at [784, 210] on icon "dialog" at bounding box center [788, 209] width 16 height 13
click at [758, 227] on link "Cancelar" at bounding box center [741, 234] width 114 height 23
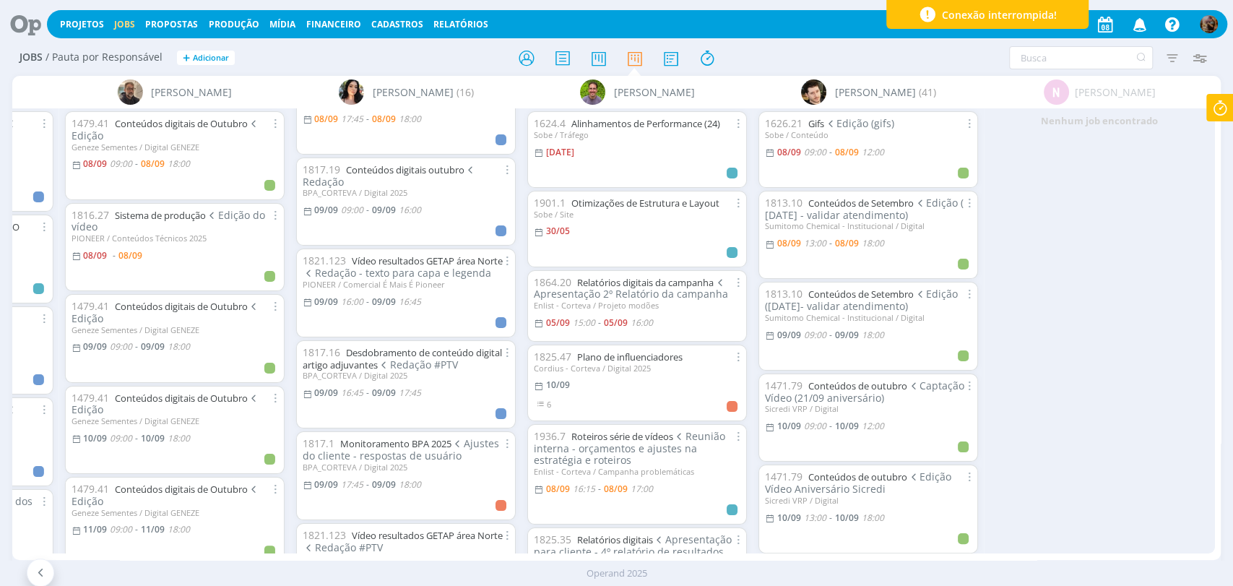
scroll to position [401, 0]
click at [431, 255] on link "Vídeo resultados GETAP área Norte" at bounding box center [427, 258] width 151 height 13
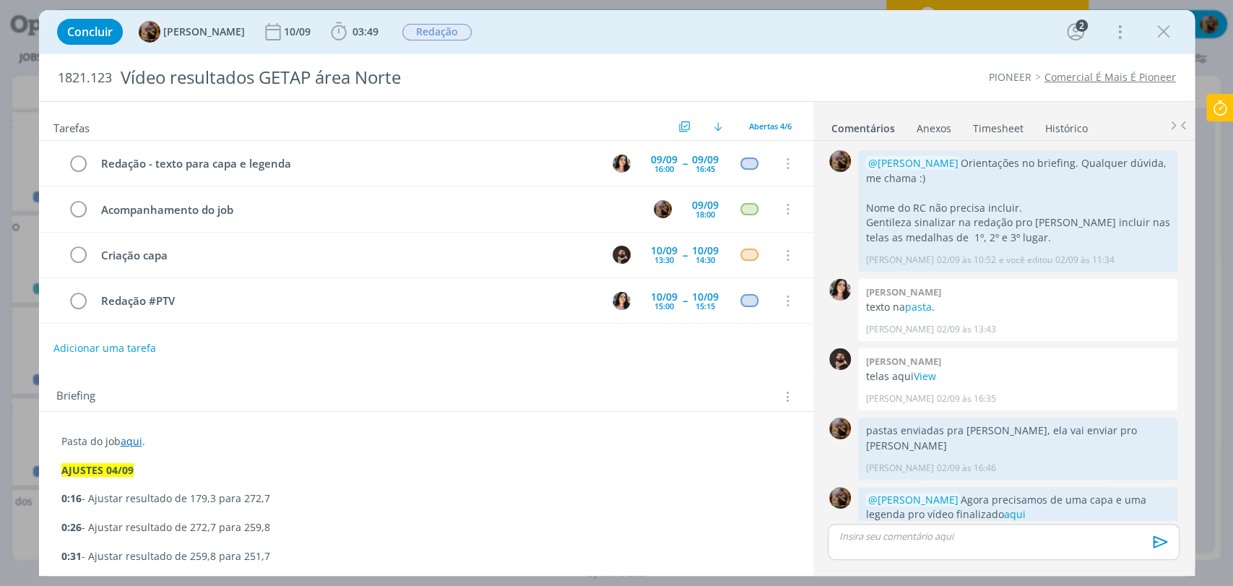
scroll to position [16, 0]
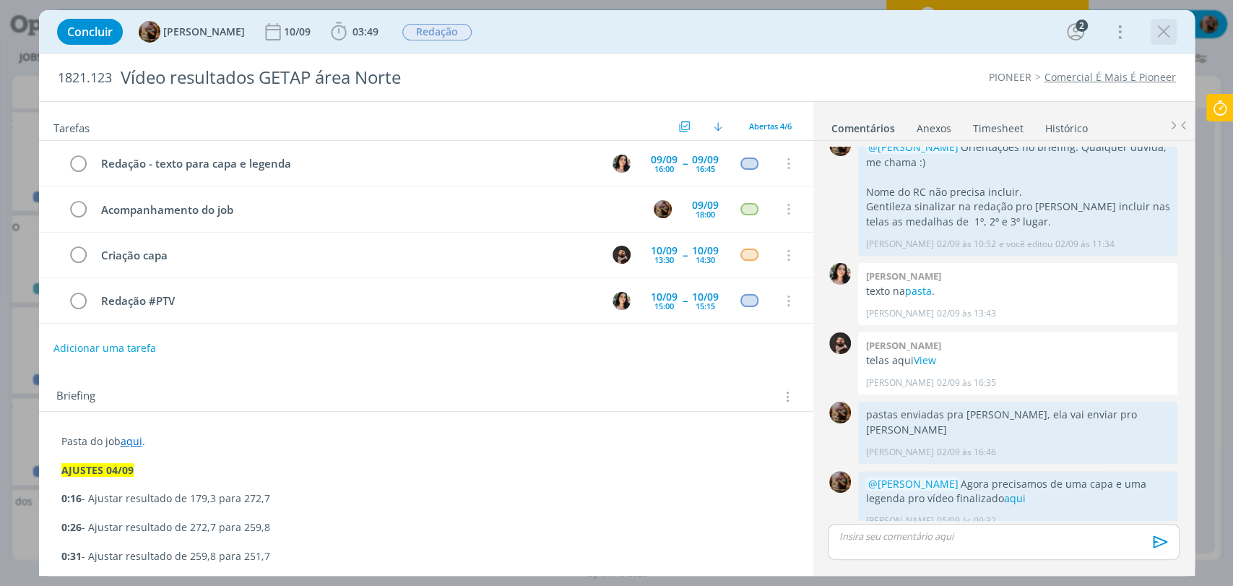
click at [1156, 34] on icon "dialog" at bounding box center [1164, 32] width 22 height 22
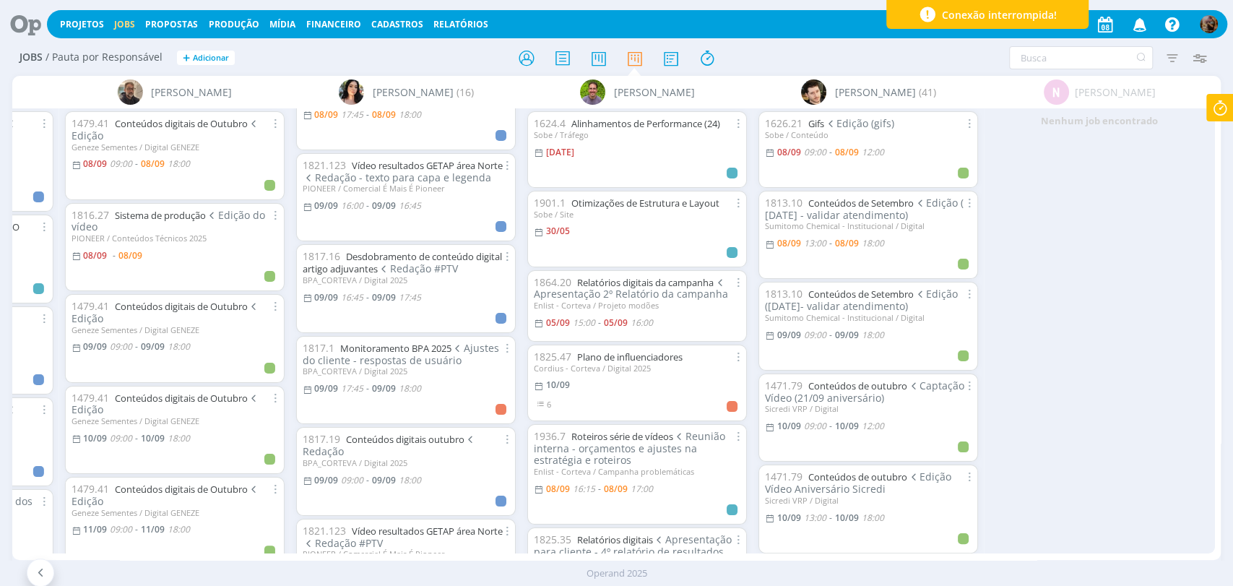
scroll to position [401, 0]
click at [440, 165] on link "Vídeo resultados GETAP área Norte" at bounding box center [427, 167] width 151 height 13
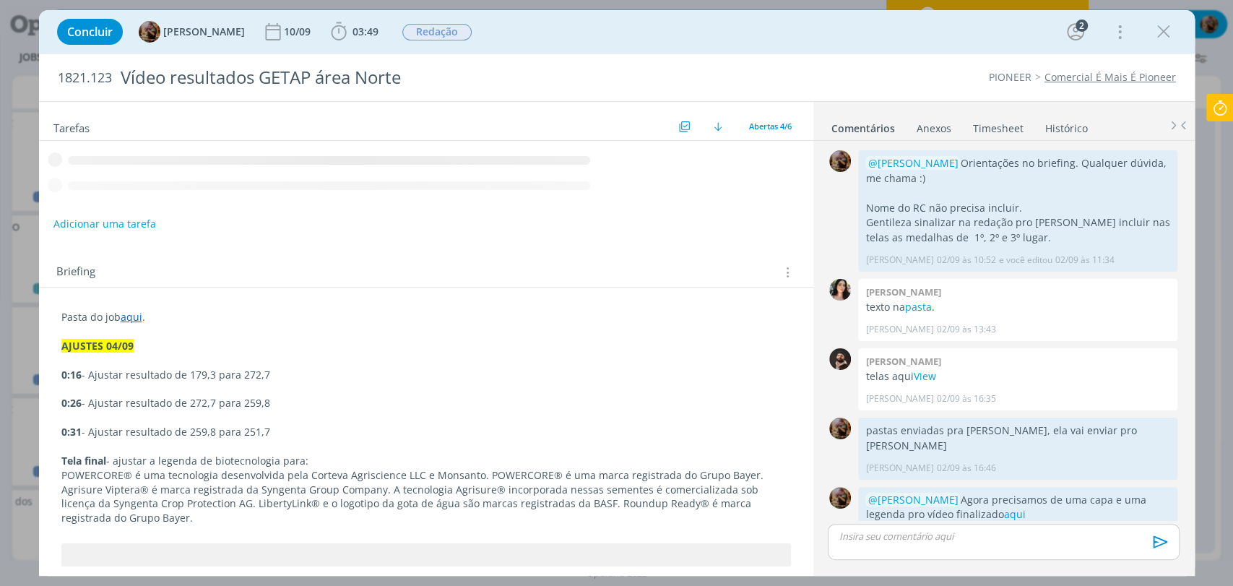
scroll to position [16, 0]
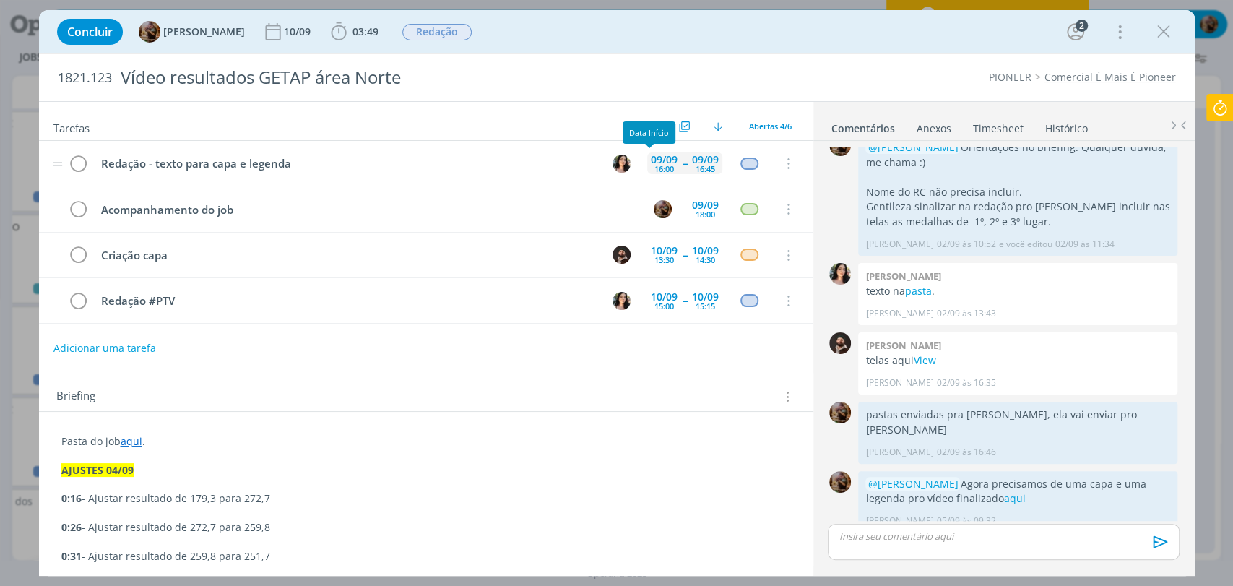
click at [655, 166] on div "16:00" at bounding box center [665, 169] width 20 height 8
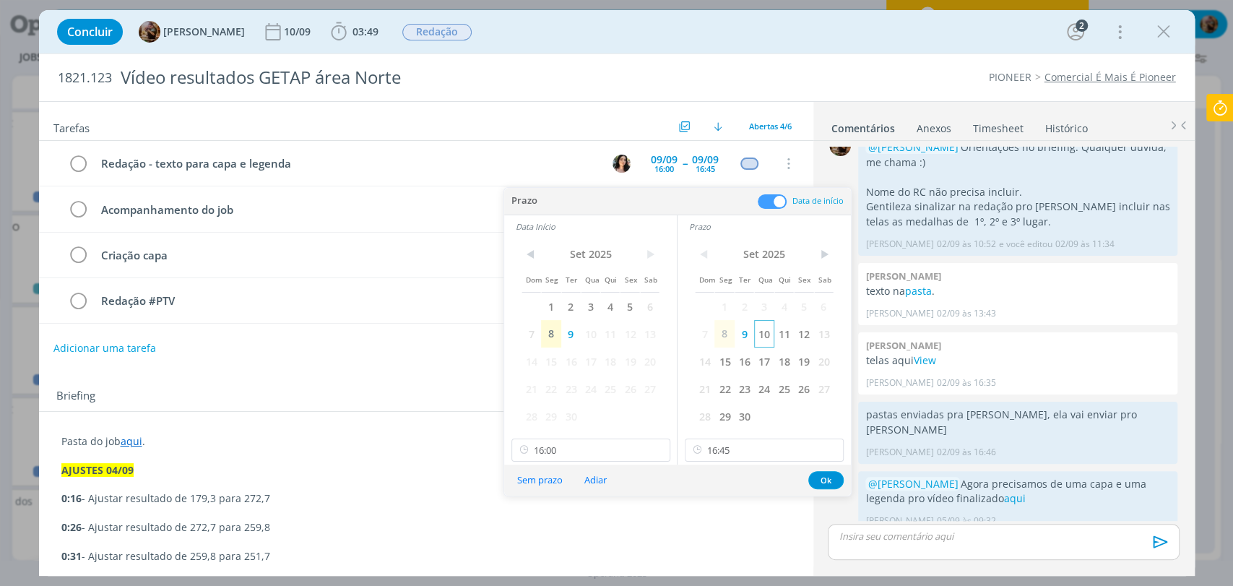
click at [757, 337] on span "10" at bounding box center [764, 333] width 20 height 27
click at [590, 337] on span "10" at bounding box center [591, 333] width 20 height 27
click at [610, 445] on input "16:00" at bounding box center [591, 450] width 159 height 23
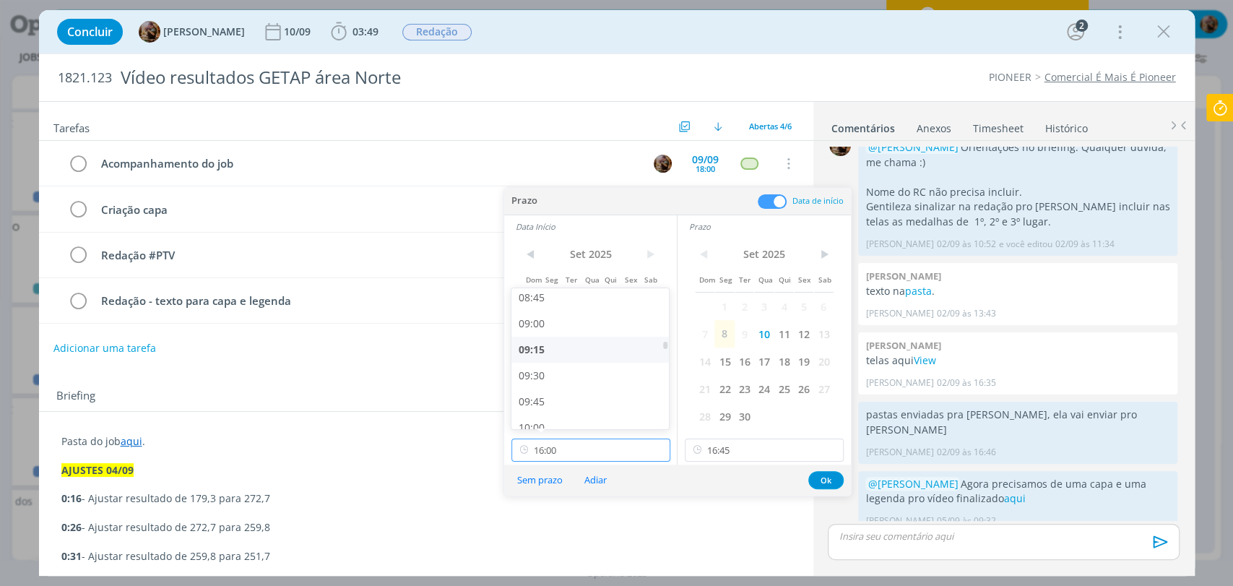
scroll to position [913, 0]
click at [538, 325] on div "09:00" at bounding box center [592, 325] width 161 height 26
type input "09:00"
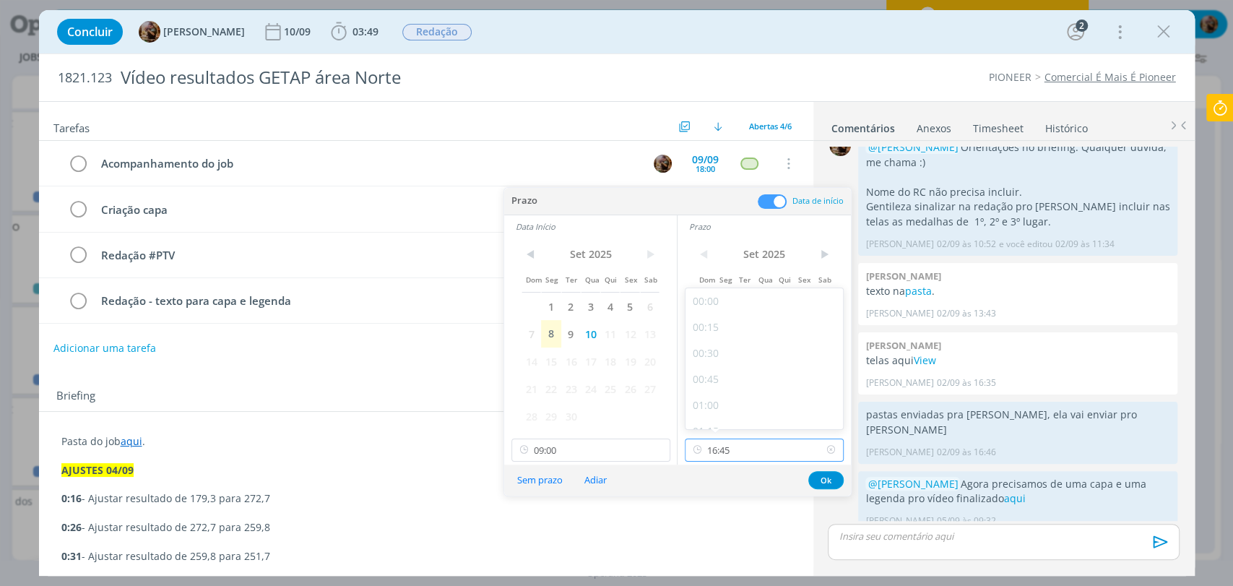
click at [729, 446] on input "16:45" at bounding box center [764, 450] width 159 height 23
click at [720, 346] on div "10:00" at bounding box center [766, 351] width 161 height 26
type input "10:00"
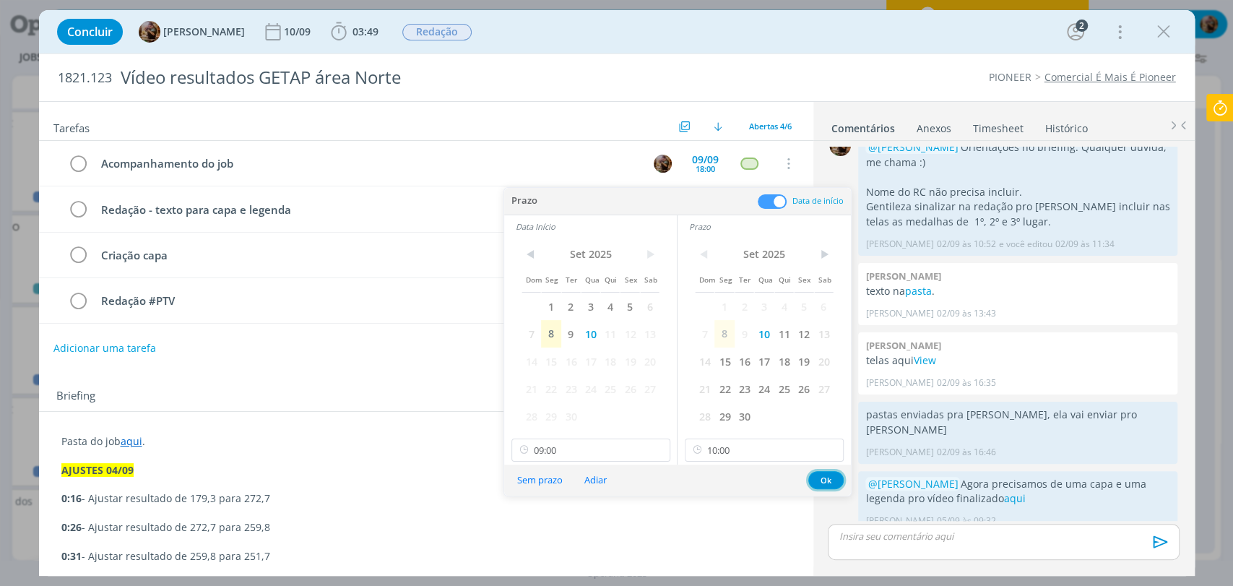
drag, startPoint x: 822, startPoint y: 475, endPoint x: 488, endPoint y: 481, distance: 333.9
click at [822, 476] on button "Ok" at bounding box center [826, 480] width 35 height 18
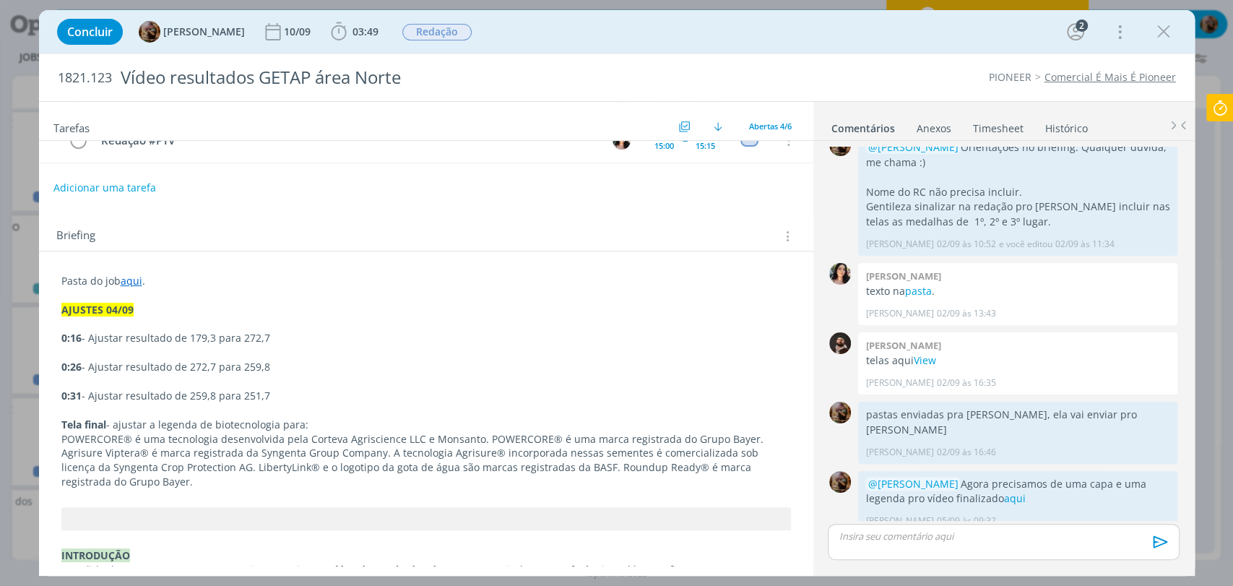
scroll to position [0, 0]
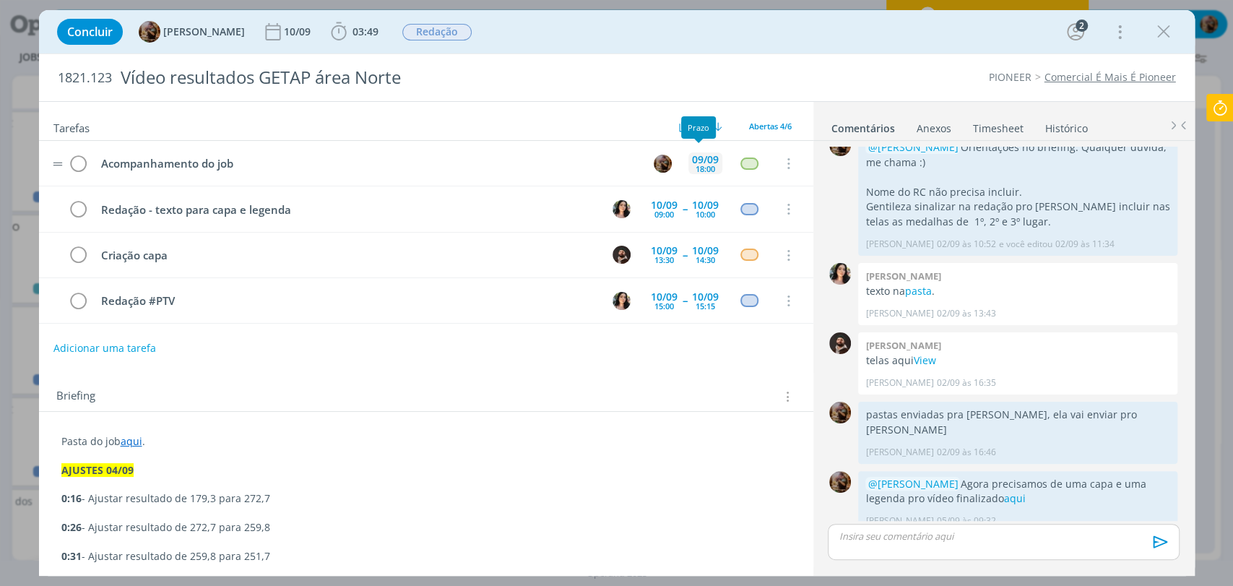
click at [697, 158] on div "09/09" at bounding box center [705, 160] width 27 height 10
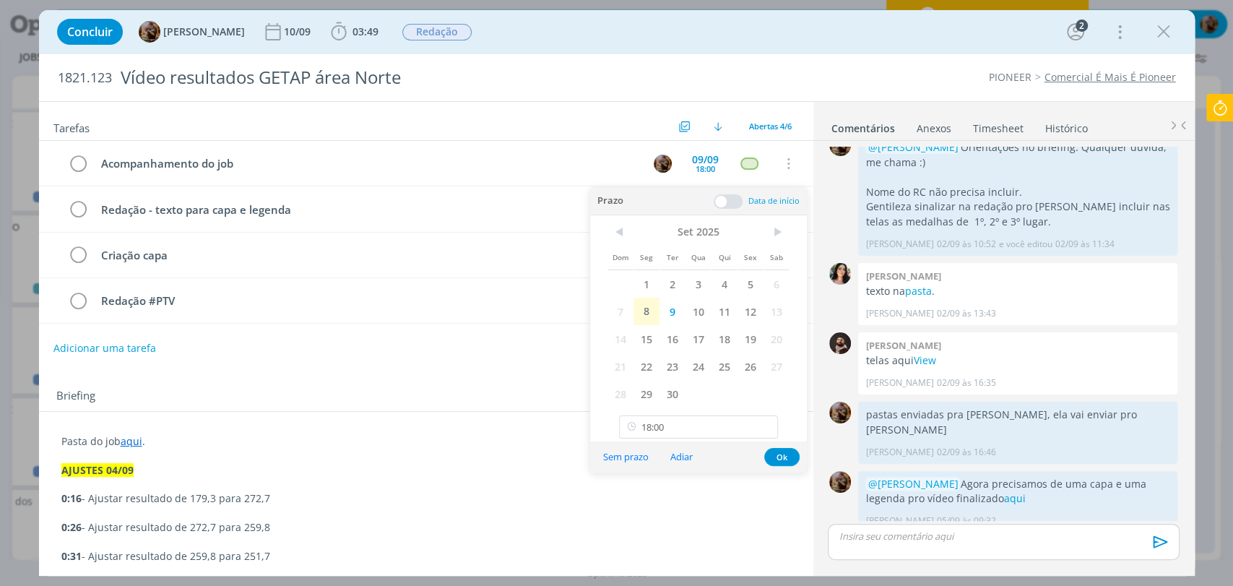
click at [704, 311] on span "10" at bounding box center [699, 311] width 26 height 27
click at [705, 433] on input "18:00" at bounding box center [698, 426] width 159 height 23
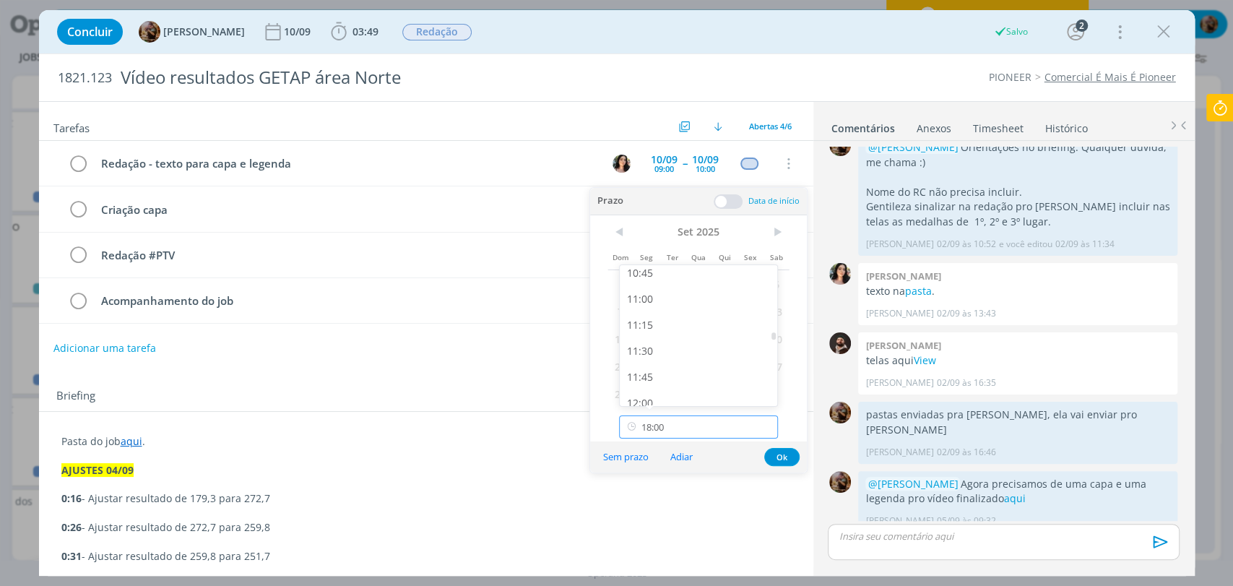
scroll to position [1121, 0]
click at [661, 307] on div "11:00" at bounding box center [700, 302] width 161 height 26
type input "11:00"
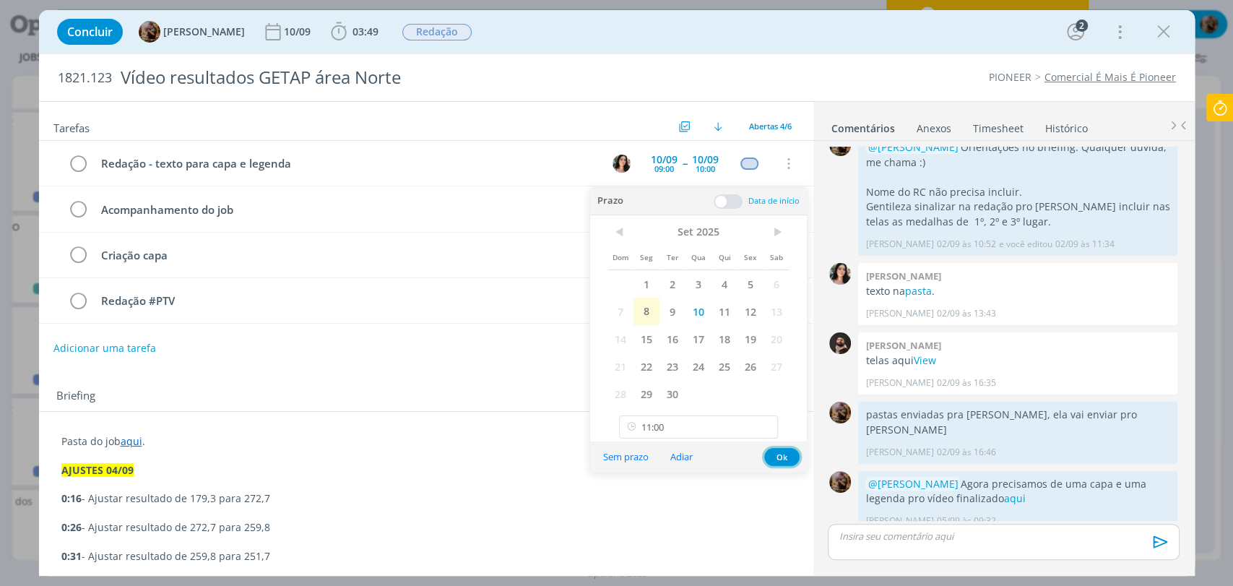
click at [784, 457] on button "Ok" at bounding box center [781, 457] width 35 height 18
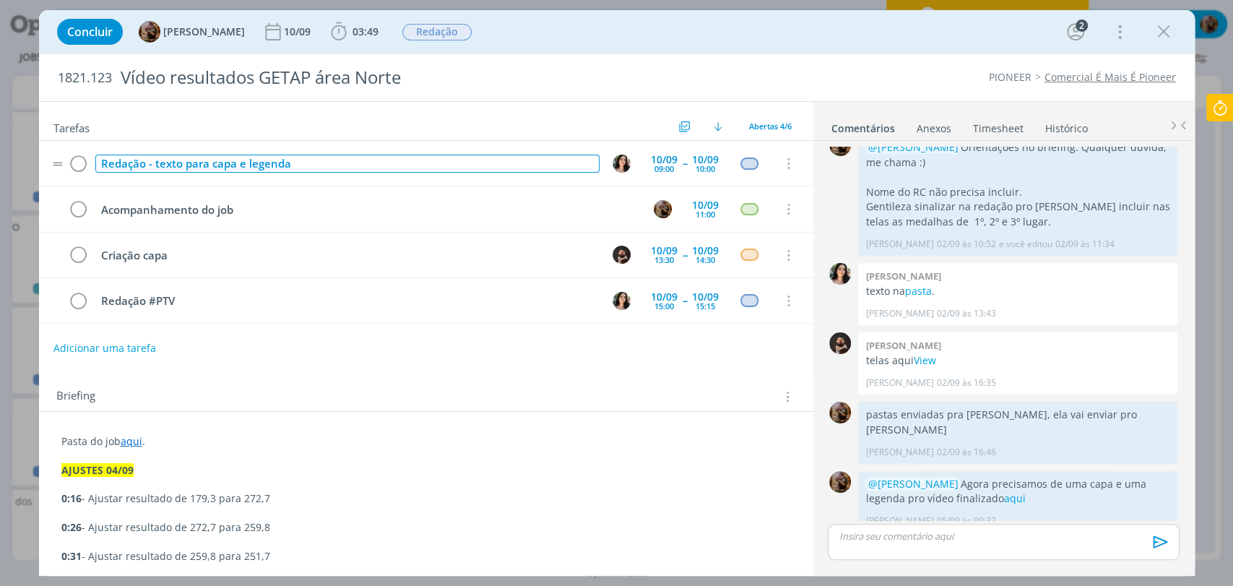
click at [385, 168] on div "Redação - texto para capa e legenda" at bounding box center [347, 164] width 504 height 18
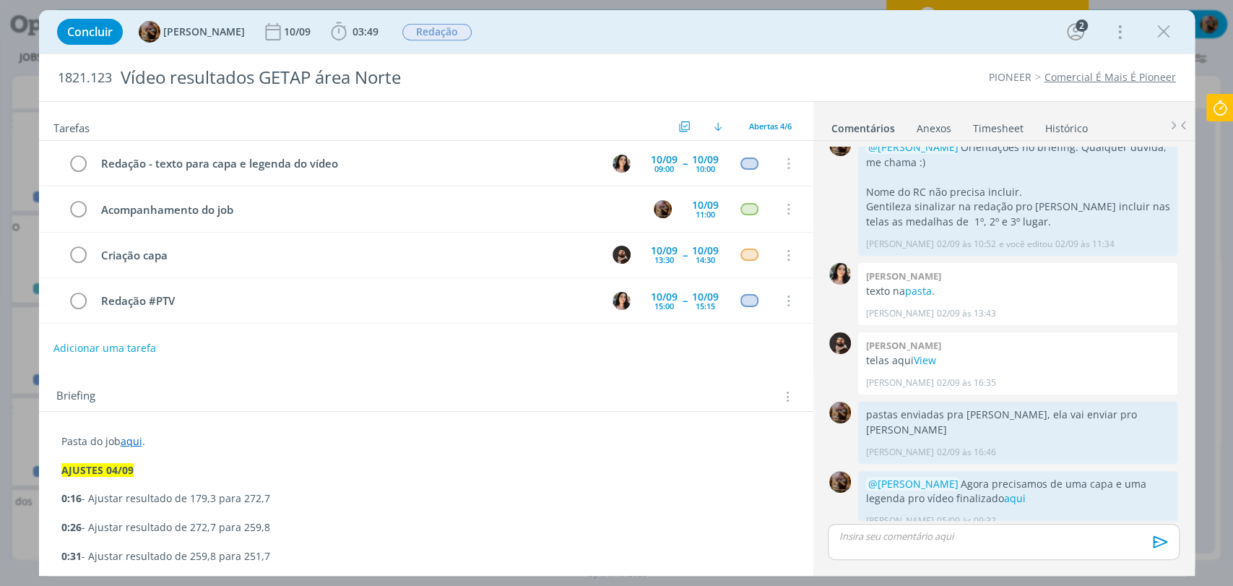
click at [740, 46] on div "Concluir Amanda Rodrigues 10/09 03:49 Iniciar Apontar Data * 08/09/2025 Horas *…" at bounding box center [617, 31] width 1134 height 35
click at [1160, 30] on icon "dialog" at bounding box center [1164, 32] width 22 height 22
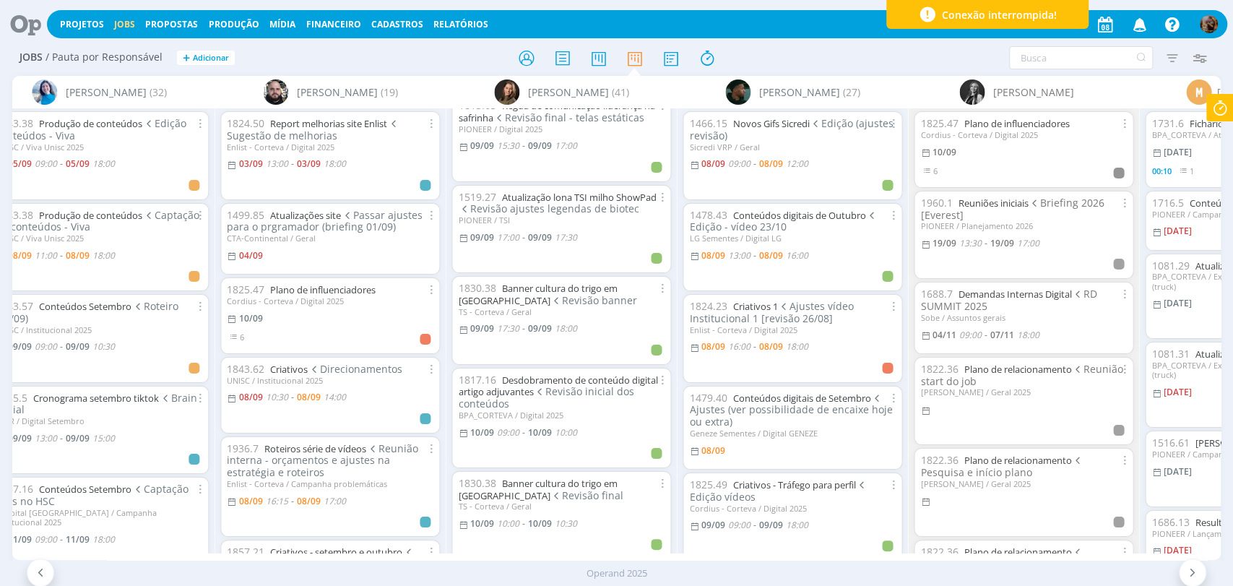
scroll to position [1124, 0]
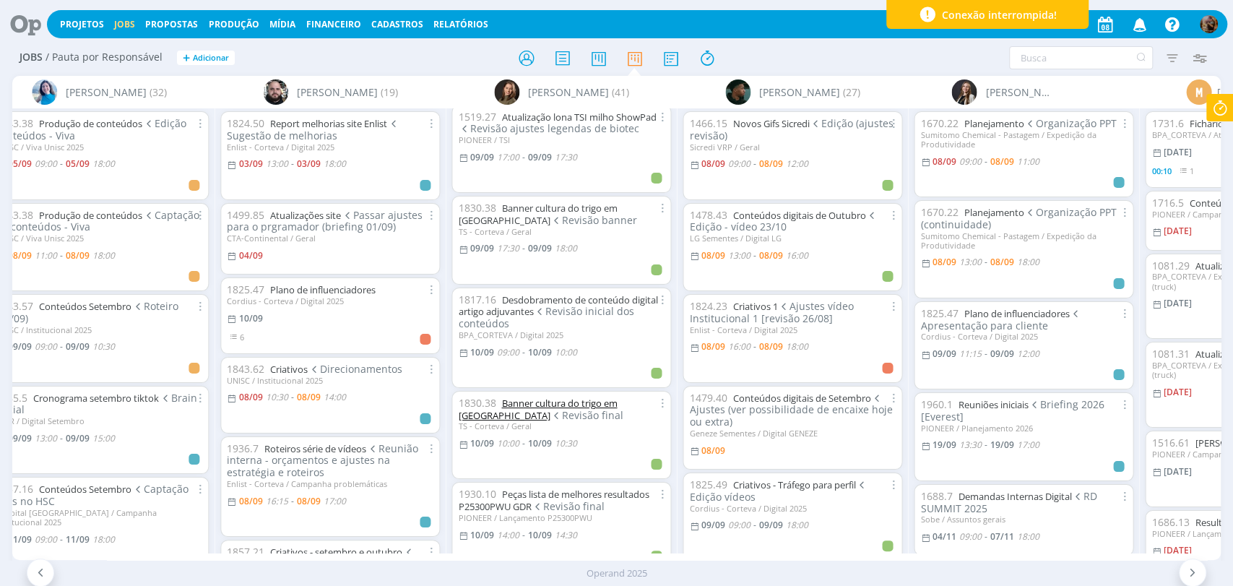
click at [609, 397] on link "Banner cultura do trigo em Dermacor" at bounding box center [537, 409] width 159 height 25
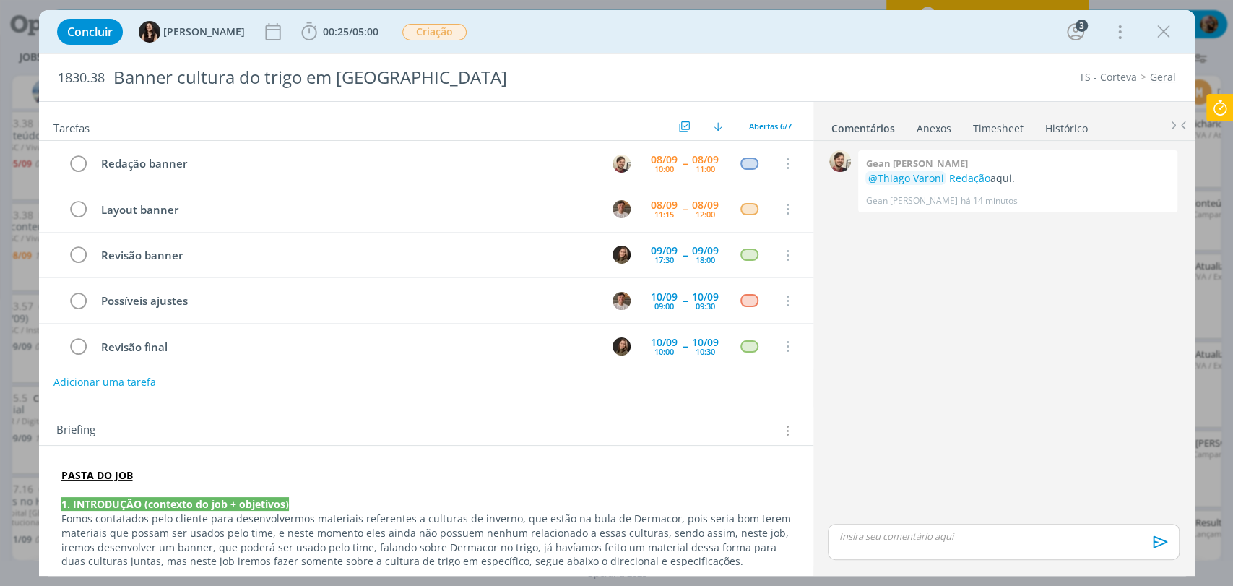
scroll to position [55, 0]
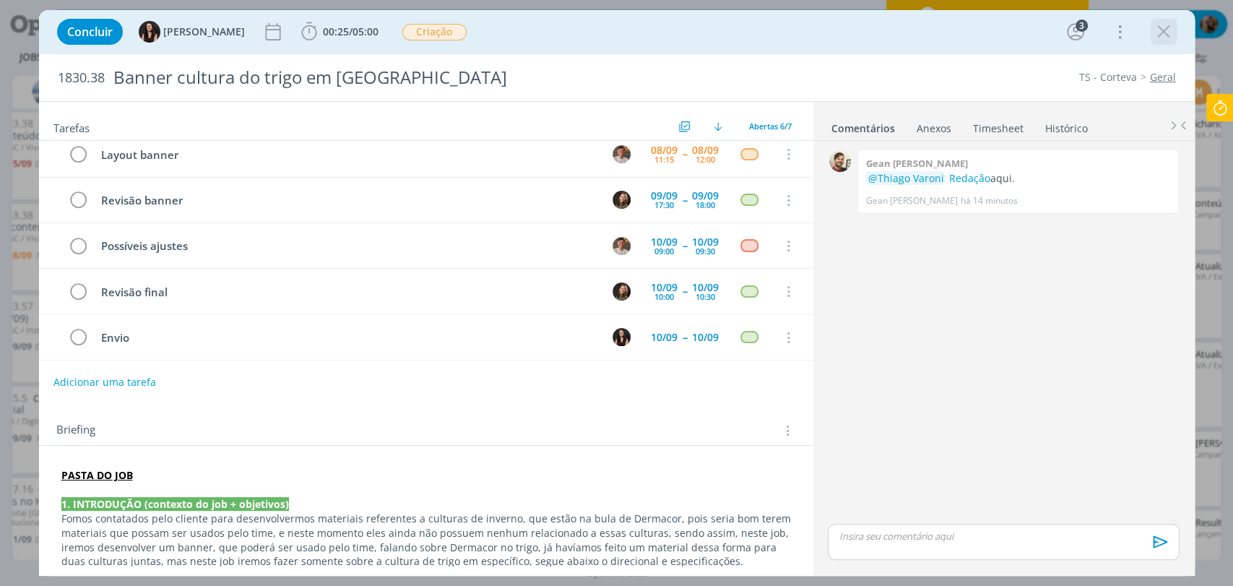
click at [1160, 33] on icon "dialog" at bounding box center [1164, 32] width 22 height 22
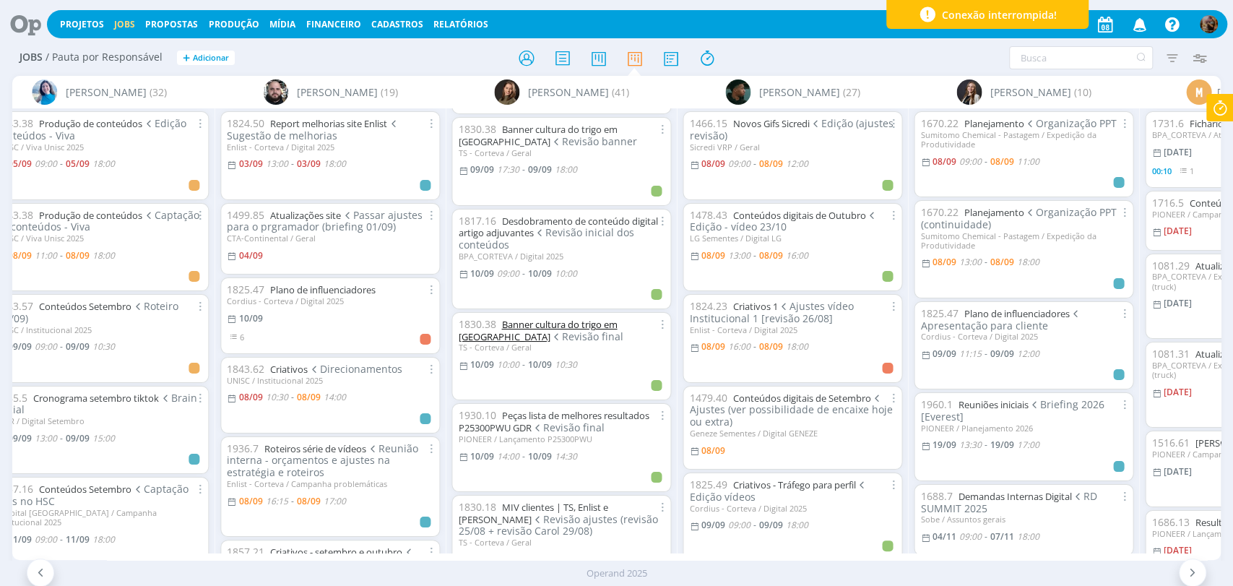
scroll to position [1204, 0]
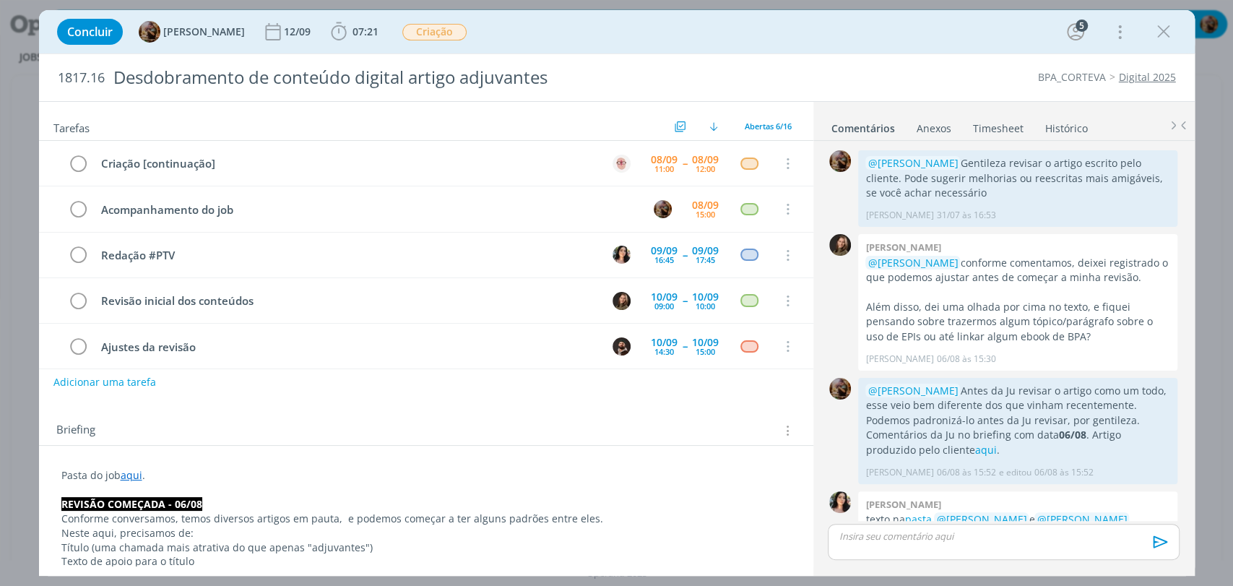
scroll to position [797, 0]
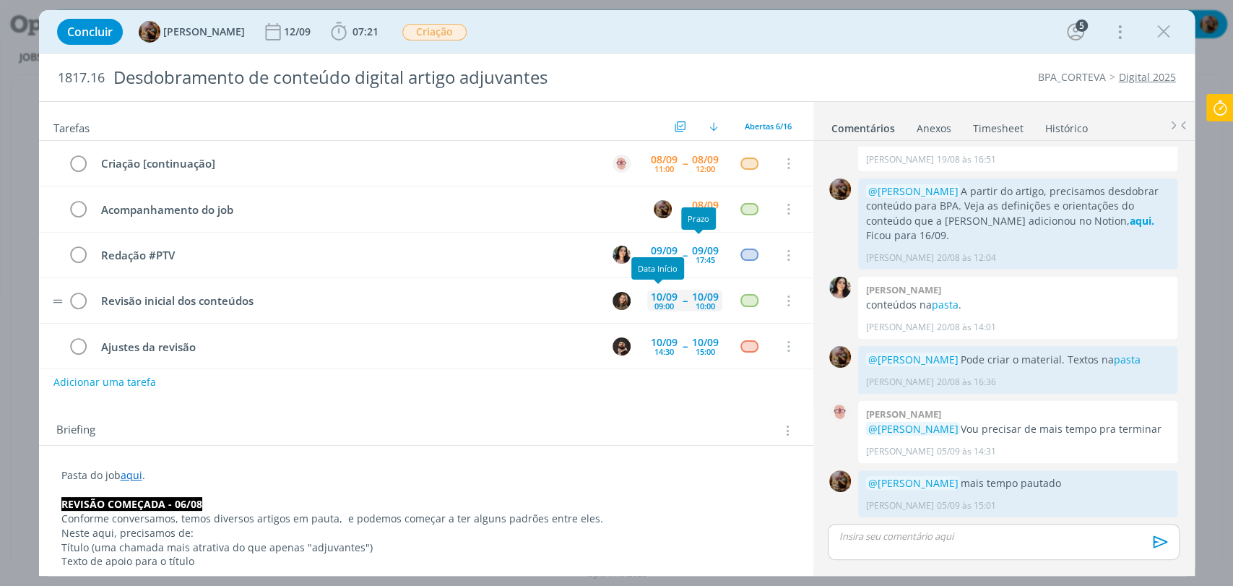
click at [669, 292] on div "10/09" at bounding box center [664, 297] width 27 height 10
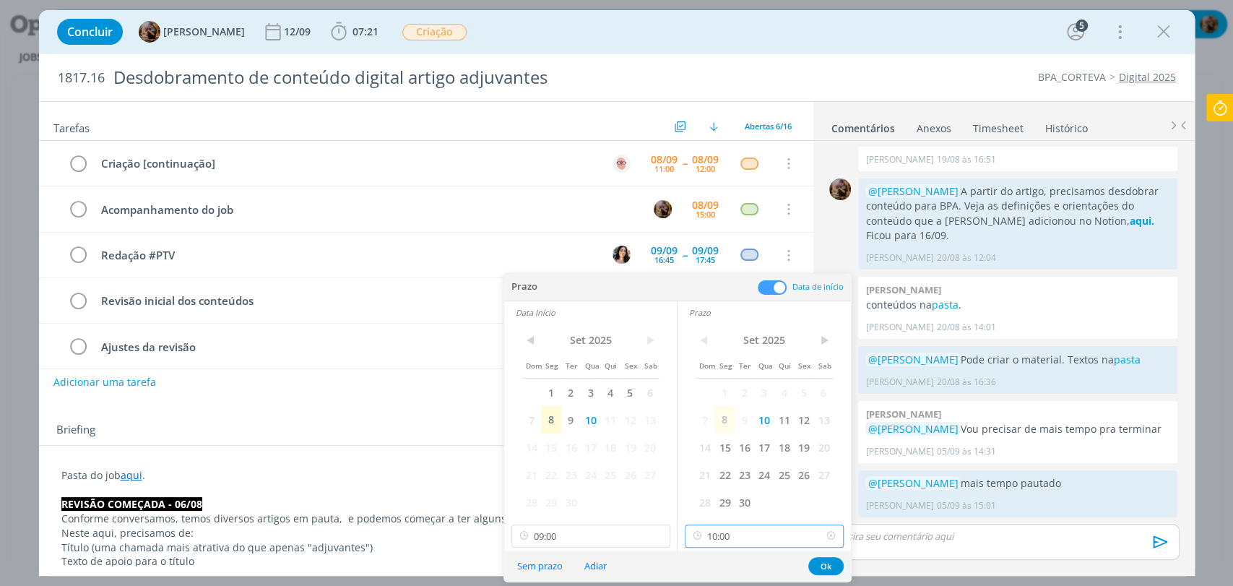
click at [741, 538] on input "10:00" at bounding box center [764, 536] width 159 height 23
click at [727, 460] on div "12:00" at bounding box center [766, 465] width 161 height 26
type input "12:00"
click at [619, 536] on input "09:00" at bounding box center [591, 536] width 159 height 23
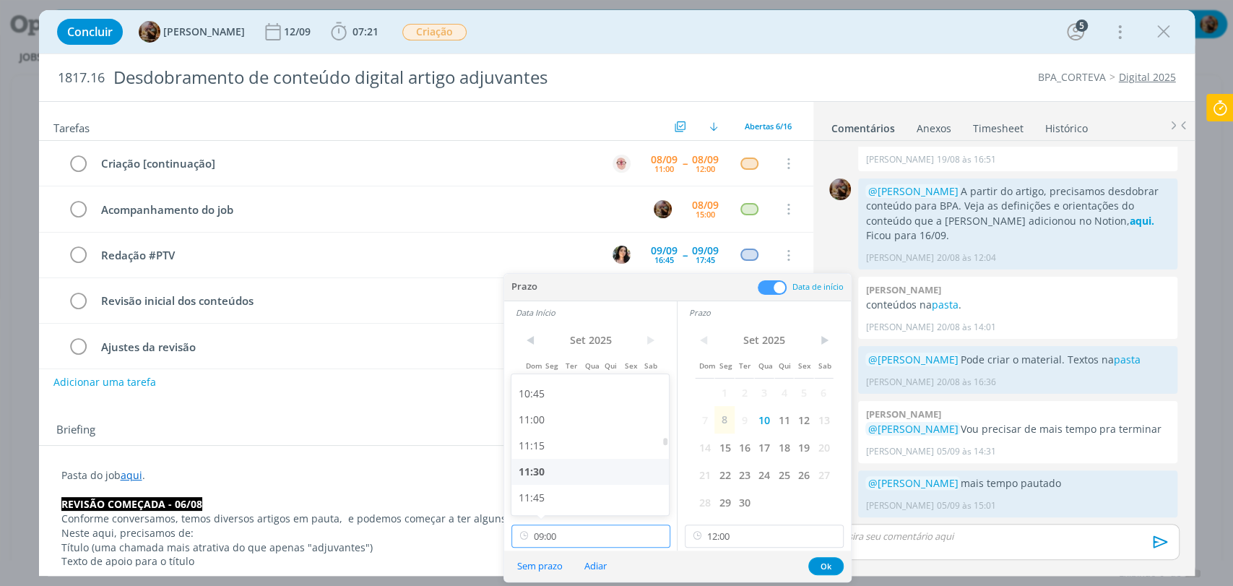
scroll to position [1147, 0]
click at [541, 388] on div "11:00" at bounding box center [592, 384] width 161 height 26
click at [619, 535] on input "11:00" at bounding box center [591, 536] width 159 height 23
click at [572, 449] on div "10:30" at bounding box center [592, 445] width 161 height 26
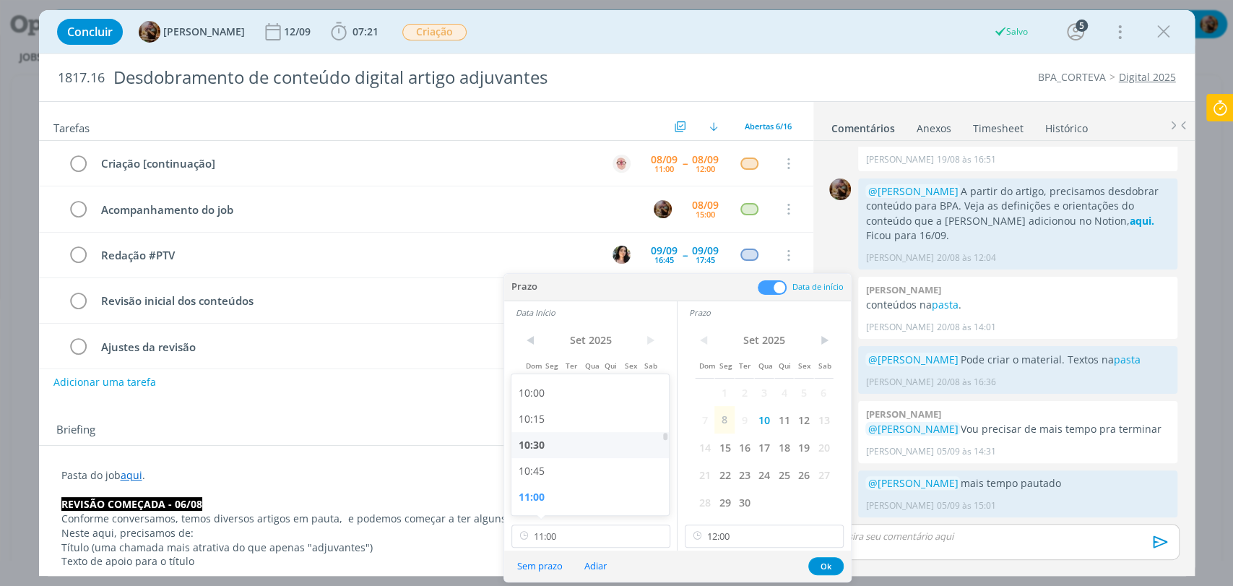
type input "10:30"
click at [829, 559] on button "Ok" at bounding box center [826, 566] width 35 height 18
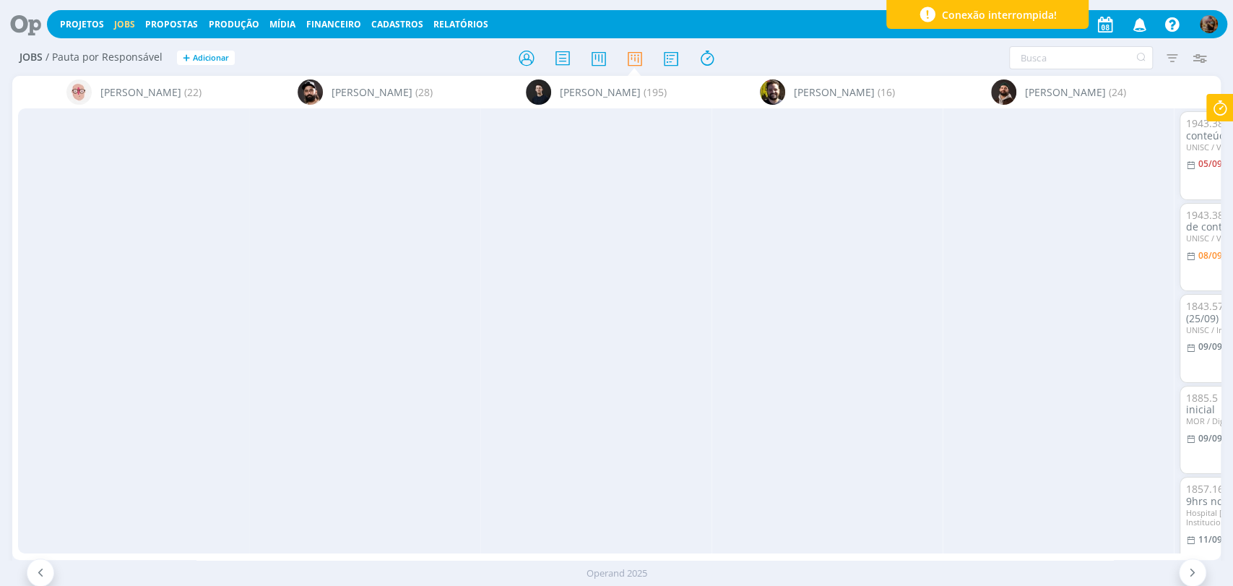
scroll to position [1204, 0]
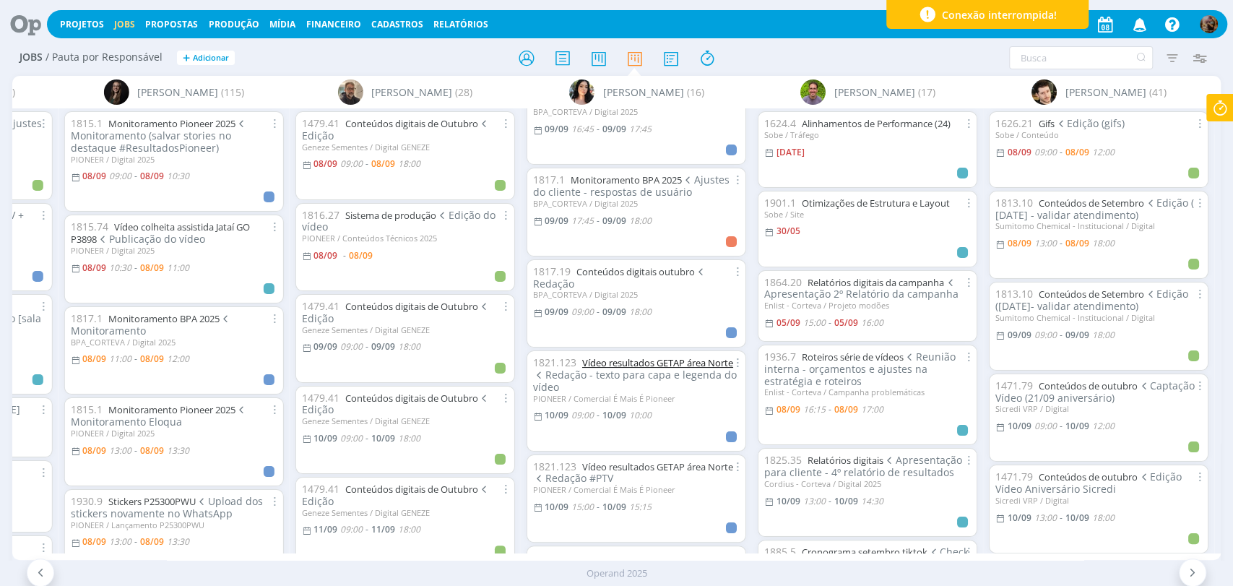
scroll to position [481, 0]
click at [669, 355] on link "Vídeo resultados GETAP área Norte" at bounding box center [657, 361] width 151 height 13
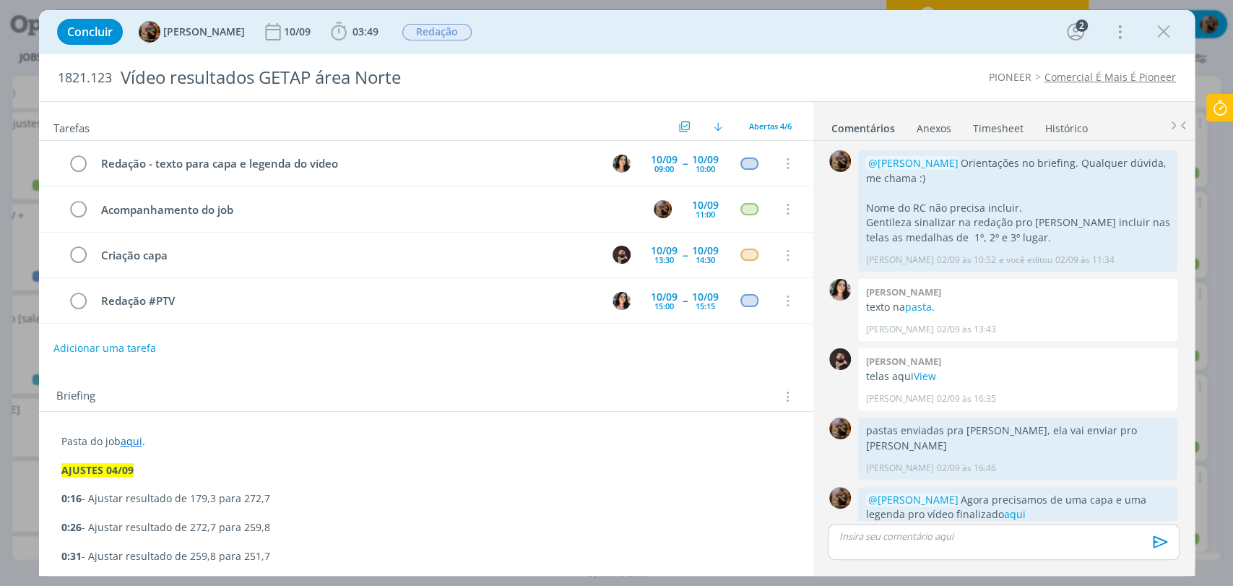
scroll to position [16, 0]
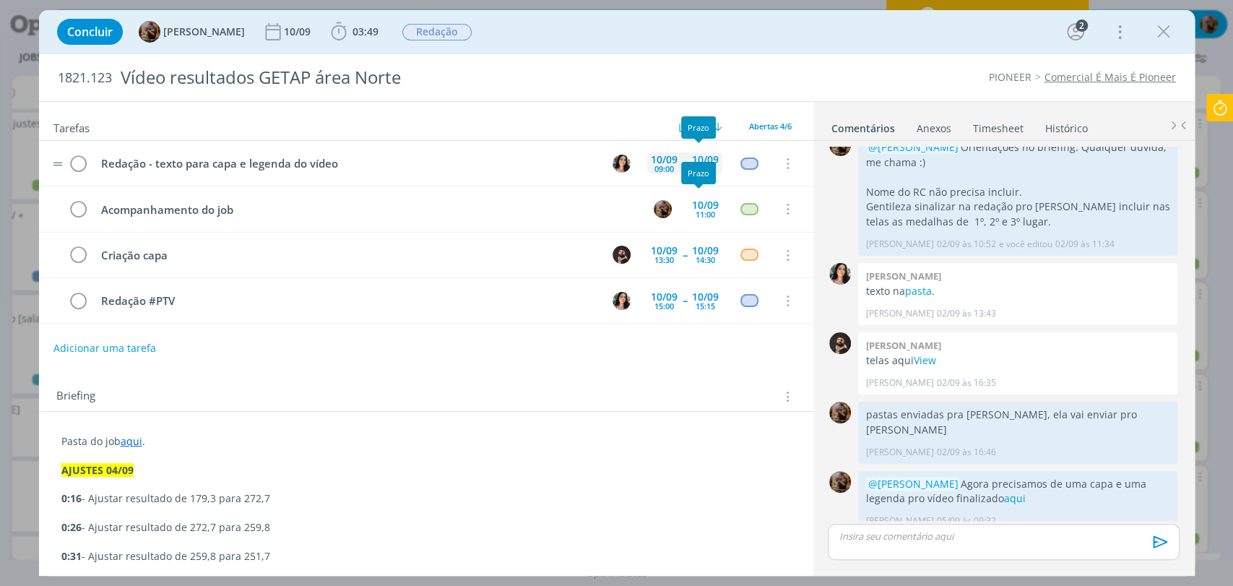
click at [692, 158] on div "10/09" at bounding box center [705, 160] width 27 height 10
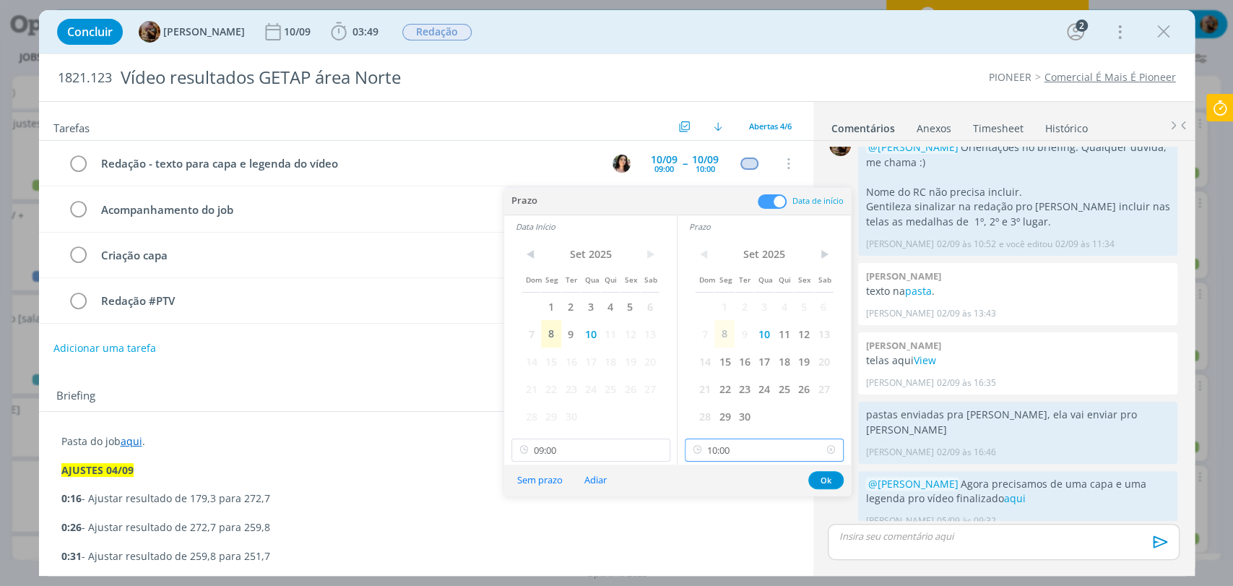
click at [734, 441] on input "10:00" at bounding box center [764, 450] width 159 height 23
click at [703, 350] on div "11:00" at bounding box center [766, 355] width 161 height 26
type input "11:00"
click at [611, 457] on input "09:00" at bounding box center [591, 450] width 159 height 23
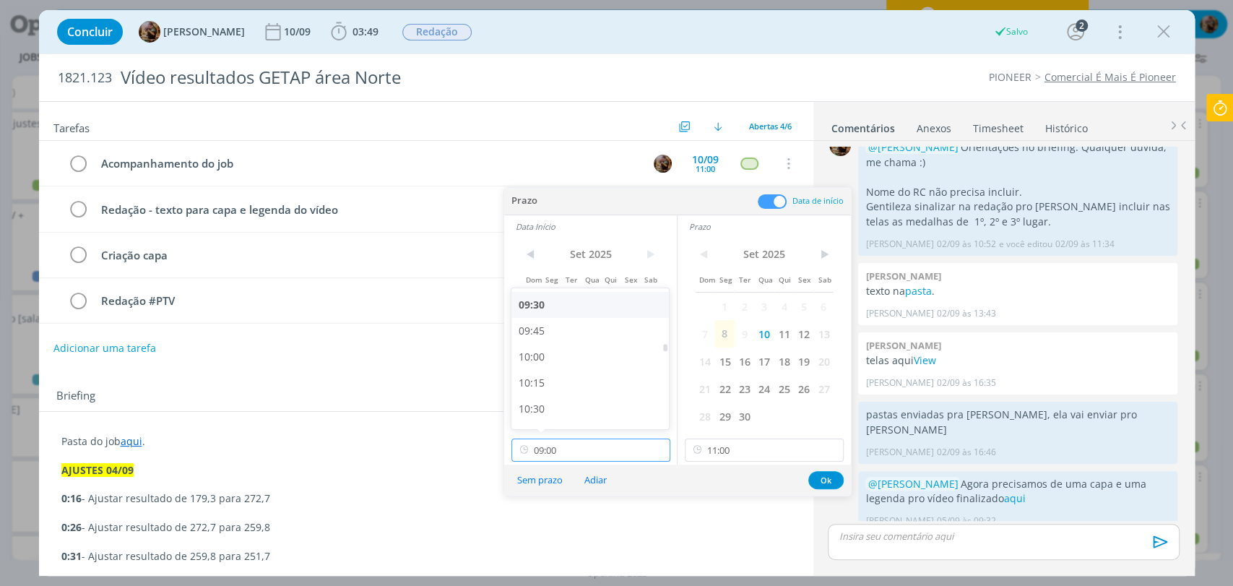
scroll to position [987, 0]
click at [536, 351] on div "10:00" at bounding box center [592, 355] width 161 height 26
type input "10:00"
click at [852, 42] on div "Concluir Amanda Rodrigues 10/09 03:49 Iniciar Apontar Data * 08/09/2025 Horas *…" at bounding box center [617, 31] width 1134 height 35
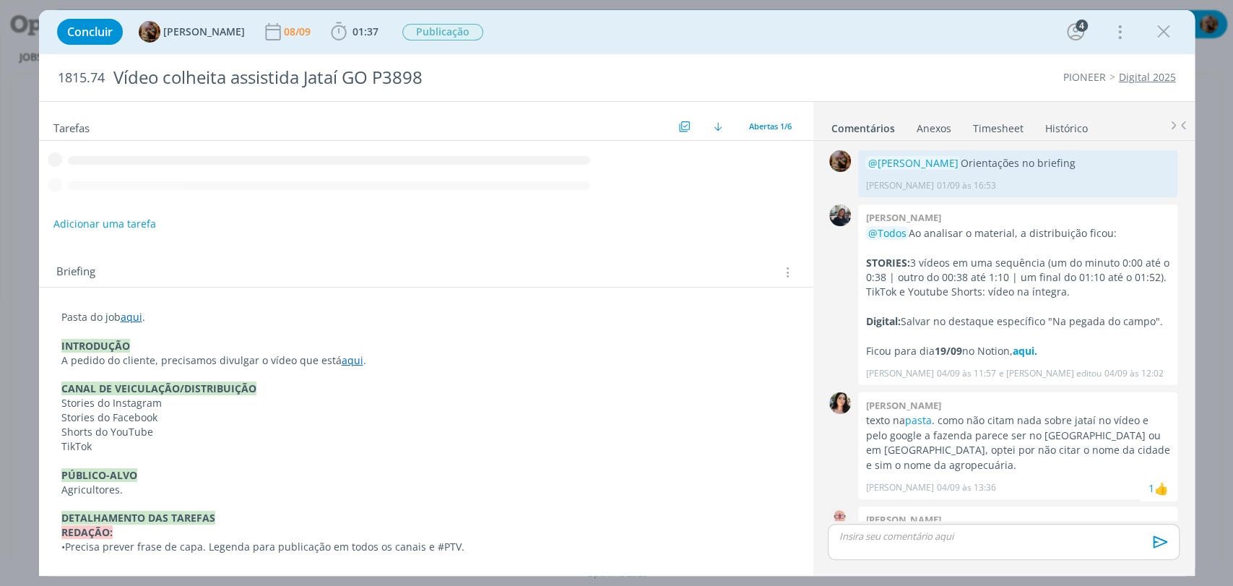
scroll to position [332, 0]
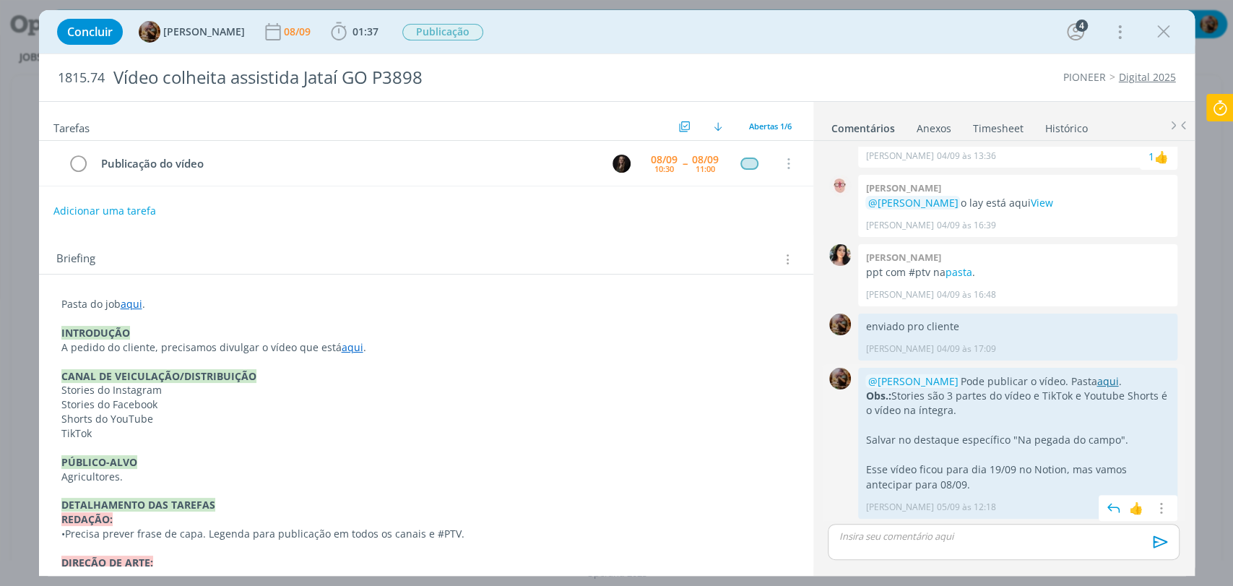
click at [1097, 384] on link "aqui" at bounding box center [1108, 381] width 22 height 14
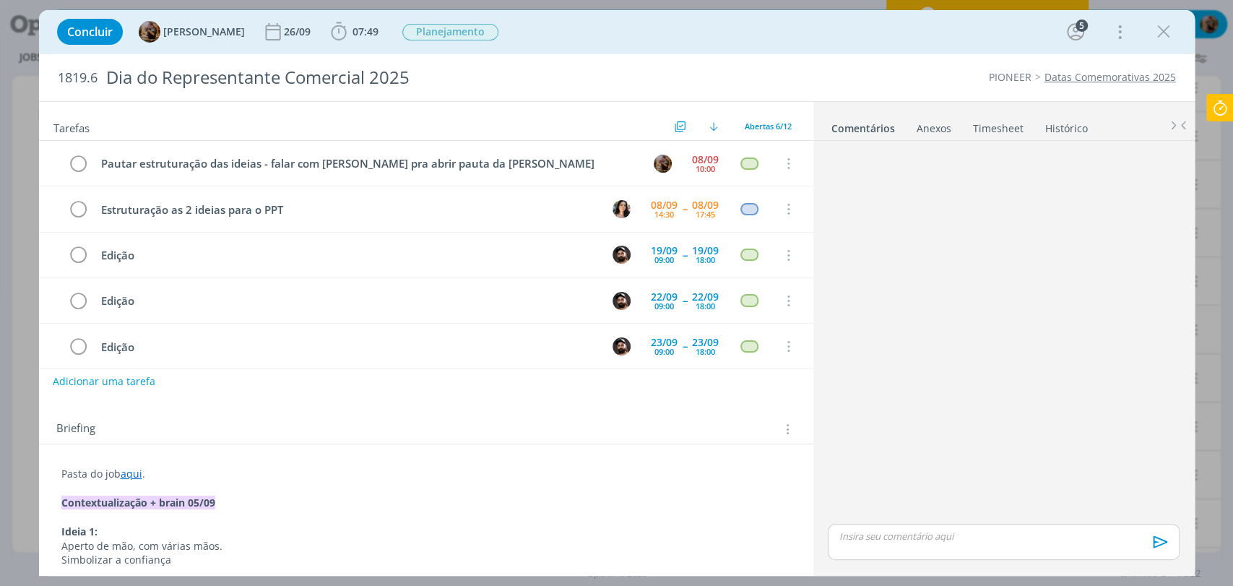
click at [121, 379] on button "Adicionar uma tarefa" at bounding box center [104, 381] width 103 height 25
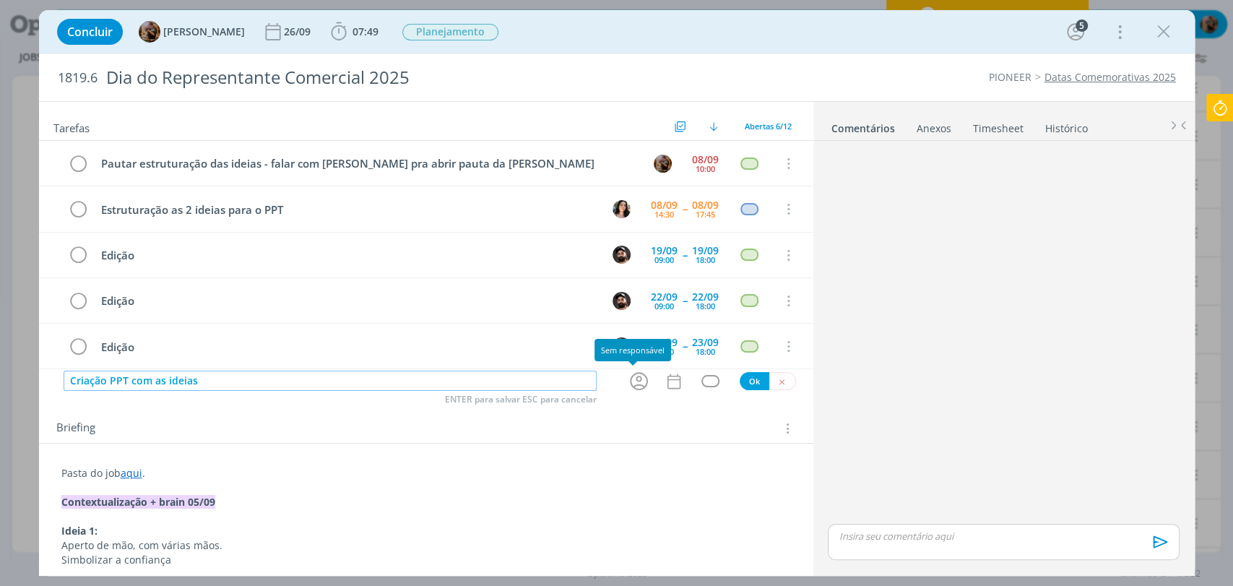
click at [634, 384] on icon "dialog" at bounding box center [639, 382] width 18 height 18
type input "Criação PPT com as ideias"
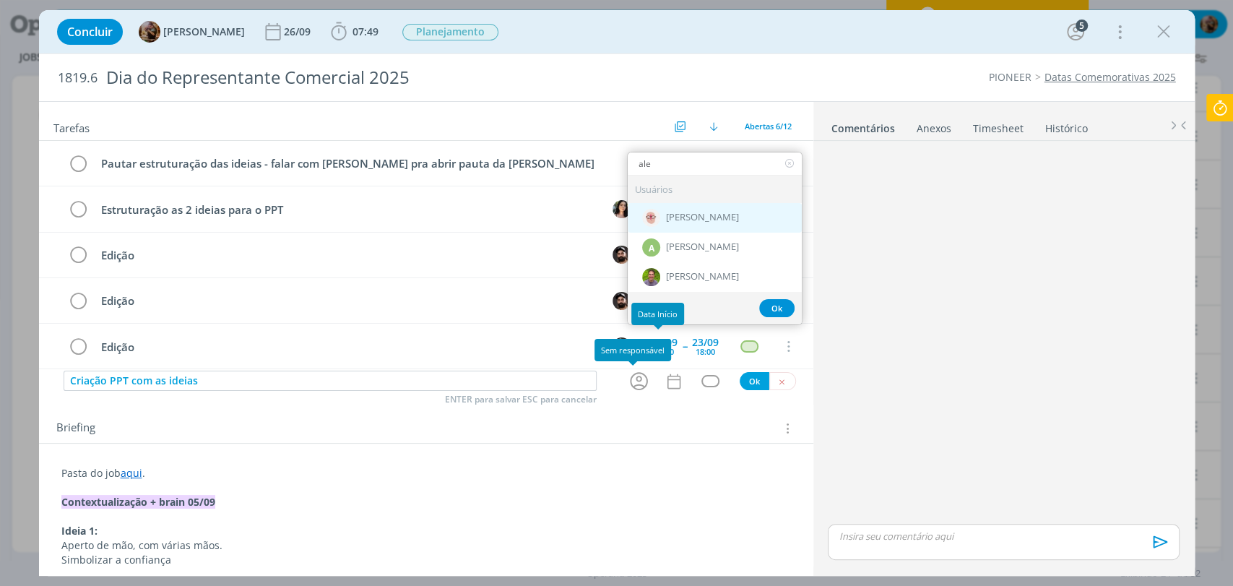
type input "ale"
click at [694, 226] on div "[PERSON_NAME]" at bounding box center [715, 218] width 174 height 30
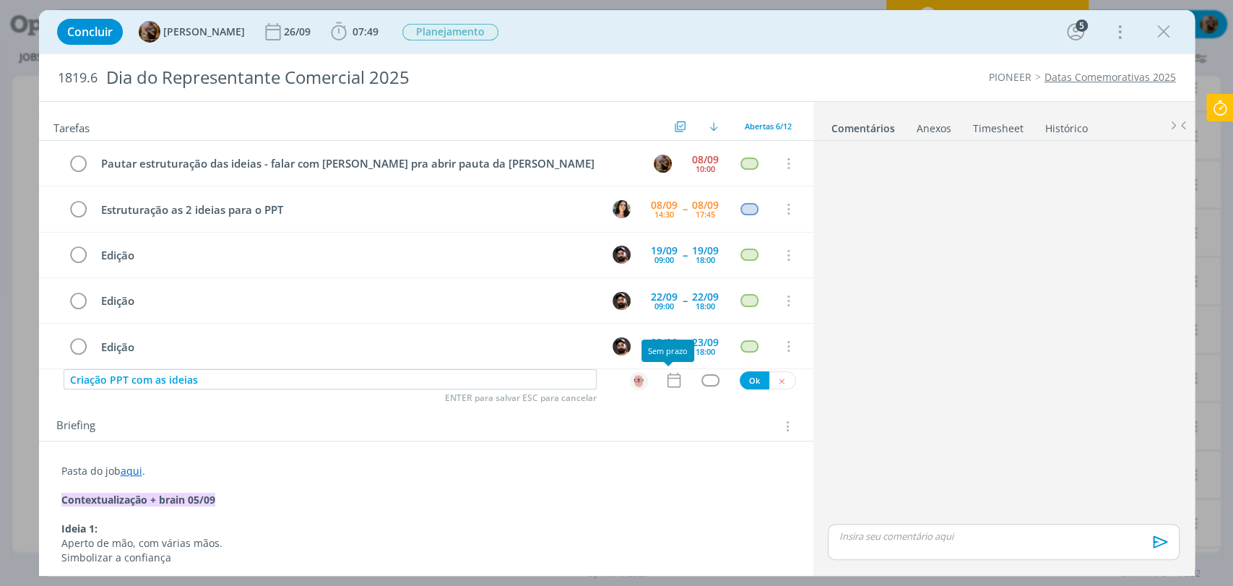
click at [667, 387] on icon "dialog" at bounding box center [673, 380] width 13 height 15
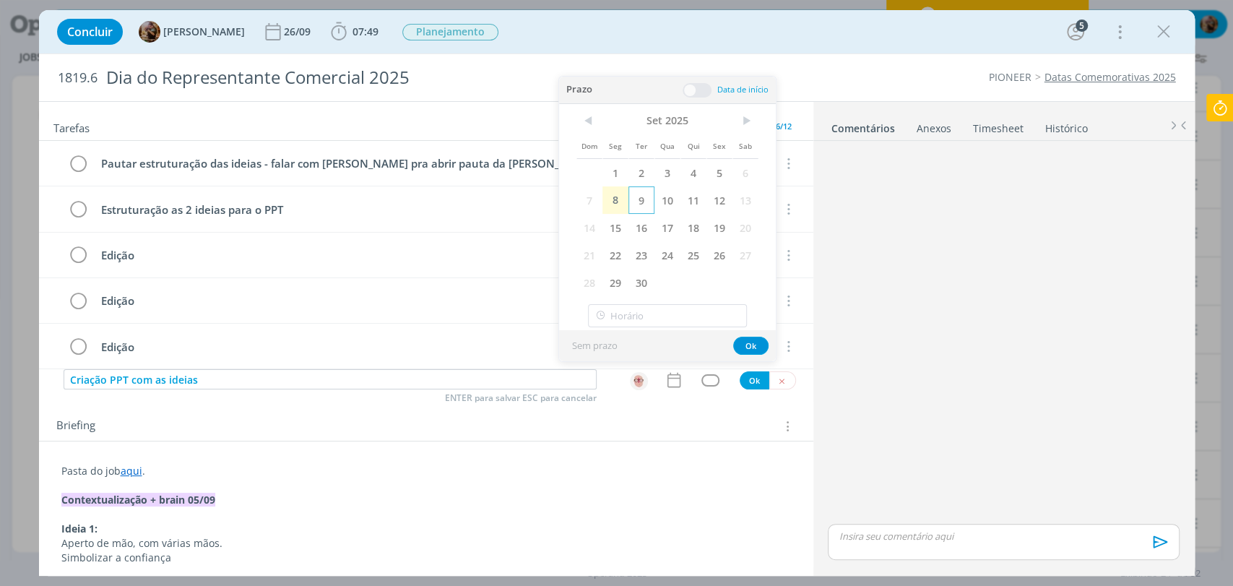
click at [647, 198] on span "9" at bounding box center [642, 199] width 26 height 27
click at [693, 90] on span at bounding box center [697, 90] width 29 height 14
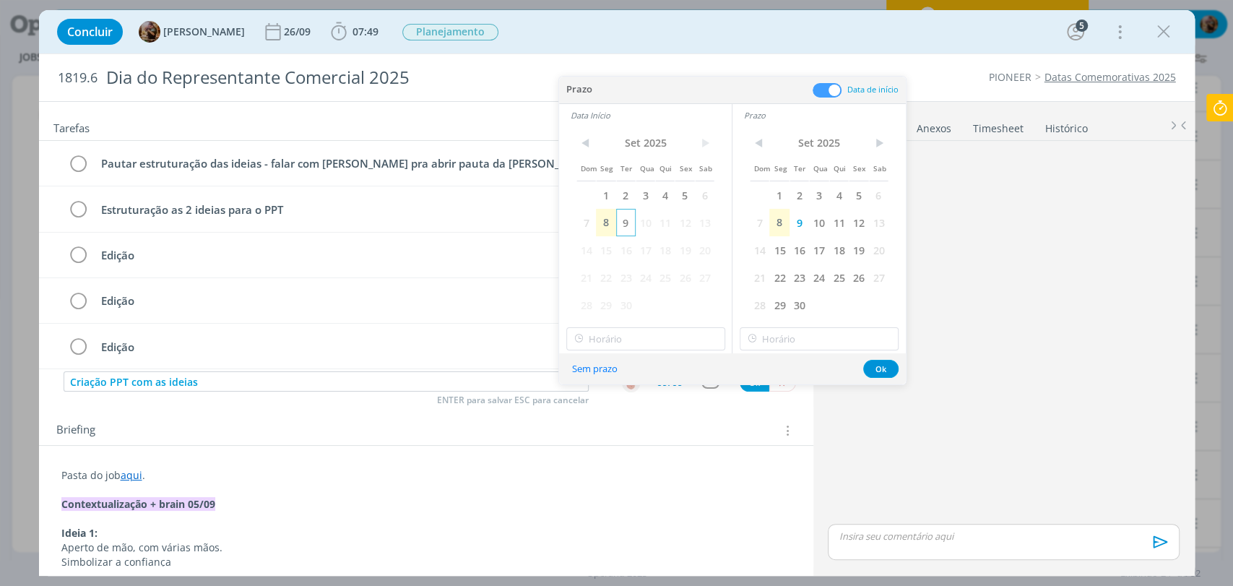
click at [626, 222] on span "9" at bounding box center [626, 222] width 20 height 27
click at [652, 338] on input "12:00" at bounding box center [645, 338] width 159 height 23
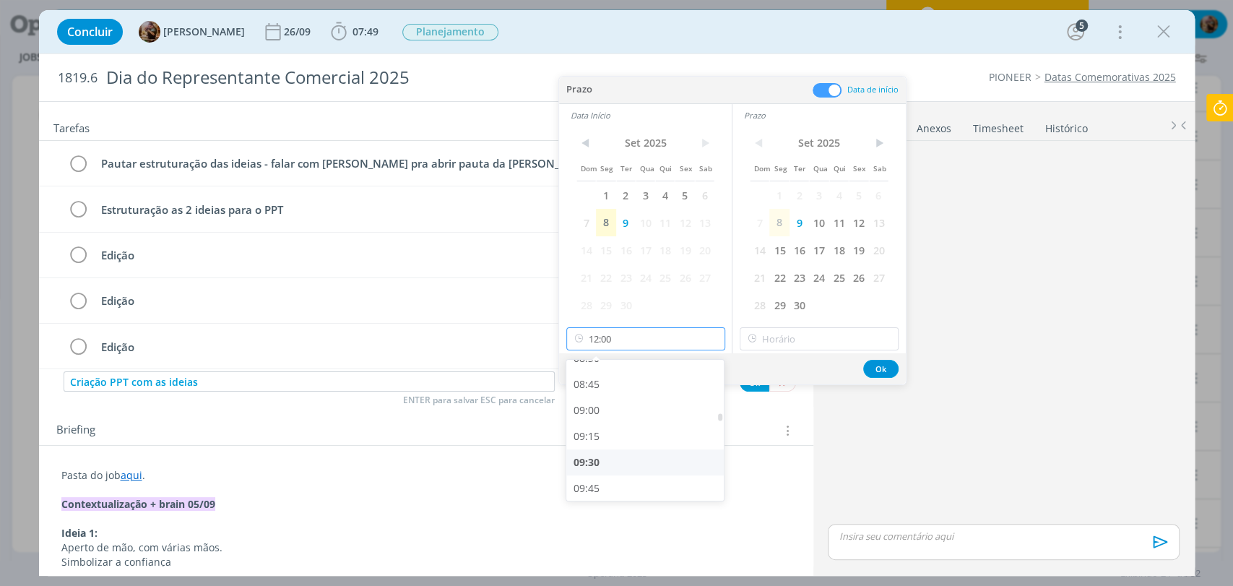
scroll to position [897, 0]
click at [642, 408] on div "09:00" at bounding box center [646, 412] width 161 height 26
type input "09:00"
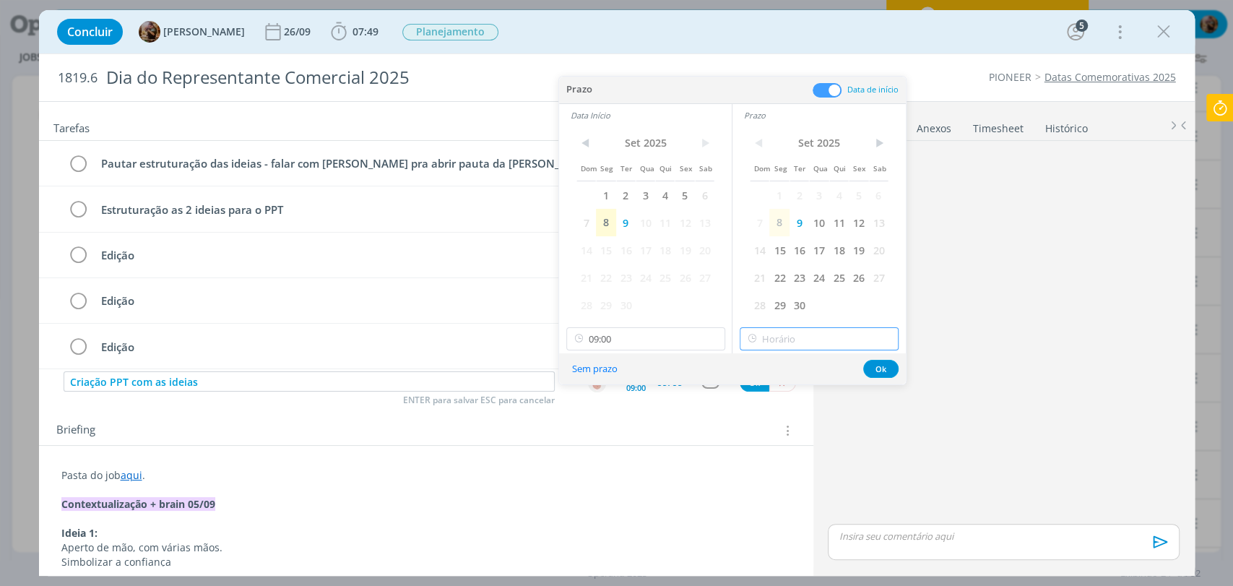
type input "12:00"
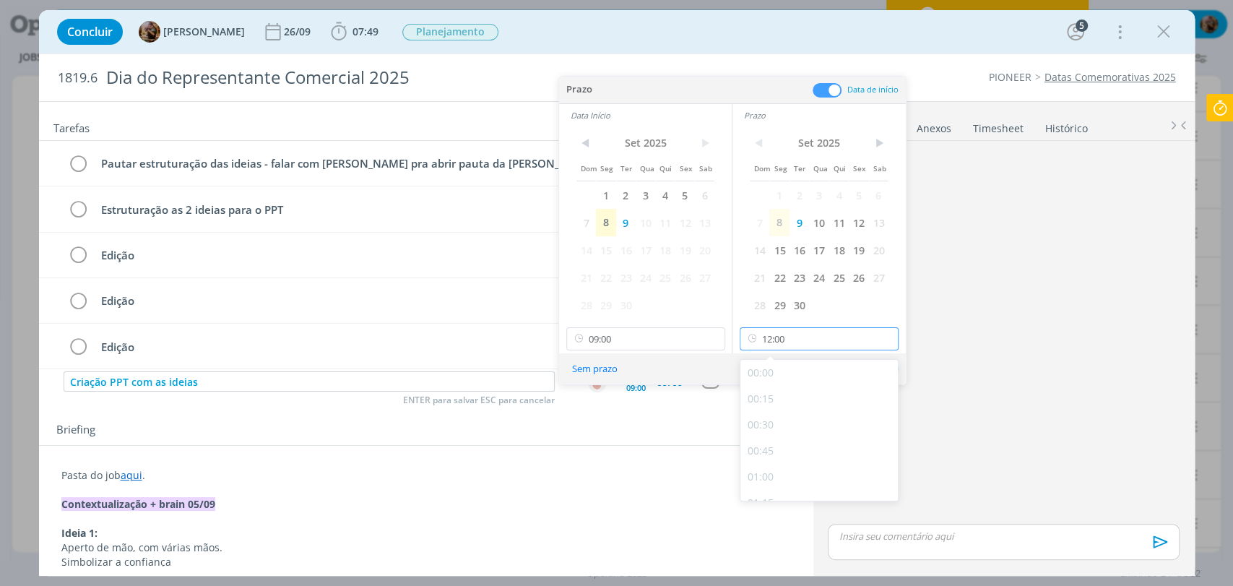
click at [814, 349] on input "12:00" at bounding box center [819, 338] width 159 height 23
click at [776, 478] on div "12:00" at bounding box center [821, 483] width 161 height 26
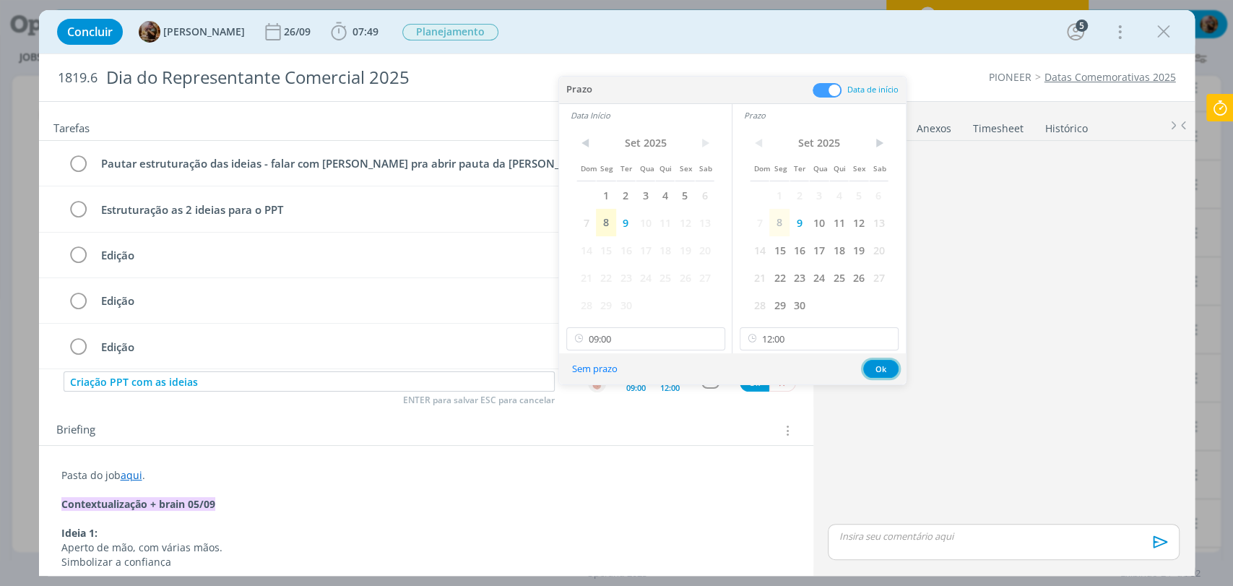
click at [882, 367] on button "Ok" at bounding box center [880, 369] width 35 height 18
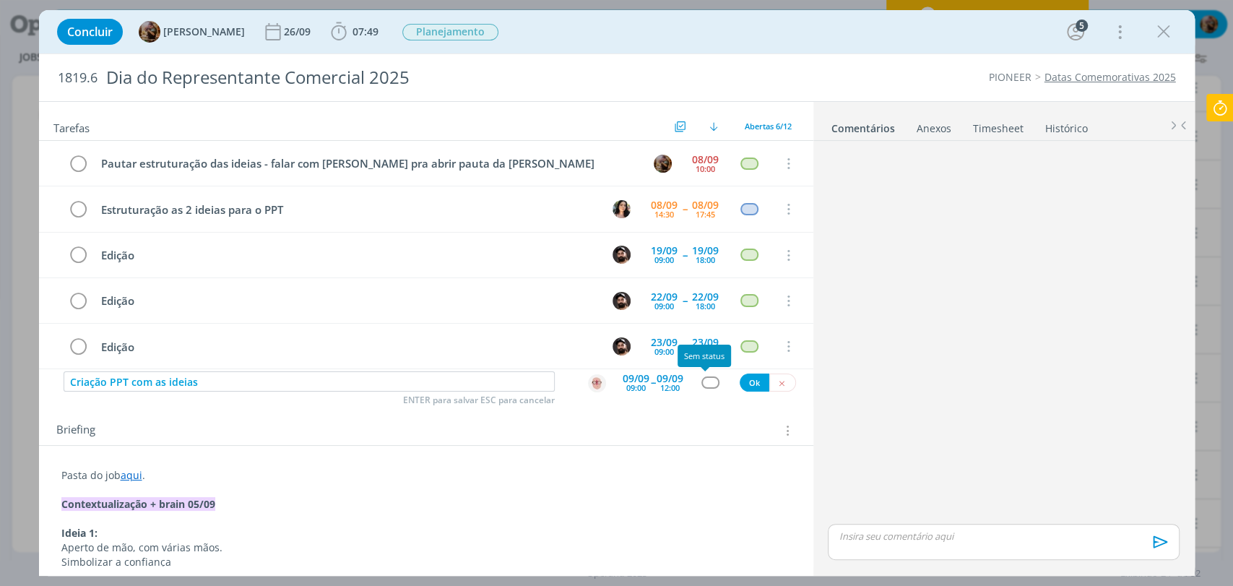
click at [704, 378] on div "dialog" at bounding box center [711, 382] width 18 height 12
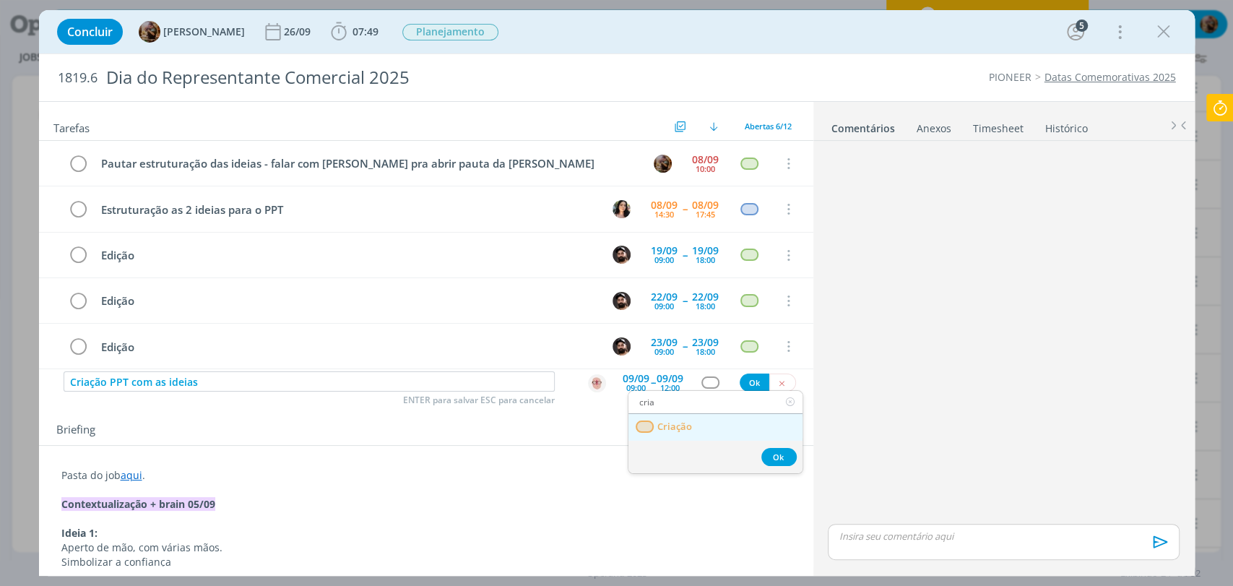
type input "cria"
click at [723, 427] on link "Criação" at bounding box center [716, 427] width 174 height 27
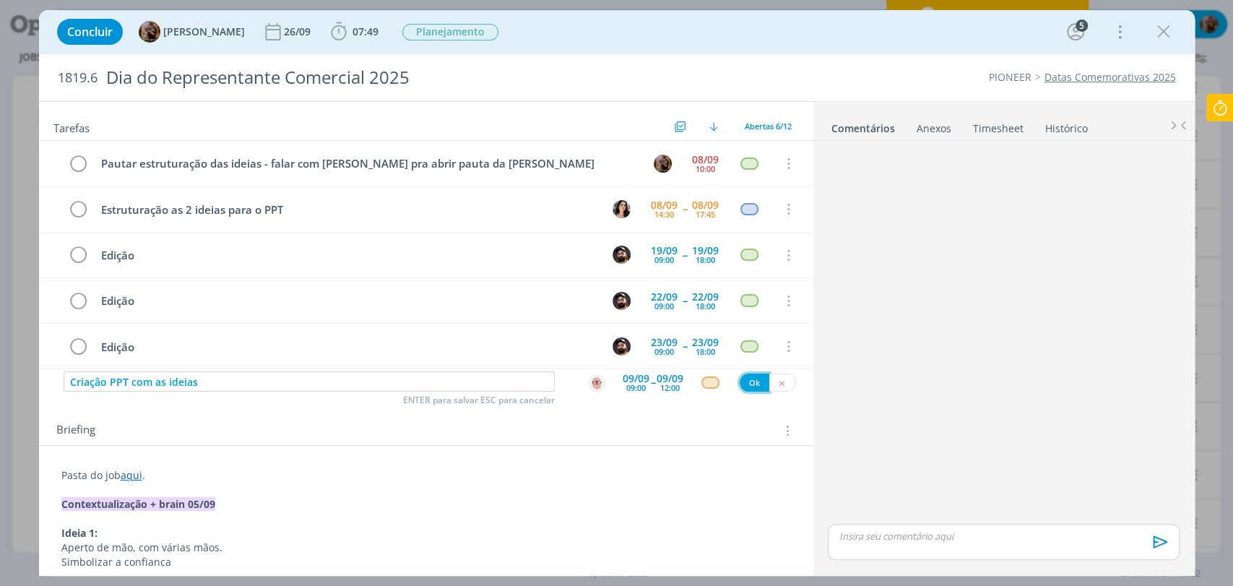
click at [754, 379] on button "Ok" at bounding box center [755, 383] width 30 height 18
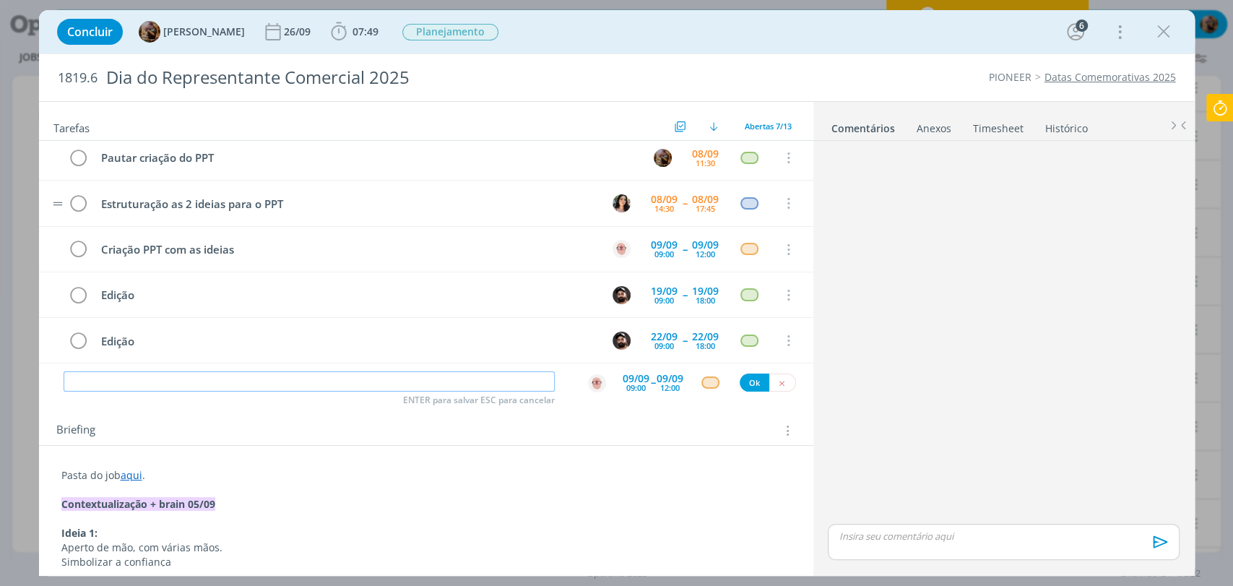
scroll to position [0, 0]
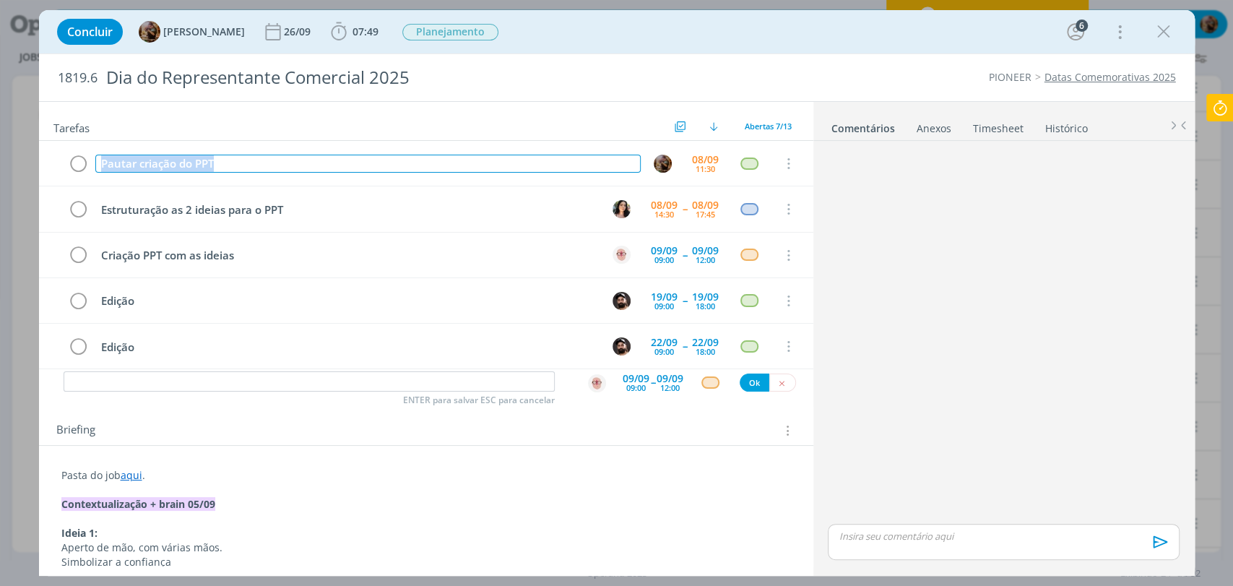
drag, startPoint x: 301, startPoint y: 161, endPoint x: 35, endPoint y: 139, distance: 266.8
click at [57, 158] on tr "Pautar criação do PPT [DATE] 11:30 Cancelar" at bounding box center [426, 164] width 775 height 46
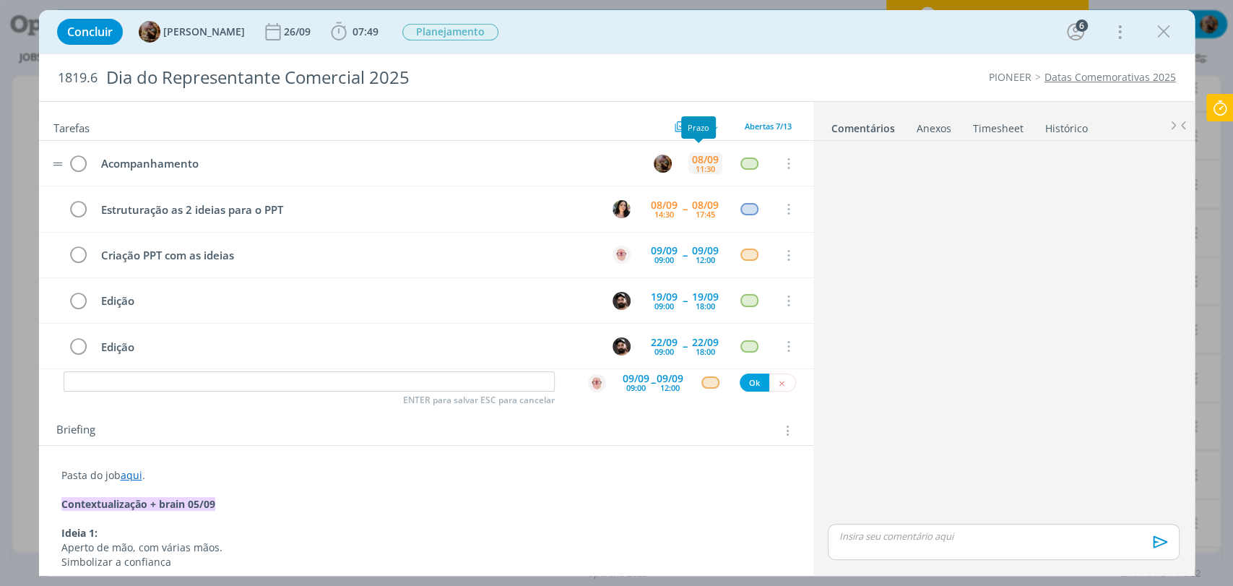
click at [698, 165] on div "11:30" at bounding box center [706, 169] width 20 height 8
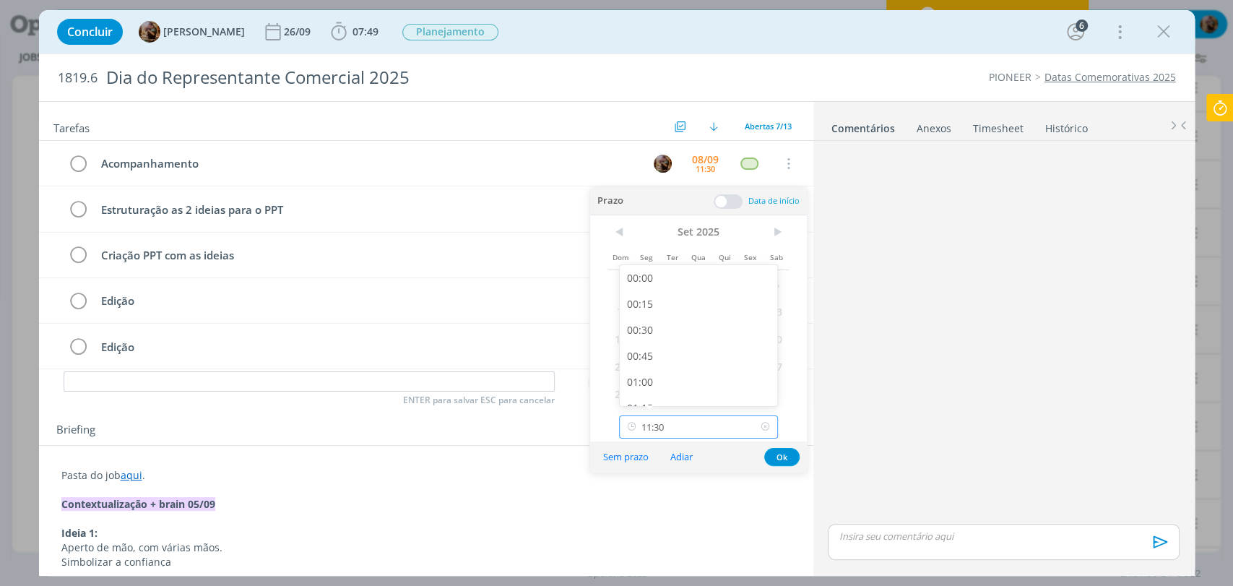
click at [697, 422] on input "11:30" at bounding box center [698, 426] width 159 height 23
click at [691, 350] on div "18:00" at bounding box center [700, 342] width 161 height 26
type input "18:00"
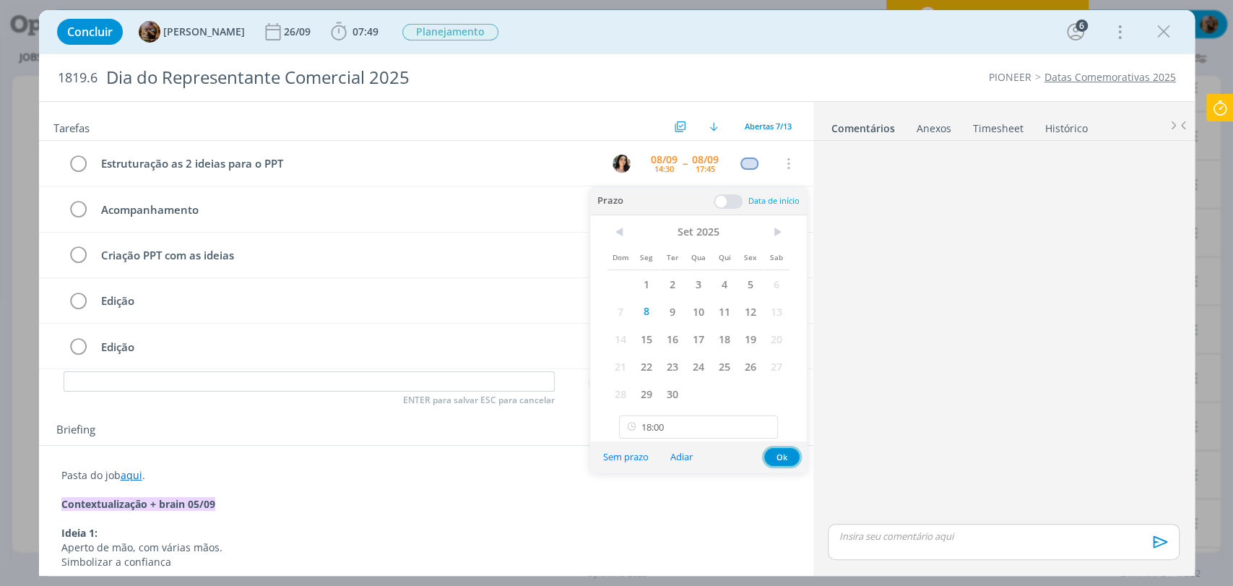
click at [788, 457] on button "Ok" at bounding box center [781, 457] width 35 height 18
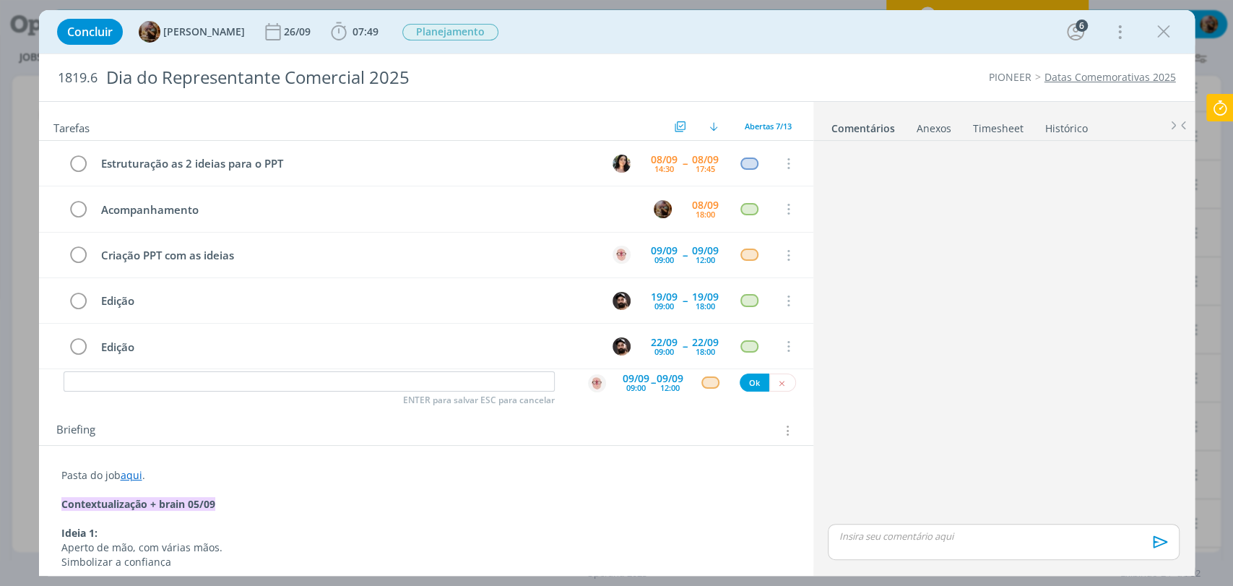
click at [1156, 32] on icon "dialog" at bounding box center [1164, 32] width 22 height 22
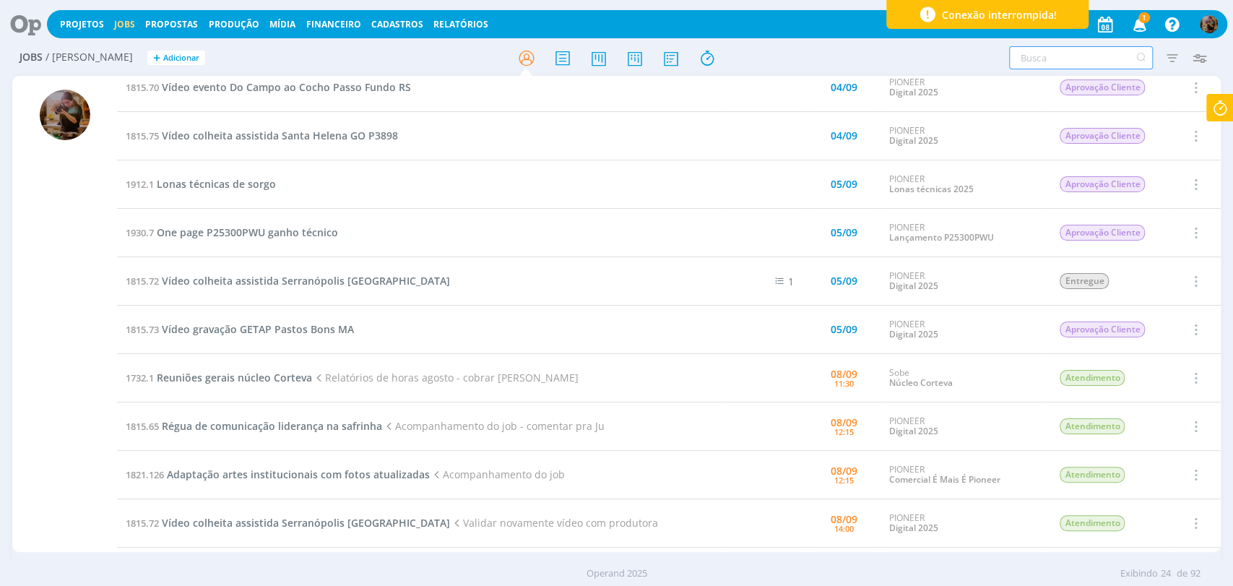
click at [1060, 53] on input "text" at bounding box center [1081, 57] width 144 height 23
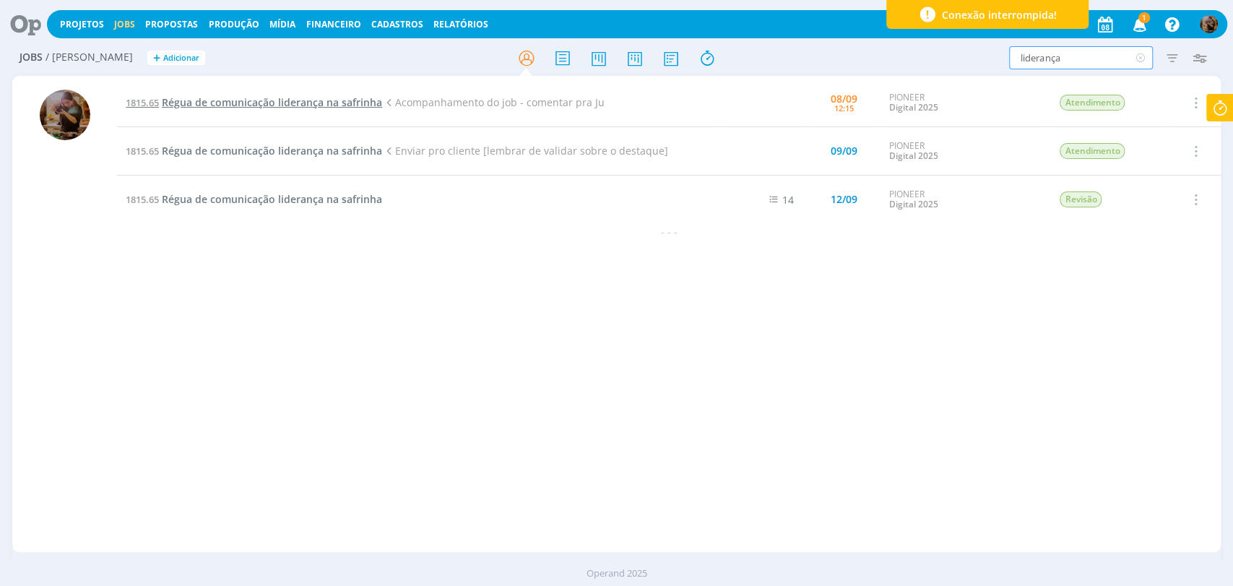
type input "liderança"
click at [257, 105] on span "Régua de comunicação liderança na safrinha" at bounding box center [272, 102] width 220 height 14
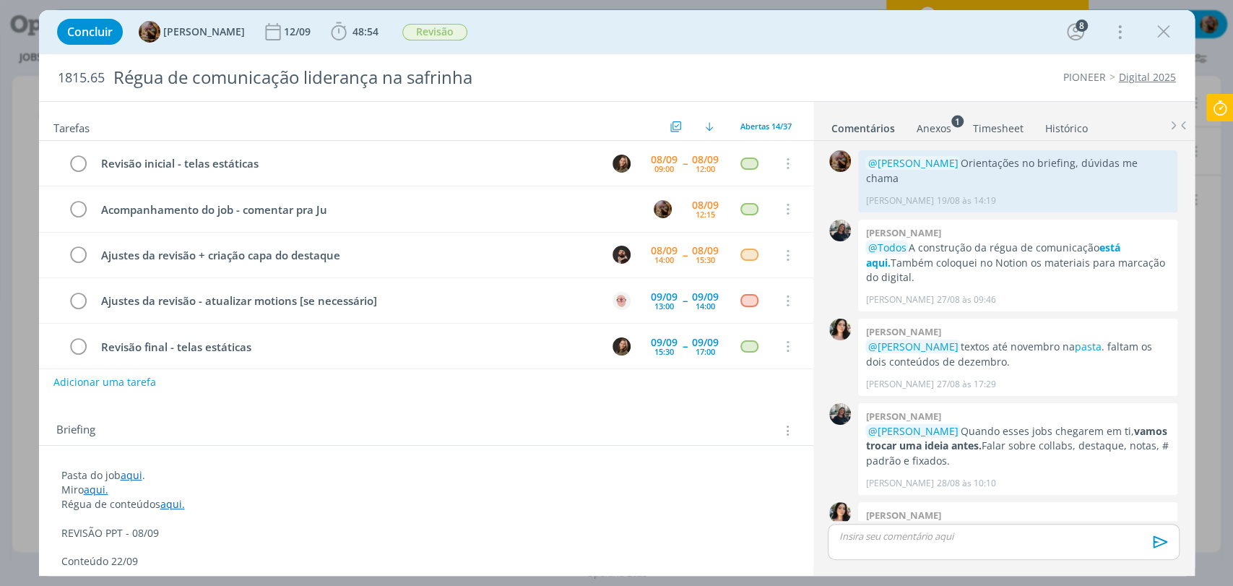
scroll to position [1567, 0]
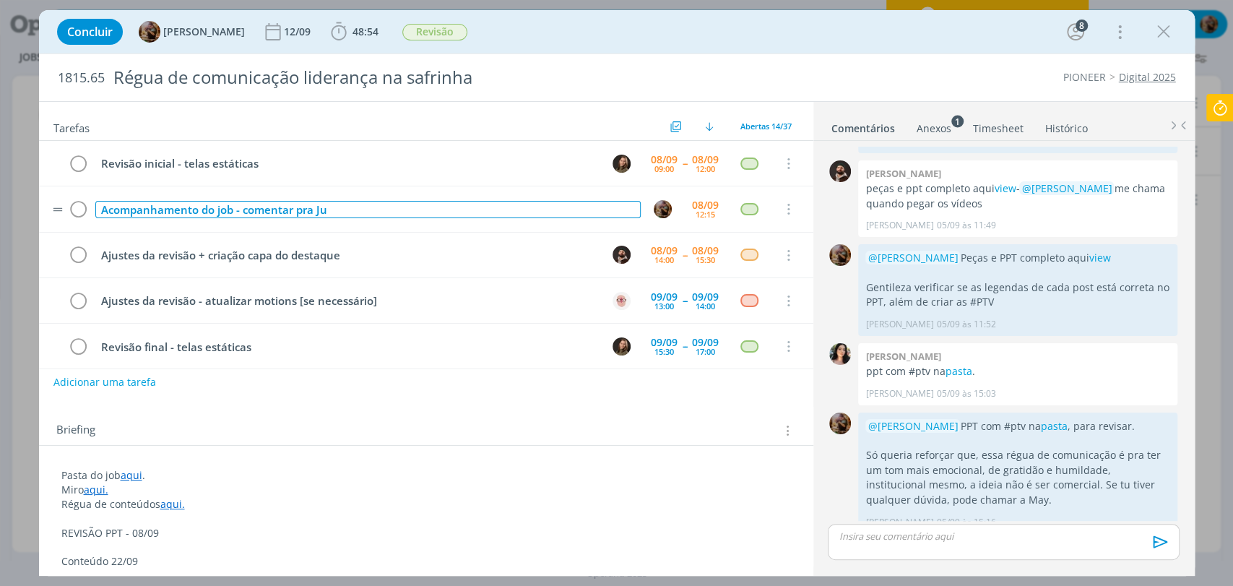
click at [379, 203] on div "Acompanhamento do job - comentar pra Ju" at bounding box center [368, 210] width 546 height 18
drag, startPoint x: 353, startPoint y: 206, endPoint x: 318, endPoint y: 207, distance: 35.4
click at [318, 207] on div "Acompanhamento do job - comentar pra Ju" at bounding box center [368, 210] width 546 height 18
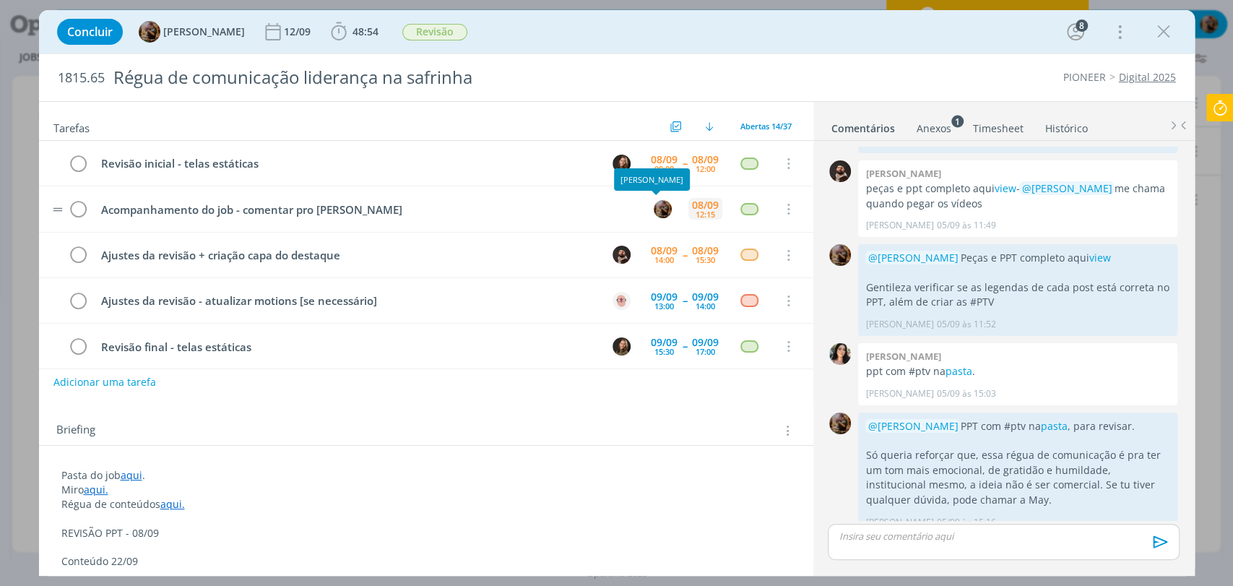
click at [689, 210] on div "[DATE] 12:15" at bounding box center [706, 209] width 34 height 31
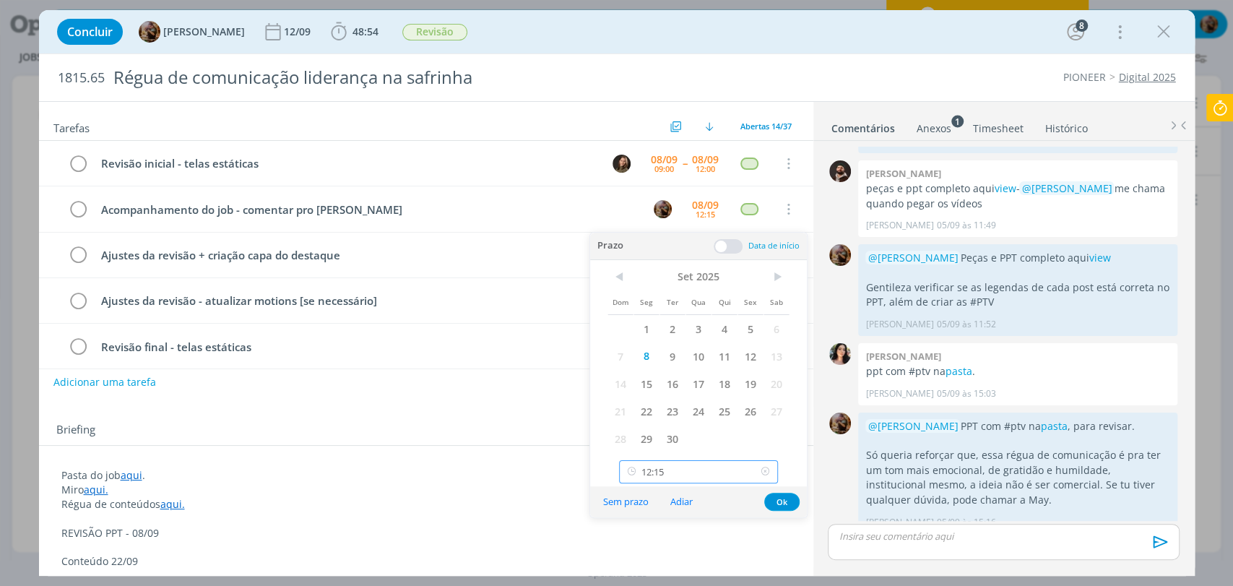
click at [720, 467] on input "12:15" at bounding box center [698, 471] width 159 height 23
click at [669, 326] on div "13:30" at bounding box center [700, 322] width 161 height 26
type input "13:30"
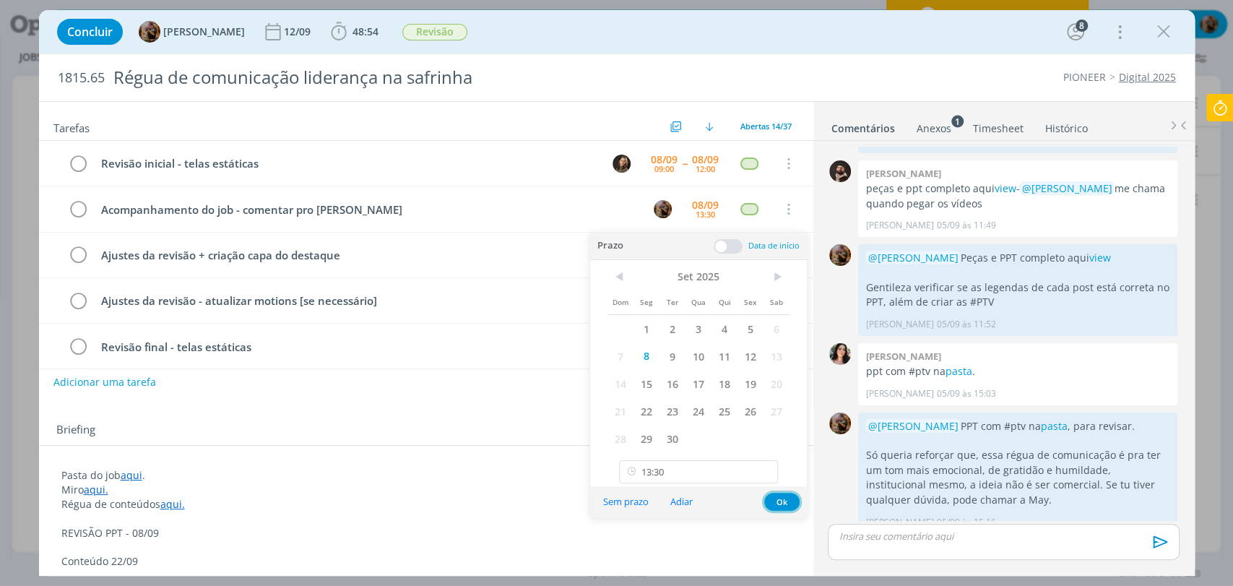
click at [785, 501] on button "Ok" at bounding box center [781, 502] width 35 height 18
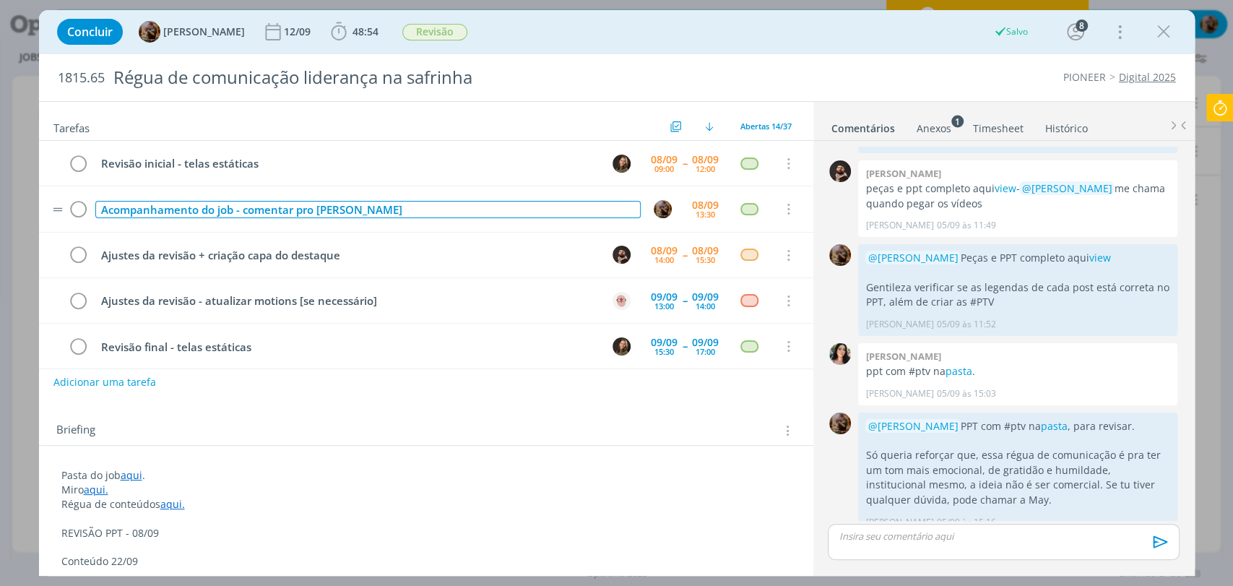
click at [393, 213] on div "Acompanhamento do job - comentar pro Doug" at bounding box center [368, 210] width 546 height 18
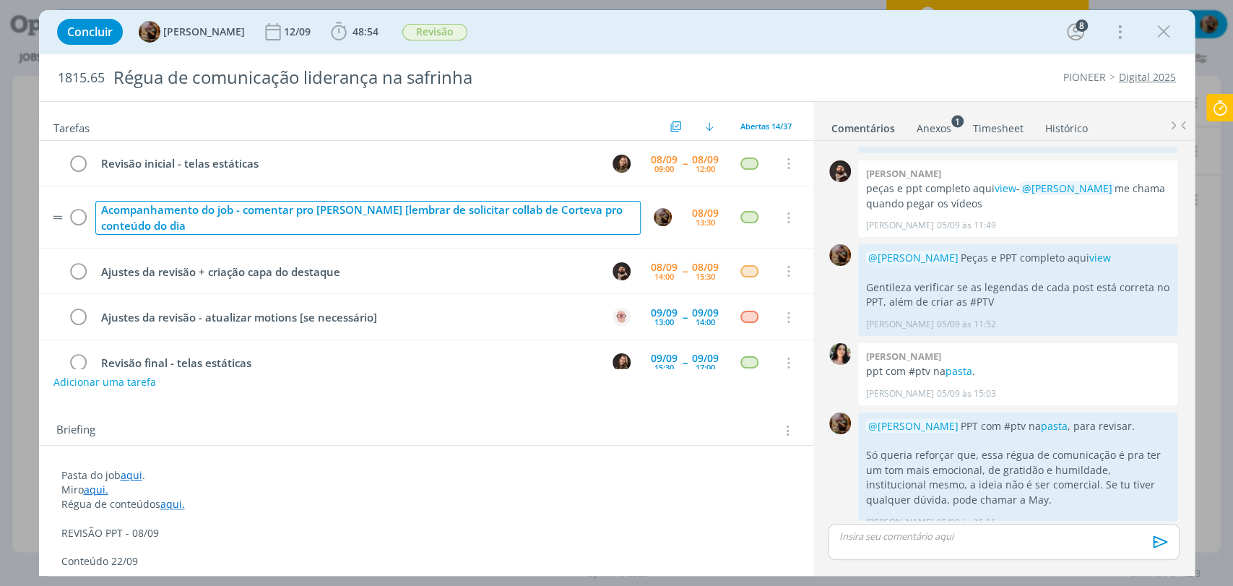
click at [395, 231] on div "Acompanhamento do job - comentar pro Doug [lembrar de solicitar collab de Corte…" at bounding box center [368, 218] width 546 height 34
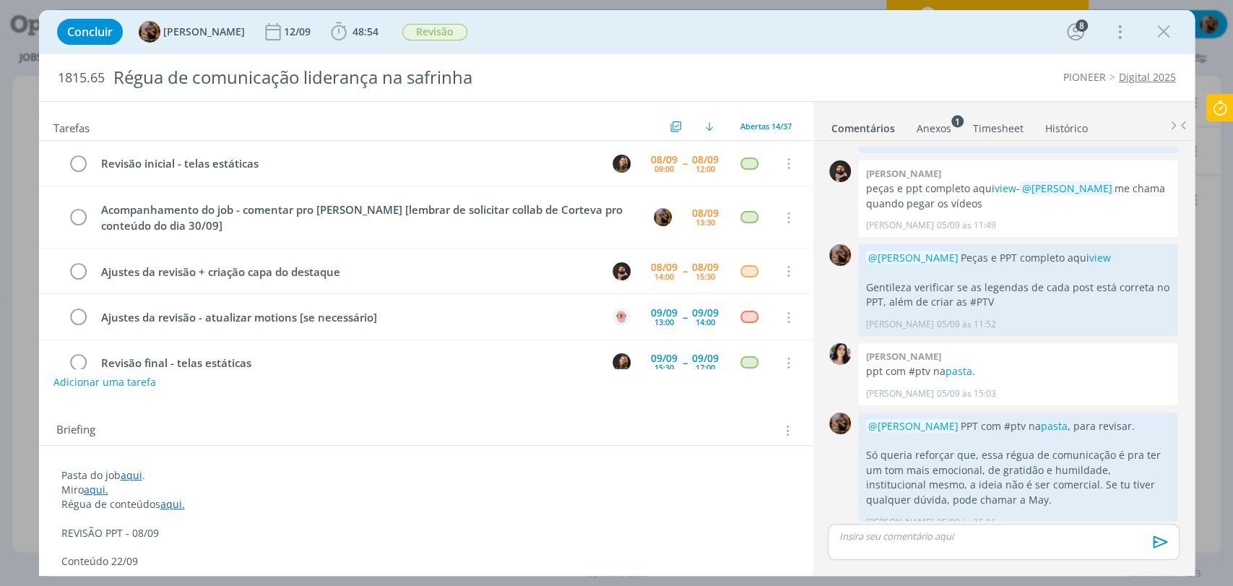
click at [717, 11] on div "Concluir Amanda Rodrigues 12/09 48:54 Iniciar Apontar Data * 08/09/2025 Horas *…" at bounding box center [617, 31] width 1156 height 43
click at [1161, 28] on icon "dialog" at bounding box center [1164, 32] width 22 height 22
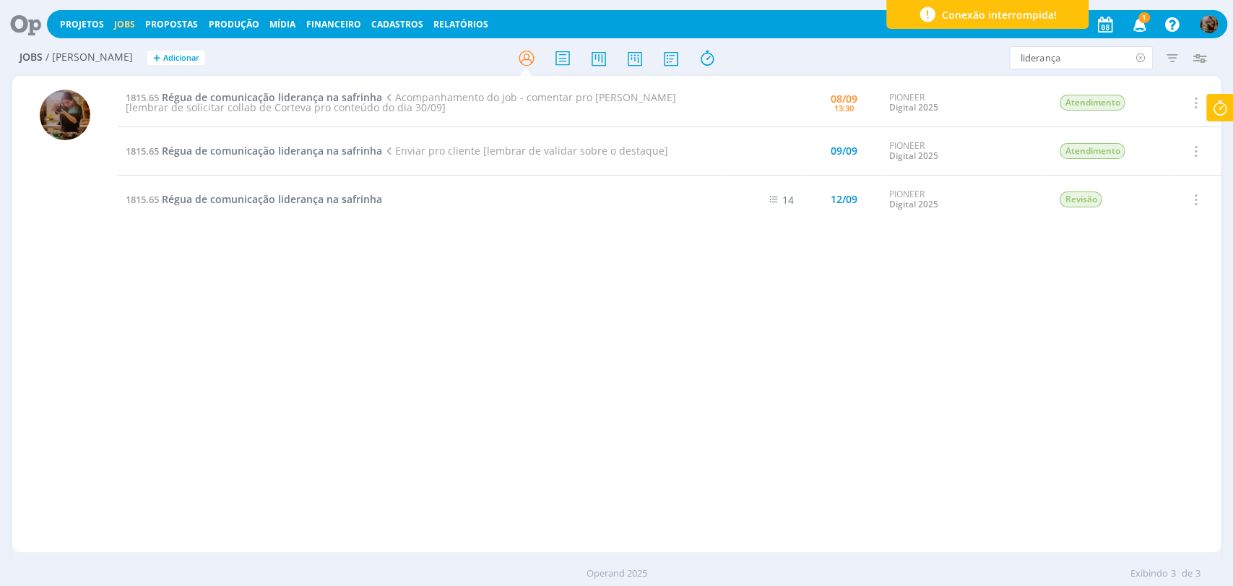
click at [1145, 59] on icon at bounding box center [1141, 57] width 18 height 23
click at [1139, 22] on icon "button" at bounding box center [1139, 24] width 25 height 25
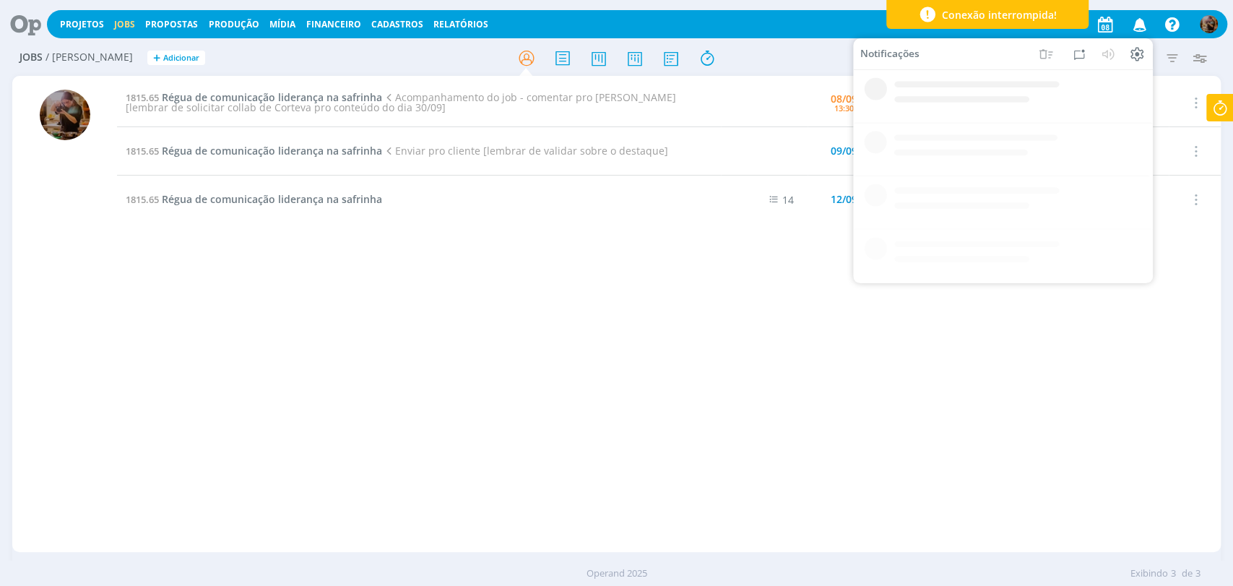
click at [1139, 22] on icon "button" at bounding box center [1139, 24] width 25 height 25
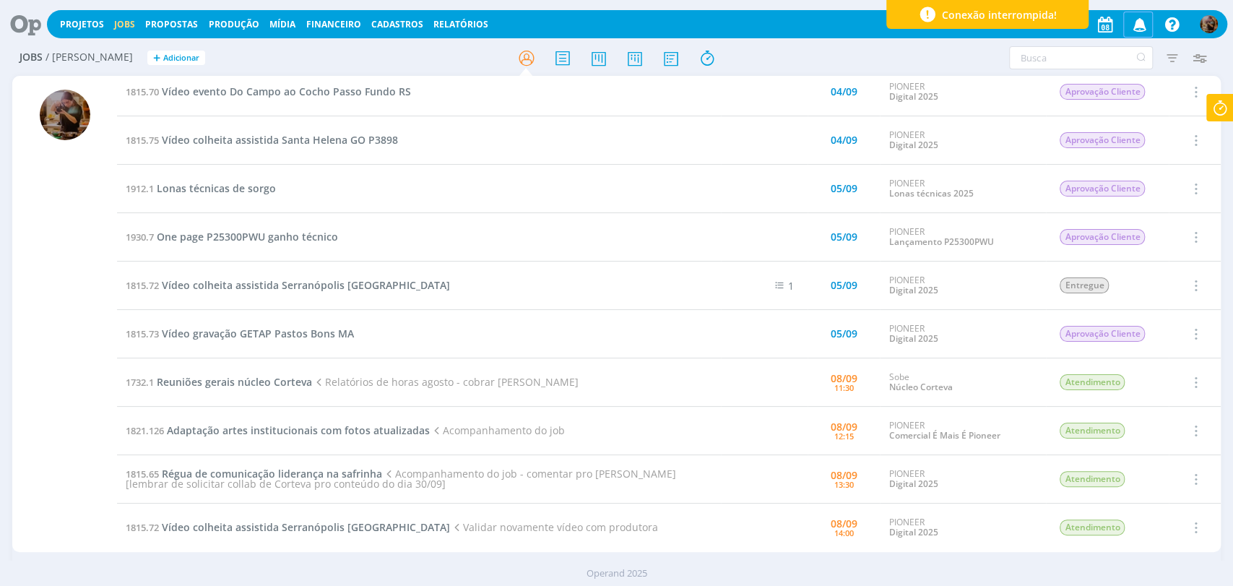
scroll to position [160, 0]
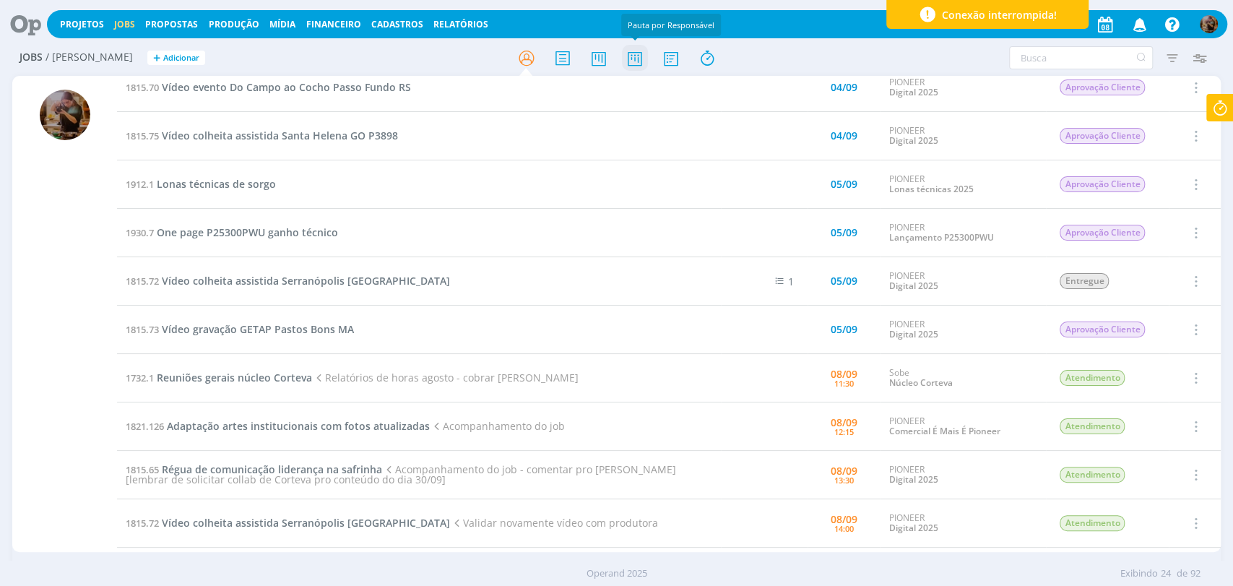
click at [629, 55] on icon at bounding box center [634, 58] width 26 height 28
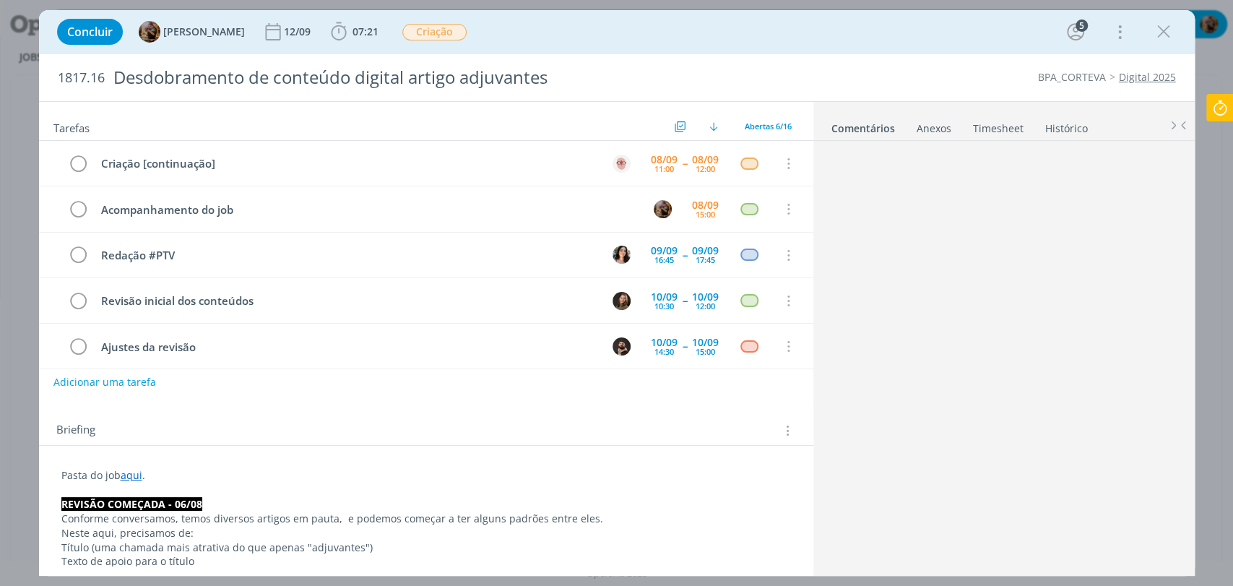
scroll to position [797, 0]
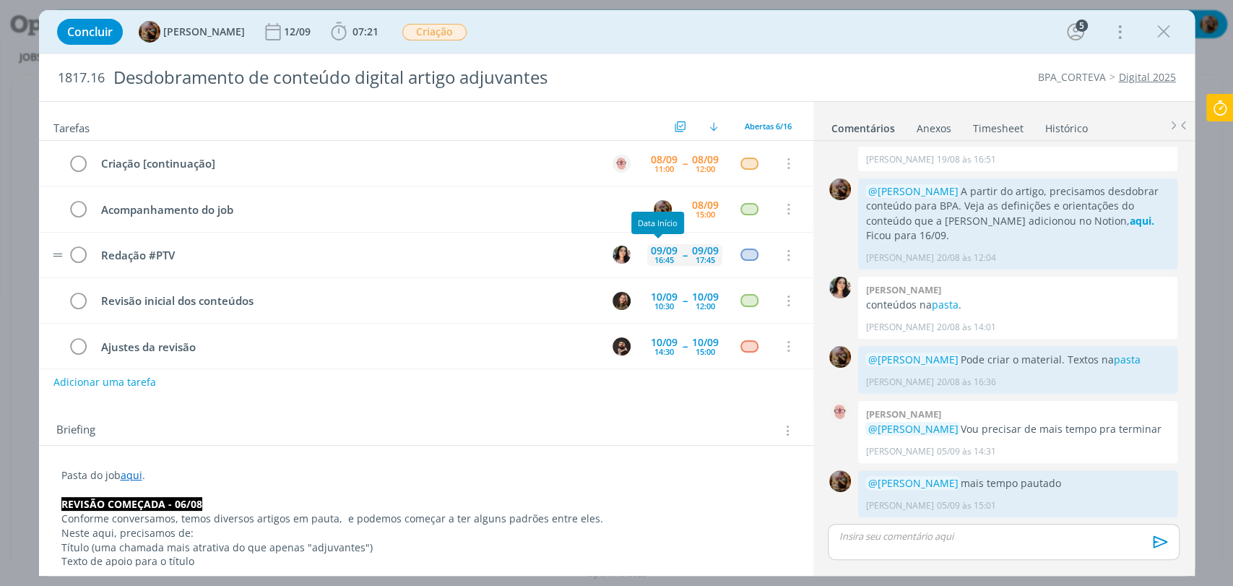
click at [658, 251] on div "09/09" at bounding box center [664, 251] width 27 height 10
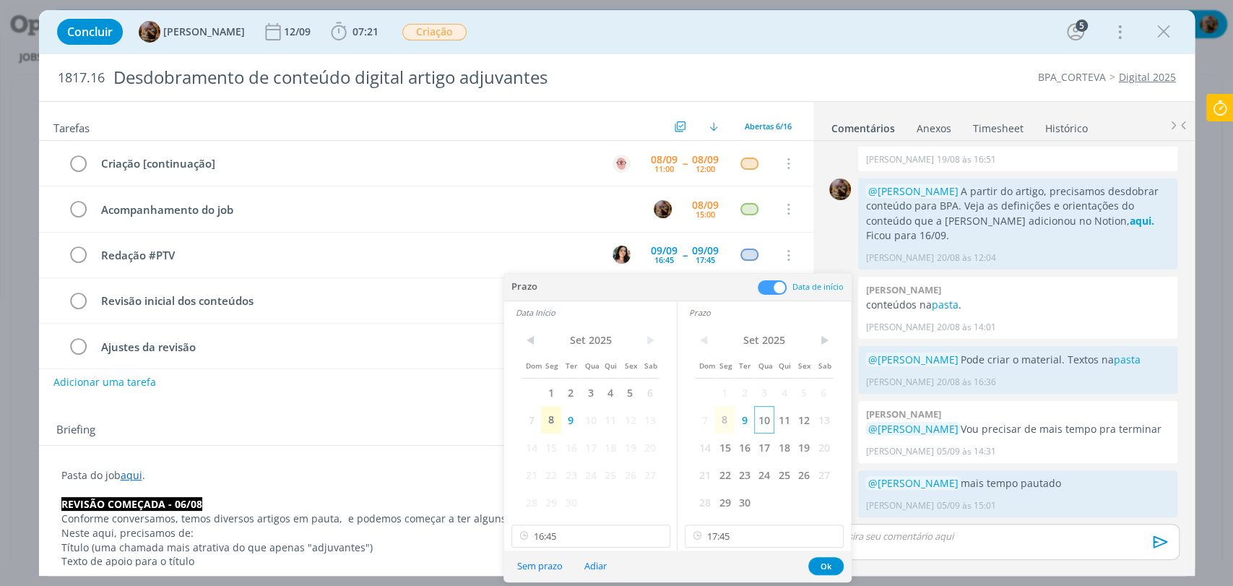
click at [764, 418] on span "10" at bounding box center [764, 419] width 20 height 27
click at [593, 416] on span "10" at bounding box center [591, 419] width 20 height 27
click at [628, 546] on input "16:45" at bounding box center [591, 536] width 159 height 23
click at [548, 416] on div "09:00" at bounding box center [592, 413] width 161 height 26
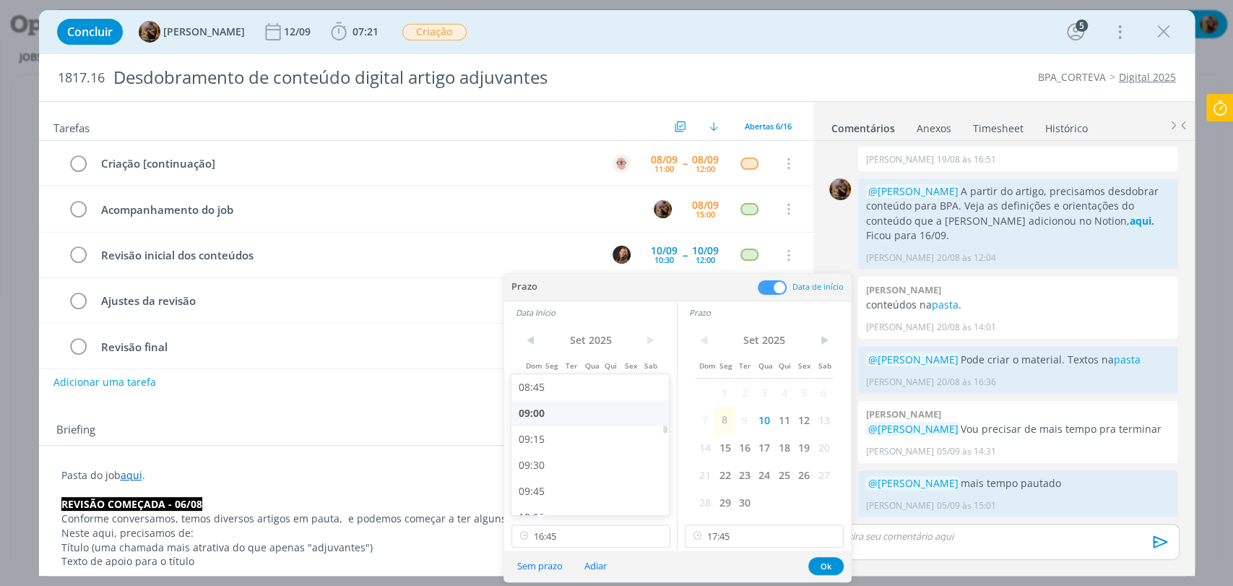
type input "09:00"
click at [719, 529] on input "17:45" at bounding box center [764, 536] width 159 height 23
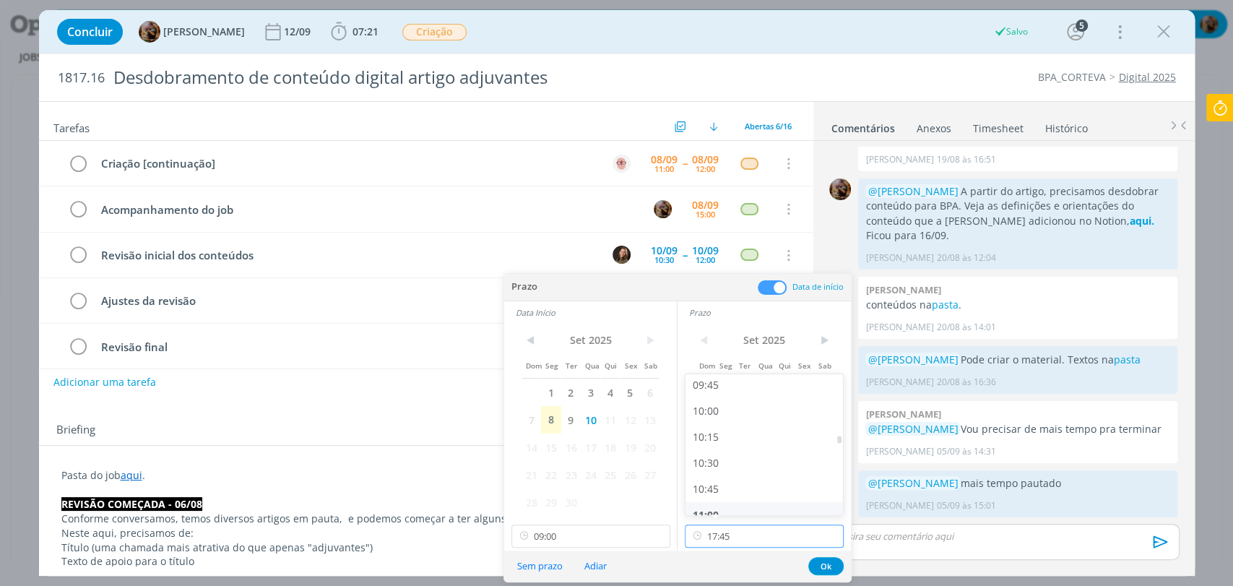
scroll to position [1014, 0]
click at [715, 419] on div "10:00" at bounding box center [766, 413] width 161 height 26
type input "10:00"
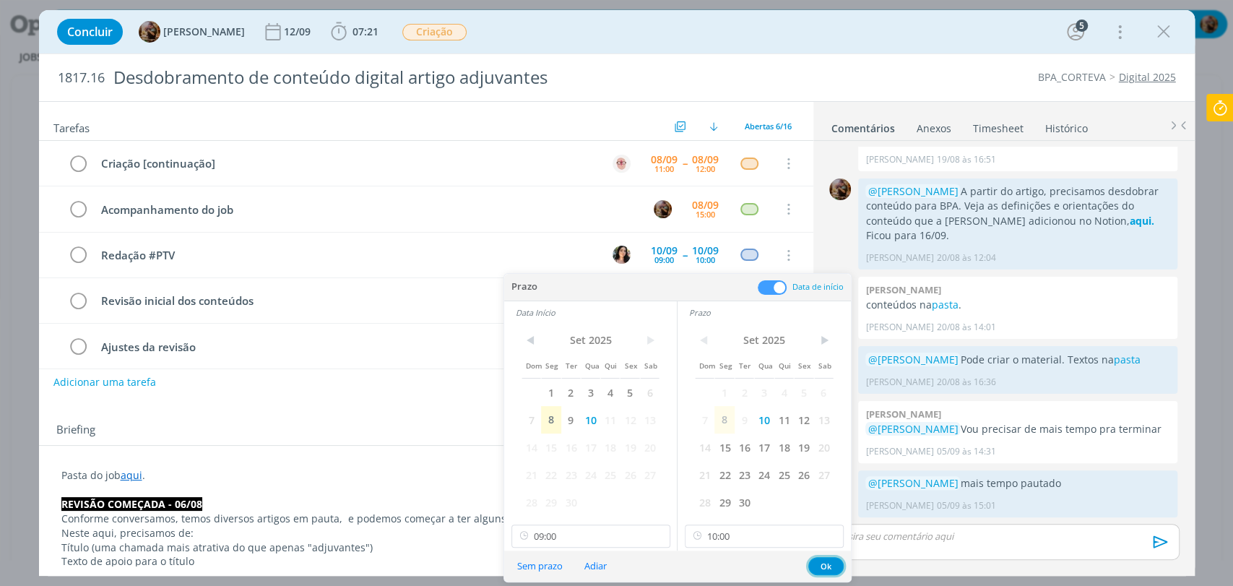
click at [824, 565] on button "Ok" at bounding box center [826, 566] width 35 height 18
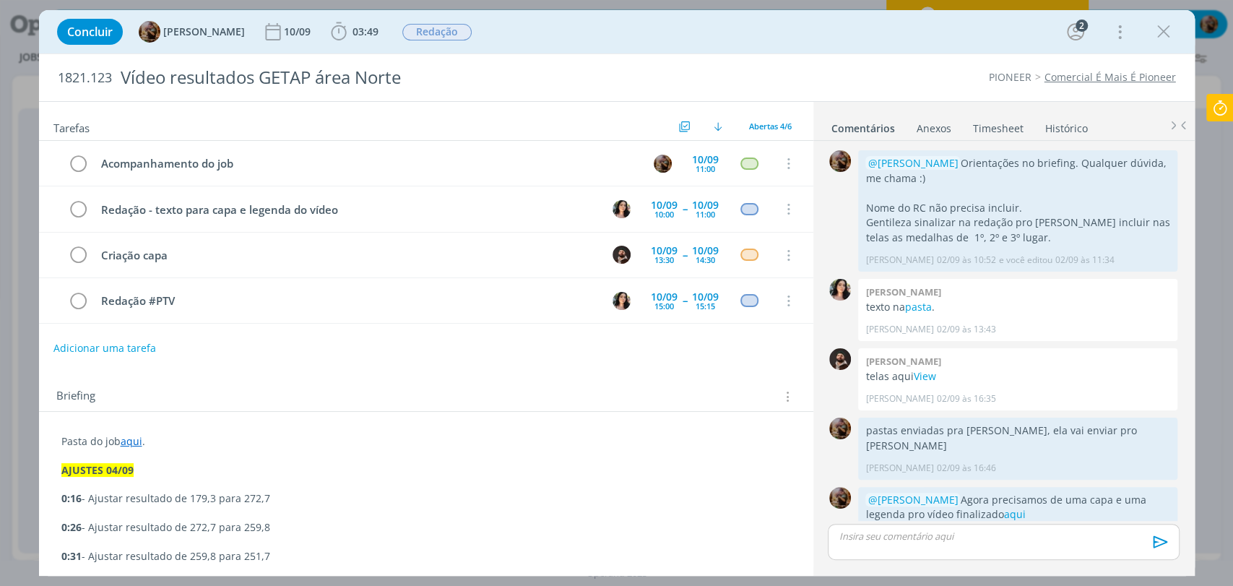
scroll to position [16, 0]
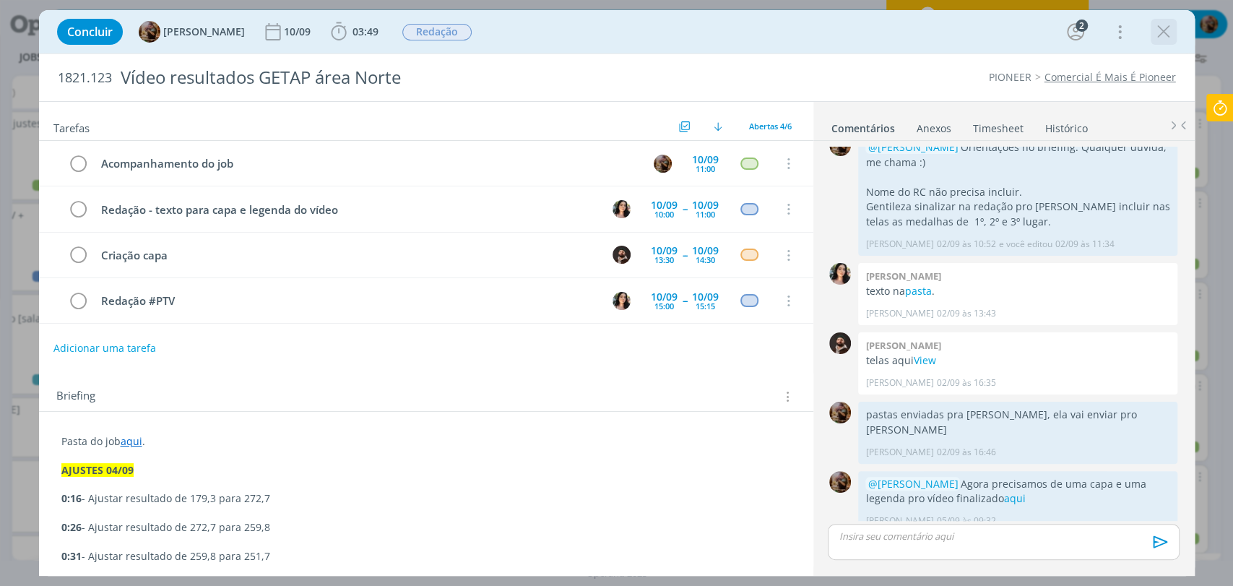
click at [1156, 33] on icon "dialog" at bounding box center [1164, 32] width 22 height 22
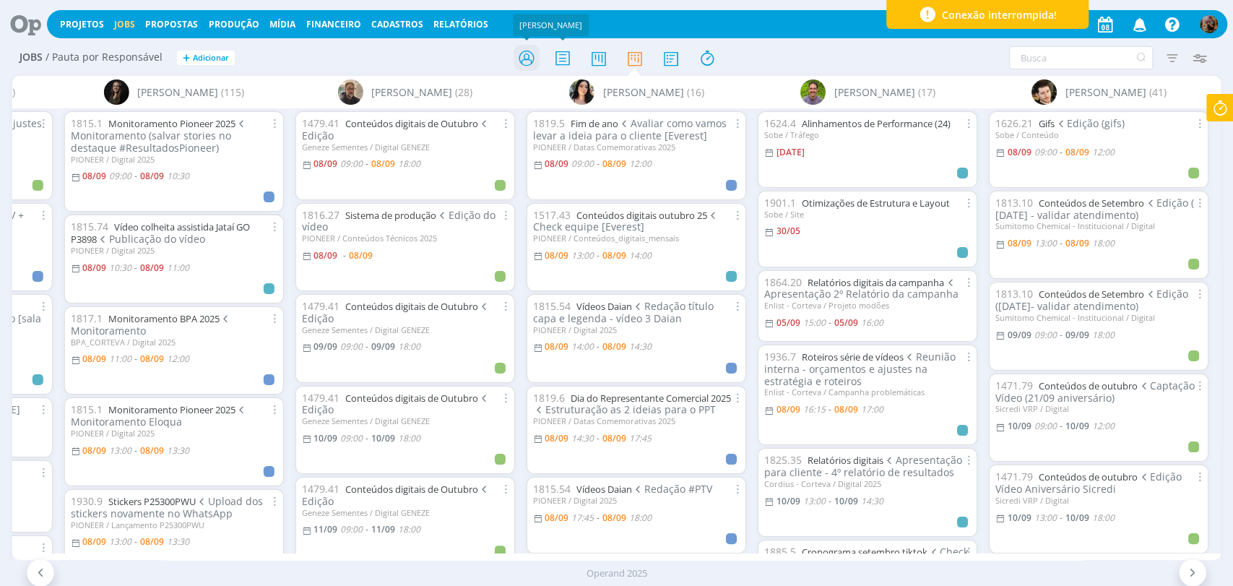
click at [518, 66] on icon at bounding box center [526, 58] width 26 height 28
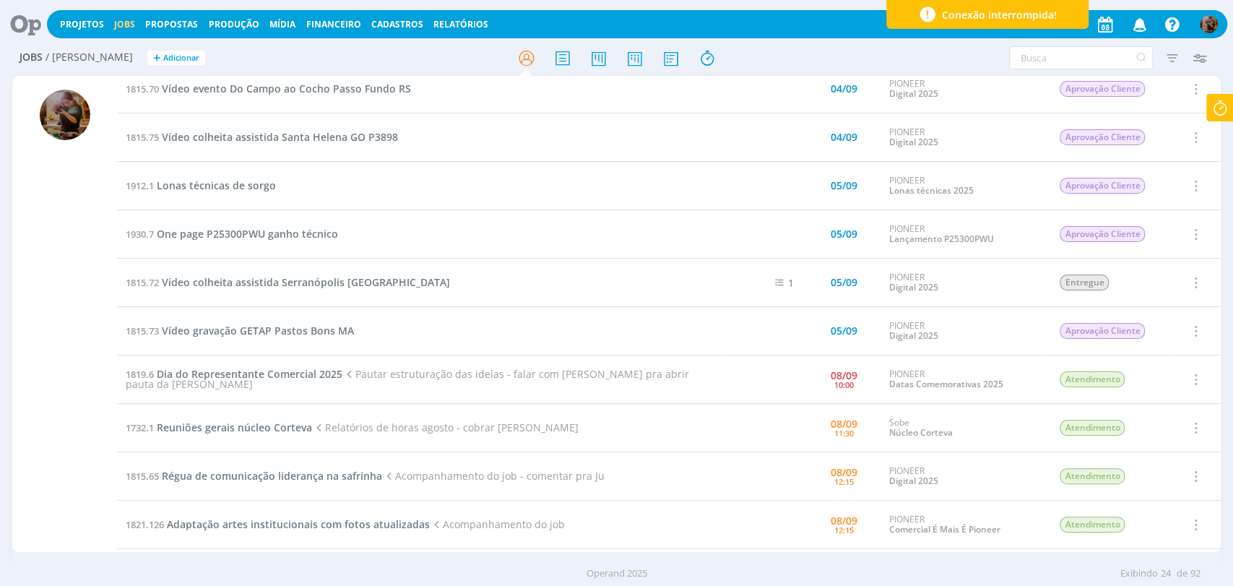
scroll to position [160, 0]
click at [322, 373] on span "Dia do Representante Comercial 2025" at bounding box center [250, 373] width 186 height 14
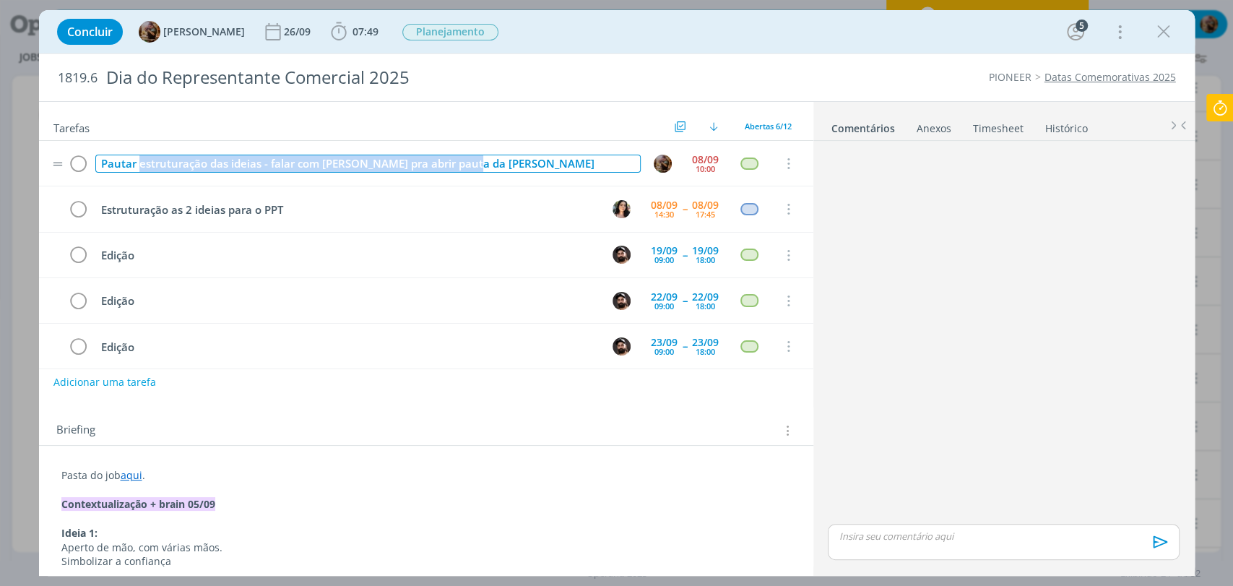
drag, startPoint x: 487, startPoint y: 166, endPoint x: 142, endPoint y: 170, distance: 345.4
click at [142, 170] on div "Pautar estruturação das ideias - falar com Mari pra abrir pauta da Tami" at bounding box center [368, 164] width 546 height 18
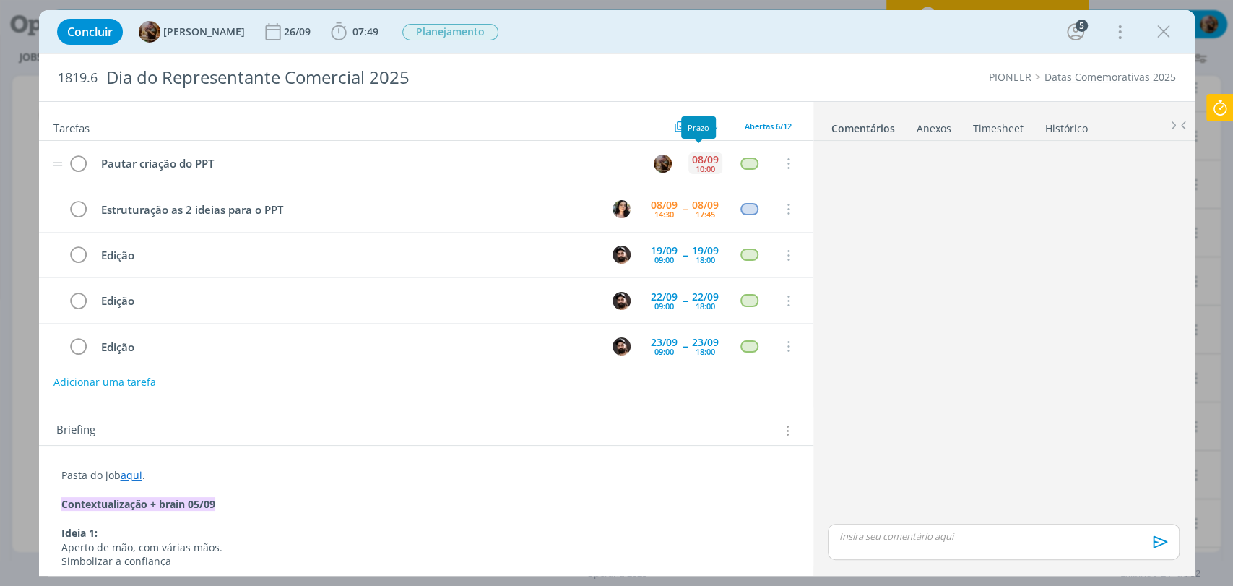
click at [689, 153] on div "08/09 10:00" at bounding box center [706, 163] width 34 height 31
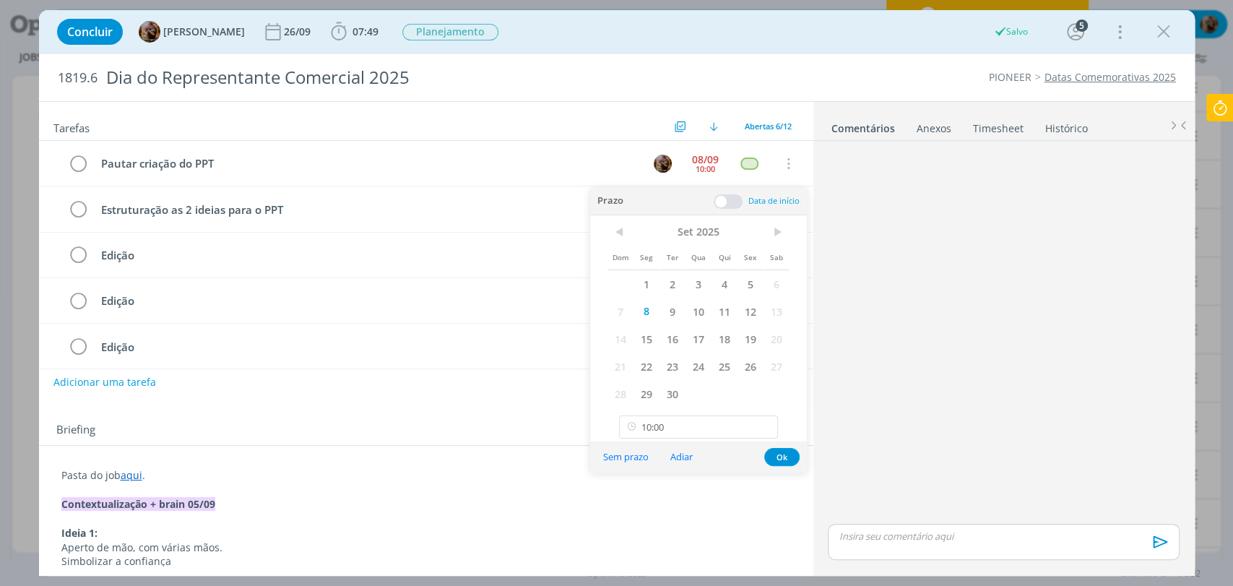
click at [715, 414] on div "< Set 2025 > Dom Seg Ter Qua Qui Sex Sab 1 2 3 4 5 6 7 8 9 10 11 12 13 14 15 16…" at bounding box center [698, 328] width 217 height 227
click at [714, 423] on input "10:00" at bounding box center [698, 426] width 159 height 23
click at [686, 387] on div "11:30" at bounding box center [700, 384] width 161 height 26
type input "11:30"
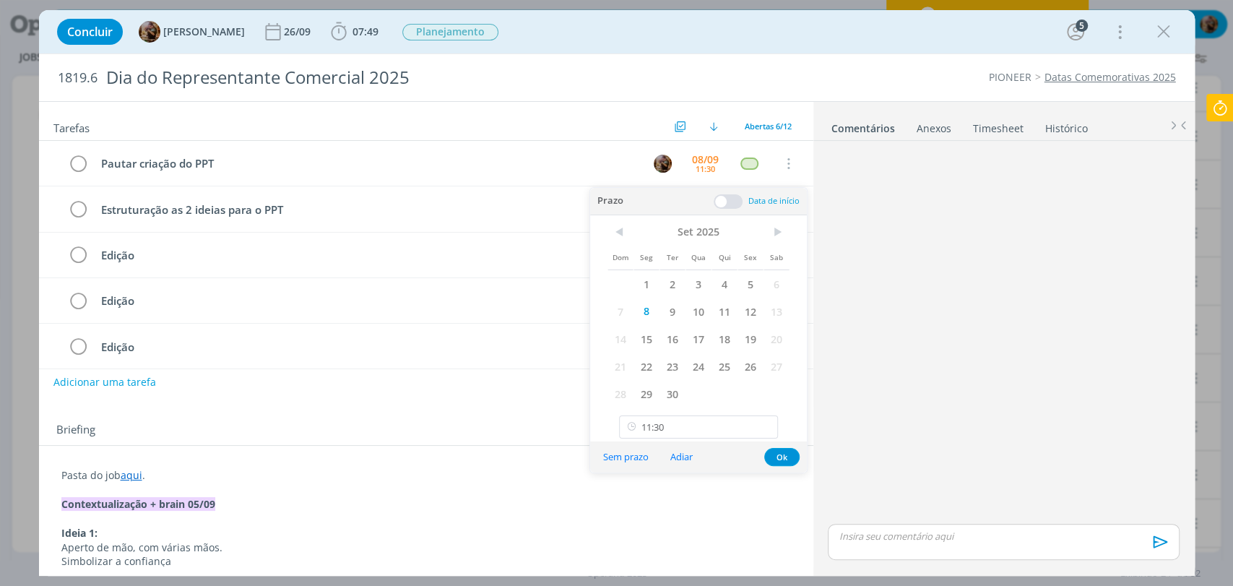
click at [780, 445] on div "Sem prazo Adiar Ok" at bounding box center [698, 456] width 217 height 31
click at [780, 457] on button "Ok" at bounding box center [781, 457] width 35 height 18
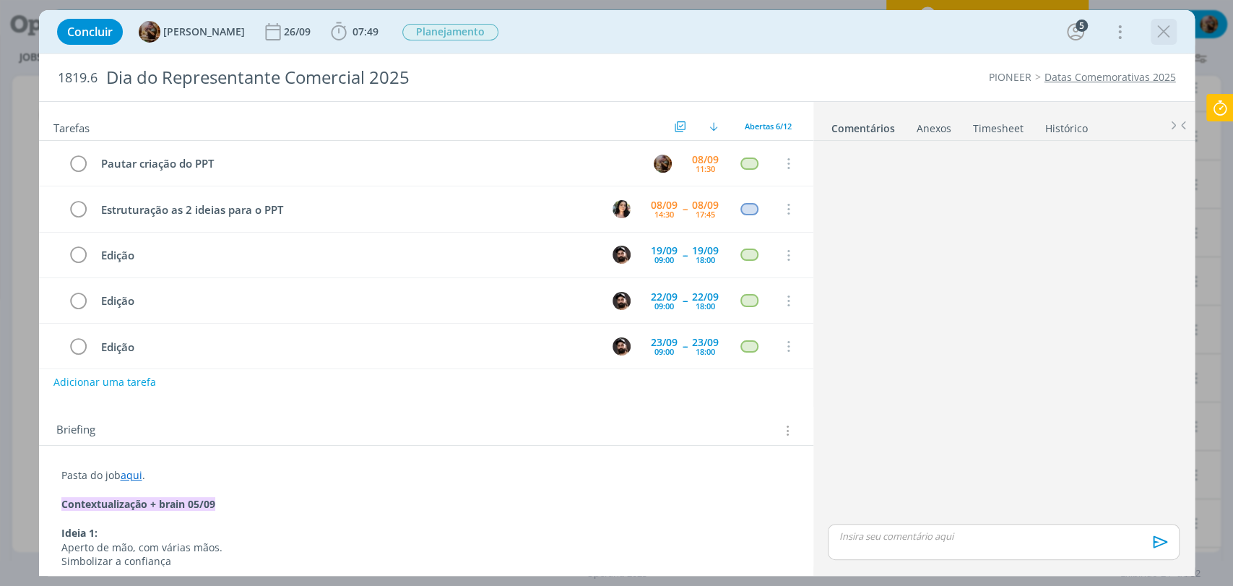
click at [1169, 36] on icon "dialog" at bounding box center [1164, 32] width 22 height 22
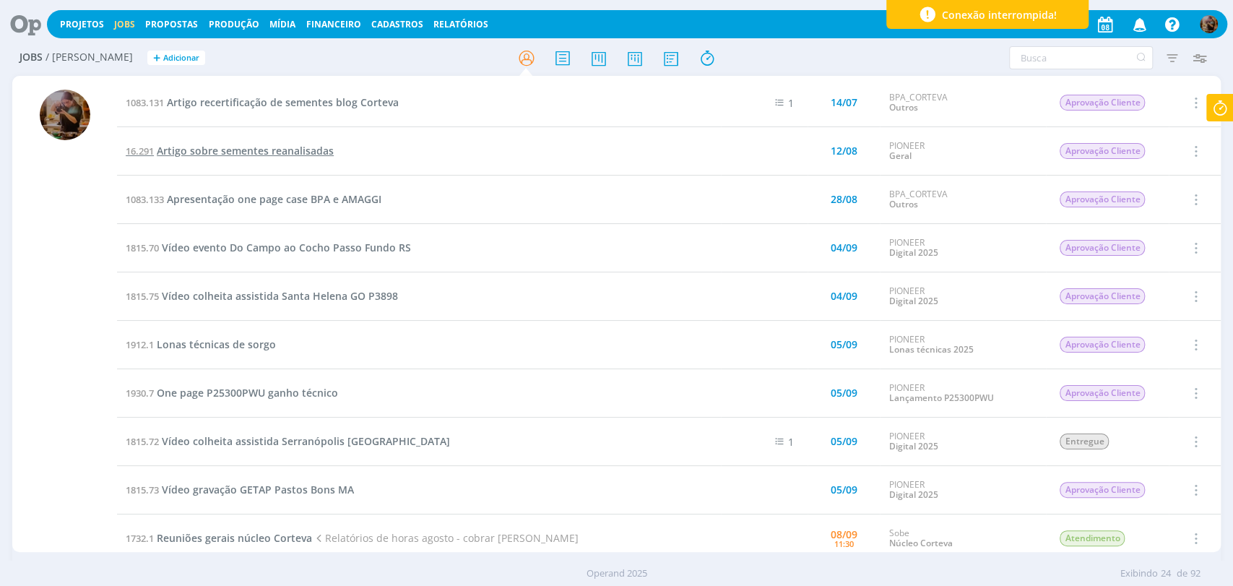
click at [319, 153] on span "Artigo sobre sementes reanalisadas" at bounding box center [245, 151] width 177 height 14
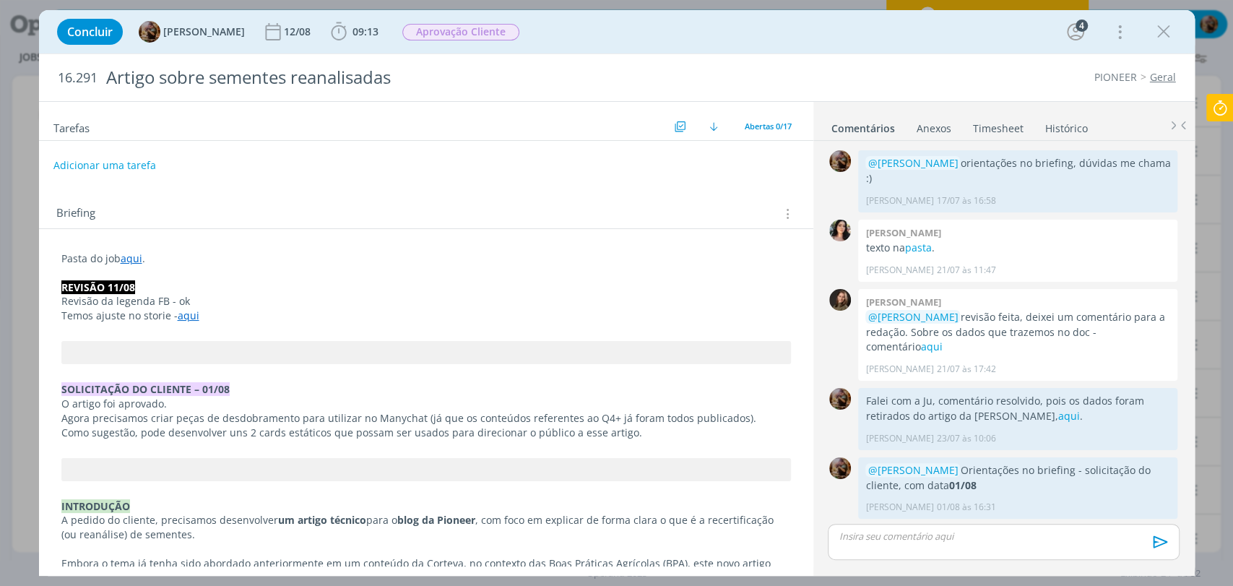
scroll to position [1262, 0]
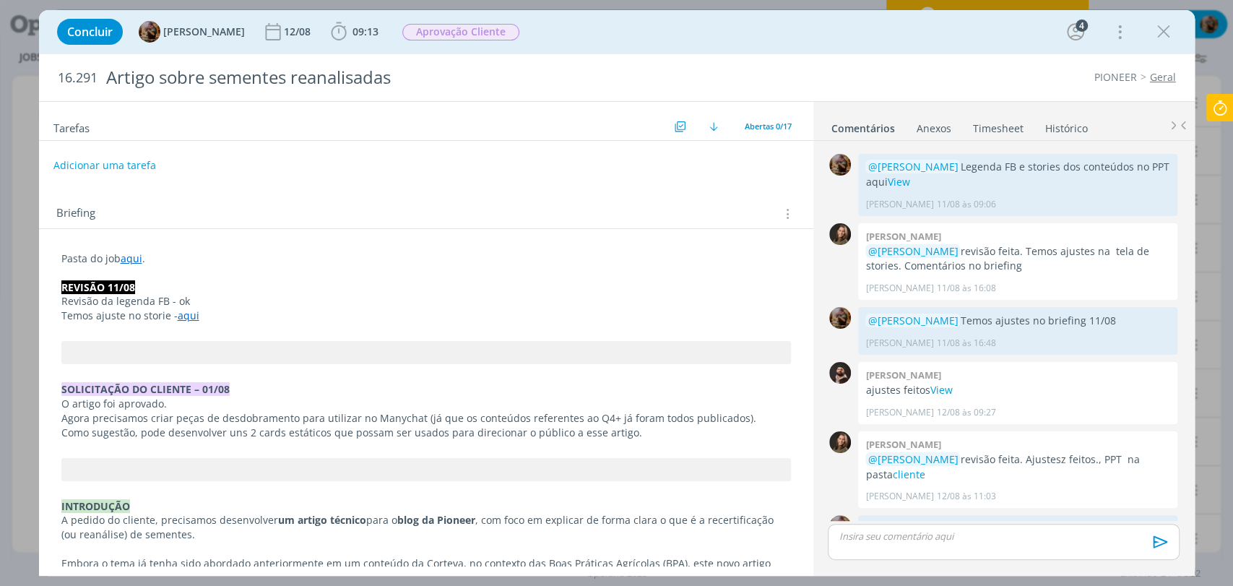
click at [200, 257] on p "Pasta do job aqui ." at bounding box center [426, 258] width 730 height 14
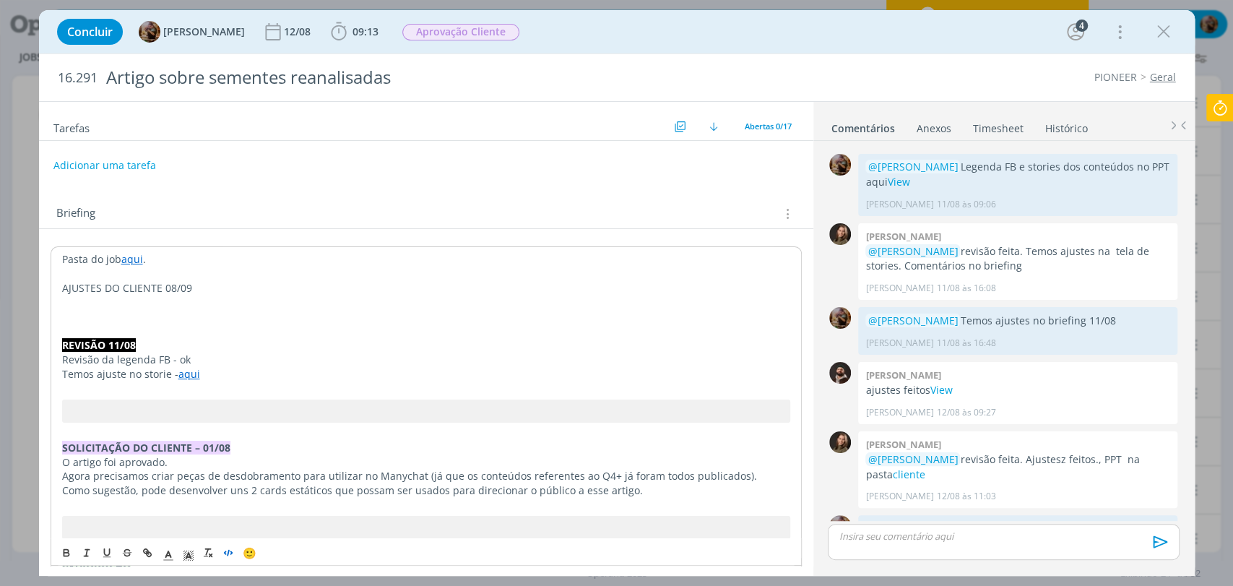
click at [228, 559] on button "dialog" at bounding box center [229, 552] width 20 height 17
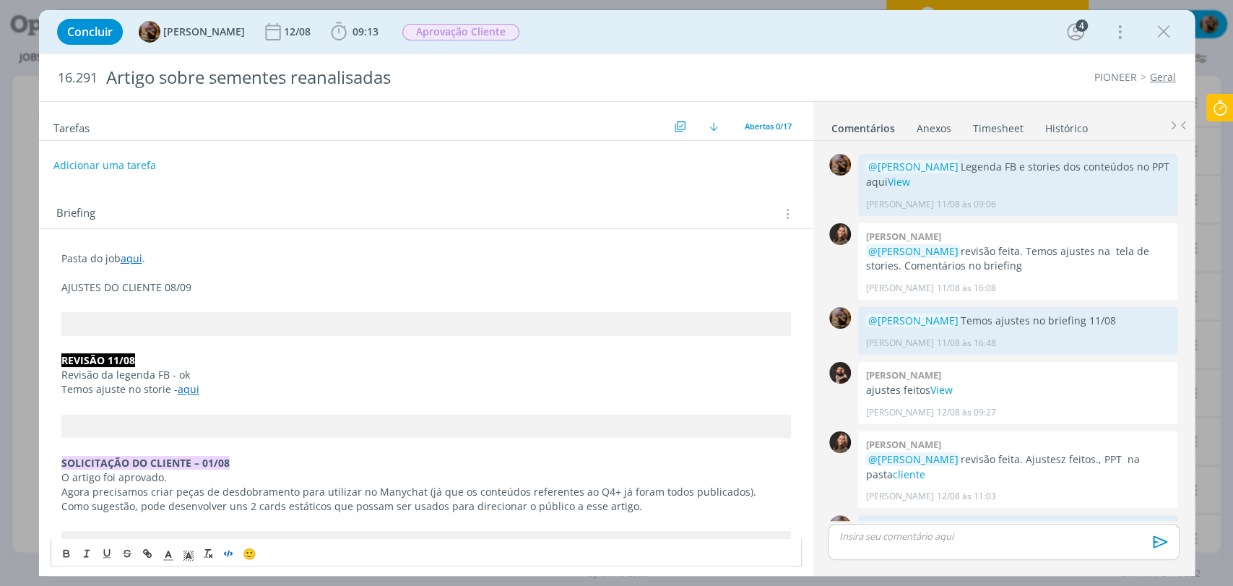
click at [874, 530] on p "dialog" at bounding box center [1004, 536] width 328 height 13
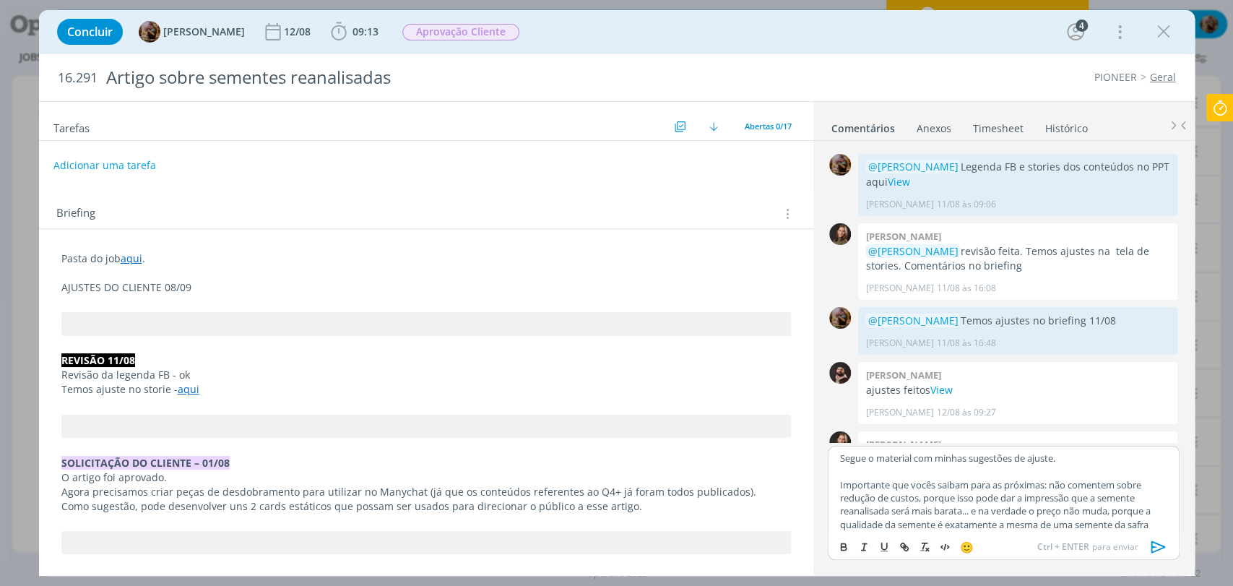
scroll to position [12, 0]
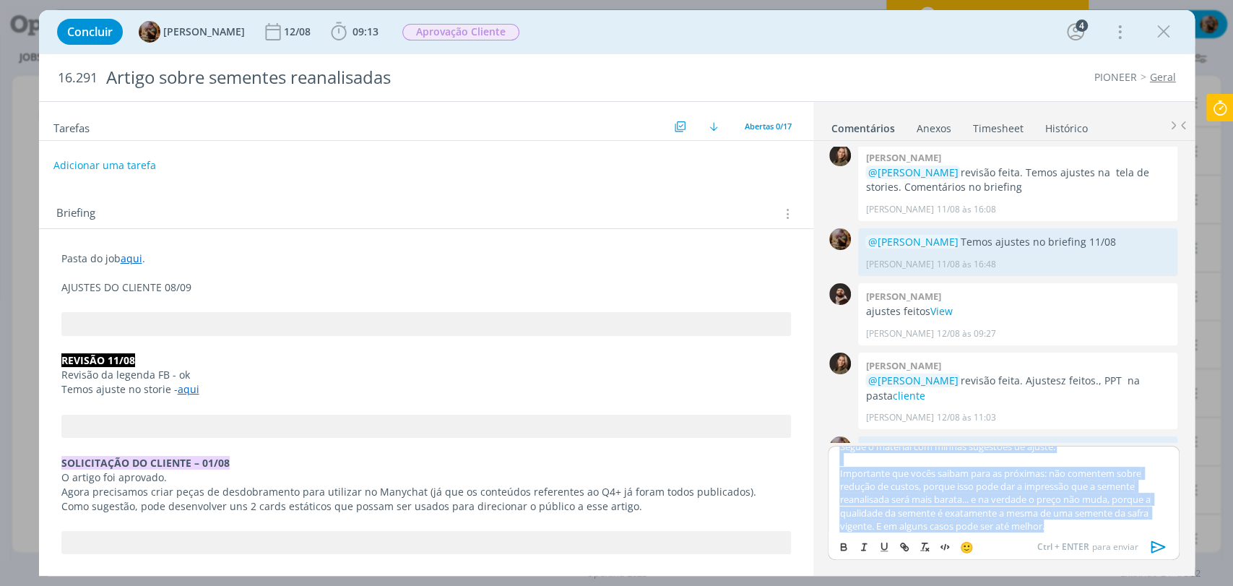
copy div "Segue o material com minhas sugestões de ajuste. Importante que vocês saibam pa…"
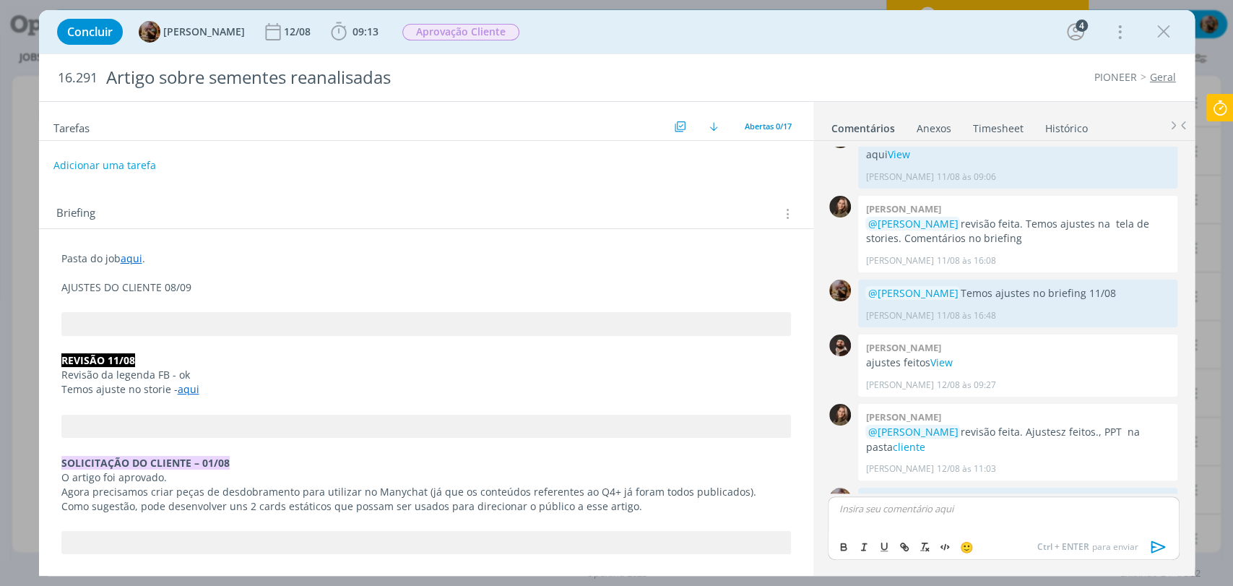
scroll to position [0, 0]
click at [270, 288] on p "AJUSTES DO CLIENTE 08/09" at bounding box center [426, 287] width 730 height 14
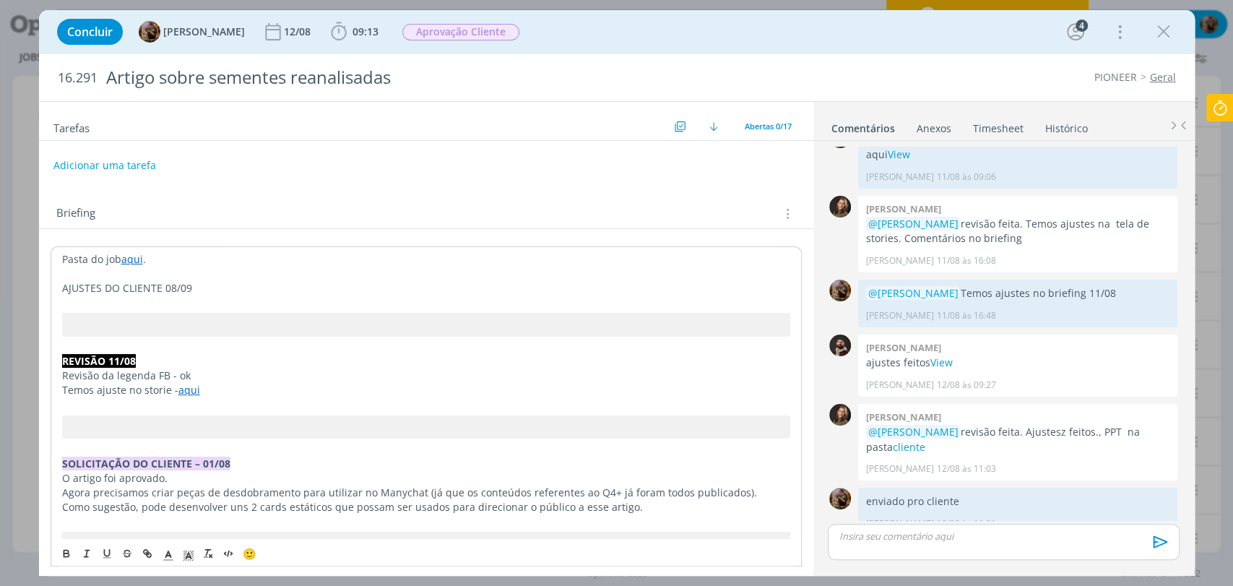
scroll to position [1262, 0]
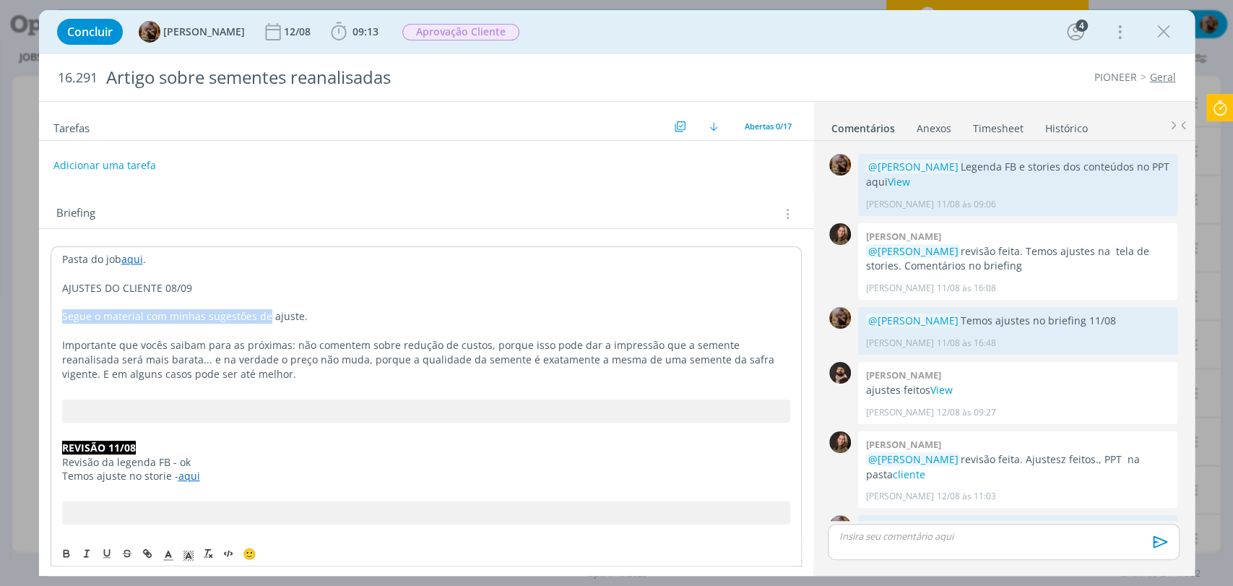
drag, startPoint x: 265, startPoint y: 314, endPoint x: 59, endPoint y: 319, distance: 206.0
drag, startPoint x: 206, startPoint y: 287, endPoint x: 69, endPoint y: 350, distance: 150.6
click at [63, 556] on icon "dialog" at bounding box center [67, 553] width 12 height 12
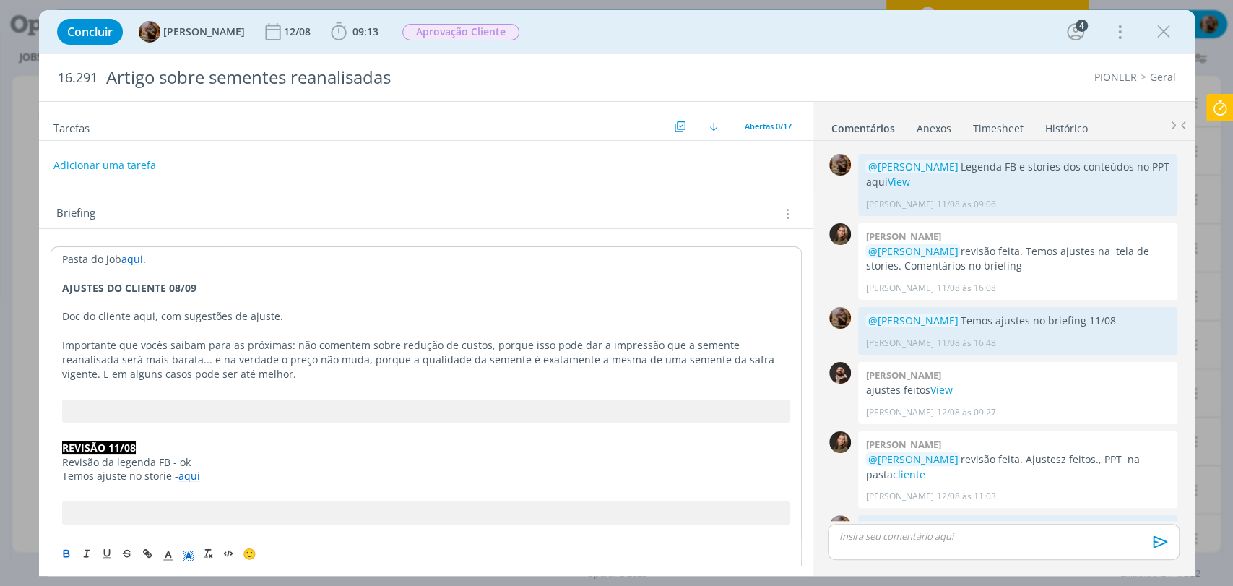
click at [188, 556] on icon "dialog" at bounding box center [188, 555] width 13 height 13
click at [233, 476] on span "dialog" at bounding box center [234, 476] width 12 height 12
click at [230, 353] on p "Importante que vocês saibam para as próximas: não comentem sobre redução de cus…" at bounding box center [426, 359] width 728 height 43
drag, startPoint x: 158, startPoint y: 348, endPoint x: 138, endPoint y: 345, distance: 20.4
click at [138, 345] on p "Importante que vocês saibam para as próximas: não comentem sobre redução de cus…" at bounding box center [426, 359] width 728 height 43
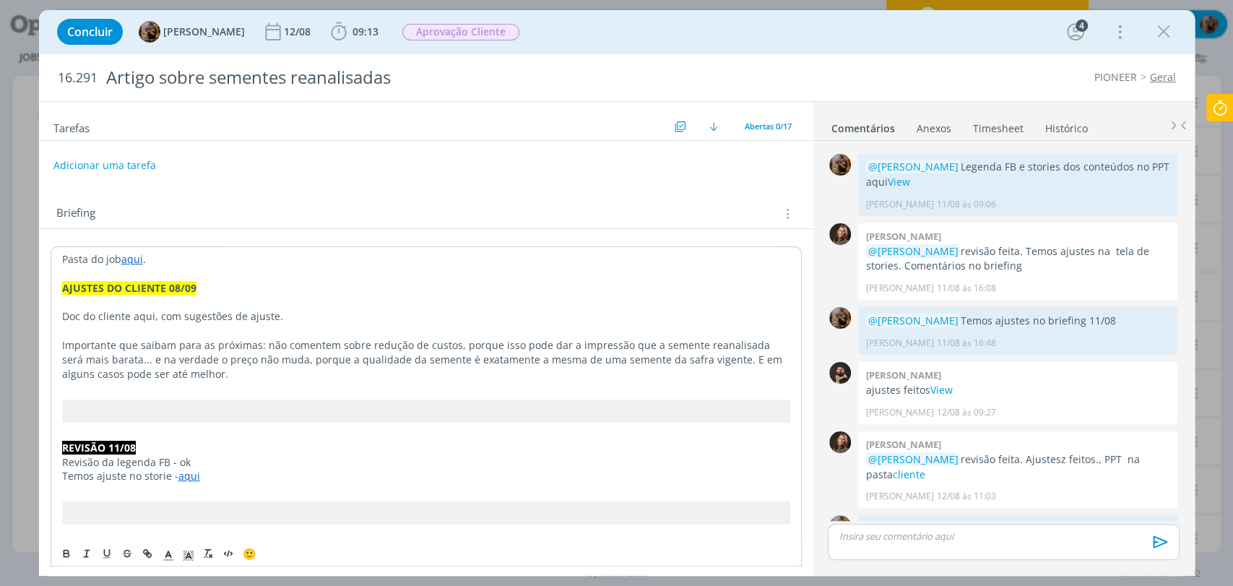
click at [171, 341] on p "Importante que saibam para as próximas: não comentem sobre redução de custos, p…" at bounding box center [426, 359] width 728 height 43
drag, startPoint x: 270, startPoint y: 343, endPoint x: 47, endPoint y: 345, distance: 222.6
drag, startPoint x: 60, startPoint y: 557, endPoint x: 210, endPoint y: 555, distance: 149.6
click at [61, 556] on icon "dialog" at bounding box center [67, 553] width 12 height 12
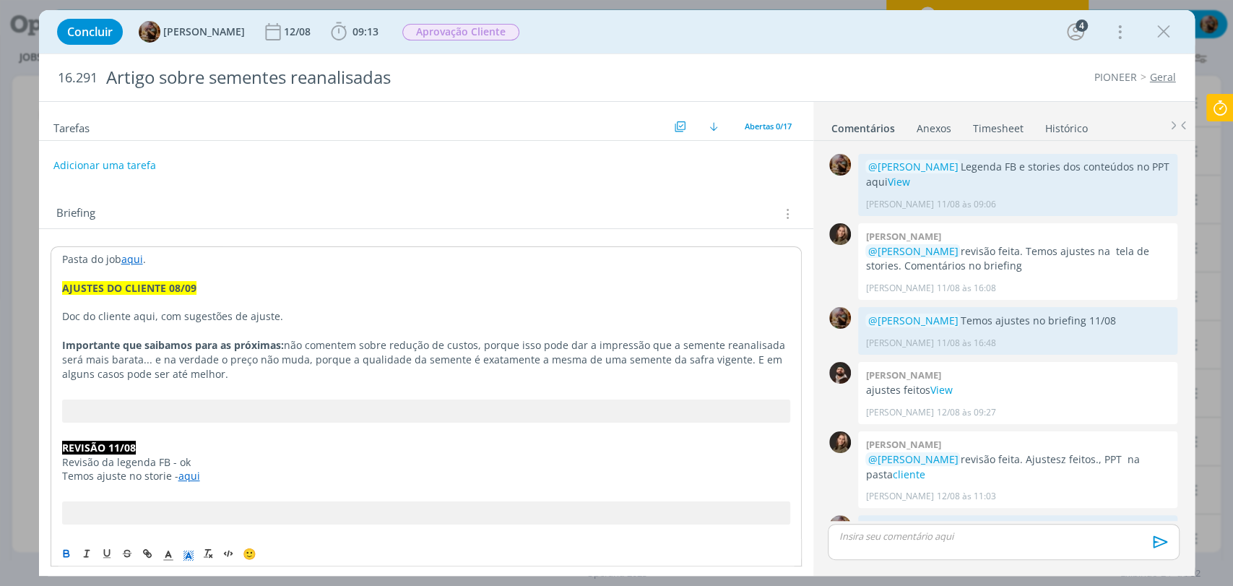
click at [184, 549] on icon "dialog" at bounding box center [188, 555] width 13 height 13
click at [228, 490] on span "dialog" at bounding box center [234, 490] width 12 height 12
click at [217, 408] on pre "dialog" at bounding box center [426, 411] width 728 height 23
drag, startPoint x: 357, startPoint y: 348, endPoint x: 343, endPoint y: 347, distance: 13.8
click at [343, 347] on p "Importante que saibamos para as próximas: não comentem sobre redução de custos,…" at bounding box center [426, 359] width 728 height 43
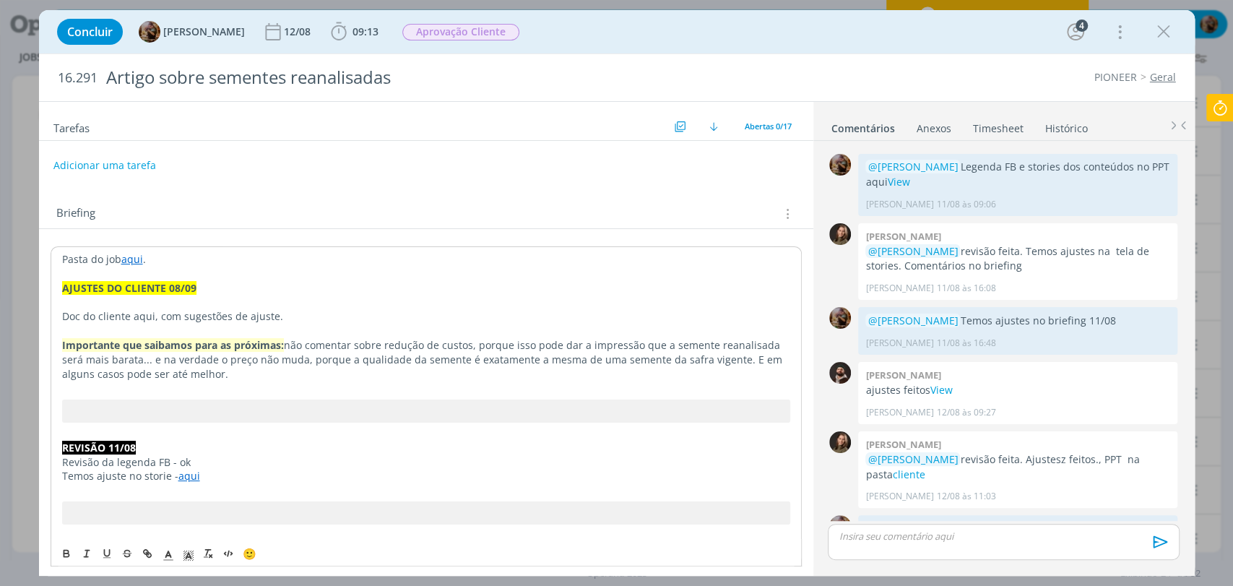
click at [255, 374] on p "Importante que saibamos para as próximas: não comentar sobre redução de custos,…" at bounding box center [426, 359] width 728 height 43
click at [132, 261] on link "aqui" at bounding box center [132, 259] width 22 height 14
click at [149, 288] on link "https://sobeae.sharepoint.com/:f:/s/SOBEAE/Esx-8TqLd4pKjRgDkHR7xk8BDq8O5JJrdTIL…" at bounding box center [155, 286] width 109 height 19
click at [490, 210] on div "Briefing Briefings Predefinidos Versões do Briefing Ver Briefing do Projeto" at bounding box center [428, 213] width 744 height 19
click at [143, 316] on p "Doc do cliente aqui, com sugestões de ajuste." at bounding box center [426, 316] width 730 height 14
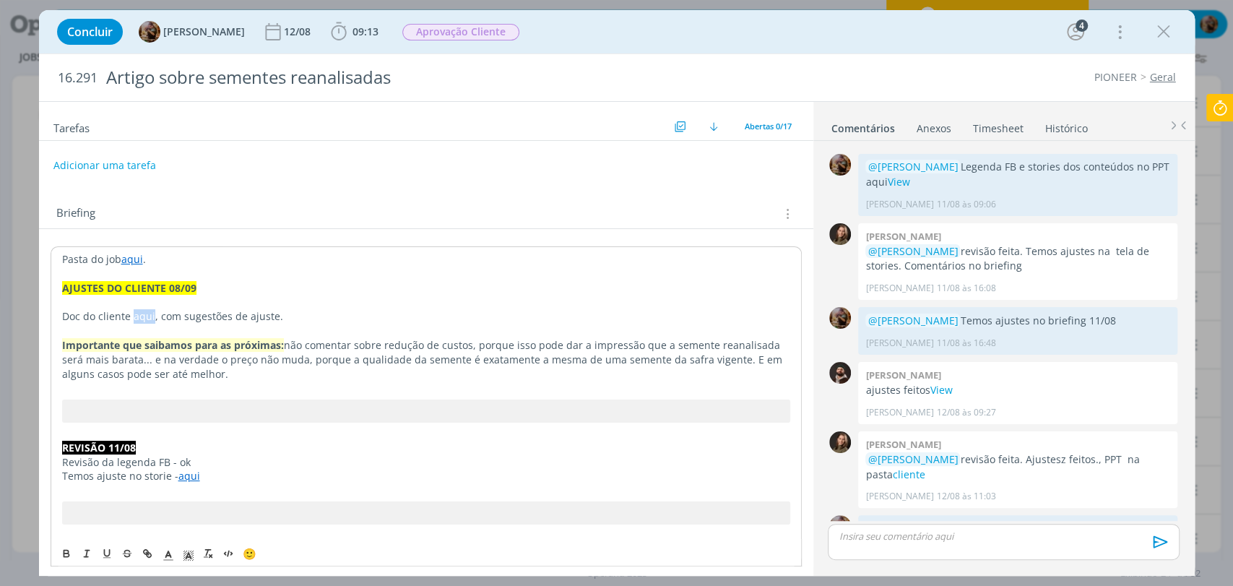
click at [143, 316] on p "Doc do cliente aqui, com sugestões de ajuste." at bounding box center [426, 316] width 728 height 14
click at [146, 552] on line "dialog" at bounding box center [147, 553] width 3 height 3
paste input "https://sobeae.sharepoint.com/:f:/s/SOBEAE/EtcAgbtDghtMi7fn-lzVLZsBzs0QwlQGCMZv…"
type input "https://sobeae.sharepoint.com/:f:/s/SOBEAE/EtcAgbtDghtMi7fn-lzVLZsBzs0QwlQGCMZv…"
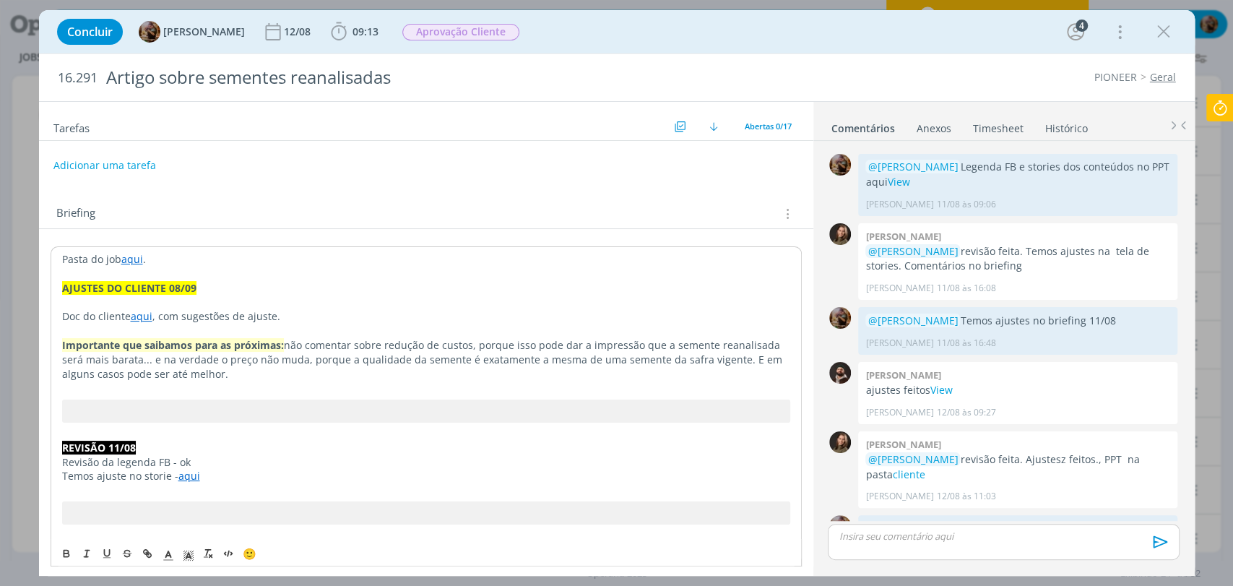
click at [326, 360] on p "Importante que saibamos para as próximas: não comentar sobre redução de custos,…" at bounding box center [426, 359] width 728 height 43
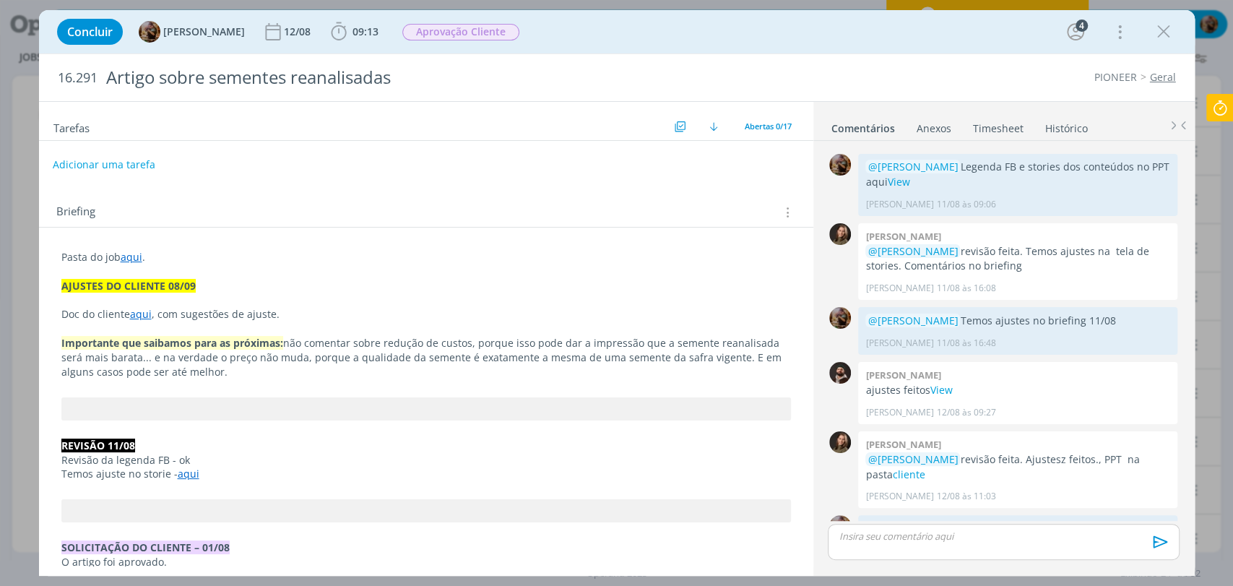
click at [115, 166] on button "Adicionar uma tarefa" at bounding box center [104, 164] width 103 height 25
click at [628, 168] on icon "dialog" at bounding box center [639, 164] width 22 height 22
type input "Ajustes do cliente 08/09"
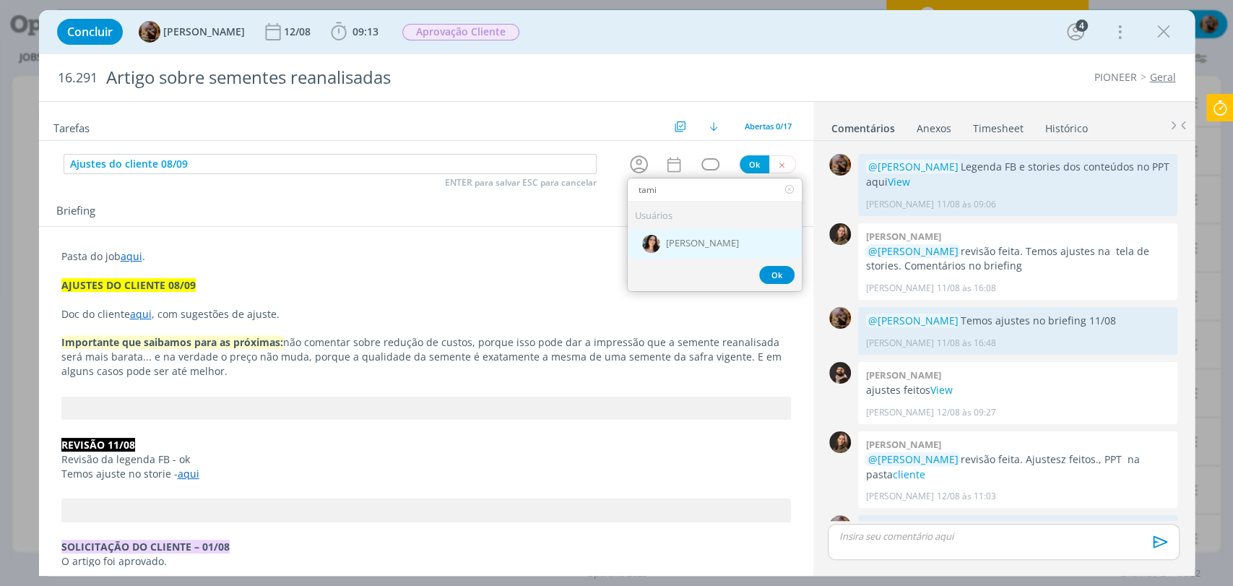
type input "tami"
click at [673, 239] on span "[PERSON_NAME]" at bounding box center [702, 244] width 73 height 12
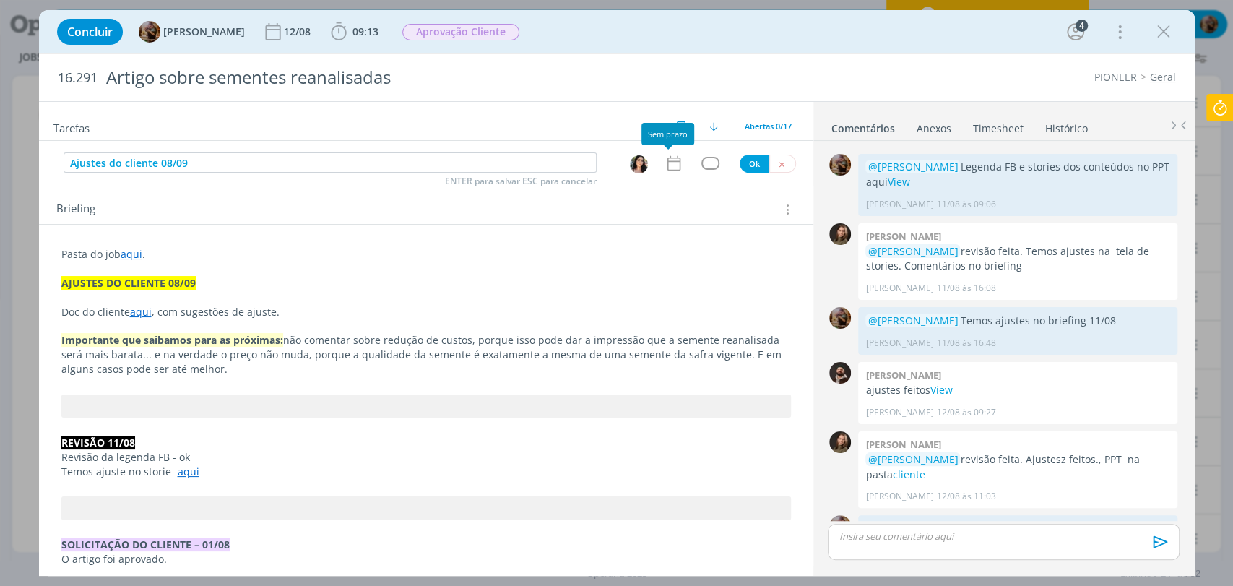
click at [671, 162] on icon "dialog" at bounding box center [674, 163] width 19 height 19
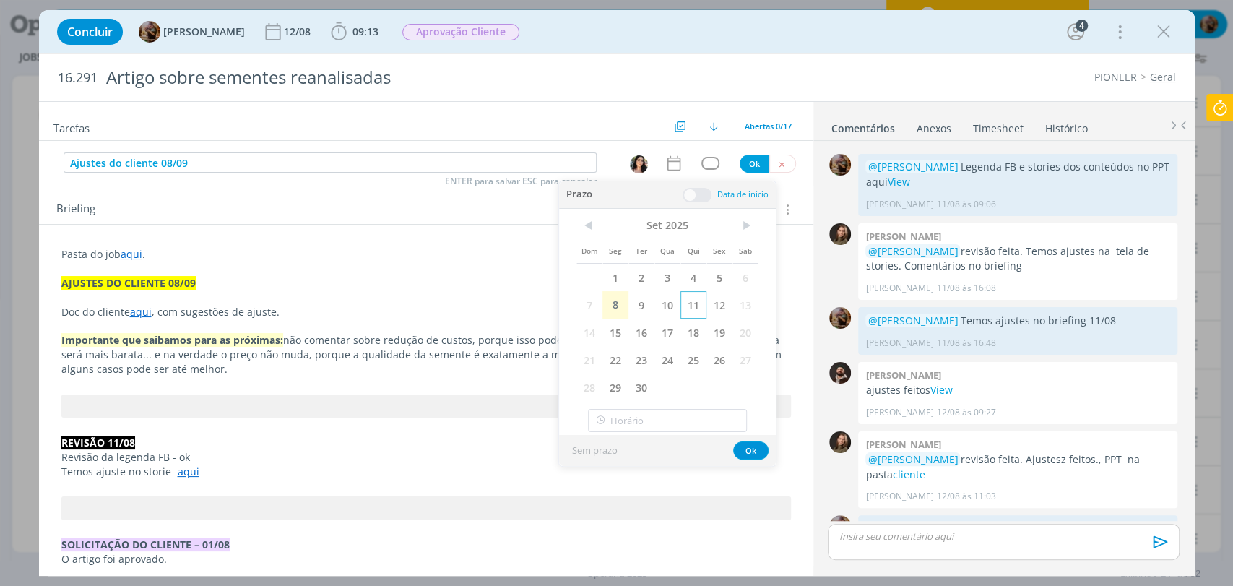
click at [691, 301] on span "11" at bounding box center [694, 304] width 26 height 27
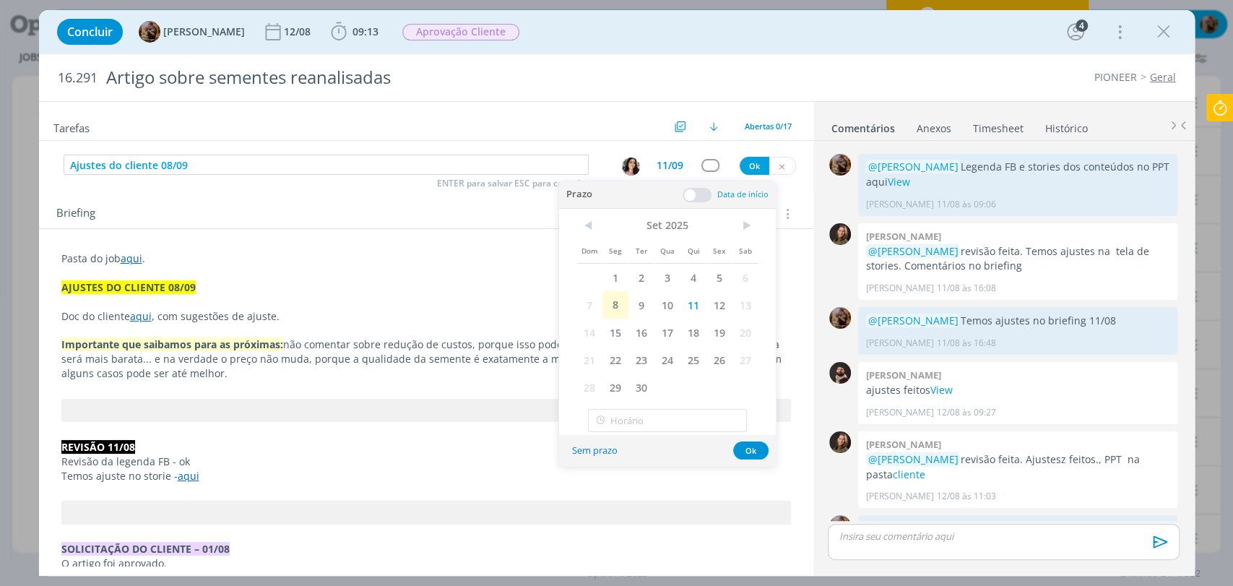
click at [702, 192] on span at bounding box center [697, 195] width 29 height 14
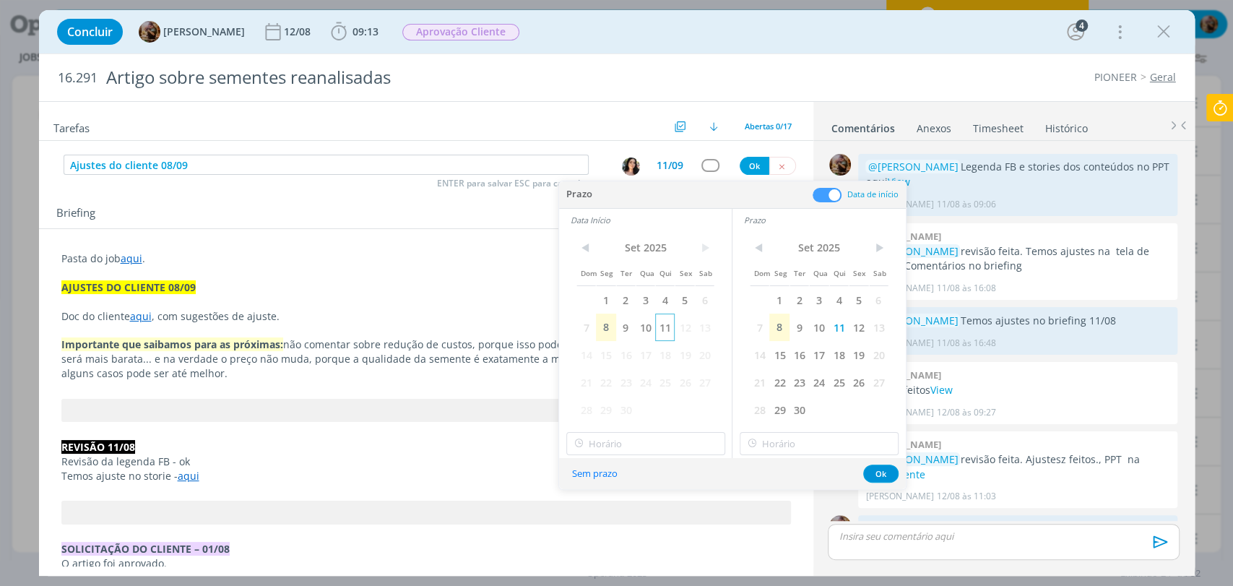
click at [666, 332] on span "11" at bounding box center [665, 327] width 20 height 27
click at [659, 447] on input "12:00" at bounding box center [645, 443] width 159 height 23
click at [620, 351] on div "13:00" at bounding box center [646, 348] width 161 height 26
type input "13:00"
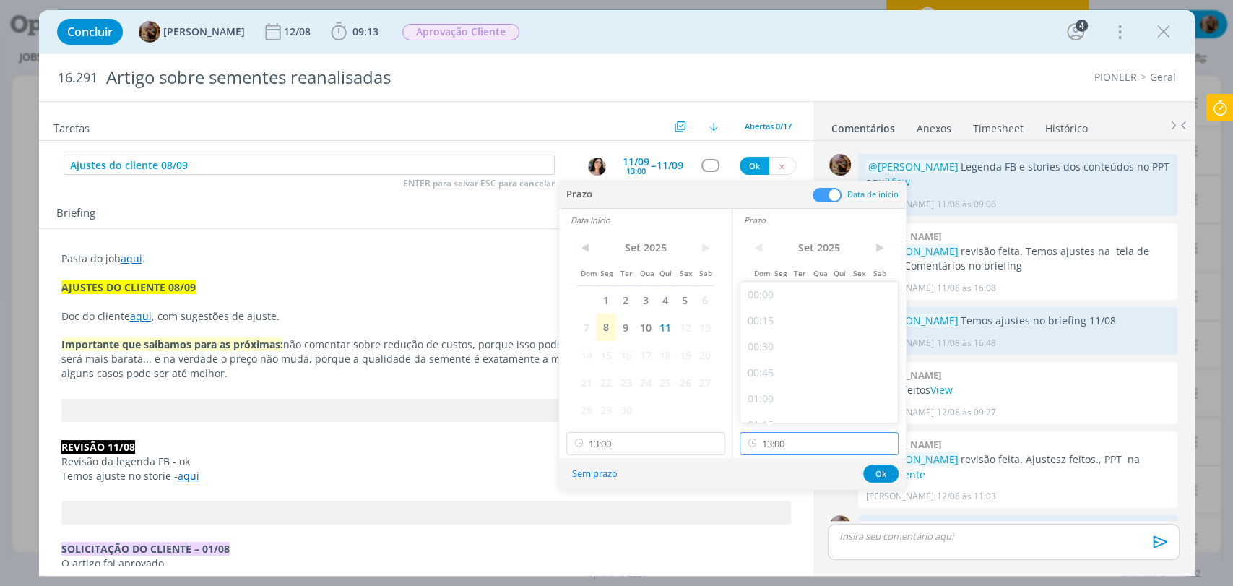
click at [768, 439] on input "13:00" at bounding box center [819, 443] width 159 height 23
click at [769, 345] on div "14:00" at bounding box center [821, 348] width 161 height 26
type input "14:00"
click at [884, 473] on button "Ok" at bounding box center [880, 474] width 35 height 18
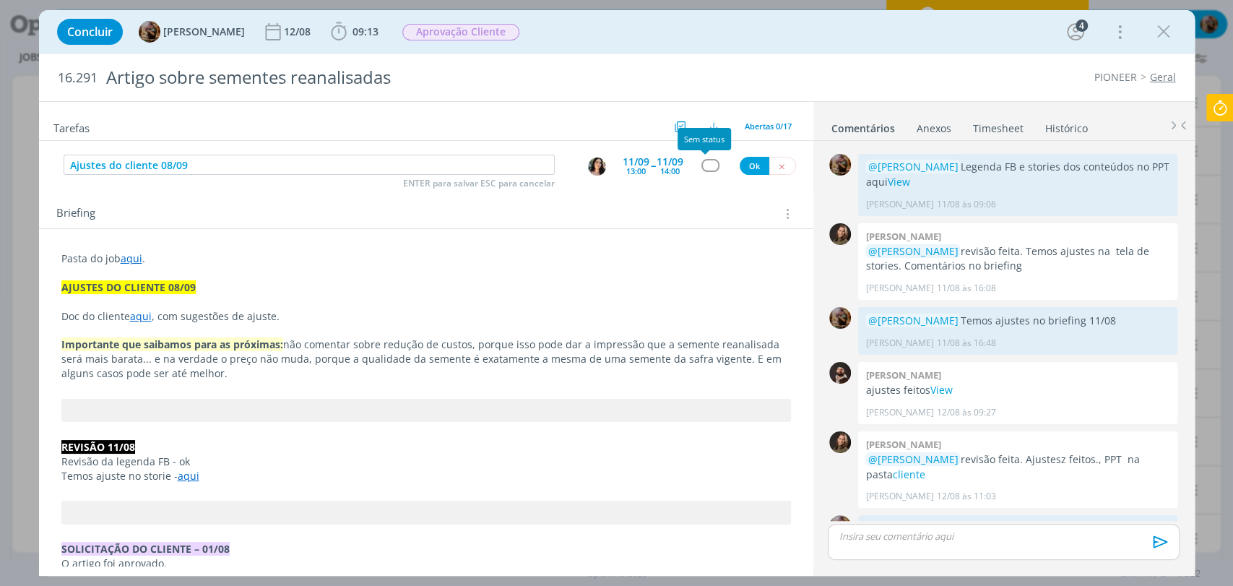
click at [704, 161] on div "dialog" at bounding box center [711, 165] width 18 height 12
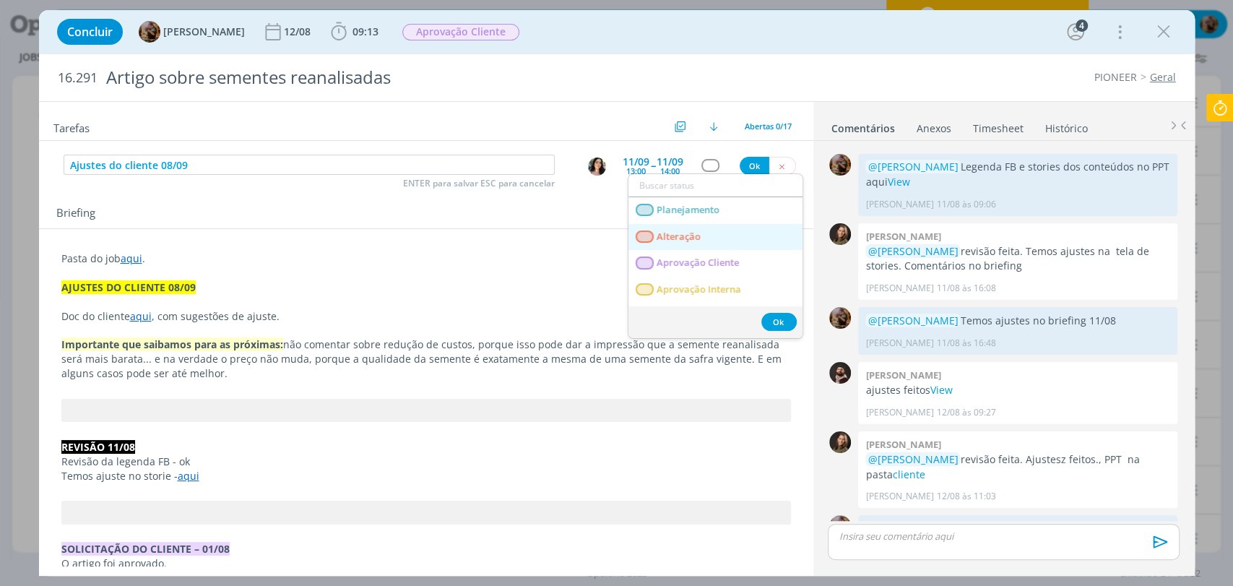
click at [714, 242] on link "Alteração" at bounding box center [716, 237] width 174 height 27
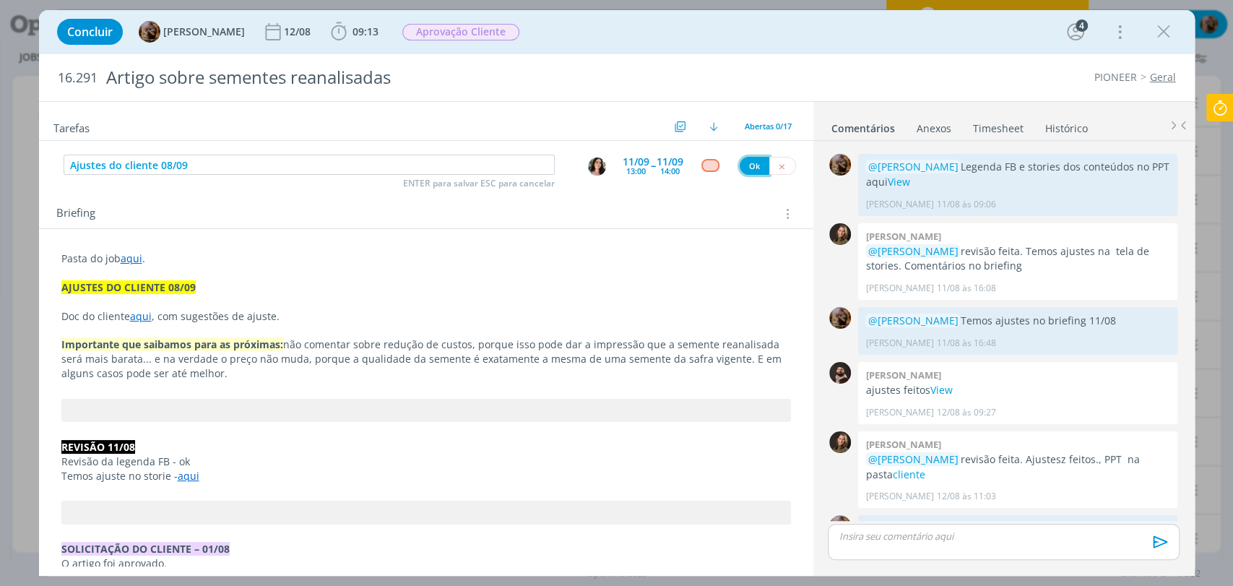
click at [756, 161] on button "Ok" at bounding box center [755, 166] width 30 height 18
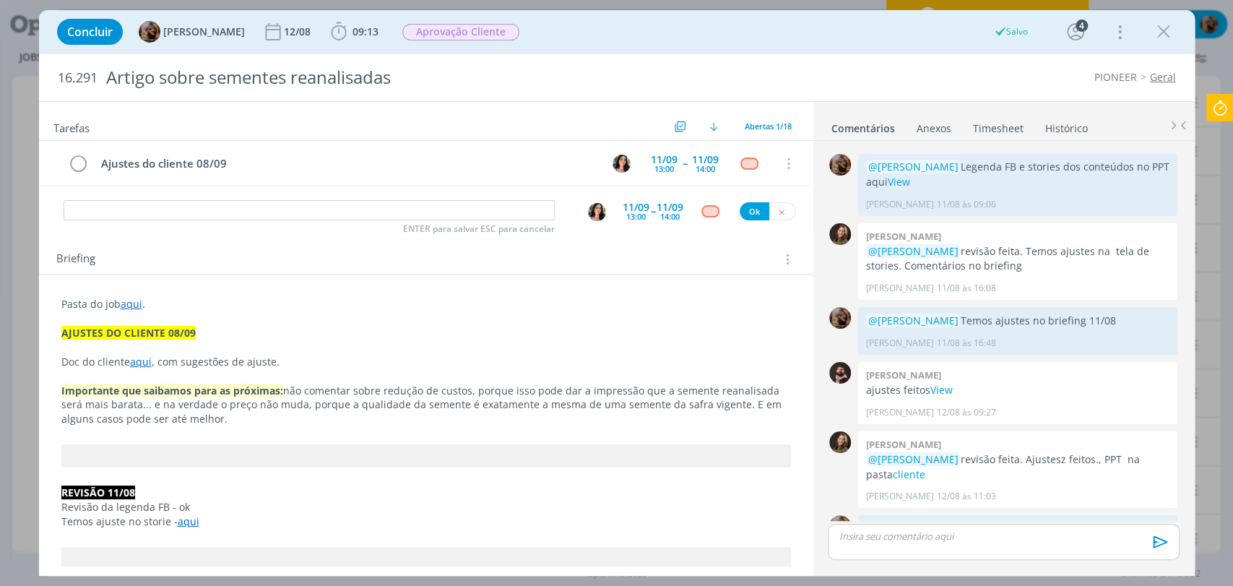
click at [874, 540] on p "dialog" at bounding box center [1004, 536] width 328 height 13
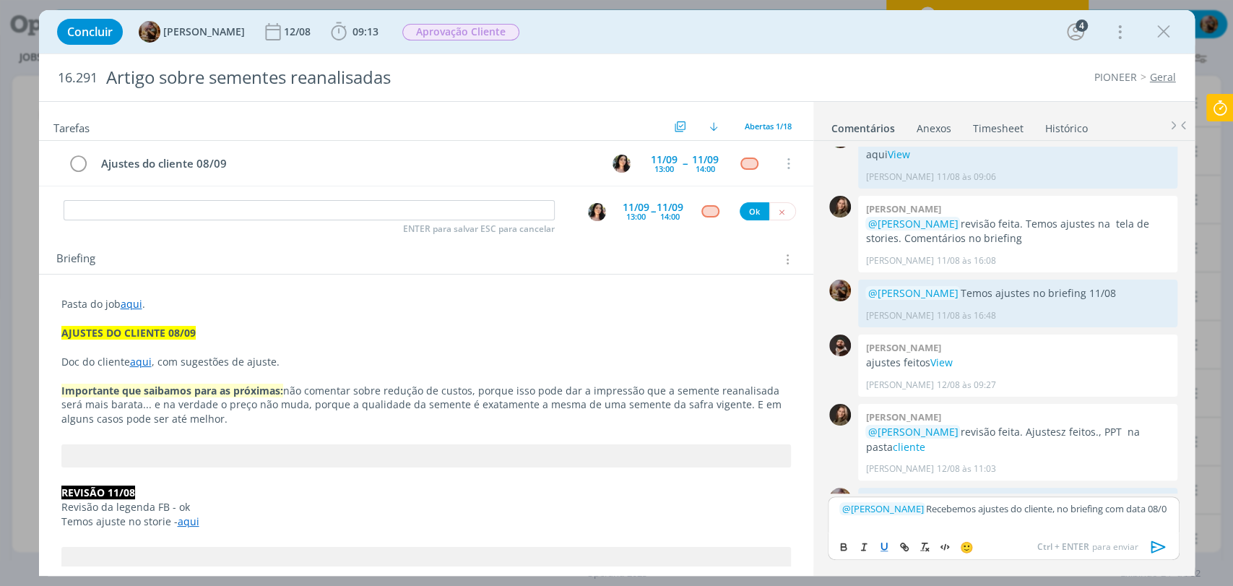
scroll to position [1291, 0]
drag, startPoint x: 876, startPoint y: 526, endPoint x: 840, endPoint y: 522, distance: 36.3
click at [840, 522] on p "﻿ @ Tamiris Soares ﻿ Recebemos ajustes do cliente, no briefing com data 08/09" at bounding box center [1004, 514] width 328 height 27
click at [843, 549] on icon "dialog" at bounding box center [844, 548] width 5 height 3
click at [1001, 512] on p "﻿ @ Tamiris Soares ﻿ Recebemos ajustes do cliente, no briefing com data 08/09" at bounding box center [1004, 514] width 328 height 27
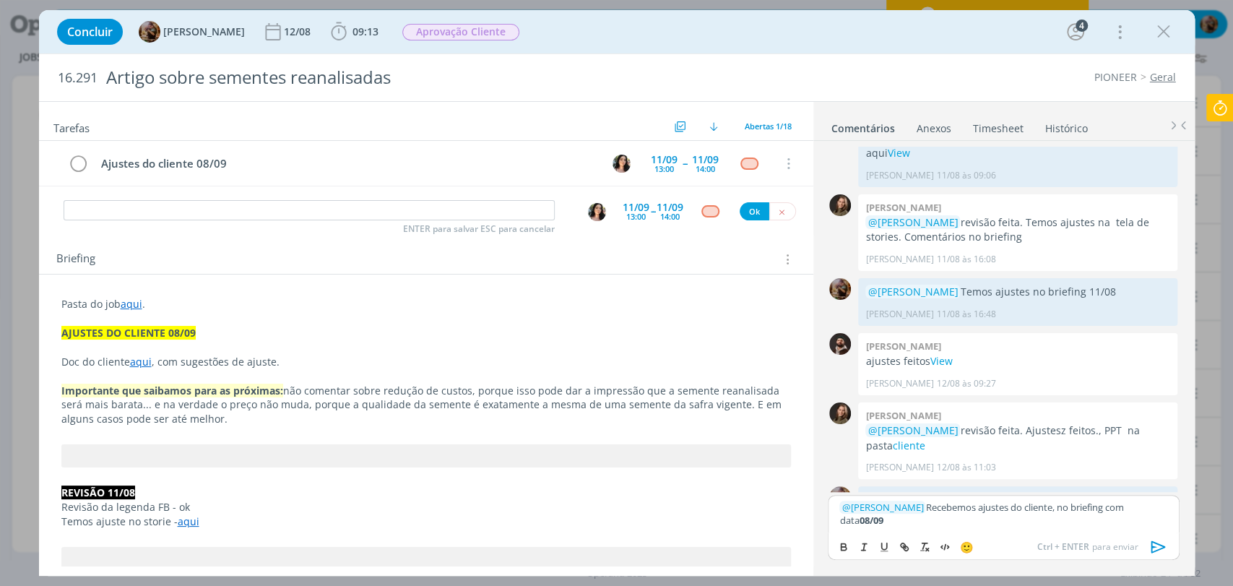
click at [1158, 547] on icon "dialog" at bounding box center [1159, 547] width 22 height 22
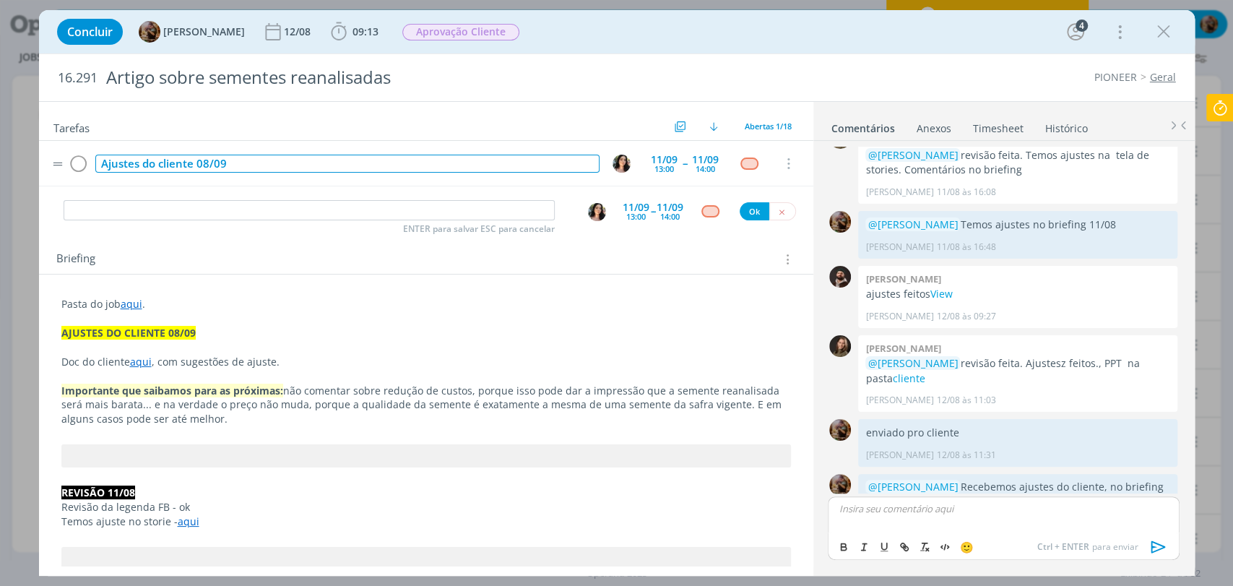
click at [387, 168] on div "Ajustes do cliente 08/09" at bounding box center [347, 164] width 504 height 18
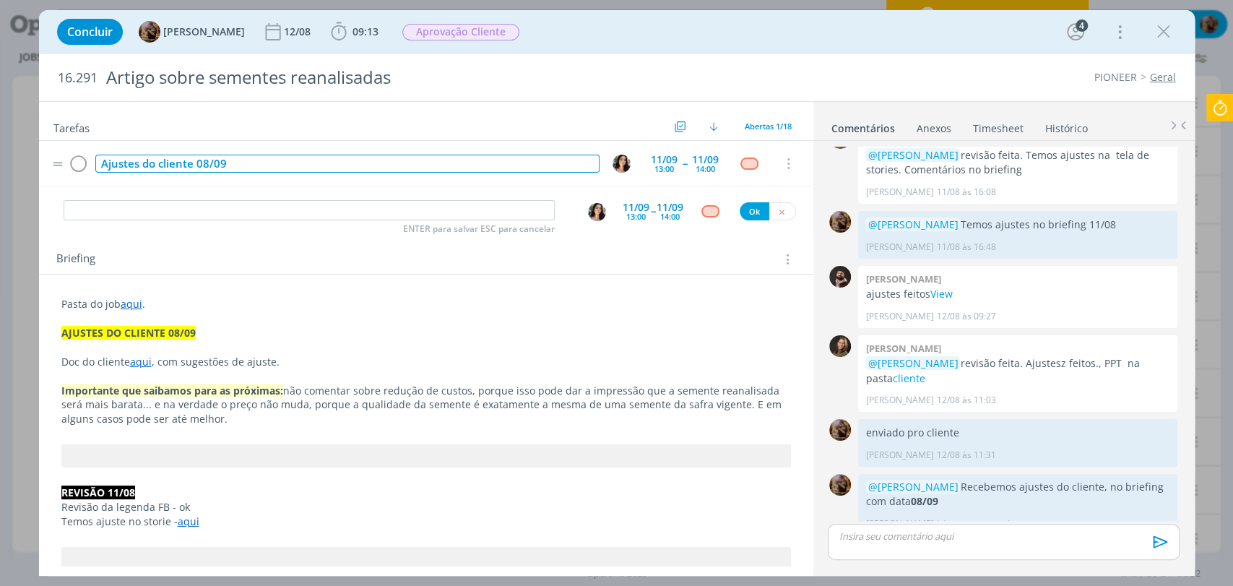
scroll to position [1332, 0]
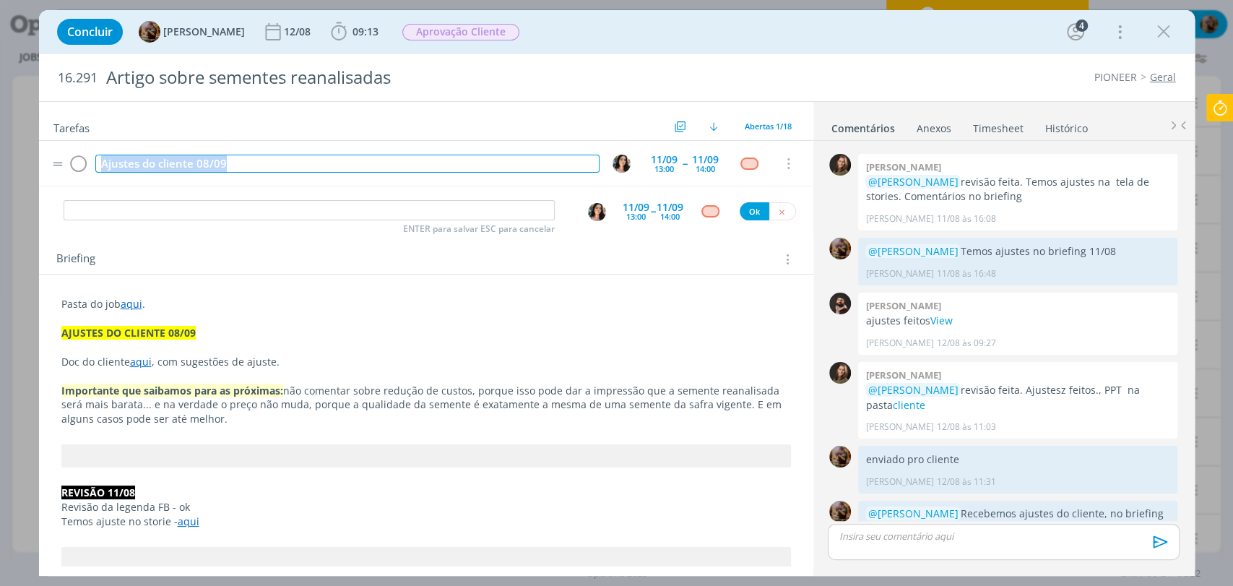
copy div "Ajustes do cliente 08/09"
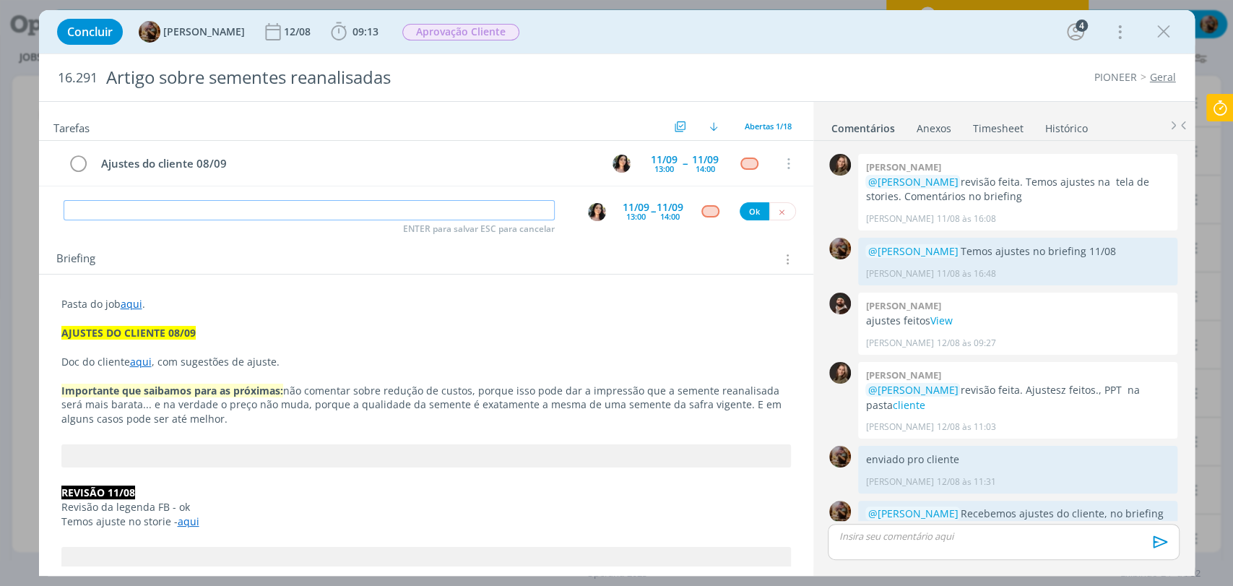
click at [368, 206] on input "dialog" at bounding box center [309, 210] width 491 height 20
paste input "Ajustes do cliente 08/09"
click at [590, 216] on img "dialog" at bounding box center [597, 212] width 18 height 18
type input "Ajustes do cliente 08/09"
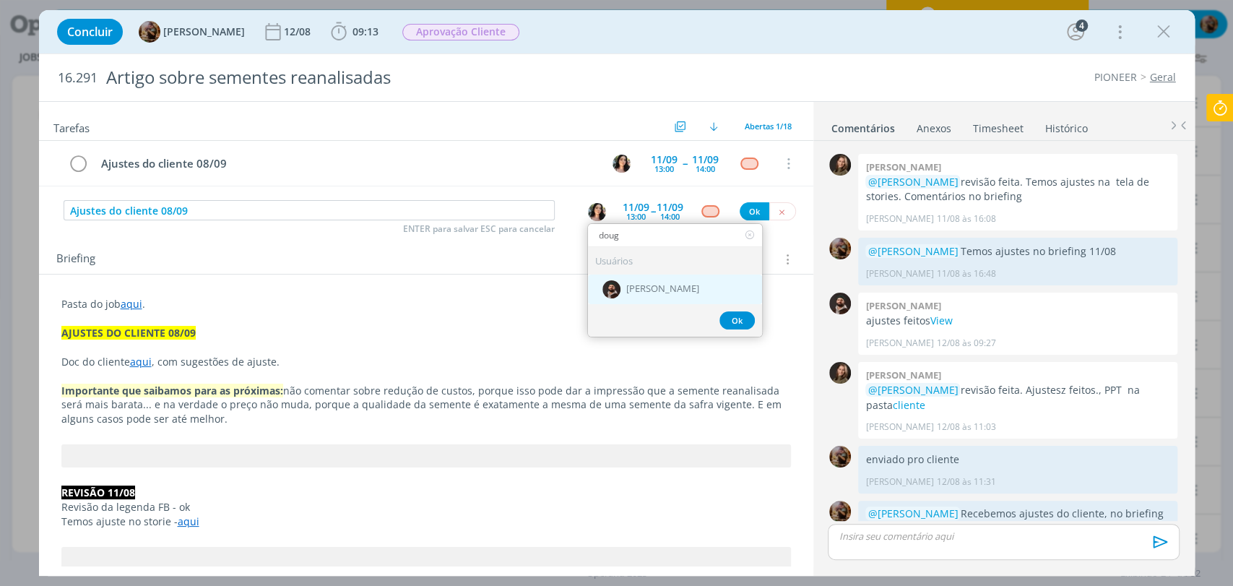
click at [660, 284] on span "[PERSON_NAME]" at bounding box center [662, 290] width 73 height 12
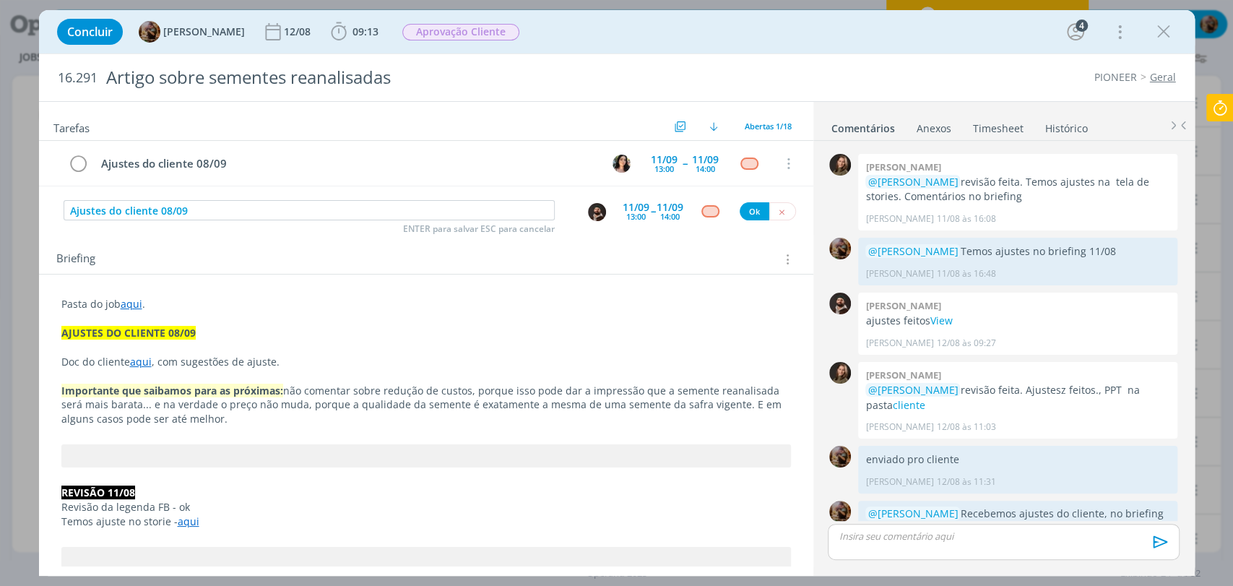
click at [588, 215] on img "dialog" at bounding box center [597, 212] width 18 height 18
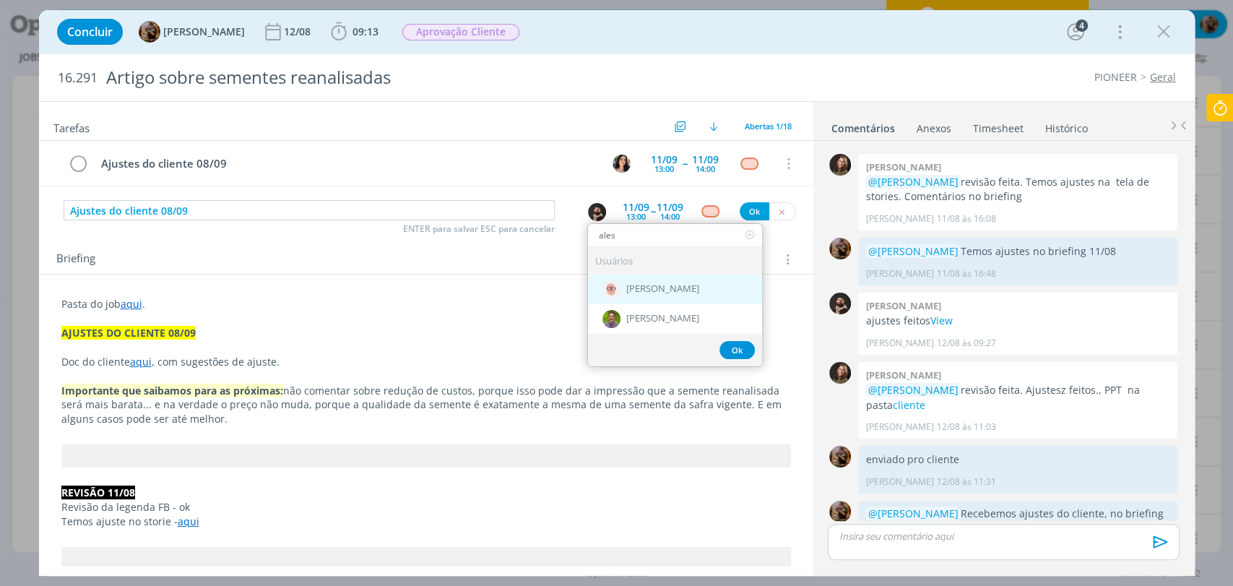
type input "ales"
click at [655, 284] on span "[PERSON_NAME]" at bounding box center [662, 290] width 73 height 12
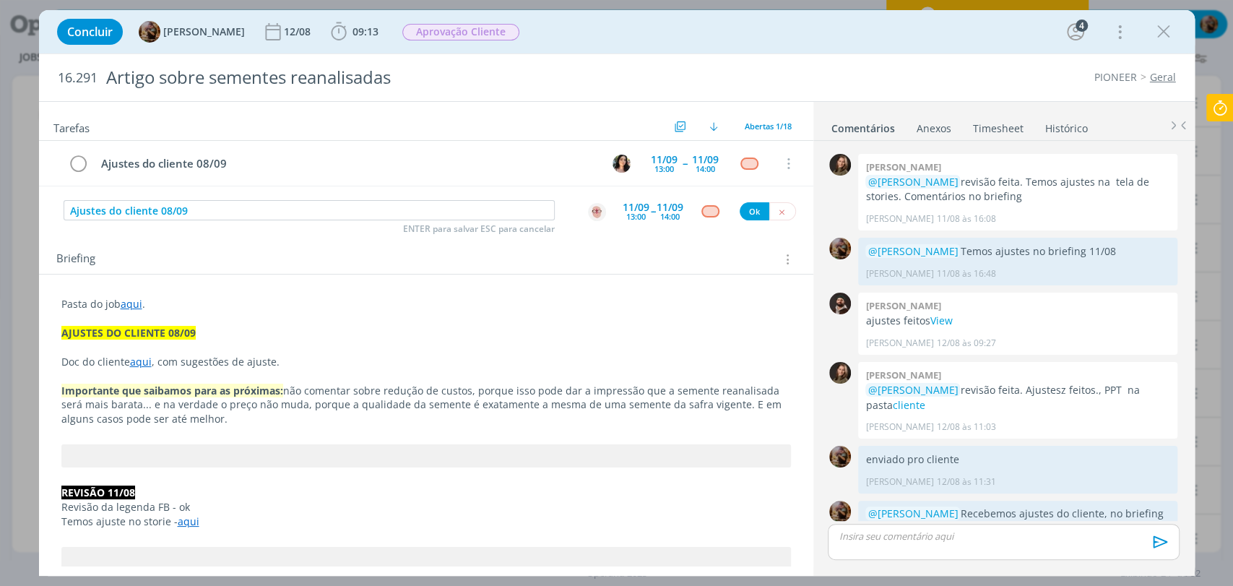
click at [629, 215] on div "13:00" at bounding box center [636, 216] width 20 height 8
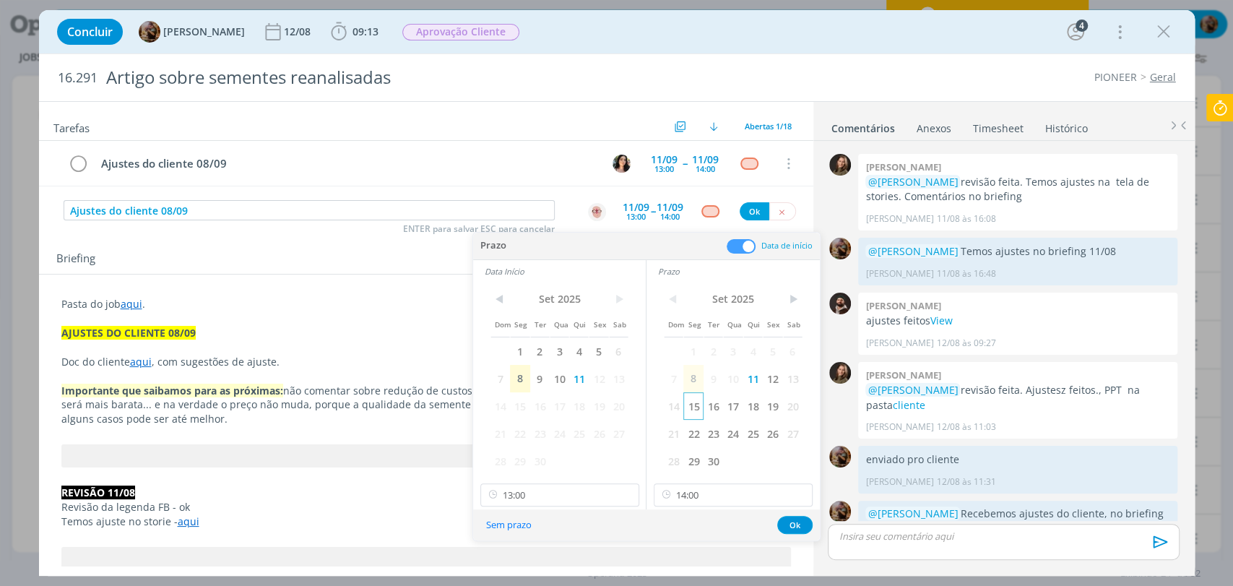
click at [689, 413] on span "15" at bounding box center [694, 405] width 20 height 27
click at [524, 410] on span "15" at bounding box center [520, 405] width 20 height 27
click at [553, 495] on input "13:00" at bounding box center [560, 494] width 159 height 23
click at [520, 366] on div "09:00" at bounding box center [561, 361] width 161 height 26
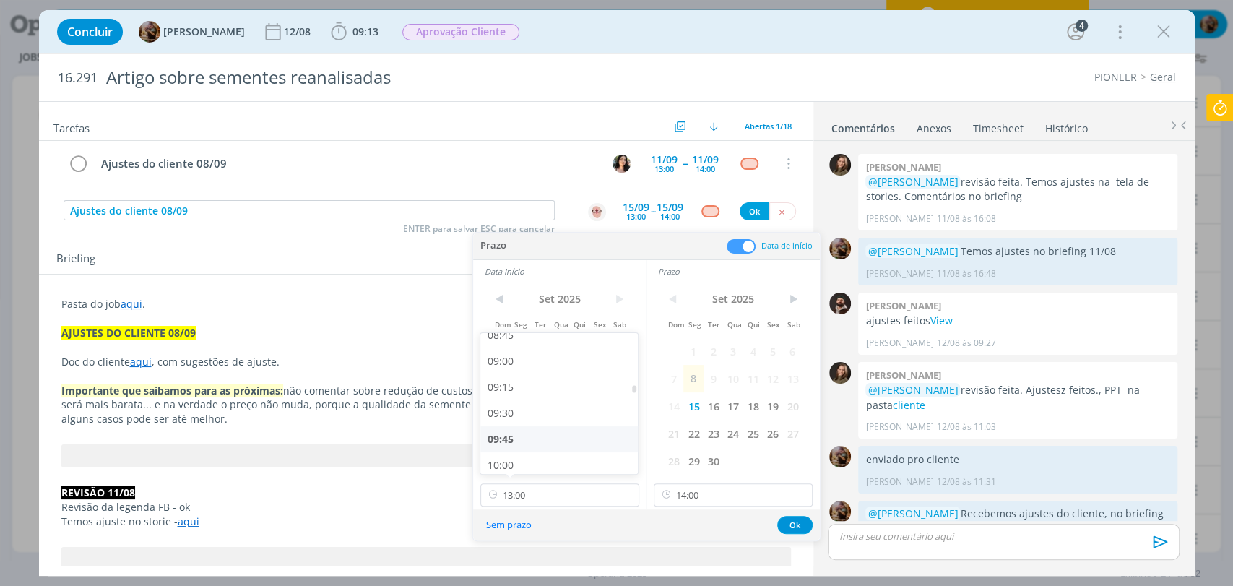
type input "09:00"
click at [716, 510] on div "Sem prazo Ok" at bounding box center [646, 524] width 347 height 31
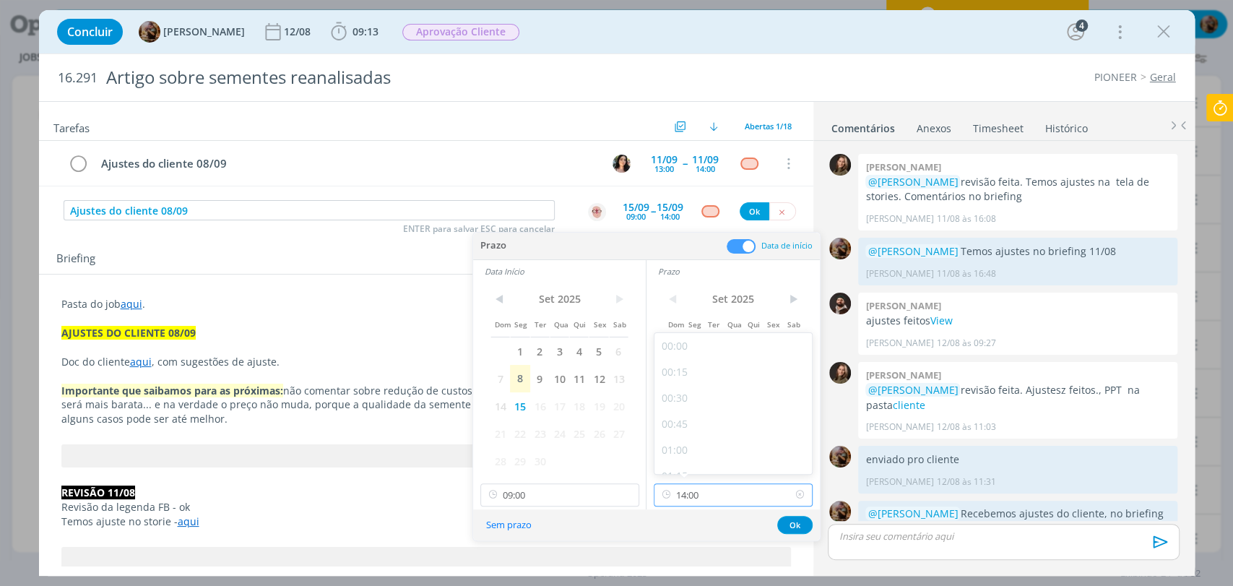
click at [715, 488] on input "14:00" at bounding box center [733, 494] width 159 height 23
click at [681, 458] on div "11:00" at bounding box center [735, 465] width 161 height 26
type input "11:00"
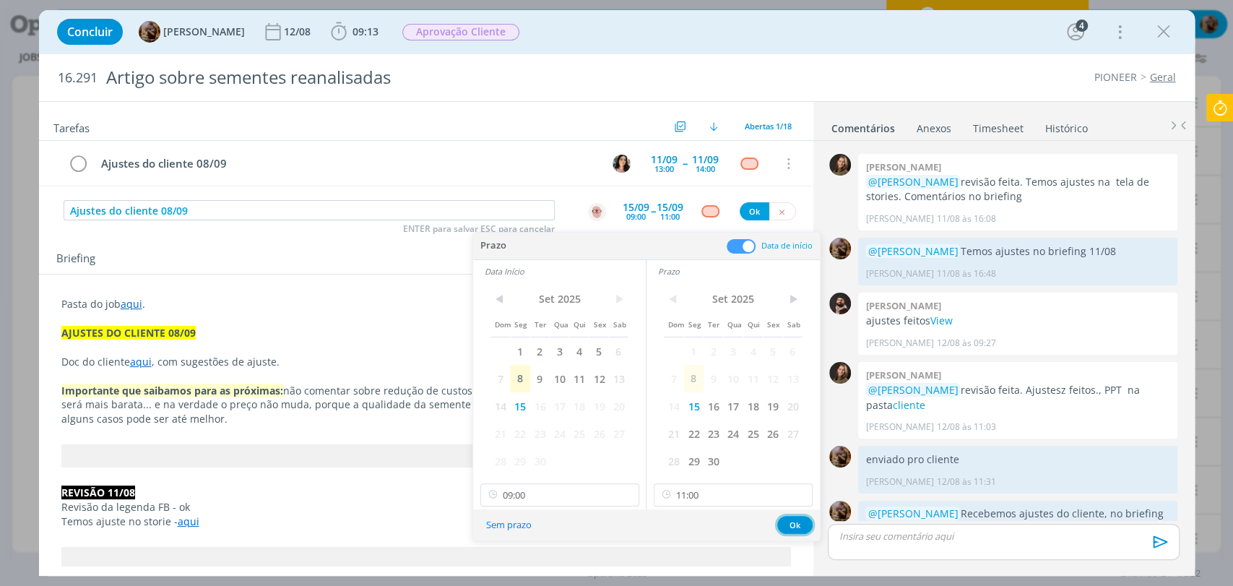
click at [806, 529] on button "Ok" at bounding box center [794, 525] width 35 height 18
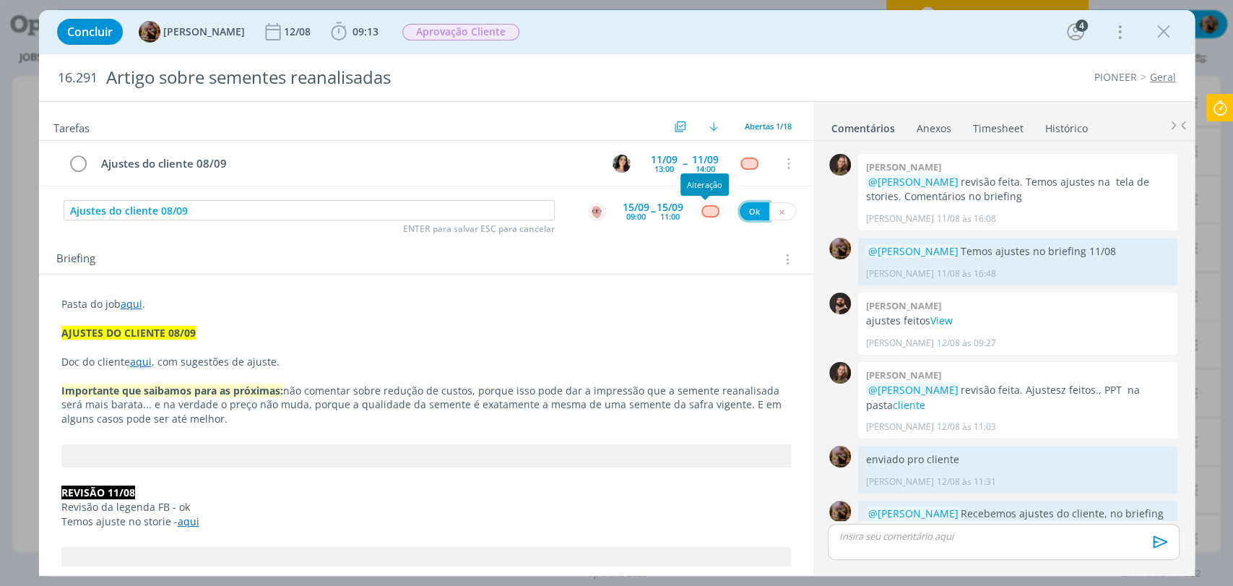
click at [746, 210] on button "Ok" at bounding box center [755, 211] width 30 height 18
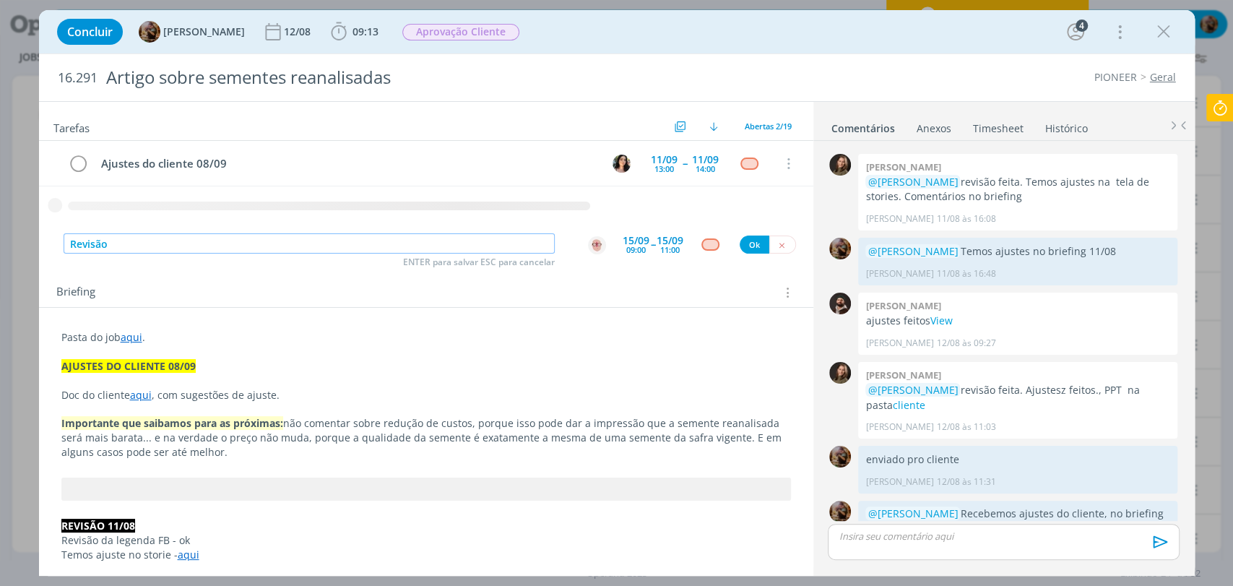
paste input "Ajustes do cliente 08/09"
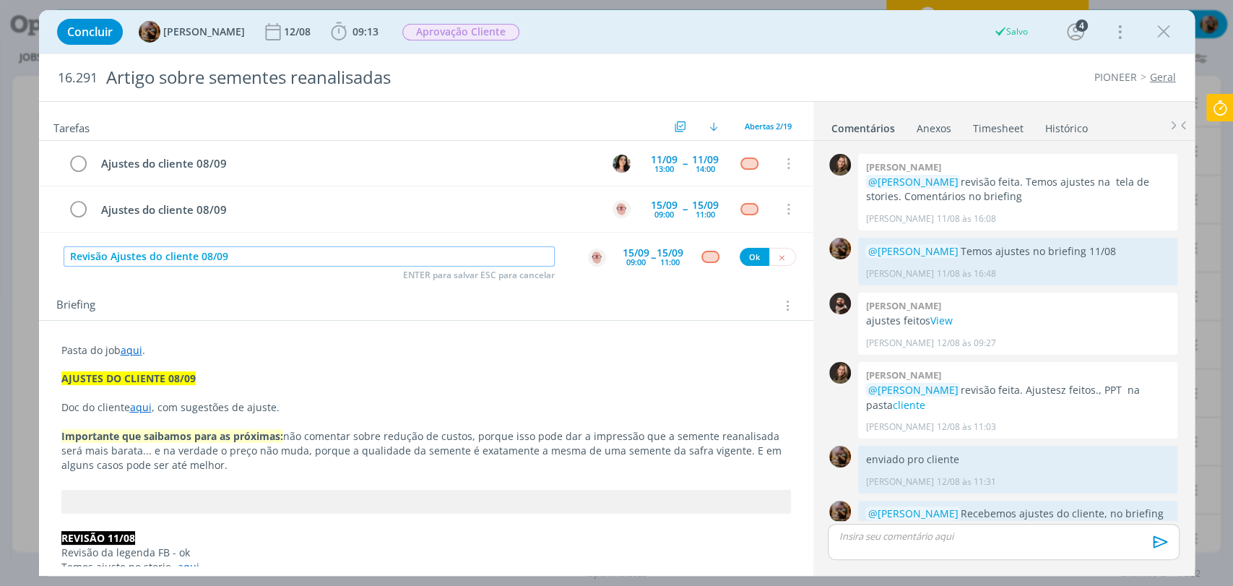
click at [110, 257] on input "Revisão Ajustes do cliente 08/09" at bounding box center [309, 256] width 491 height 20
click at [589, 258] on img "dialog" at bounding box center [597, 258] width 18 height 18
type input "Revisão - ajustes do cliente 08/09"
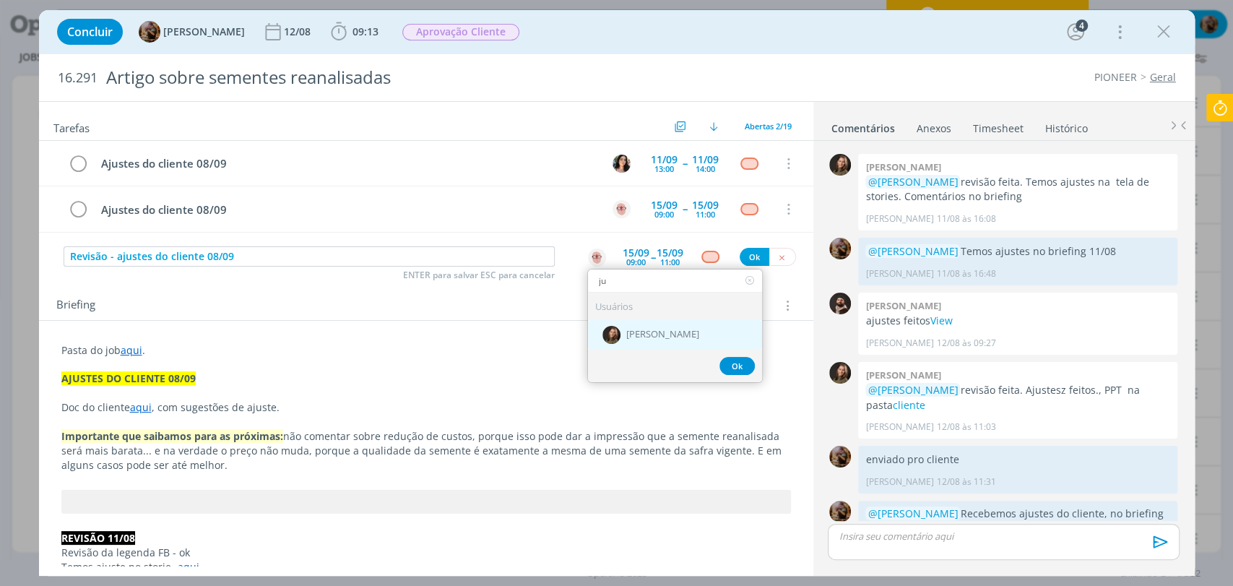
type input "ju"
click at [645, 321] on div "[PERSON_NAME]" at bounding box center [675, 335] width 174 height 30
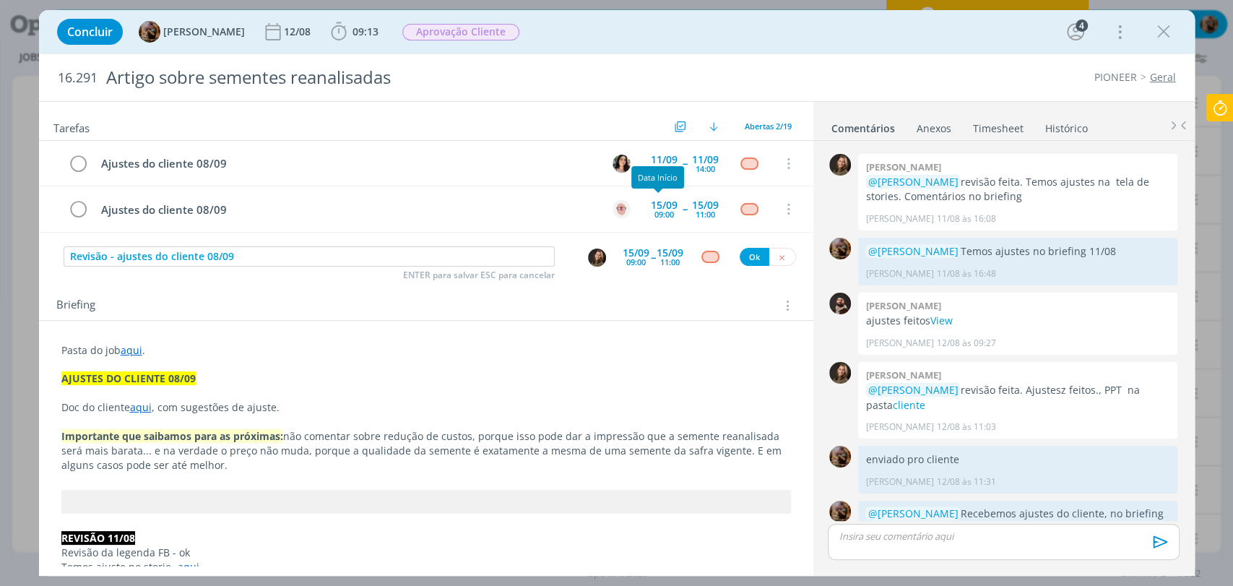
click at [634, 248] on div "15/09" at bounding box center [636, 253] width 27 height 10
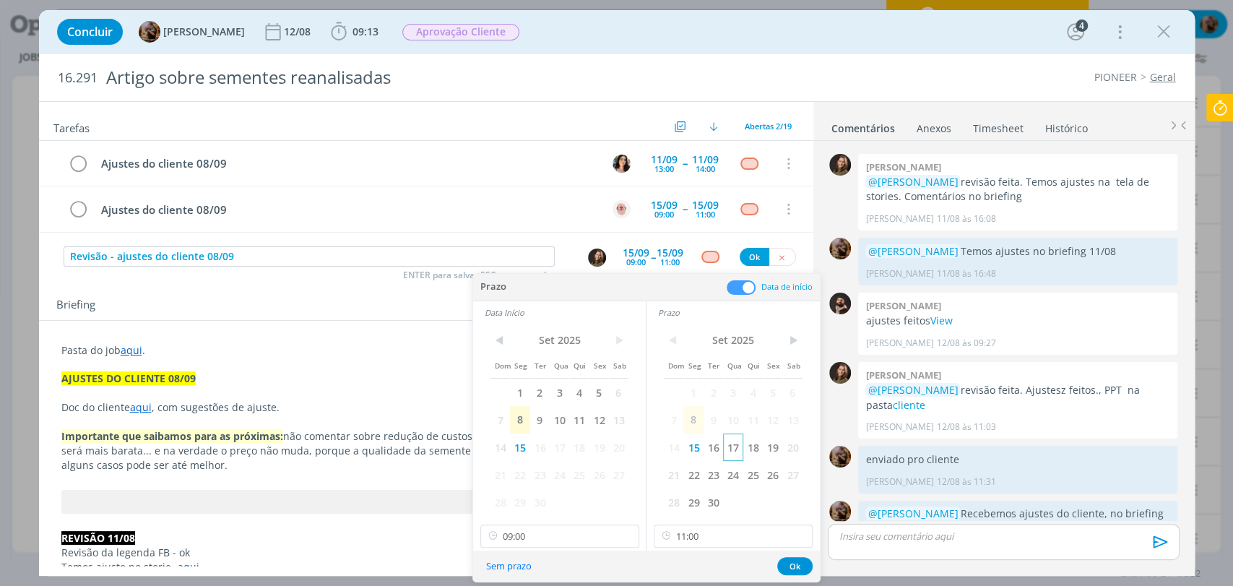
click at [738, 447] on span "17" at bounding box center [733, 447] width 20 height 27
click at [561, 447] on span "17" at bounding box center [560, 447] width 20 height 27
click at [559, 539] on input "09:00" at bounding box center [560, 536] width 159 height 23
click at [717, 538] on input "11:00" at bounding box center [733, 536] width 159 height 23
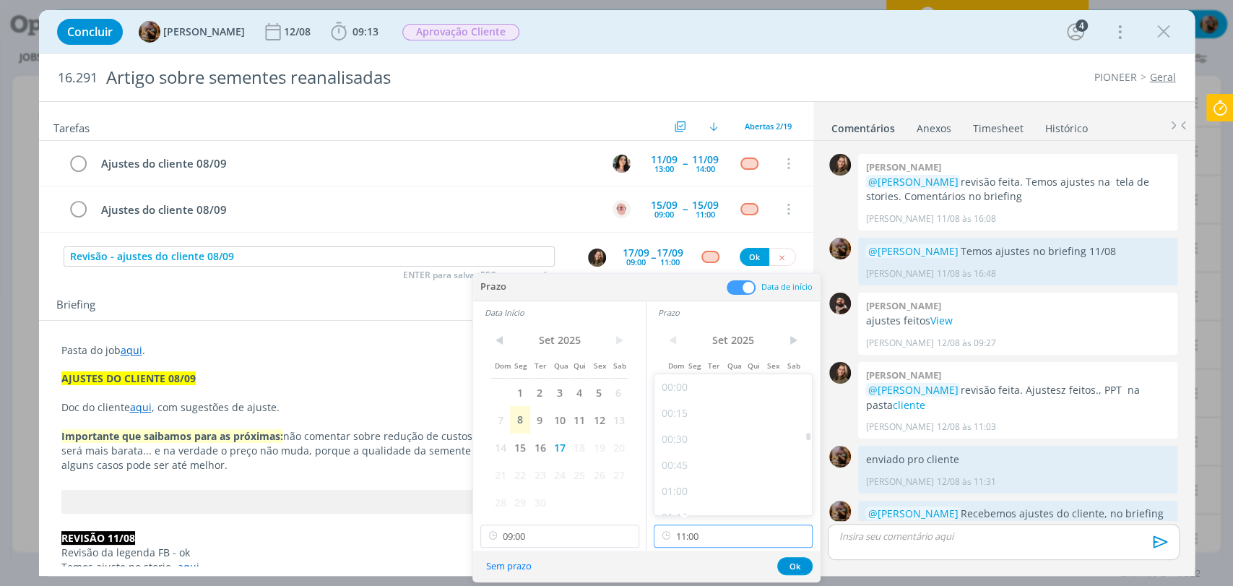
scroll to position [1035, 0]
click at [701, 447] on div "10:30" at bounding box center [735, 445] width 161 height 26
type input "10:30"
click at [798, 564] on button "Ok" at bounding box center [794, 566] width 35 height 18
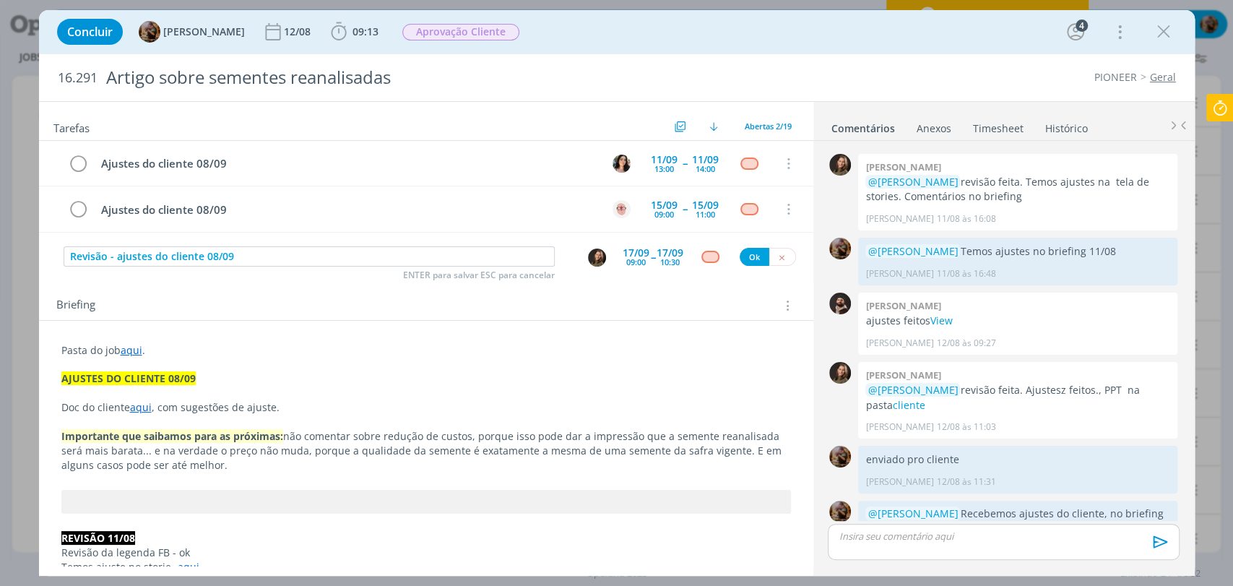
click at [707, 251] on div "dialog" at bounding box center [711, 257] width 18 height 12
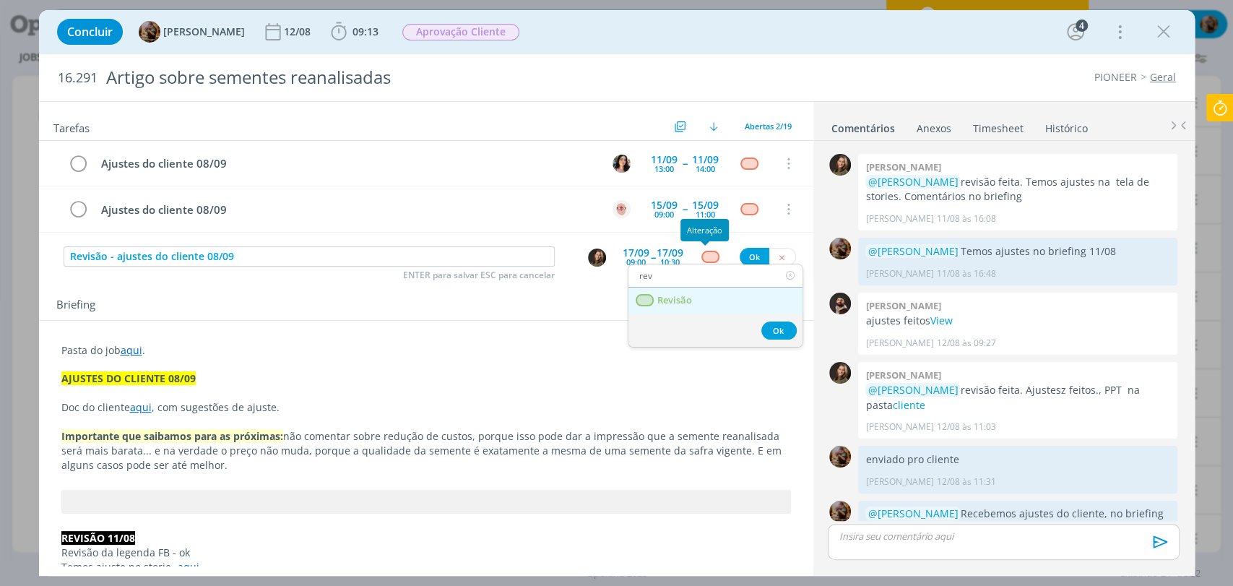
type input "rev"
click at [691, 309] on link "Revisão" at bounding box center [716, 301] width 174 height 27
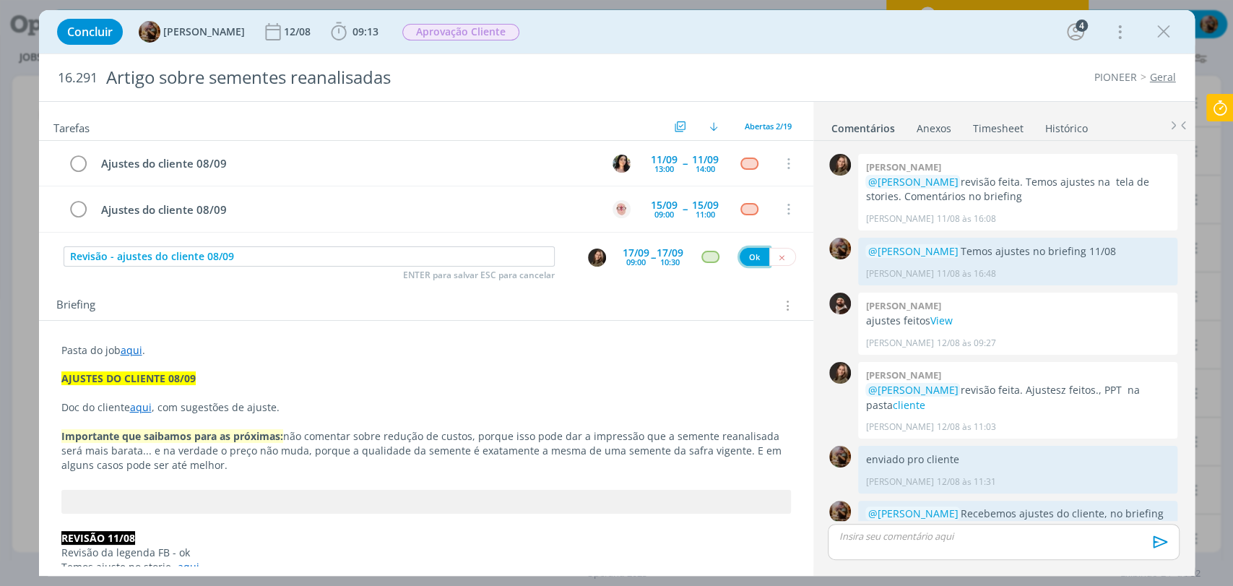
click at [753, 256] on button "Ok" at bounding box center [755, 257] width 30 height 18
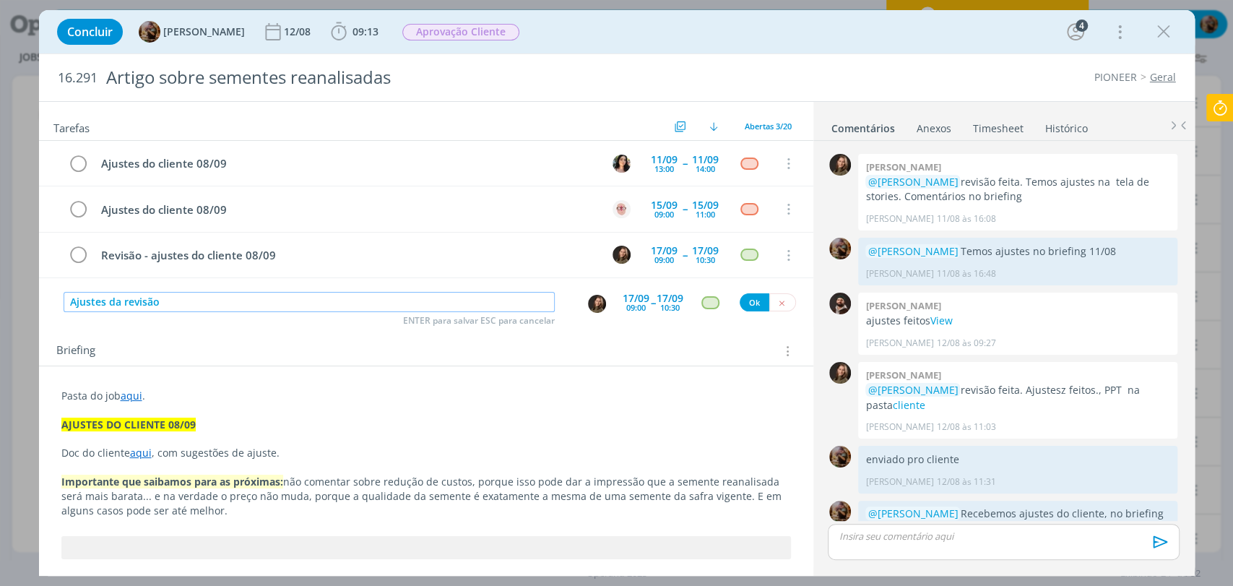
click at [589, 298] on img "dialog" at bounding box center [597, 304] width 18 height 18
type input "Ajustes da revisão"
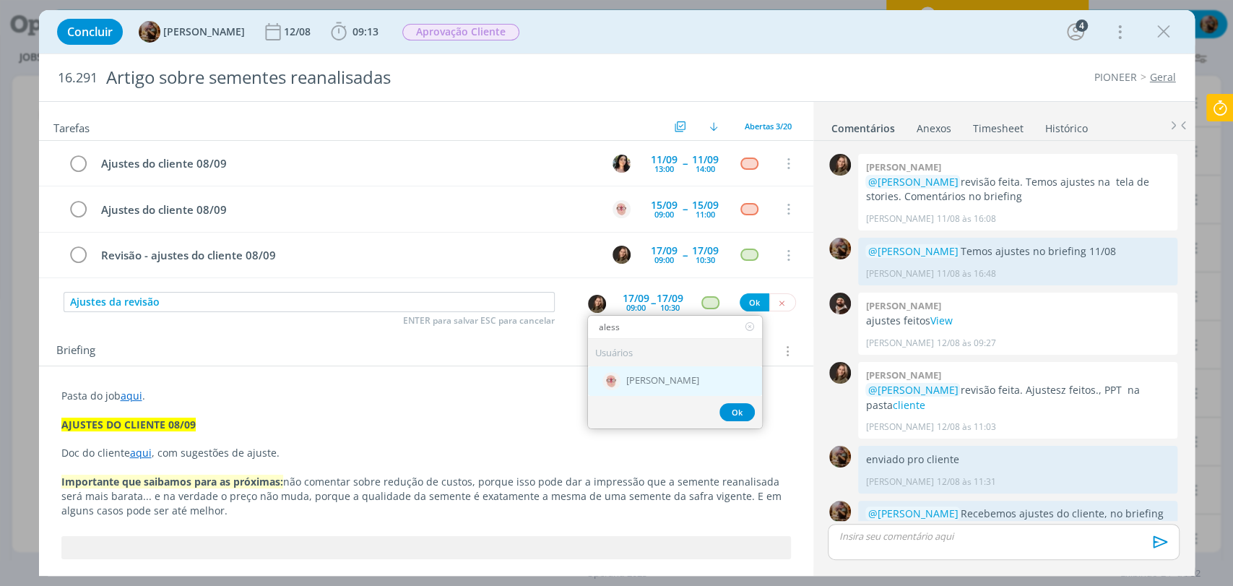
type input "aless"
click at [653, 388] on div "[PERSON_NAME]" at bounding box center [675, 381] width 174 height 30
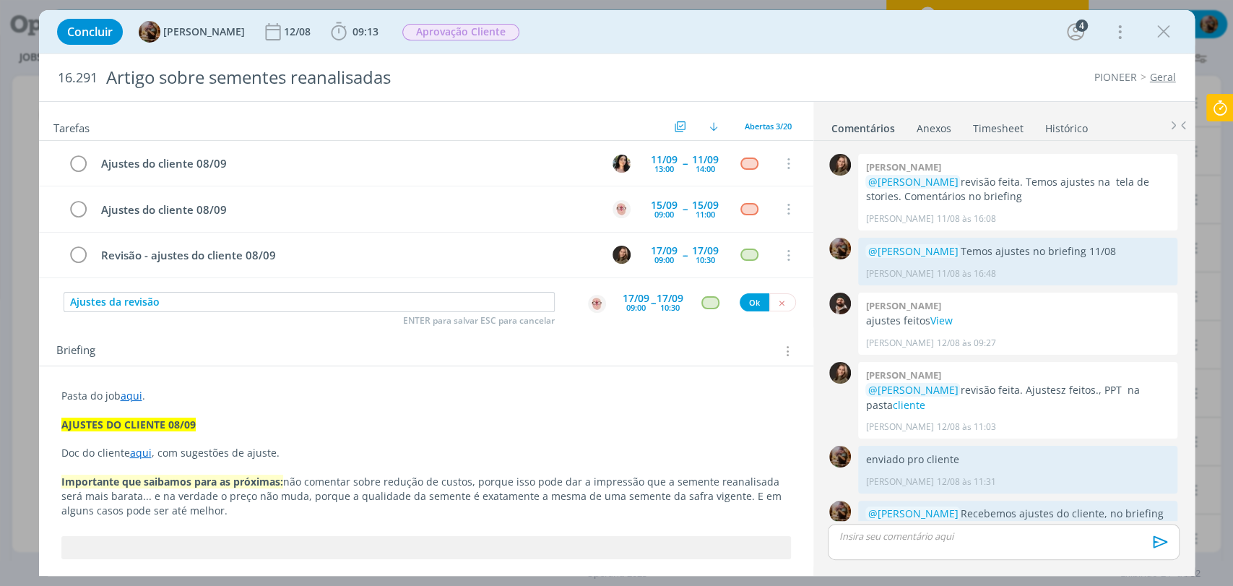
click at [632, 306] on div "09:00" at bounding box center [636, 307] width 20 height 8
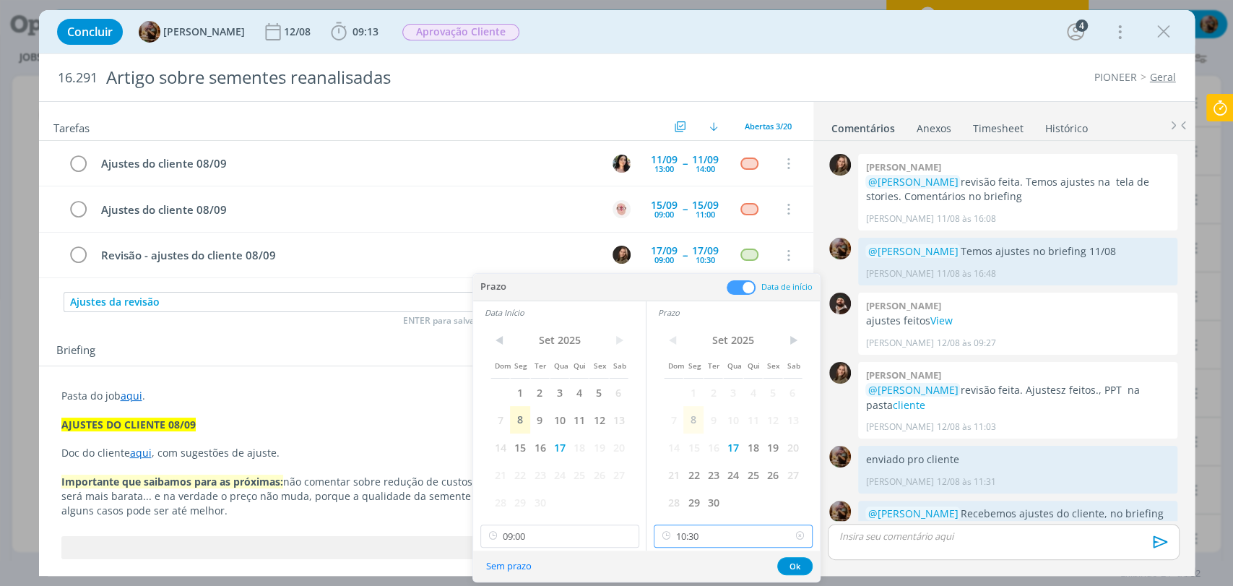
click at [701, 535] on input "10:30" at bounding box center [733, 536] width 159 height 23
click at [686, 499] on div "12:00" at bounding box center [735, 493] width 161 height 26
type input "12:00"
click at [574, 536] on input "09:00" at bounding box center [560, 536] width 159 height 23
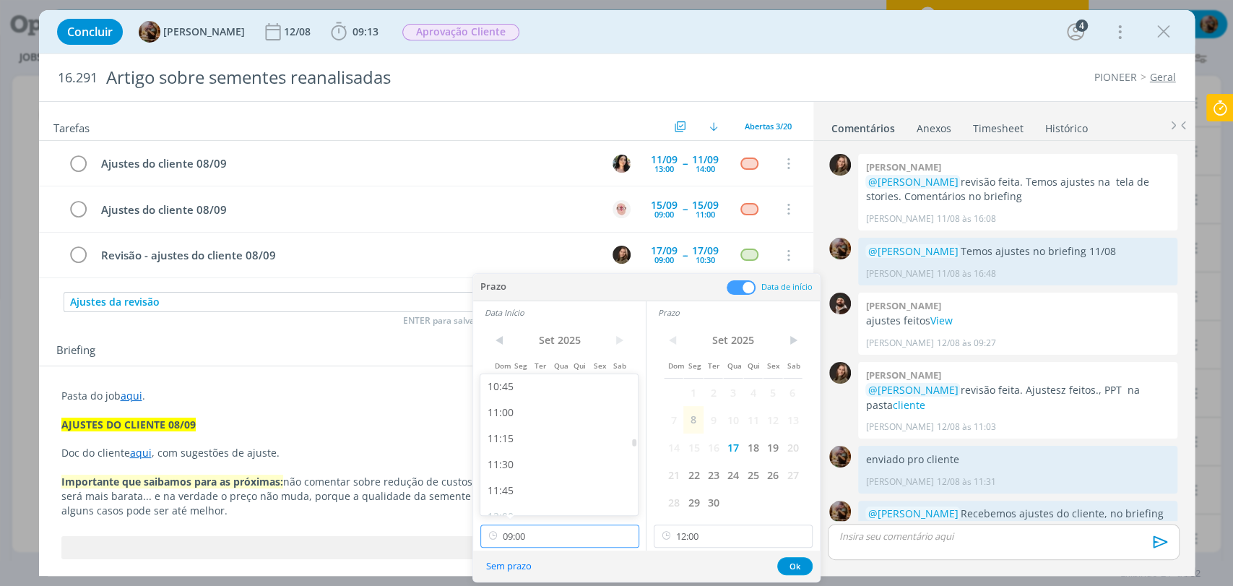
scroll to position [1147, 0]
click at [499, 443] on div "11:30" at bounding box center [561, 436] width 161 height 26
type input "11:30"
click at [795, 569] on button "Ok" at bounding box center [794, 566] width 35 height 18
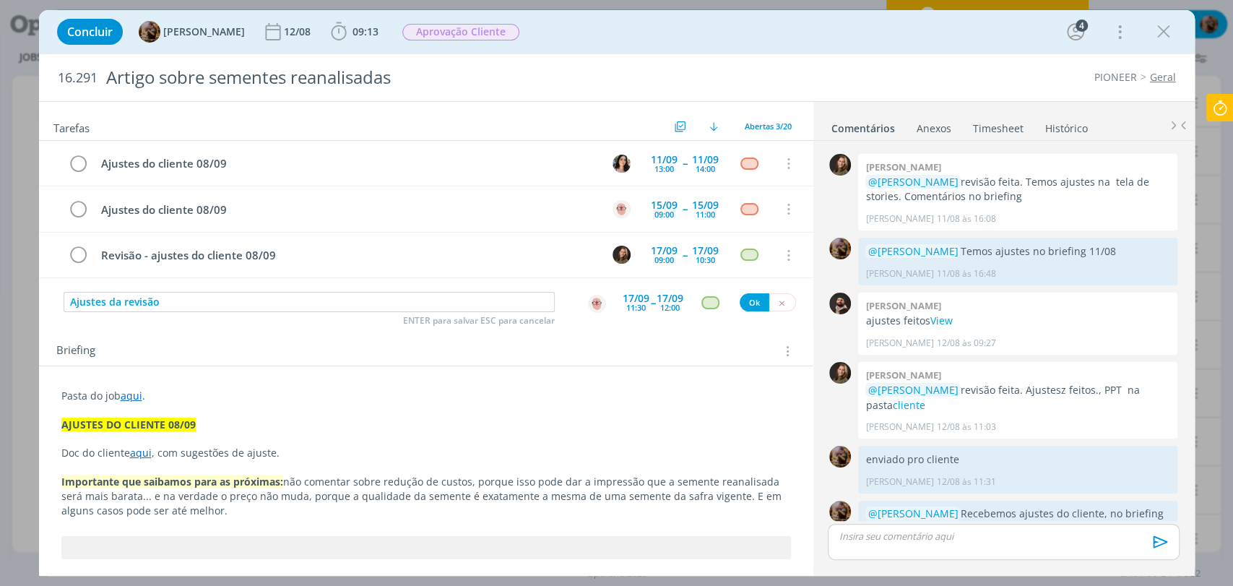
click at [705, 298] on div "dialog" at bounding box center [711, 302] width 18 height 12
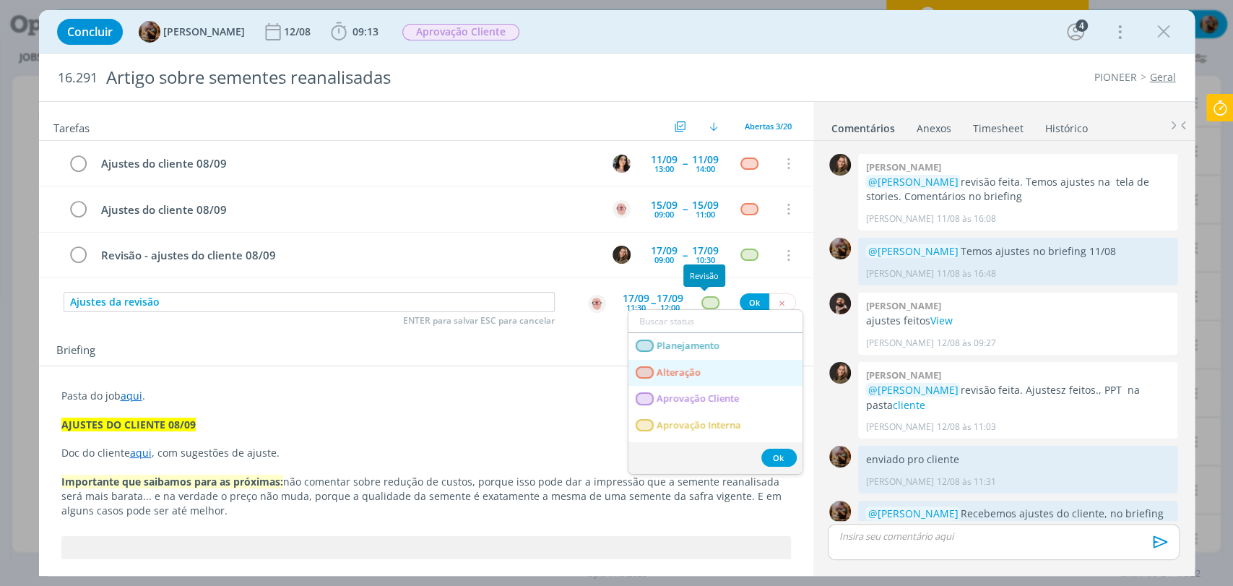
click at [692, 372] on span "Alteração" at bounding box center [679, 373] width 44 height 12
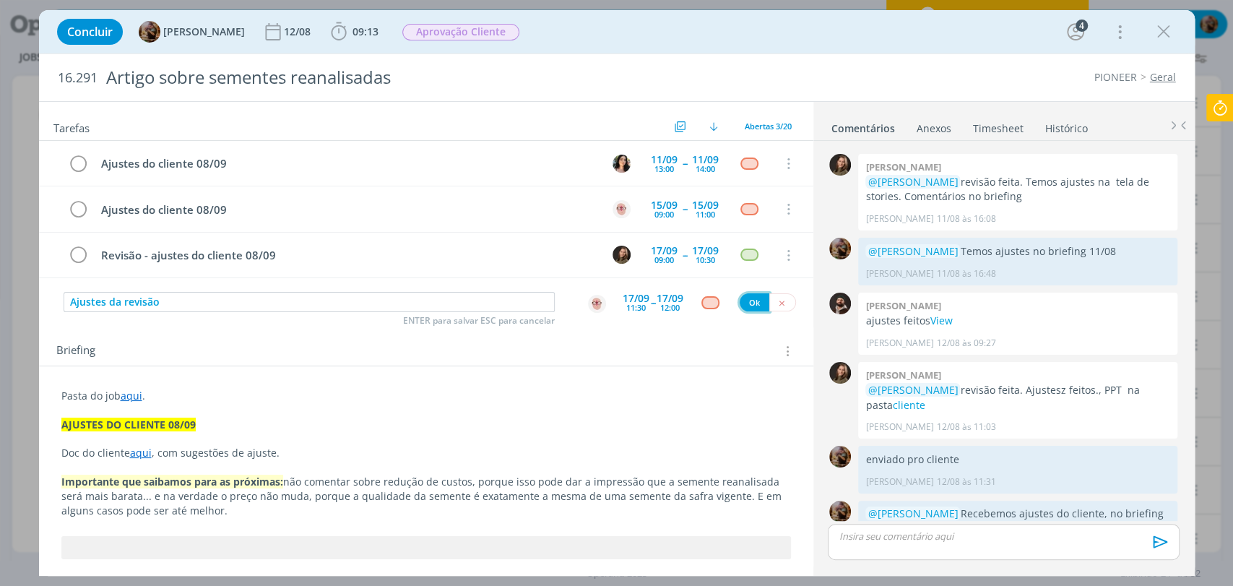
click at [741, 298] on button "Ok" at bounding box center [755, 302] width 30 height 18
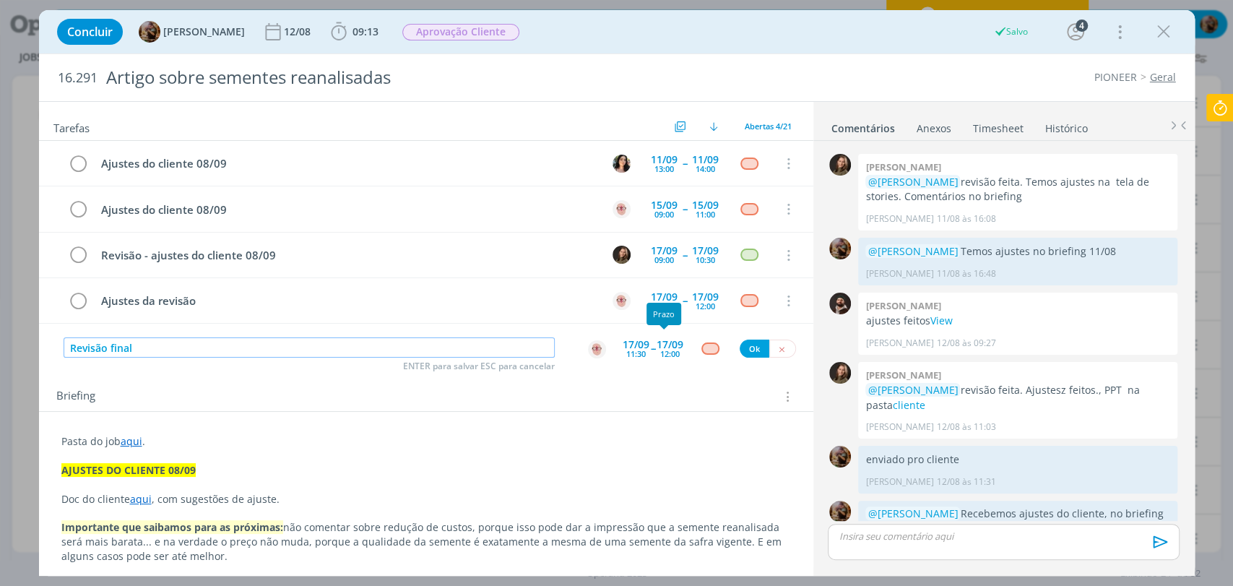
click at [589, 345] on img "dialog" at bounding box center [597, 349] width 18 height 18
type input "Revisão final"
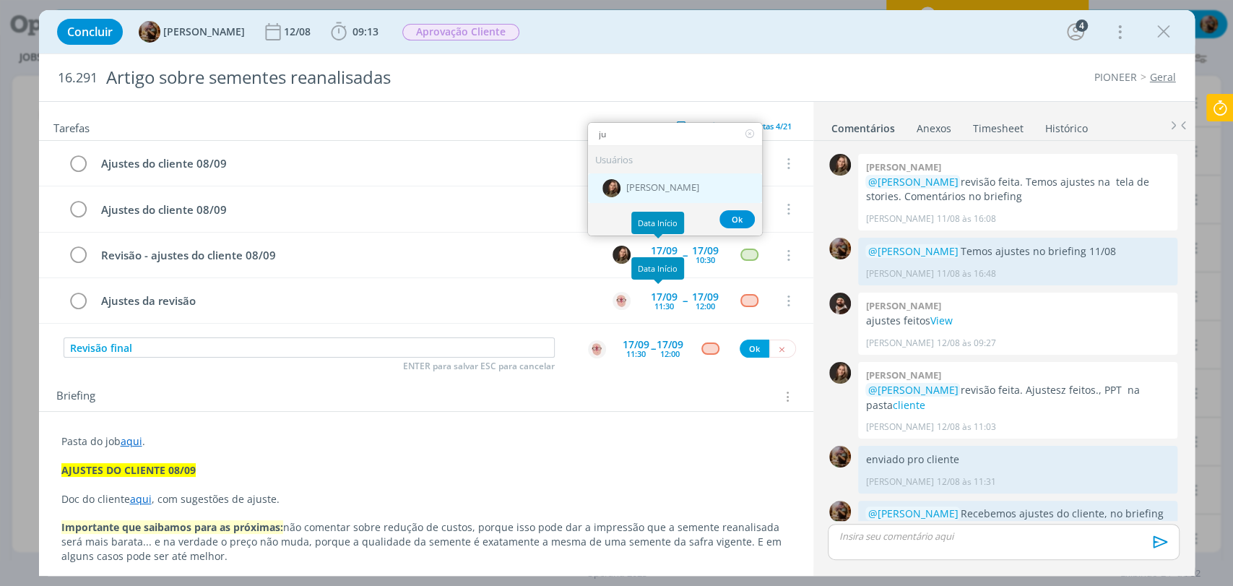
type input "ju"
click at [652, 191] on span "[PERSON_NAME]" at bounding box center [662, 188] width 73 height 12
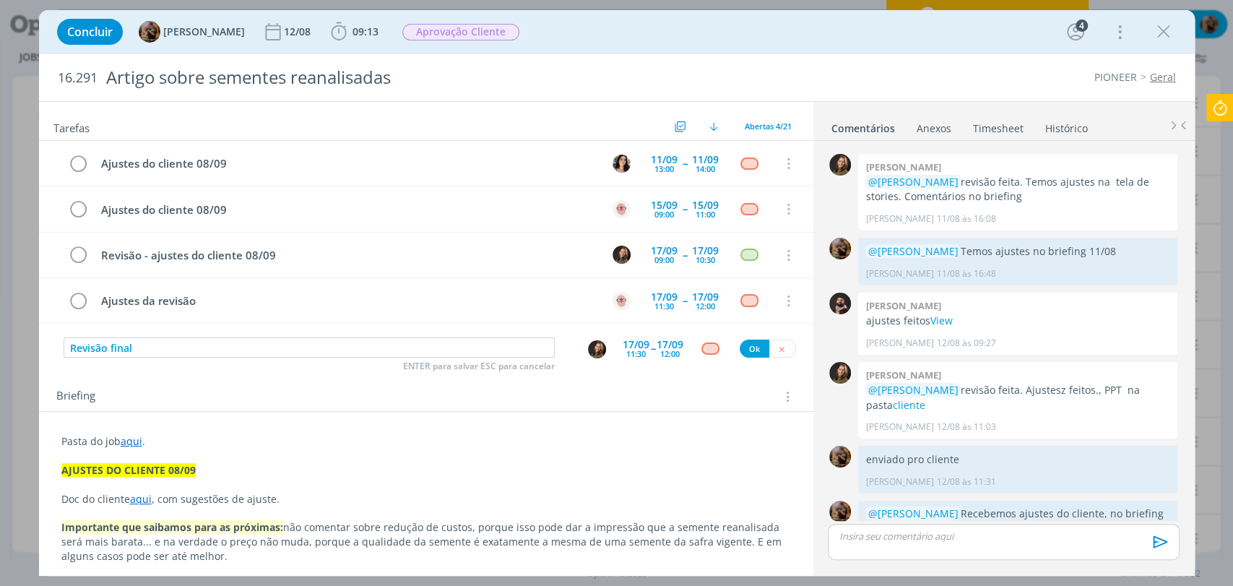
click at [676, 348] on div "17/09 12:00" at bounding box center [670, 348] width 27 height 26
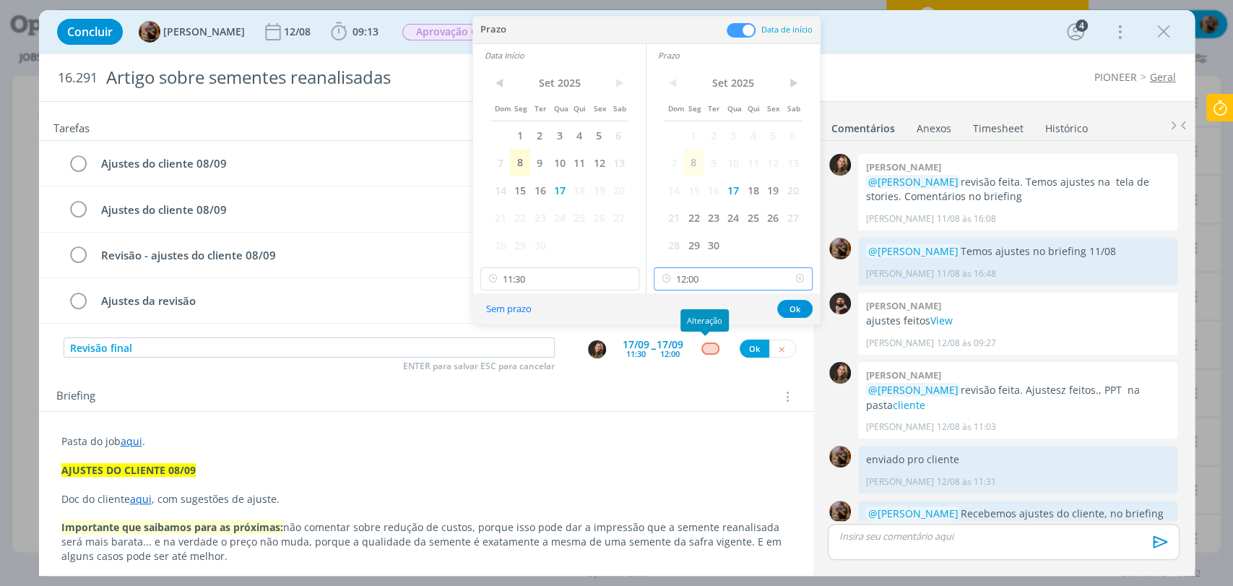
click at [716, 275] on input "12:00" at bounding box center [733, 278] width 159 height 23
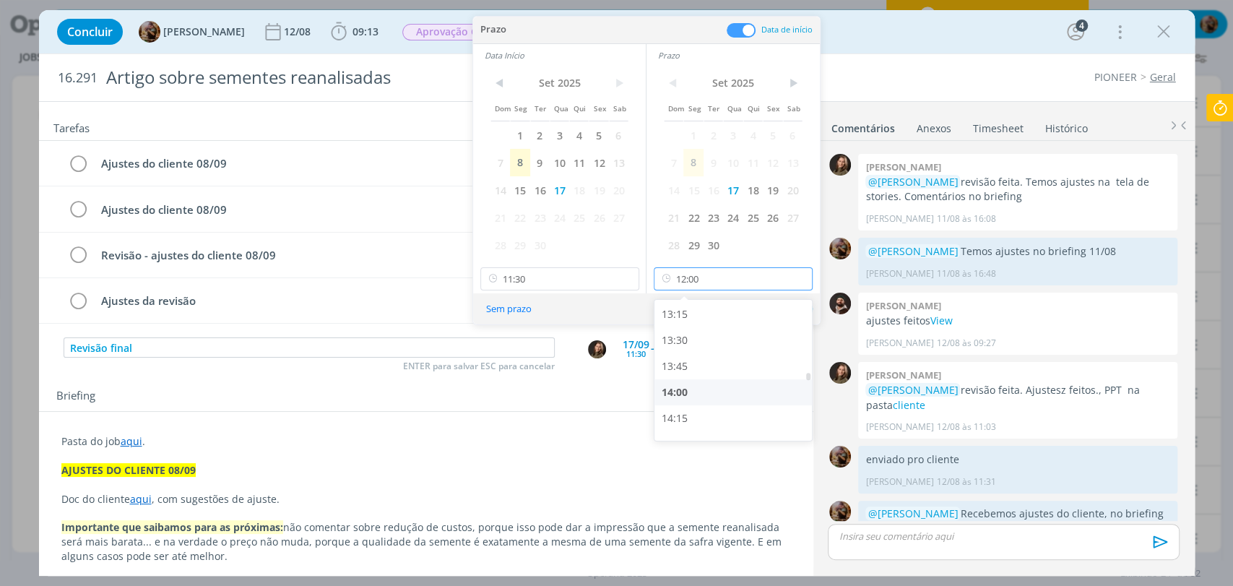
scroll to position [1379, 0]
click at [705, 364] on div "13:45" at bounding box center [735, 364] width 161 height 26
type input "13:45"
click at [590, 279] on input "11:30" at bounding box center [560, 278] width 159 height 23
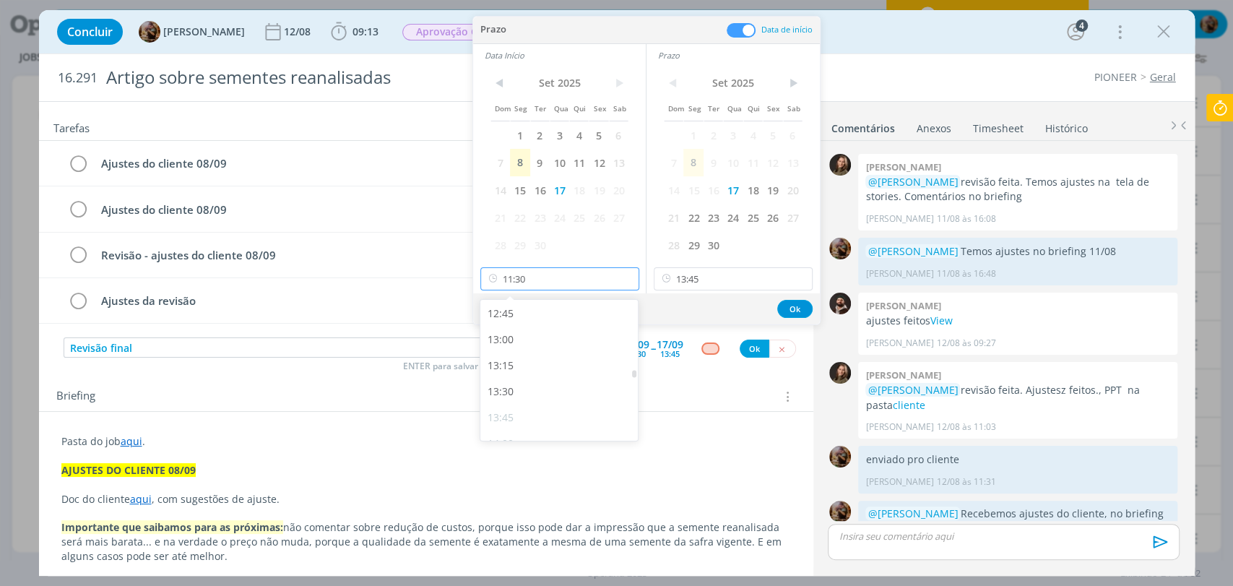
scroll to position [1327, 0]
click at [549, 329] on div "13:00" at bounding box center [561, 338] width 161 height 26
type input "13:00"
click at [803, 302] on button "Ok" at bounding box center [794, 309] width 35 height 18
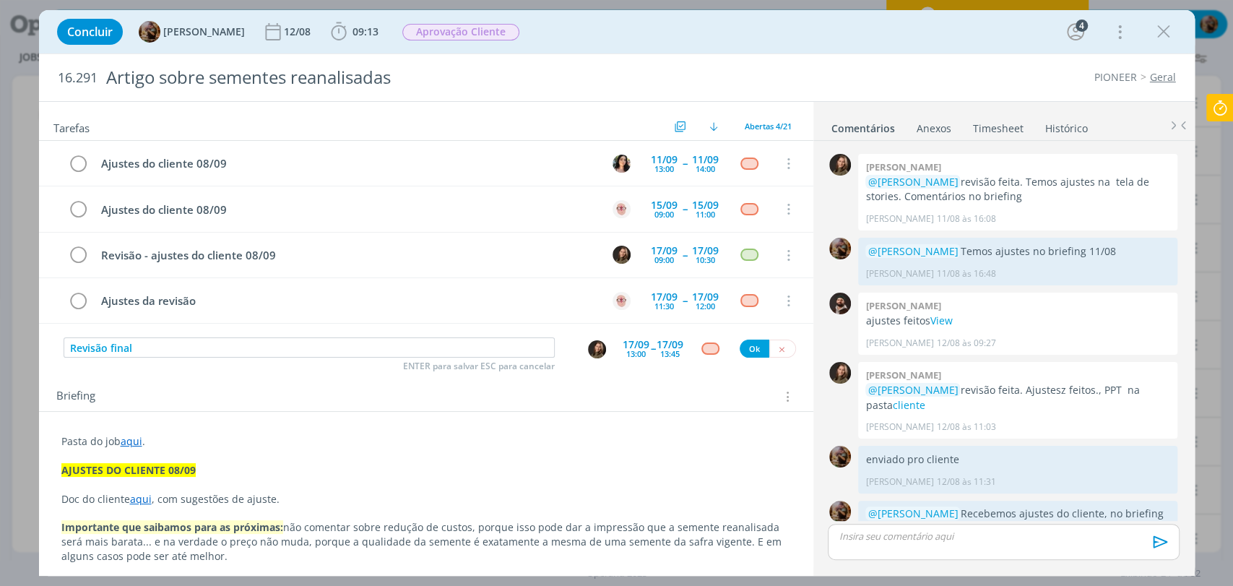
click at [711, 343] on div "dialog" at bounding box center [711, 348] width 18 height 12
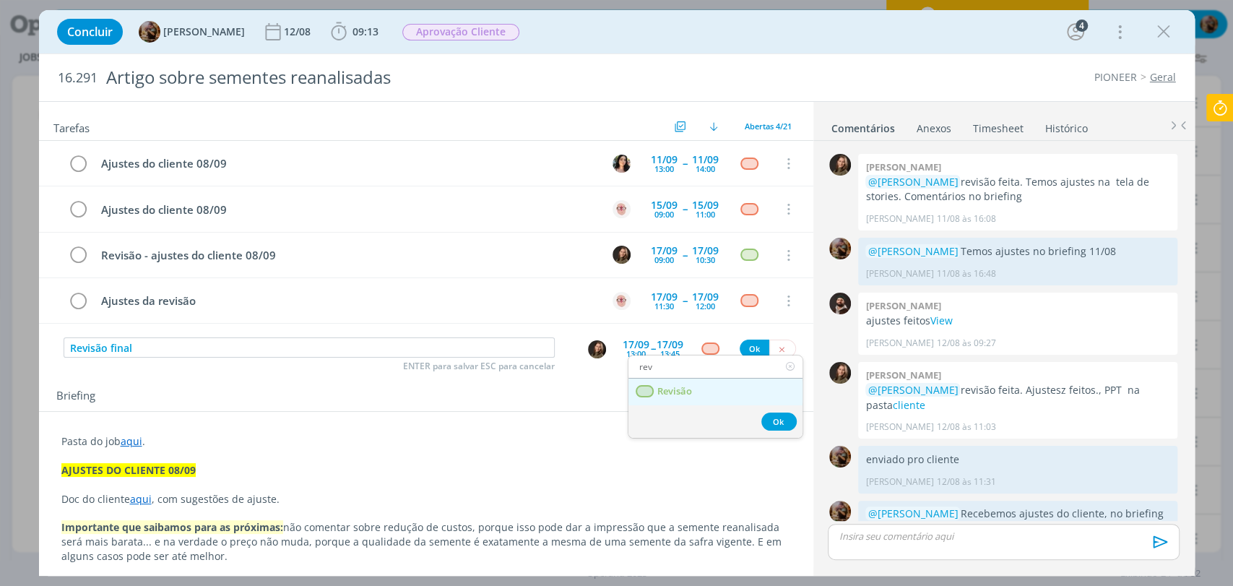
type input "rev"
click at [691, 389] on link "Revisão" at bounding box center [716, 392] width 174 height 27
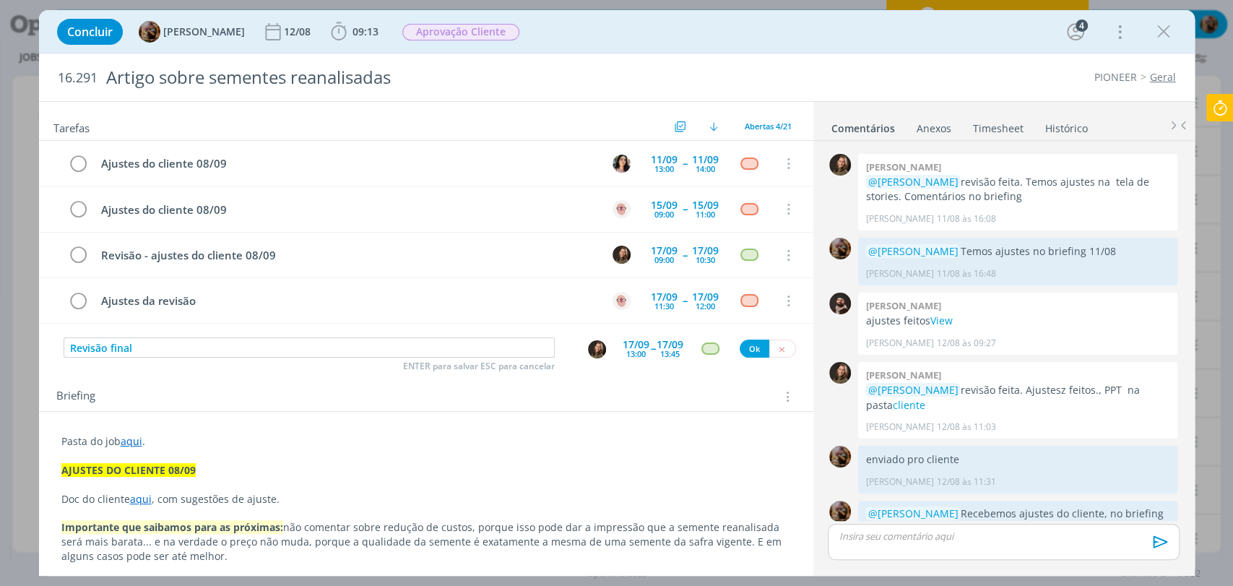
click at [661, 357] on div "17/09 13:45" at bounding box center [670, 348] width 27 height 26
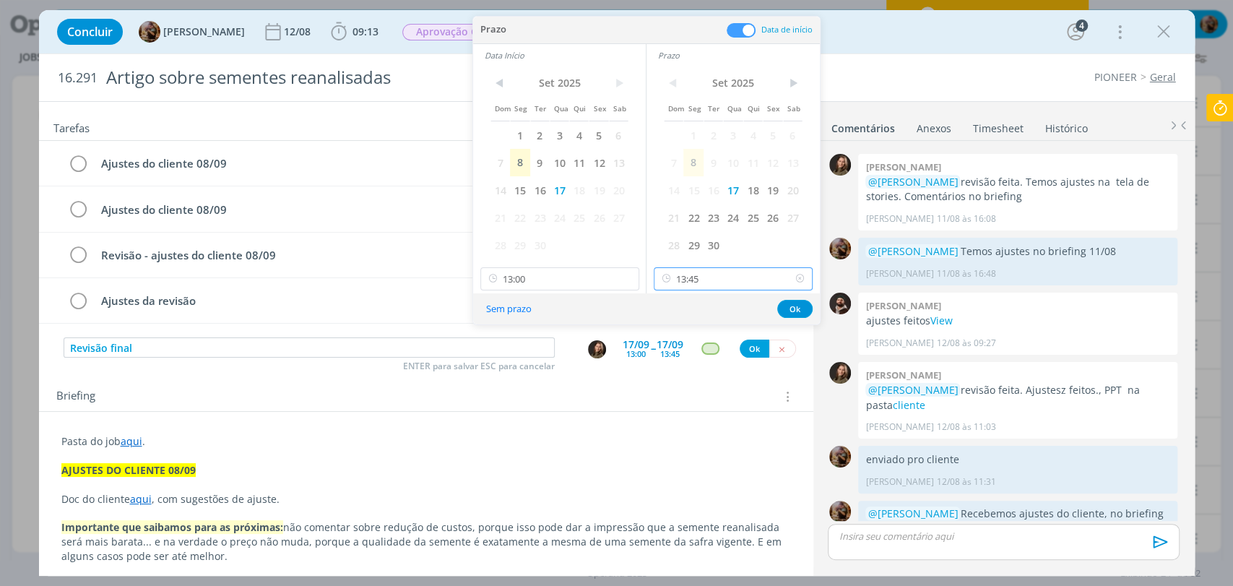
click at [712, 285] on input "13:45" at bounding box center [733, 278] width 159 height 23
click at [714, 390] on div "13:30" at bounding box center [735, 397] width 161 height 26
type input "13:30"
click at [790, 311] on button "Ok" at bounding box center [794, 309] width 35 height 18
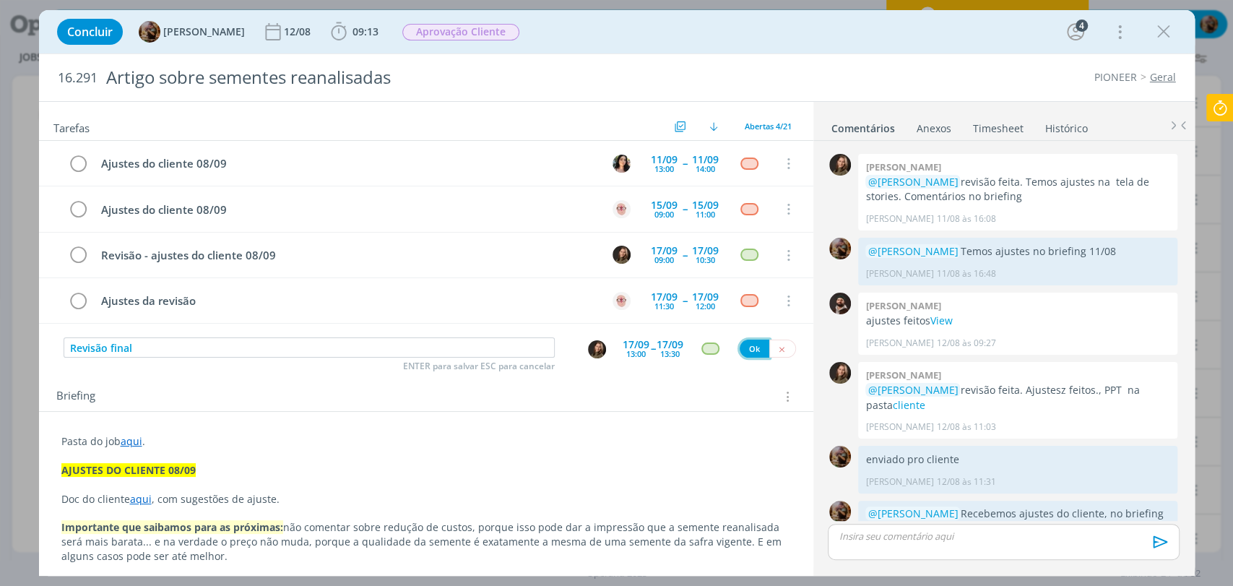
click at [745, 345] on button "Ok" at bounding box center [755, 349] width 30 height 18
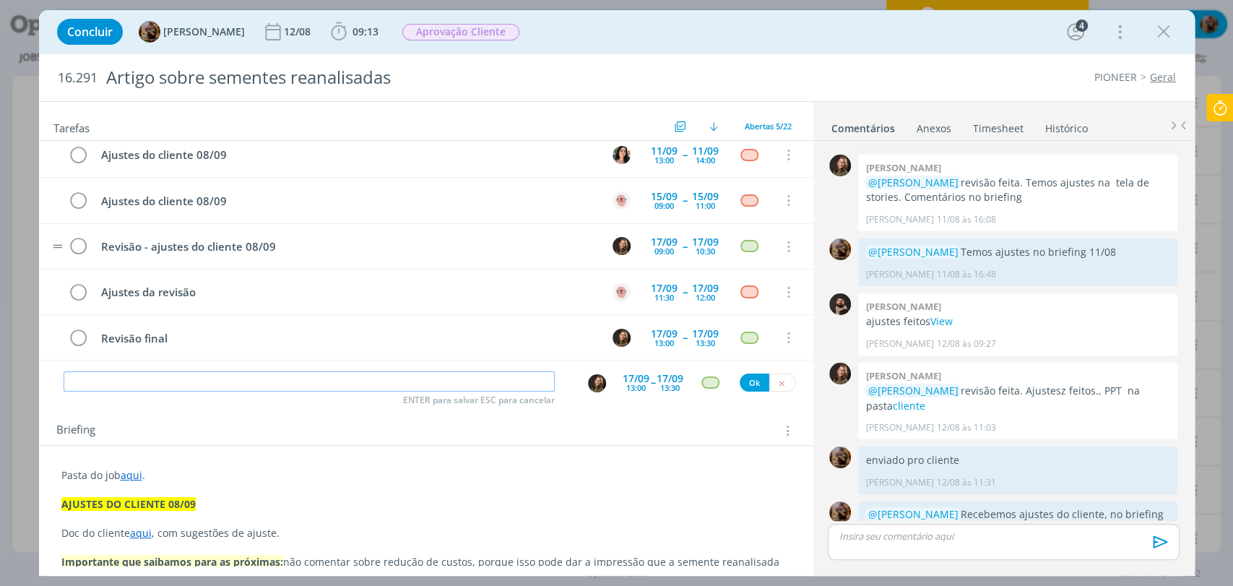
scroll to position [9, 0]
click at [312, 28] on div "12/08" at bounding box center [299, 32] width 30 height 10
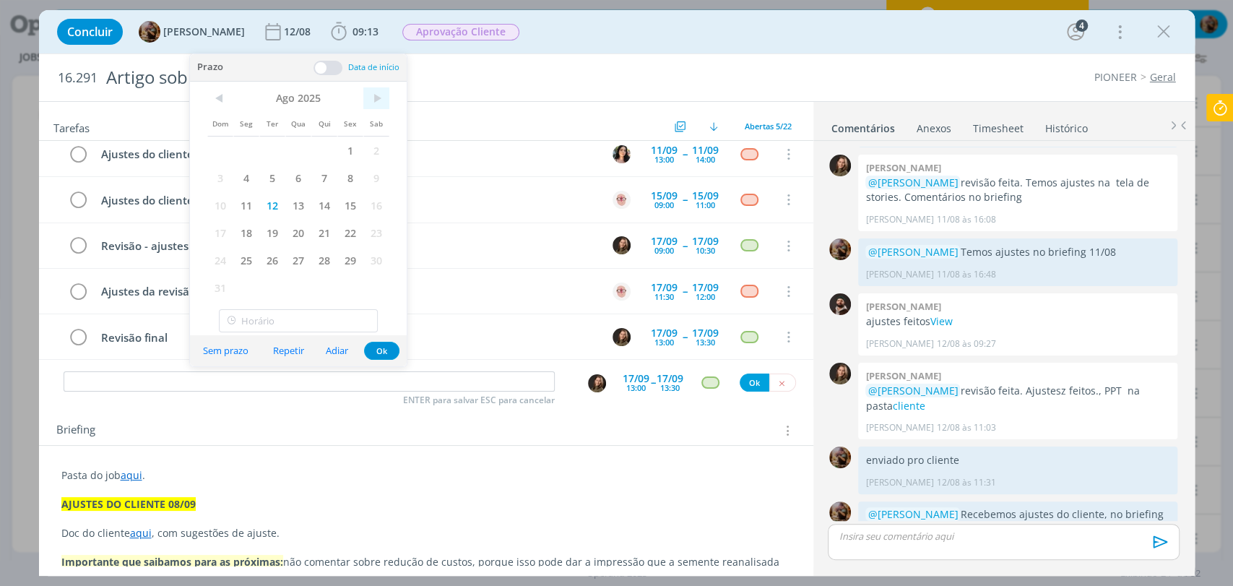
click at [382, 100] on span ">" at bounding box center [376, 98] width 26 height 22
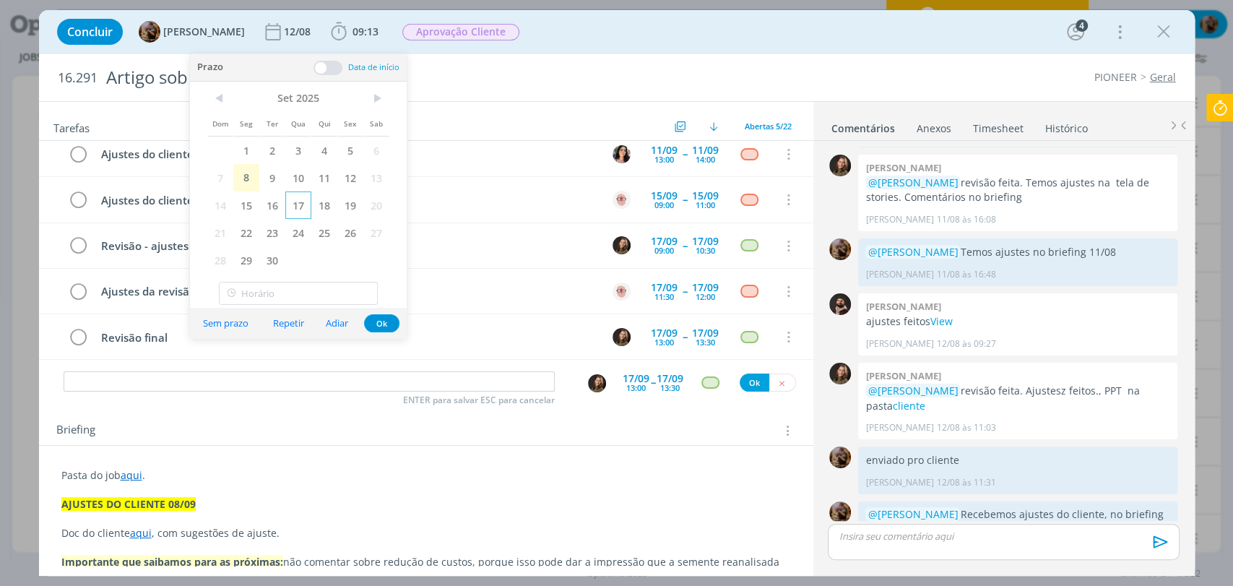
click at [301, 198] on span "17" at bounding box center [298, 204] width 26 height 27
click at [376, 319] on button "Ok" at bounding box center [381, 323] width 35 height 18
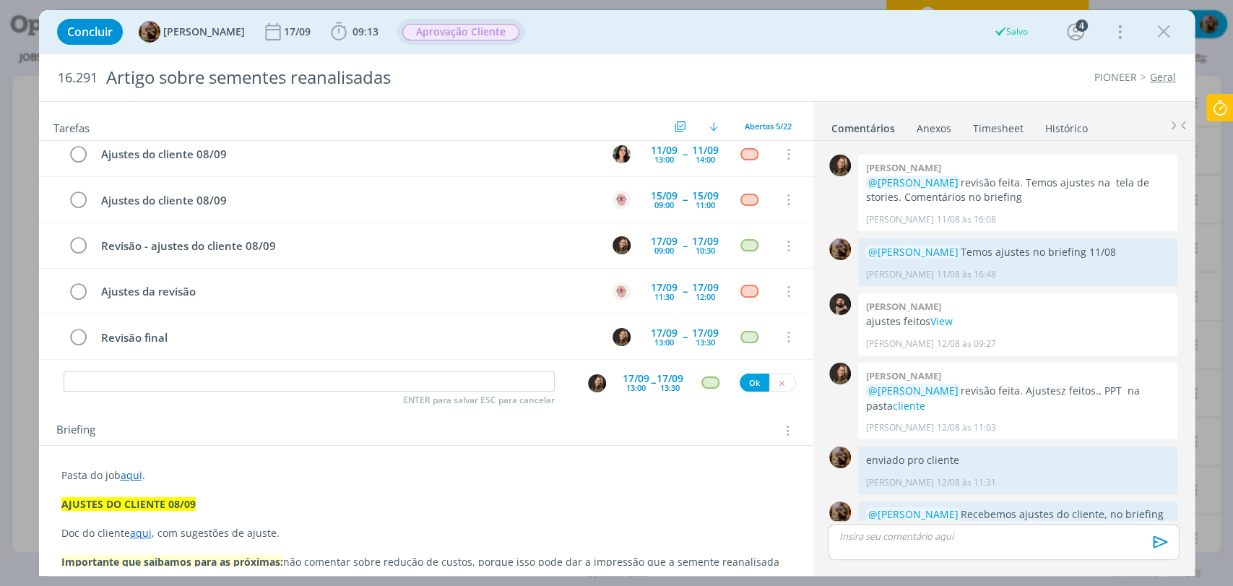
click at [464, 28] on span "Aprovação Cliente" at bounding box center [460, 32] width 117 height 17
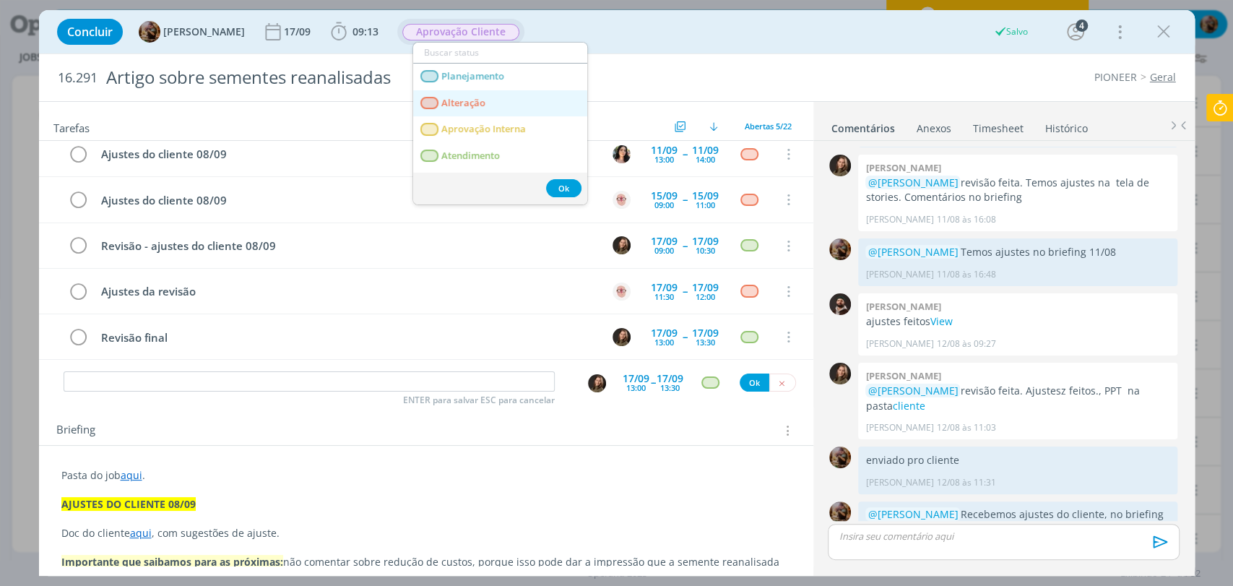
click at [474, 105] on span "Alteração" at bounding box center [463, 104] width 44 height 12
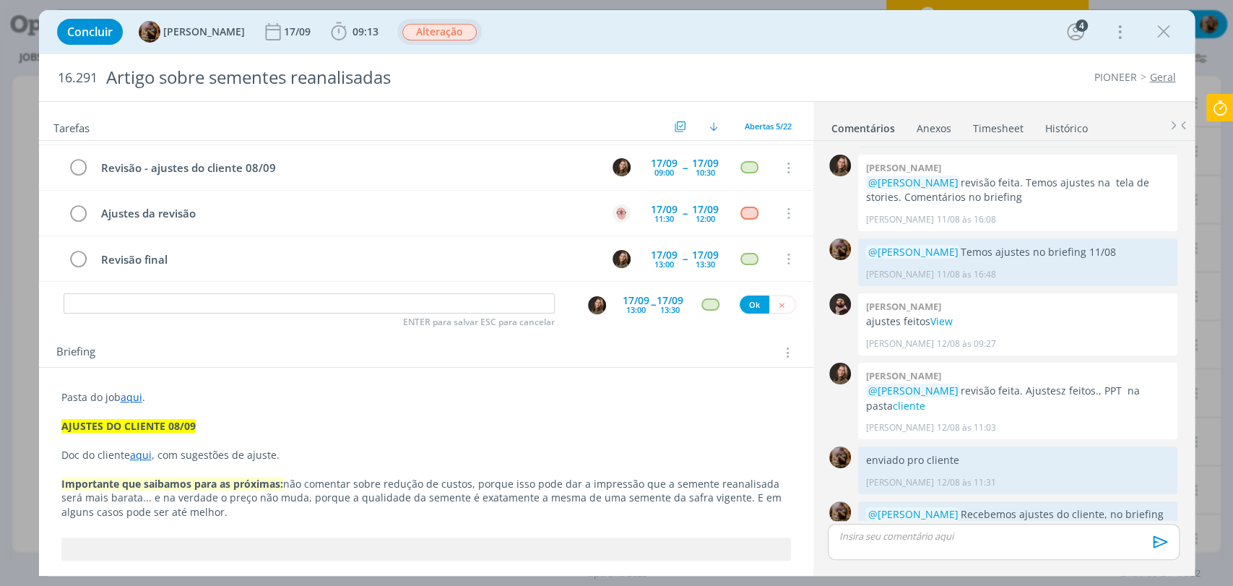
scroll to position [80, 0]
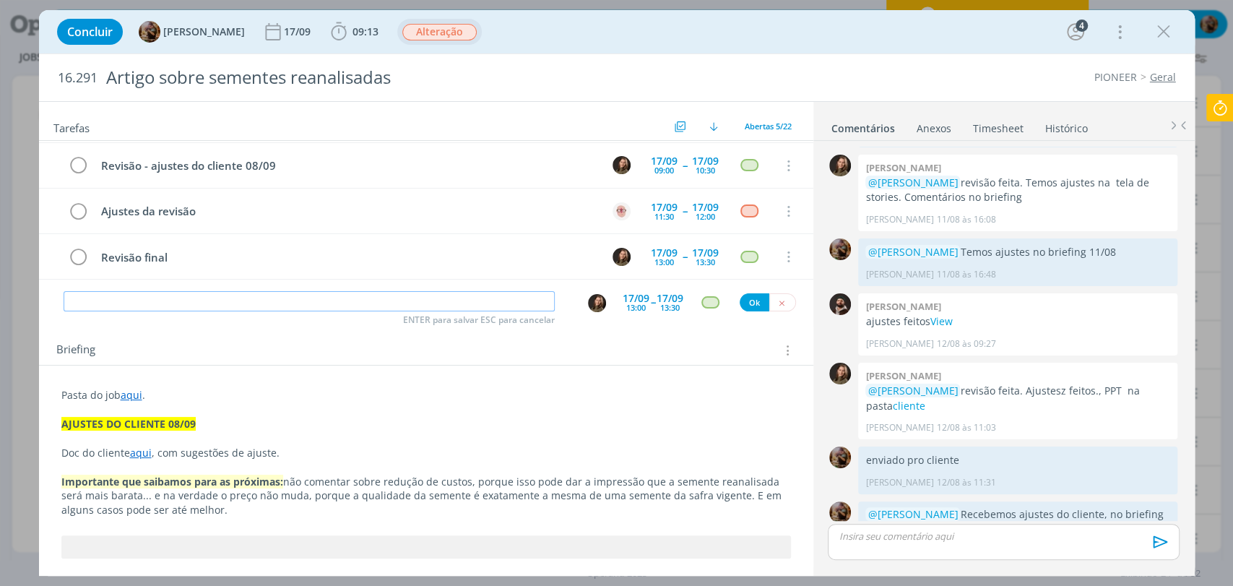
click at [497, 296] on input "dialog" at bounding box center [309, 301] width 491 height 20
drag, startPoint x: 285, startPoint y: 479, endPoint x: 249, endPoint y: 485, distance: 37.3
click at [249, 485] on p "Importante que saibamos para as próximas: não comentar sobre redução de custos,…" at bounding box center [426, 495] width 730 height 43
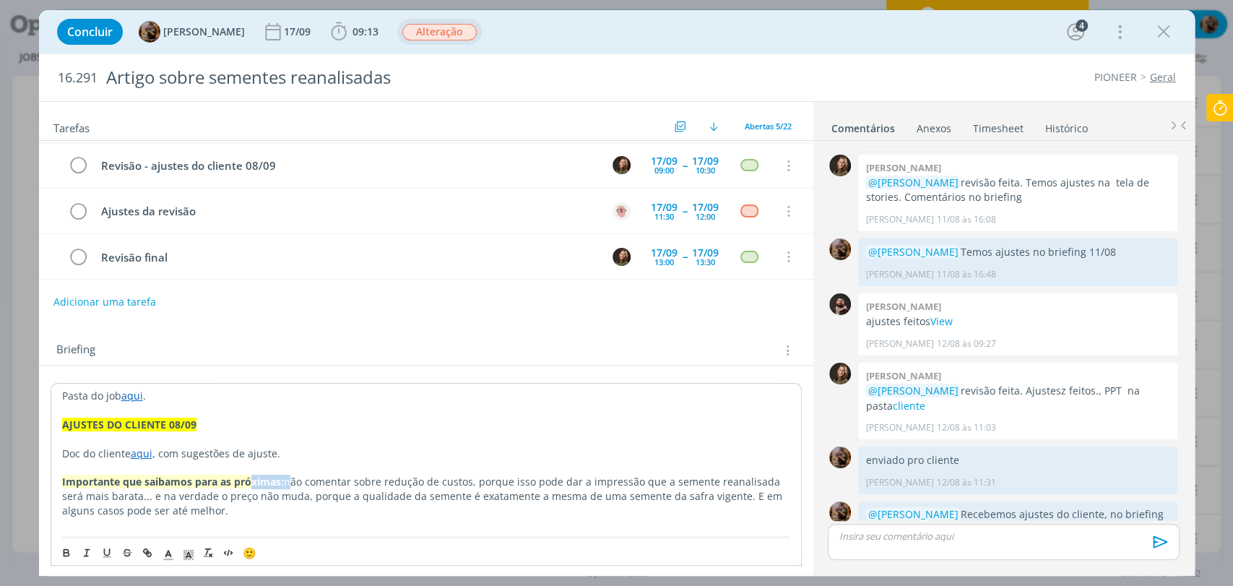
click at [286, 476] on p "Importante que saibamos para as próximas: não comentar sobre redução de custos,…" at bounding box center [426, 496] width 728 height 43
drag, startPoint x: 284, startPoint y: 483, endPoint x: 60, endPoint y: 485, distance: 224.0
click at [182, 557] on icon "dialog" at bounding box center [188, 555] width 13 height 13
click at [206, 488] on span "dialog" at bounding box center [205, 490] width 12 height 12
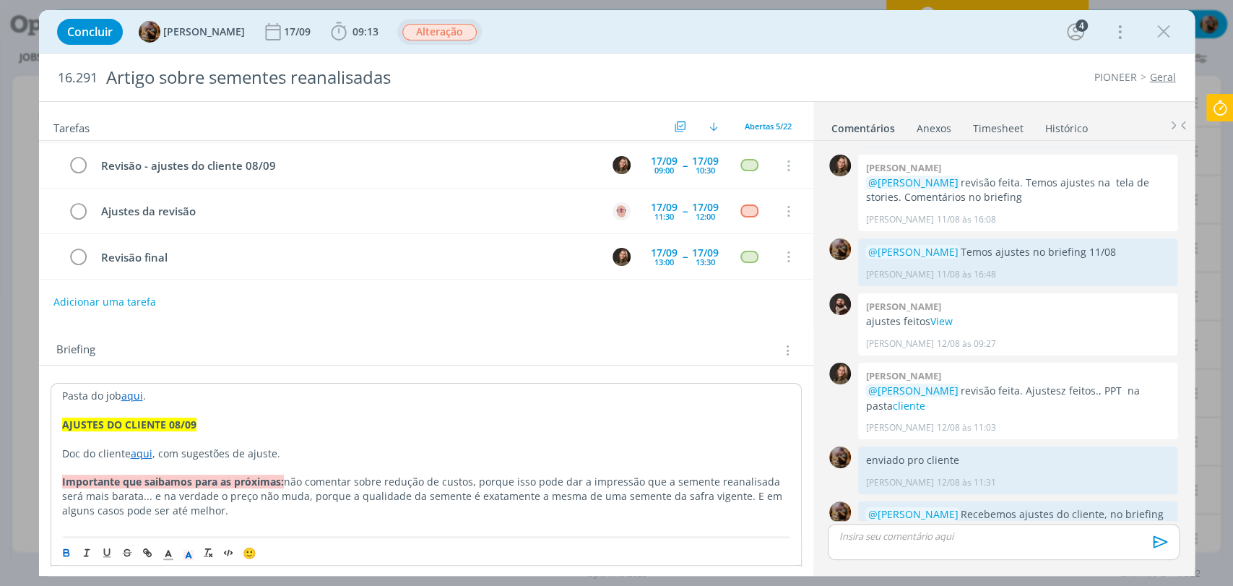
click at [243, 441] on p "dialog" at bounding box center [426, 439] width 728 height 14
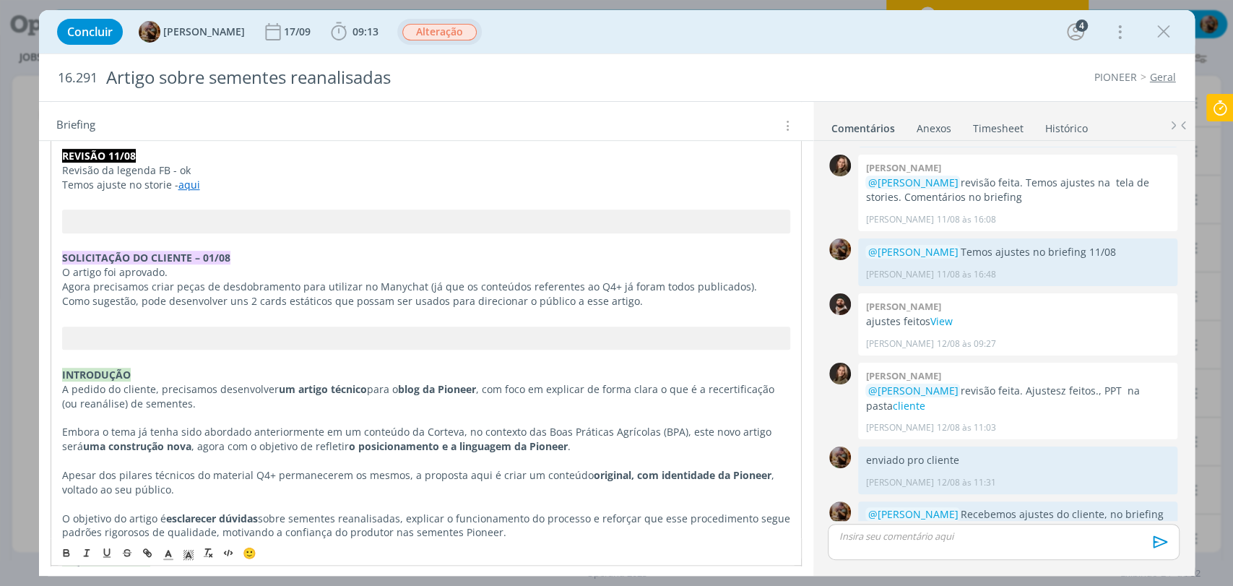
scroll to position [160, 0]
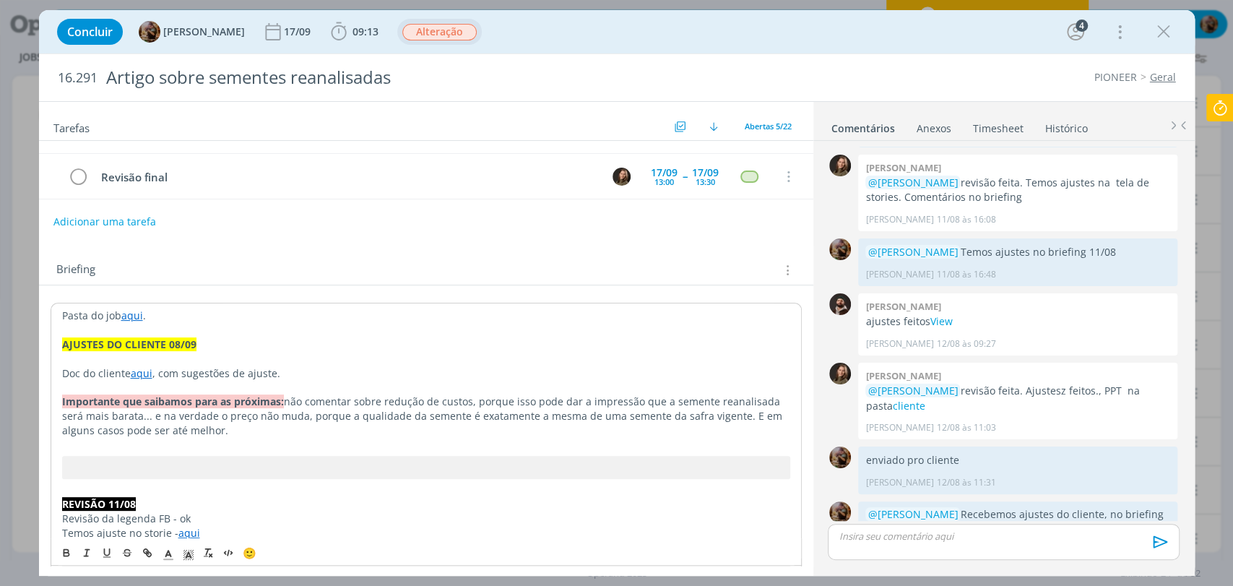
click at [449, 261] on div "Briefing Briefings Predefinidos Versões do Briefing Ver Briefing do Projeto" at bounding box center [428, 270] width 744 height 19
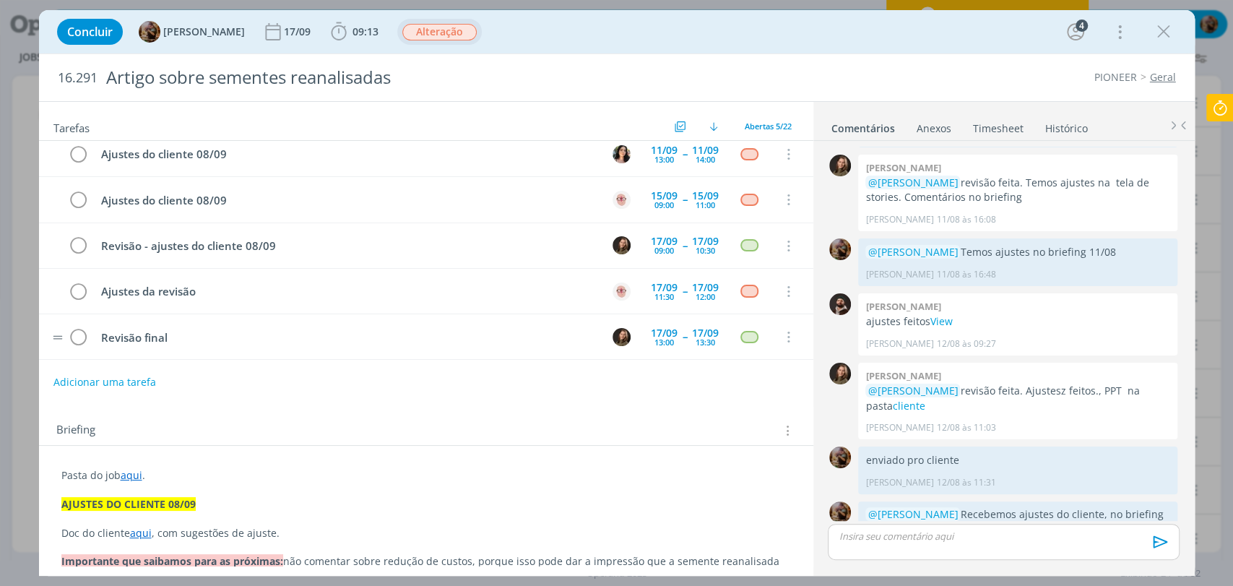
scroll to position [0, 0]
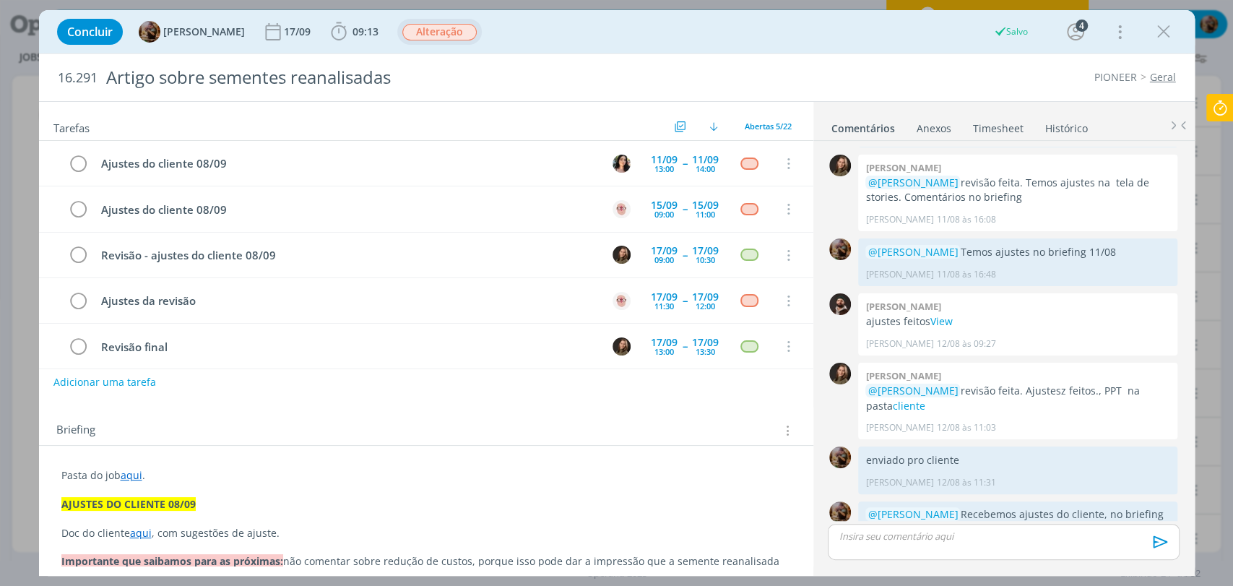
click at [152, 378] on div "Adicionar uma tarefa" at bounding box center [426, 382] width 775 height 26
click at [142, 382] on button "Adicionar uma tarefa" at bounding box center [104, 381] width 103 height 25
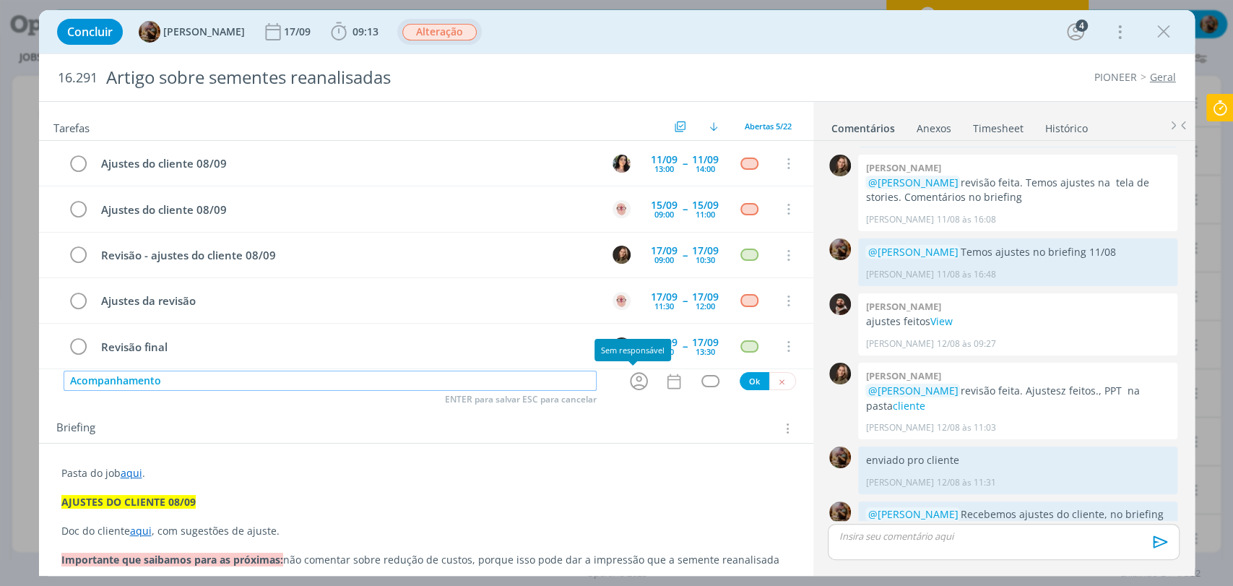
click at [638, 380] on icon "dialog" at bounding box center [639, 381] width 22 height 22
type input "Acompanhamento"
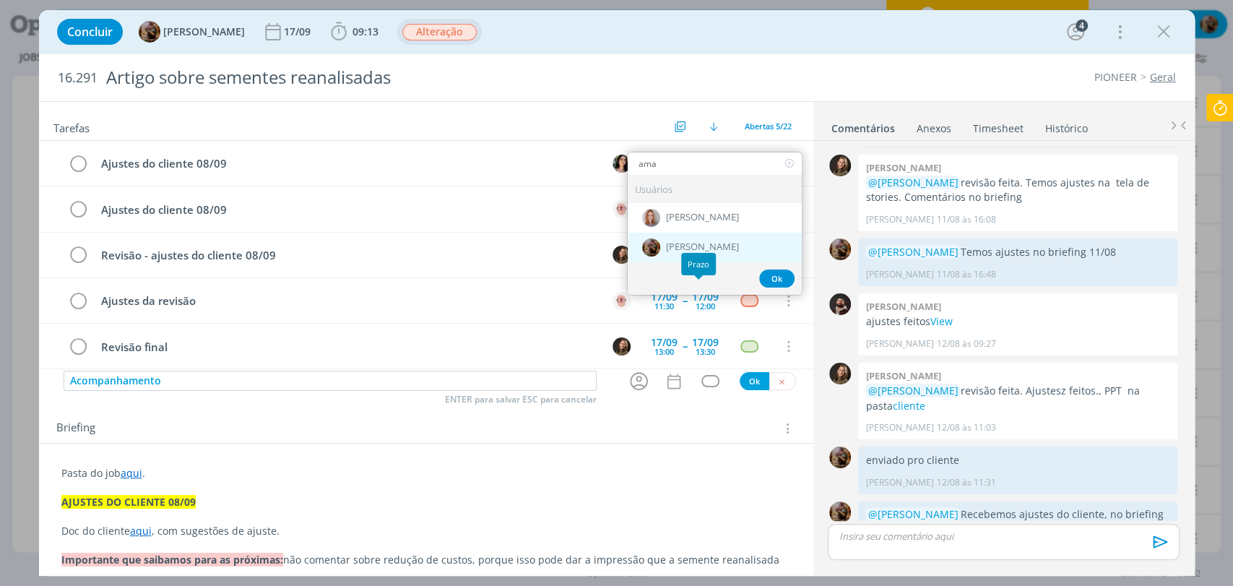
type input "ama"
click at [693, 246] on span "[PERSON_NAME]" at bounding box center [702, 248] width 73 height 12
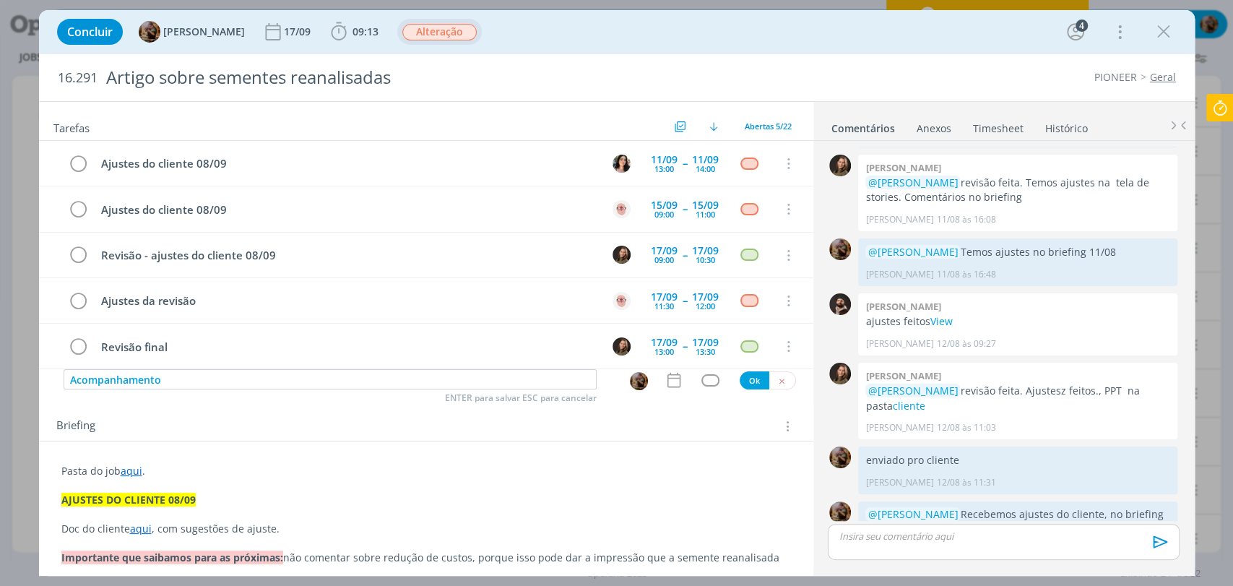
click at [667, 391] on div "Tarefas Usar Job de template Criar template a partir deste job Visualizar Templ…" at bounding box center [426, 334] width 775 height 464
click at [660, 389] on div "Acompanhamento ENTER para salvar ESC para cancelar Ok" at bounding box center [426, 380] width 775 height 22
click at [671, 381] on icon "dialog" at bounding box center [674, 380] width 19 height 19
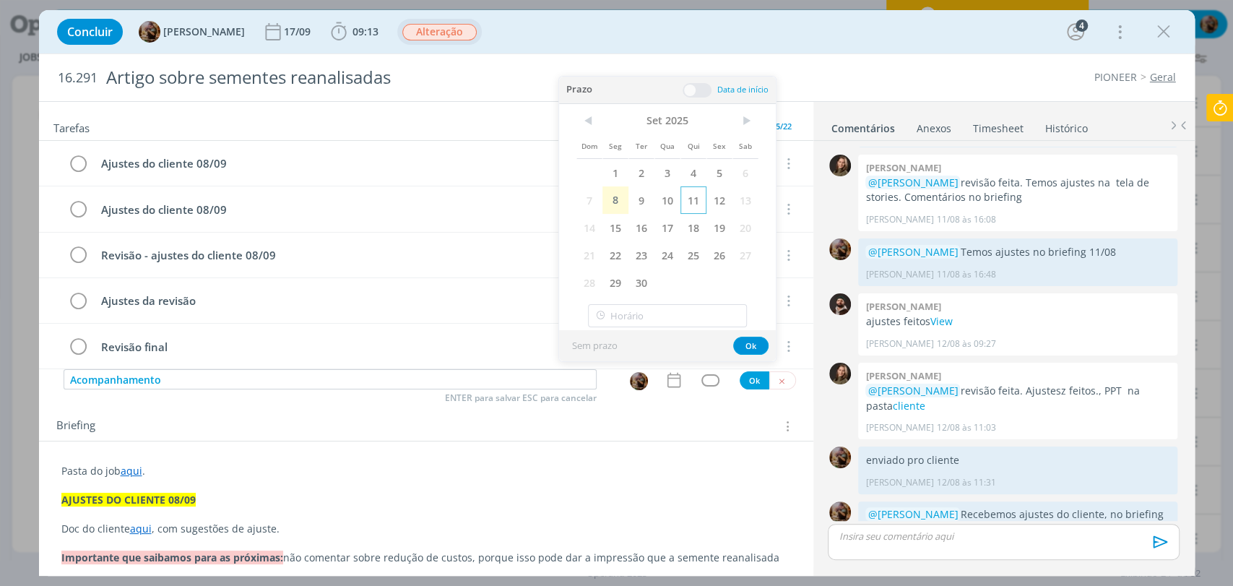
click at [684, 208] on span "11" at bounding box center [694, 199] width 26 height 27
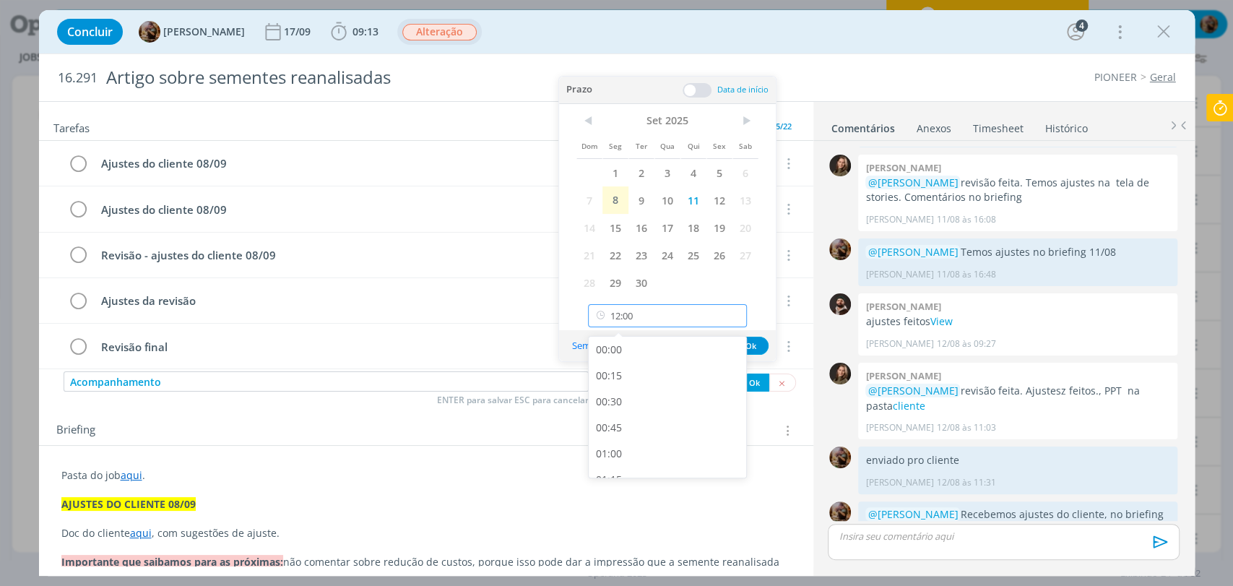
click at [682, 311] on input "12:00" at bounding box center [667, 315] width 159 height 23
click at [671, 407] on div "13:00" at bounding box center [669, 403] width 161 height 26
click at [677, 314] on input "13:00" at bounding box center [667, 315] width 159 height 23
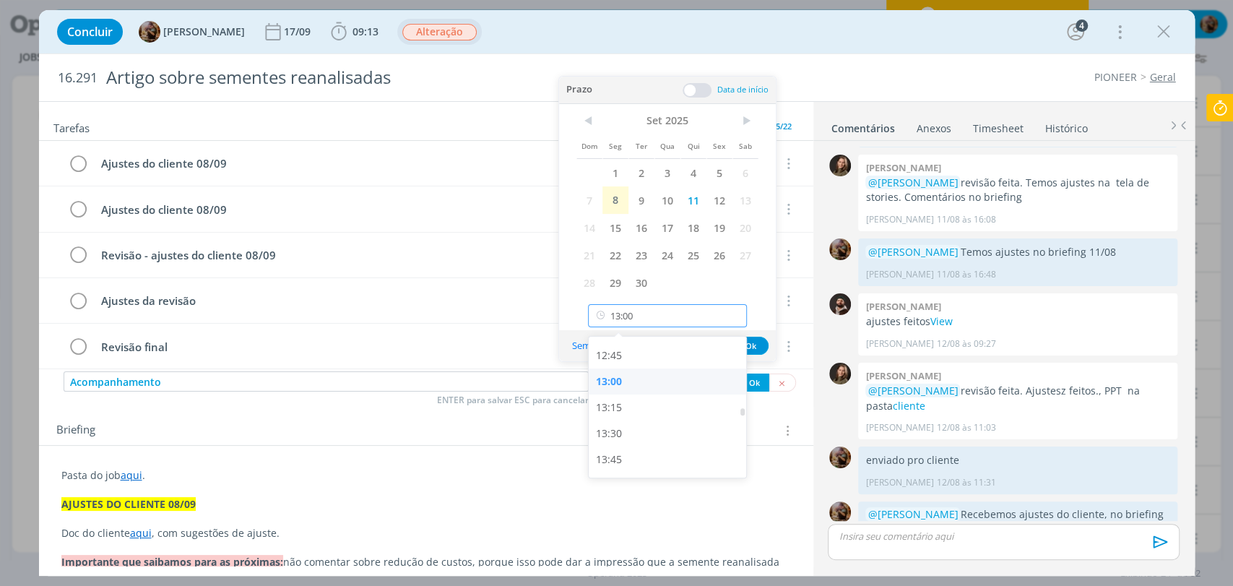
scroll to position [1323, 0]
click at [647, 423] on div "13:30" at bounding box center [669, 431] width 161 height 26
type input "13:30"
drag, startPoint x: 751, startPoint y: 350, endPoint x: 710, endPoint y: 390, distance: 57.2
click at [751, 353] on button "Ok" at bounding box center [750, 346] width 35 height 18
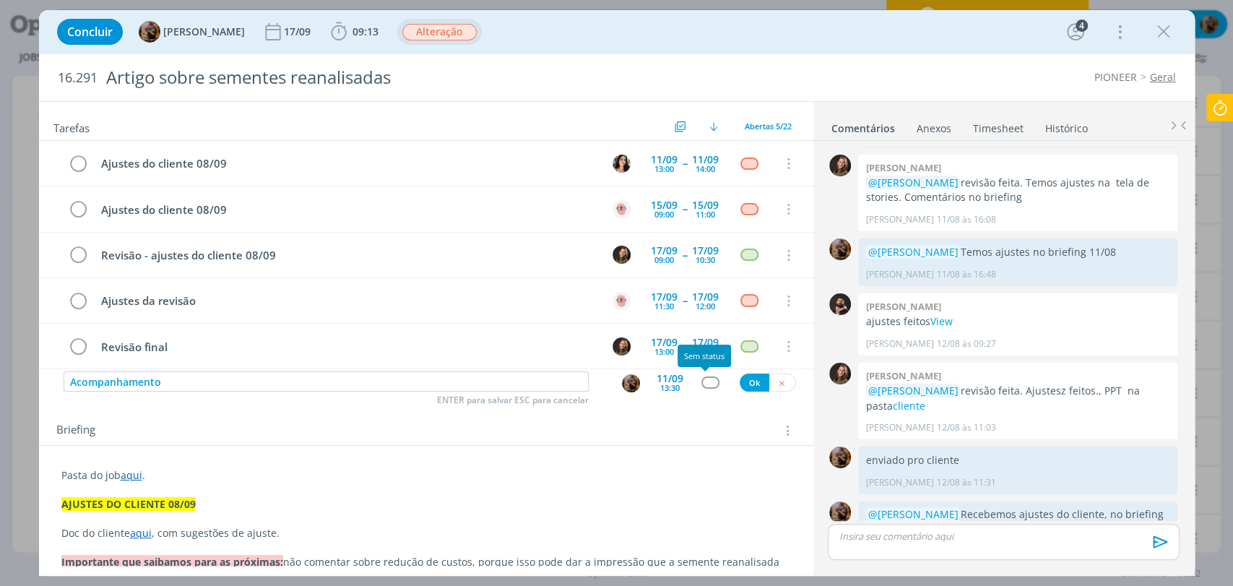
click at [704, 384] on div "dialog" at bounding box center [711, 382] width 18 height 12
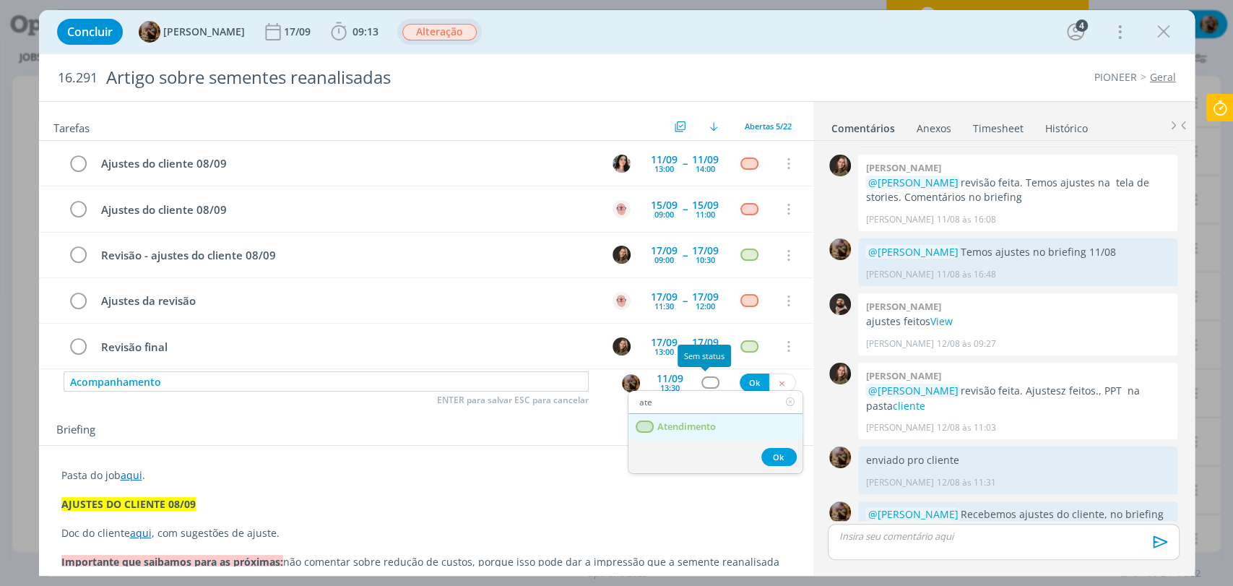
type input "ate"
click at [689, 423] on span "Atendimento" at bounding box center [686, 427] width 59 height 12
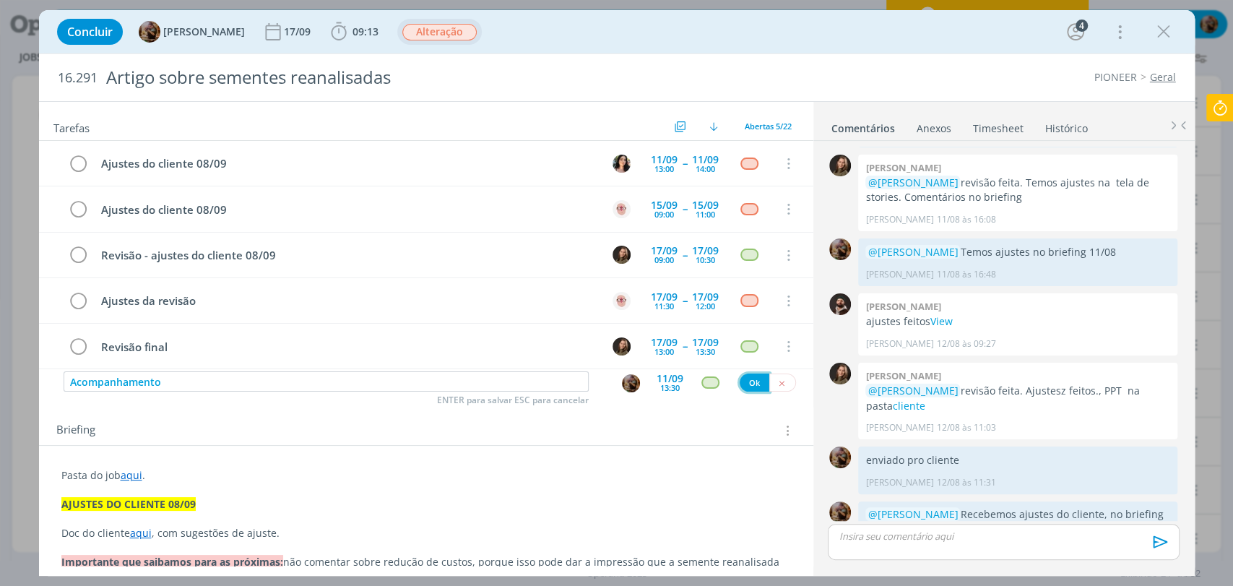
click at [757, 383] on button "Ok" at bounding box center [755, 383] width 30 height 18
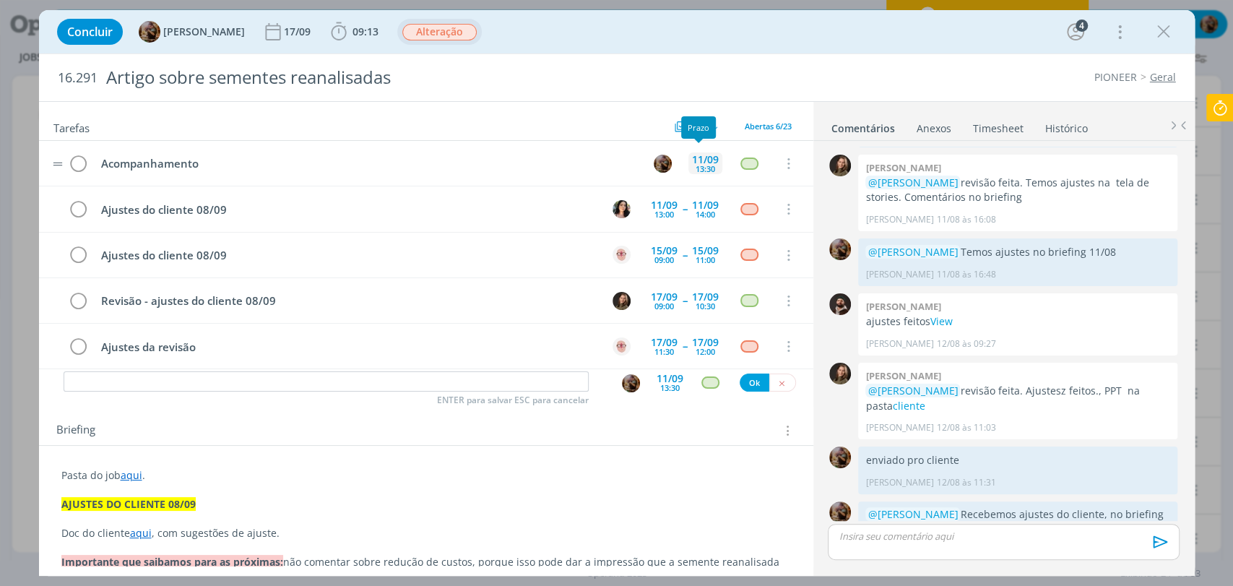
click at [696, 168] on div "13:30" at bounding box center [706, 169] width 20 height 8
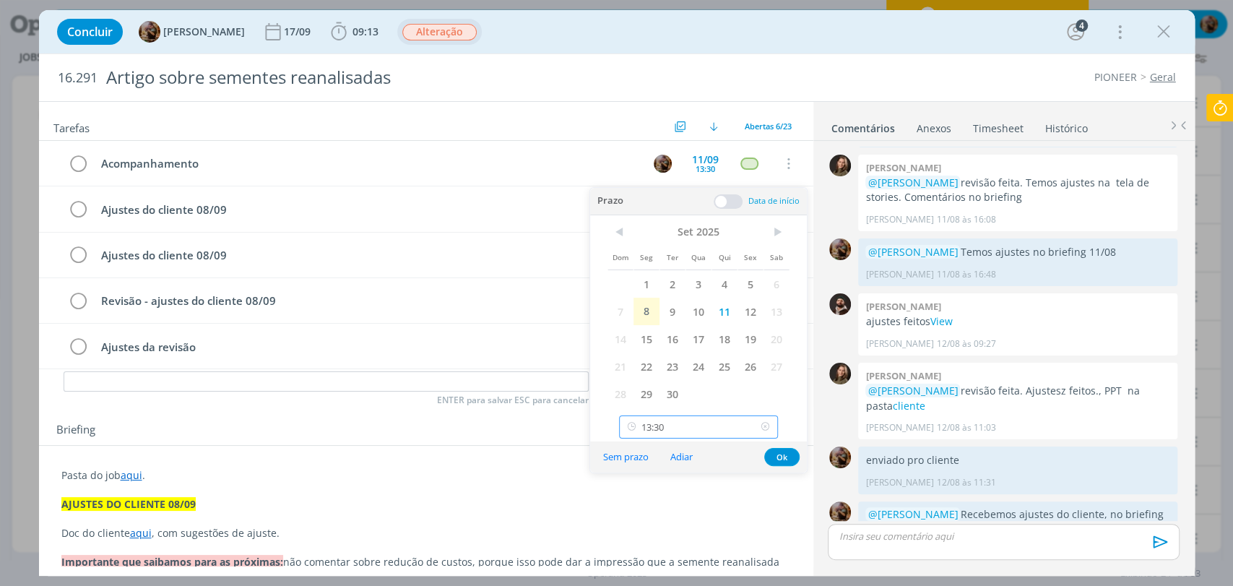
click at [699, 430] on input "13:30" at bounding box center [698, 426] width 159 height 23
click at [684, 353] on div "15:30" at bounding box center [700, 355] width 161 height 26
type input "15:30"
click at [780, 458] on button "Ok" at bounding box center [781, 457] width 35 height 18
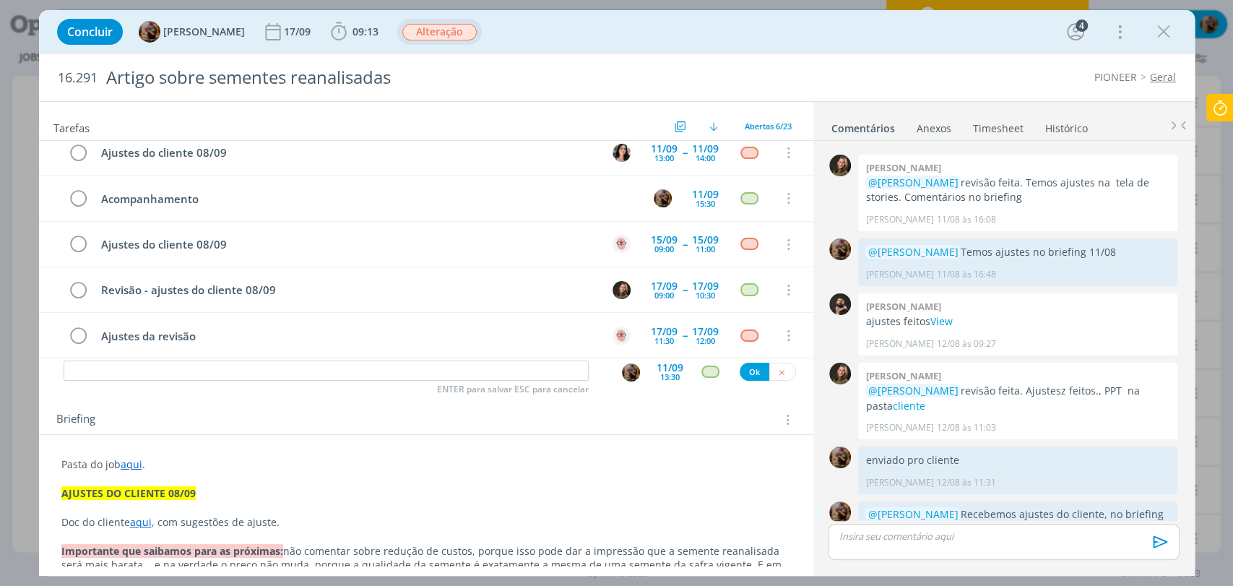
scroll to position [0, 0]
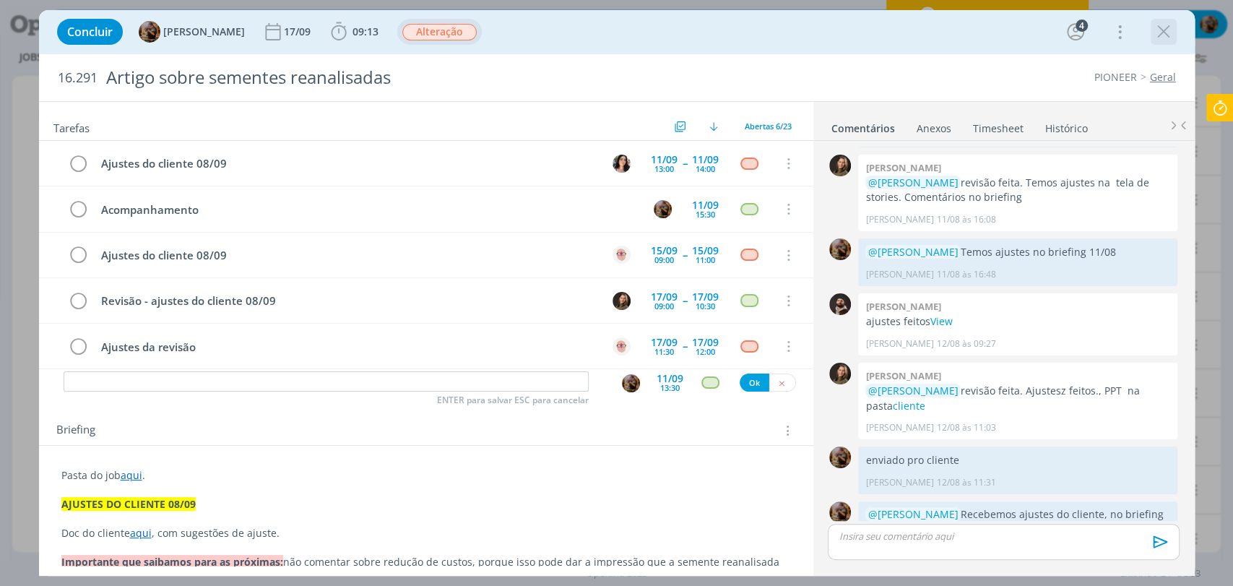
click at [1173, 33] on icon "dialog" at bounding box center [1164, 32] width 22 height 22
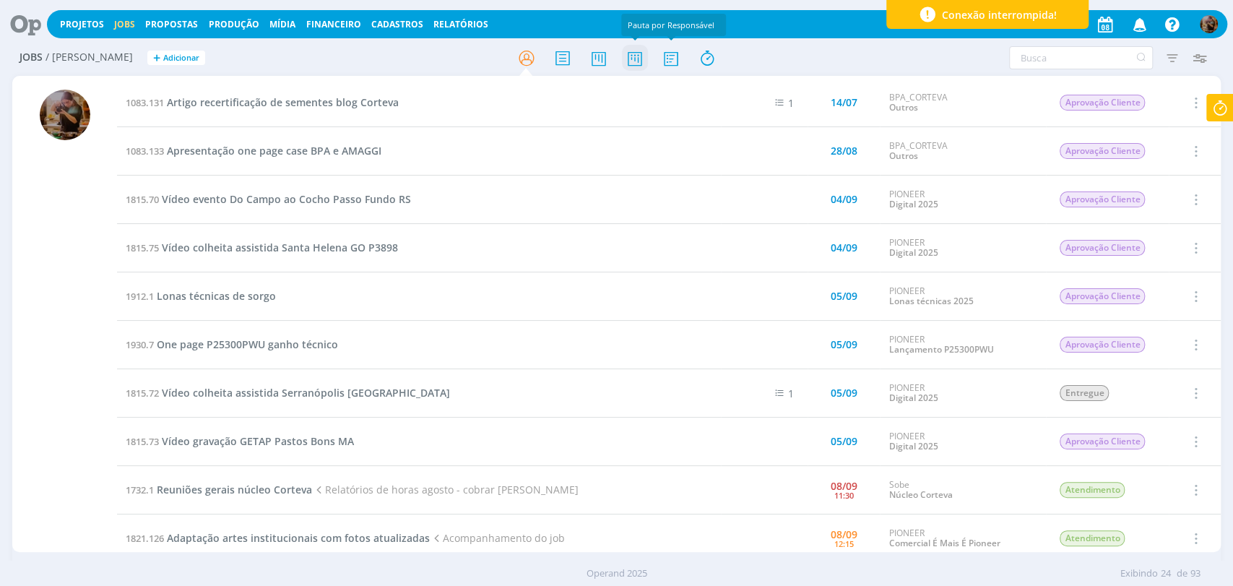
click at [645, 59] on icon at bounding box center [634, 58] width 26 height 28
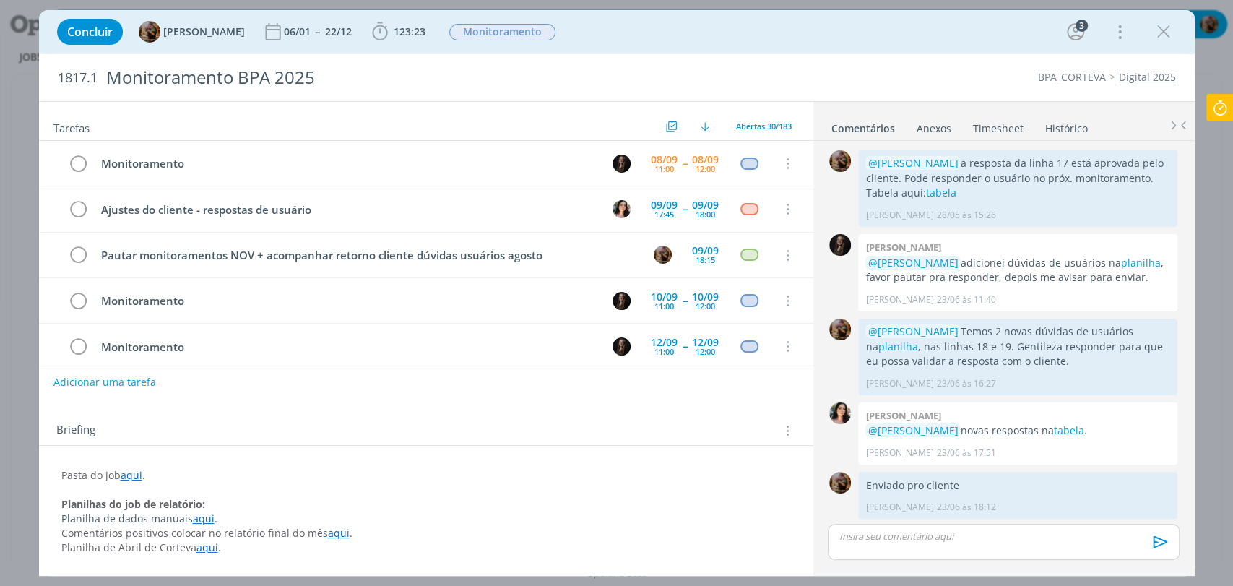
scroll to position [1439, 0]
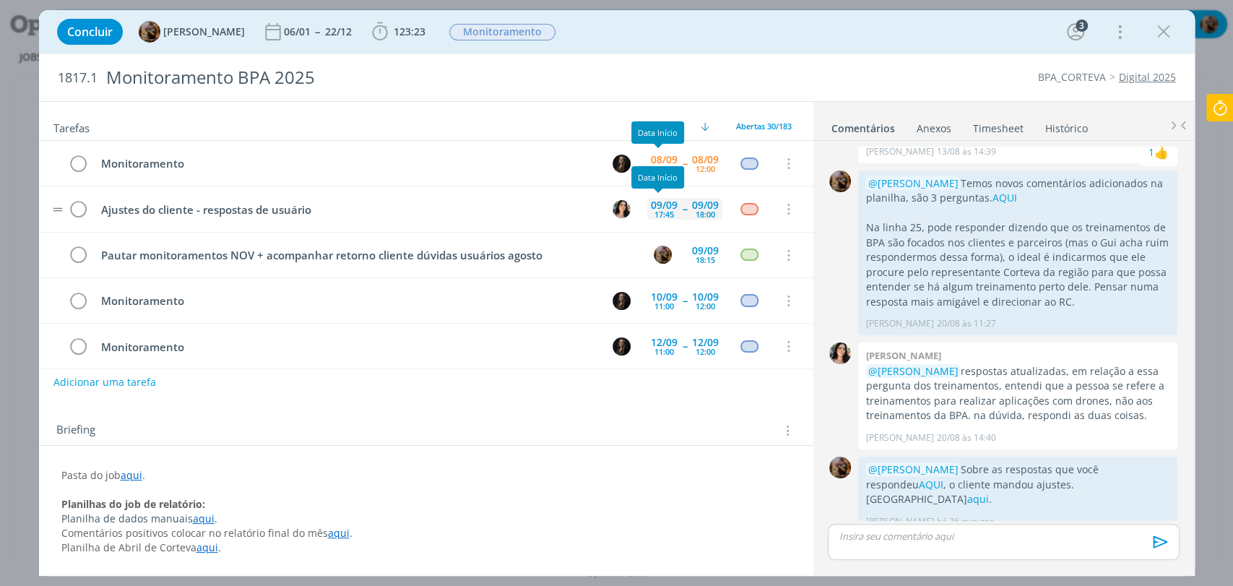
click at [662, 202] on div "09/09" at bounding box center [664, 205] width 27 height 10
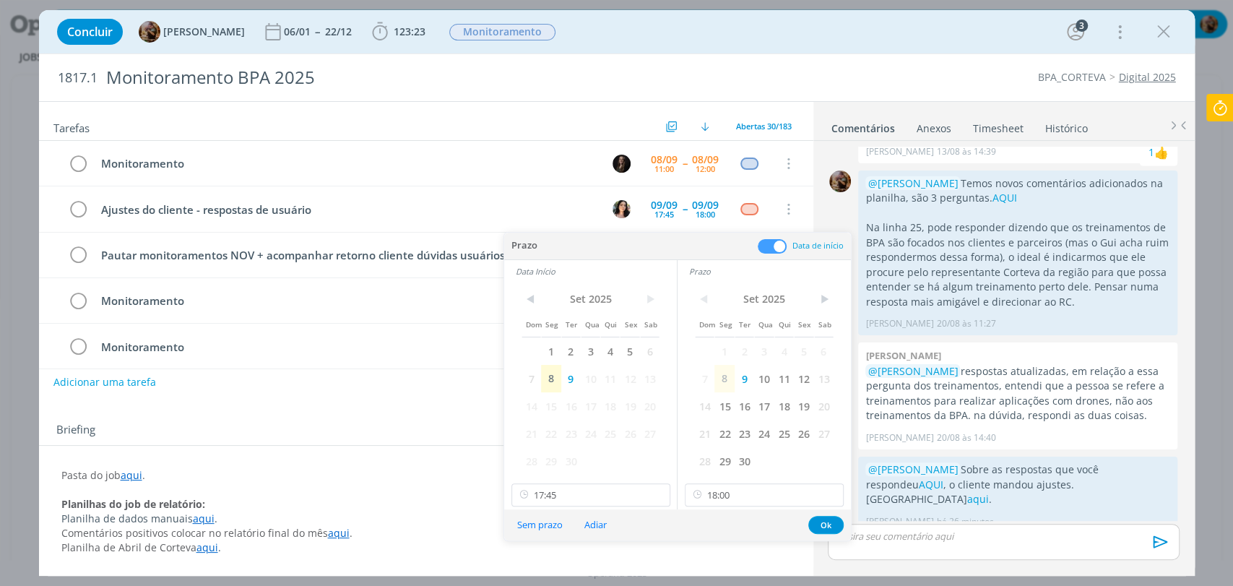
drag, startPoint x: 770, startPoint y: 387, endPoint x: 702, endPoint y: 389, distance: 68.7
click at [771, 387] on span "10" at bounding box center [764, 378] width 20 height 27
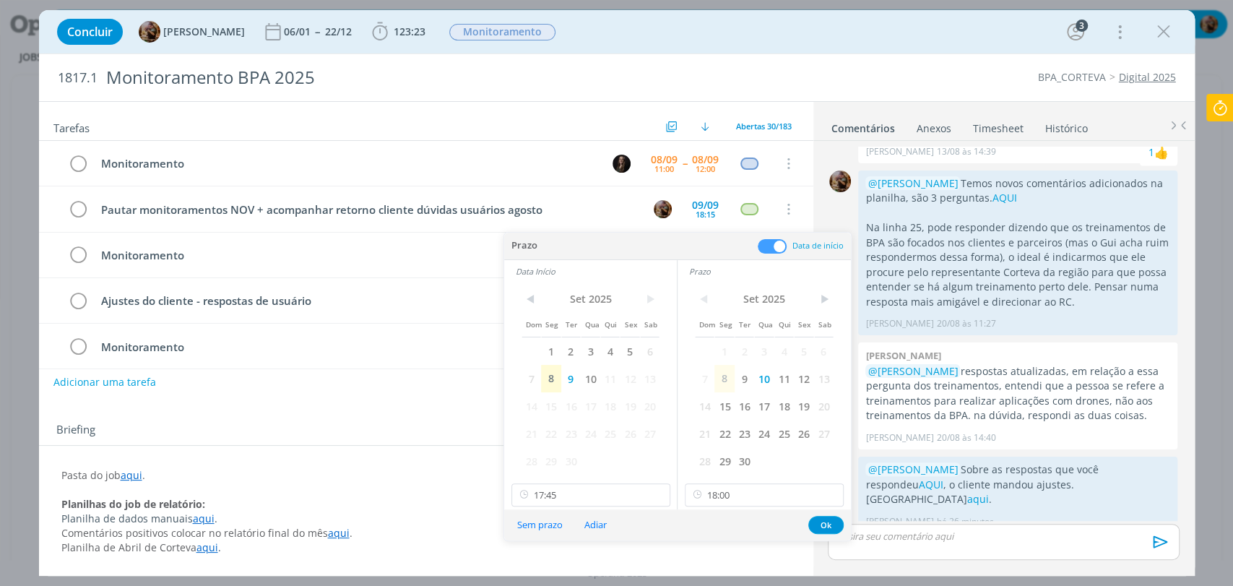
click at [598, 376] on span "10" at bounding box center [591, 378] width 20 height 27
click at [600, 495] on input "17:45" at bounding box center [591, 494] width 159 height 23
click at [555, 400] on div "11:00" at bounding box center [592, 396] width 161 height 26
type input "11:00"
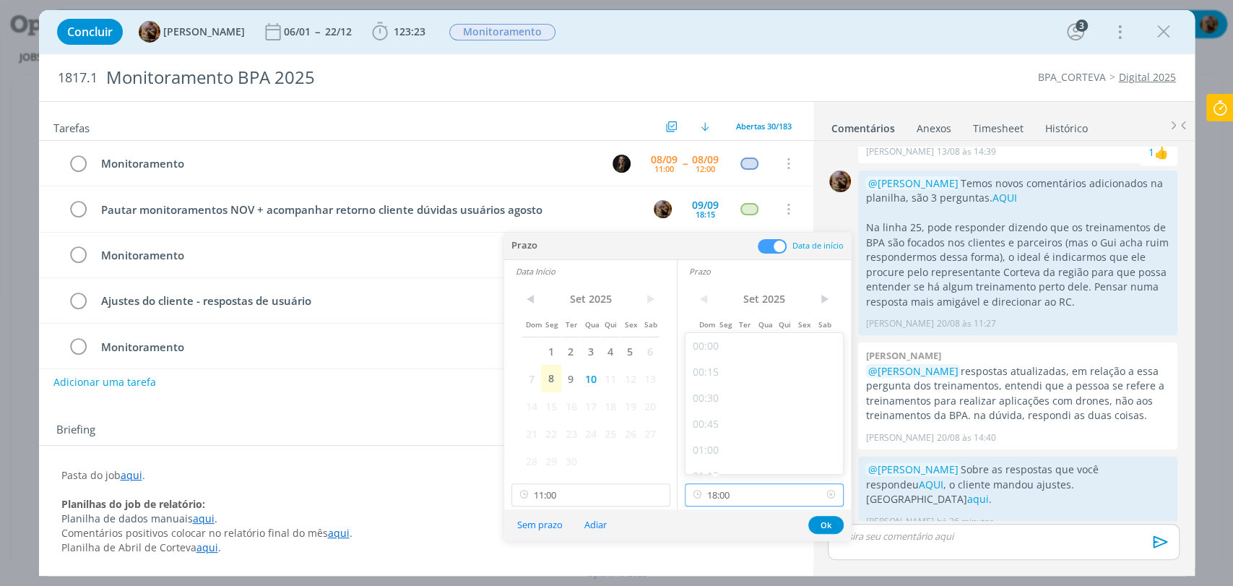
click at [746, 496] on input "18:00" at bounding box center [764, 494] width 159 height 23
click at [718, 405] on div "11:15" at bounding box center [766, 396] width 161 height 26
type input "11:15"
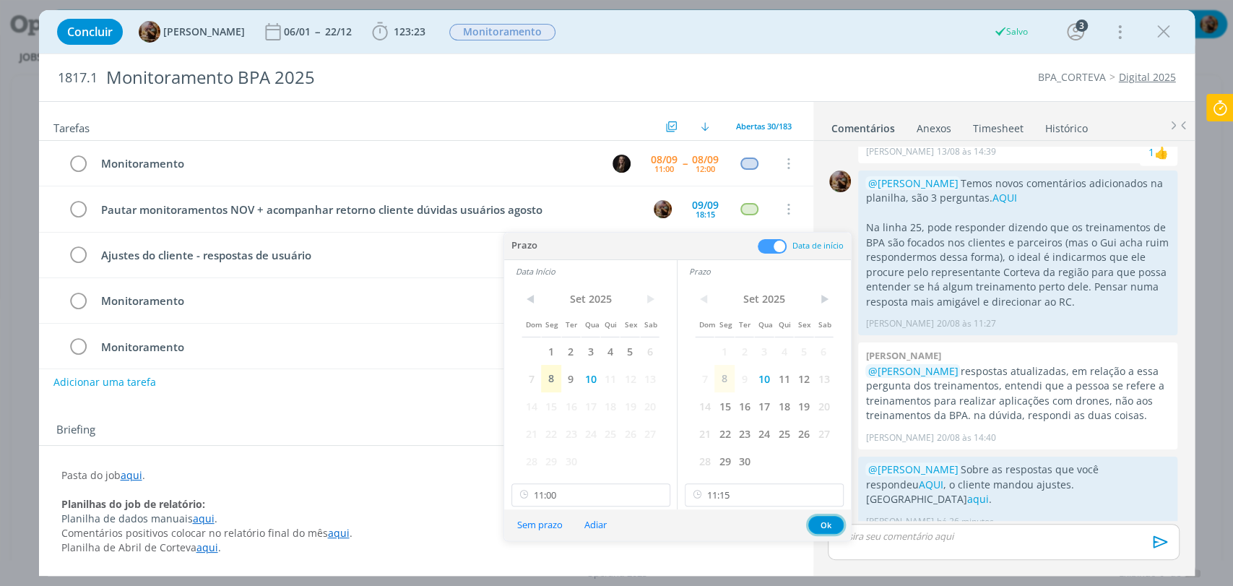
click at [816, 522] on button "Ok" at bounding box center [826, 525] width 35 height 18
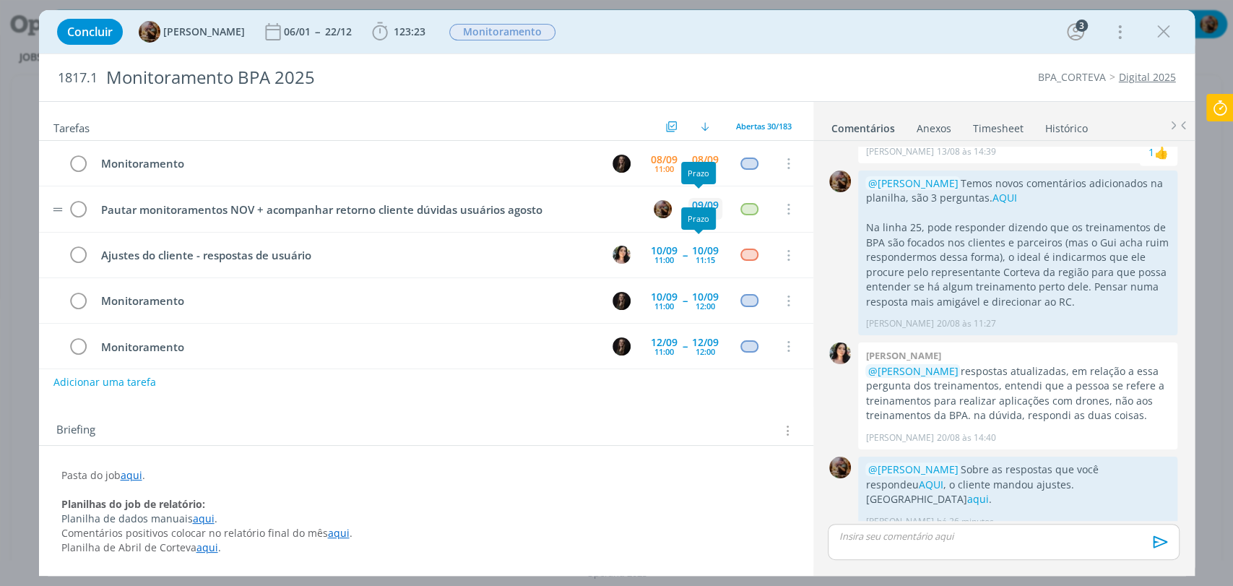
click at [705, 200] on div "09/09" at bounding box center [705, 205] width 27 height 10
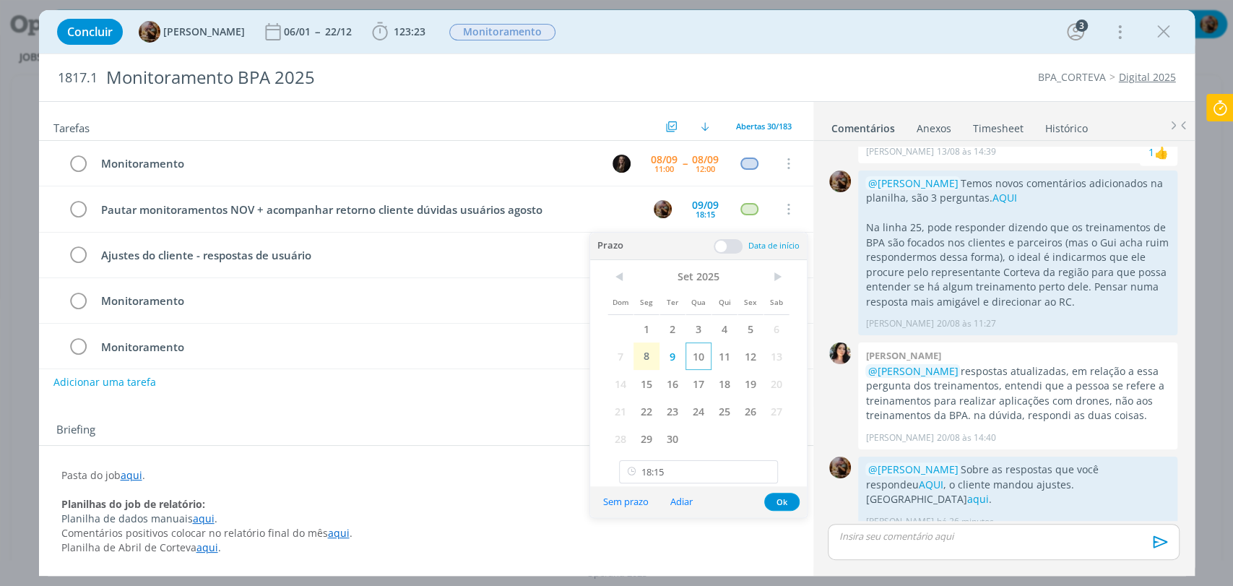
click at [688, 356] on span "10" at bounding box center [699, 355] width 26 height 27
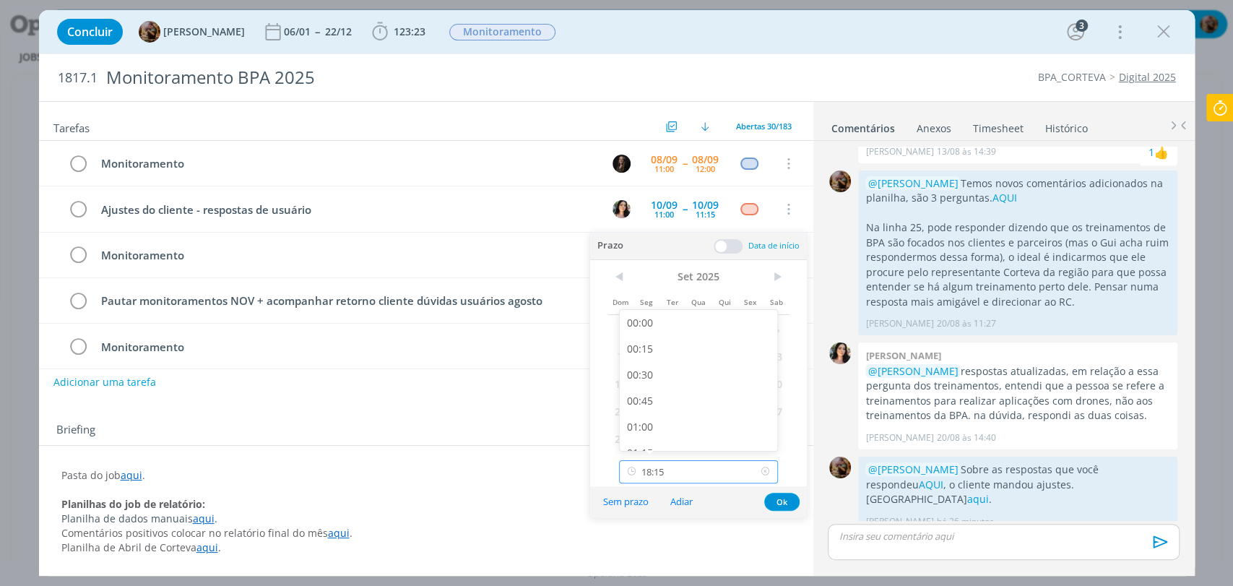
click at [707, 477] on input "18:15" at bounding box center [698, 471] width 159 height 23
click at [682, 392] on div "14:00" at bounding box center [700, 392] width 161 height 26
type input "14:00"
click at [780, 502] on button "Ok" at bounding box center [781, 502] width 35 height 18
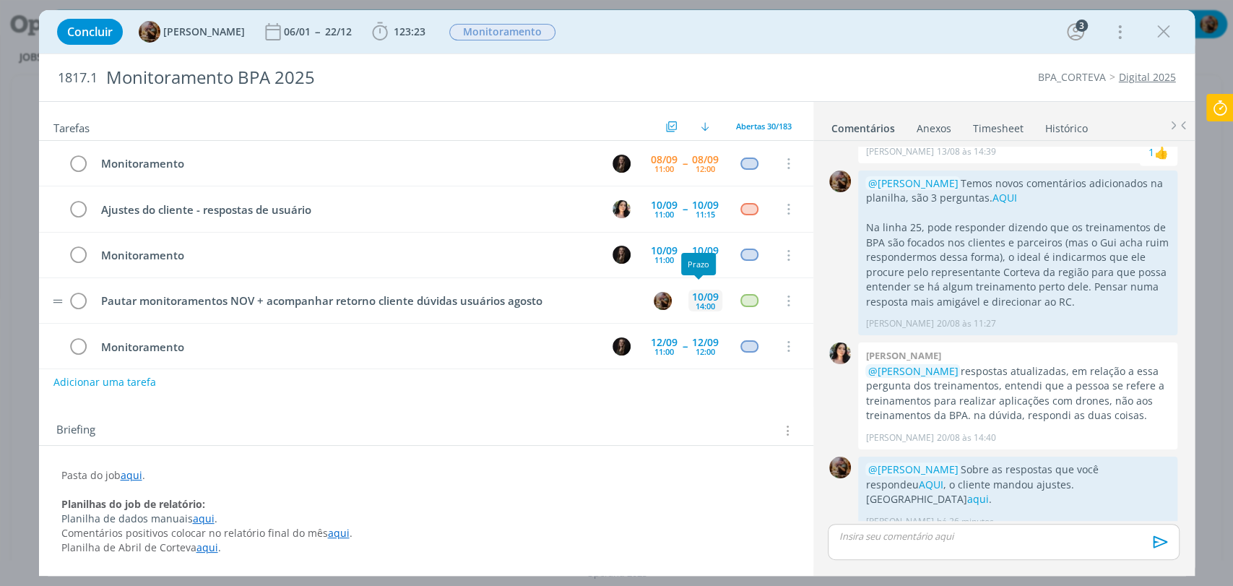
click at [696, 303] on div "14:00" at bounding box center [706, 306] width 20 height 8
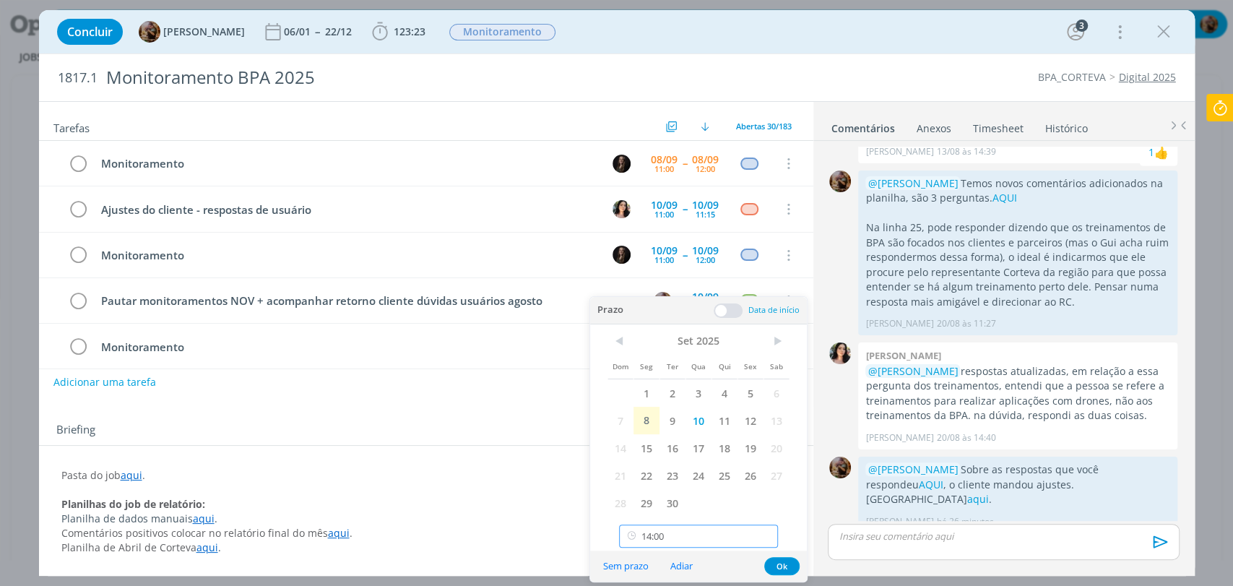
click at [691, 535] on input "14:00" at bounding box center [698, 536] width 159 height 23
click at [665, 442] on div "12:00" at bounding box center [700, 450] width 161 height 26
type input "12:00"
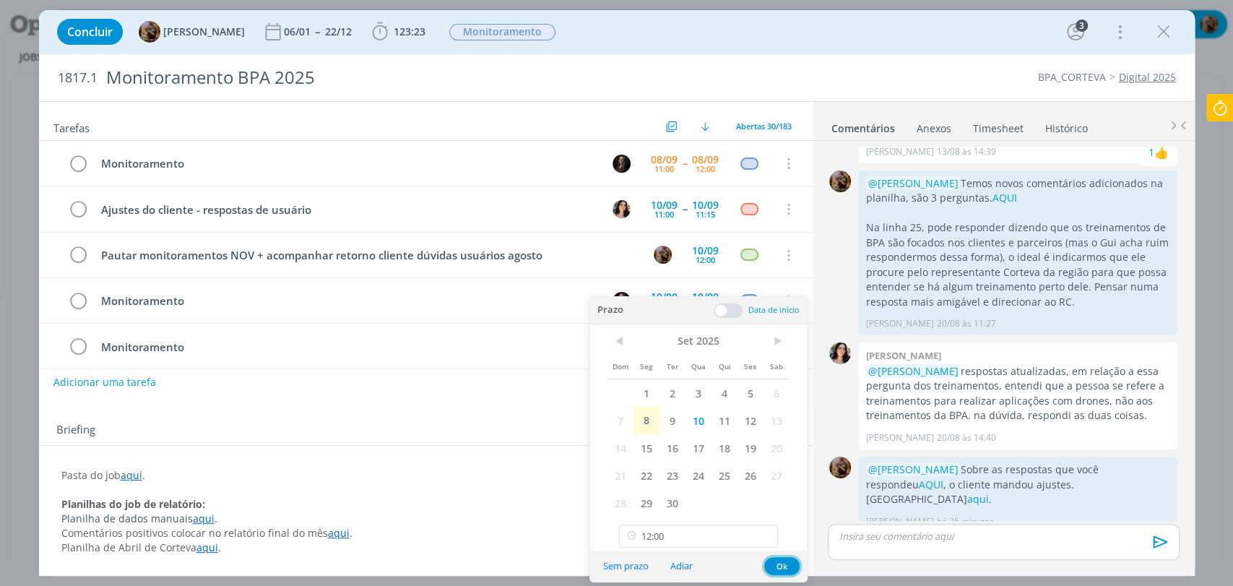
click at [783, 568] on button "Ok" at bounding box center [781, 566] width 35 height 18
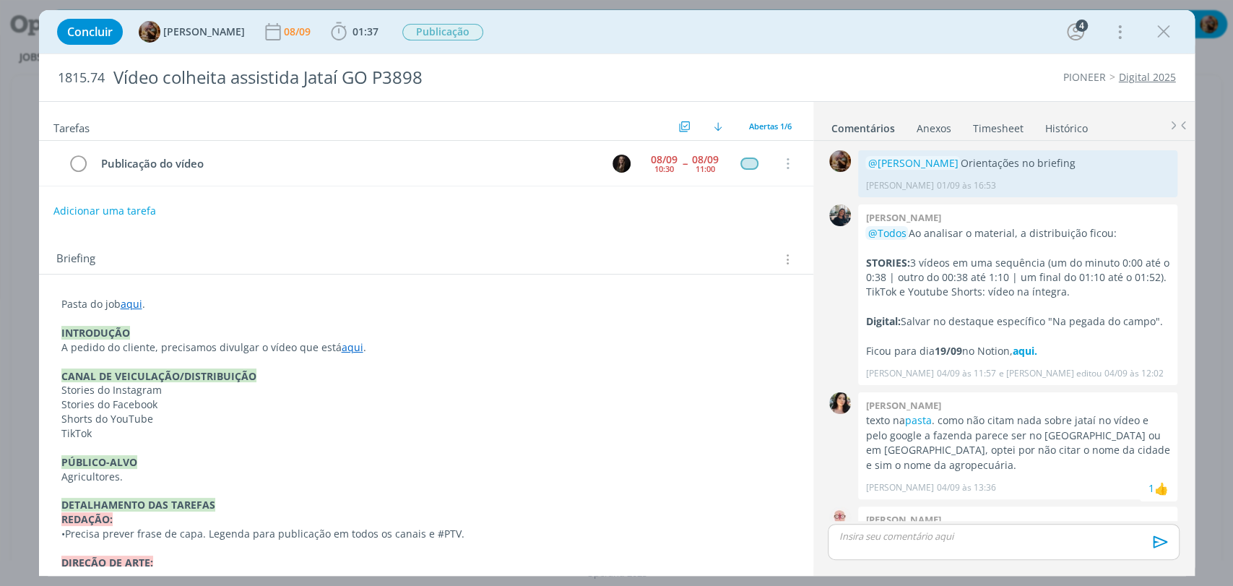
scroll to position [332, 0]
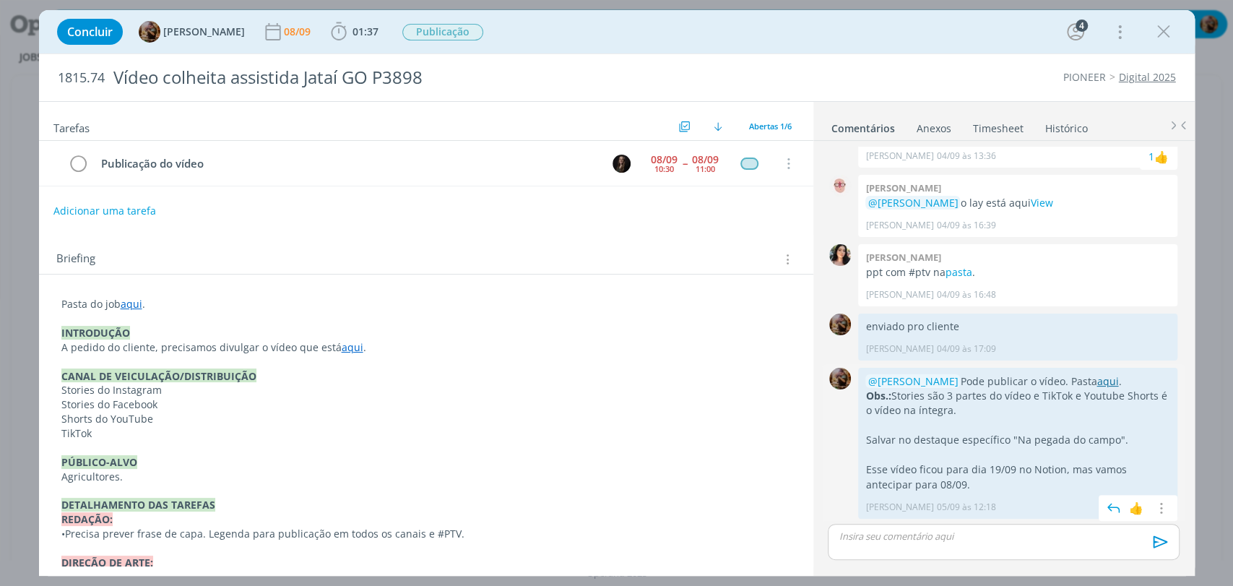
click at [1097, 377] on link "aqui" at bounding box center [1108, 381] width 22 height 14
click at [959, 273] on link "pasta" at bounding box center [958, 272] width 27 height 14
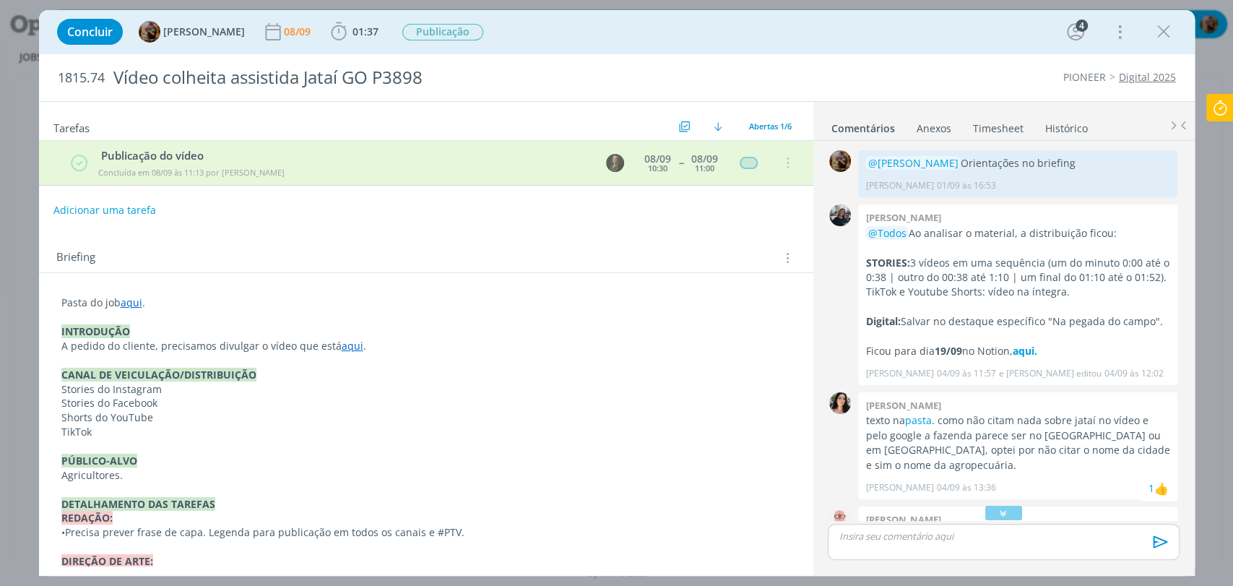
scroll to position [416, 0]
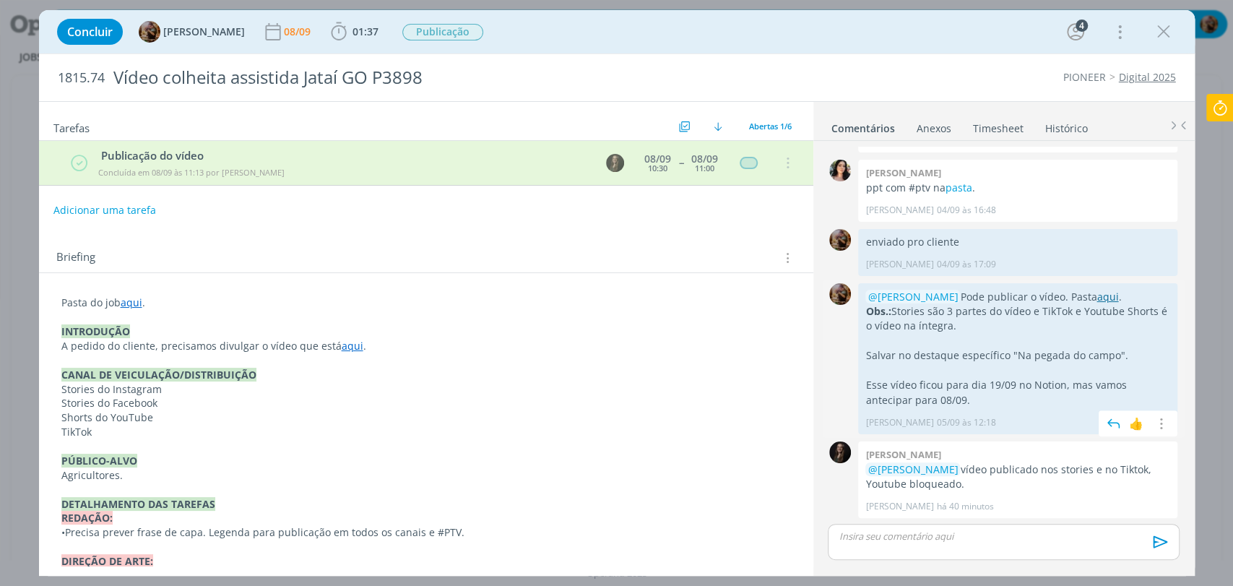
click at [1097, 294] on link "aqui" at bounding box center [1108, 297] width 22 height 14
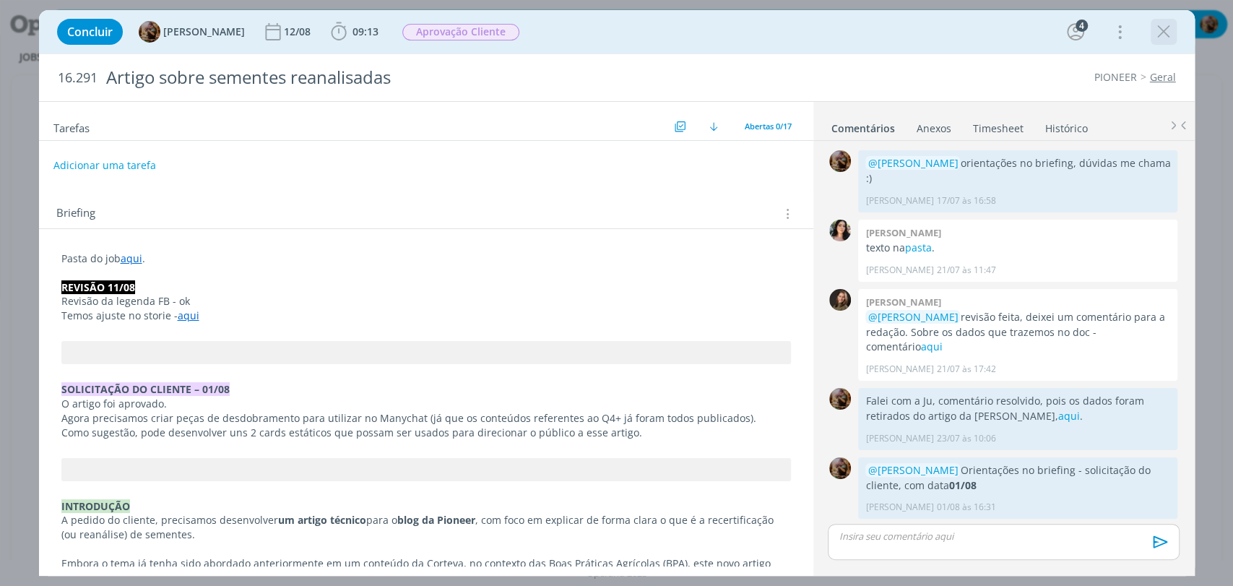
scroll to position [1262, 0]
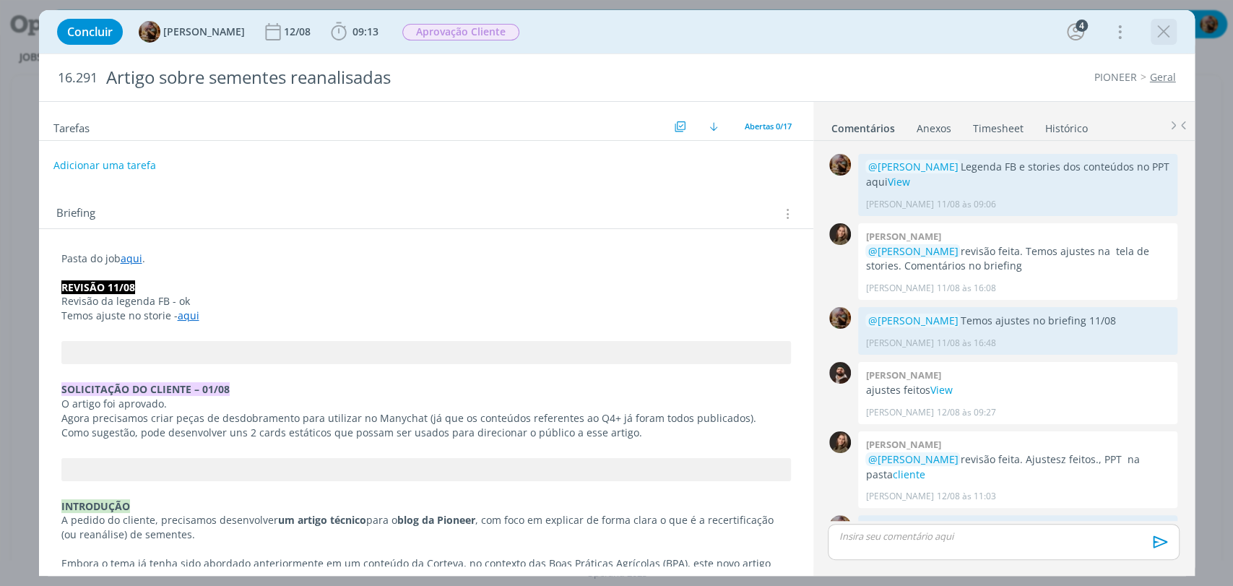
click at [1168, 27] on icon "dialog" at bounding box center [1164, 32] width 22 height 22
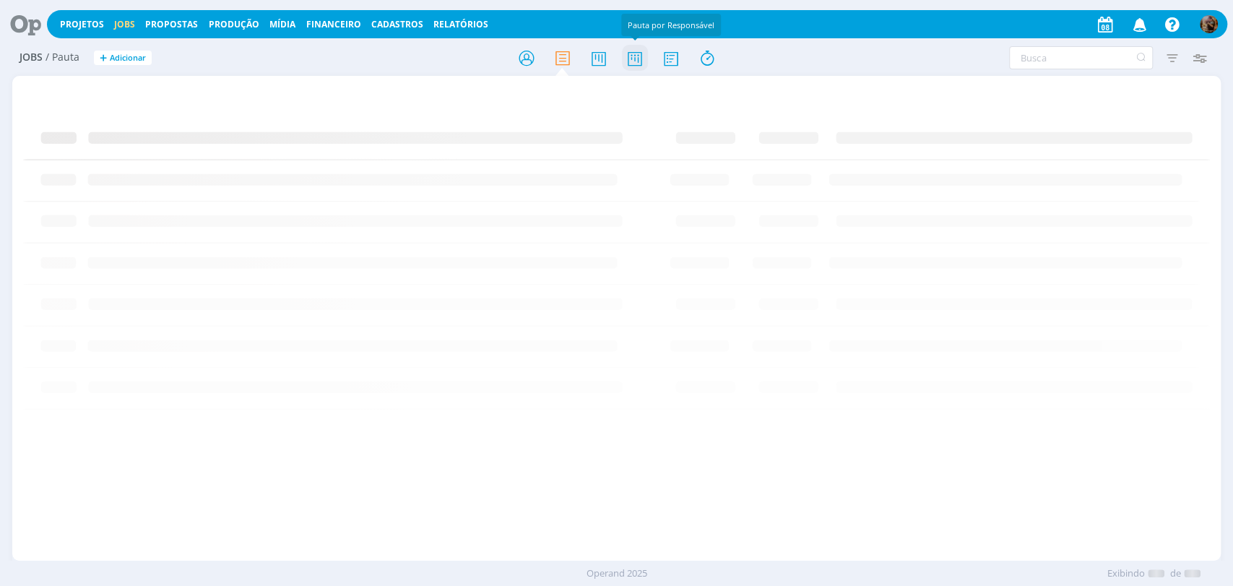
click at [634, 47] on icon at bounding box center [634, 58] width 26 height 28
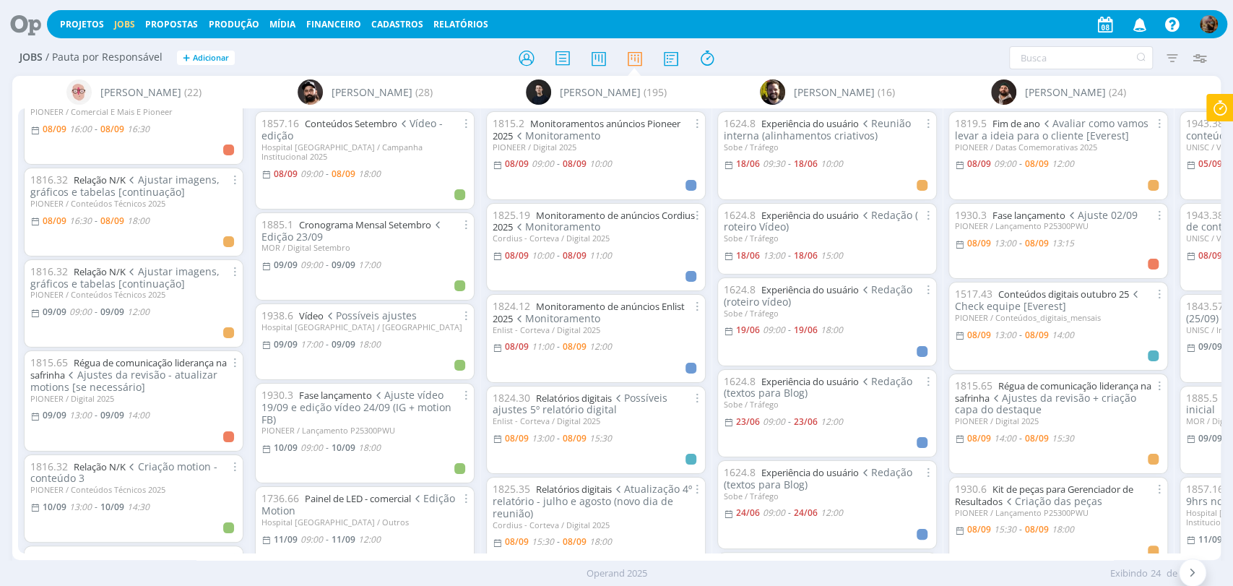
scroll to position [481, 0]
click at [116, 264] on link "Relação N/K" at bounding box center [100, 270] width 52 height 13
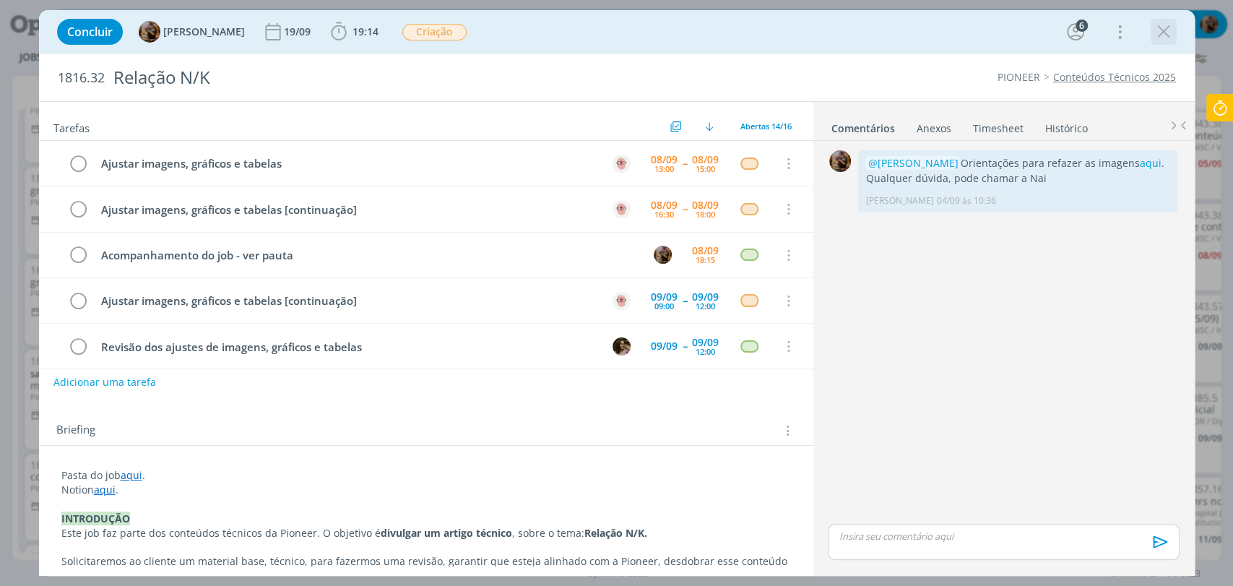
click at [1169, 33] on icon "dialog" at bounding box center [1164, 32] width 22 height 22
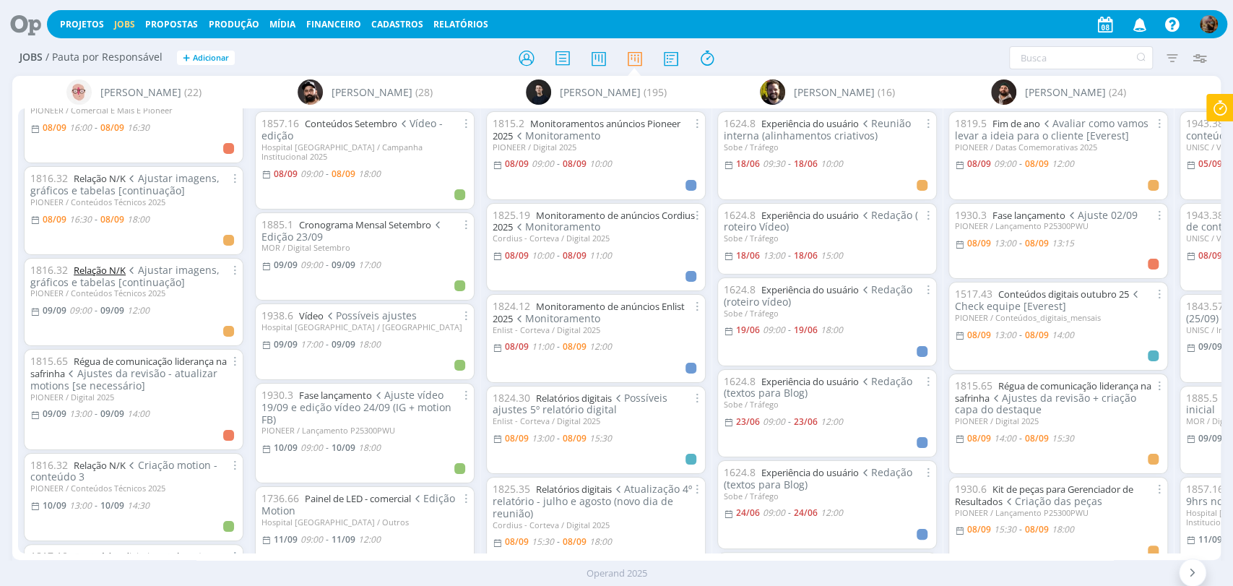
click at [124, 264] on link "Relação N/K" at bounding box center [100, 270] width 52 height 13
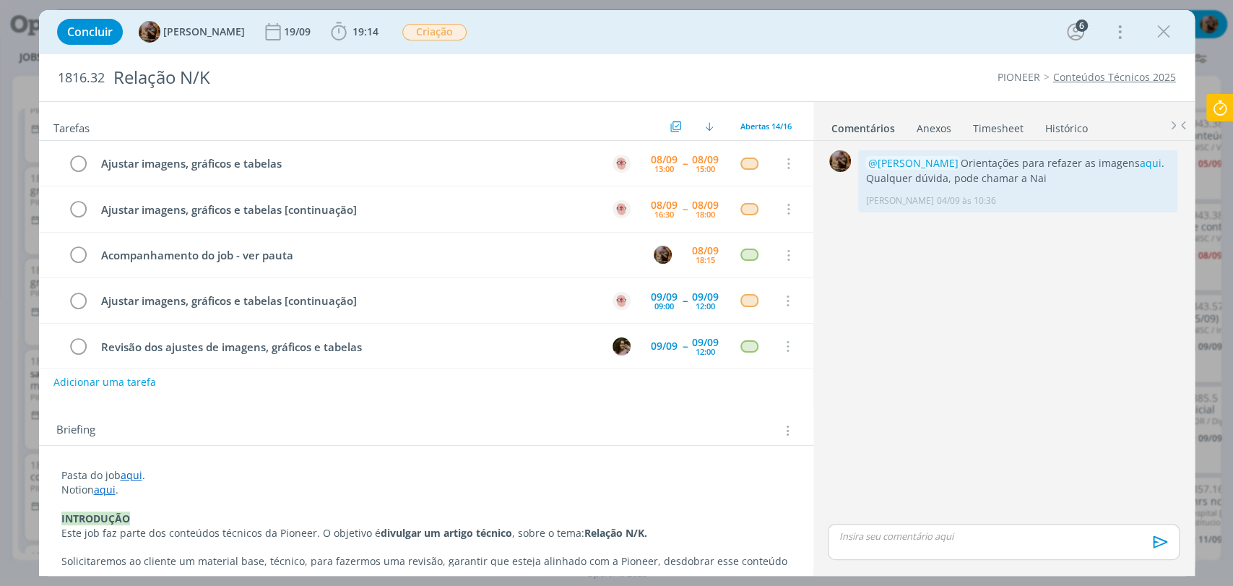
scroll to position [91, 0]
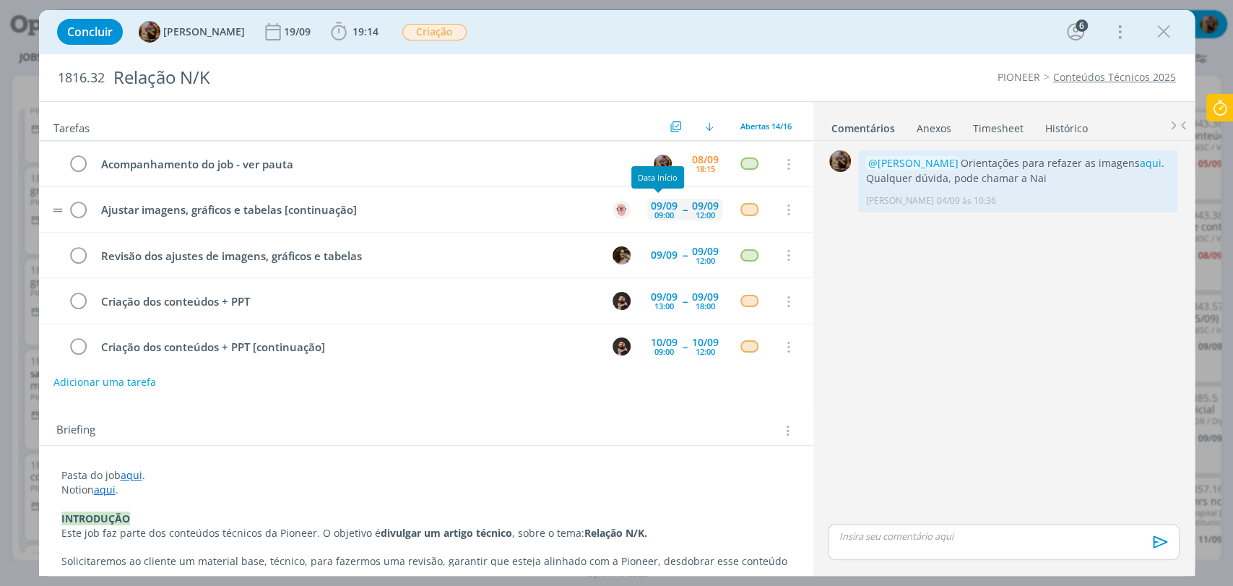
click at [658, 211] on div "09:00" at bounding box center [665, 215] width 20 height 8
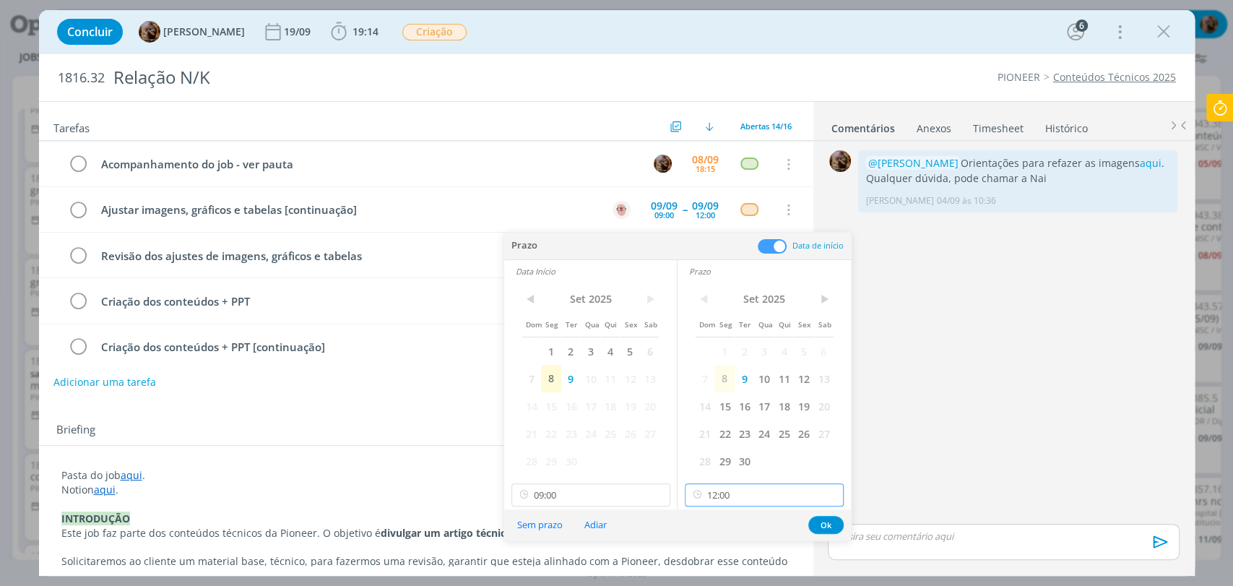
click at [745, 505] on input "12:00" at bounding box center [764, 494] width 159 height 23
click at [711, 437] on div "16:30" at bounding box center [766, 443] width 161 height 26
type input "16:30"
click at [568, 486] on input "09:00" at bounding box center [591, 494] width 159 height 23
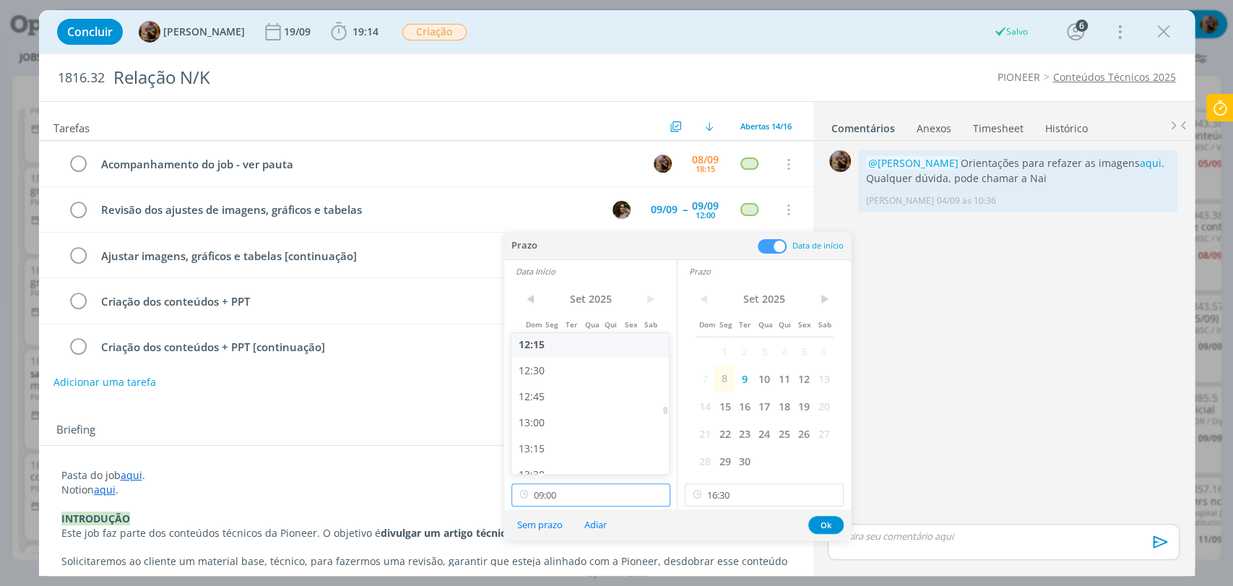
scroll to position [1308, 0]
click at [548, 396] on div "13:00" at bounding box center [592, 391] width 161 height 26
type input "13:00"
click at [819, 524] on button "Ok" at bounding box center [826, 525] width 35 height 18
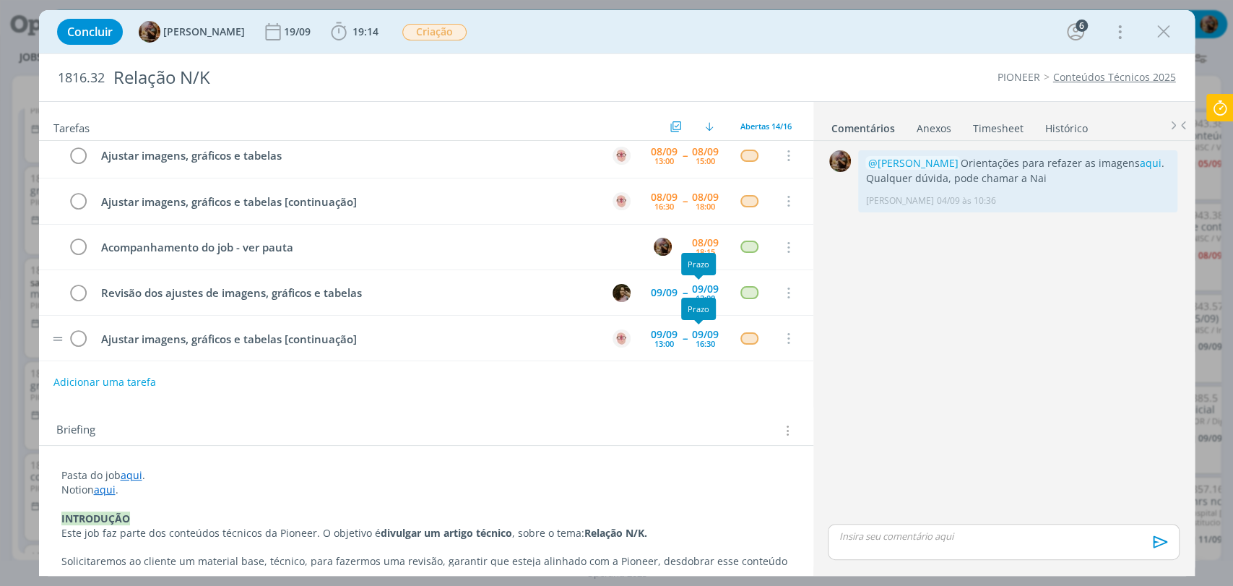
scroll to position [0, 0]
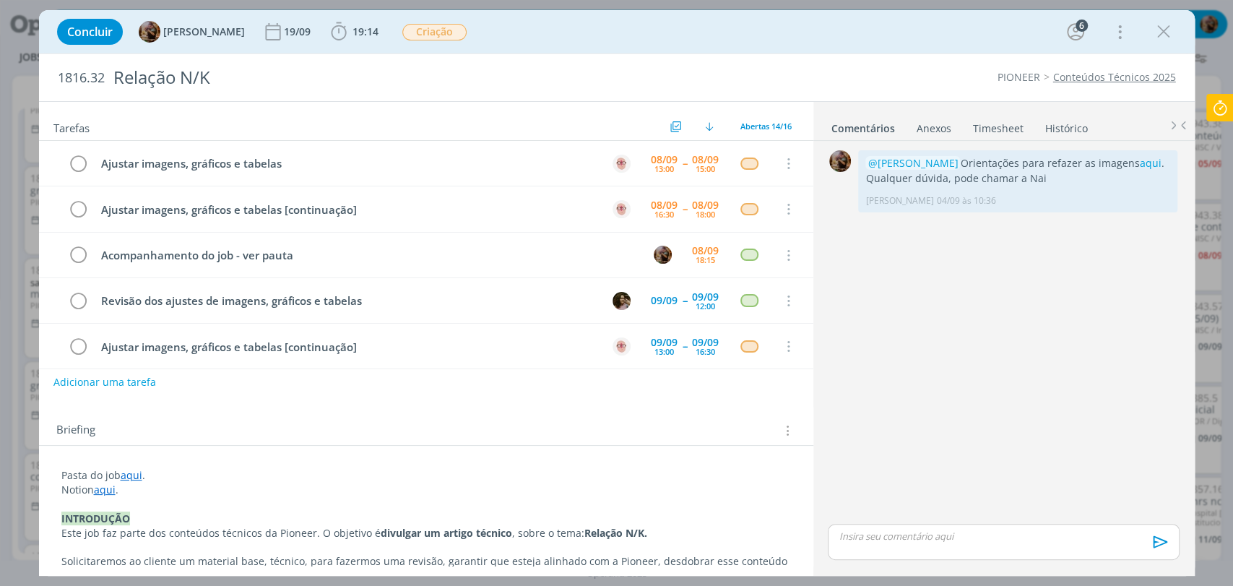
drag, startPoint x: 1162, startPoint y: 31, endPoint x: 475, endPoint y: 1, distance: 687.1
click at [1162, 31] on icon "dialog" at bounding box center [1164, 32] width 22 height 22
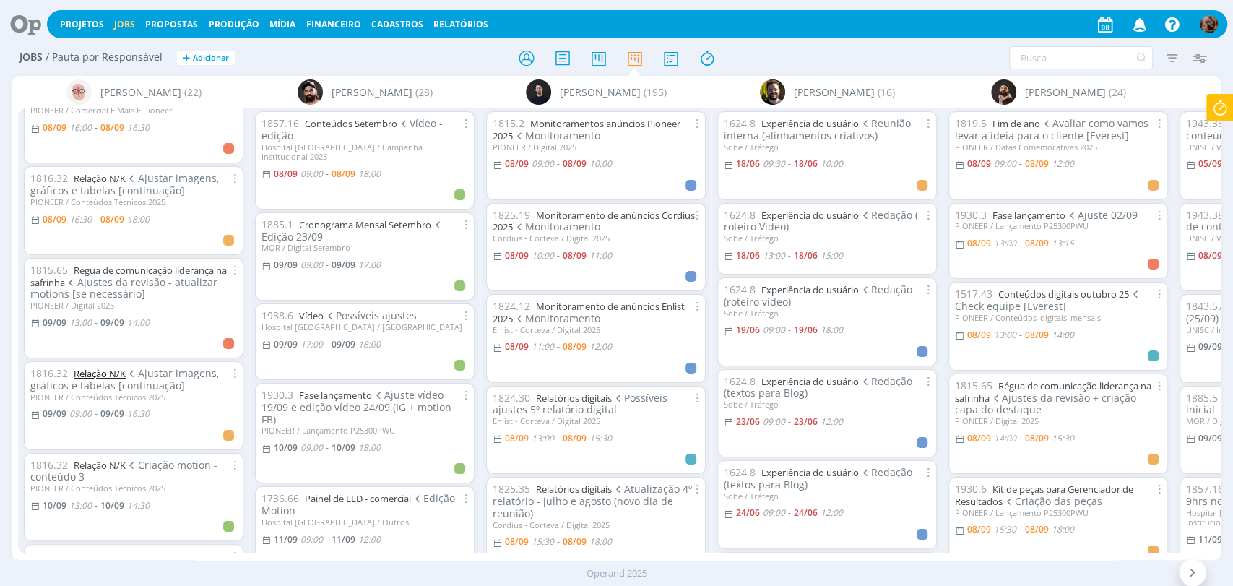
click at [104, 367] on link "Relação N/K" at bounding box center [100, 373] width 52 height 13
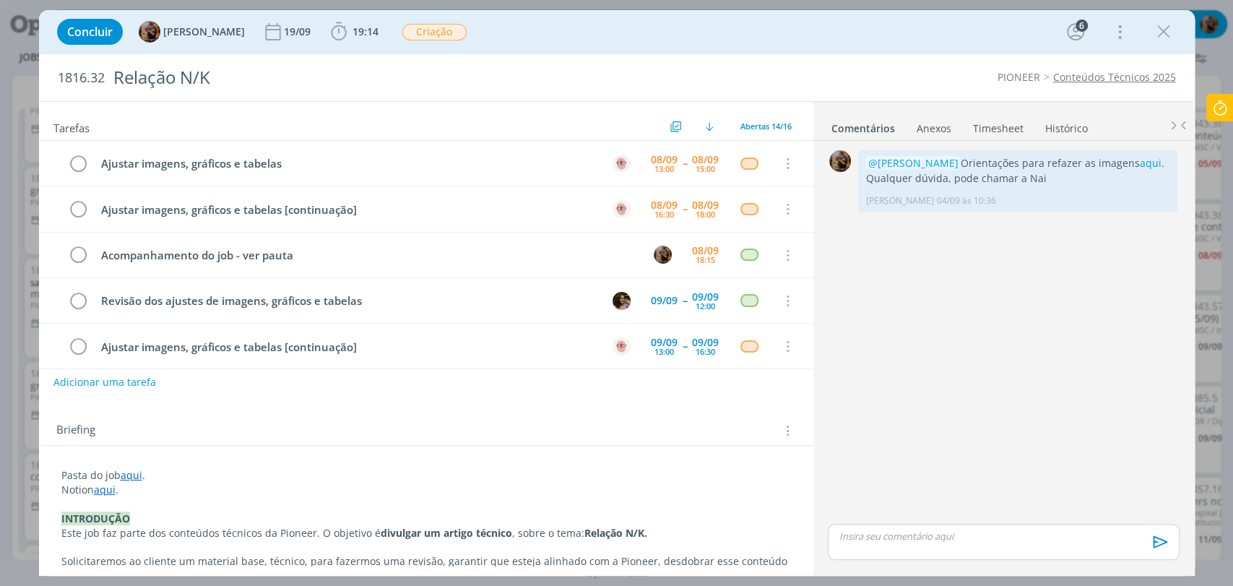
scroll to position [136, 0]
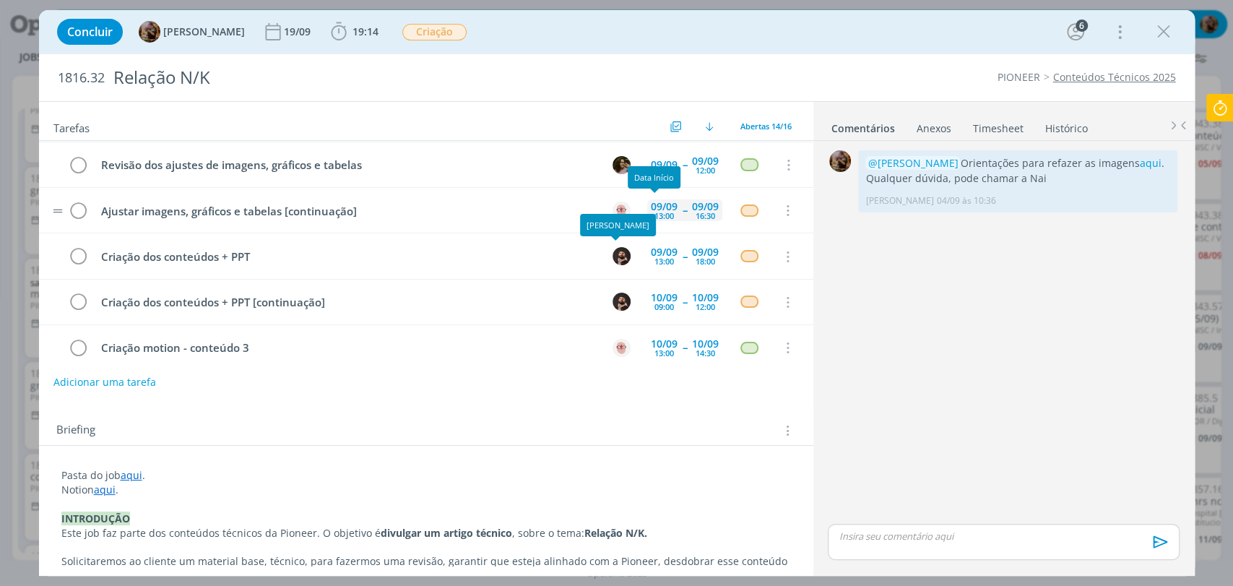
click at [654, 204] on div "09/09" at bounding box center [664, 207] width 27 height 10
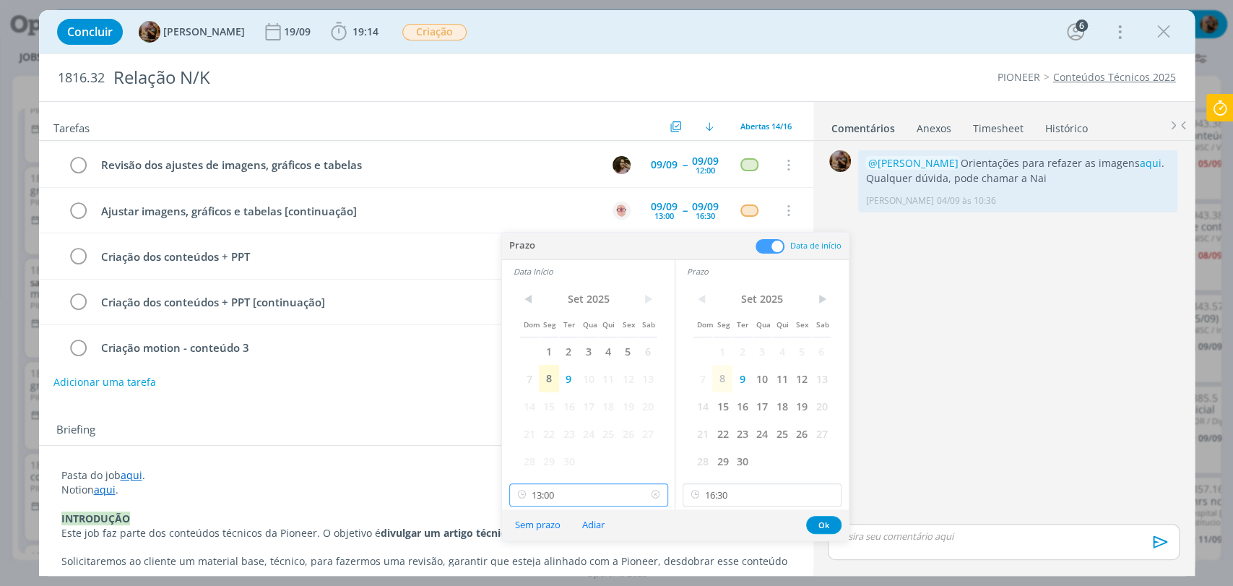
click at [573, 488] on input "13:00" at bounding box center [588, 494] width 159 height 23
click at [553, 397] on div "14:00" at bounding box center [589, 400] width 161 height 26
type input "14:00"
click at [738, 496] on input "16:30" at bounding box center [762, 494] width 159 height 23
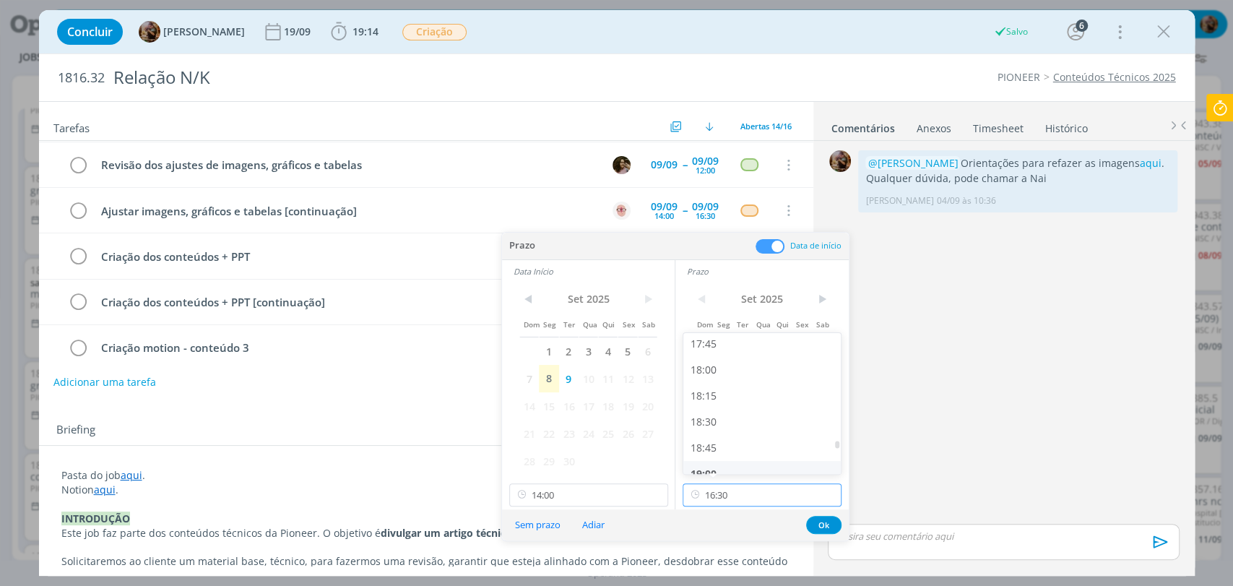
scroll to position [1848, 0]
click at [714, 372] on div "18:00" at bounding box center [764, 371] width 161 height 26
type input "18:00"
click at [826, 528] on button "Ok" at bounding box center [823, 525] width 35 height 18
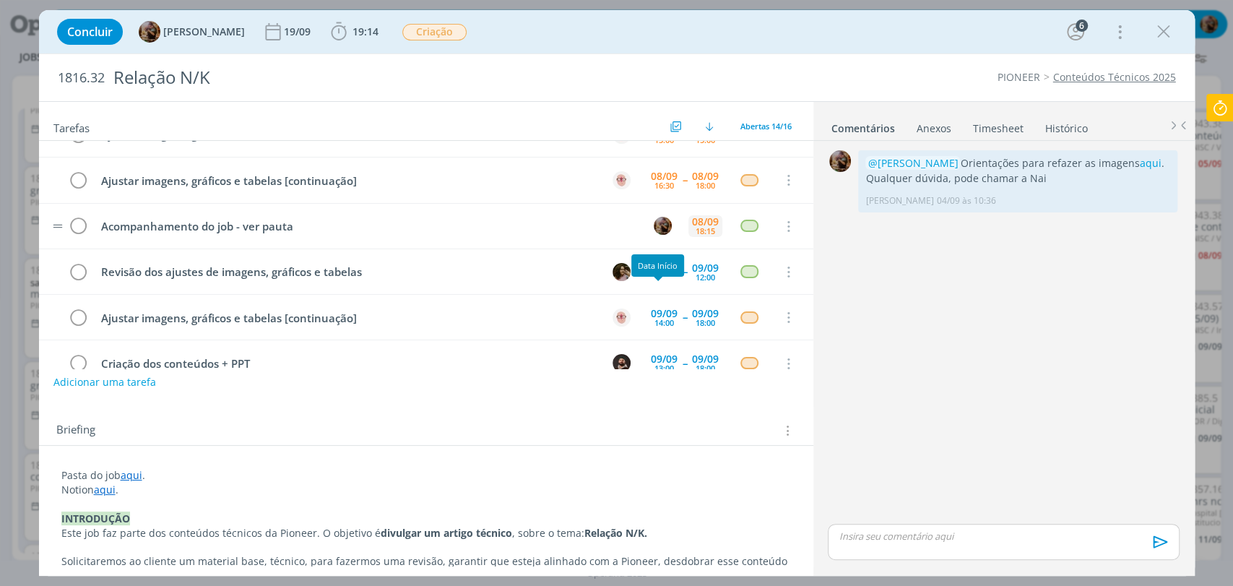
scroll to position [0, 0]
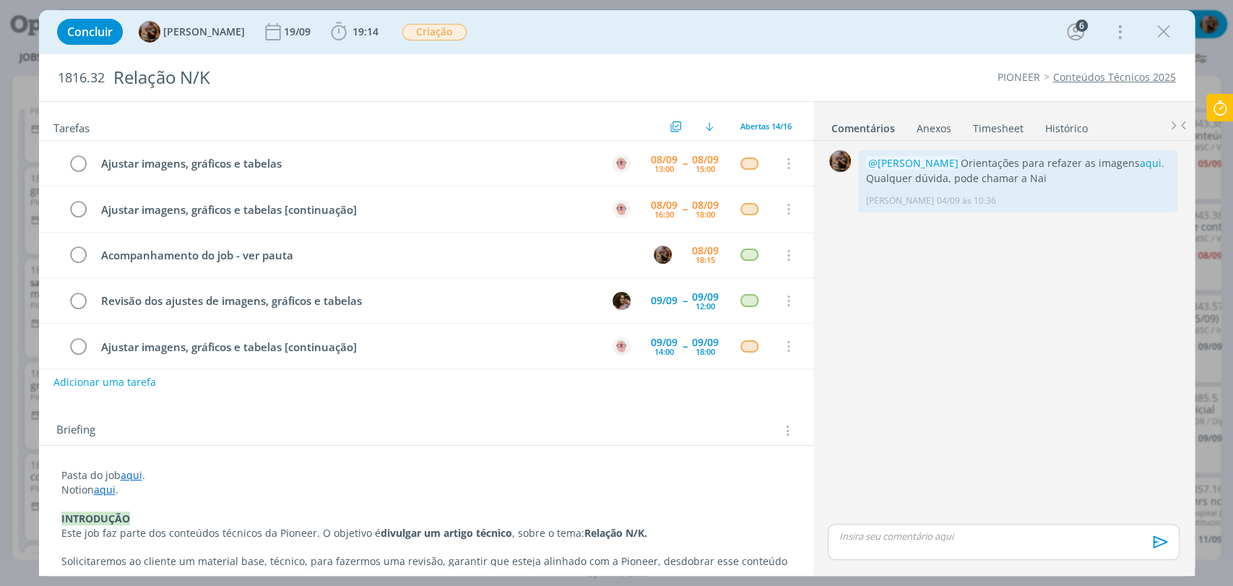
drag, startPoint x: 1159, startPoint y: 36, endPoint x: 710, endPoint y: 283, distance: 512.3
click at [1159, 36] on icon "dialog" at bounding box center [1164, 32] width 22 height 22
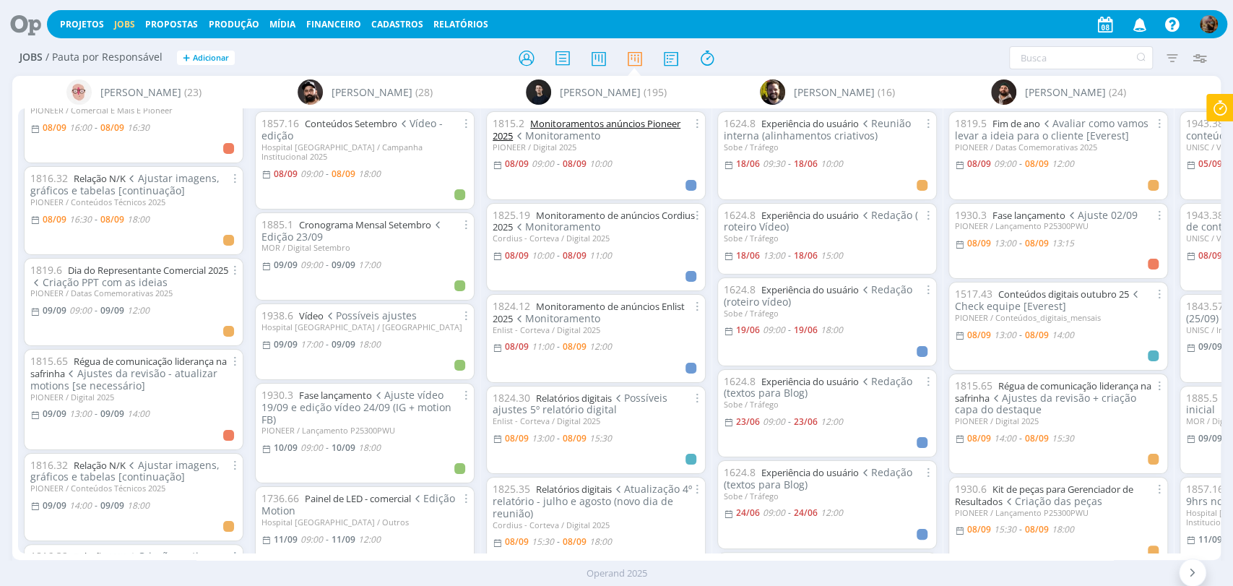
click at [648, 129] on link "Monitoramentos anúncios Pioneer 2025" at bounding box center [587, 129] width 188 height 25
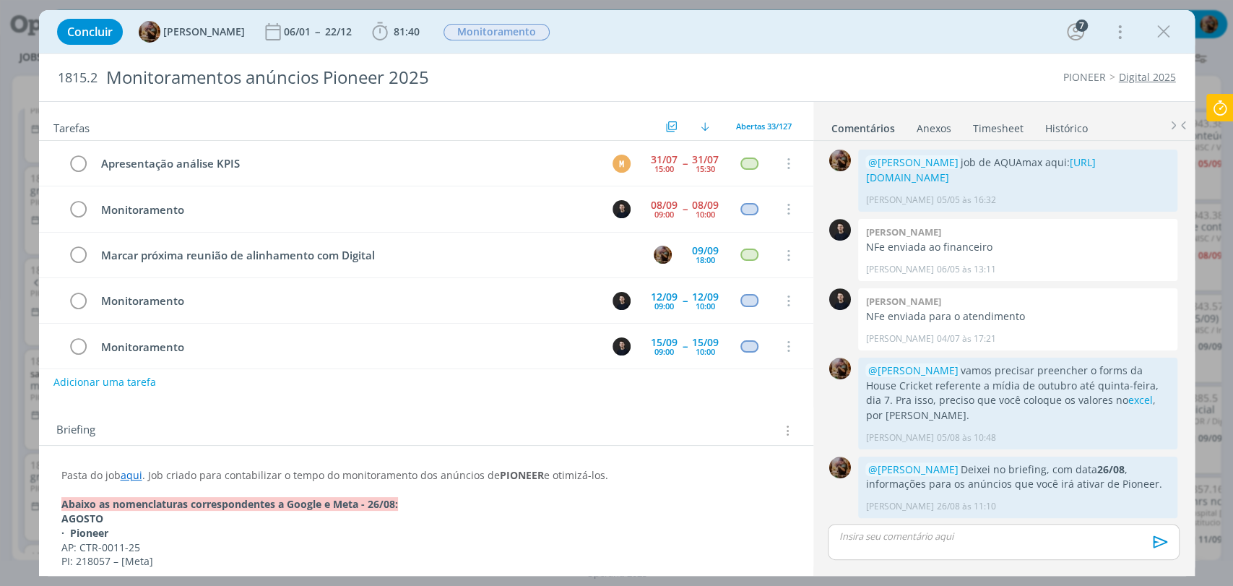
scroll to position [80, 0]
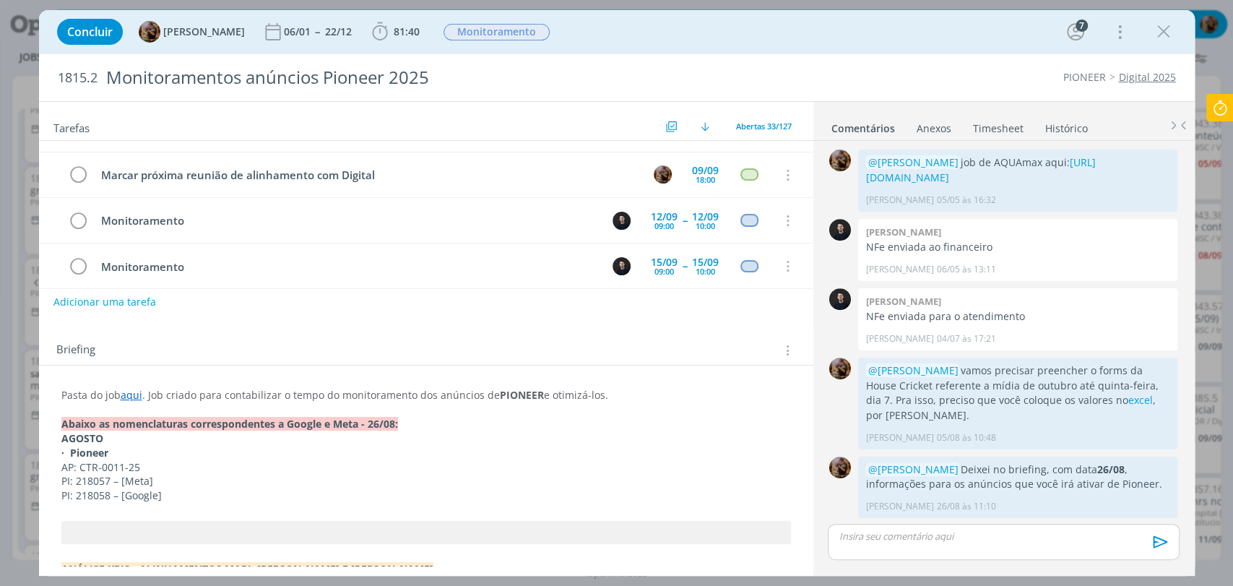
click at [919, 533] on p "dialog" at bounding box center [1004, 536] width 328 height 13
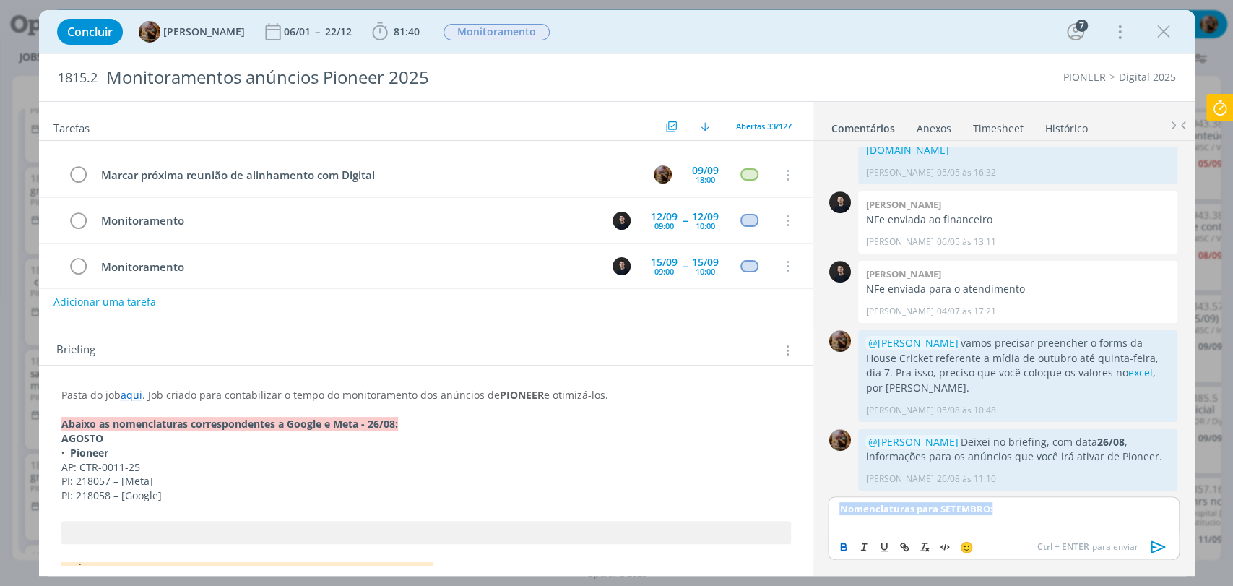
copy strong "Nomenclaturas para SETEMBRO:"
click at [621, 397] on p "Pasta do job aqui . Job criado para contabilizar o tempo do monitoramento dos a…" at bounding box center [426, 395] width 730 height 14
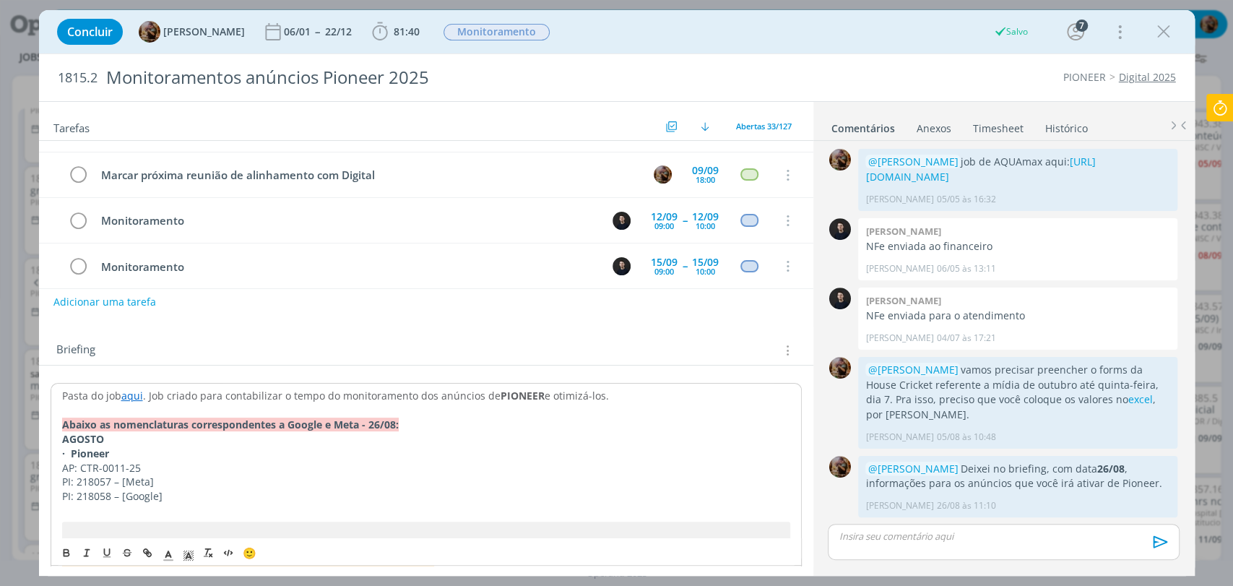
scroll to position [408, 0]
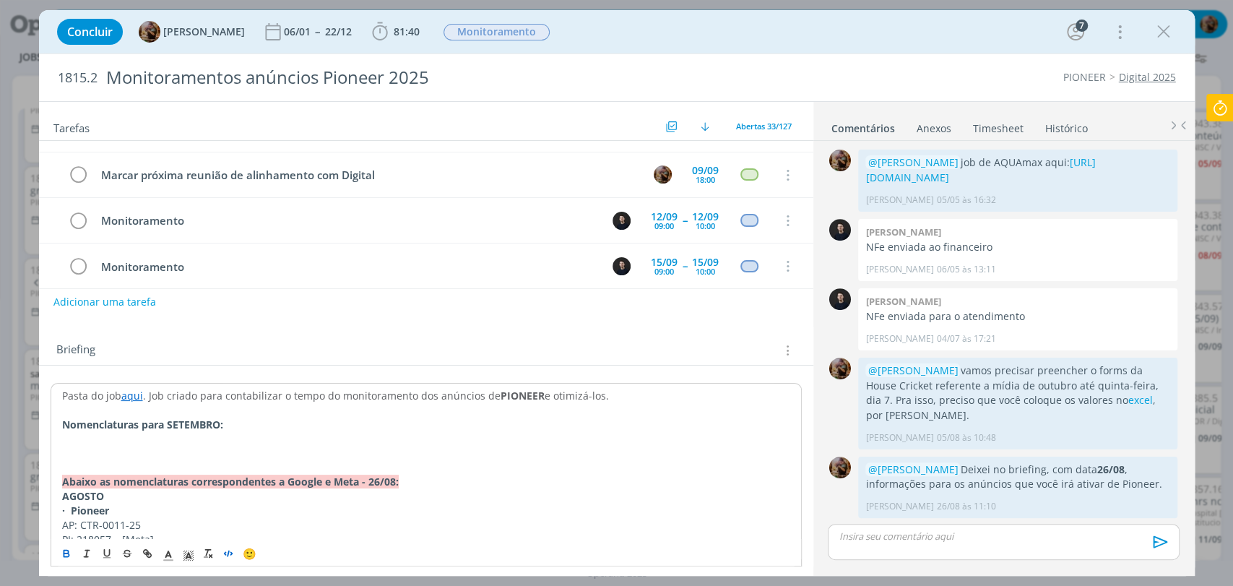
click at [228, 551] on line "dialog" at bounding box center [228, 553] width 1 height 5
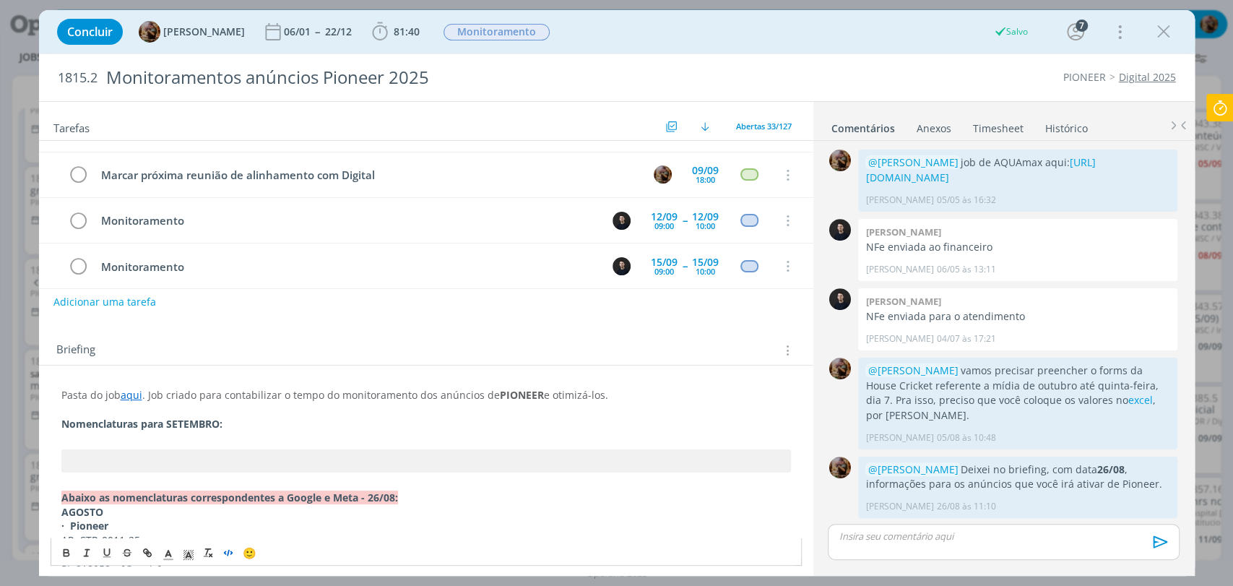
click at [252, 421] on p "Nomenclaturas para SETEMBRO:" at bounding box center [426, 424] width 730 height 14
click at [853, 550] on div "dialog" at bounding box center [1003, 542] width 351 height 36
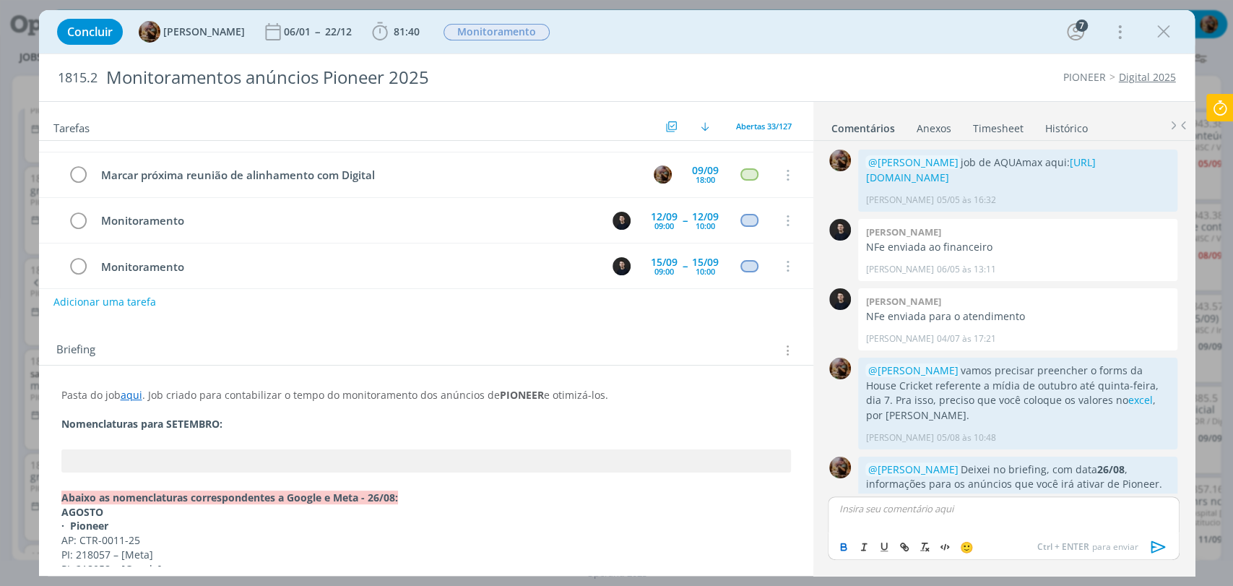
scroll to position [435, 0]
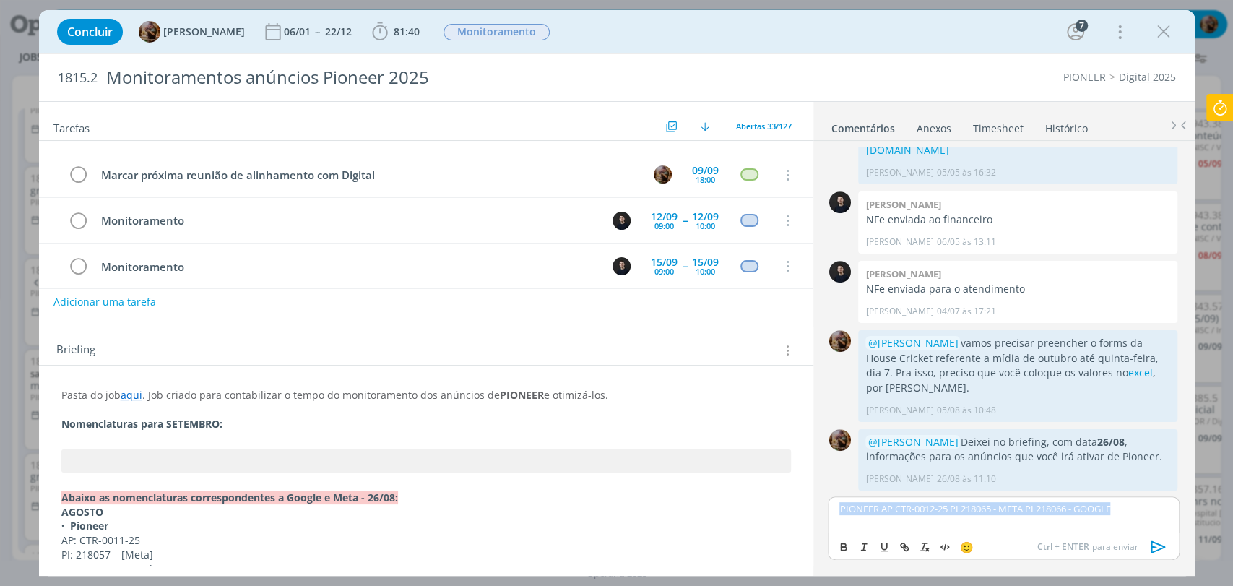
copy p "PIONEER AP CTR-0012-25 PI 218065 - META PI 218066 - GOOGLE"
click at [243, 422] on p "Nomenclaturas para SETEMBRO:" at bounding box center [426, 424] width 730 height 14
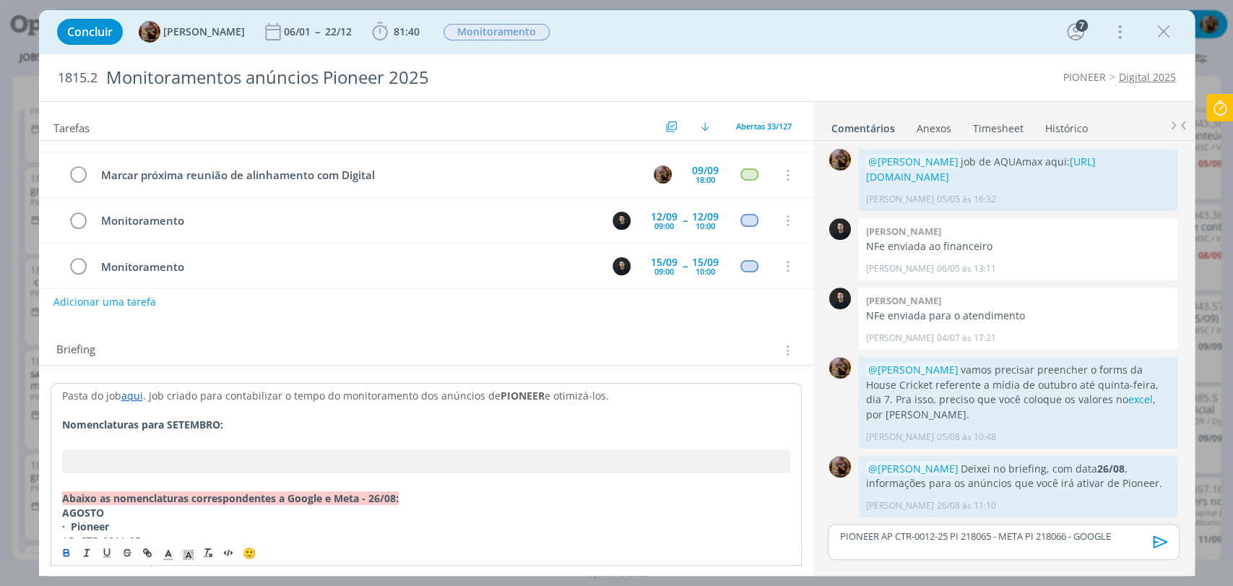
scroll to position [408, 0]
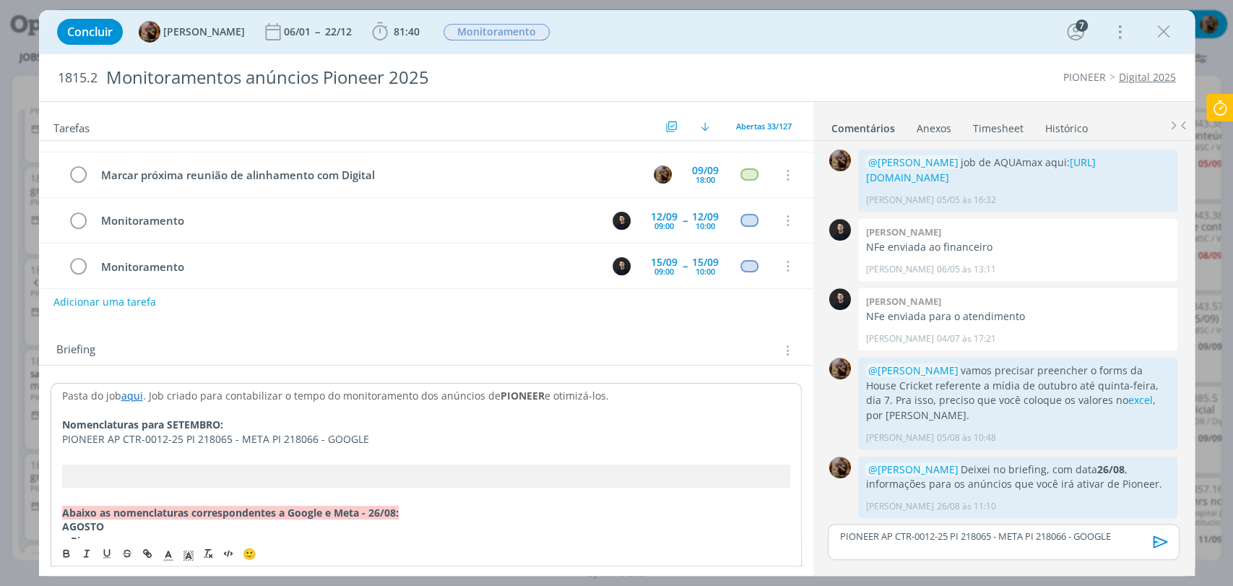
click at [106, 444] on span "PIONEER AP CTR-0012-25 PI 218065 - META PI 218066 - GOOGLE" at bounding box center [215, 439] width 307 height 14
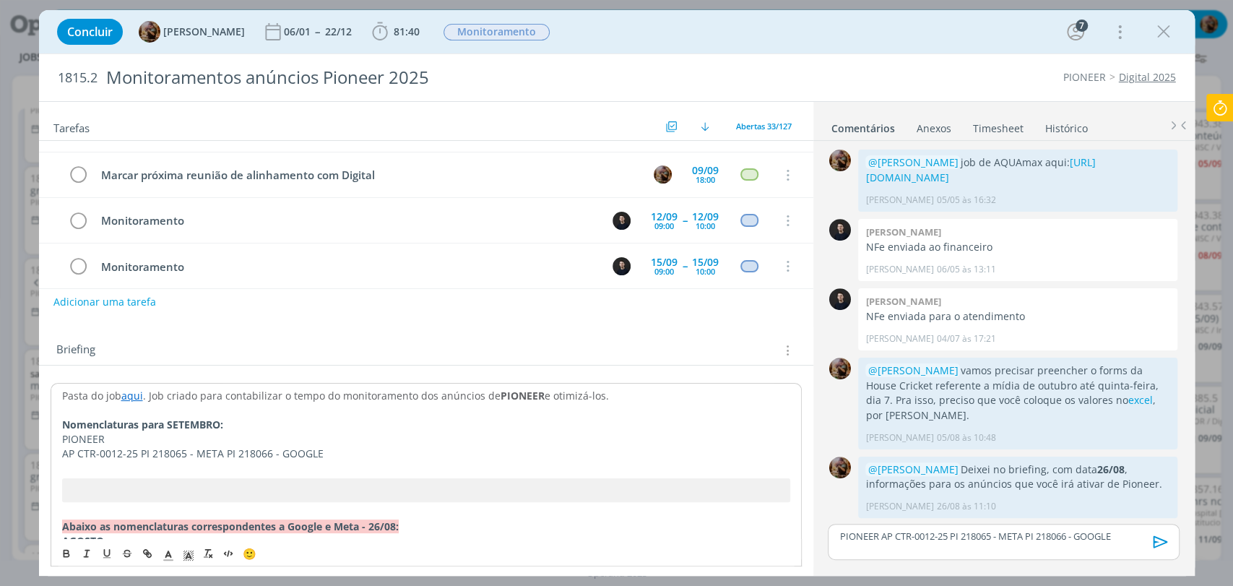
click at [139, 457] on span "﻿ AP CTR-0012-25 PI 218065 - META PI 218066 - GOOGLE" at bounding box center [193, 454] width 262 height 14
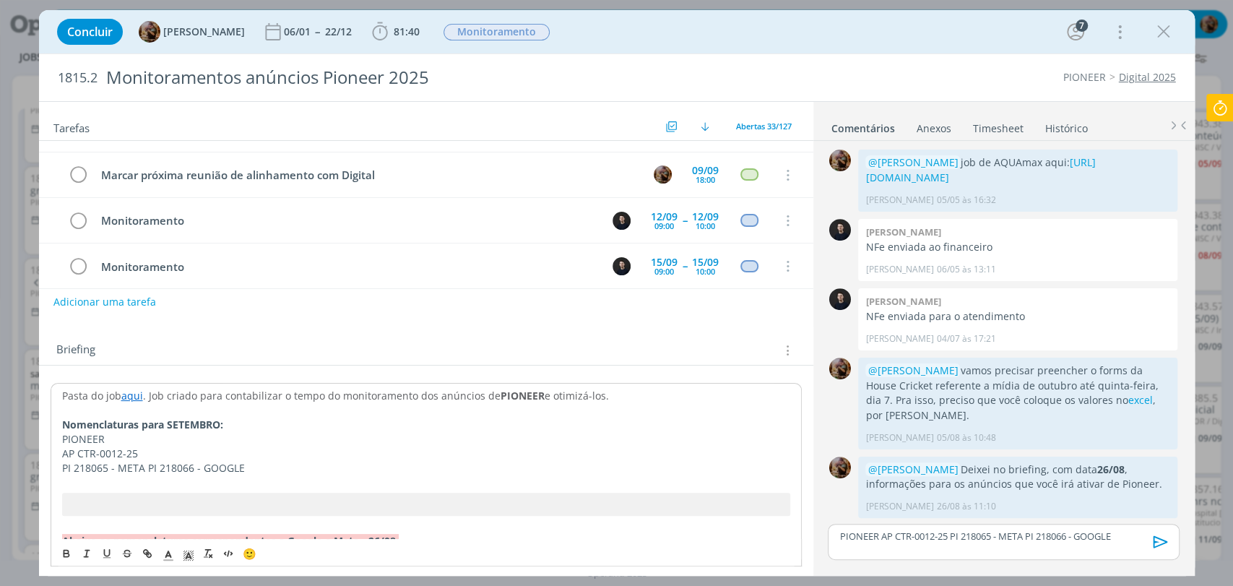
click at [148, 470] on span "﻿ PI 218065 - META PI 218066 - GOOGLE" at bounding box center [153, 468] width 183 height 14
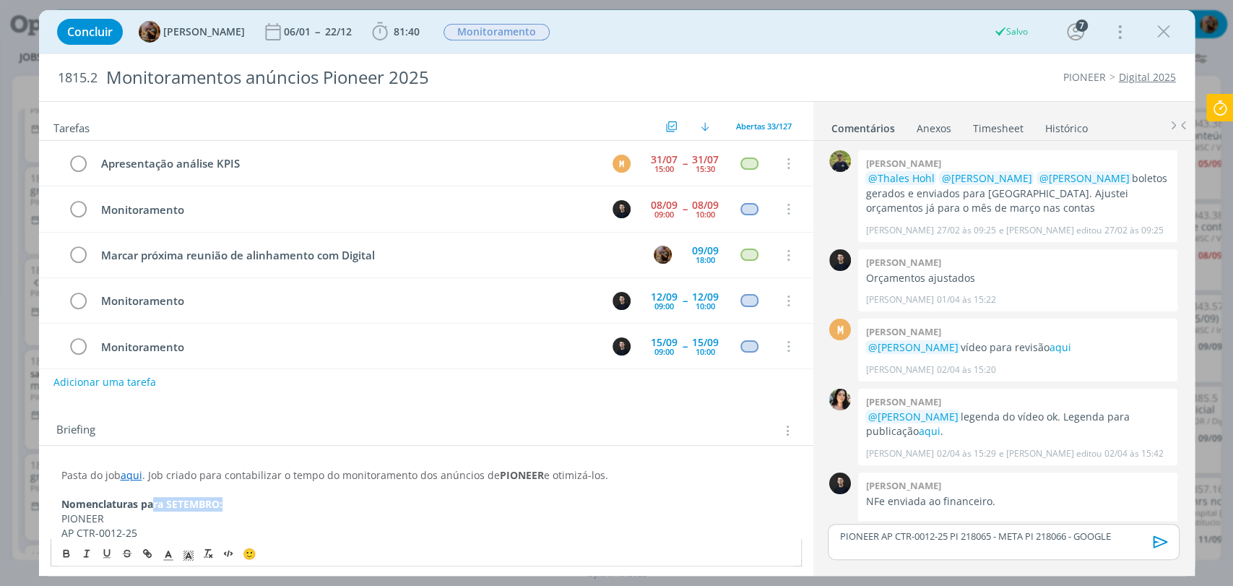
scroll to position [408, 0]
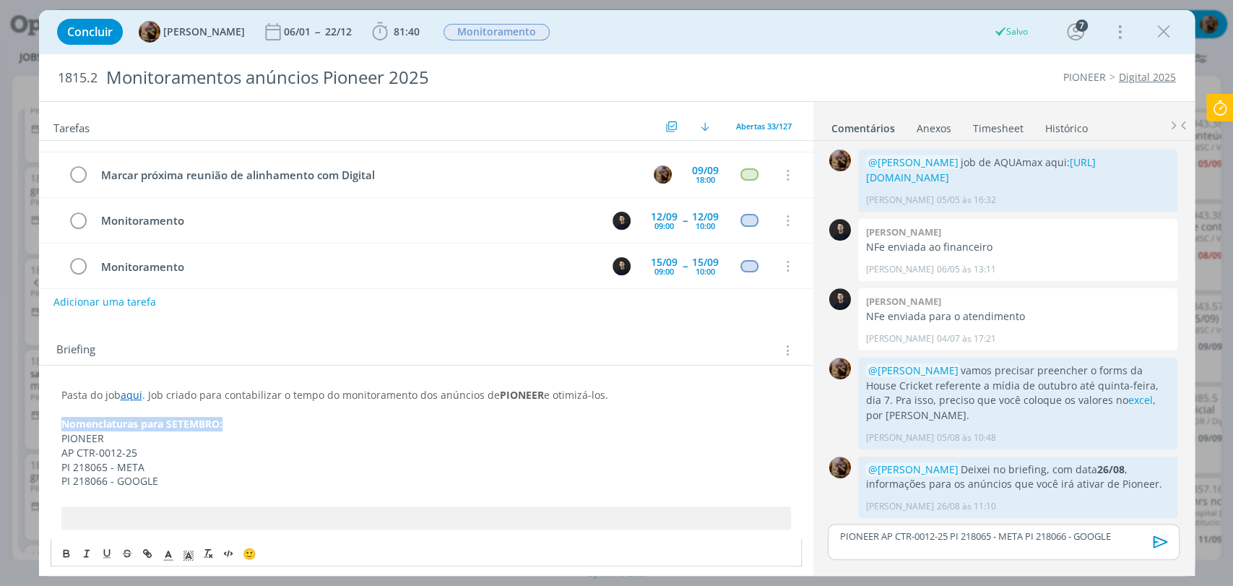
drag, startPoint x: 199, startPoint y: 420, endPoint x: 51, endPoint y: 427, distance: 149.0
drag, startPoint x: 185, startPoint y: 558, endPoint x: 181, endPoint y: 540, distance: 17.7
click at [185, 558] on icon "dialog" at bounding box center [188, 555] width 13 height 13
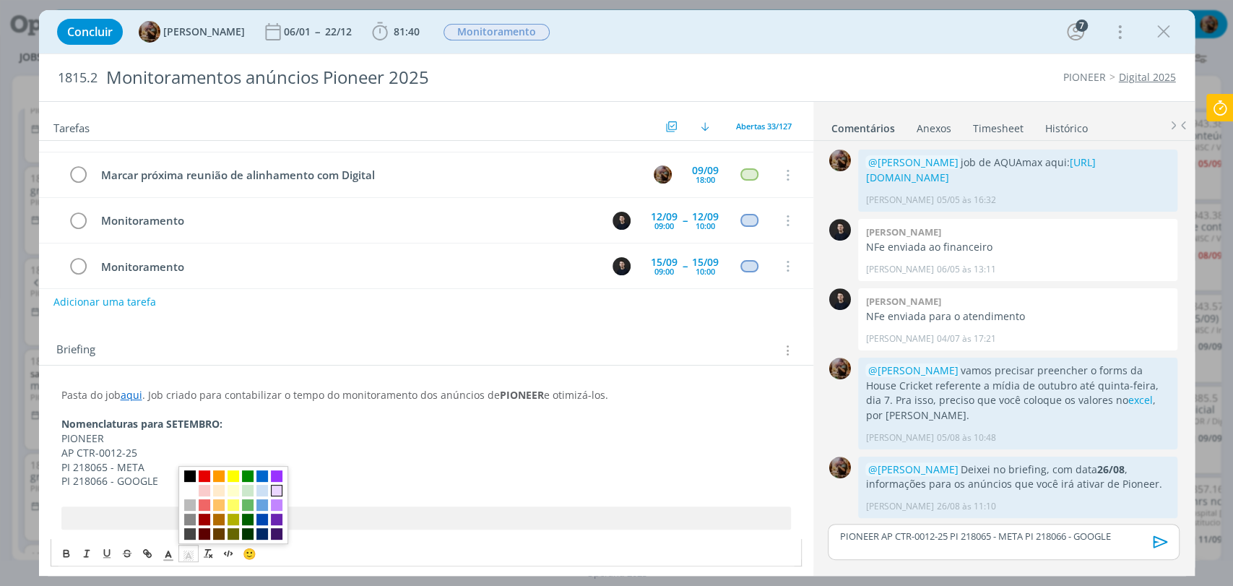
click at [272, 487] on span "dialog" at bounding box center [277, 490] width 12 height 12
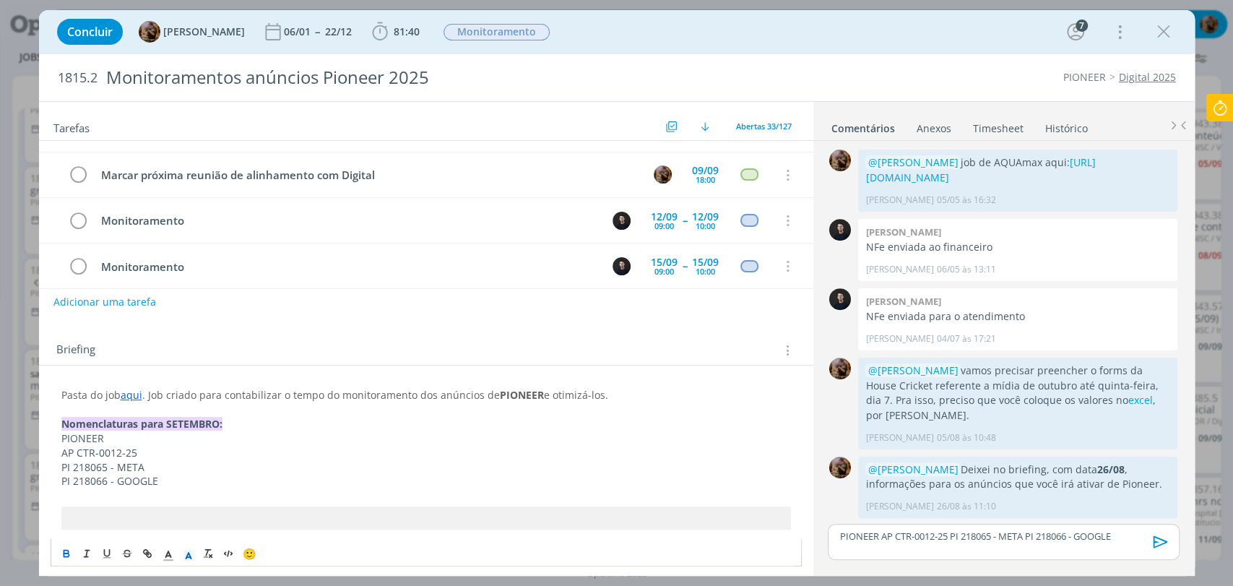
click at [270, 467] on p "PI 218065 - META" at bounding box center [426, 467] width 730 height 14
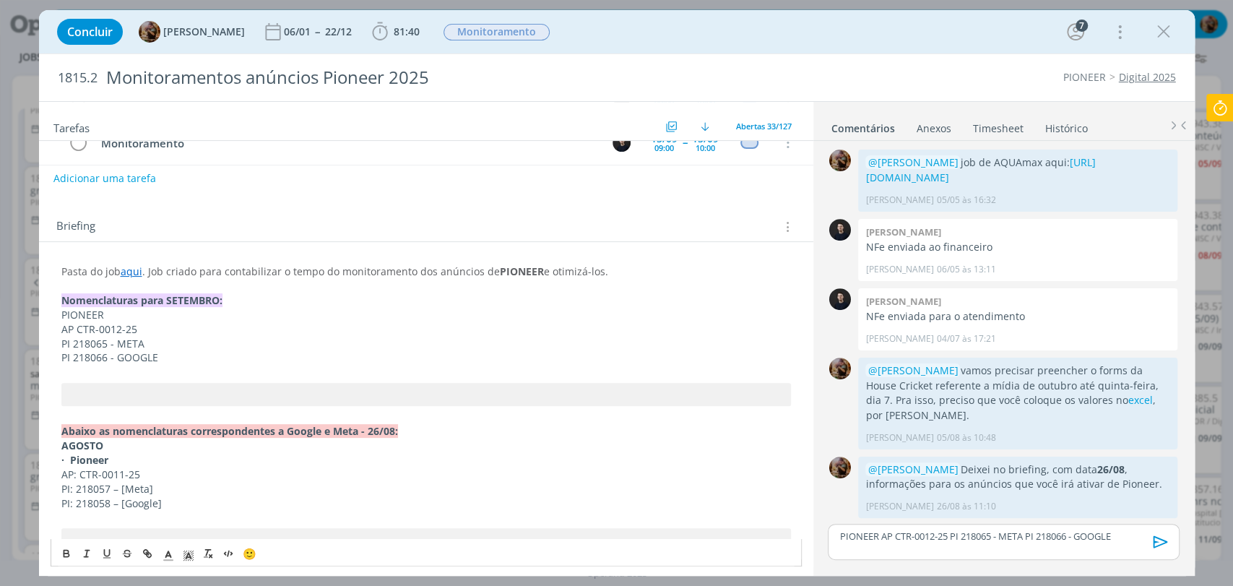
scroll to position [0, 0]
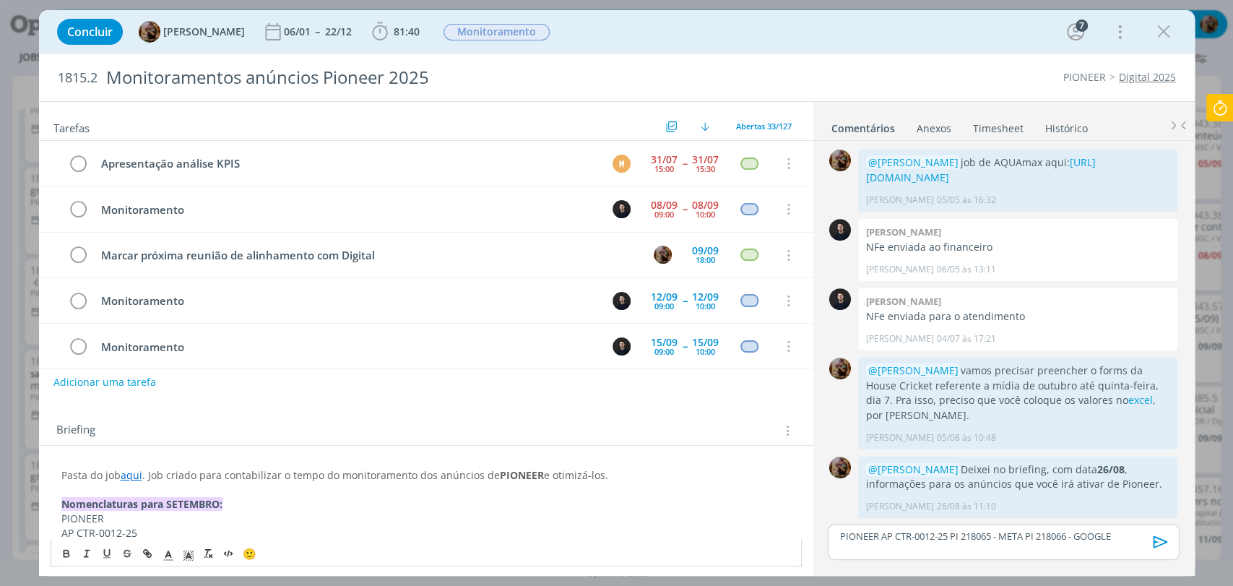
click at [934, 524] on div "PIONEER AP CTR-0012-25 PI 218065 - META PI 218066 - GOOGLE" at bounding box center [1003, 542] width 351 height 36
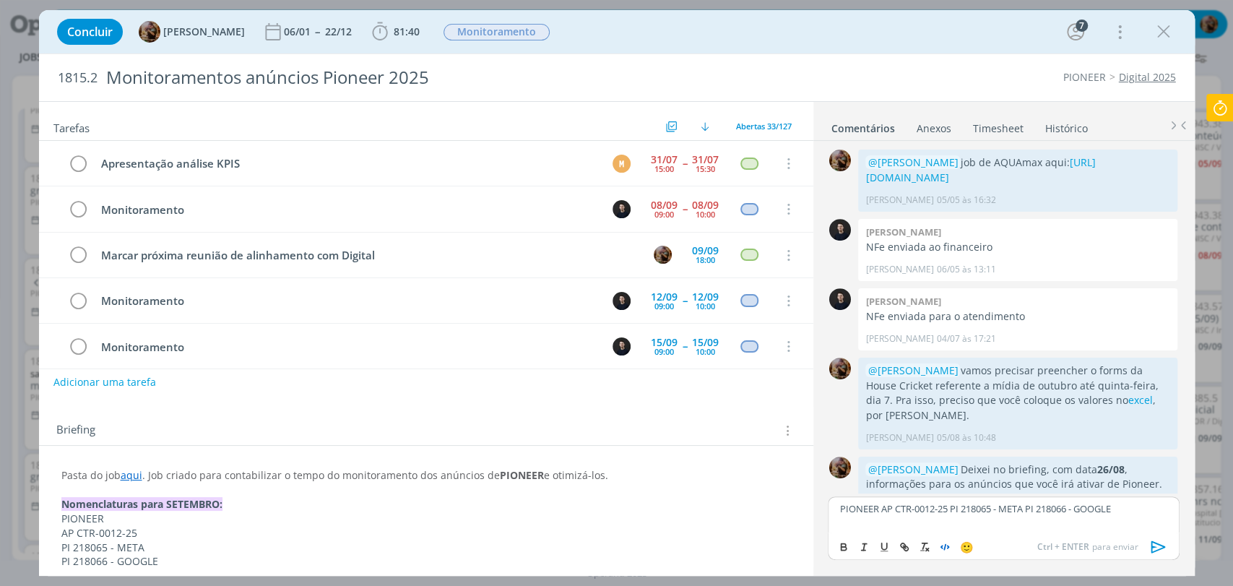
scroll to position [435, 0]
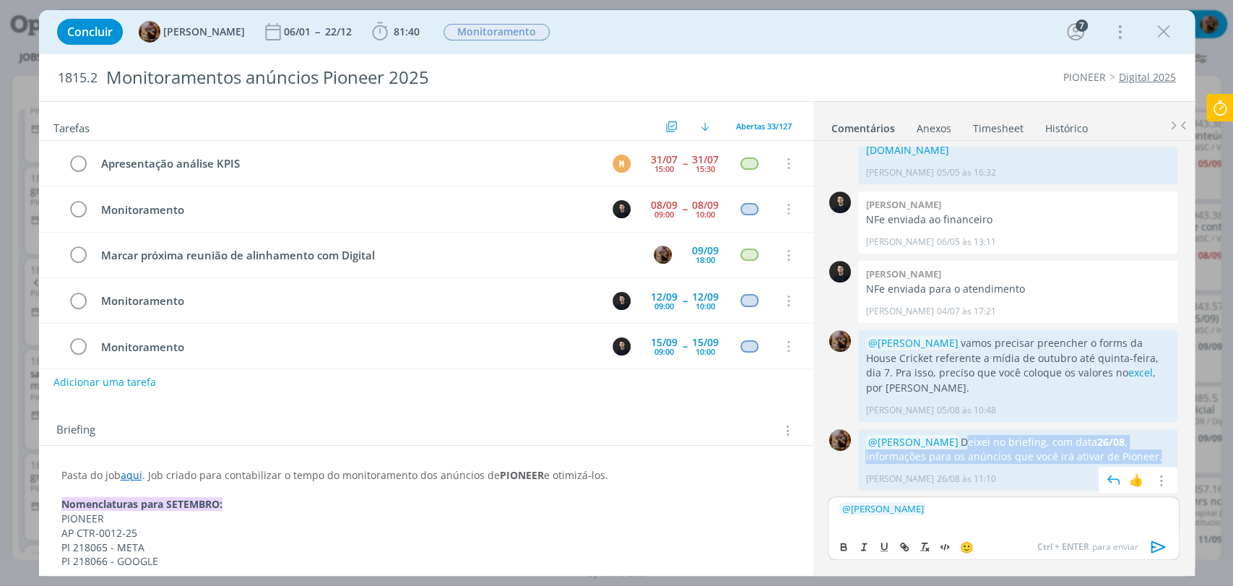
drag, startPoint x: 1124, startPoint y: 454, endPoint x: 945, endPoint y: 439, distance: 179.1
click at [945, 439] on p "@Carlos Nunes Deixei no briefing, com data 26/08 , informações para os anúncios…" at bounding box center [1018, 450] width 305 height 30
copy p "Deixei no briefing, com data 26/08 , informações para os anúncios que você irá …"
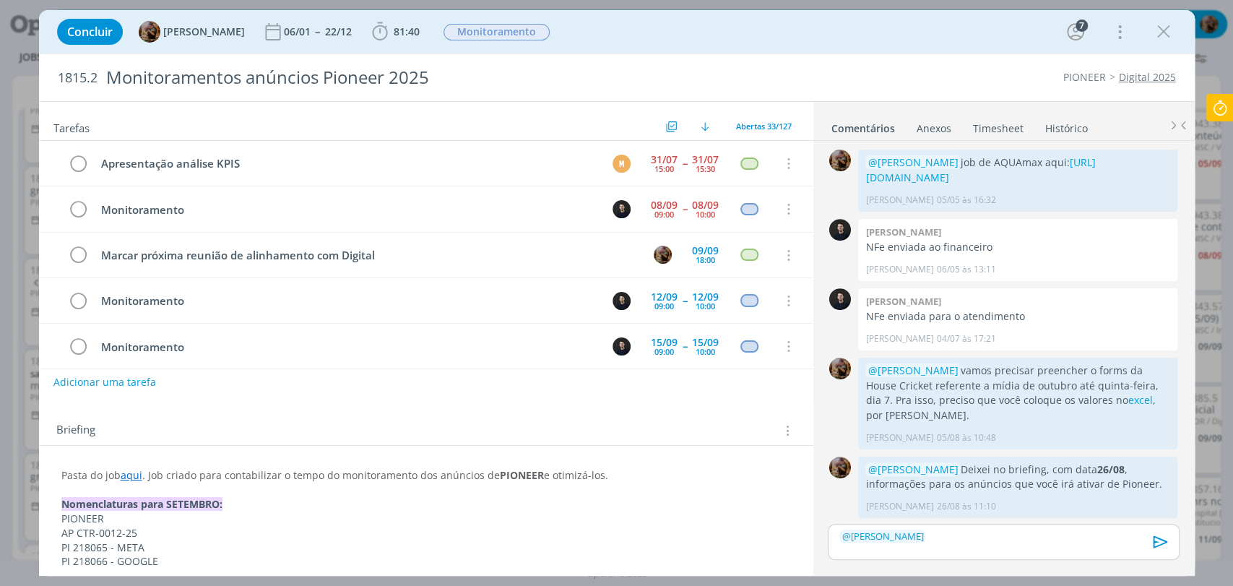
click at [944, 535] on p "﻿ @ Carlos Nunes ﻿" at bounding box center [1004, 536] width 328 height 13
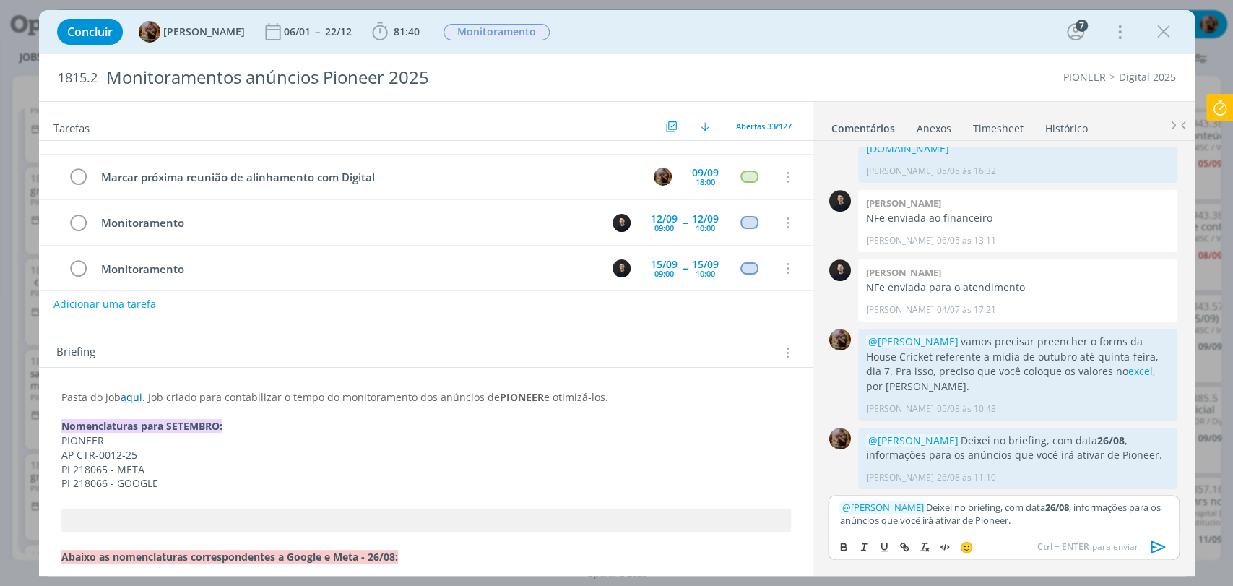
scroll to position [80, 0]
click at [216, 426] on strong "Nomenclaturas para SETEMBRO:" at bounding box center [141, 424] width 161 height 14
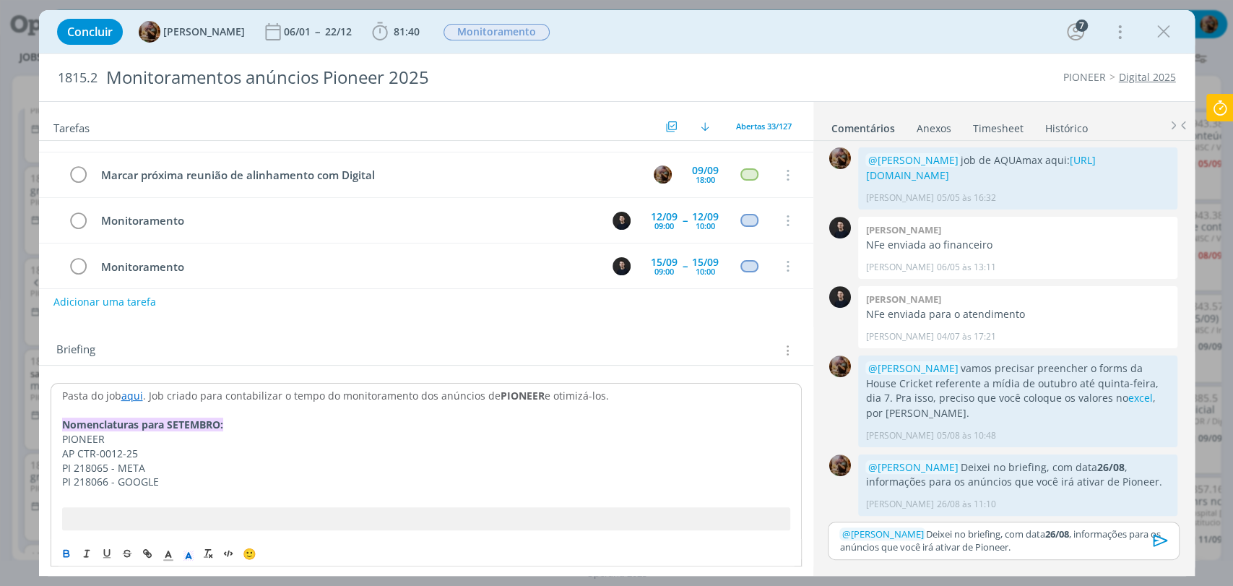
click at [220, 426] on strong "Nomenclaturas para SETEMBRO:" at bounding box center [142, 425] width 161 height 14
drag, startPoint x: 1045, startPoint y: 536, endPoint x: 1029, endPoint y: 535, distance: 16.0
click at [1045, 536] on strong "26/08" at bounding box center [1057, 533] width 24 height 13
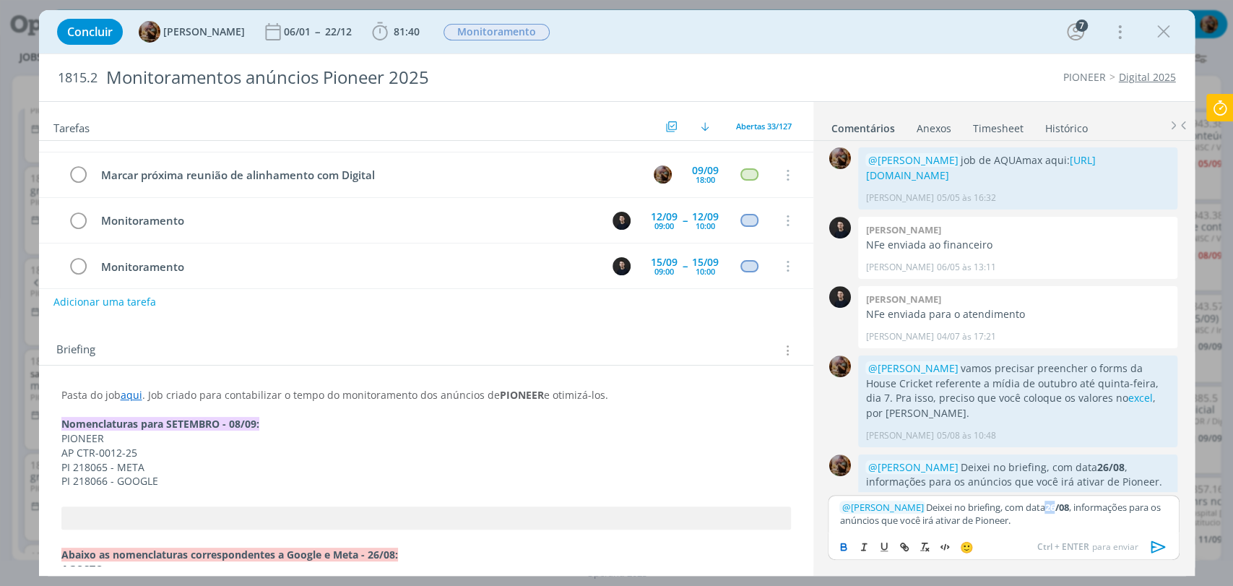
scroll to position [436, 0]
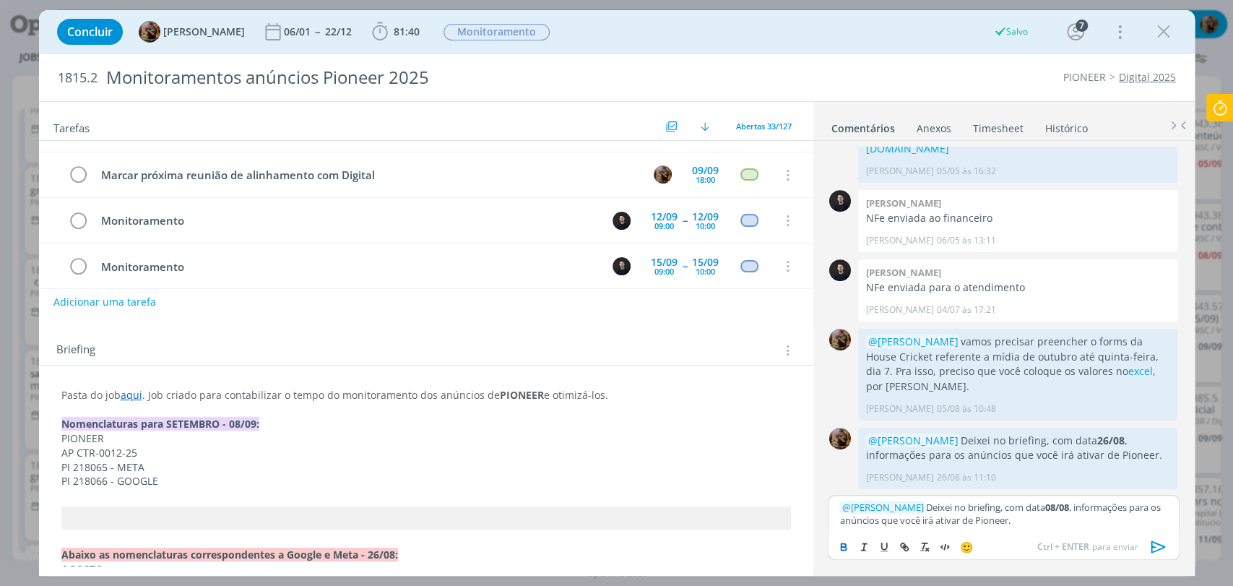
click at [1059, 512] on strong "08/08" at bounding box center [1057, 507] width 24 height 13
drag, startPoint x: 1040, startPoint y: 522, endPoint x: 1069, endPoint y: 512, distance: 30.9
click at [1069, 512] on p "﻿ @ Carlos Nunes ﻿ Deixei no briefing, com data 08/09 , informações para os anú…" at bounding box center [1004, 514] width 328 height 27
click at [1157, 545] on icon "dialog" at bounding box center [1159, 547] width 22 height 22
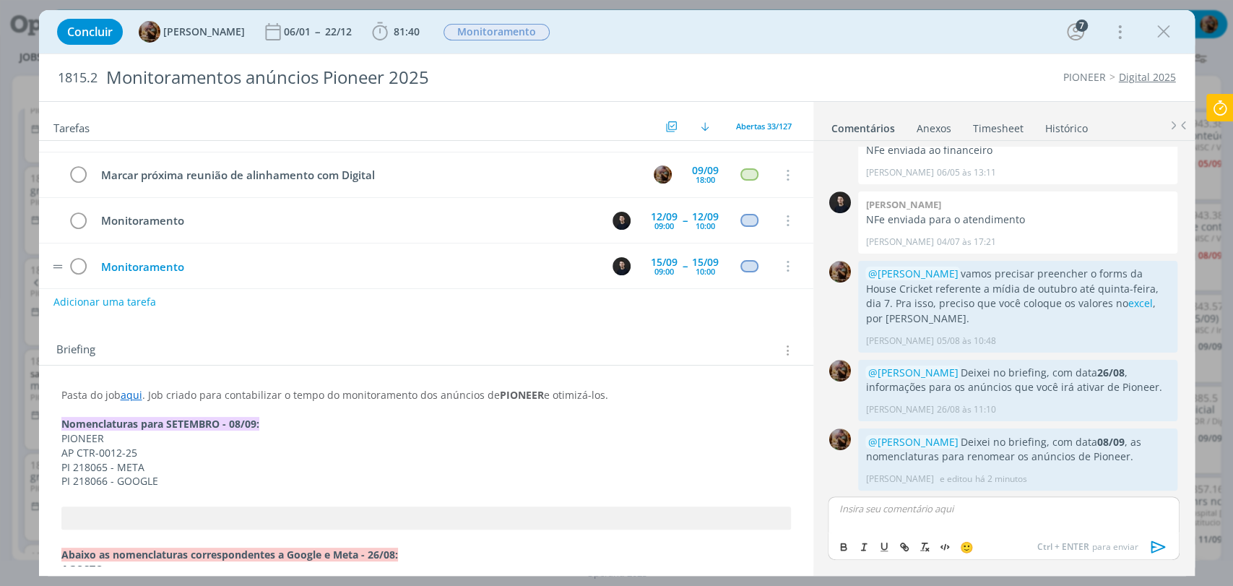
scroll to position [0, 0]
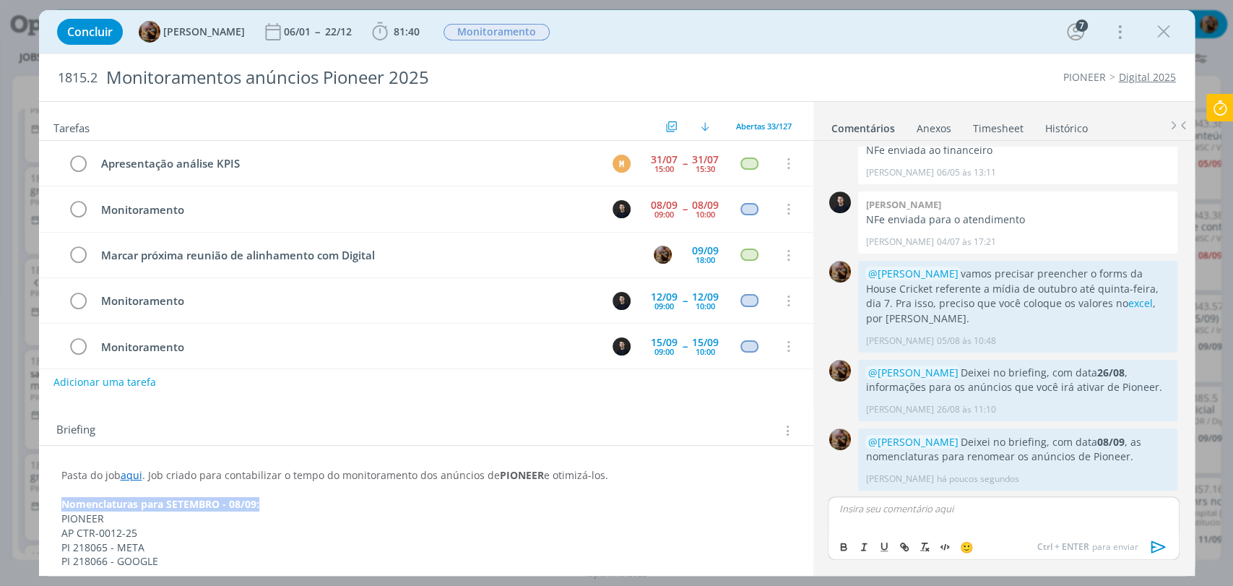
drag, startPoint x: 266, startPoint y: 506, endPoint x: 62, endPoint y: 501, distance: 203.8
click at [62, 501] on p "Nomenclaturas para SETEMBRO - 08/09:" at bounding box center [426, 504] width 730 height 14
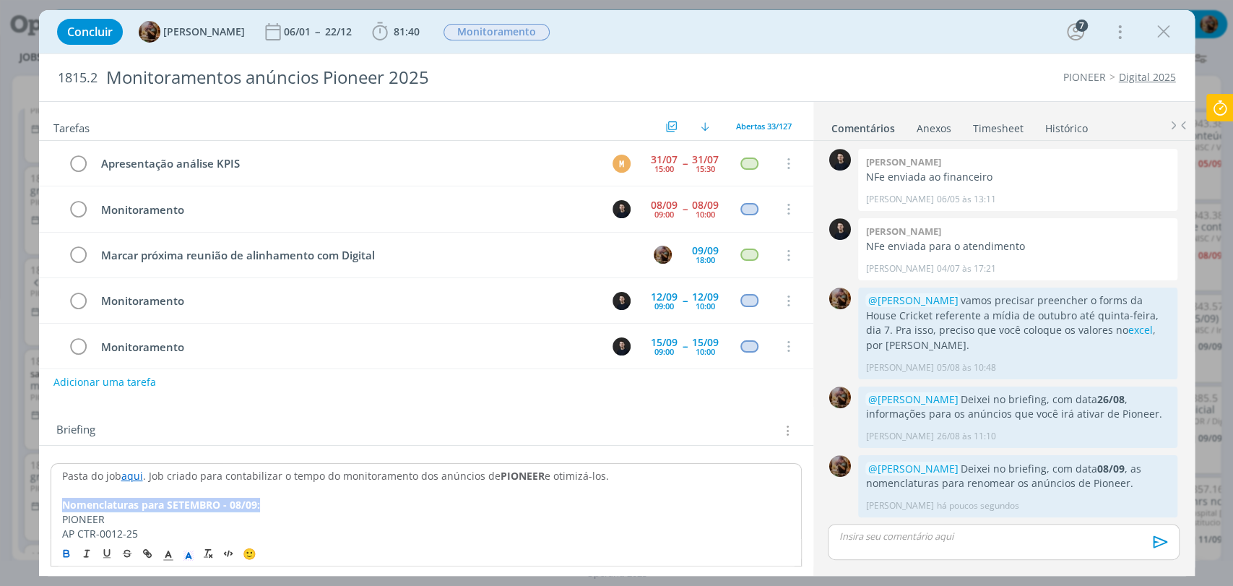
scroll to position [477, 0]
copy strong "Nomenclaturas para SETEMBRO - 08/09:"
click at [598, 418] on div "Briefing Briefings Predefinidos Versões do Briefing Ver Briefing do Projeto" at bounding box center [426, 426] width 775 height 39
click at [697, 413] on div "Briefing Briefings Predefinidos Versões do Briefing Ver Briefing do Projeto" at bounding box center [426, 426] width 775 height 39
click at [1156, 33] on icon "dialog" at bounding box center [1164, 32] width 22 height 22
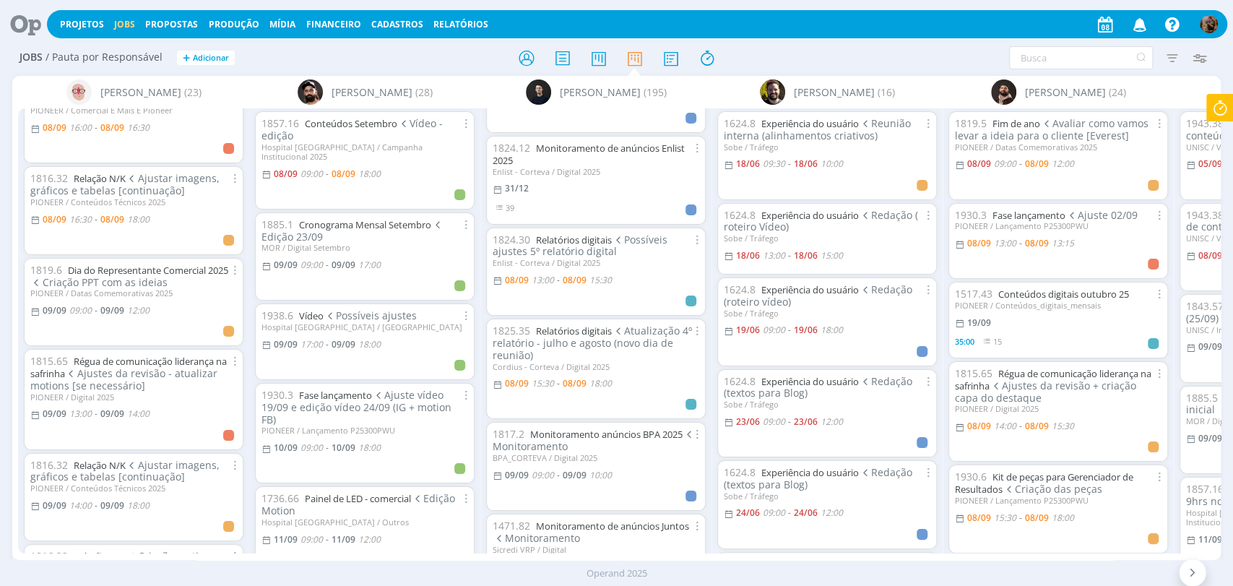
scroll to position [160, 0]
click at [629, 430] on link "Monitoramento anúncios BPA 2025" at bounding box center [606, 432] width 152 height 13
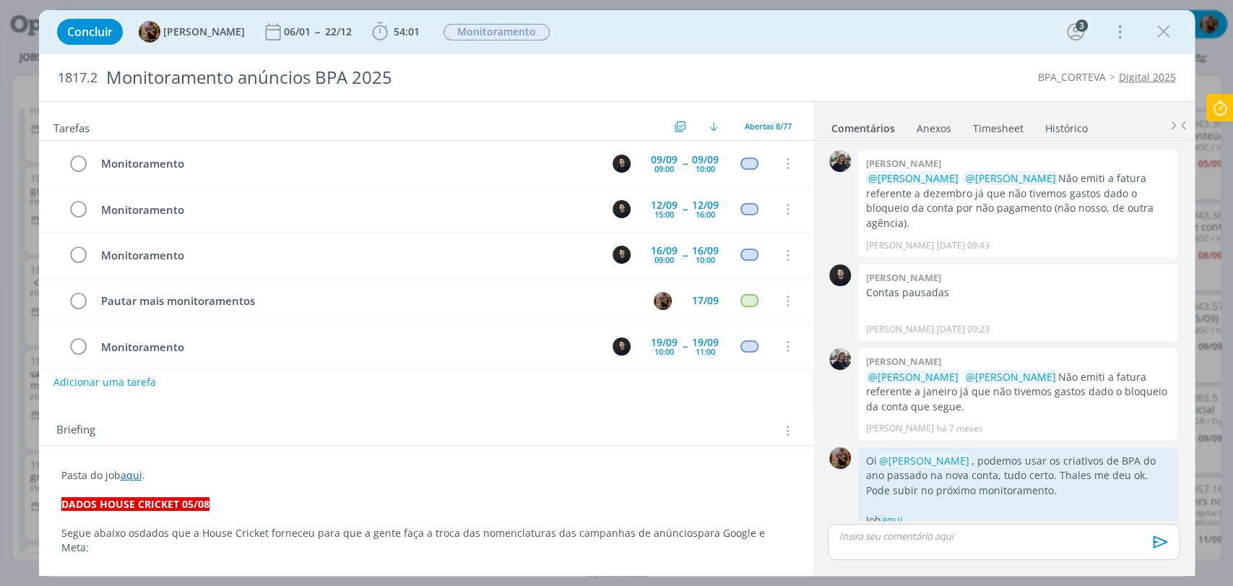
scroll to position [1061, 0]
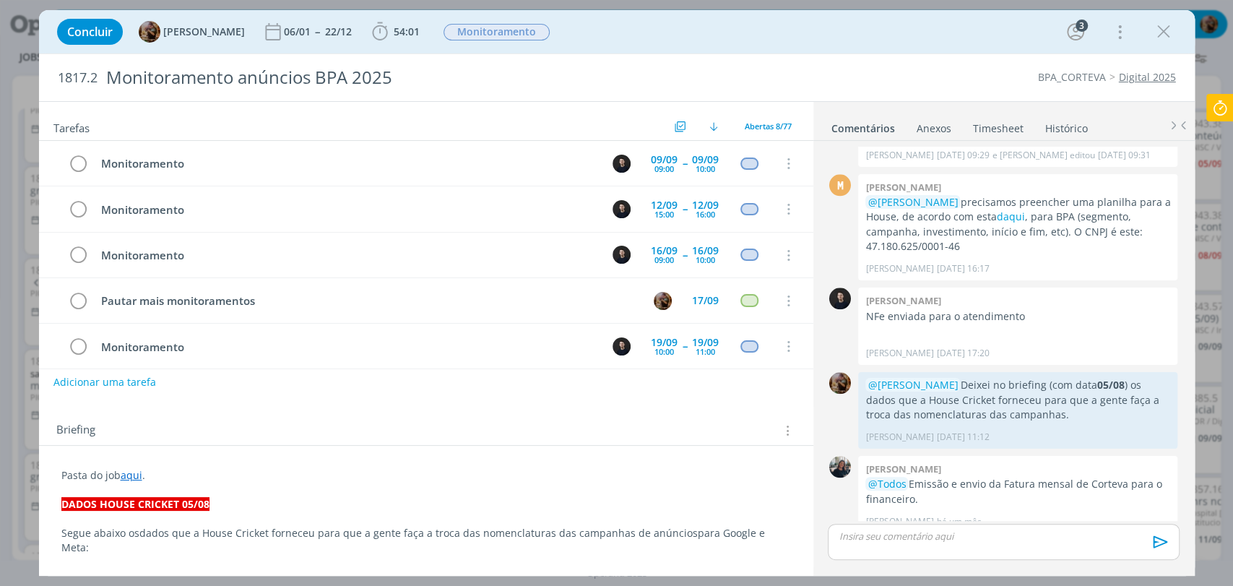
click at [184, 473] on p "Pasta do job aqui ." at bounding box center [426, 475] width 730 height 14
click at [202, 481] on p "Pasta do job aqui ." at bounding box center [426, 476] width 728 height 14
click at [873, 533] on p "dialog" at bounding box center [1004, 536] width 328 height 13
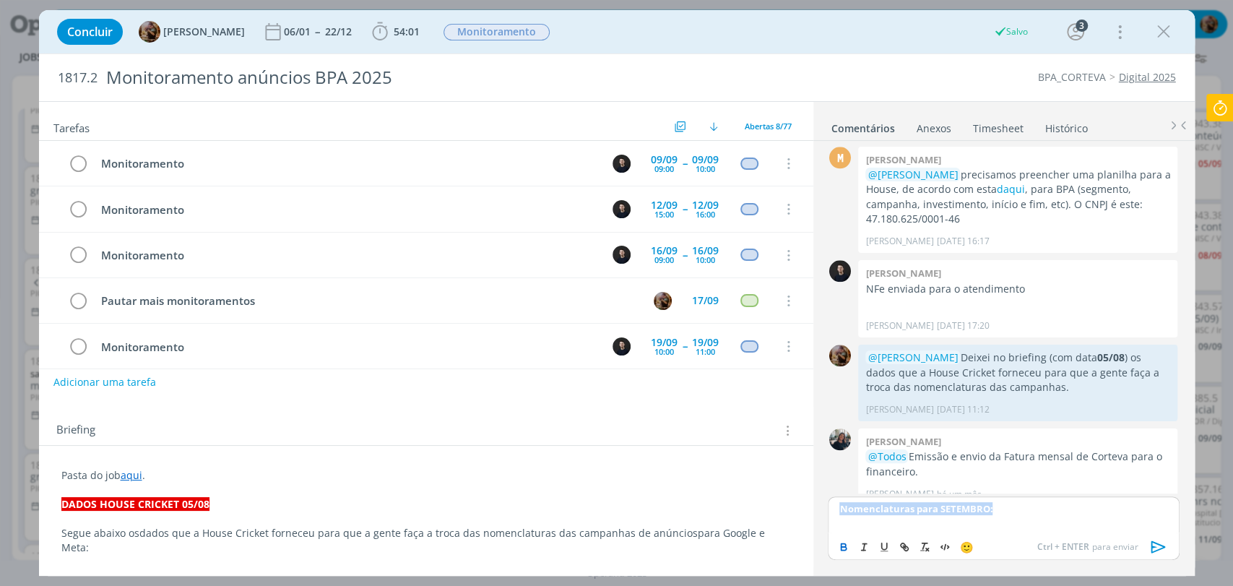
copy strong "Nomenclaturas para SETEMBRO:"
click at [189, 470] on p "Pasta do job aqui ." at bounding box center [426, 475] width 730 height 14
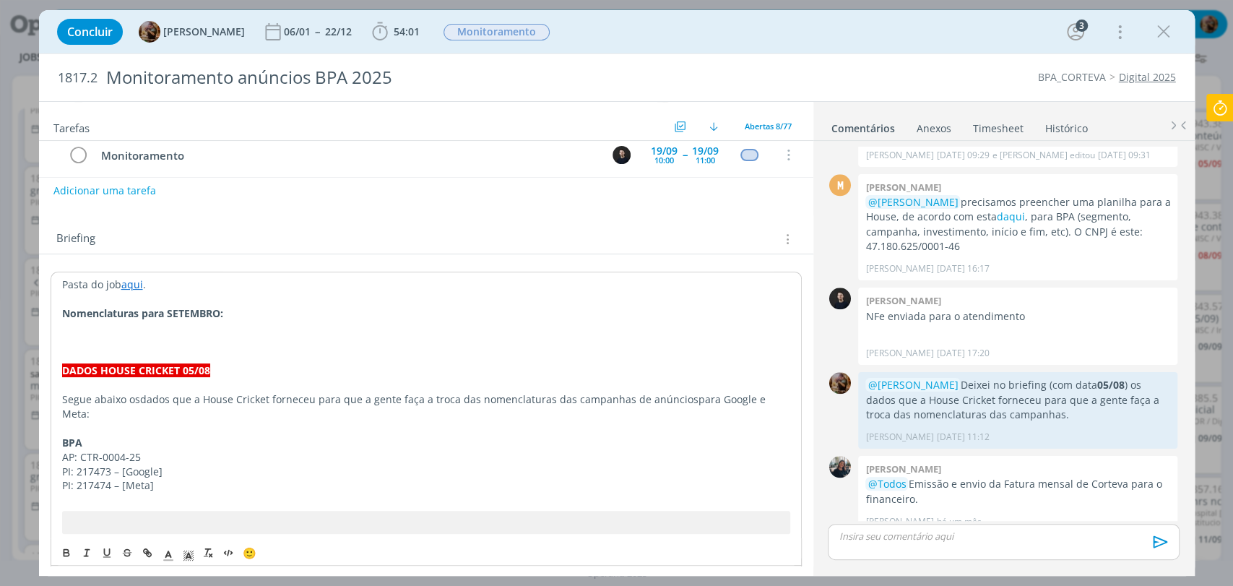
scroll to position [192, 0]
click at [116, 342] on p "dialog" at bounding box center [426, 342] width 728 height 14
click at [231, 548] on icon "dialog" at bounding box center [229, 553] width 12 height 12
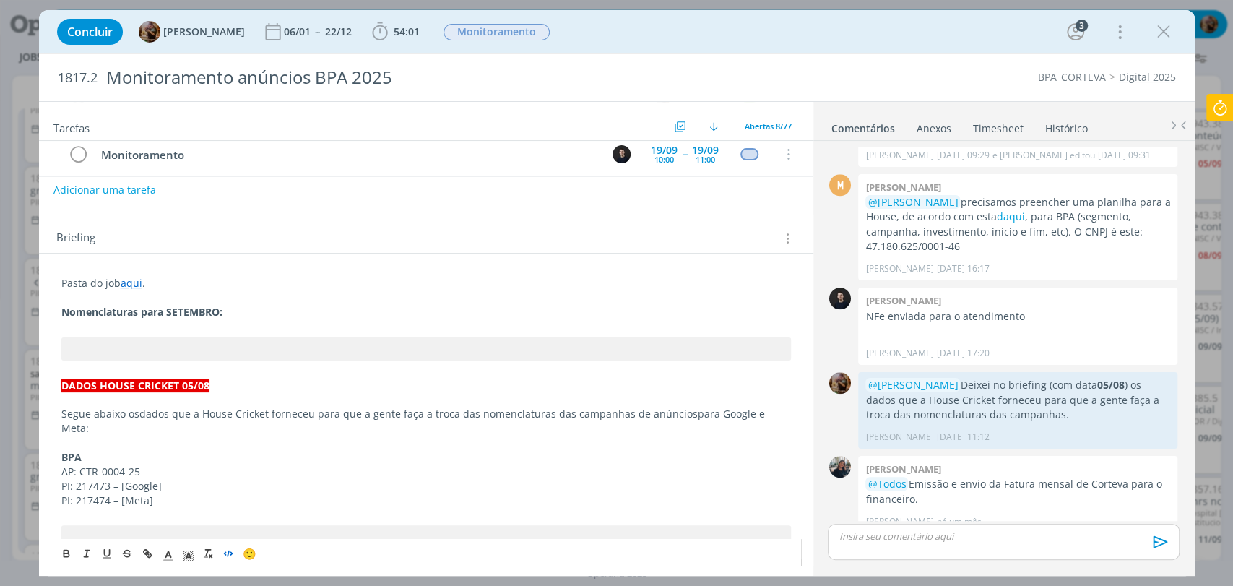
click at [882, 543] on div "dialog" at bounding box center [1003, 542] width 351 height 36
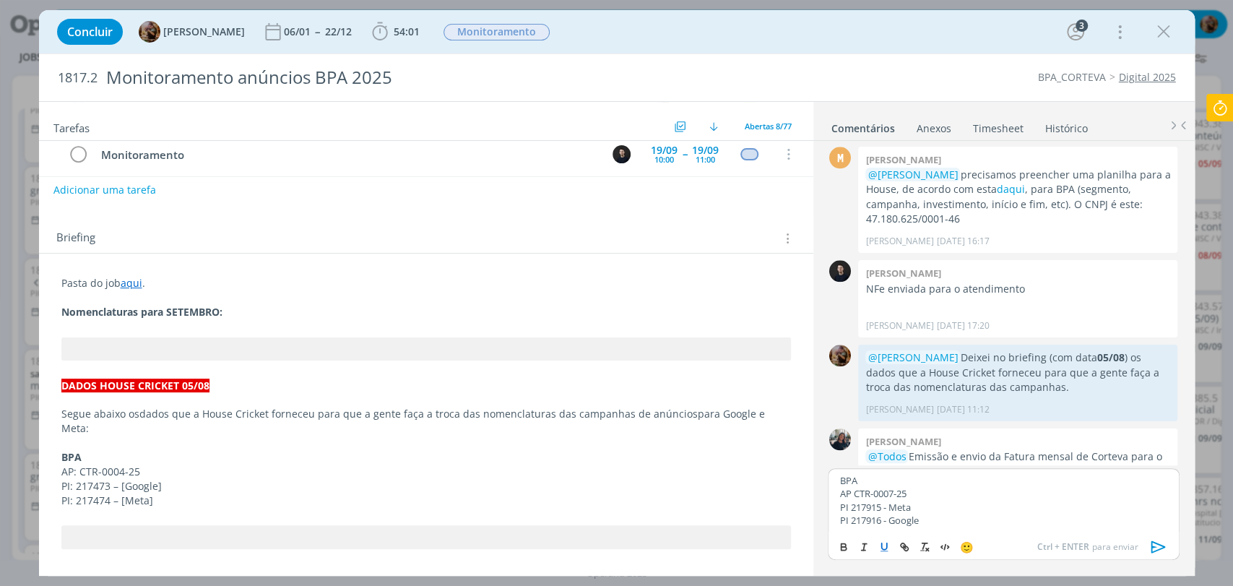
scroll to position [1117, 0]
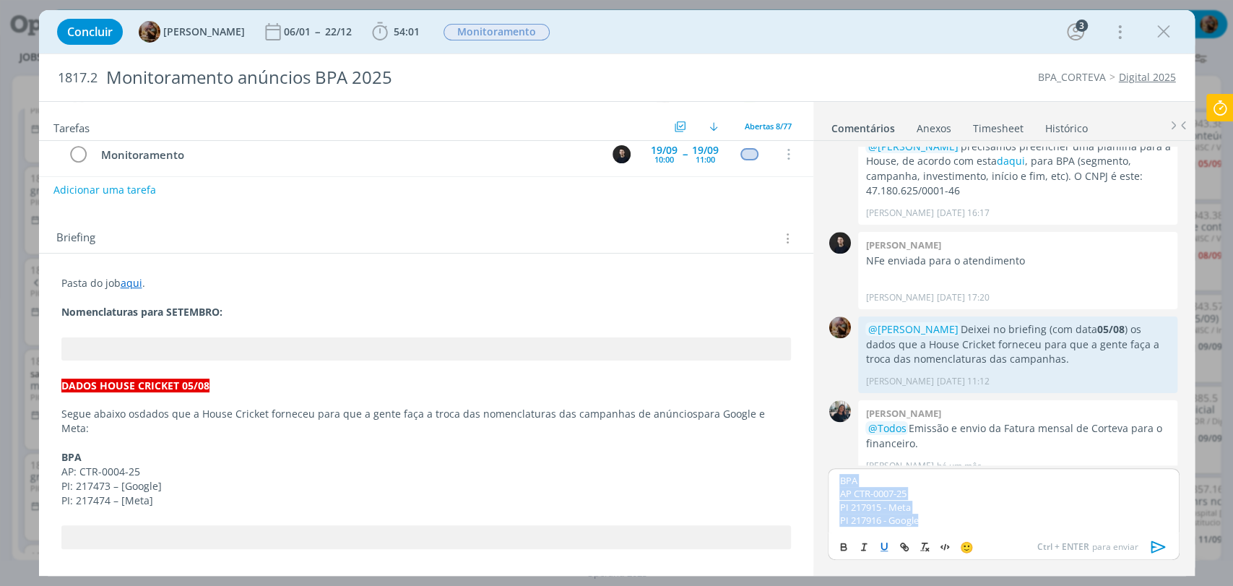
copy div "BPA AP CTR-0007-25 PI 217915 - Meta PI 217916 - Google"
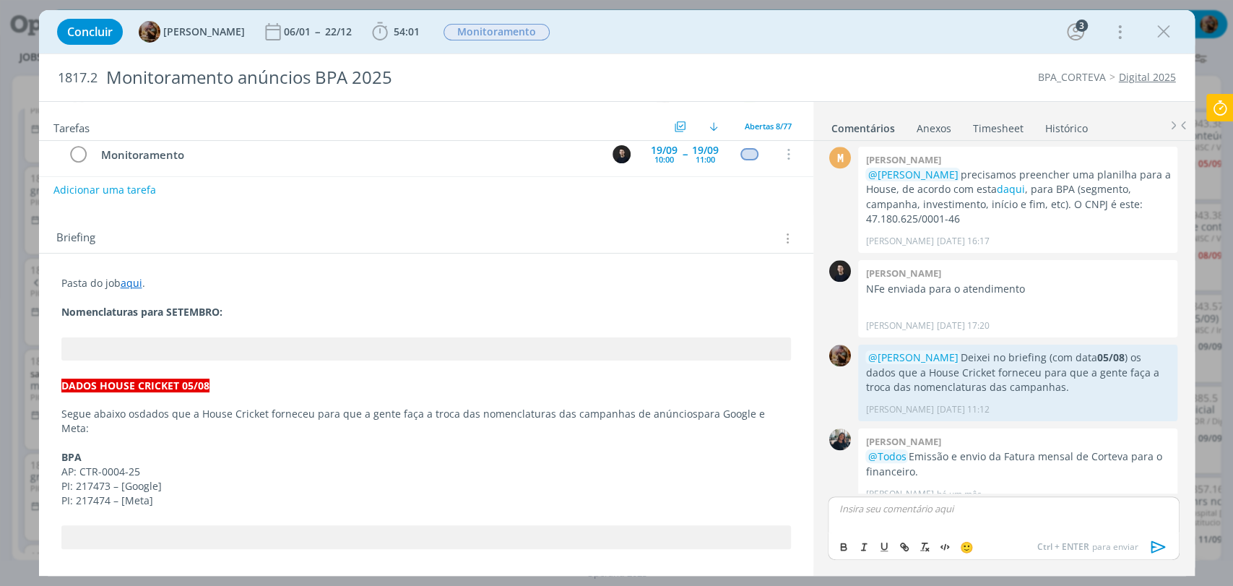
click at [231, 314] on p "Nomenclaturas para SETEMBRO:" at bounding box center [426, 312] width 730 height 14
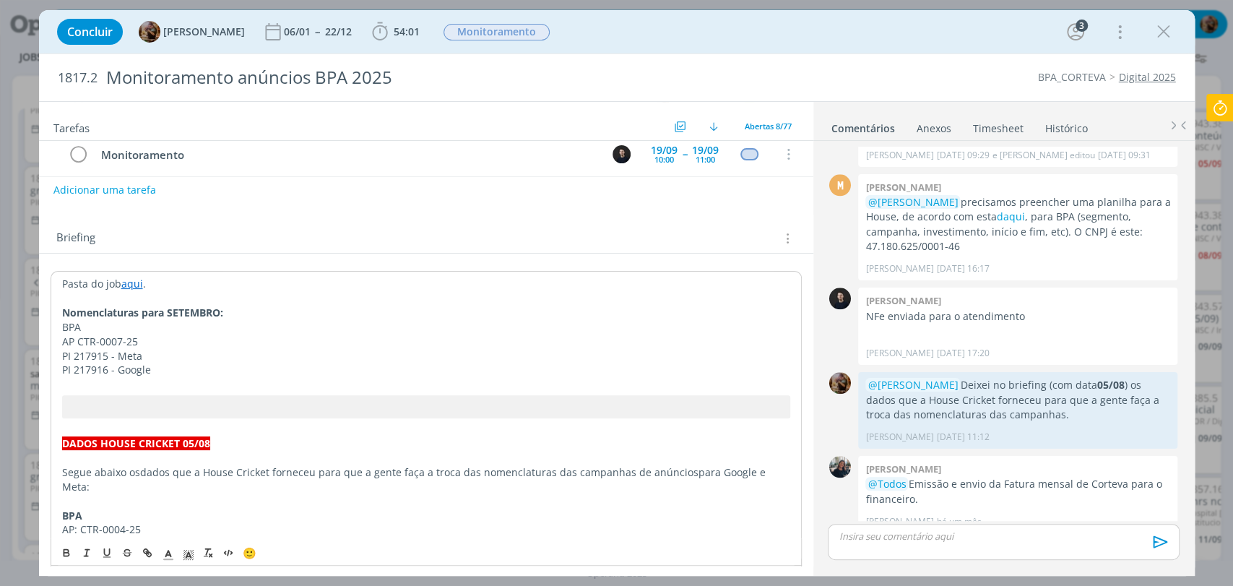
click at [220, 311] on strong "Nomenclaturas para SETEMBRO:" at bounding box center [142, 313] width 161 height 14
drag, startPoint x: 268, startPoint y: 312, endPoint x: 56, endPoint y: 311, distance: 212.4
drag, startPoint x: 193, startPoint y: 554, endPoint x: 201, endPoint y: 549, distance: 9.4
click at [194, 553] on icon "dialog" at bounding box center [188, 555] width 13 height 13
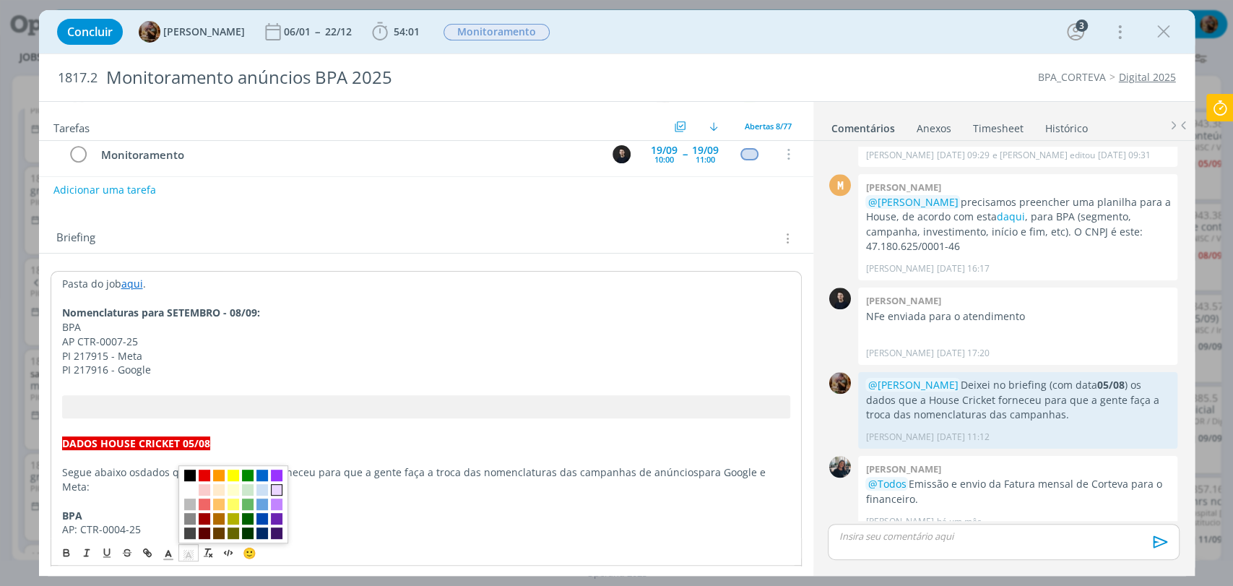
click at [272, 491] on span "dialog" at bounding box center [277, 490] width 12 height 12
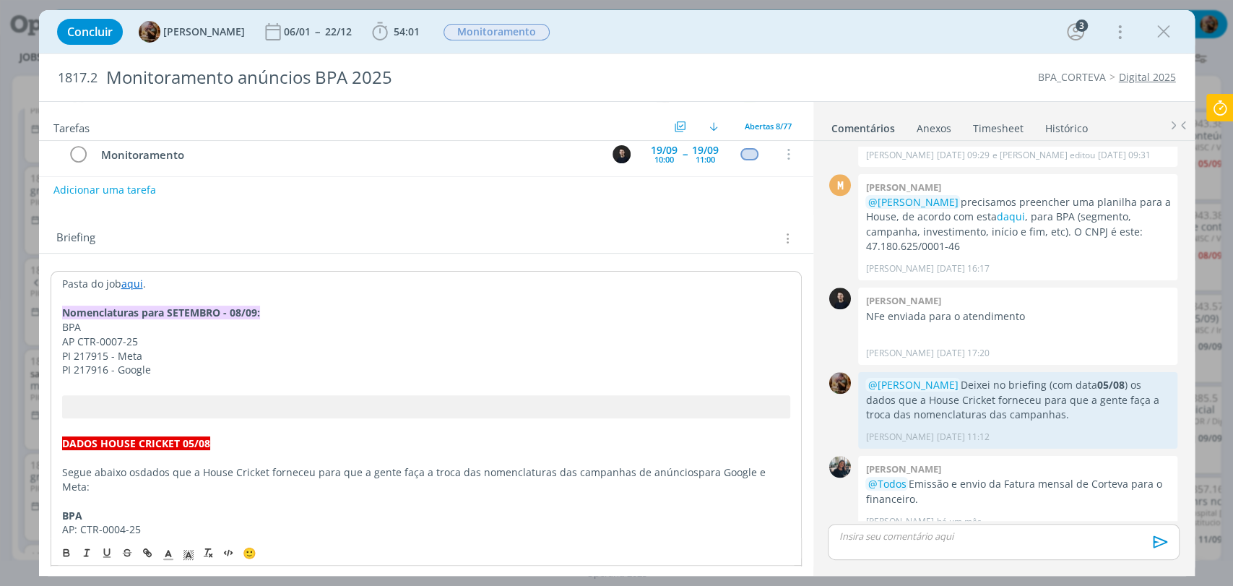
click at [853, 536] on p "dialog" at bounding box center [1004, 536] width 328 height 13
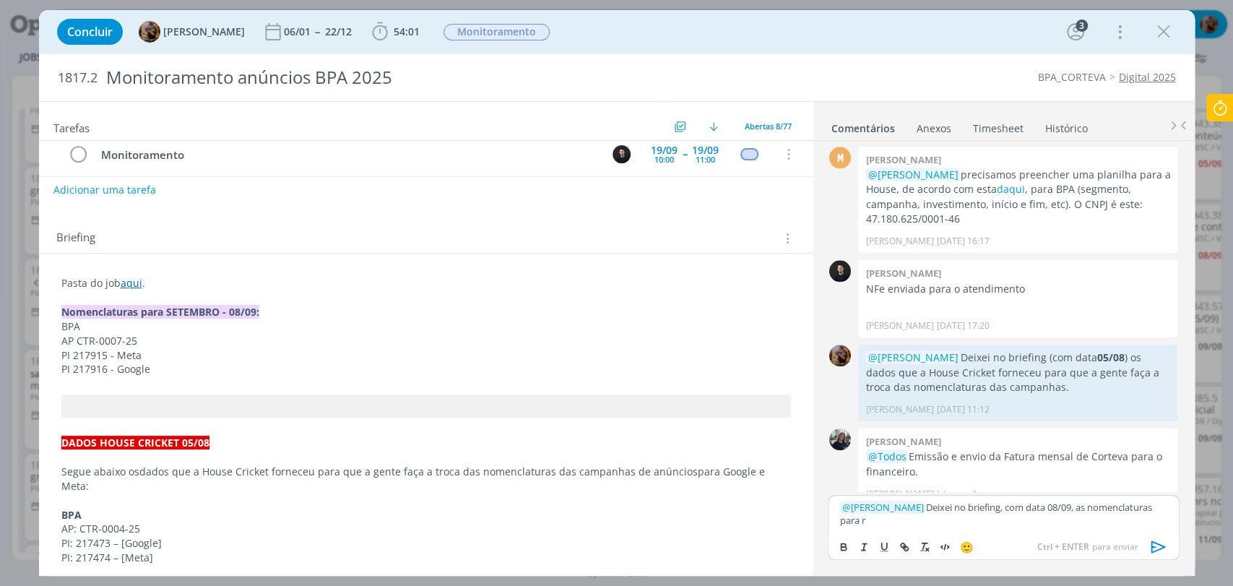
scroll to position [1090, 0]
drag, startPoint x: 1040, startPoint y: 510, endPoint x: 1061, endPoint y: 508, distance: 21.1
click at [1061, 508] on p "﻿ @ Carlos Nunes ﻿ Deixei no briefing, com data 08/09, as nomenclaturas para re…" at bounding box center [1004, 514] width 328 height 27
click at [854, 548] on div "🙂 Ctrl + ENTER para enviar" at bounding box center [1004, 546] width 350 height 27
click at [957, 507] on p "﻿ @ Carlos Nunes ﻿ Deixei no briefing, com data 08/09, as nomenclaturas para re…" at bounding box center [1004, 514] width 328 height 27
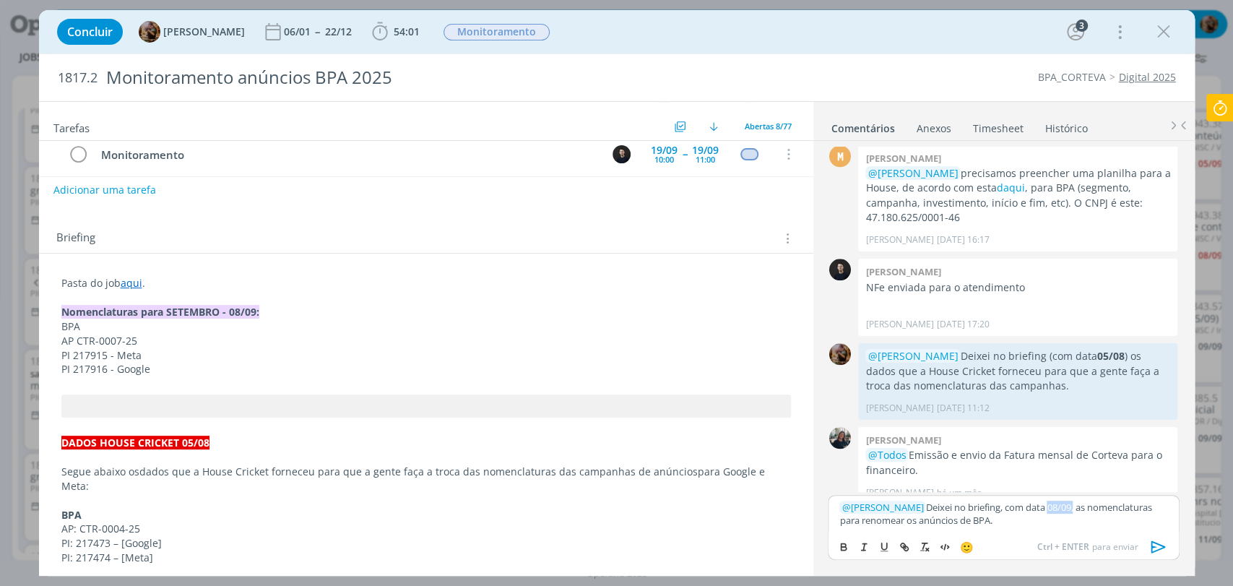
drag, startPoint x: 1036, startPoint y: 504, endPoint x: 1060, endPoint y: 509, distance: 24.4
click at [1061, 509] on p "﻿ @ Carlos Nunes ﻿ Deixei no briefing, com data 08/09, as nomenclaturas para re…" at bounding box center [1004, 514] width 328 height 27
click at [853, 544] on button "dialog" at bounding box center [845, 546] width 20 height 17
click at [941, 506] on p "﻿ @ Carlos Nunes ﻿ Deixei no briefing, com data 08/09 , as nomenclaturas para r…" at bounding box center [1004, 514] width 328 height 27
click at [1153, 545] on icon "dialog" at bounding box center [1159, 547] width 22 height 22
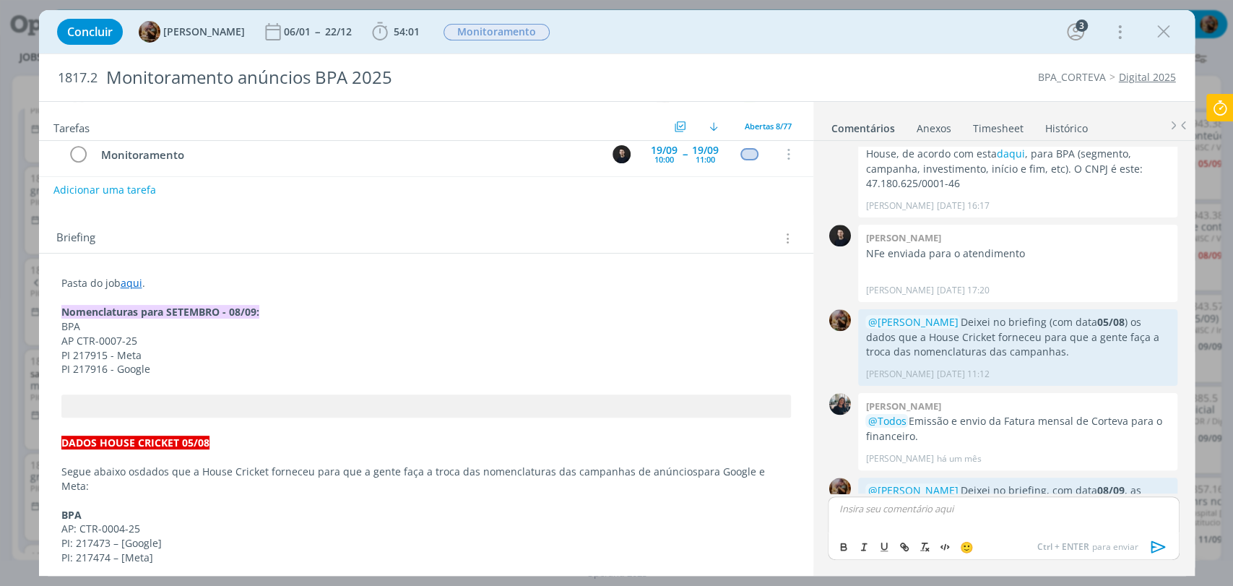
scroll to position [1158, 0]
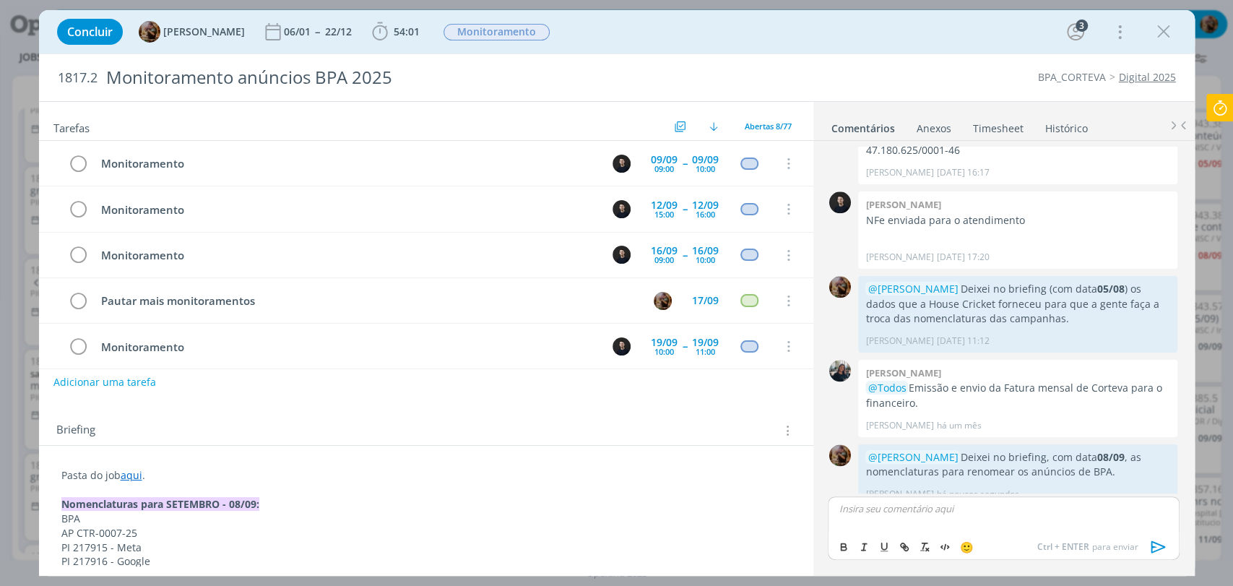
click at [691, 393] on div "Adicionar uma tarefa" at bounding box center [426, 382] width 775 height 26
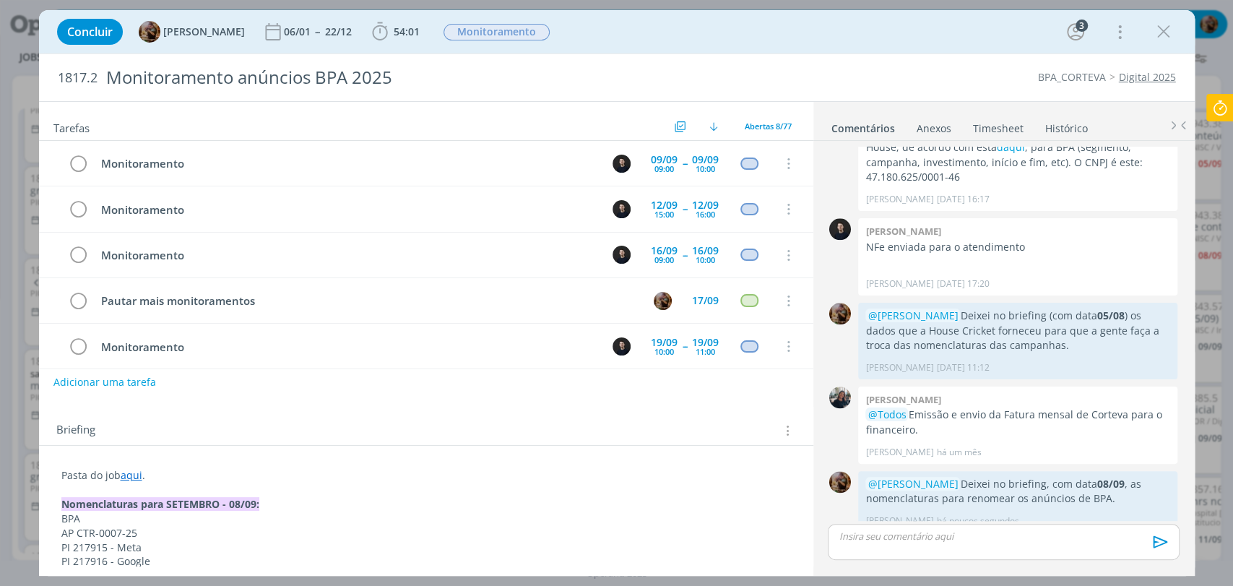
scroll to position [0, 0]
click at [1160, 33] on icon "dialog" at bounding box center [1164, 32] width 22 height 22
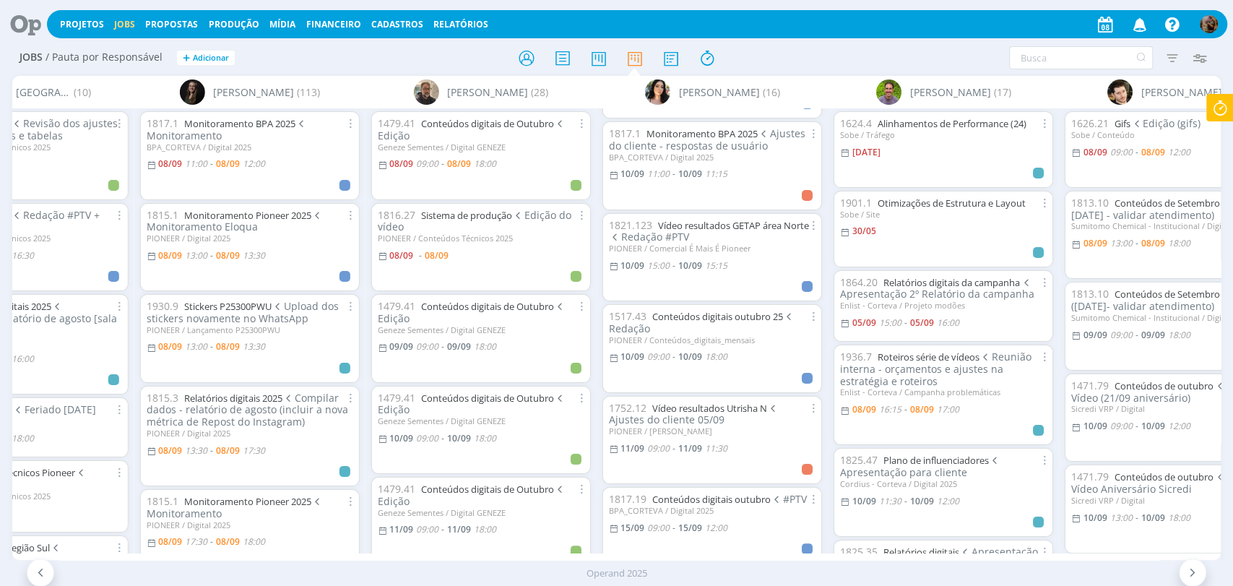
scroll to position [723, 0]
click at [760, 309] on link "Conteúdos digitais outubro 25" at bounding box center [717, 315] width 131 height 13
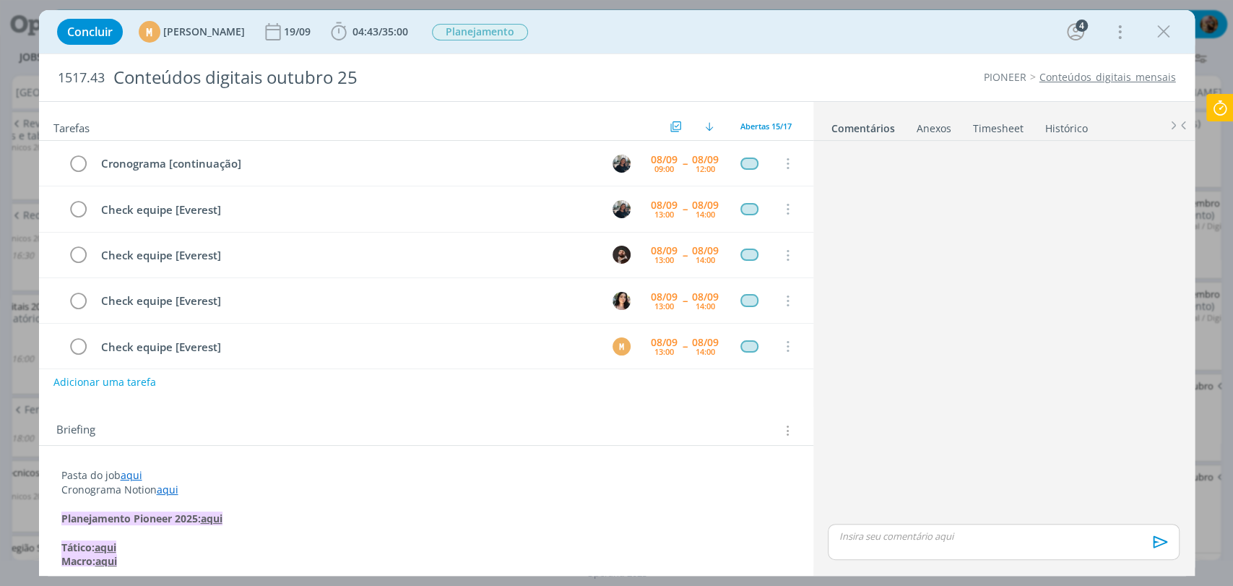
scroll to position [181, 0]
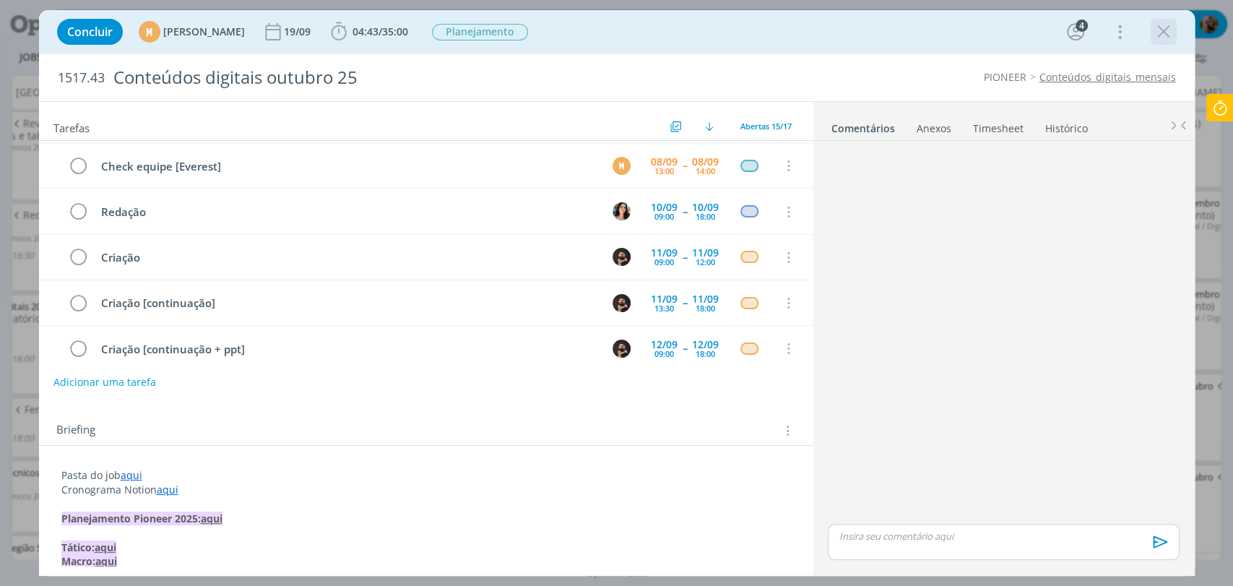
click at [1165, 36] on icon "dialog" at bounding box center [1164, 32] width 22 height 22
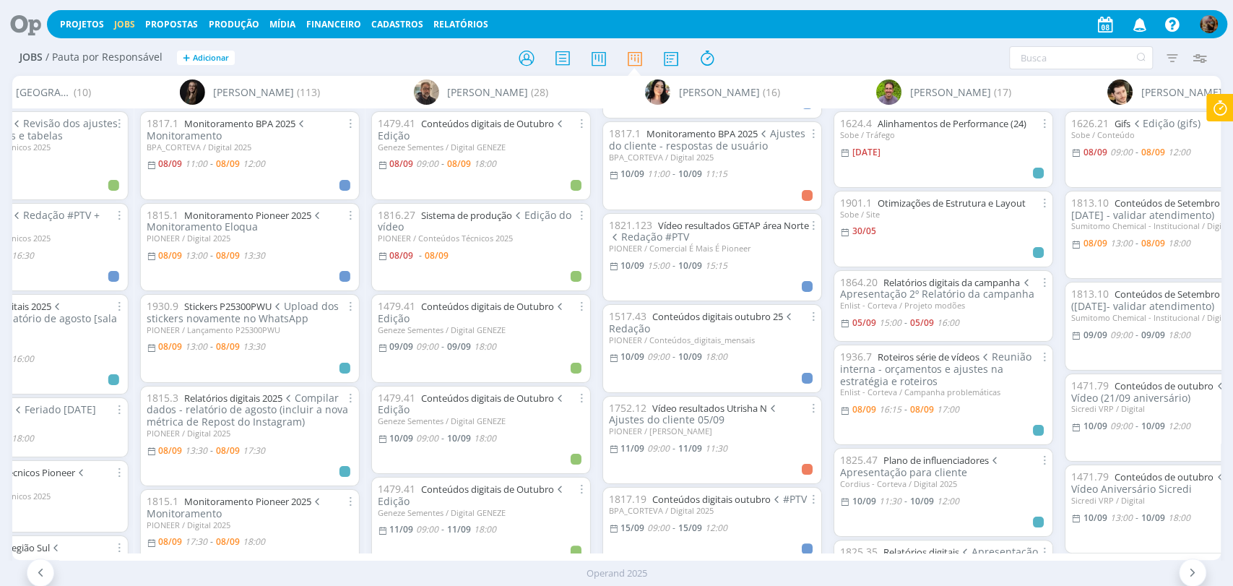
scroll to position [723, 0]
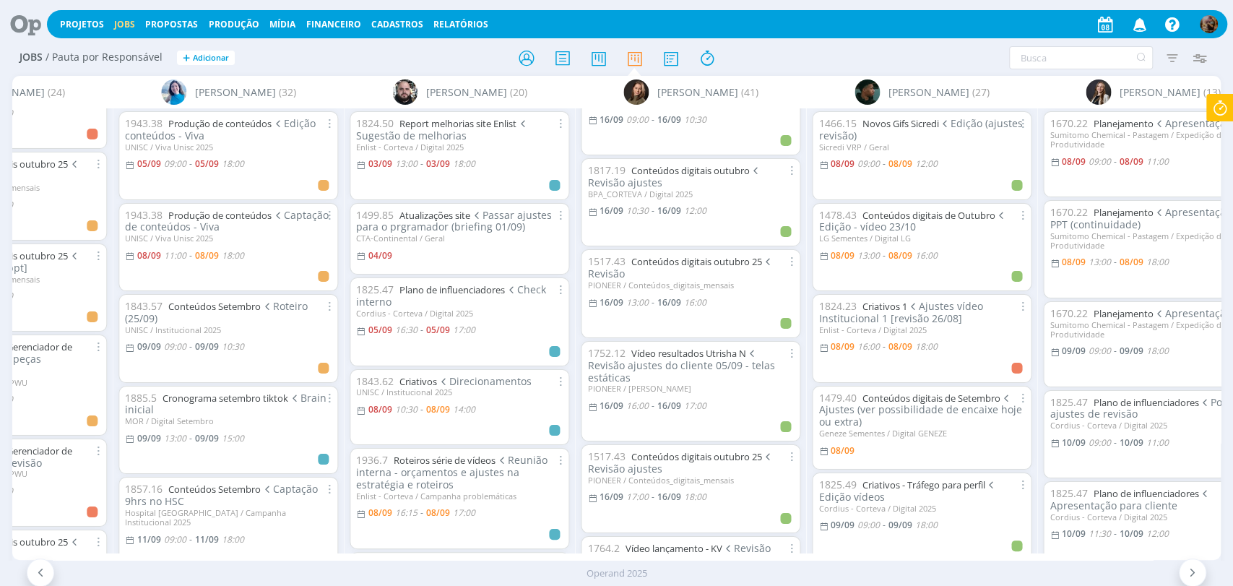
scroll to position [2649, 0]
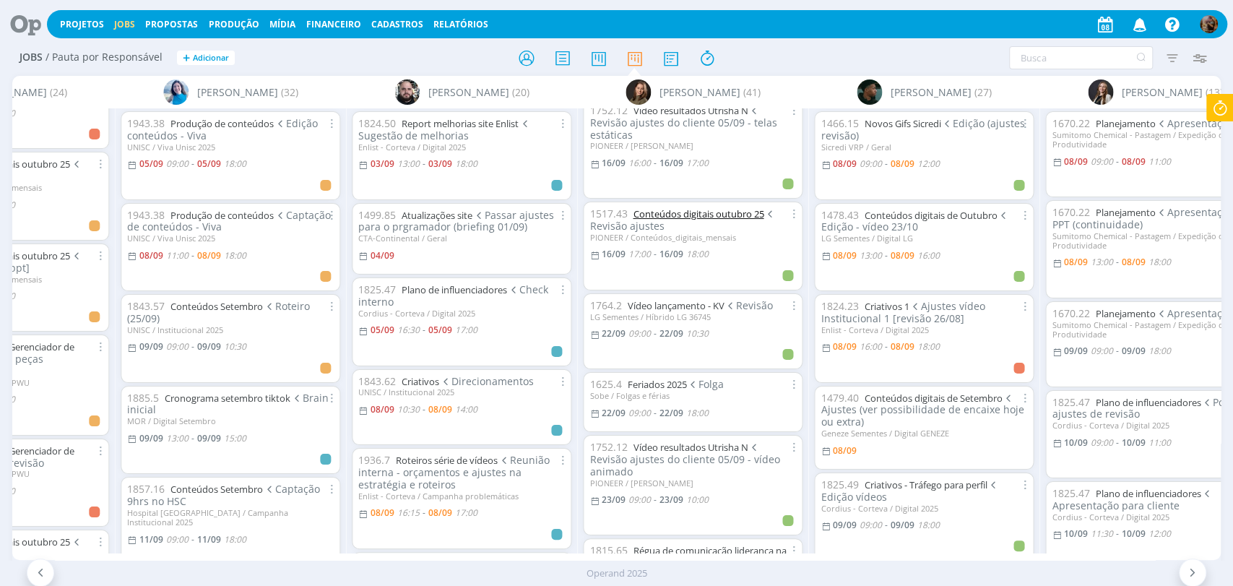
scroll to position [2809, 0]
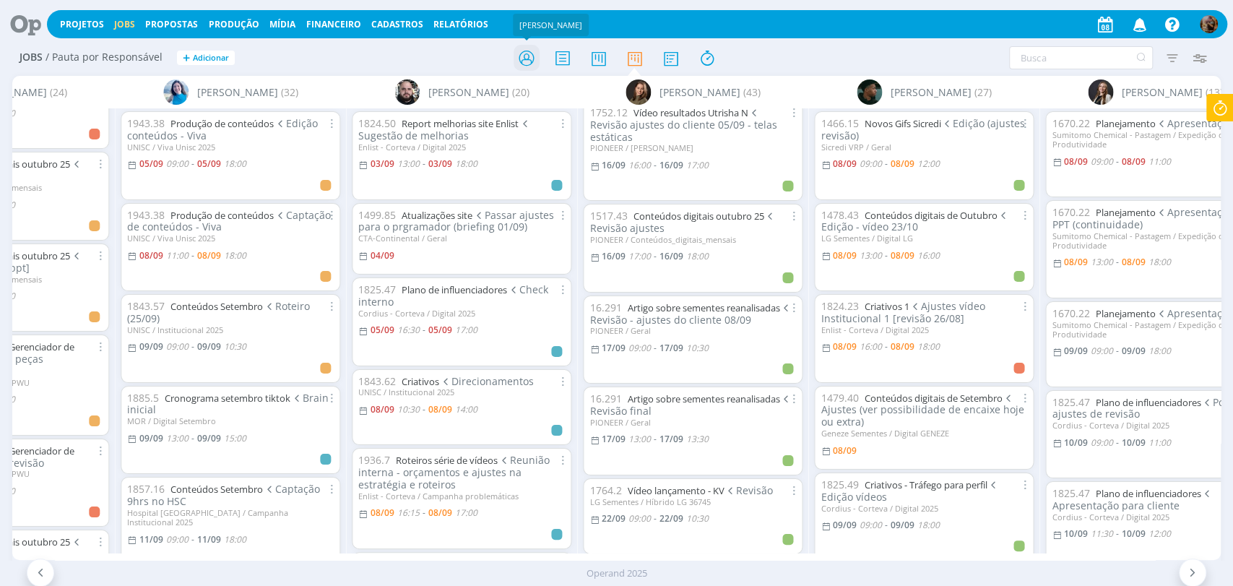
click at [528, 60] on icon at bounding box center [526, 58] width 26 height 28
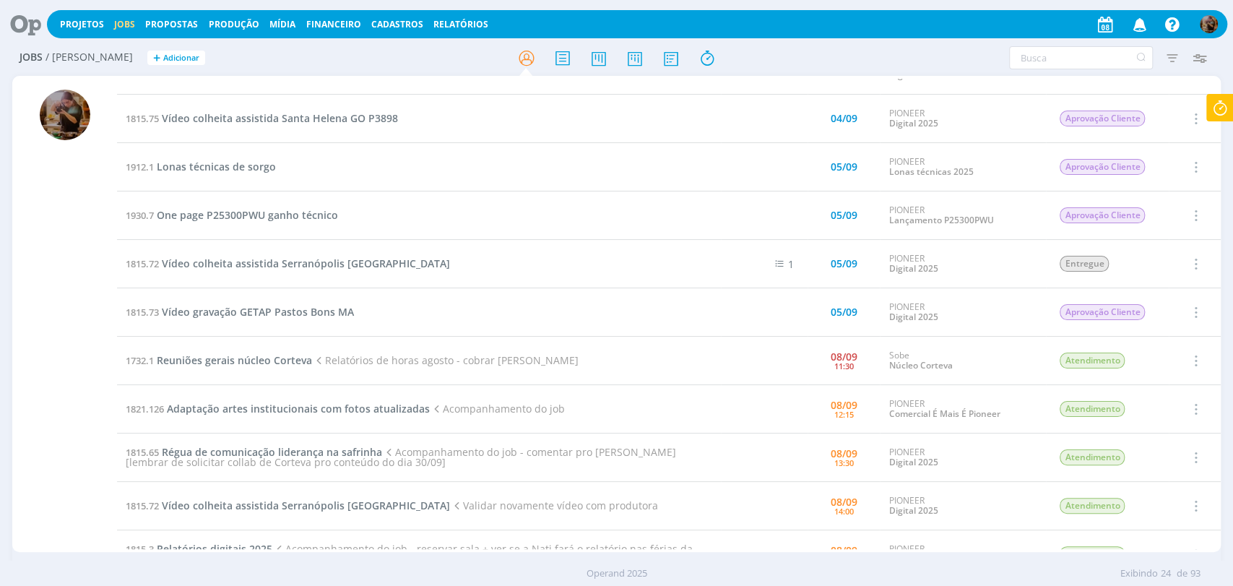
scroll to position [160, 0]
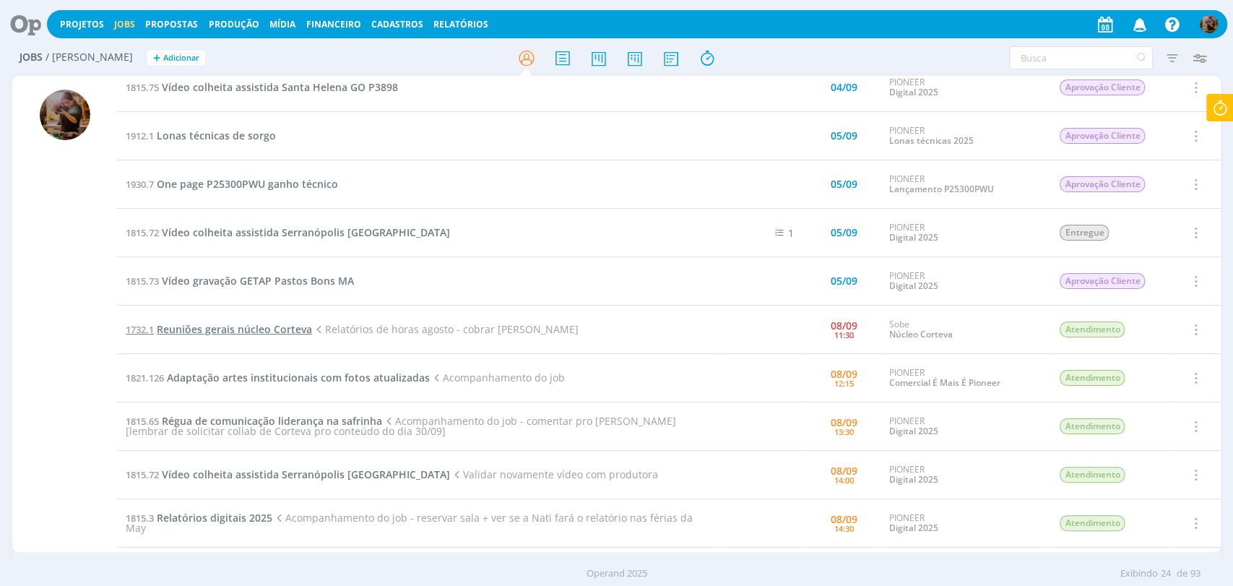
click at [308, 326] on span "Reuniões gerais núcleo Corteva" at bounding box center [234, 329] width 155 height 14
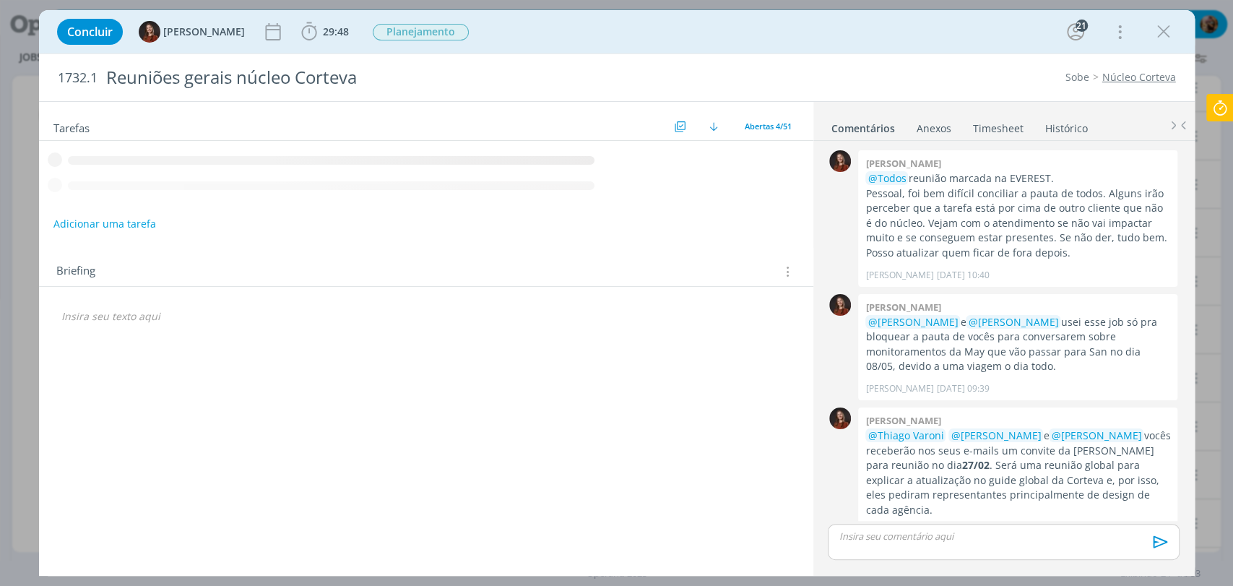
scroll to position [312, 0]
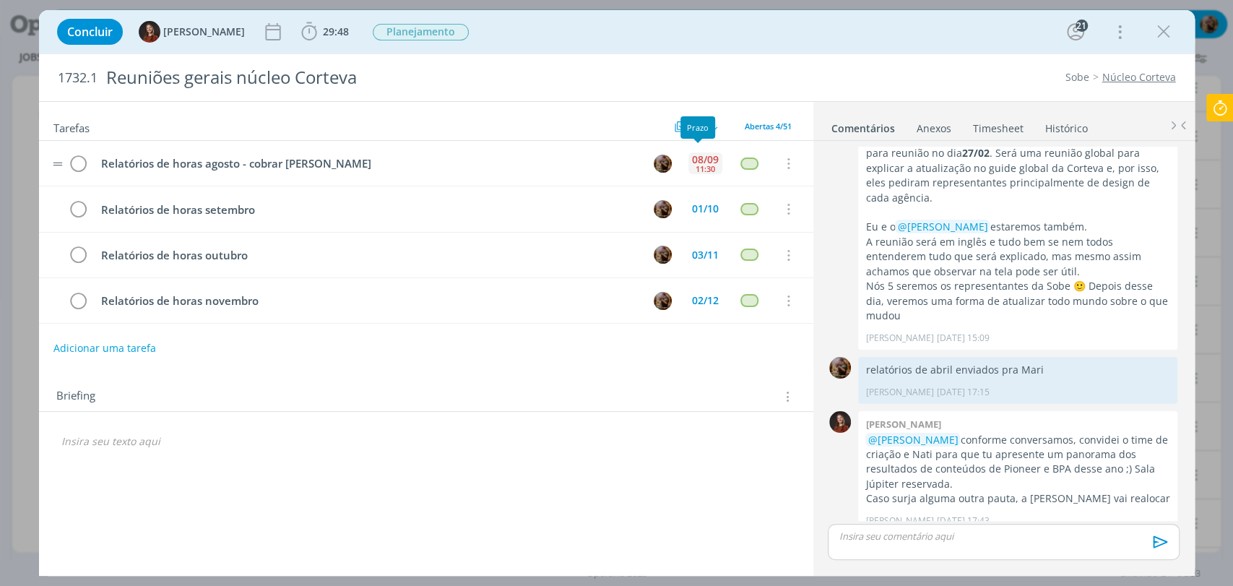
click at [699, 166] on div "11:30" at bounding box center [706, 169] width 20 height 8
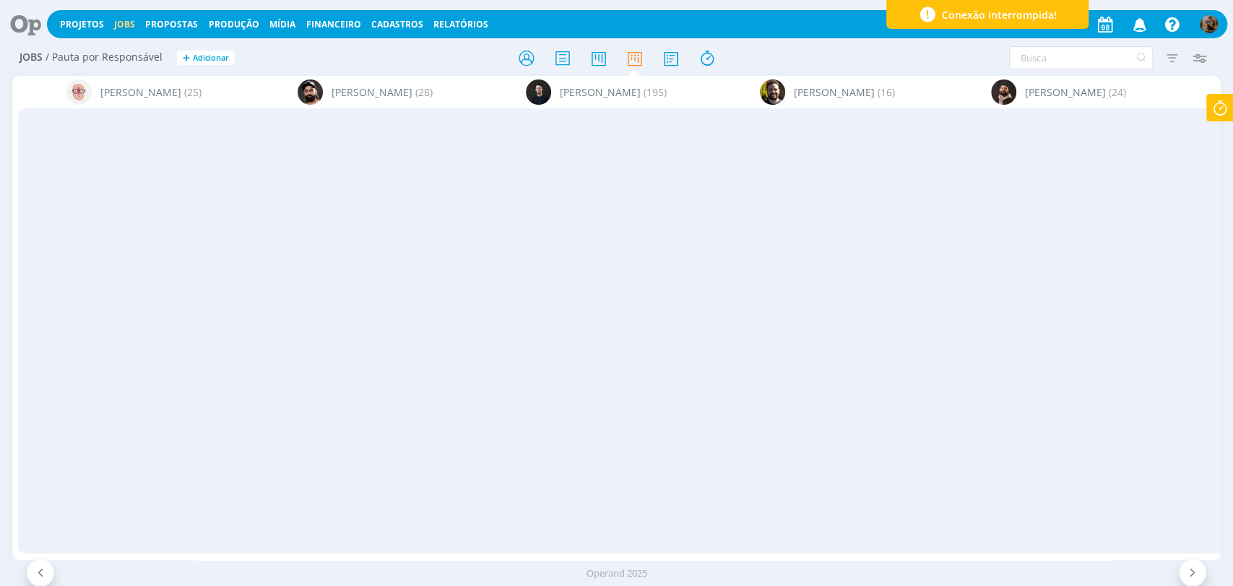
scroll to position [0, 2970]
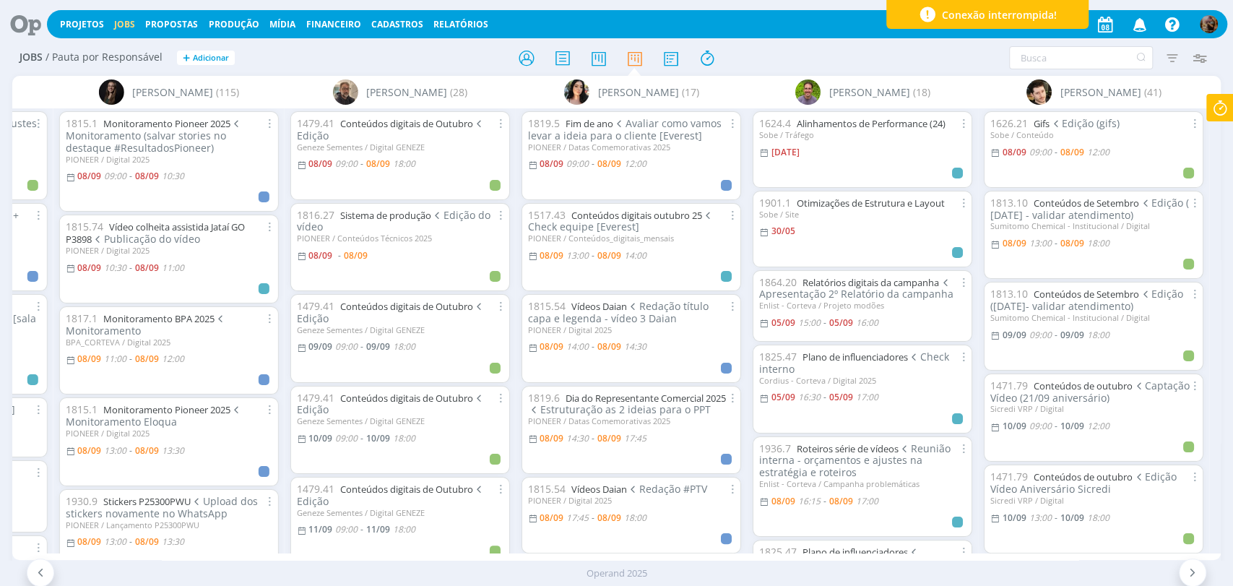
click at [671, 186] on div at bounding box center [631, 185] width 207 height 17
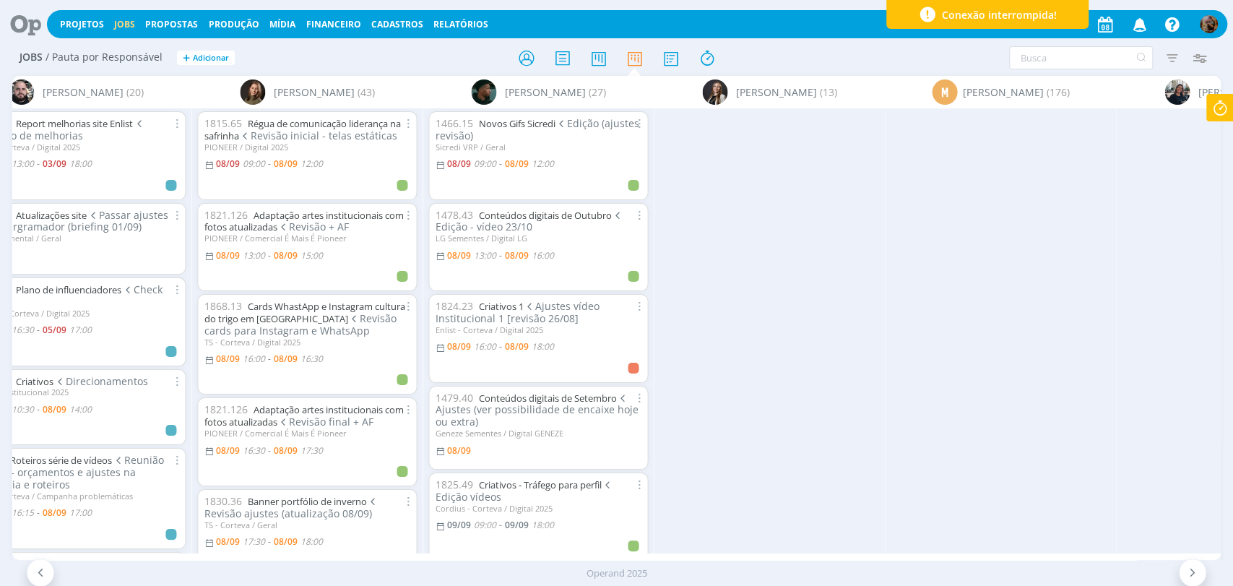
scroll to position [0, 421]
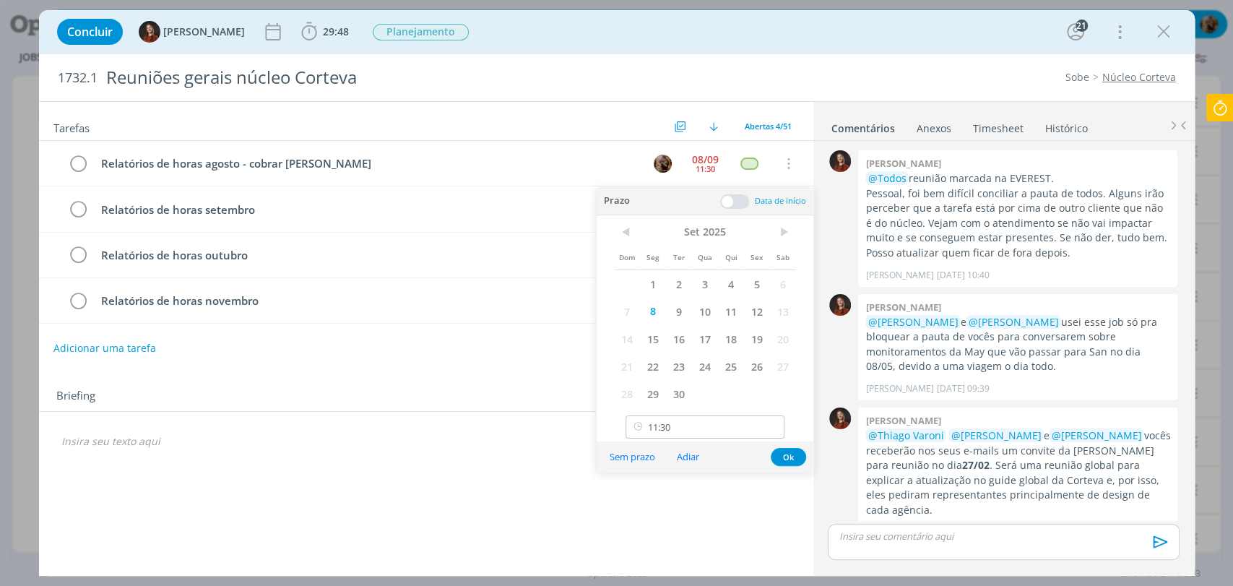
scroll to position [312, 0]
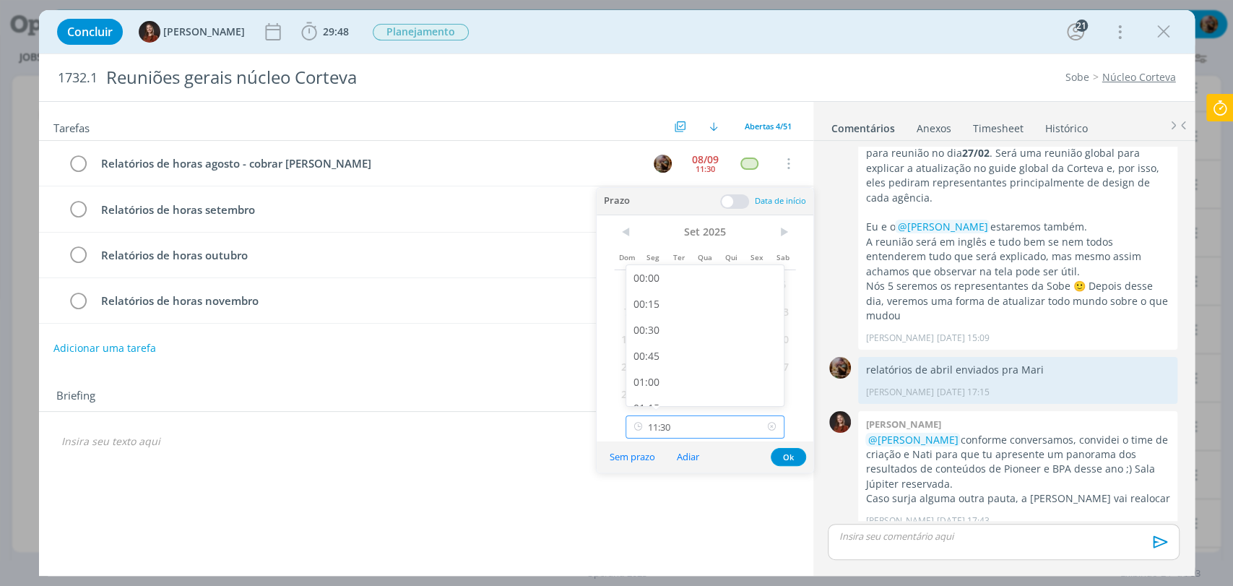
click at [694, 421] on input "11:30" at bounding box center [705, 426] width 159 height 23
click at [679, 354] on div "15:00" at bounding box center [706, 351] width 161 height 26
type input "15:00"
click at [786, 454] on button "Ok" at bounding box center [788, 457] width 35 height 18
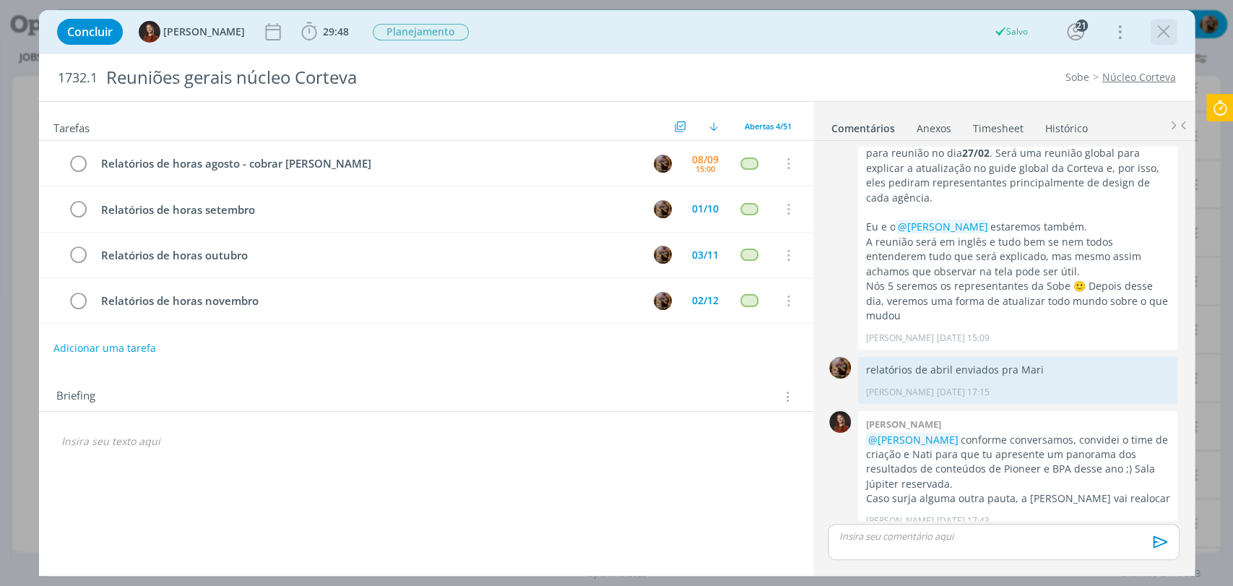
click at [1167, 35] on icon "dialog" at bounding box center [1164, 32] width 22 height 22
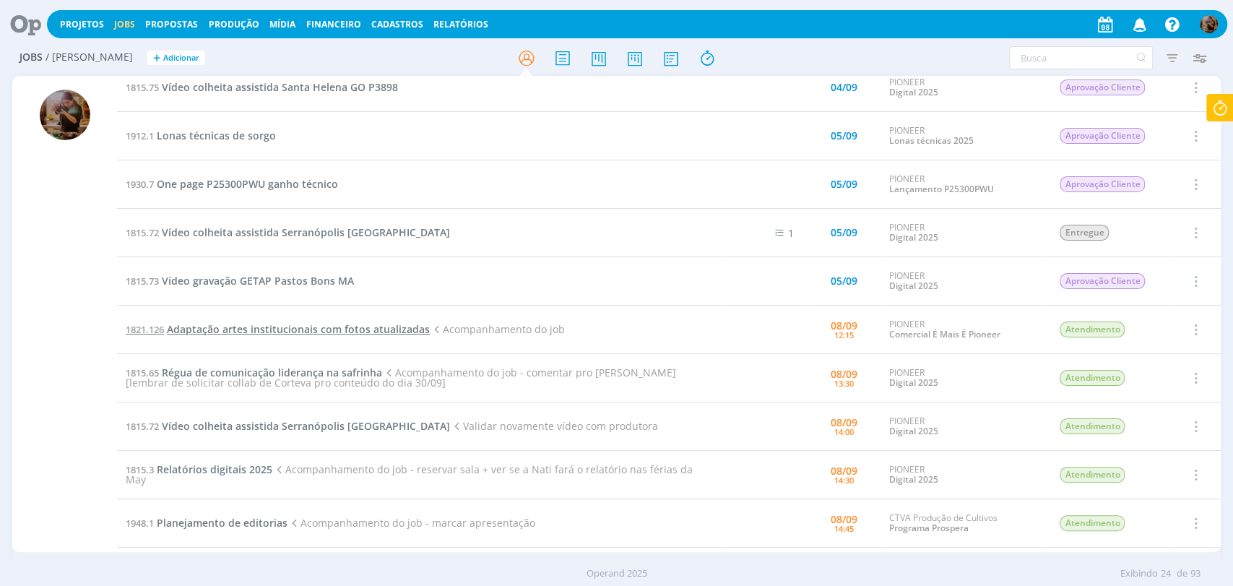
click at [406, 328] on span "Adaptação artes institucionais com fotos atualizadas" at bounding box center [298, 329] width 263 height 14
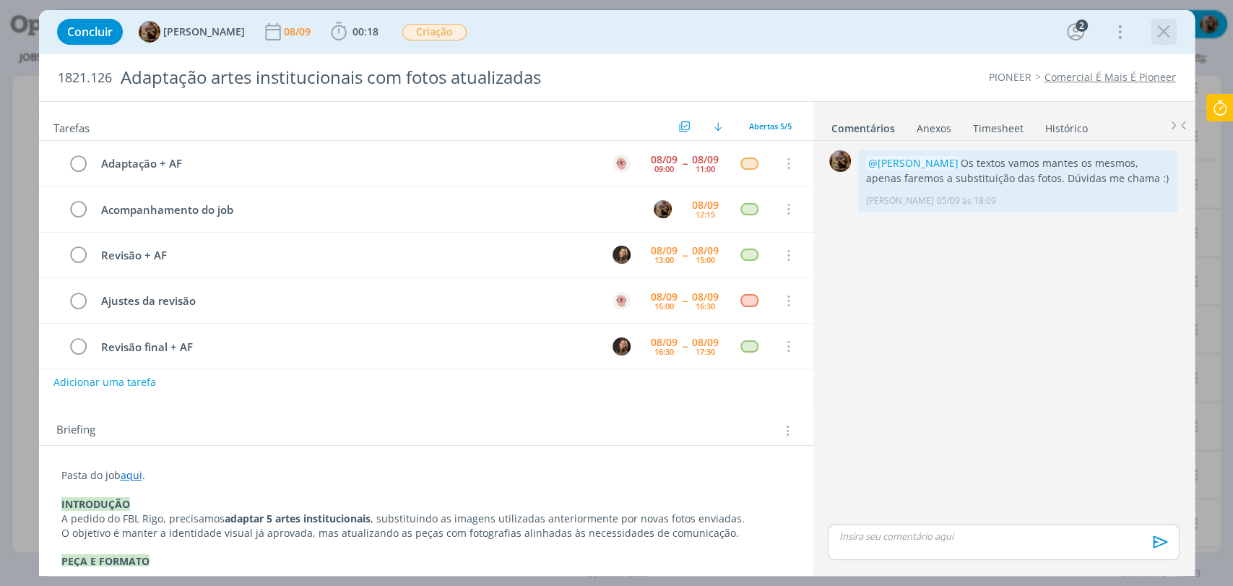
click at [1164, 41] on icon "dialog" at bounding box center [1164, 32] width 22 height 22
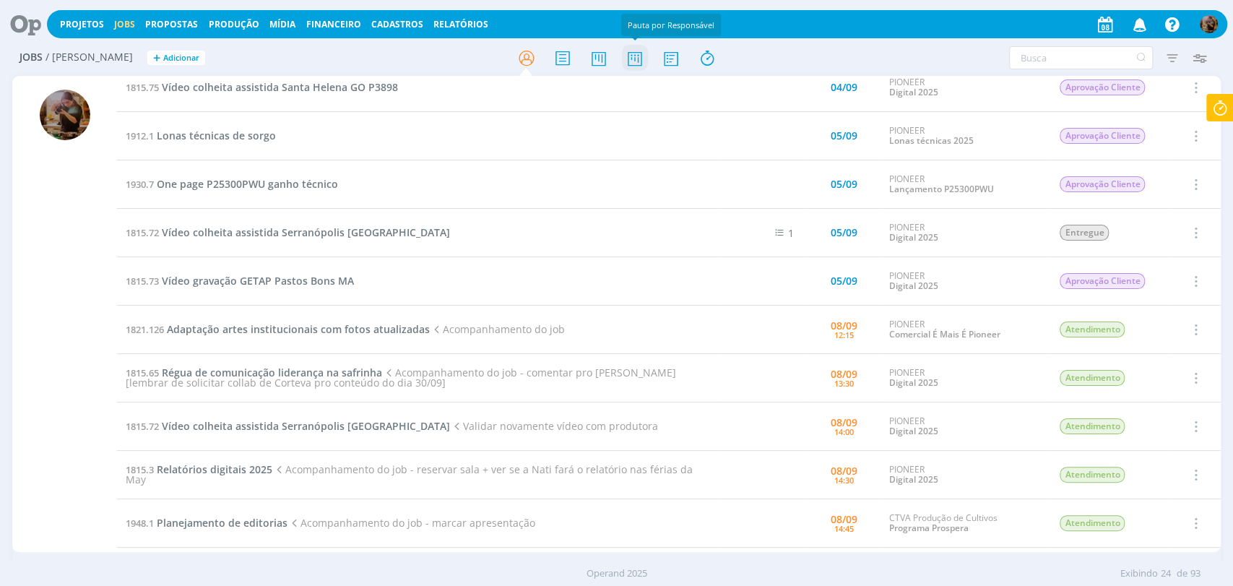
click at [628, 61] on icon at bounding box center [634, 58] width 26 height 28
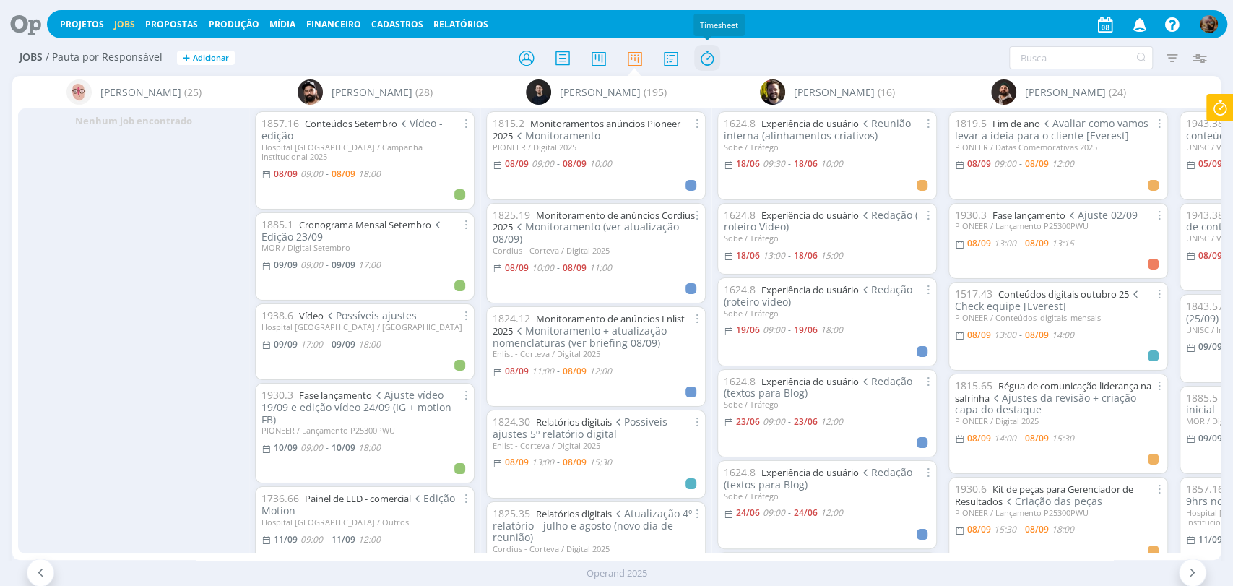
click at [711, 58] on icon at bounding box center [707, 58] width 26 height 28
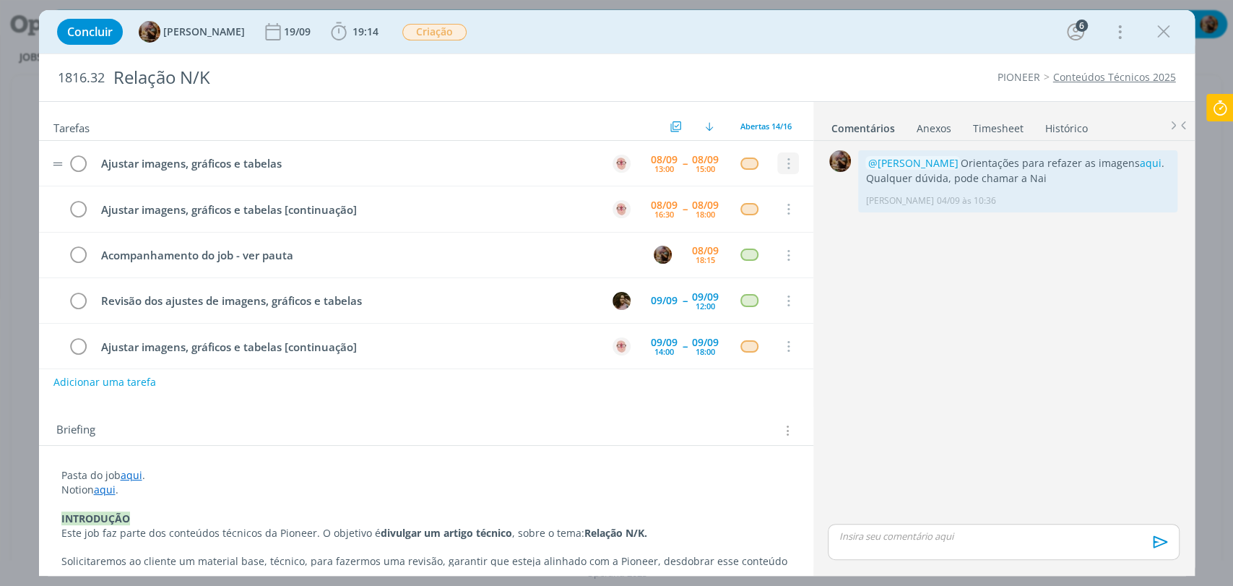
click at [780, 168] on icon "dialog" at bounding box center [788, 164] width 16 height 13
click at [759, 186] on link "Cancelar" at bounding box center [741, 188] width 114 height 23
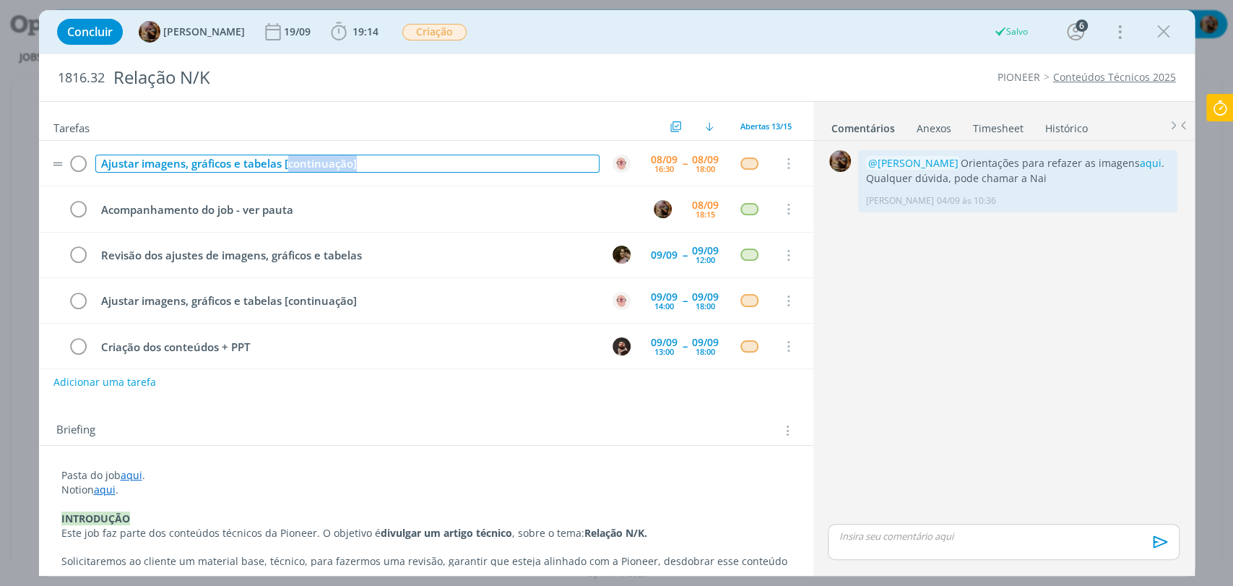
drag, startPoint x: 339, startPoint y: 166, endPoint x: 288, endPoint y: 164, distance: 51.3
click at [288, 164] on div "Ajustar imagens, gráficos e tabelas [continuação]" at bounding box center [347, 164] width 504 height 18
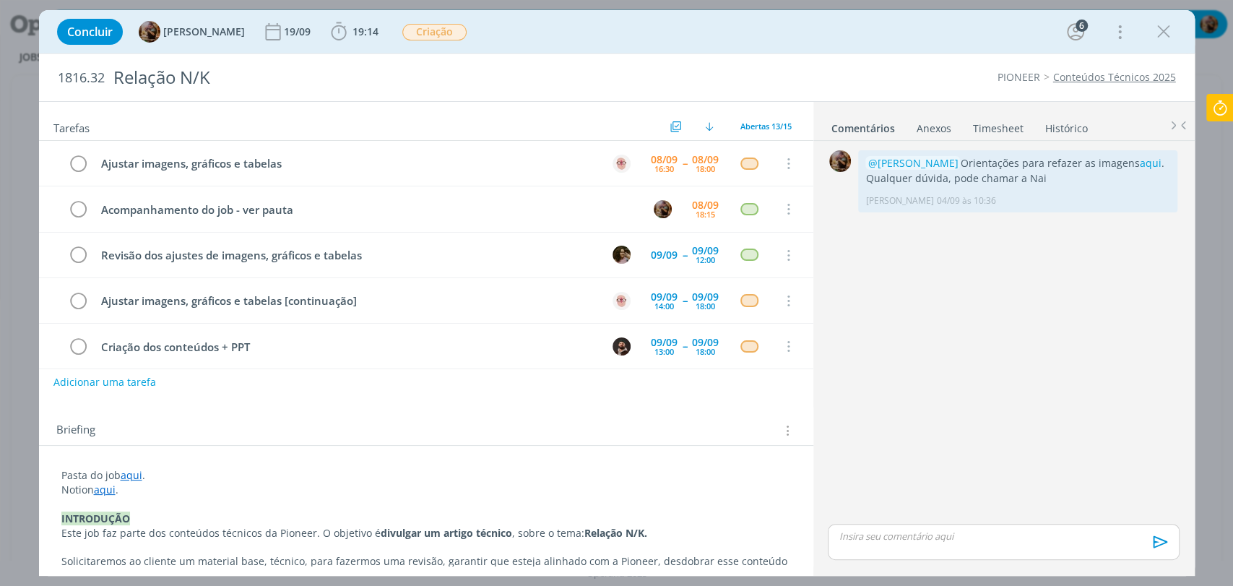
click at [522, 43] on div "Concluir [PERSON_NAME] [DATE] 19:14 Iniciar Apontar Data * [DATE] Horas * 00:00…" at bounding box center [617, 31] width 1134 height 35
click at [701, 256] on div "12:00" at bounding box center [706, 260] width 20 height 8
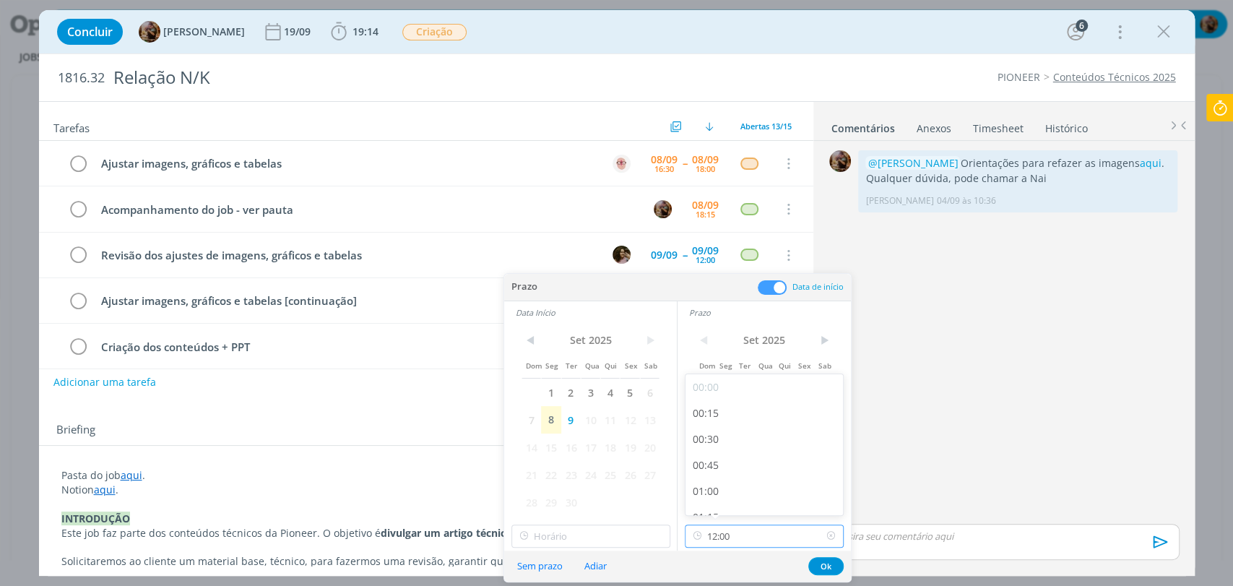
click at [748, 533] on input "12:00" at bounding box center [764, 536] width 159 height 23
click at [736, 473] on div "18:00" at bounding box center [766, 480] width 161 height 26
type input "18:00"
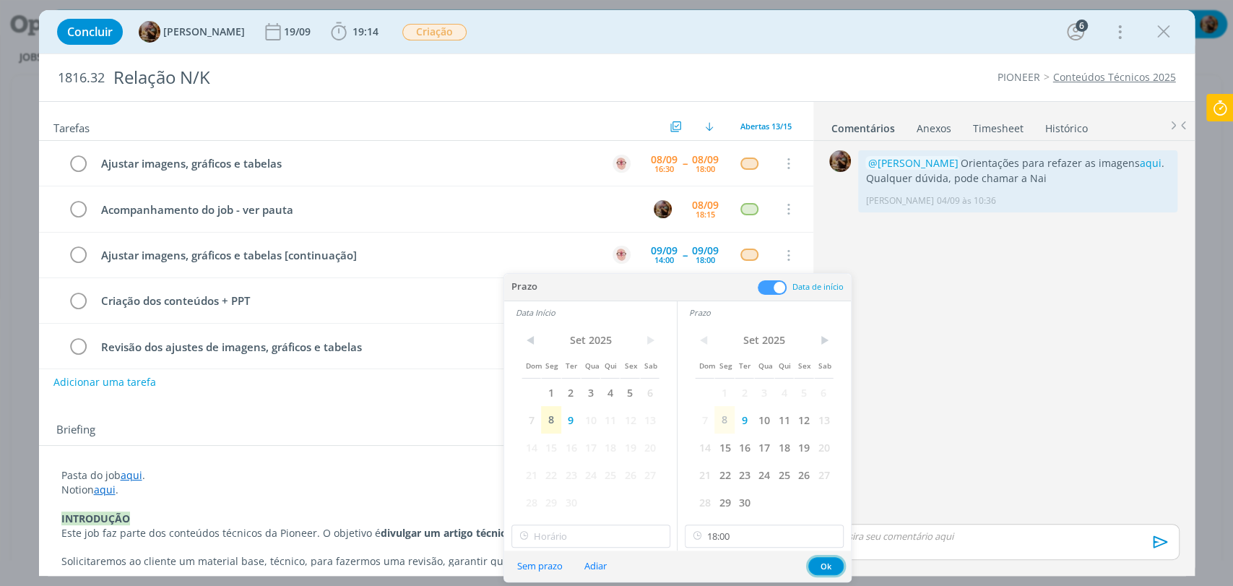
click at [829, 562] on button "Ok" at bounding box center [826, 566] width 35 height 18
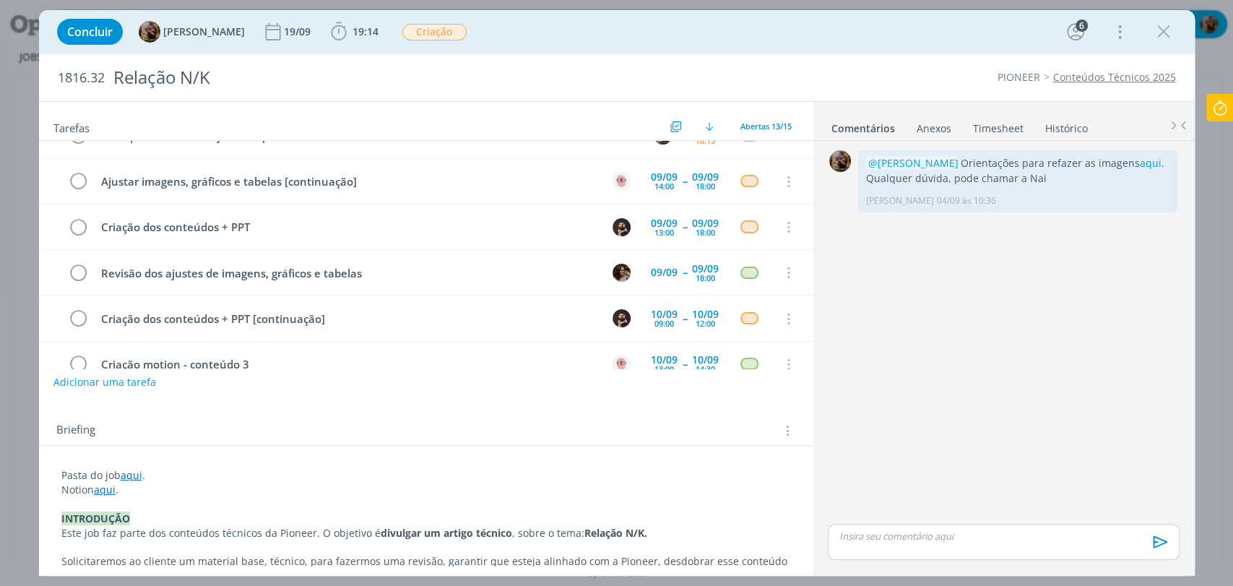
scroll to position [80, 0]
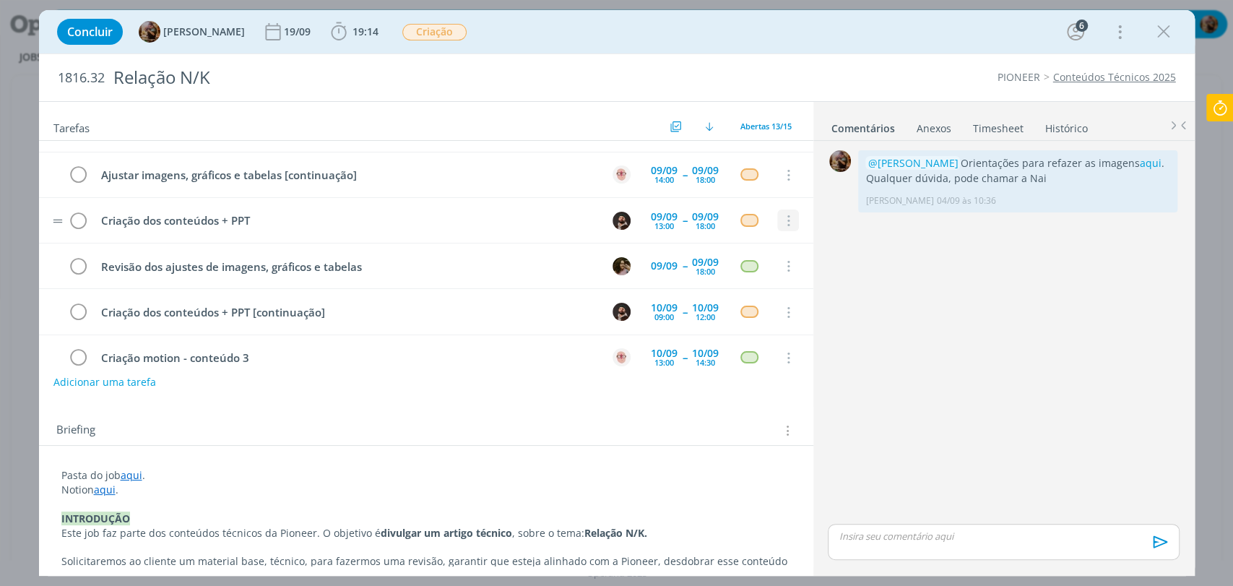
click at [780, 215] on icon "dialog" at bounding box center [788, 221] width 16 height 13
click at [715, 242] on link "Cancelar" at bounding box center [741, 245] width 114 height 23
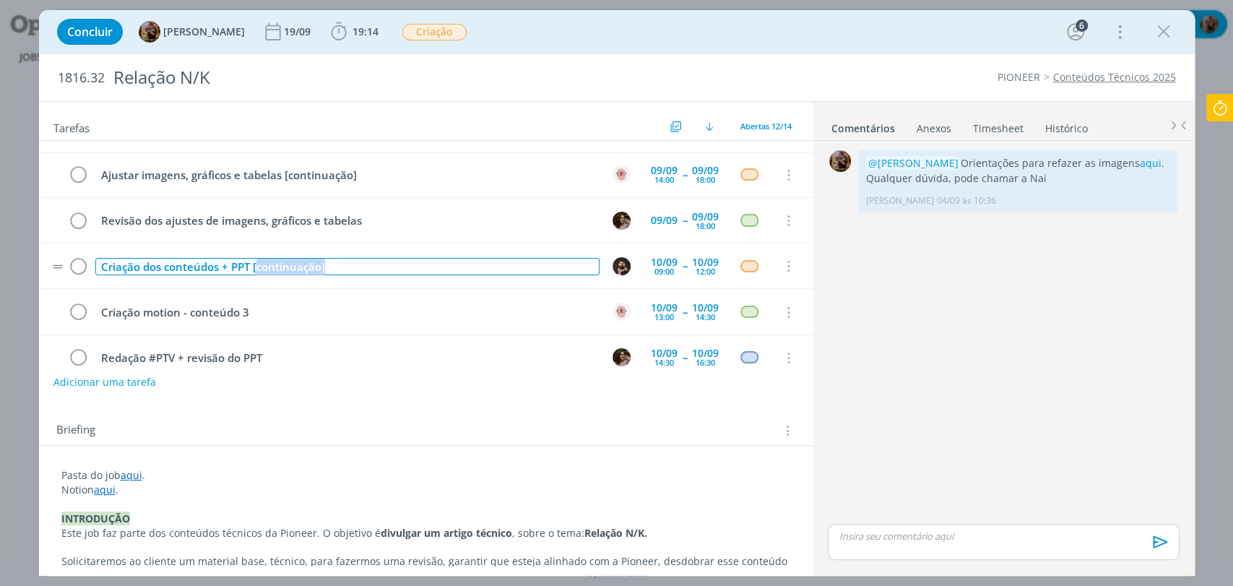
drag, startPoint x: 345, startPoint y: 270, endPoint x: 256, endPoint y: 266, distance: 88.9
click at [256, 266] on div "Criação dos conteúdos + PPT [continuação]" at bounding box center [347, 267] width 504 height 18
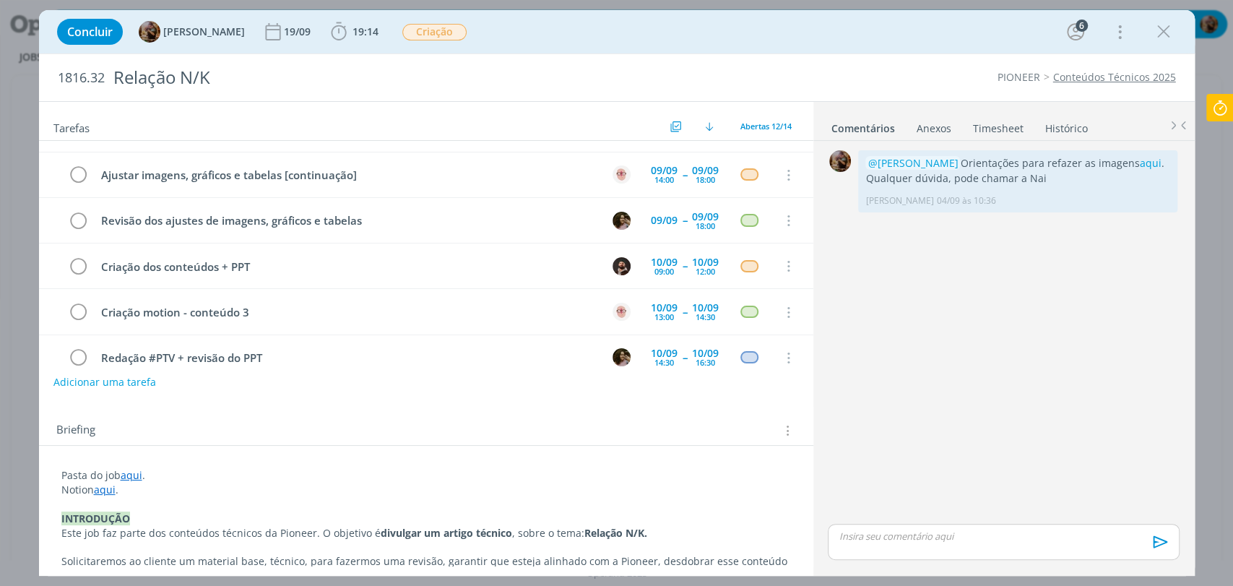
click at [525, 38] on div "Concluir Amanda Rodrigues 19/09 19:14 Iniciar Apontar Data * 08/09/2025 Horas *…" at bounding box center [617, 31] width 1134 height 35
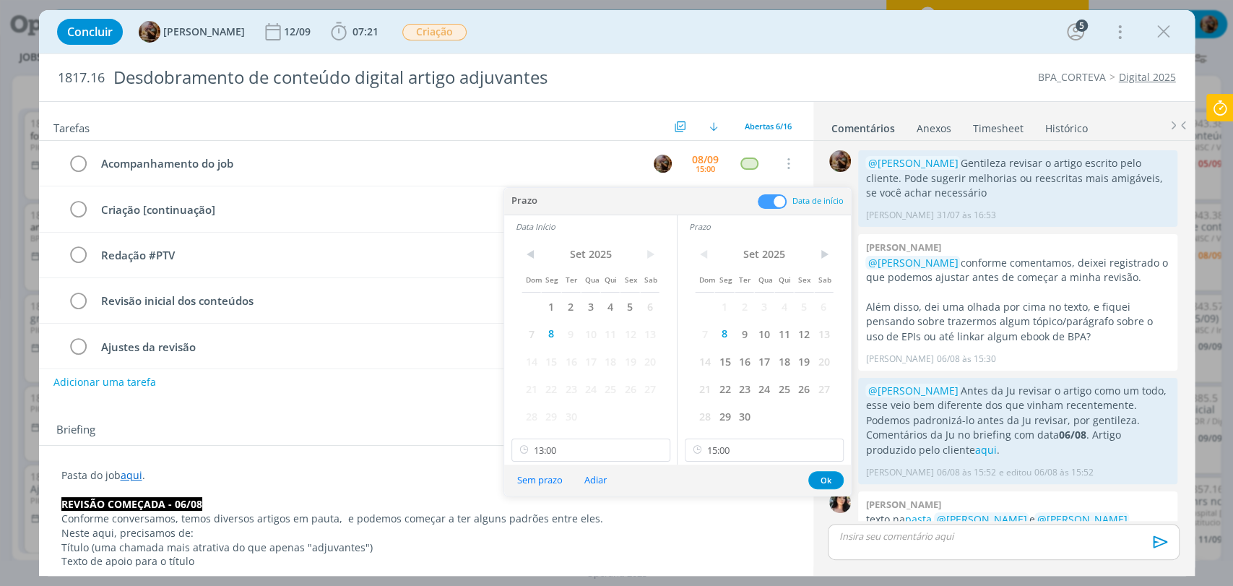
scroll to position [797, 0]
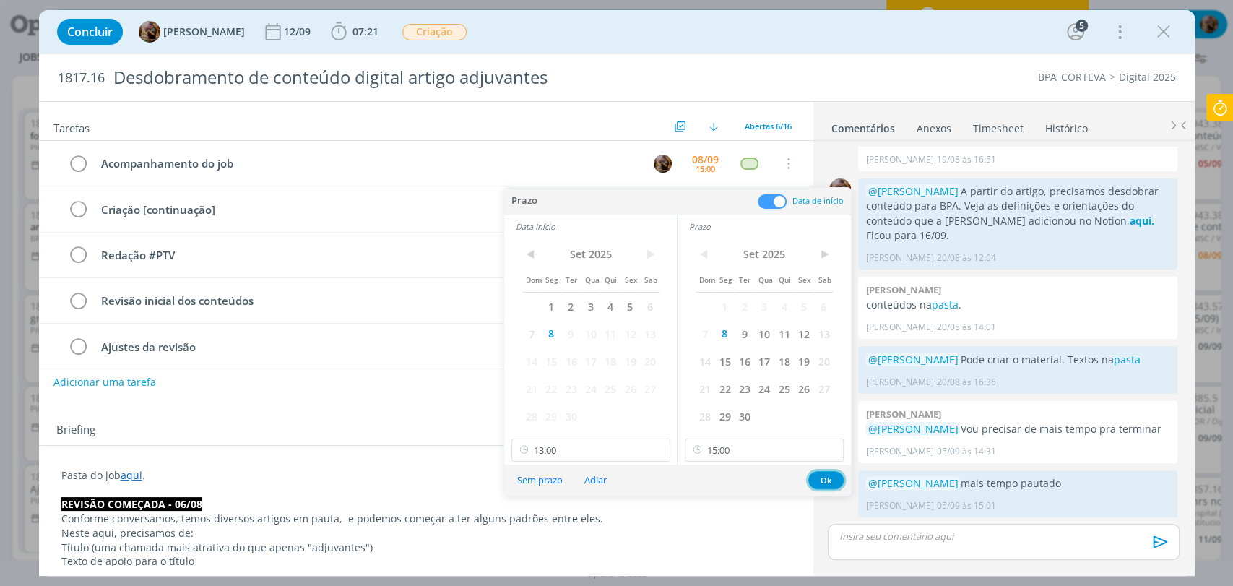
click at [829, 481] on button "Ok" at bounding box center [826, 480] width 35 height 18
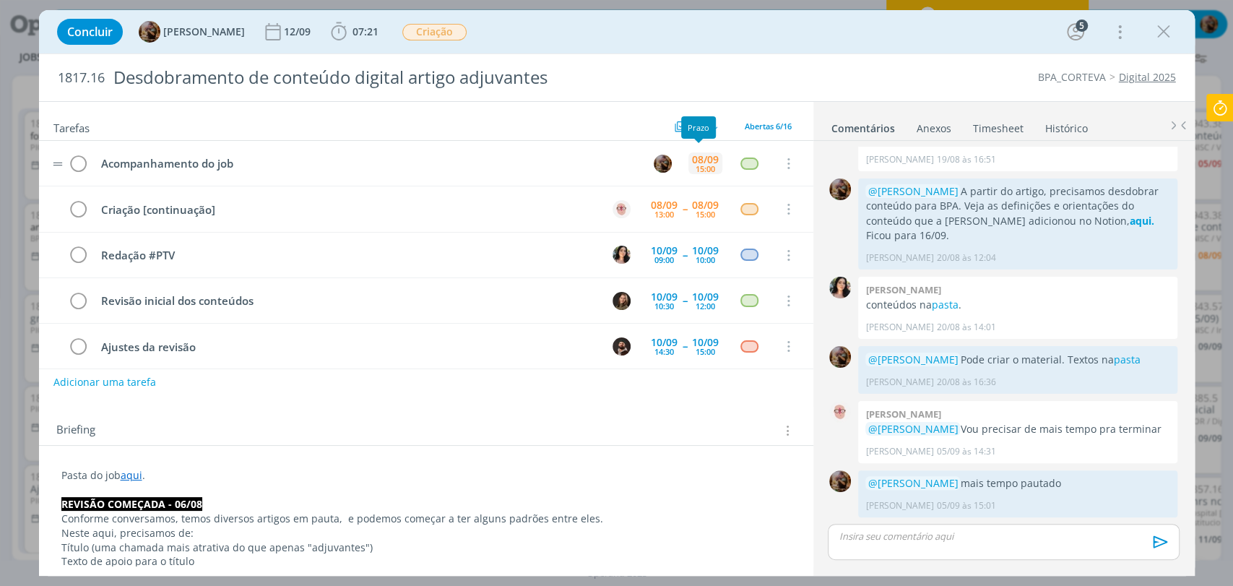
click at [699, 158] on div "08/09" at bounding box center [705, 160] width 27 height 10
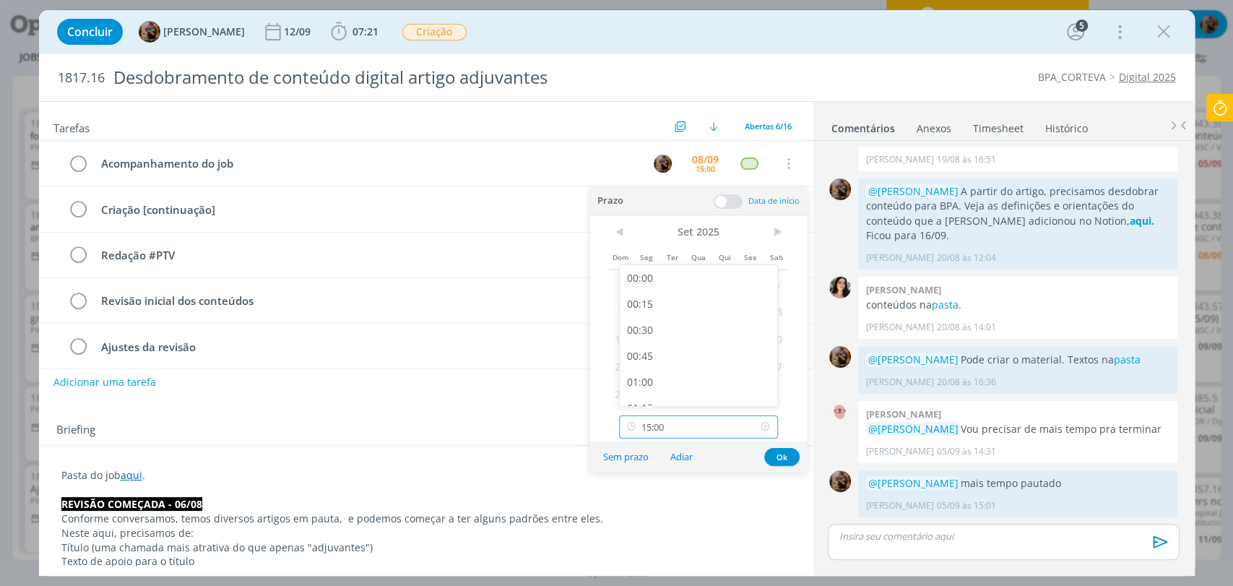
click at [712, 424] on input "15:00" at bounding box center [698, 426] width 159 height 23
click at [698, 333] on div "16:00" at bounding box center [700, 332] width 161 height 26
type input "16:00"
click at [780, 454] on button "Ok" at bounding box center [781, 457] width 35 height 18
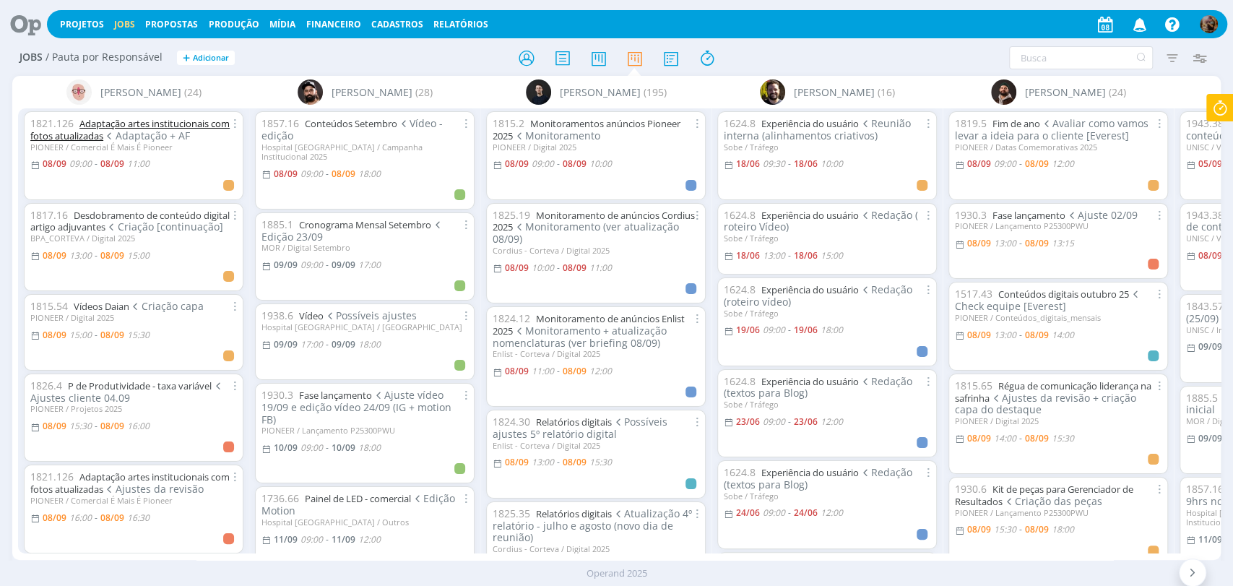
click at [182, 126] on link "Adaptação artes institucionais com fotos atualizadas" at bounding box center [129, 129] width 199 height 25
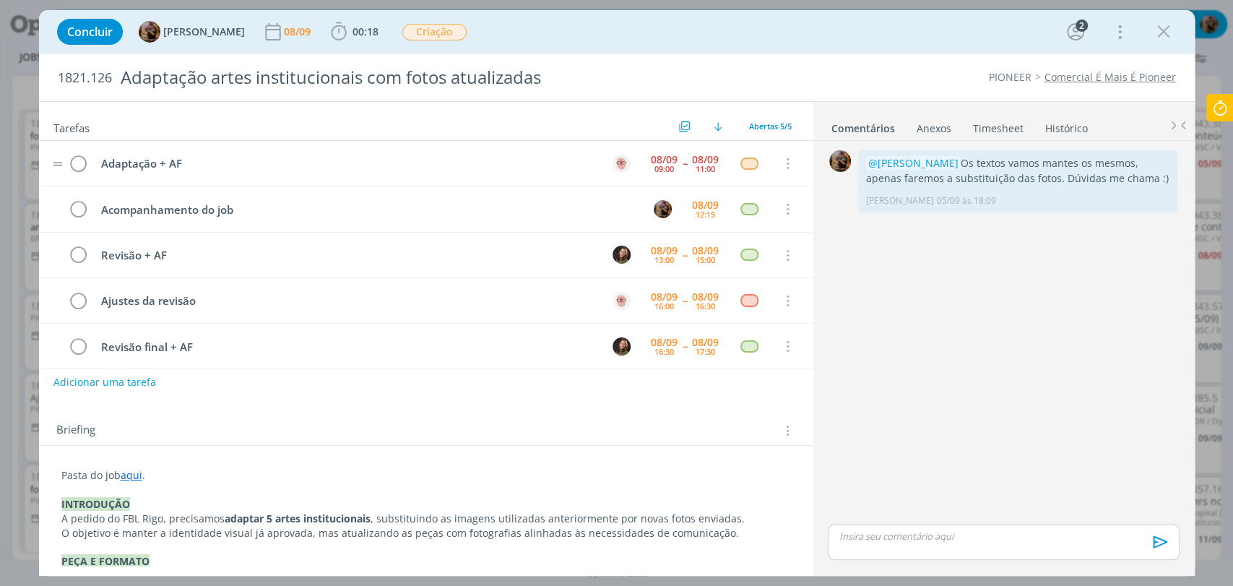
click at [701, 160] on div "08/09" at bounding box center [705, 160] width 27 height 10
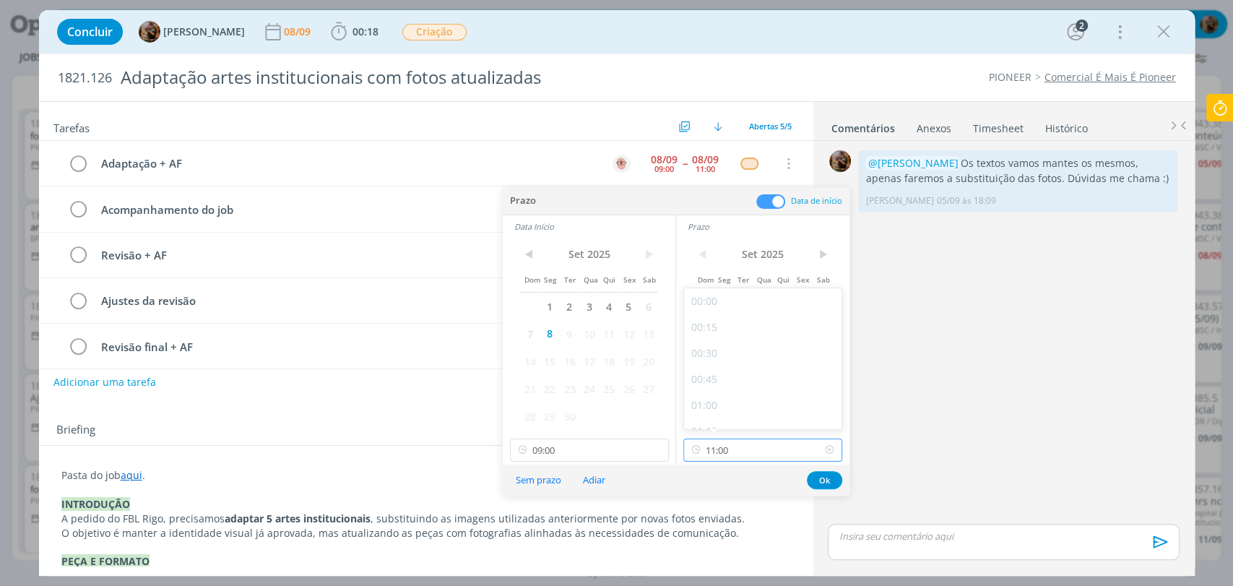
click at [743, 456] on input "11:00" at bounding box center [763, 450] width 159 height 23
click at [713, 354] on div "12:00" at bounding box center [764, 355] width 161 height 26
type input "12:00"
click at [831, 472] on button "Ok" at bounding box center [824, 480] width 35 height 18
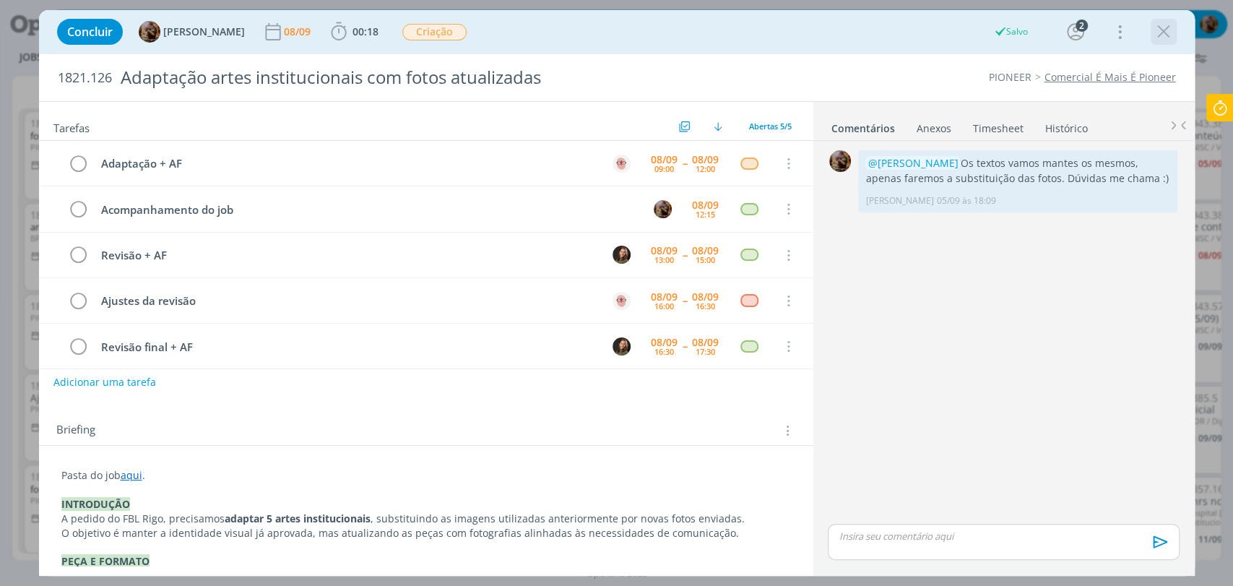
click at [1167, 36] on icon "dialog" at bounding box center [1164, 32] width 22 height 22
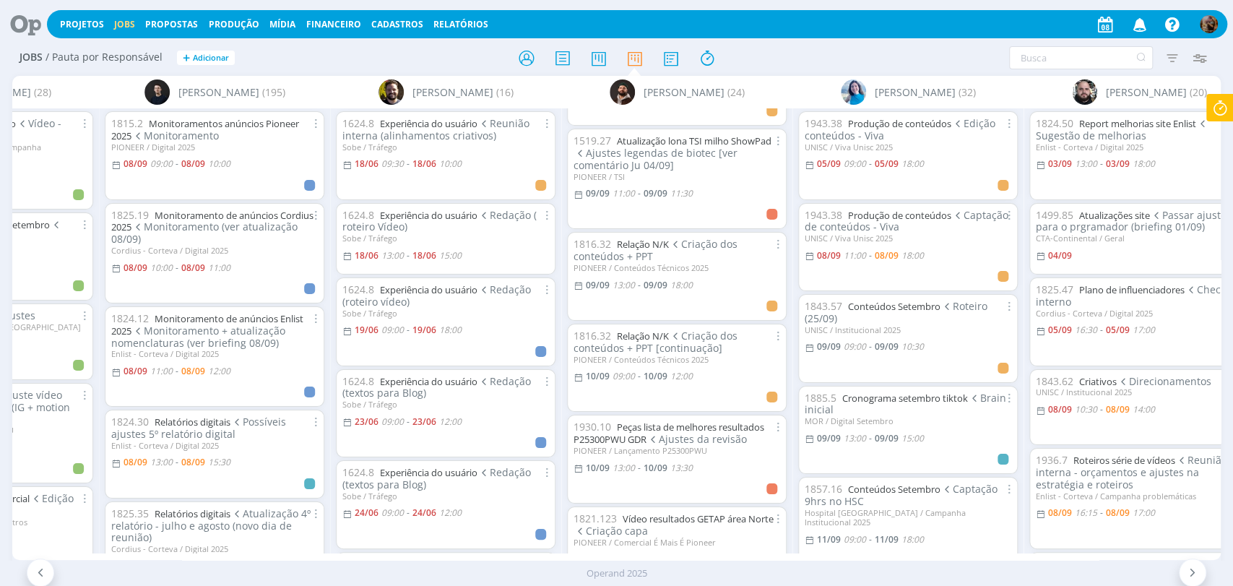
scroll to position [561, 0]
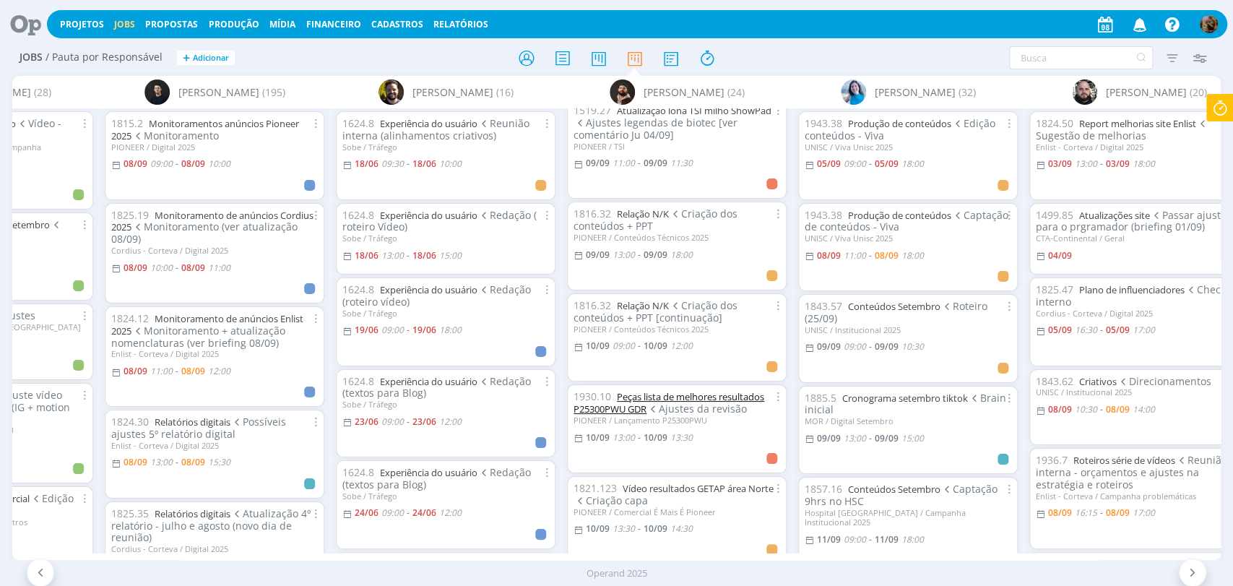
click at [749, 390] on link "Peças lista de melhores resultados P25300PWU GDR" at bounding box center [669, 402] width 191 height 25
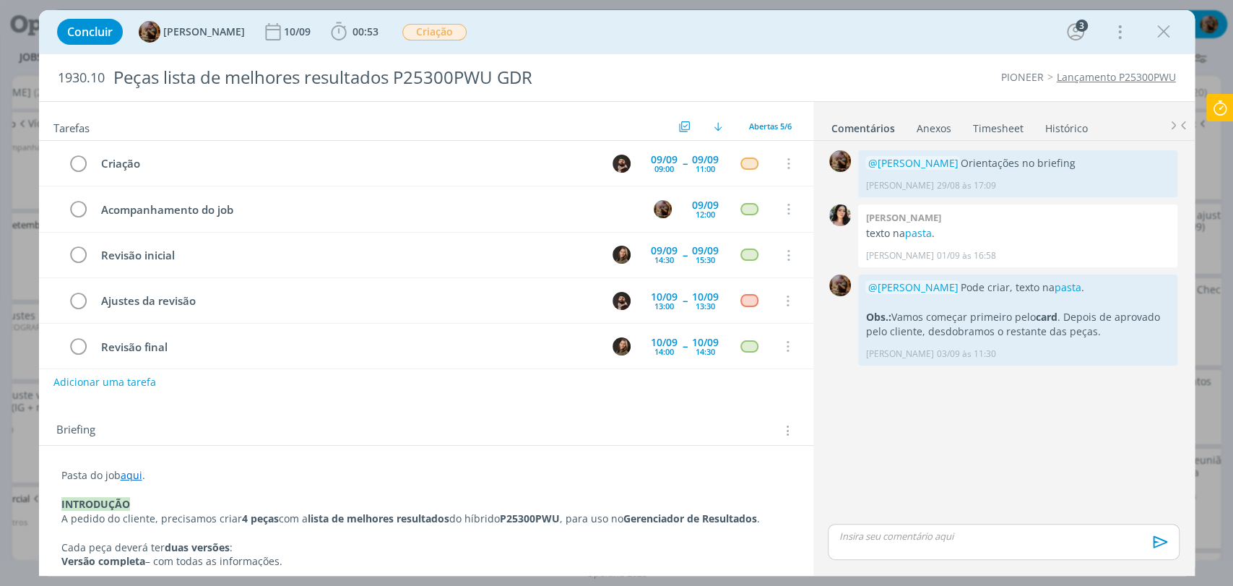
scroll to position [9, 0]
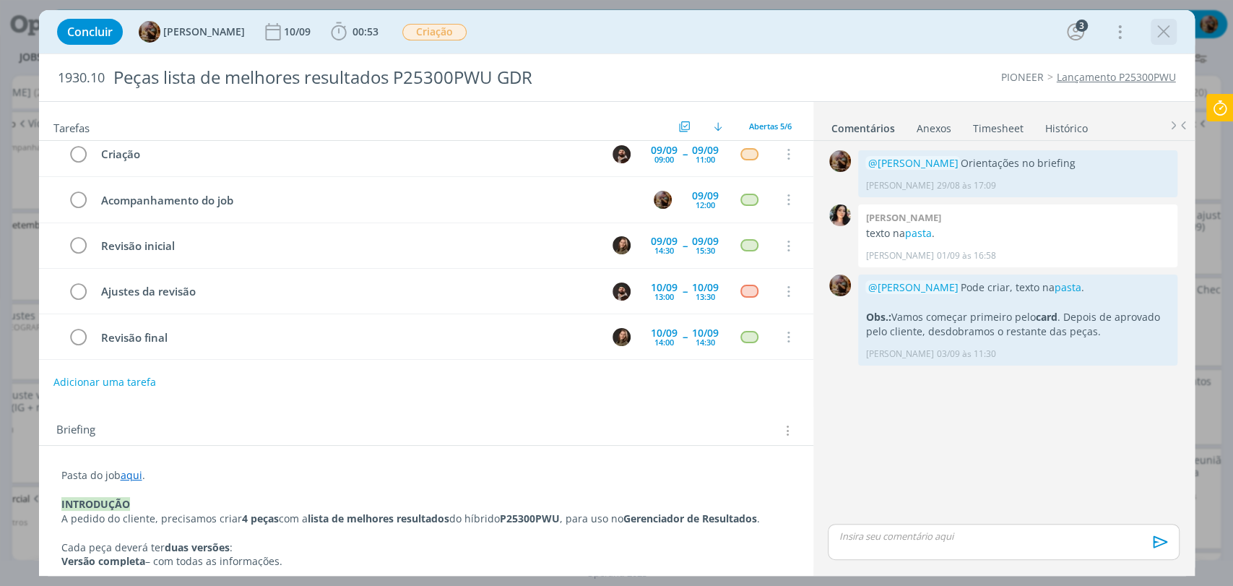
click at [1159, 35] on icon "dialog" at bounding box center [1164, 32] width 22 height 22
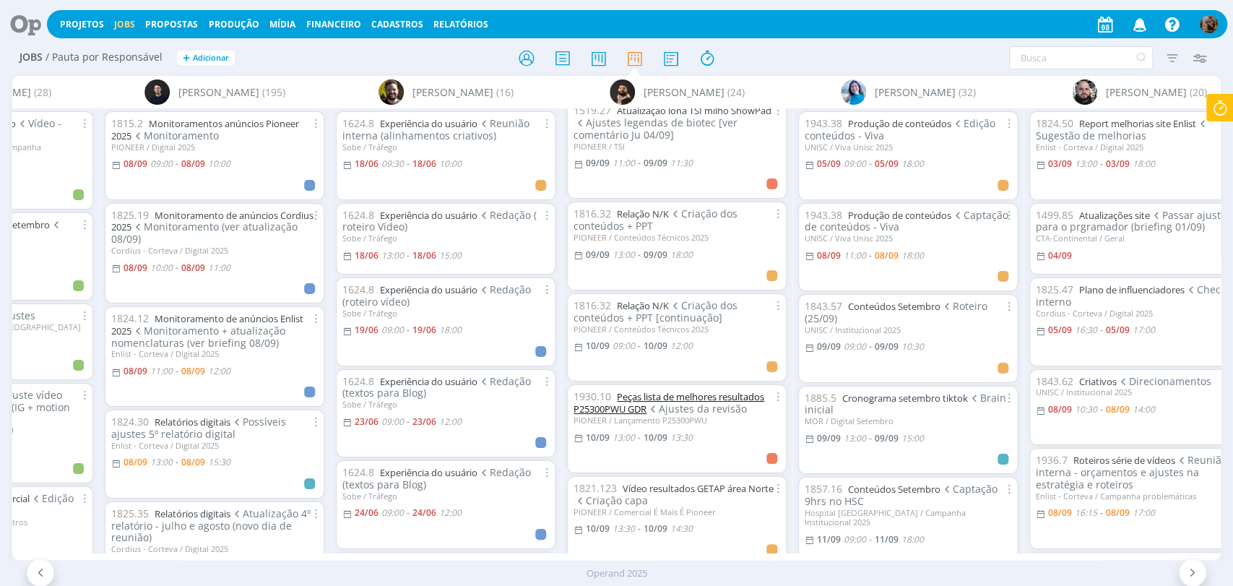
click at [678, 390] on link "Peças lista de melhores resultados P25300PWU GDR" at bounding box center [669, 402] width 191 height 25
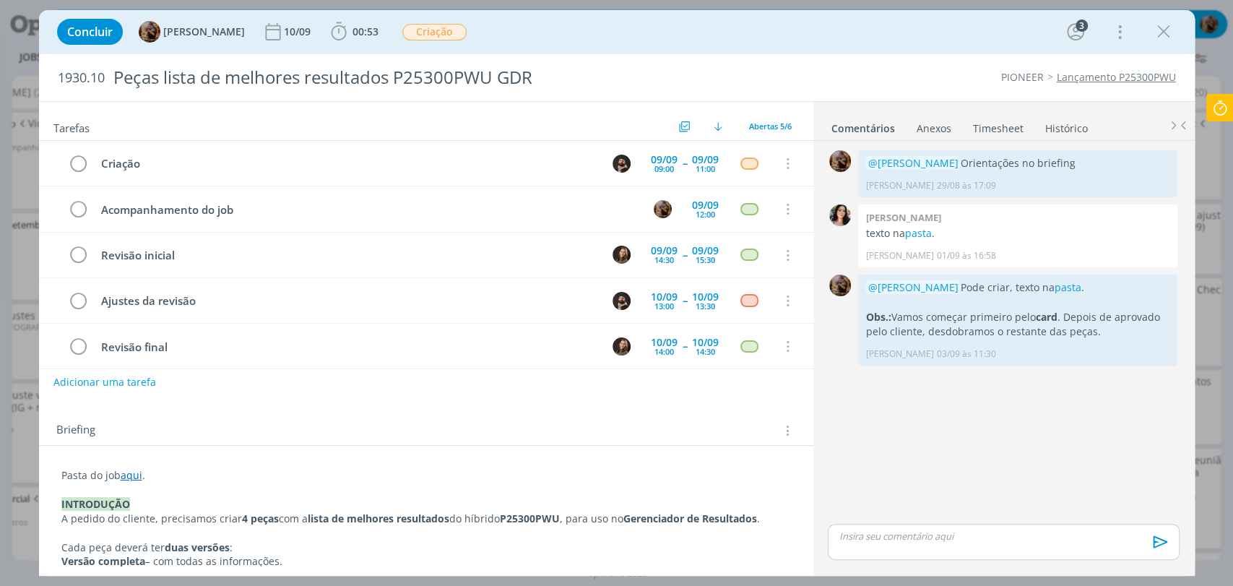
scroll to position [9, 0]
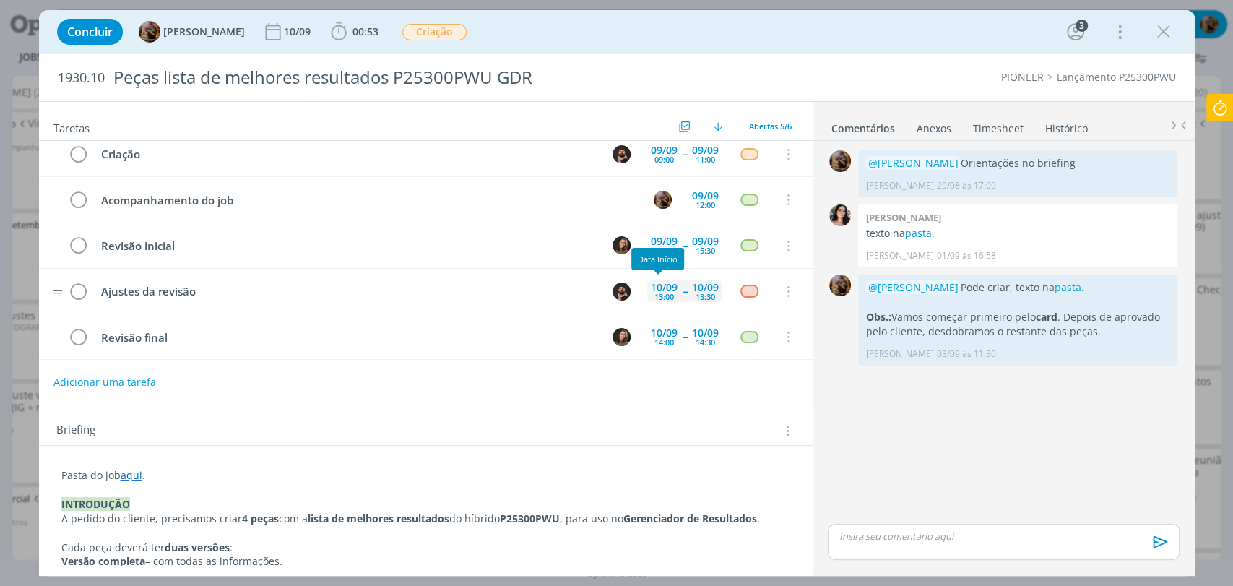
click at [655, 293] on div "13:00" at bounding box center [665, 297] width 20 height 8
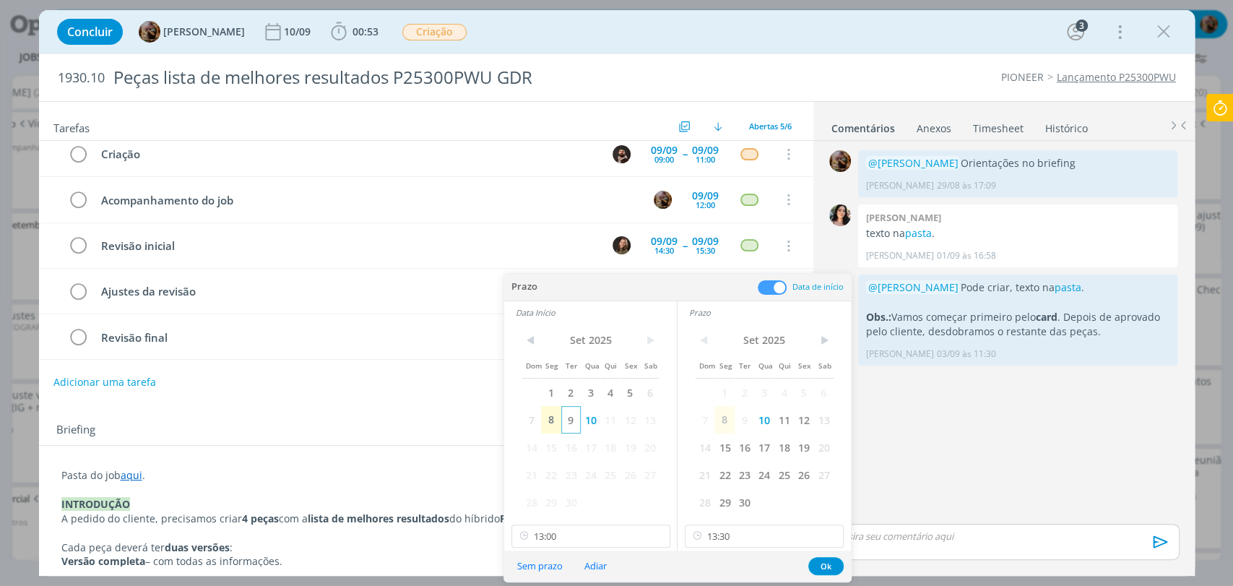
drag, startPoint x: 564, startPoint y: 420, endPoint x: 699, endPoint y: 443, distance: 136.4
click at [565, 420] on span "9" at bounding box center [571, 419] width 20 height 27
click at [742, 412] on span "9" at bounding box center [745, 419] width 20 height 27
click at [762, 527] on input "13:30" at bounding box center [764, 536] width 159 height 23
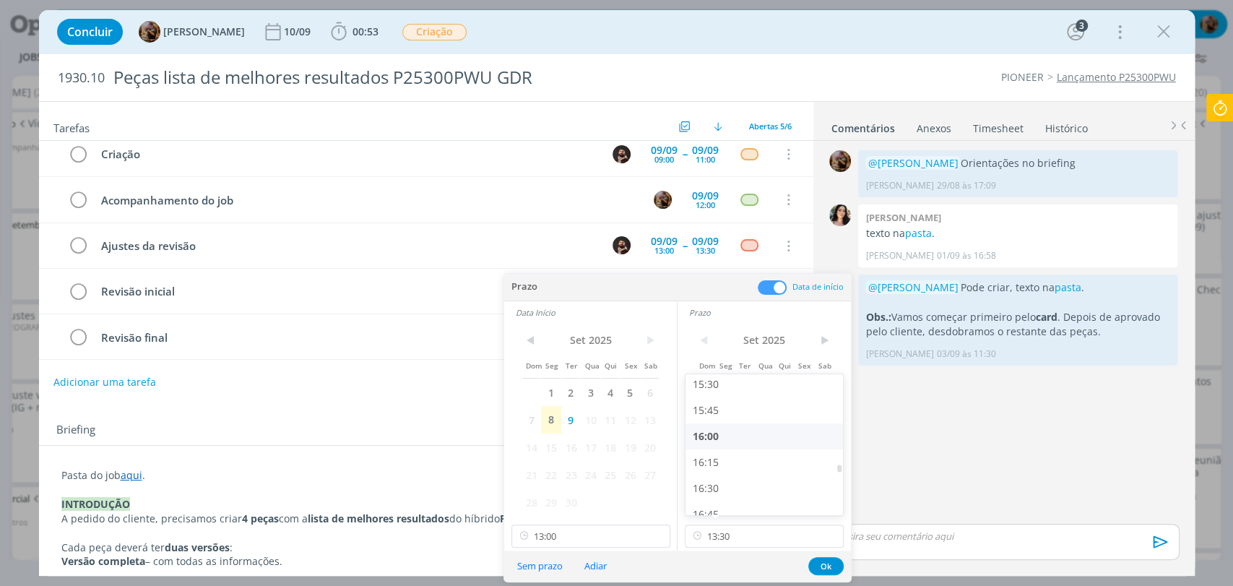
click at [723, 431] on div "16:00" at bounding box center [766, 436] width 161 height 26
type input "16:00"
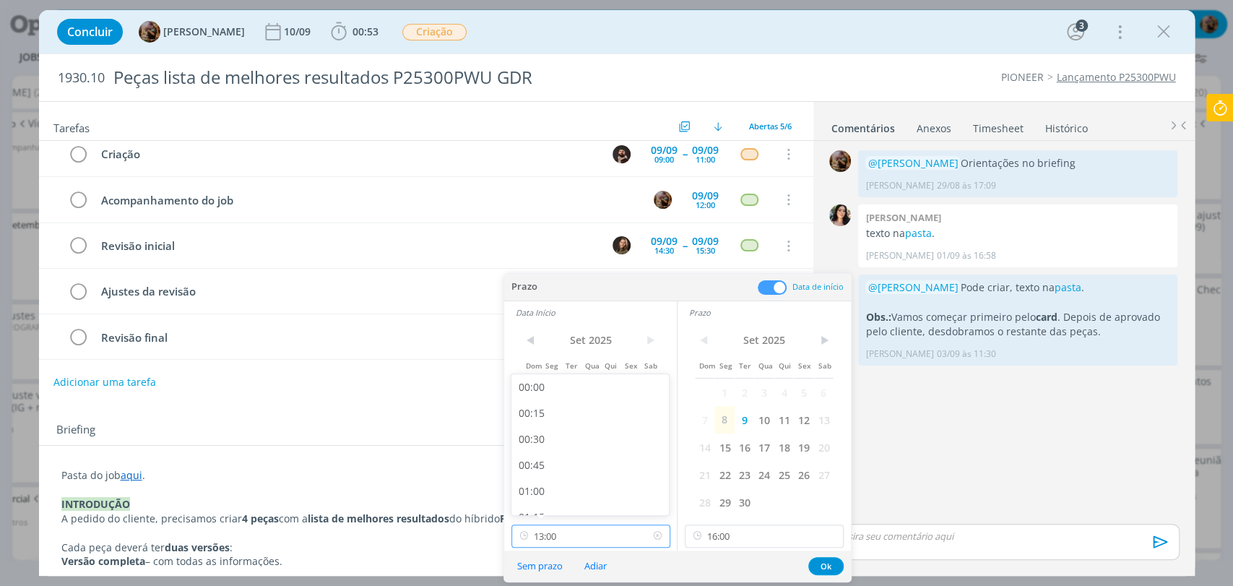
click at [584, 539] on input "13:00" at bounding box center [591, 536] width 159 height 23
click at [543, 435] on div "15:30" at bounding box center [592, 436] width 161 height 26
type input "15:30"
click at [827, 564] on button "Ok" at bounding box center [826, 566] width 35 height 18
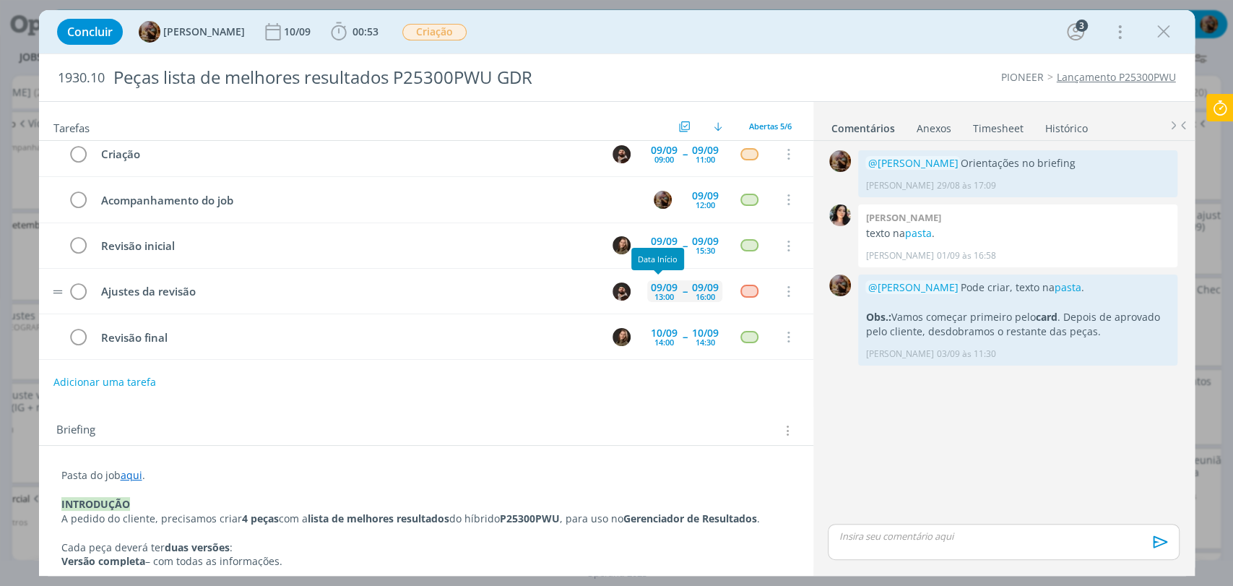
click at [660, 296] on div "13:00" at bounding box center [665, 297] width 20 height 8
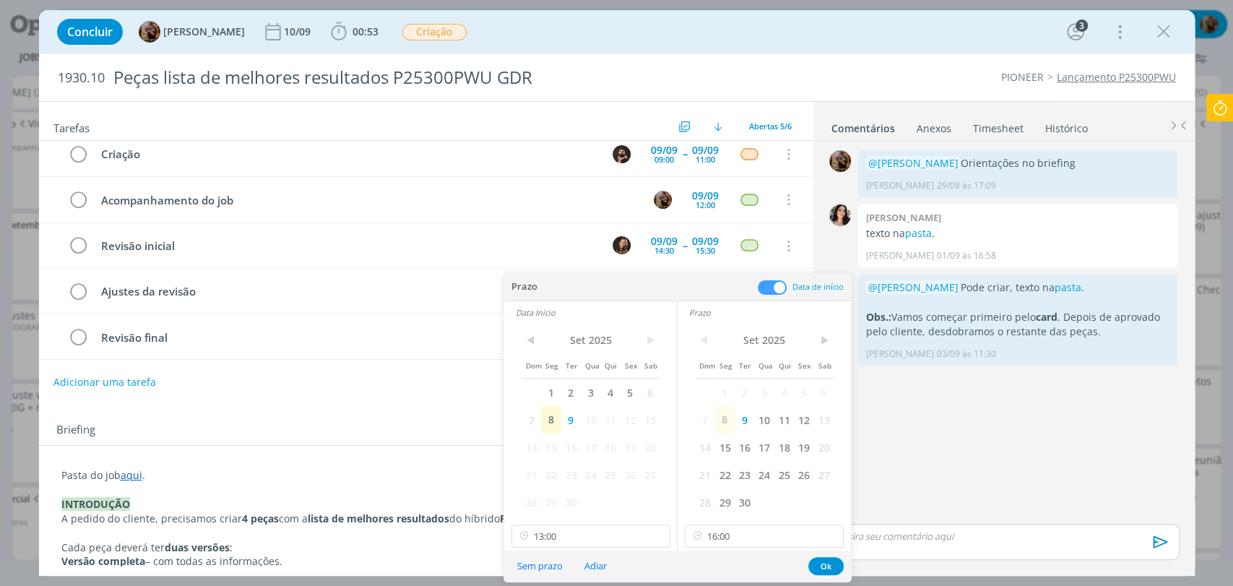
click at [601, 553] on div "Sem prazo Adiar Ok" at bounding box center [677, 566] width 347 height 31
click at [600, 535] on input "13:00" at bounding box center [591, 536] width 159 height 23
click at [564, 437] on div "15:30" at bounding box center [592, 436] width 161 height 26
type input "15:30"
click at [828, 563] on button "Ok" at bounding box center [826, 566] width 35 height 18
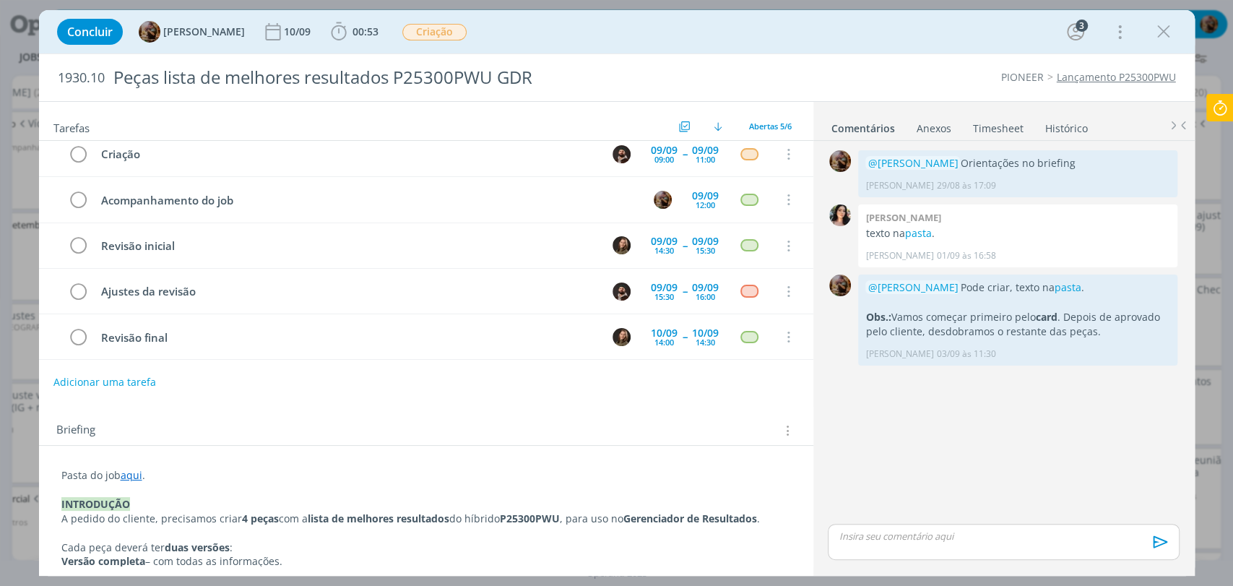
drag, startPoint x: 1165, startPoint y: 27, endPoint x: 1121, endPoint y: 153, distance: 133.2
click at [1165, 29] on icon "dialog" at bounding box center [1164, 32] width 22 height 22
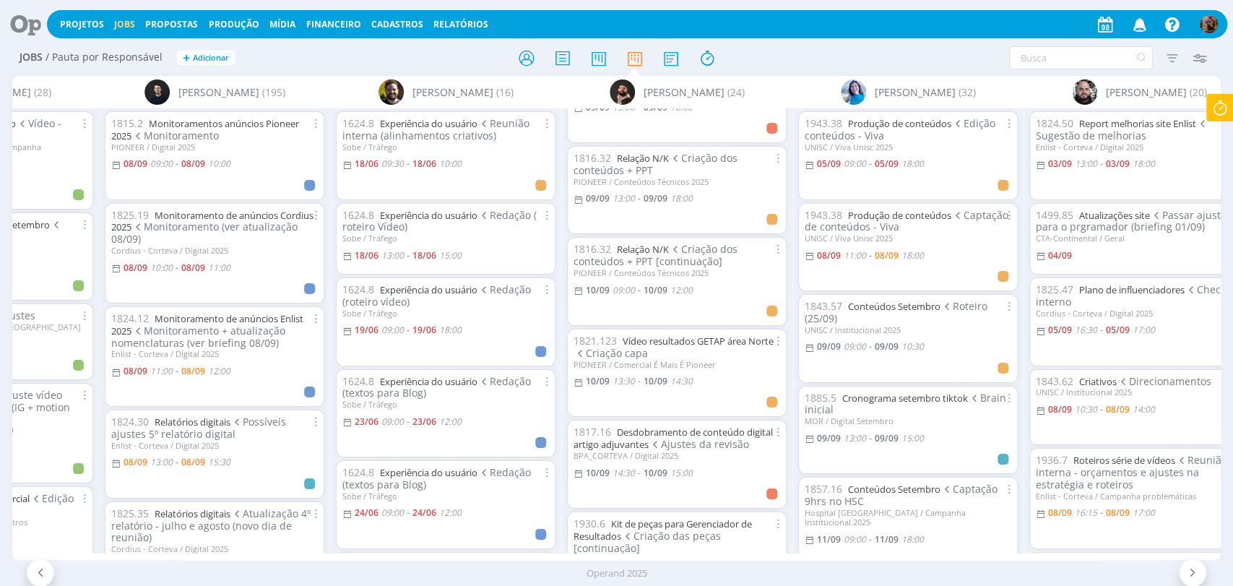
scroll to position [723, 0]
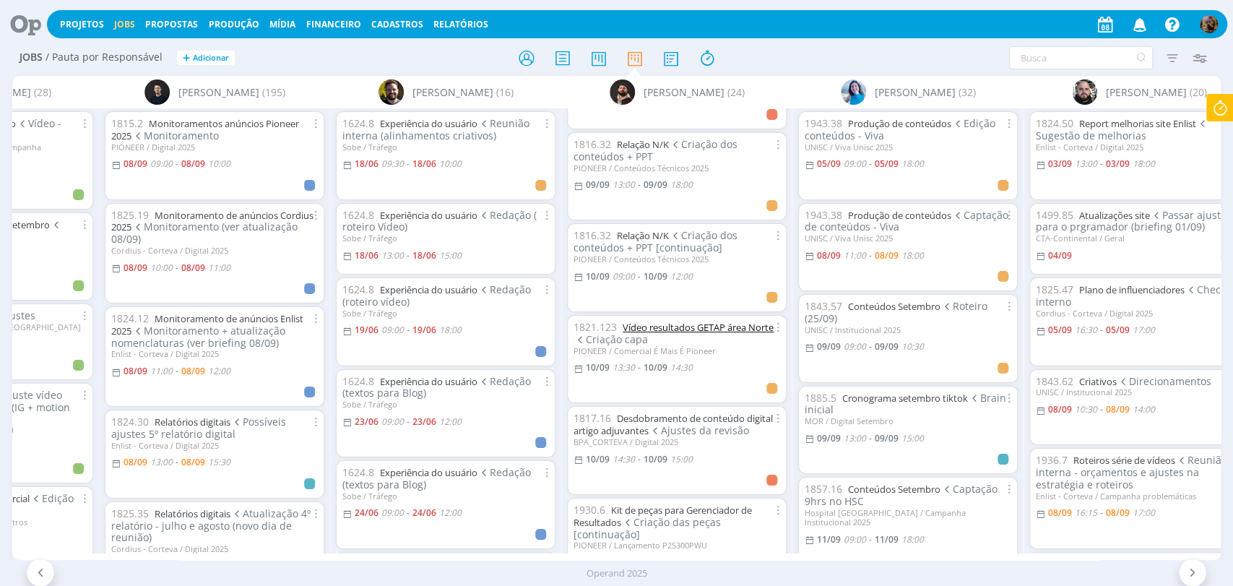
click at [707, 324] on link "Vídeo resultados GETAP área Norte" at bounding box center [698, 327] width 151 height 13
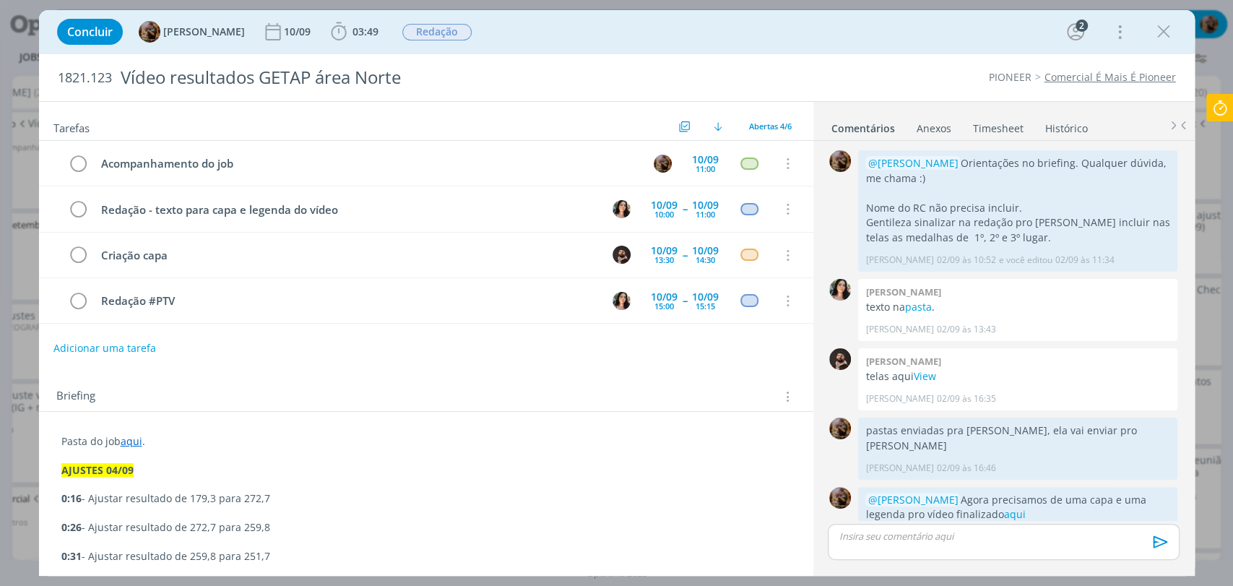
scroll to position [16, 0]
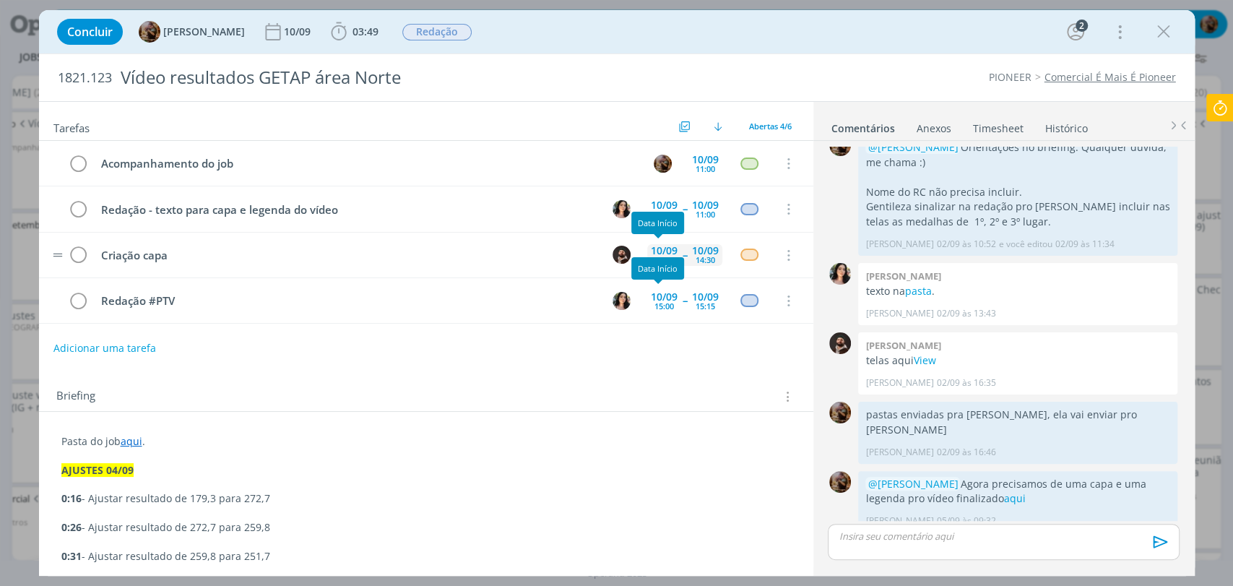
click at [658, 256] on div "13:30" at bounding box center [665, 260] width 20 height 8
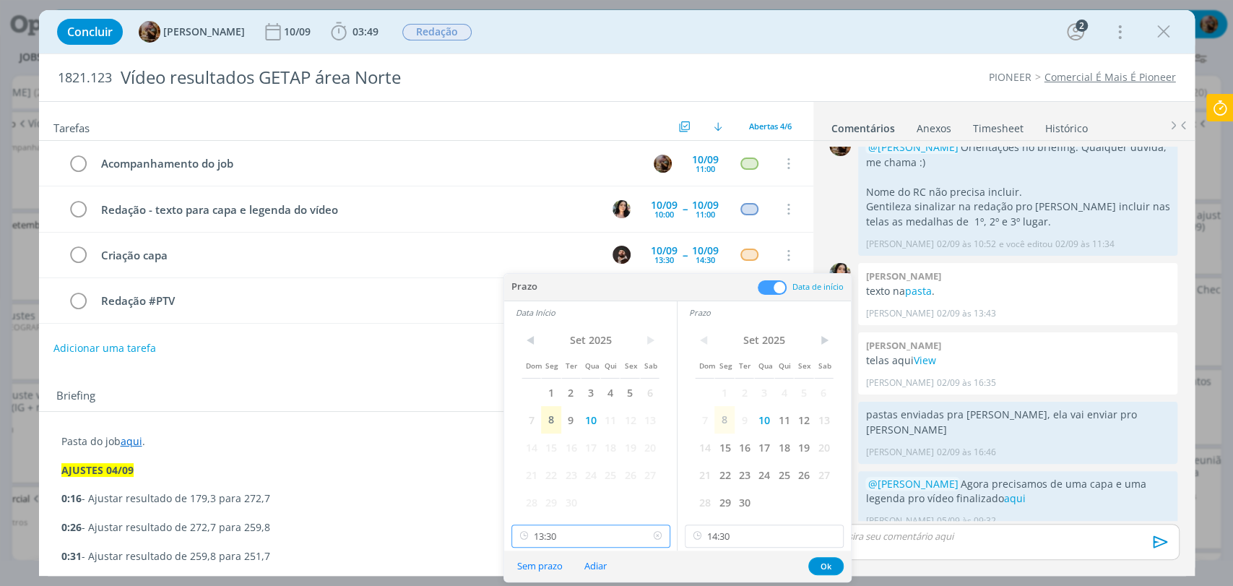
click at [608, 525] on input "13:30" at bounding box center [591, 536] width 159 height 23
click at [566, 450] on div "13:00" at bounding box center [592, 445] width 161 height 26
type input "13:00"
click at [725, 530] on input "14:30" at bounding box center [764, 536] width 159 height 23
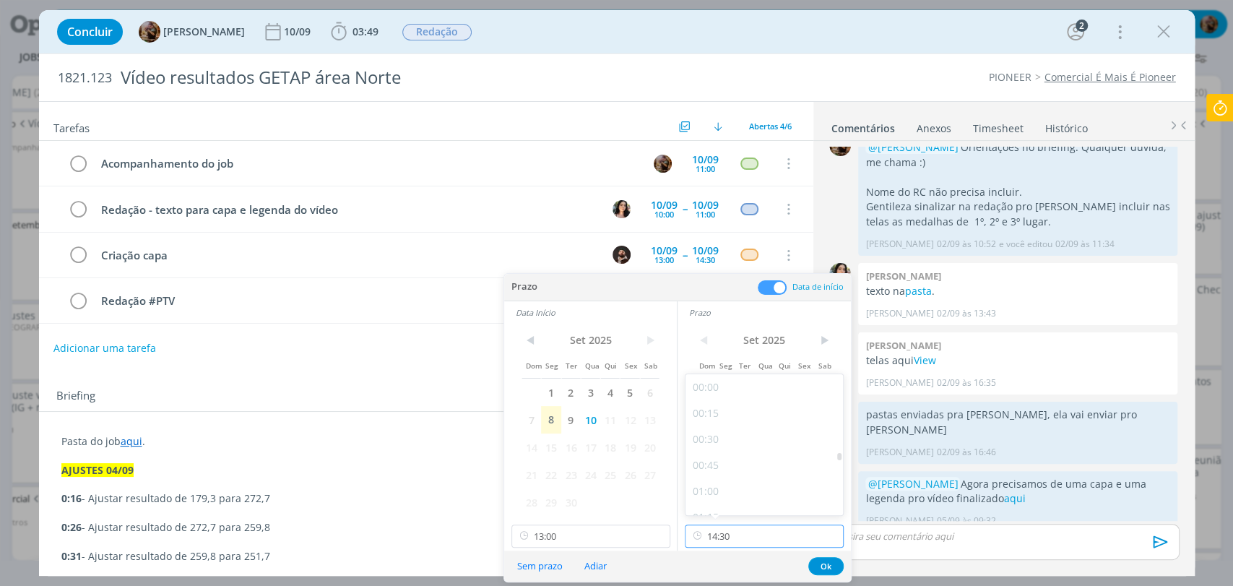
scroll to position [1399, 0]
click at [718, 448] on div "14:00" at bounding box center [766, 445] width 161 height 26
type input "14:00"
click at [824, 564] on button "Ok" at bounding box center [826, 566] width 35 height 18
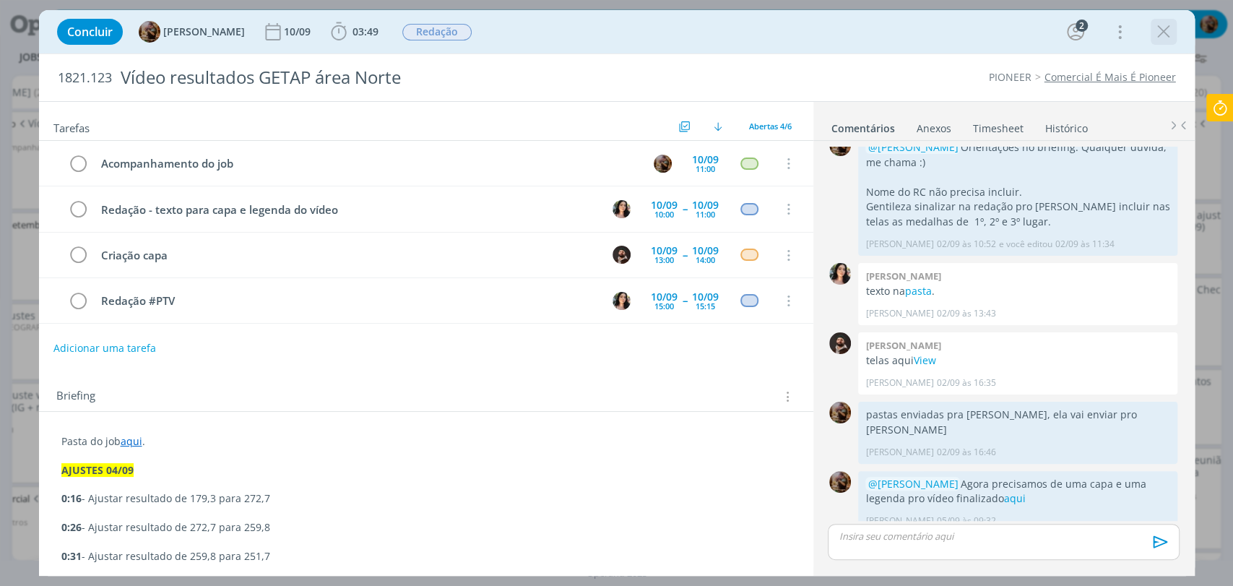
click at [1162, 35] on icon "dialog" at bounding box center [1164, 32] width 22 height 22
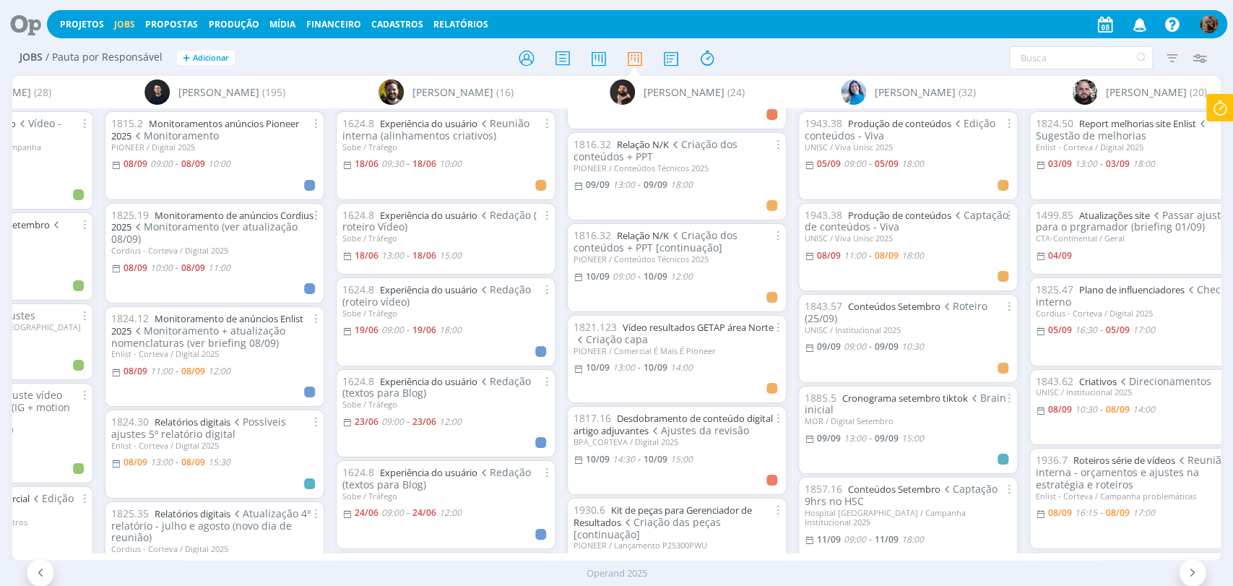
scroll to position [803, 0]
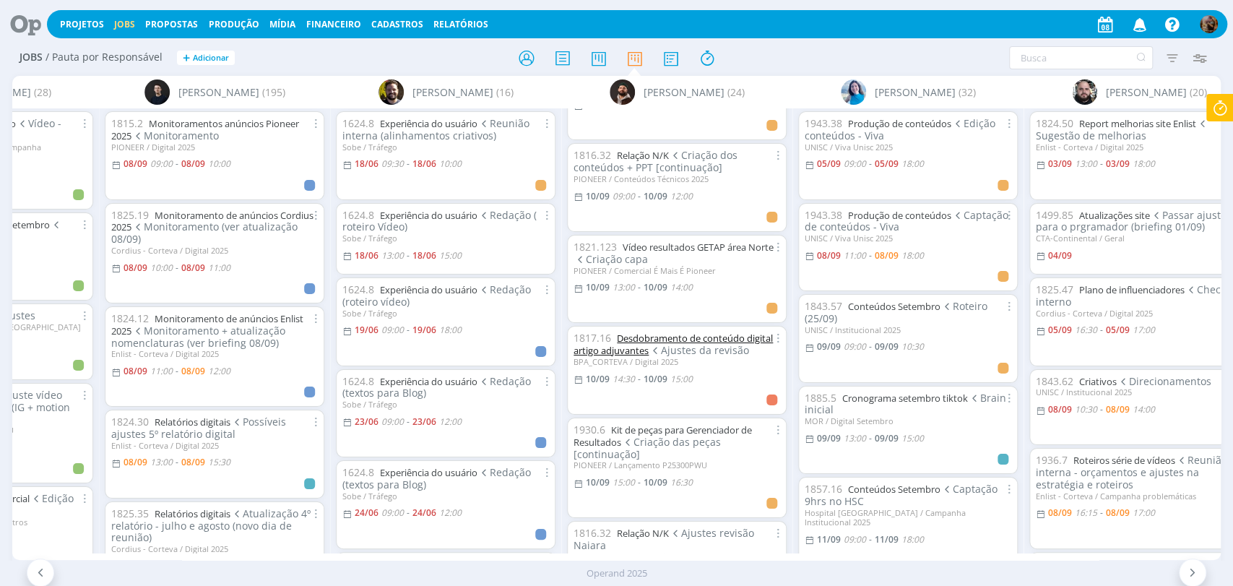
click link "Desdobramento de conteúdo digital artigo adjuvantes"
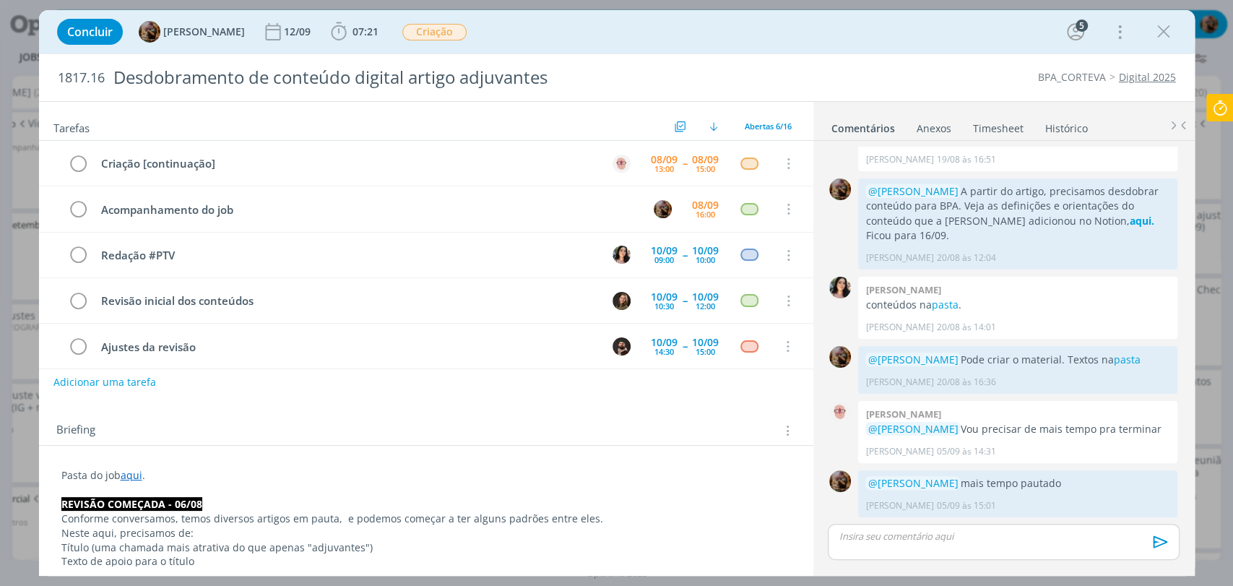
scroll to position [55, 0]
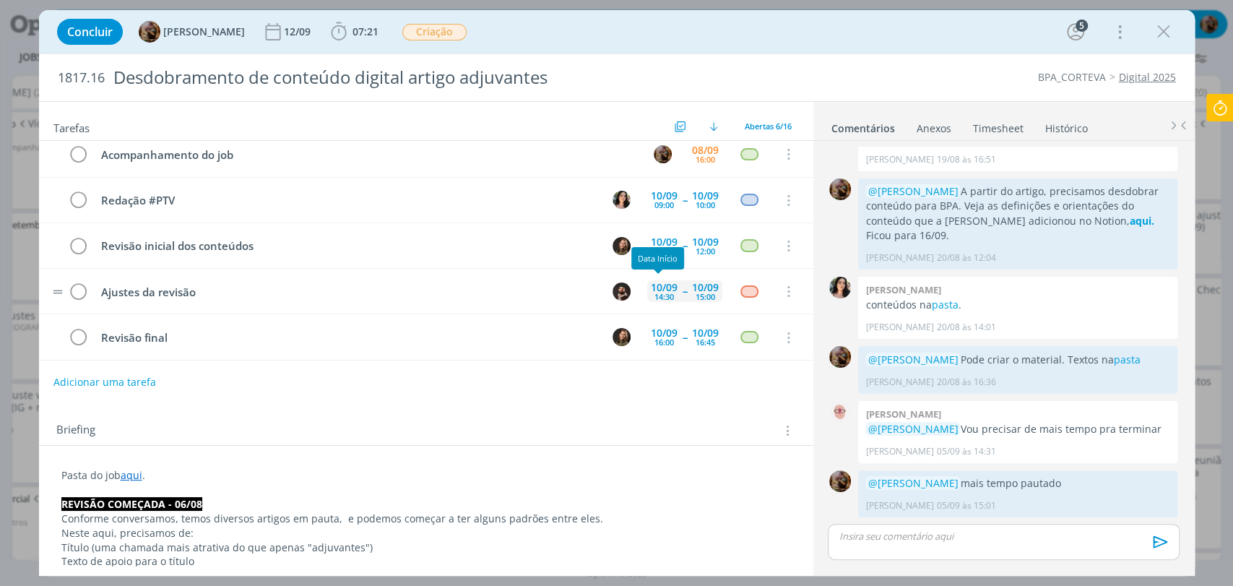
click div "14:30"
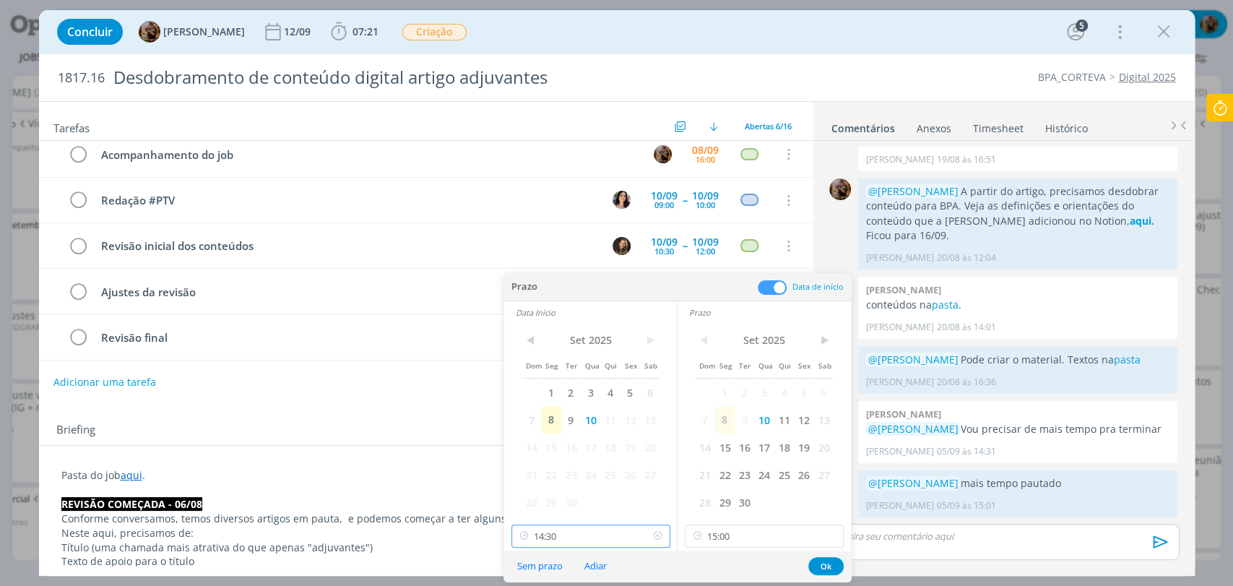
click input "14:30"
click div "14:00"
type input "14:00"
click input "15:00"
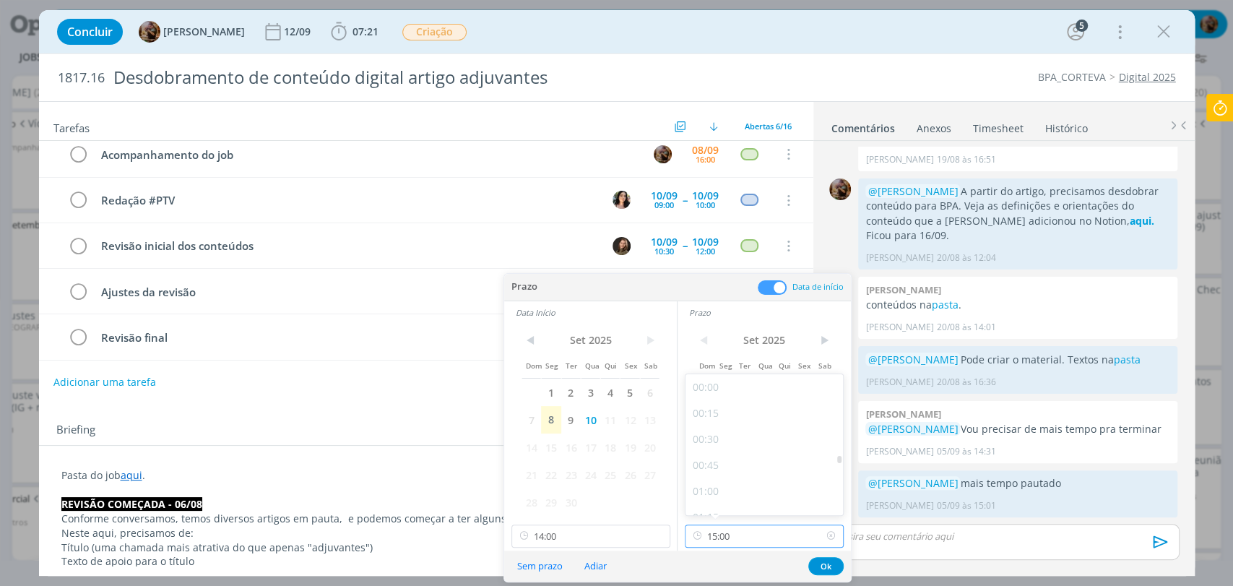
scroll to position [1451, 0]
click div "14:30"
type input "14:30"
click button "Ok"
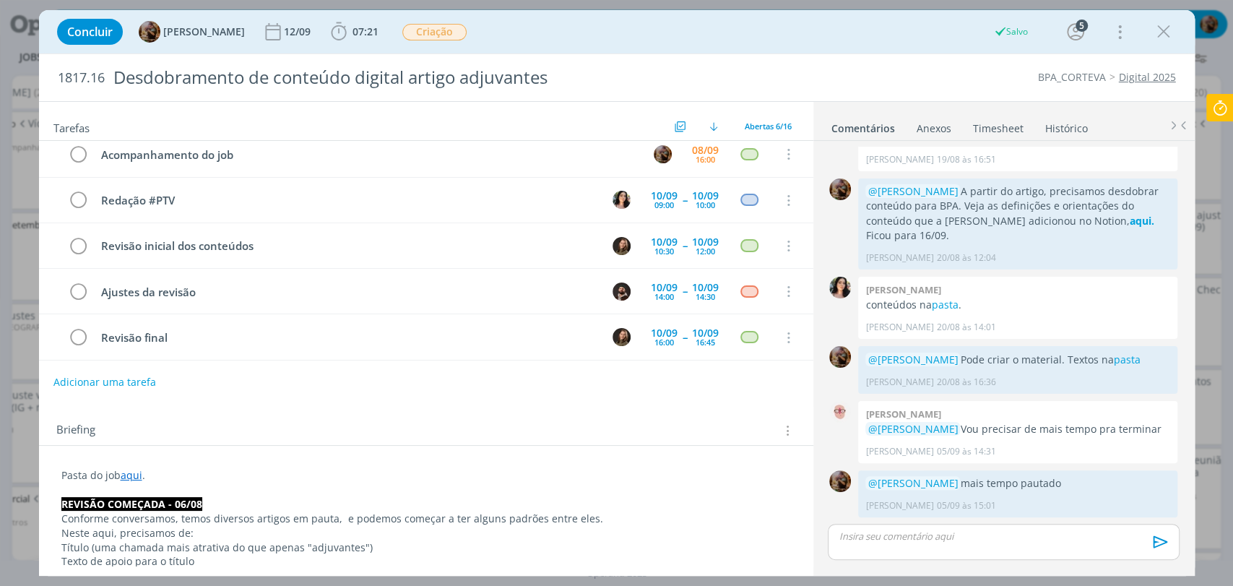
click icon "dialog"
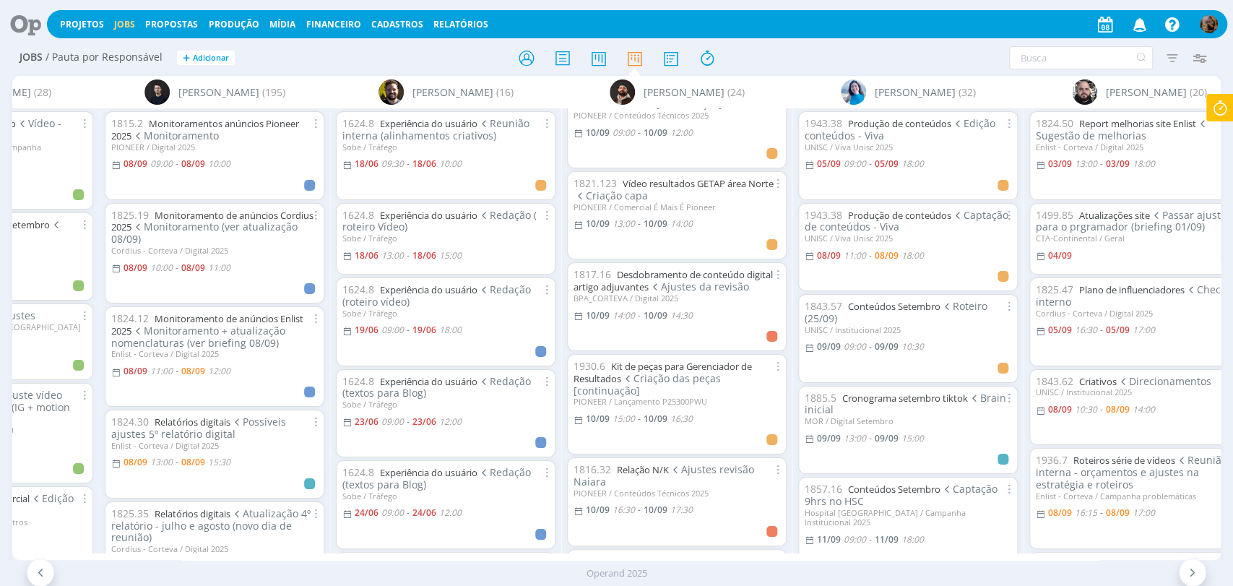
scroll to position [883, 0]
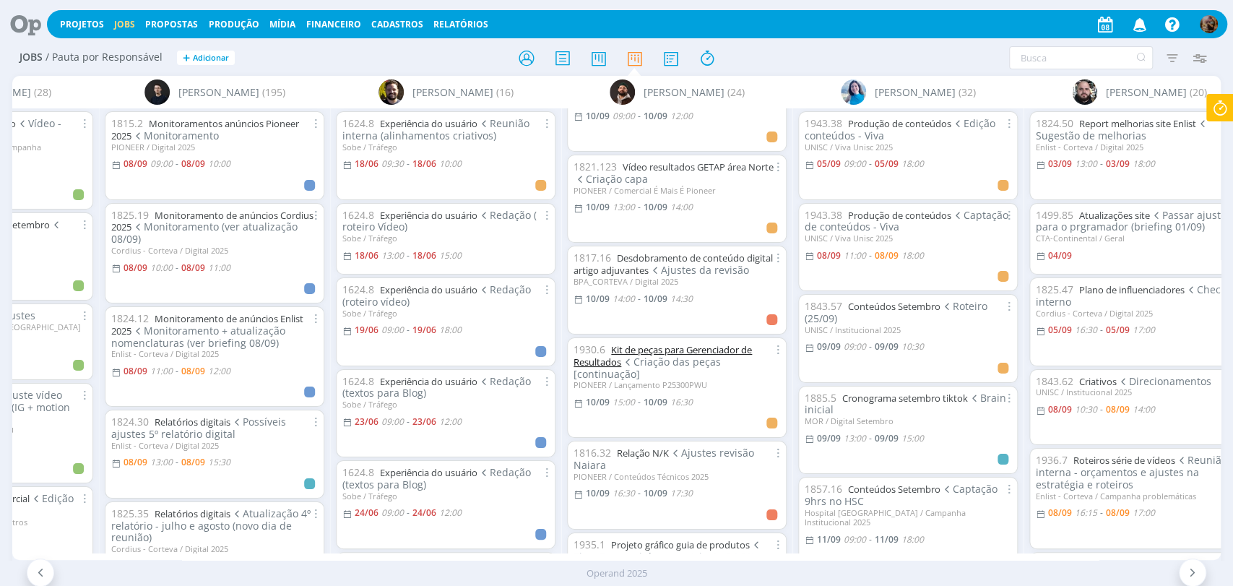
click link "Kit de peças para Gerenciador de Resultados"
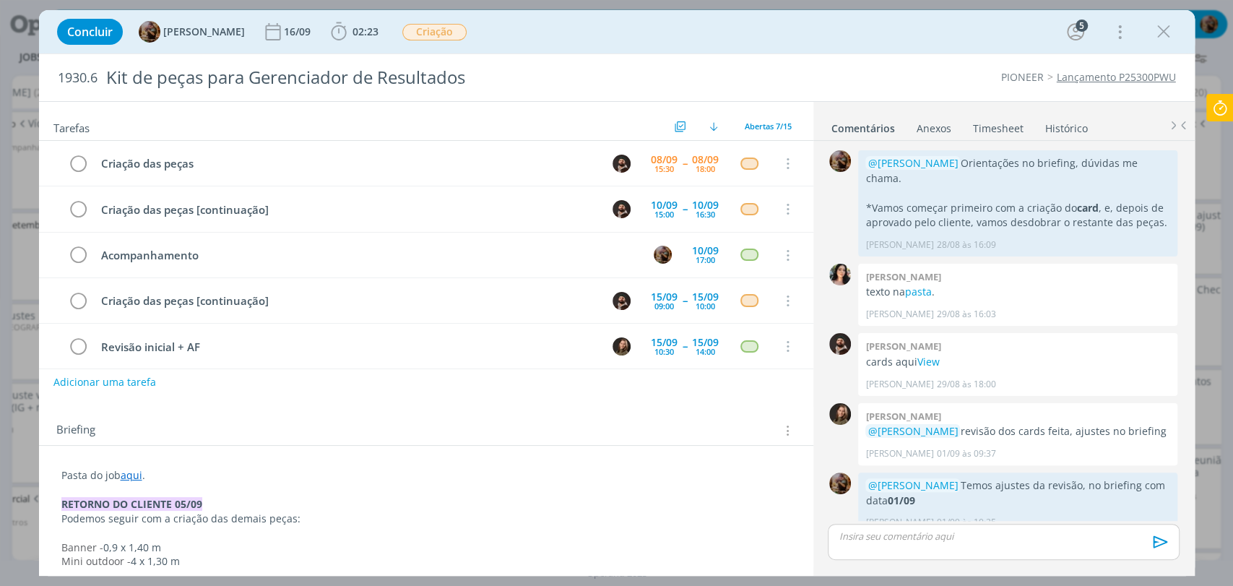
scroll to position [614, 0]
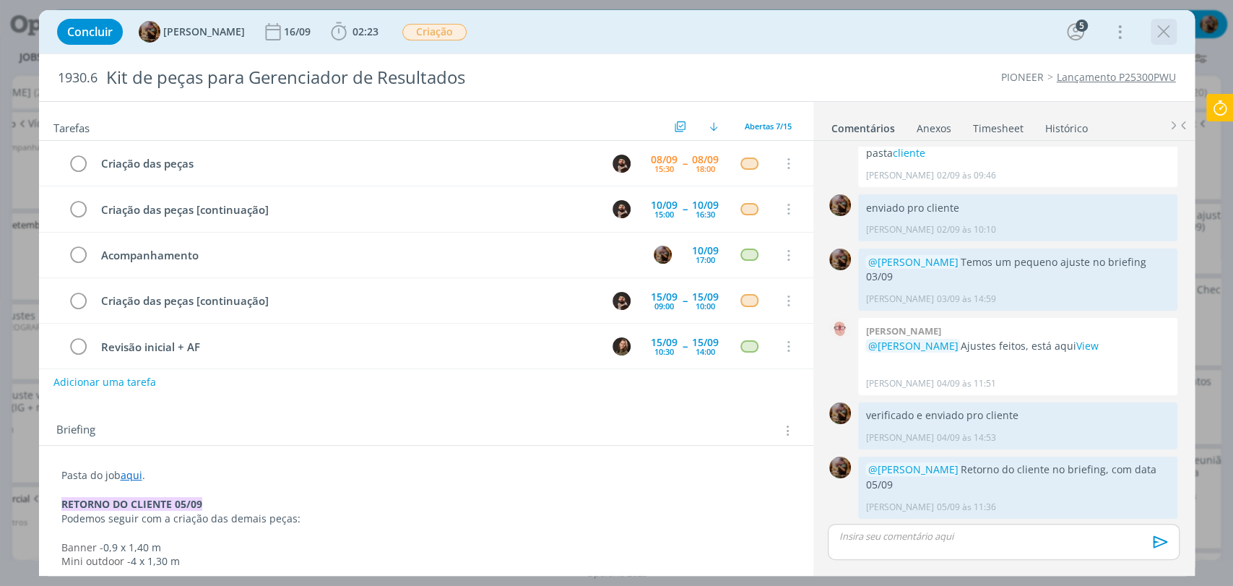
click icon "dialog"
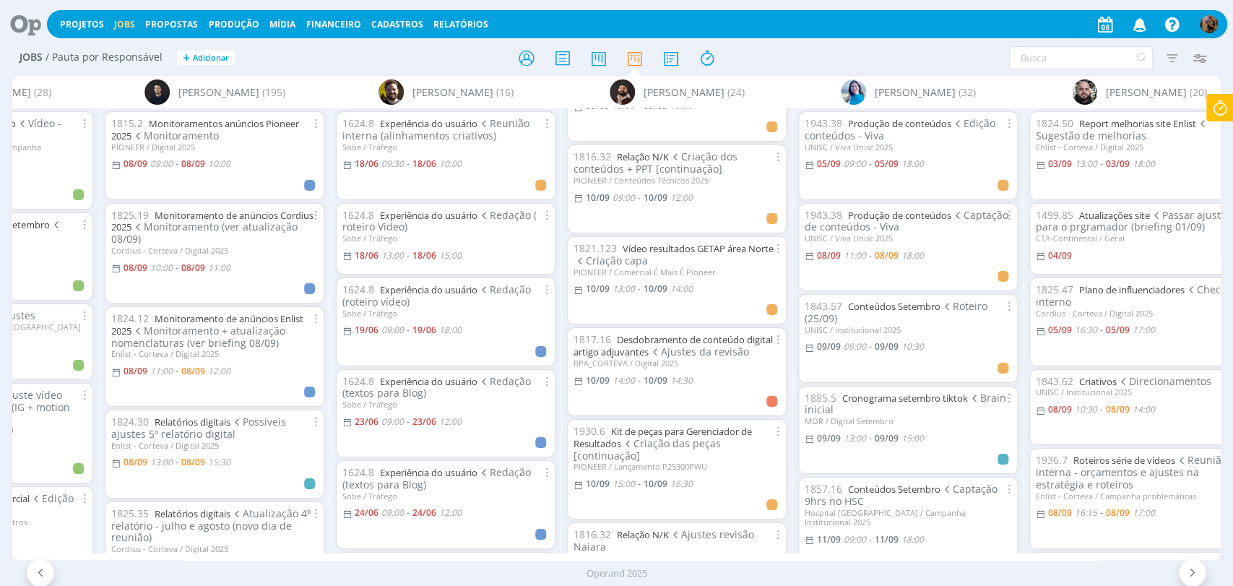
scroll to position [803, 0]
drag, startPoint x: 728, startPoint y: 415, endPoint x: 772, endPoint y: 233, distance: 187.3
click icon "button"
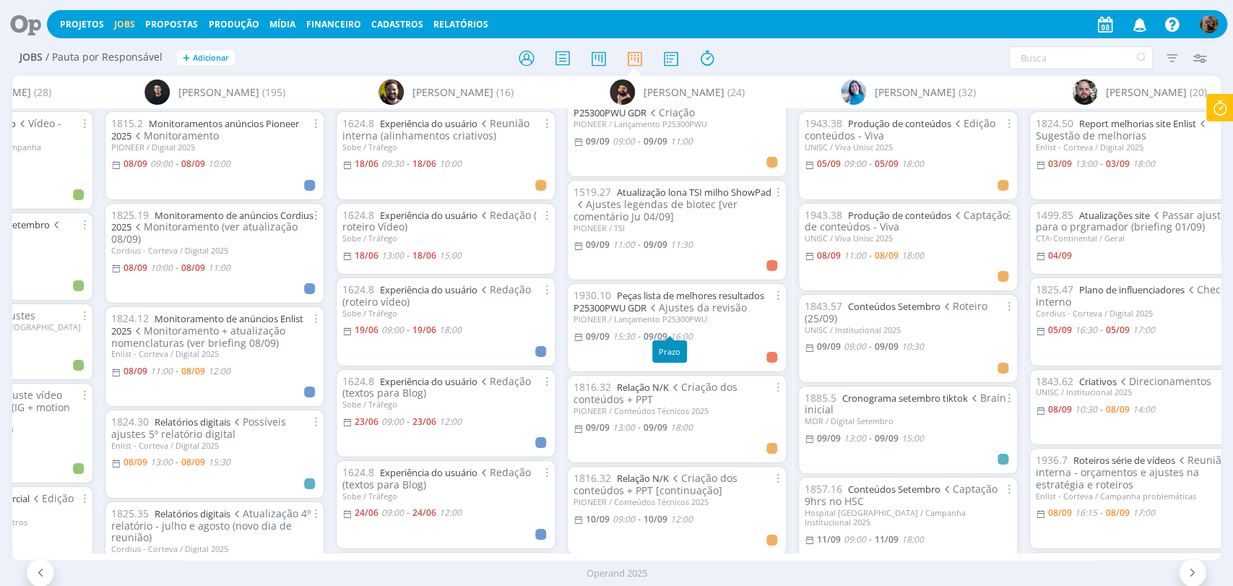
scroll to position [481, 0]
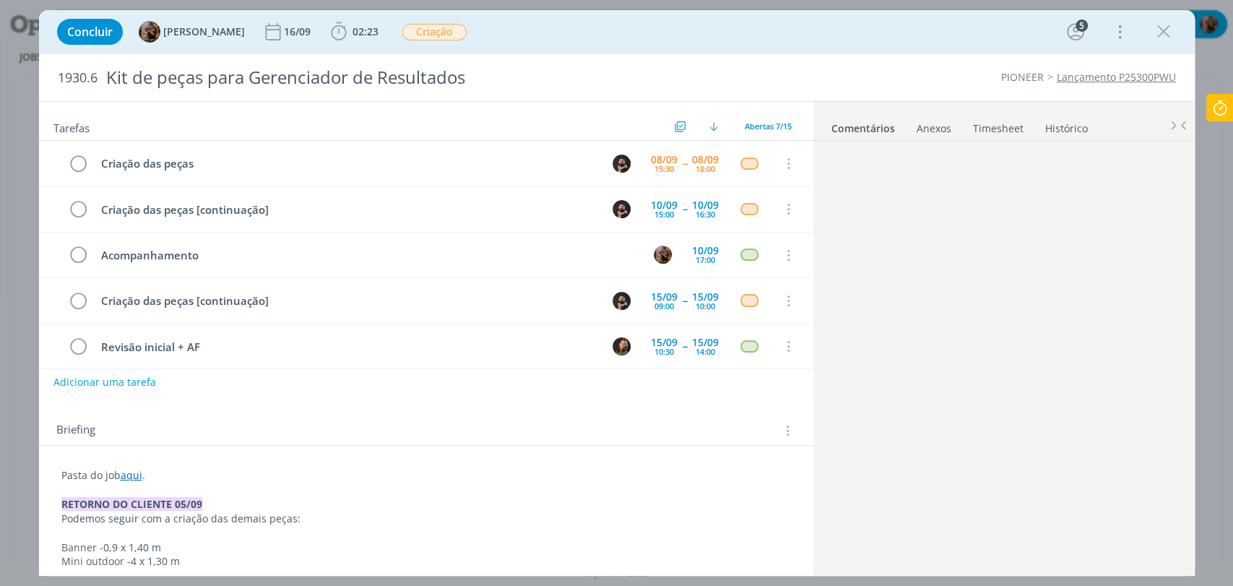
scroll to position [614, 0]
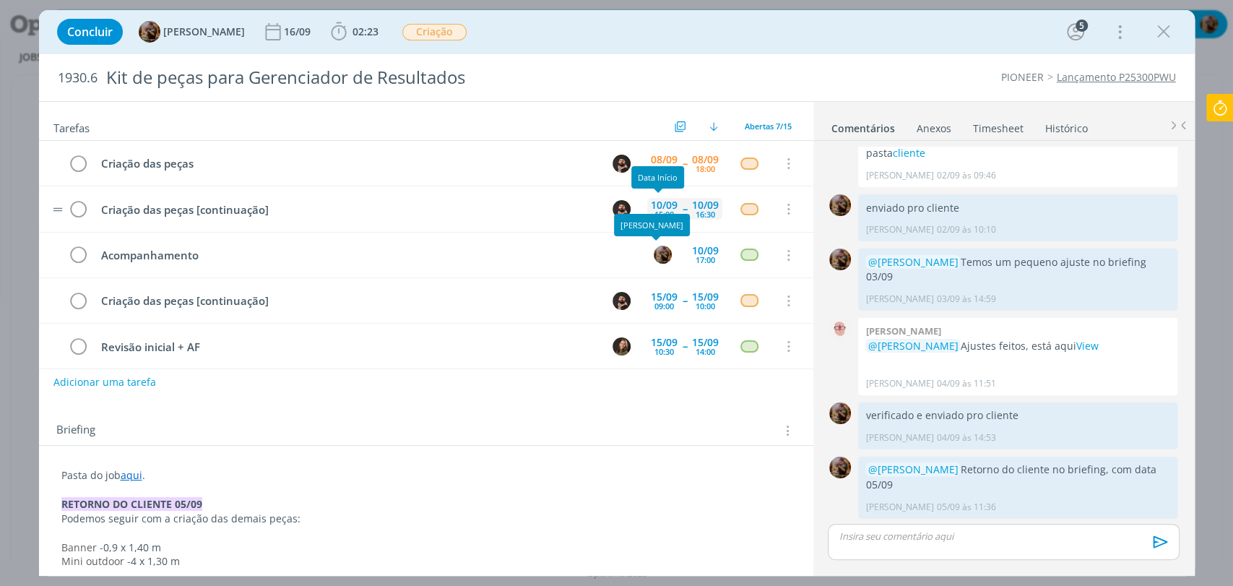
click at [662, 205] on div "10/09" at bounding box center [664, 205] width 27 height 10
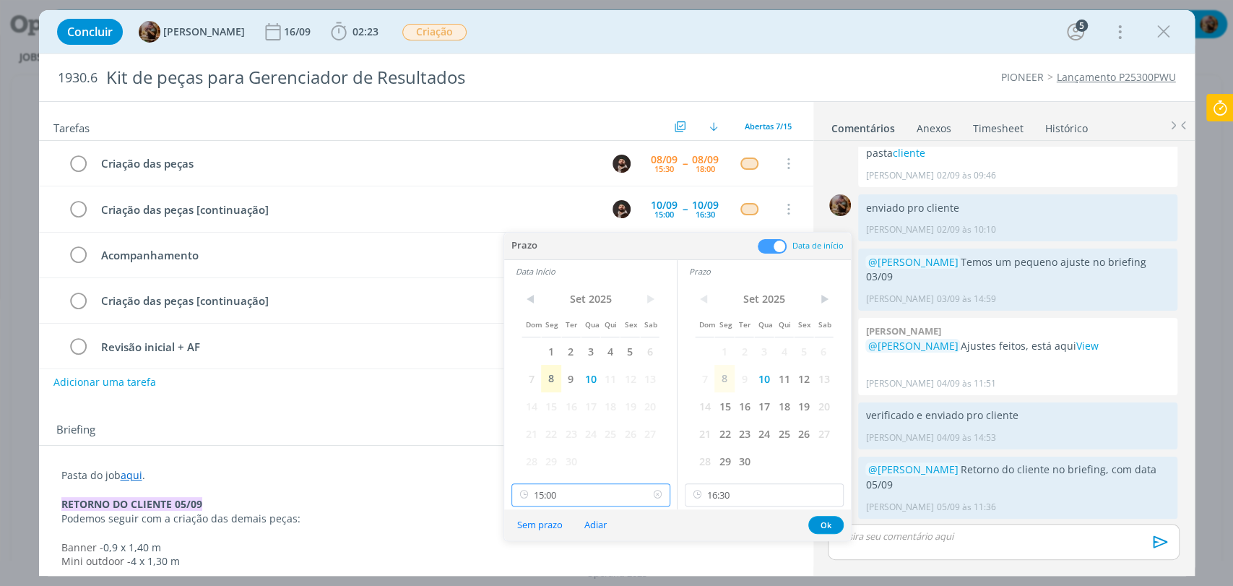
click at [573, 492] on input "15:00" at bounding box center [591, 494] width 159 height 23
click at [758, 380] on span "10" at bounding box center [764, 378] width 20 height 27
click at [575, 379] on span "9" at bounding box center [571, 378] width 20 height 27
click at [751, 382] on span "9" at bounding box center [745, 378] width 20 height 27
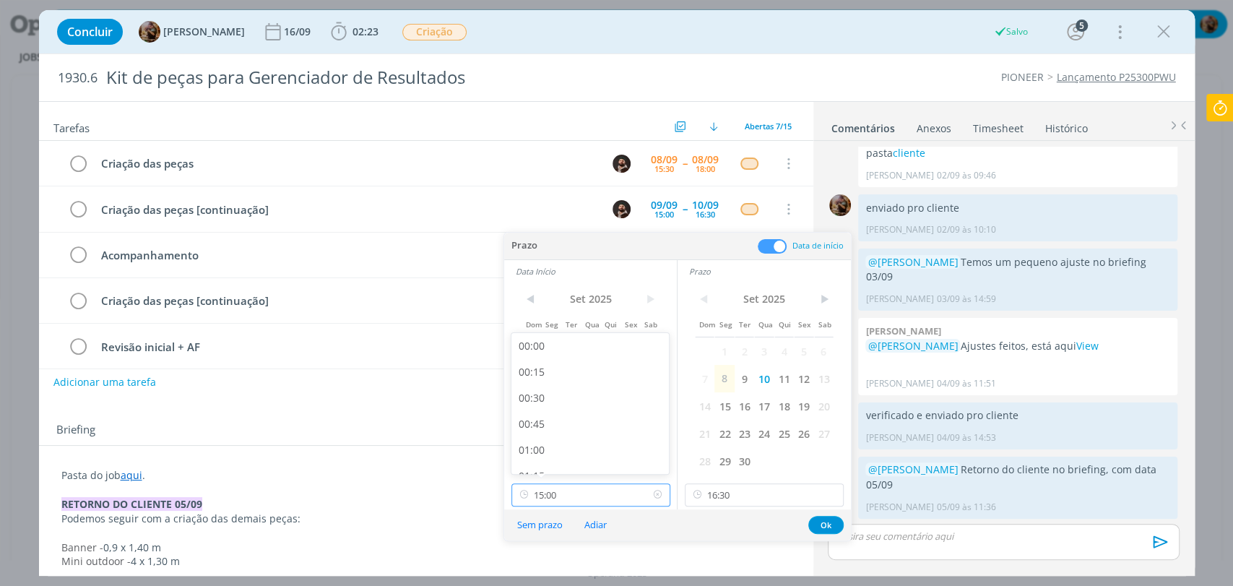
click at [631, 486] on input "15:00" at bounding box center [591, 494] width 159 height 23
click at [544, 408] on div "13:00" at bounding box center [592, 409] width 161 height 26
type input "13:00"
click at [767, 499] on input "16:30" at bounding box center [764, 494] width 159 height 23
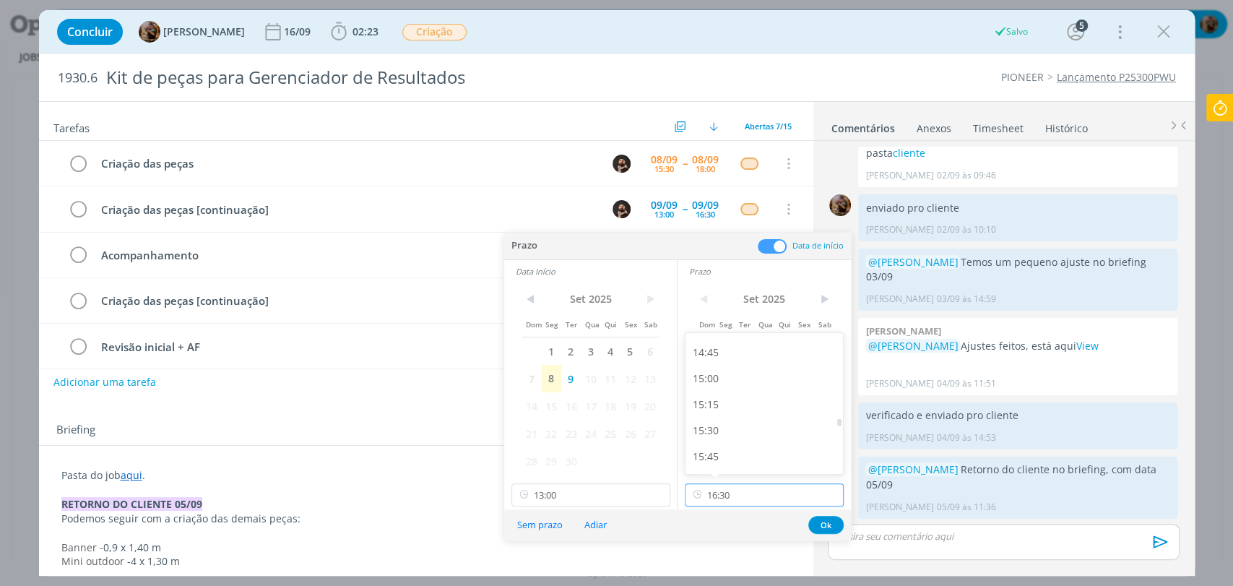
scroll to position [1526, 0]
click at [720, 432] on div "15:30" at bounding box center [766, 433] width 161 height 26
type input "15:30"
click at [827, 522] on button "Ok" at bounding box center [826, 525] width 35 height 18
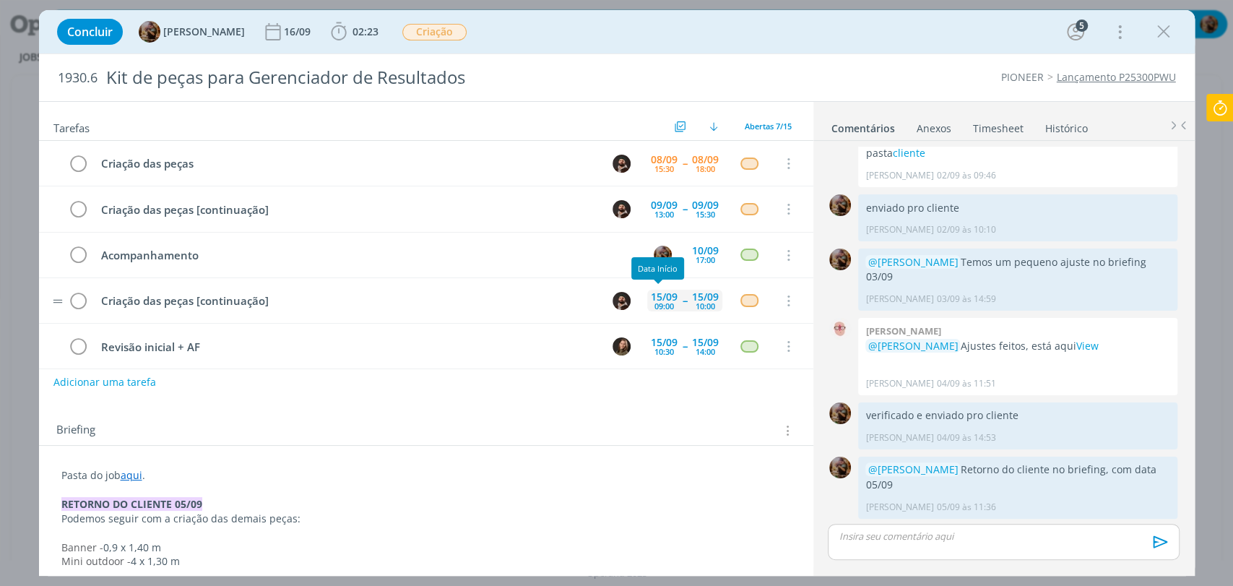
click at [663, 296] on div "15/09" at bounding box center [664, 297] width 27 height 10
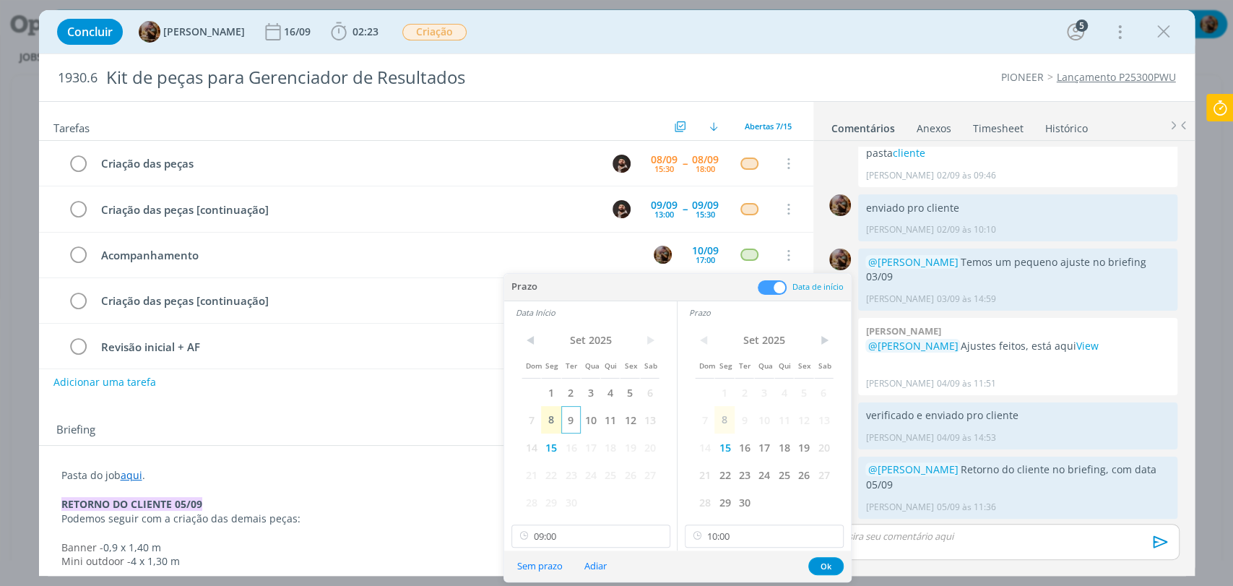
click at [576, 421] on span "9" at bounding box center [571, 419] width 20 height 27
click at [741, 418] on span "9" at bounding box center [745, 419] width 20 height 27
click at [738, 529] on input "10:00" at bounding box center [764, 536] width 159 height 23
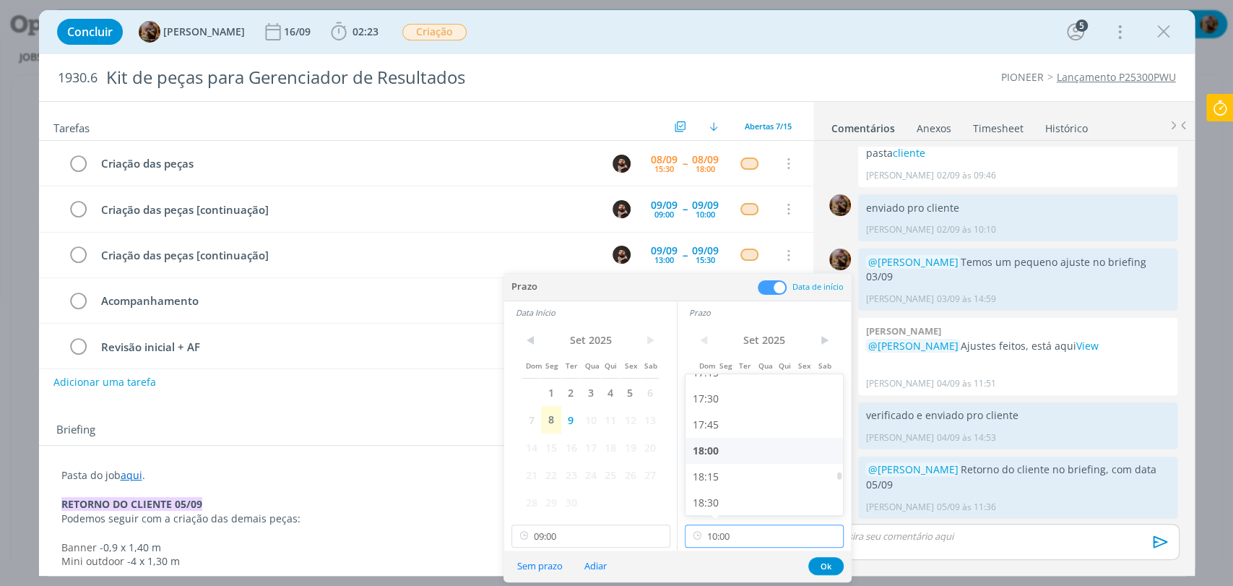
scroll to position [1814, 0]
click at [712, 449] on div "18:00" at bounding box center [766, 447] width 161 height 26
type input "18:00"
click at [601, 528] on input "09:00" at bounding box center [591, 536] width 159 height 23
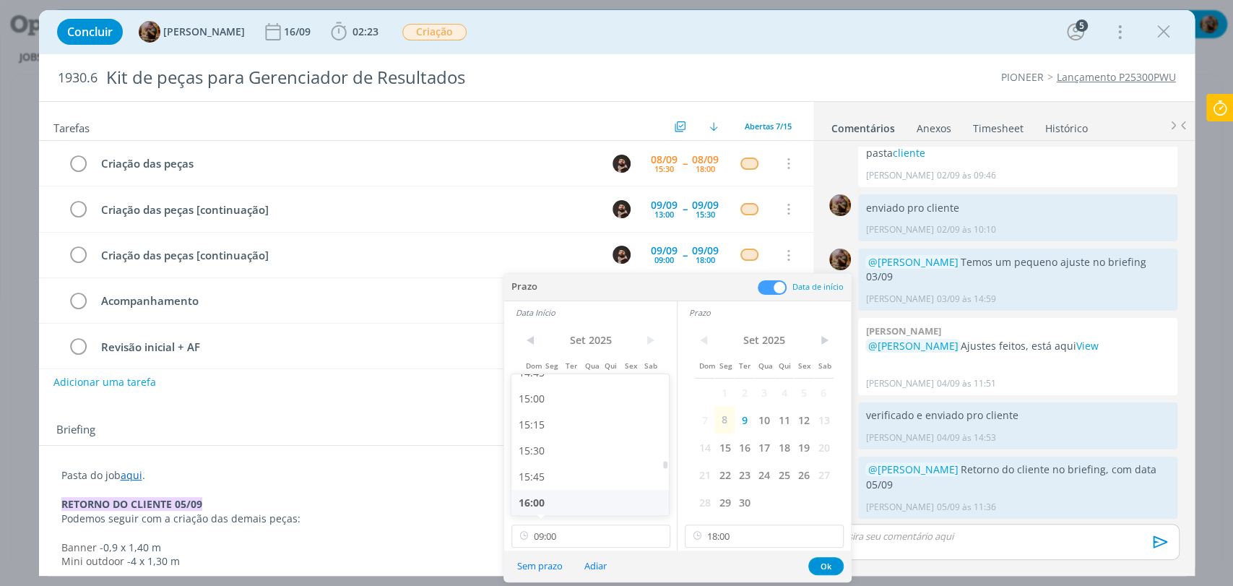
click at [547, 507] on div "16:00" at bounding box center [592, 503] width 161 height 26
type input "16:00"
click at [828, 560] on button "Ok" at bounding box center [826, 566] width 35 height 18
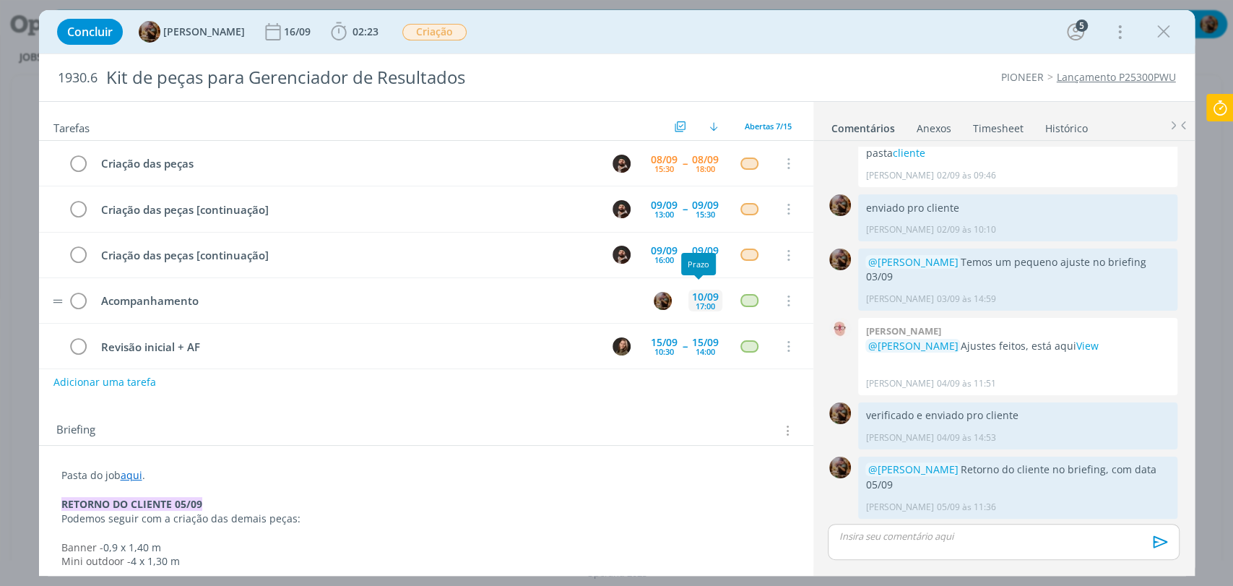
click at [699, 296] on div "10/09" at bounding box center [705, 297] width 27 height 10
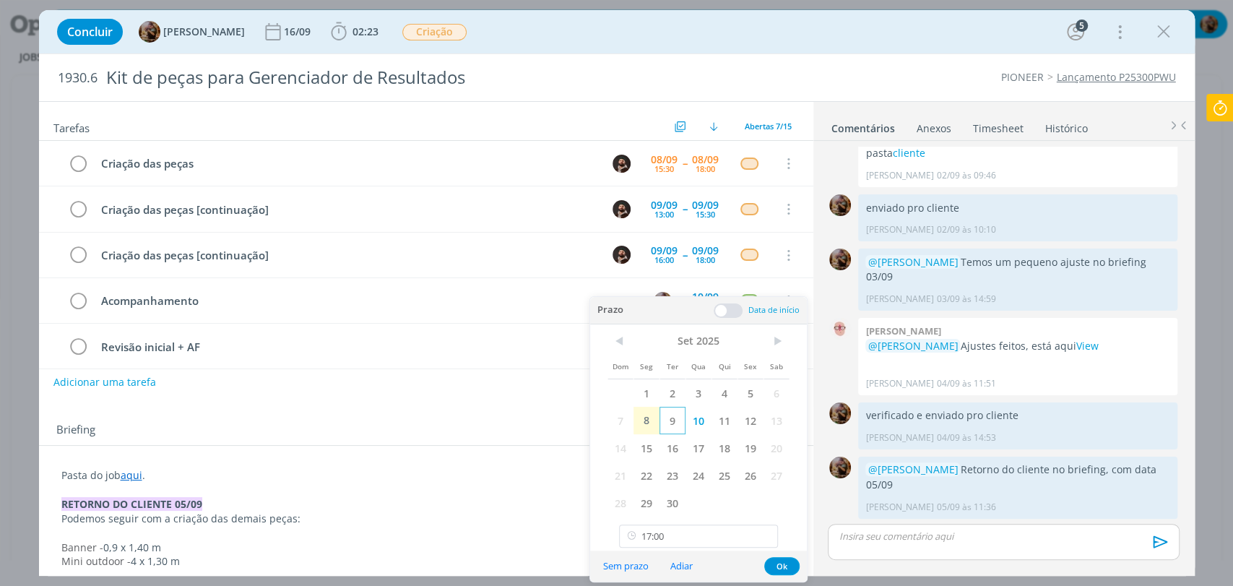
click at [681, 420] on span "9" at bounding box center [673, 420] width 26 height 27
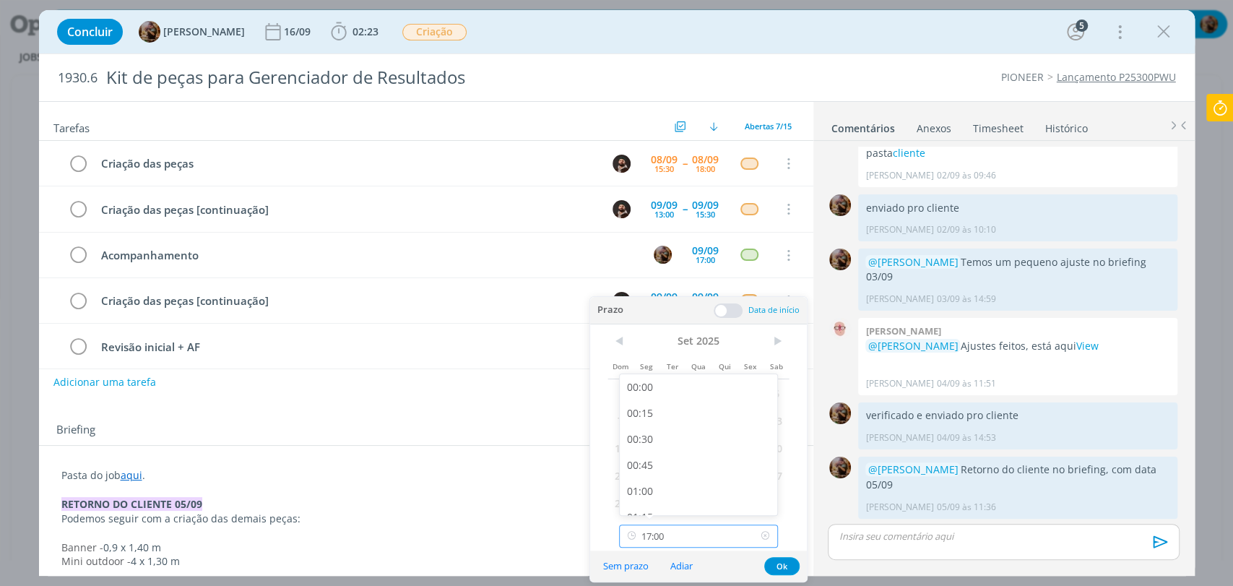
click at [694, 545] on input "17:00" at bounding box center [698, 536] width 159 height 23
click at [657, 464] on div "18:15" at bounding box center [700, 467] width 161 height 26
type input "18:15"
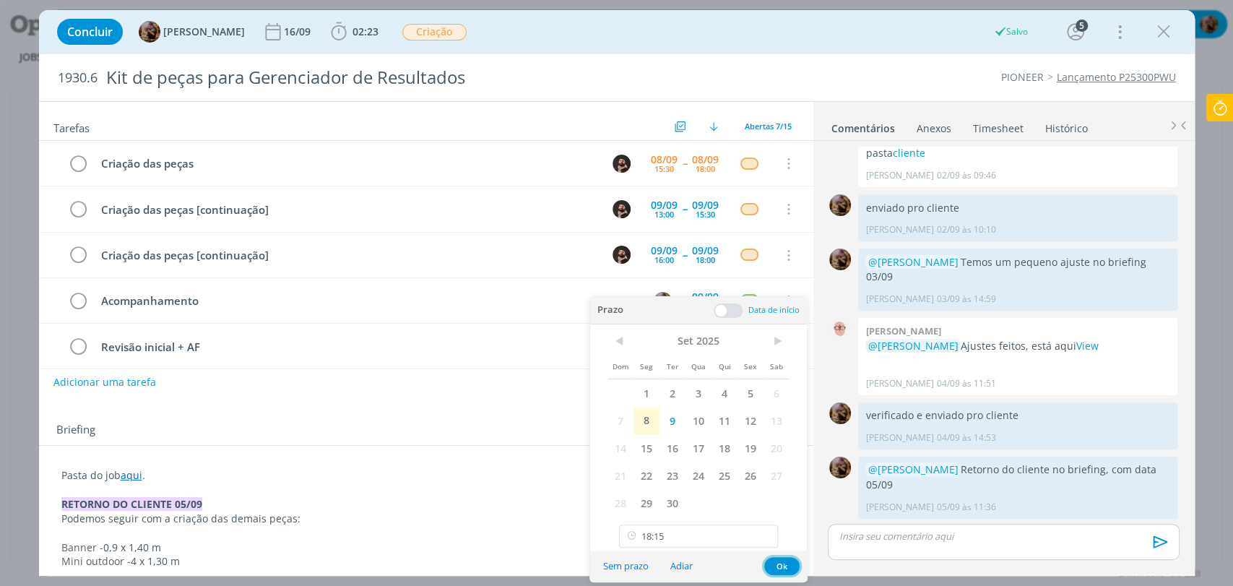
click at [783, 566] on button "Ok" at bounding box center [781, 566] width 35 height 18
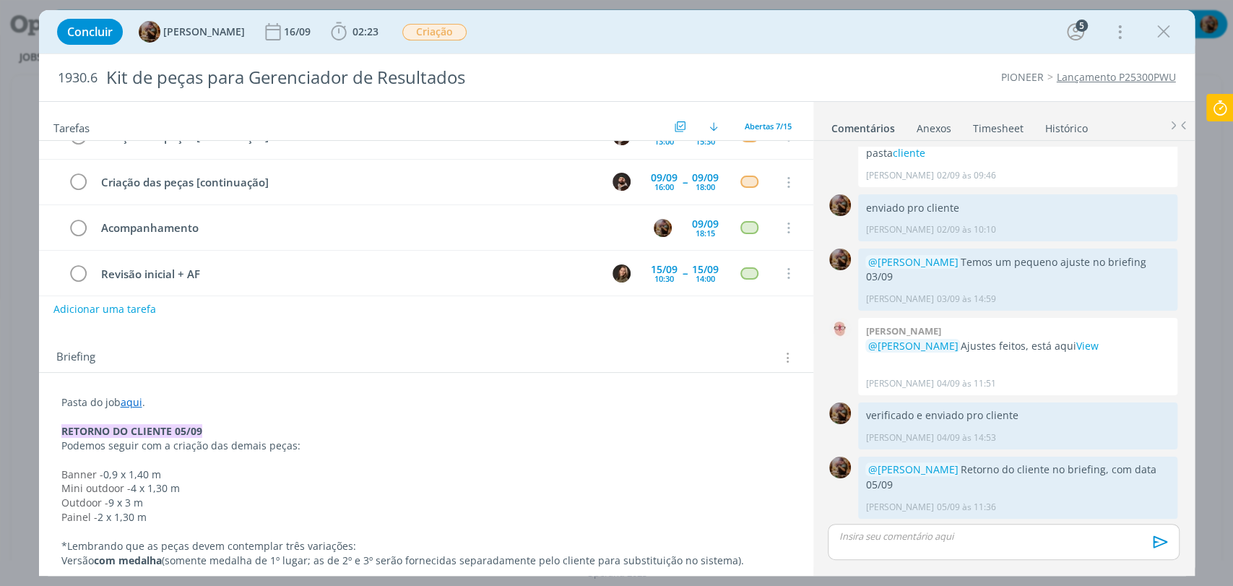
scroll to position [0, 0]
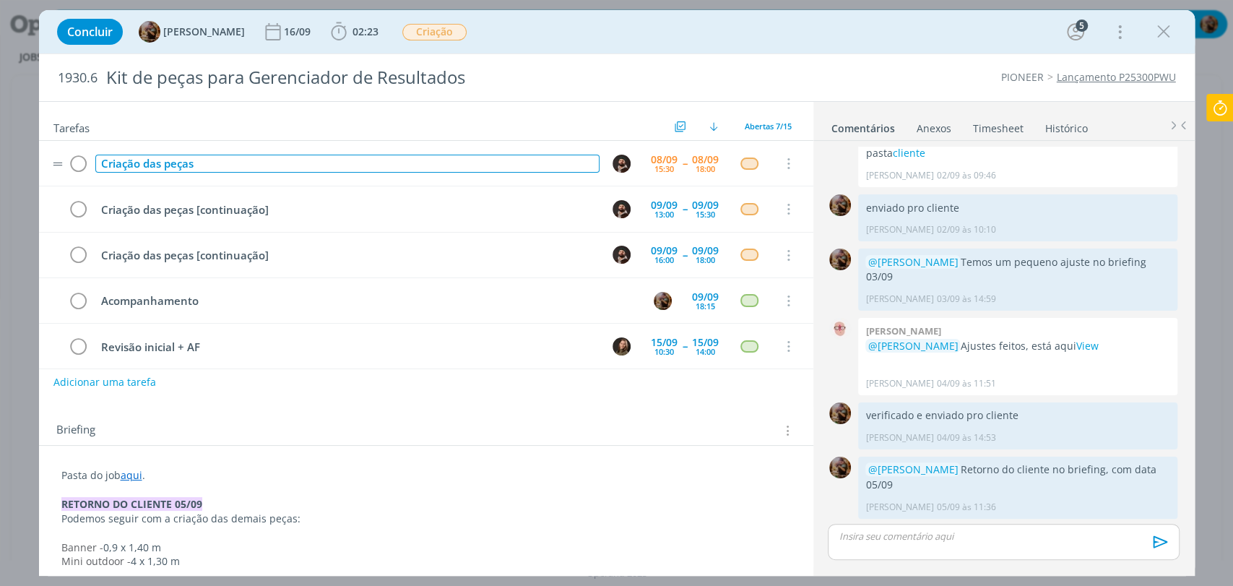
click at [142, 163] on div "Criação das peças" at bounding box center [347, 164] width 504 height 18
click at [142, 162] on div "Criação desdobramento das peças" at bounding box center [347, 164] width 504 height 18
copy div "desdobramento"
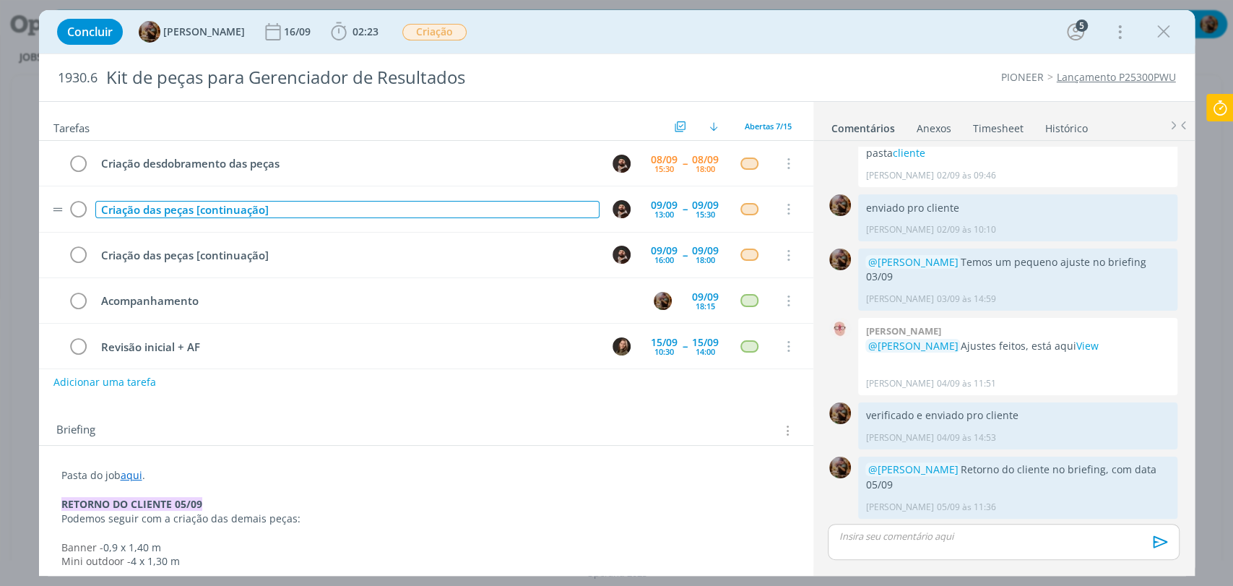
click at [145, 204] on div "Criação das peças [continuação]" at bounding box center [347, 210] width 504 height 18
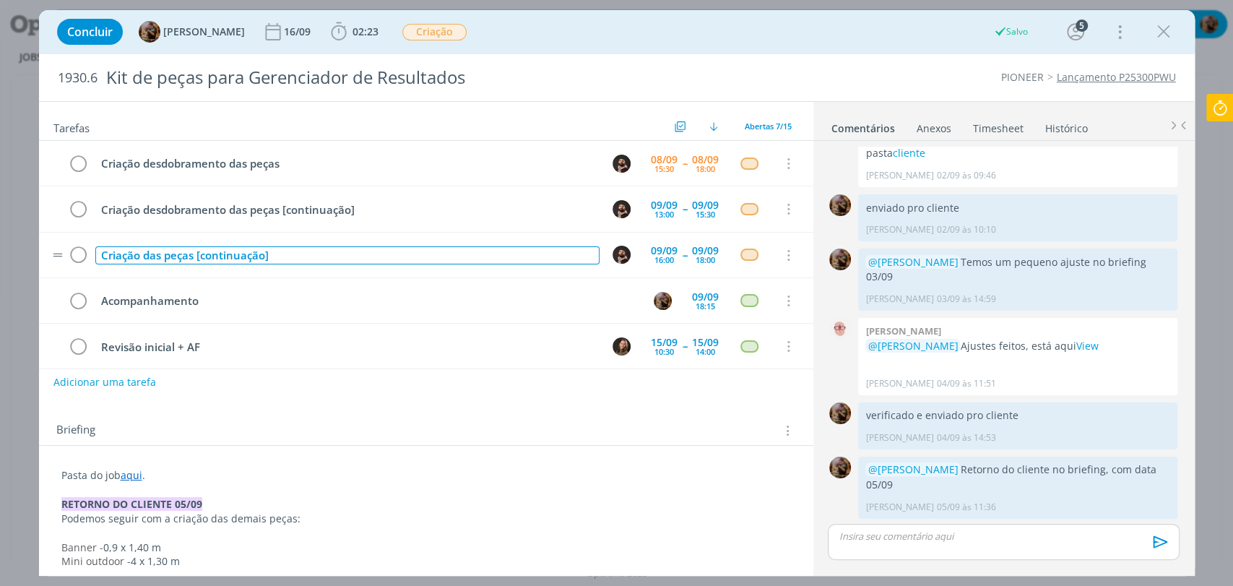
click at [143, 257] on div "Criação das peças [continuação]" at bounding box center [347, 255] width 504 height 18
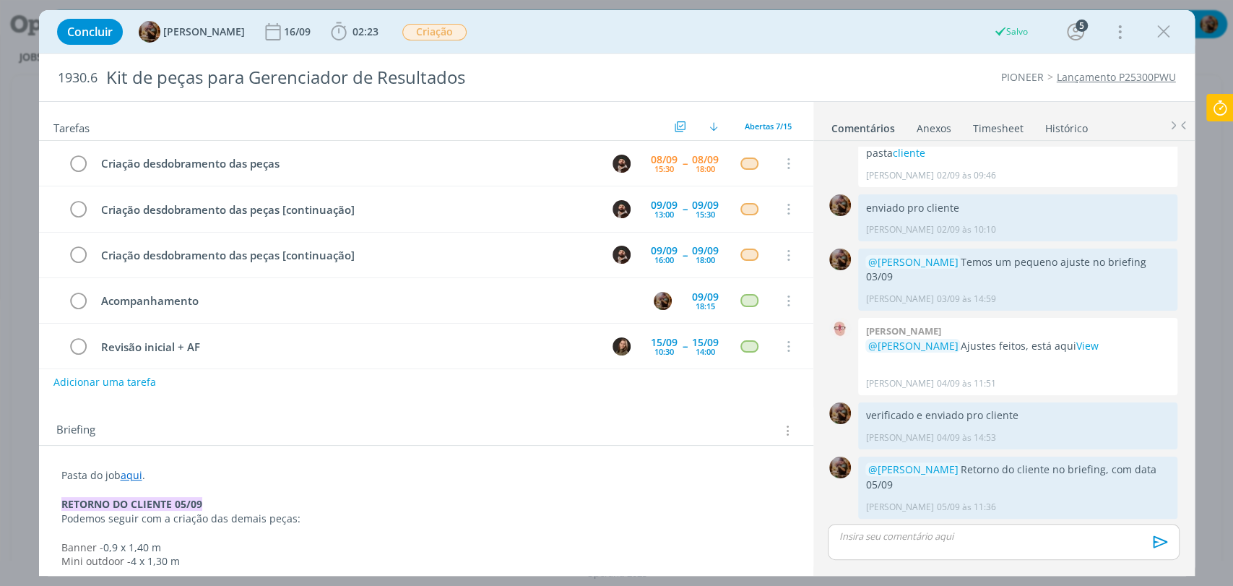
click at [581, 55] on h2 "1930.6 Kit de peças para Gerenciador de Resultados" at bounding box center [381, 77] width 647 height 47
click at [1160, 30] on icon "dialog" at bounding box center [1164, 32] width 22 height 22
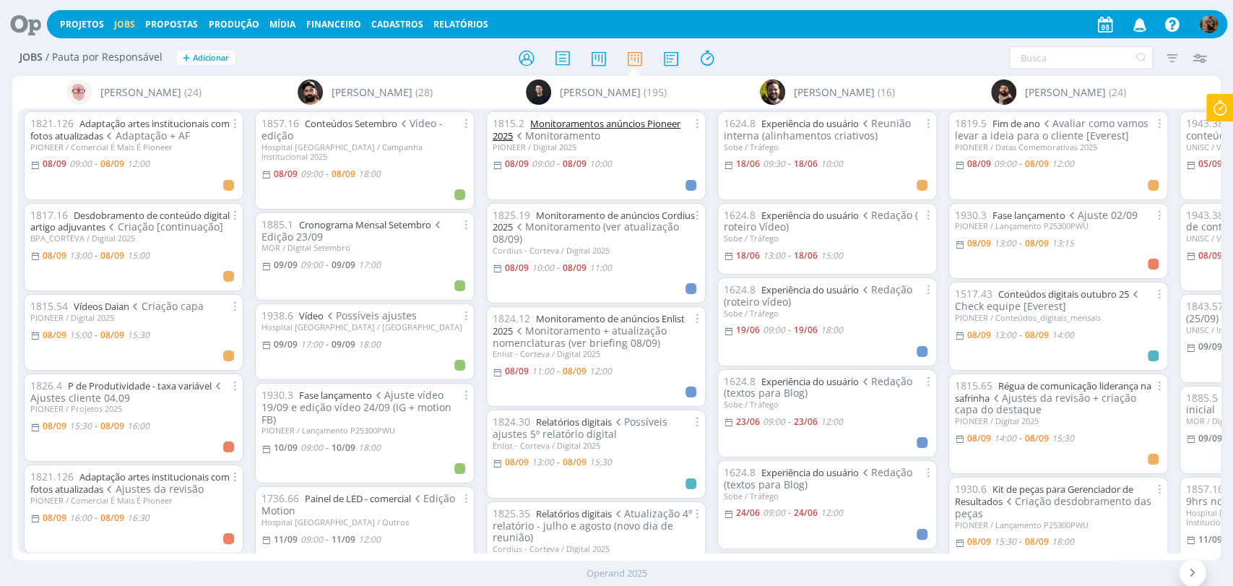
drag, startPoint x: 0, startPoint y: 0, endPoint x: 592, endPoint y: 123, distance: 604.4
click at [592, 123] on link "Monitoramentos anúncios Pioneer 2025" at bounding box center [587, 129] width 188 height 25
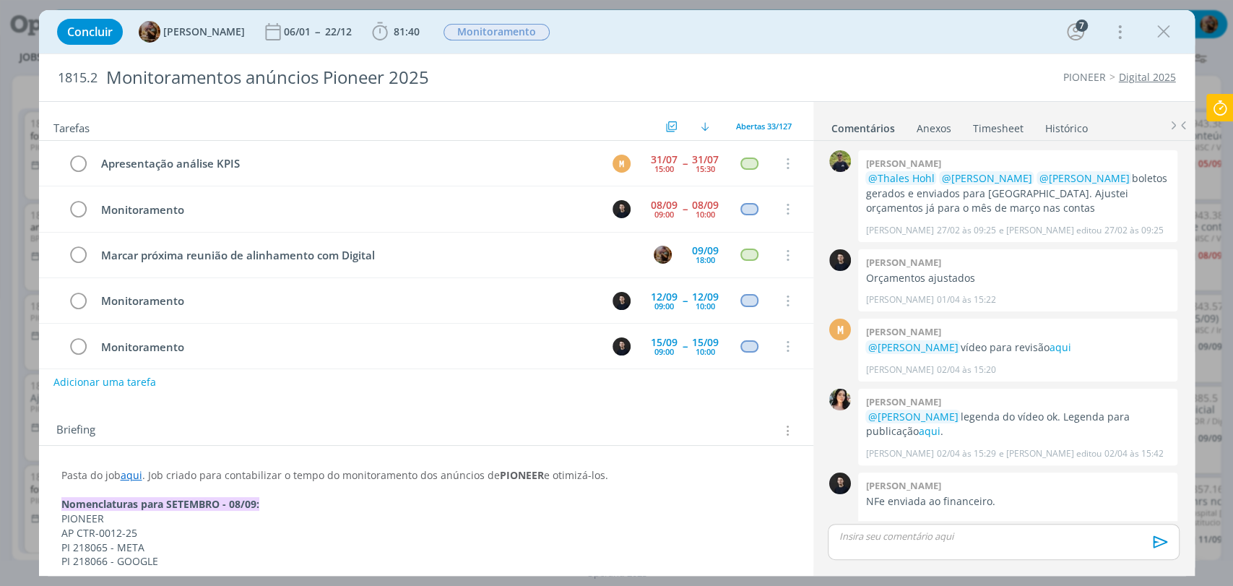
scroll to position [477, 0]
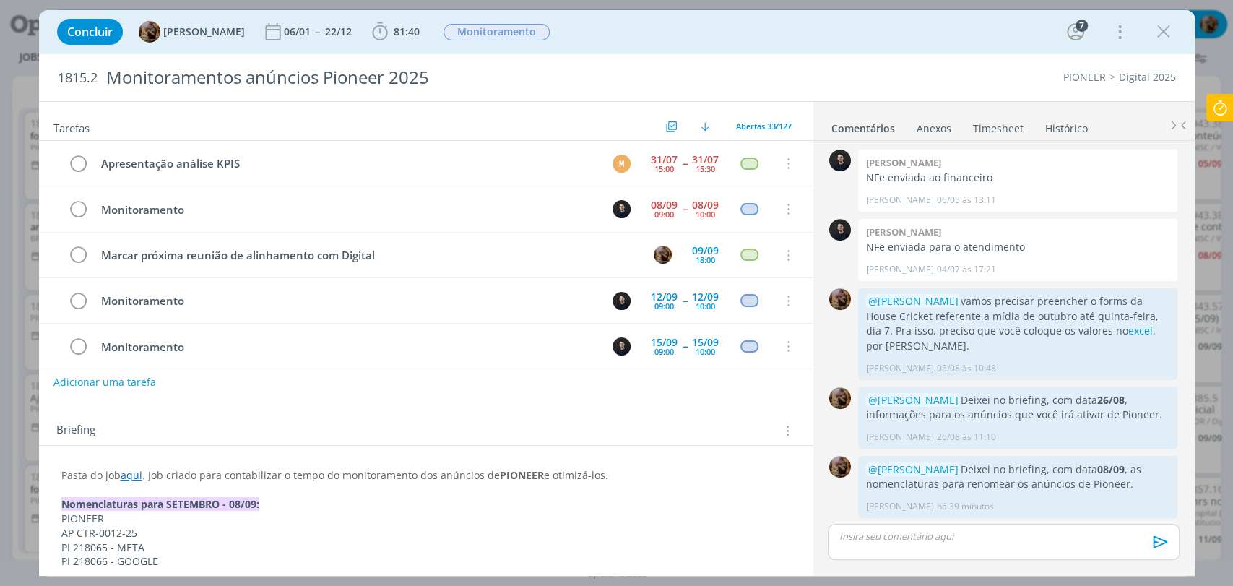
drag, startPoint x: 1160, startPoint y: 37, endPoint x: 694, endPoint y: 8, distance: 466.2
click at [1160, 37] on icon "dialog" at bounding box center [1164, 32] width 22 height 22
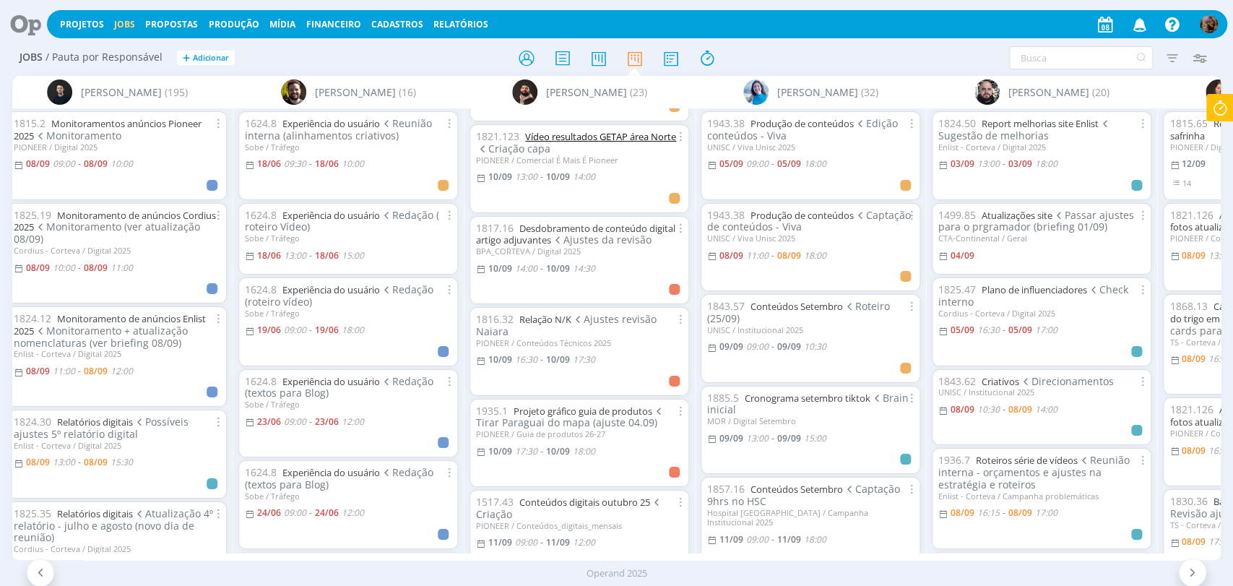
scroll to position [1031, 0]
click at [564, 311] on link "Relação N/K" at bounding box center [546, 317] width 52 height 13
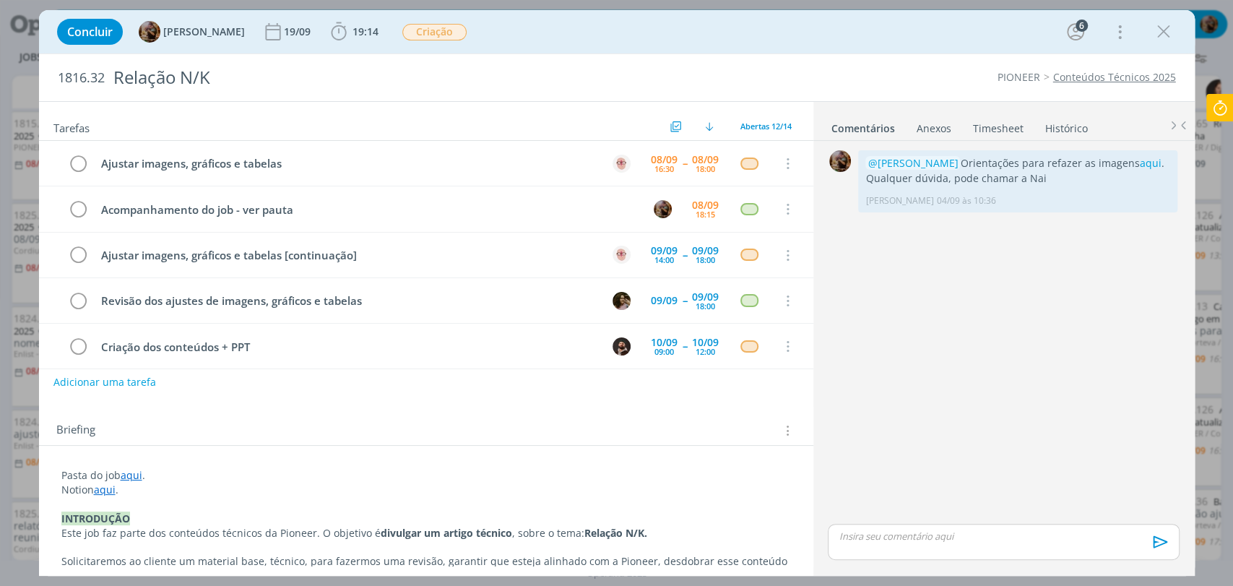
scroll to position [272, 0]
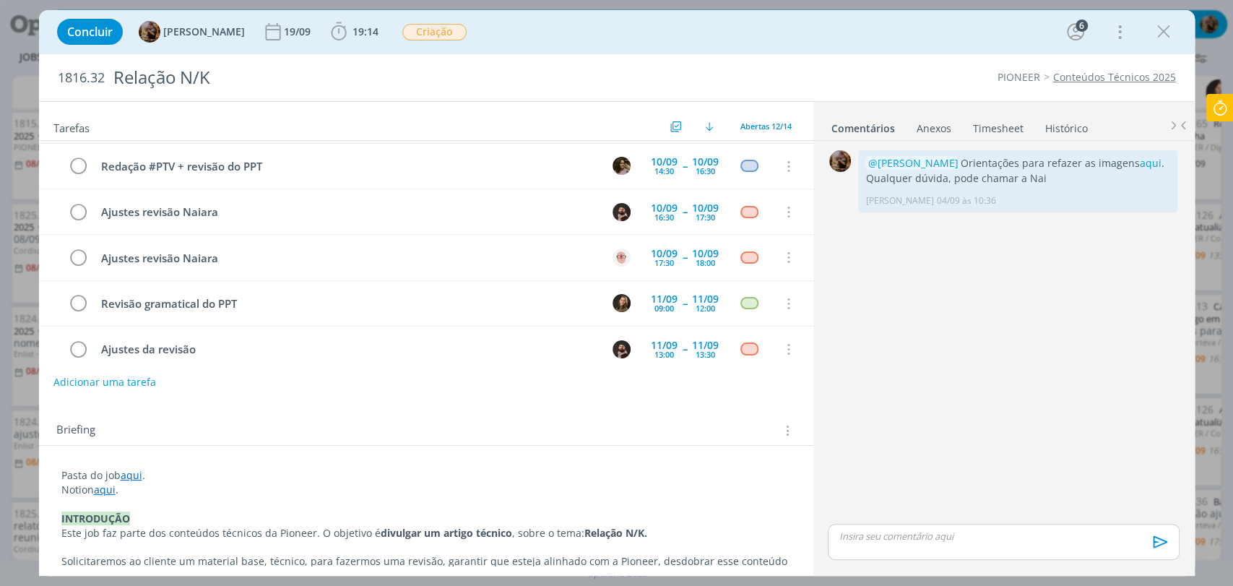
click at [1165, 45] on div "Concluir [PERSON_NAME] [DATE] 19:14 Iniciar Apontar Data * [DATE] Horas * 00:00…" at bounding box center [617, 31] width 1134 height 35
click at [1160, 36] on icon "dialog" at bounding box center [1164, 32] width 22 height 22
